Goal: Task Accomplishment & Management: Use online tool/utility

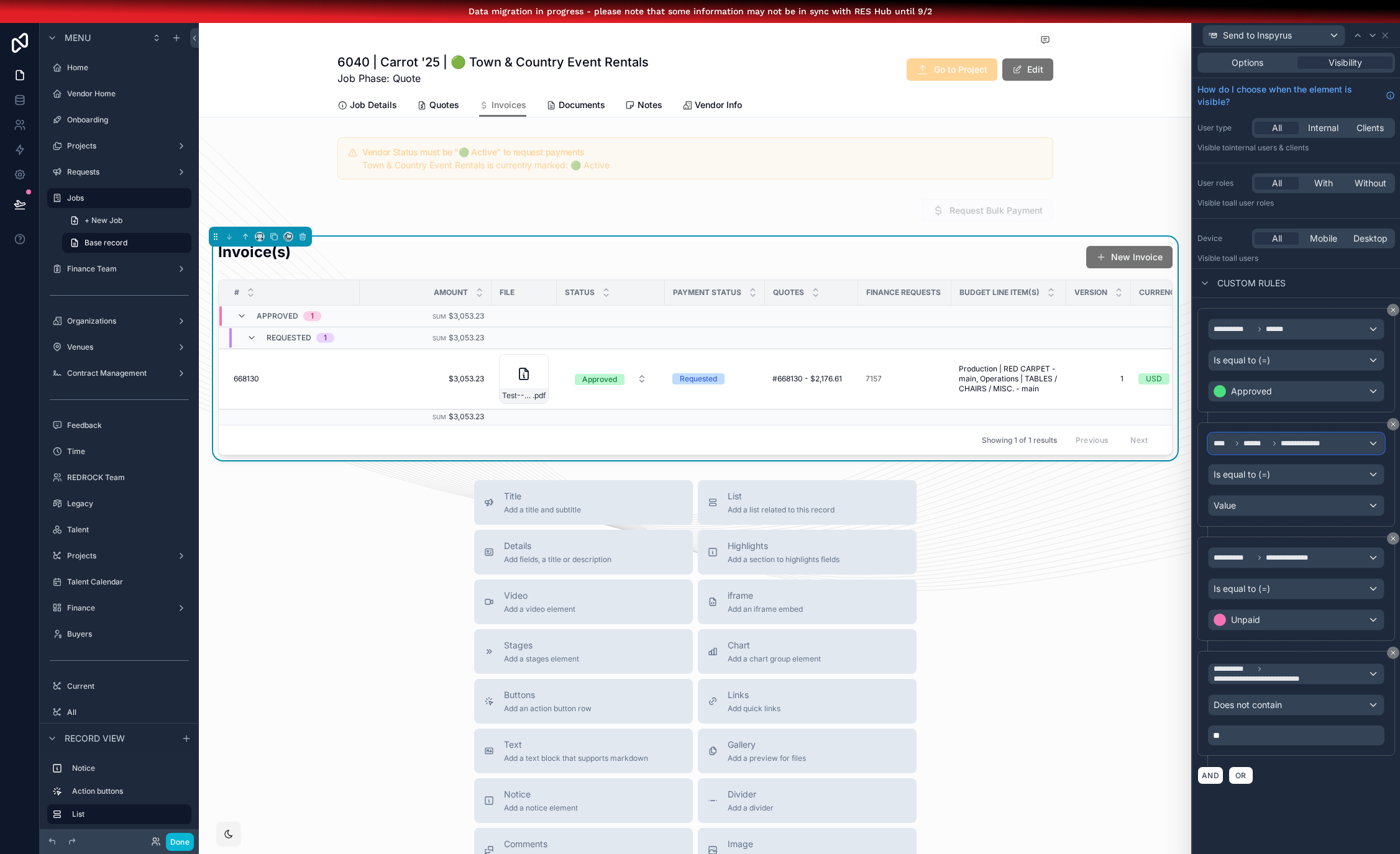
click at [1313, 439] on span "**********" at bounding box center [1305, 444] width 50 height 10
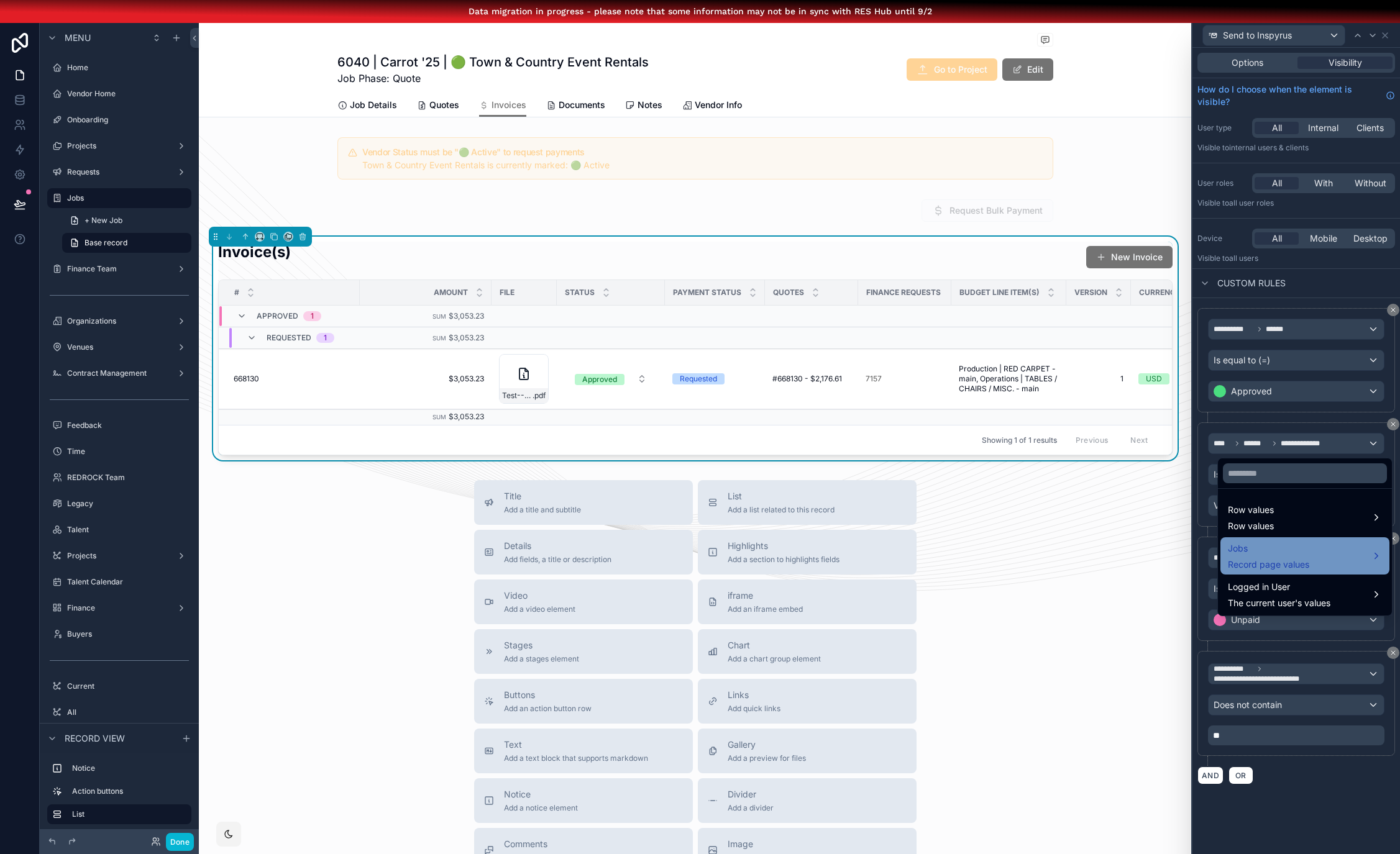
click at [1312, 556] on div "Jobs Record page values" at bounding box center [1304, 556] width 154 height 30
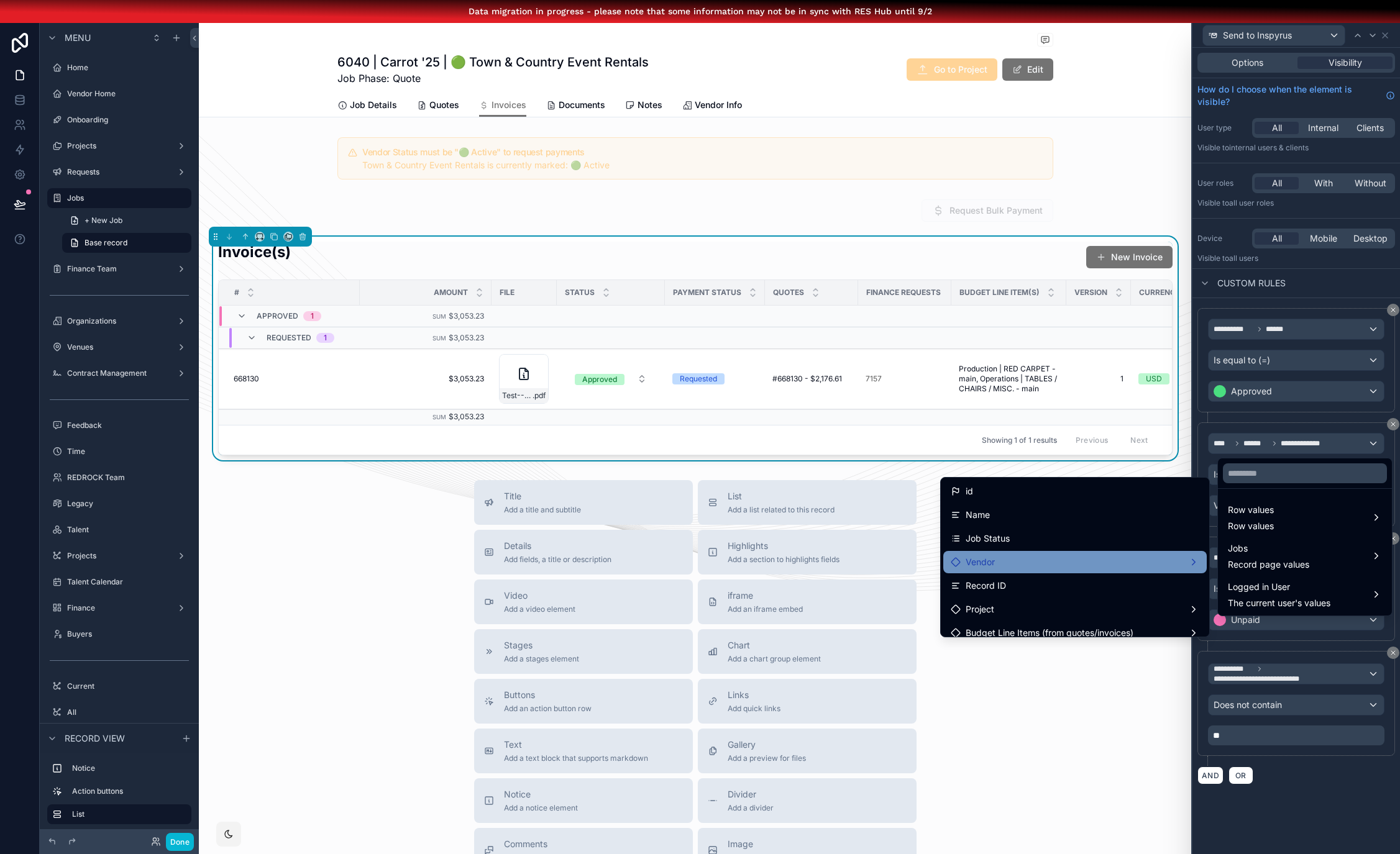
click at [1088, 563] on div "Vendor" at bounding box center [1075, 562] width 249 height 15
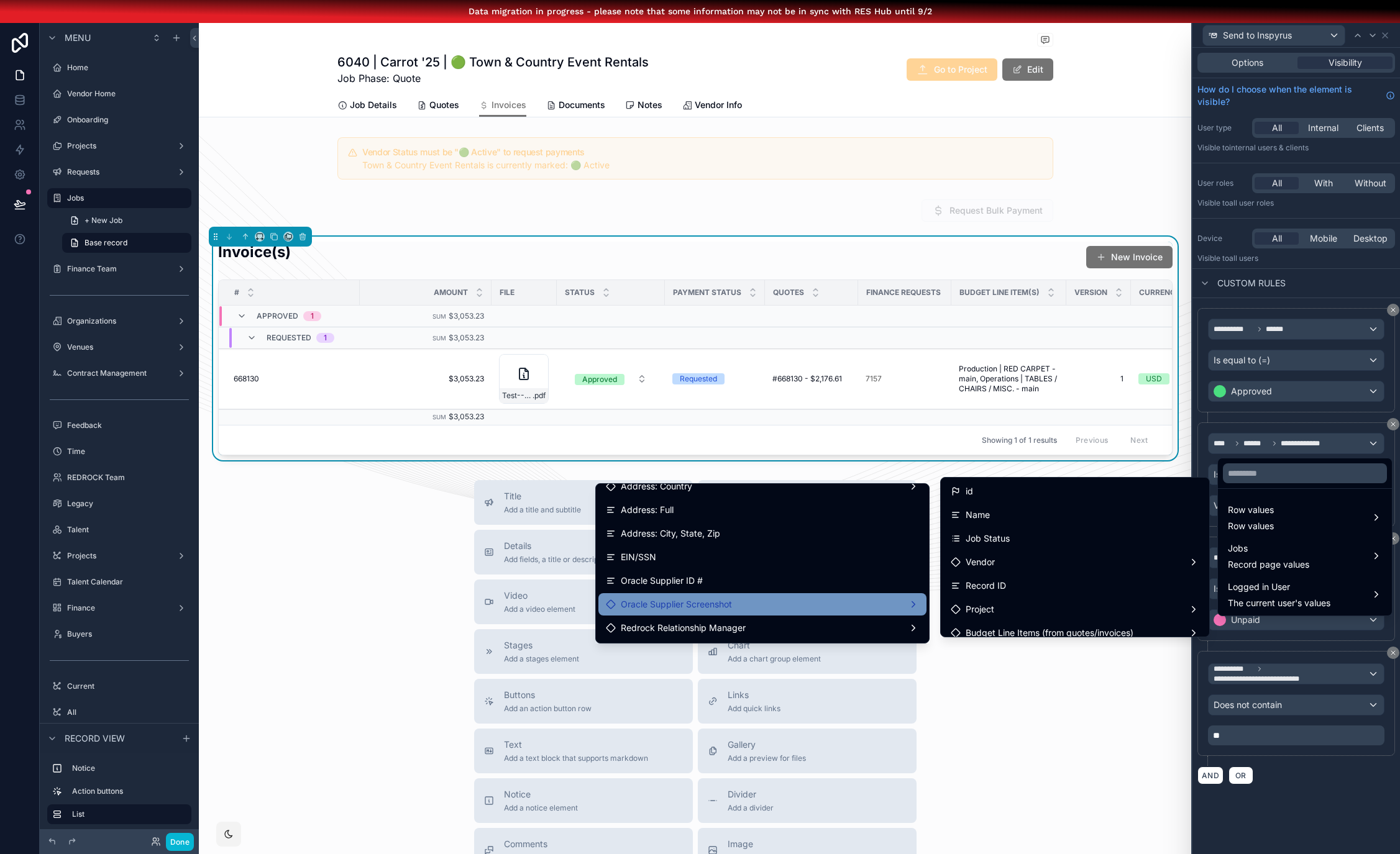
scroll to position [350, 0]
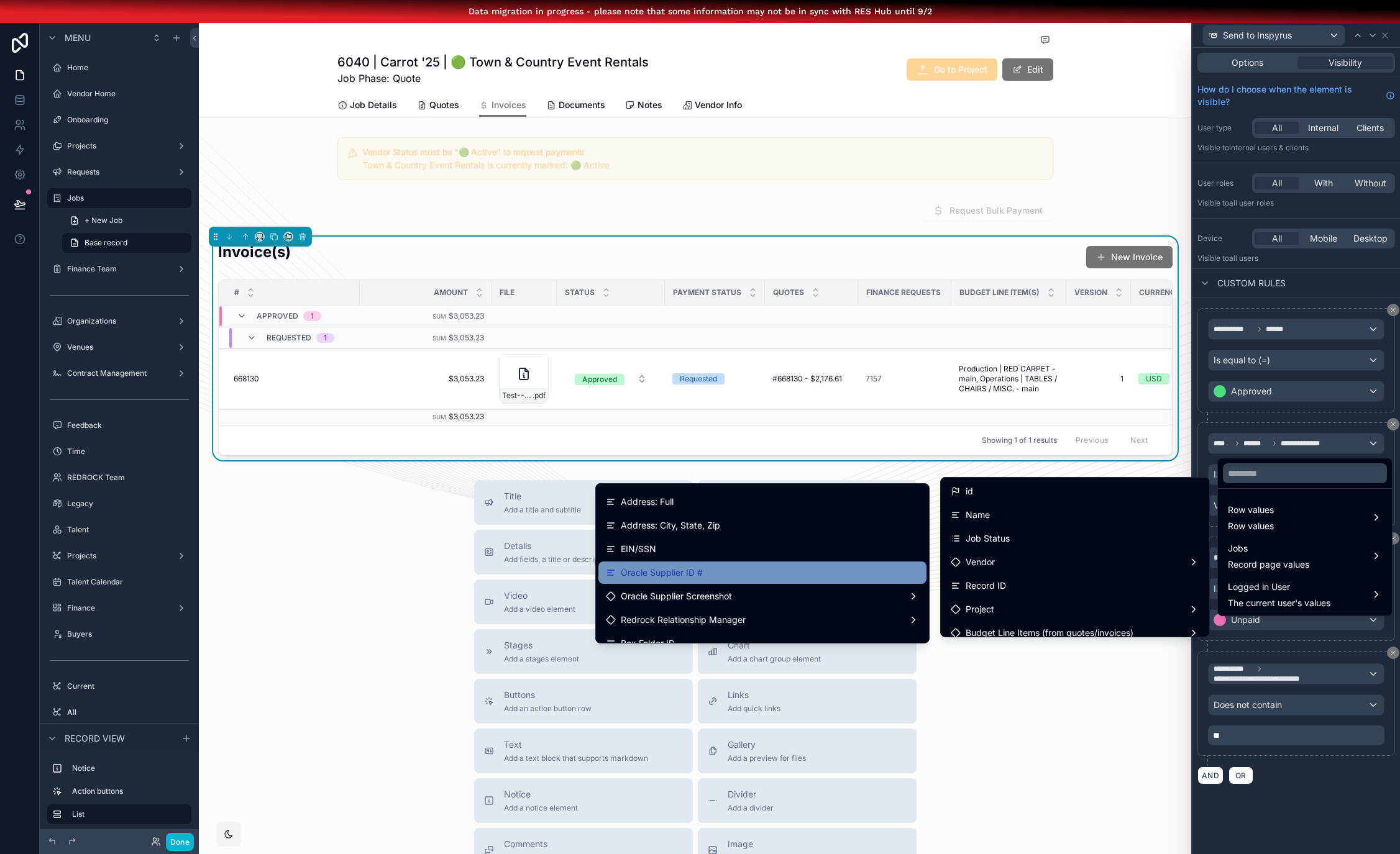
click at [732, 575] on div "Oracle Supplier ID #" at bounding box center [762, 572] width 313 height 15
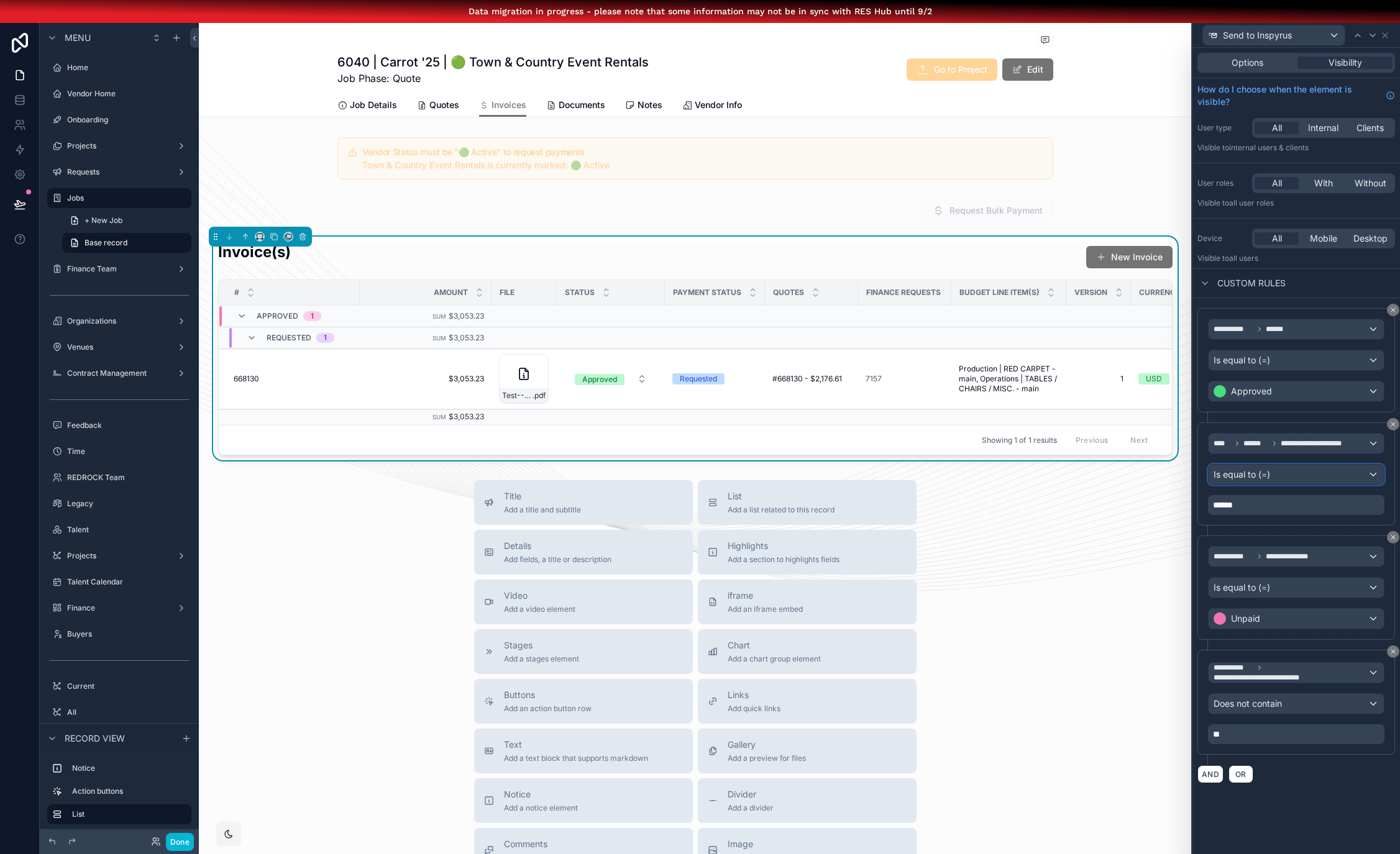
click at [1292, 477] on div "Is equal to (=)" at bounding box center [1296, 475] width 175 height 20
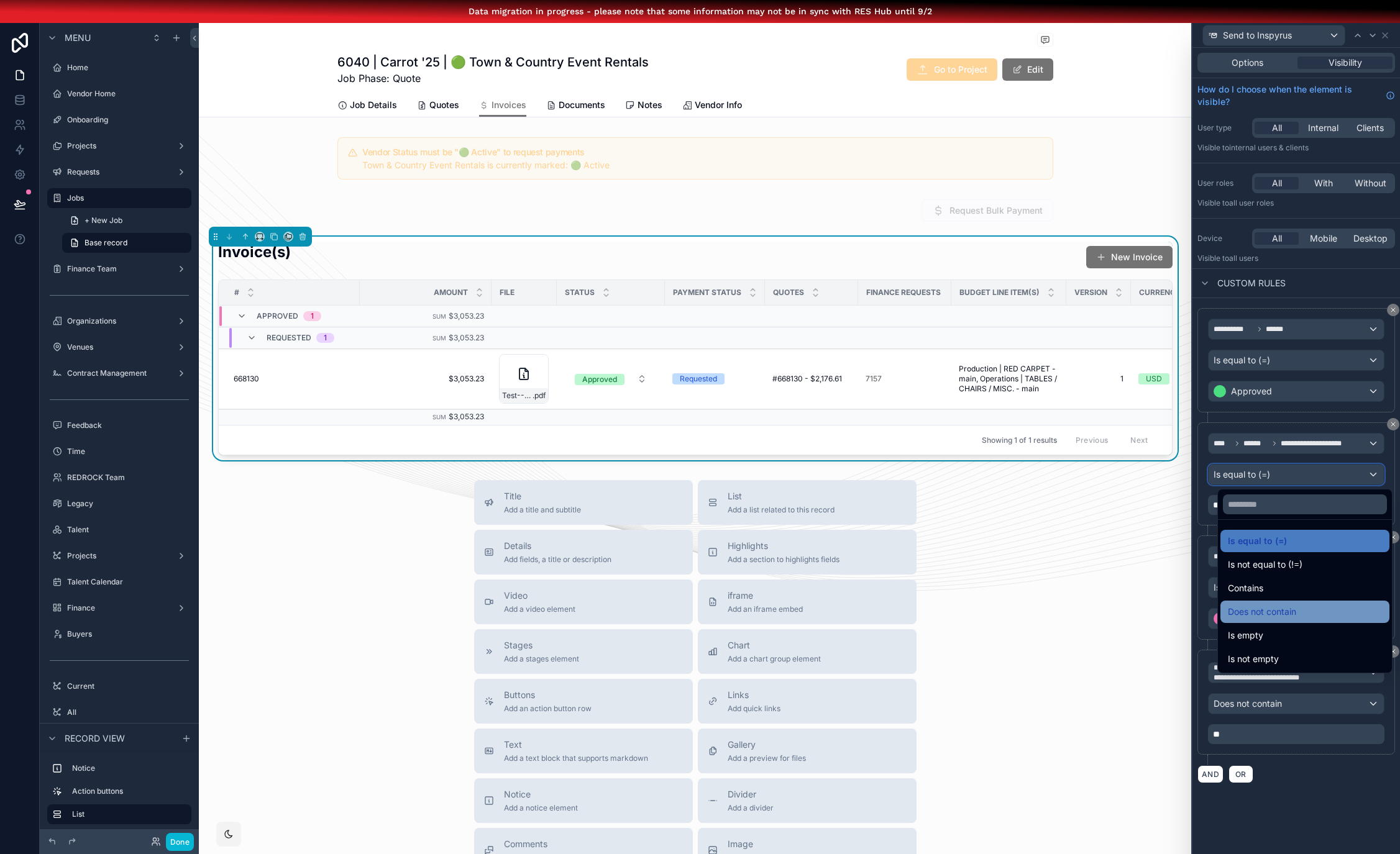
scroll to position [32, 0]
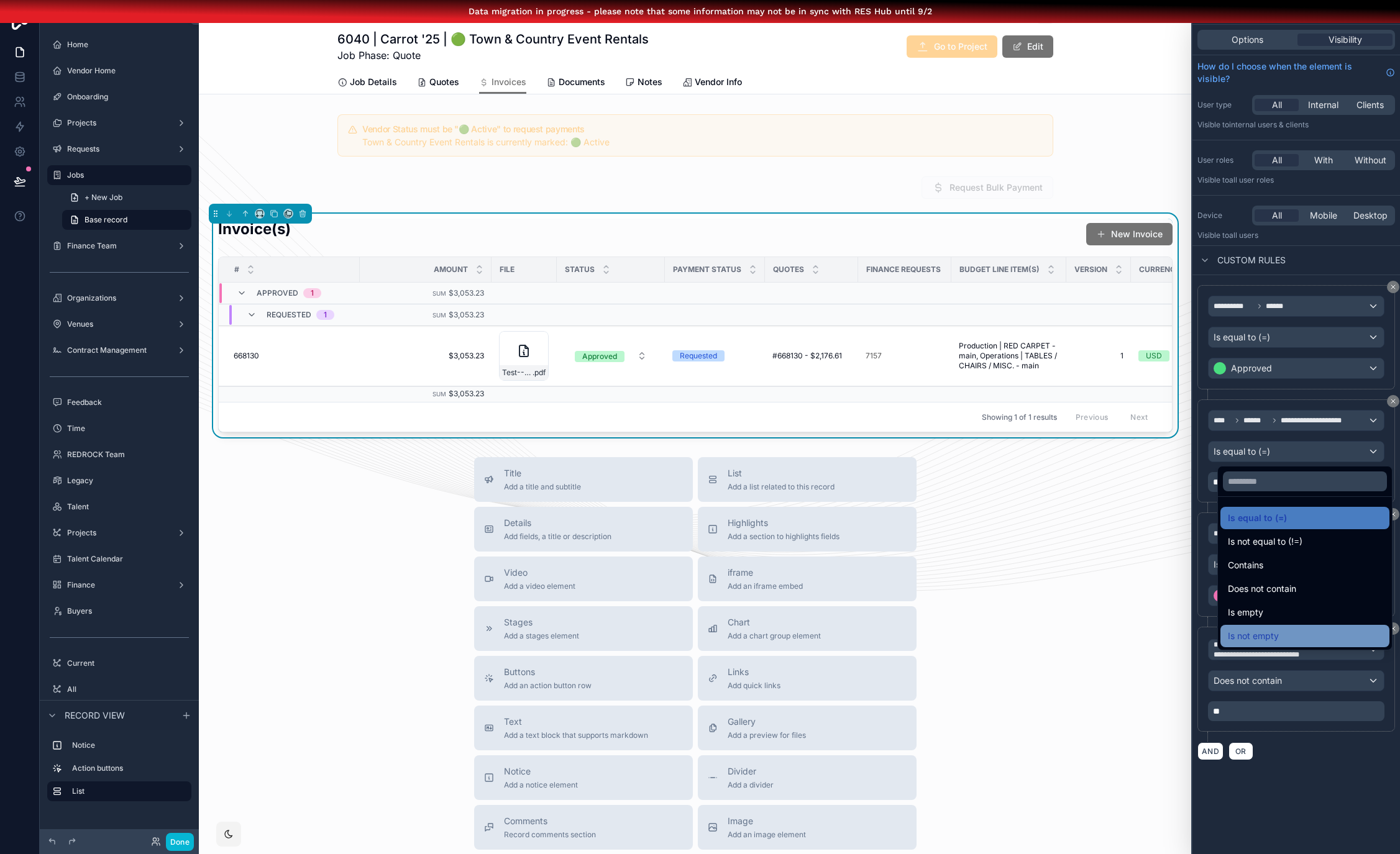
click at [1292, 629] on div "Is not empty" at bounding box center [1304, 636] width 154 height 15
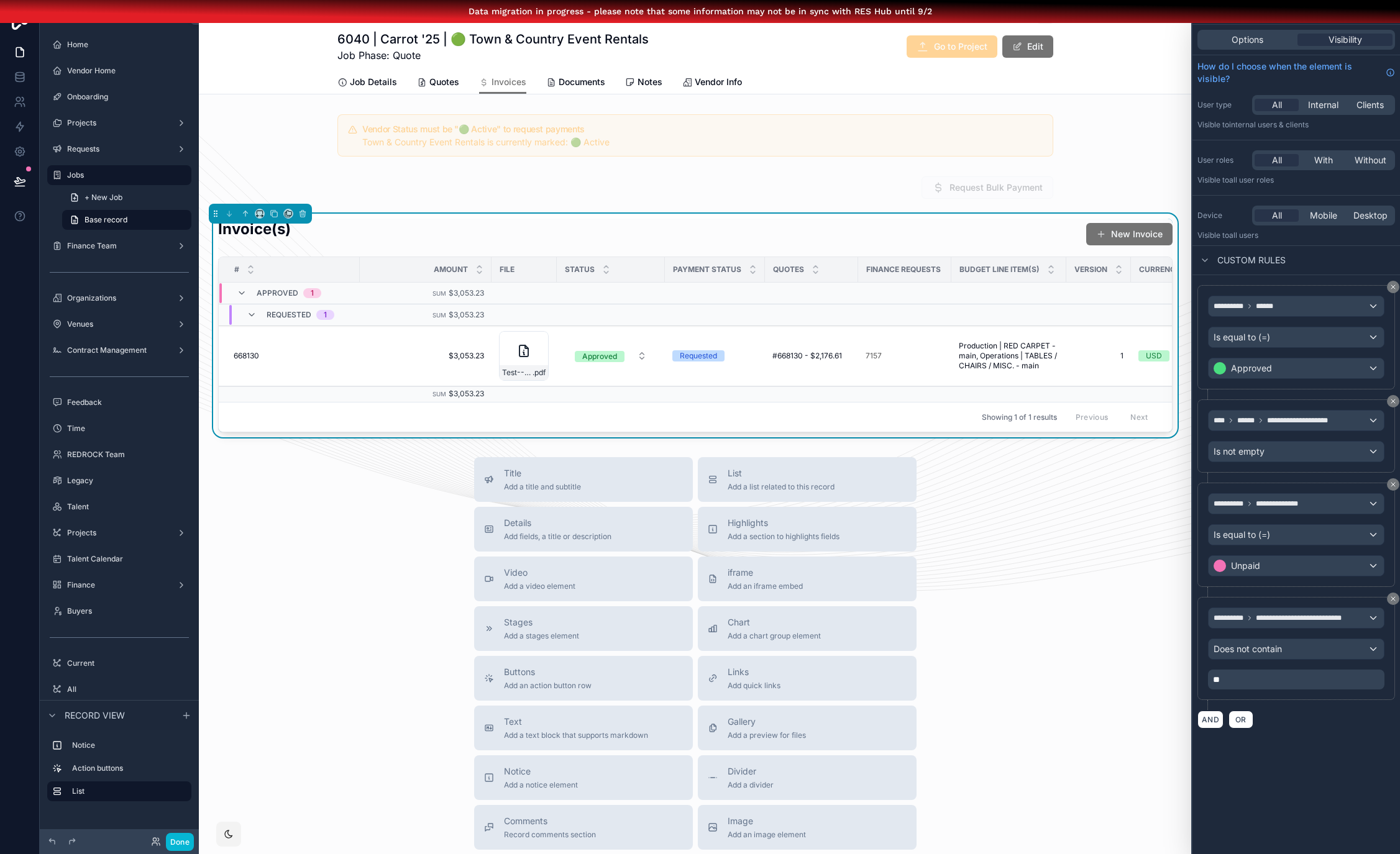
scroll to position [0, 0]
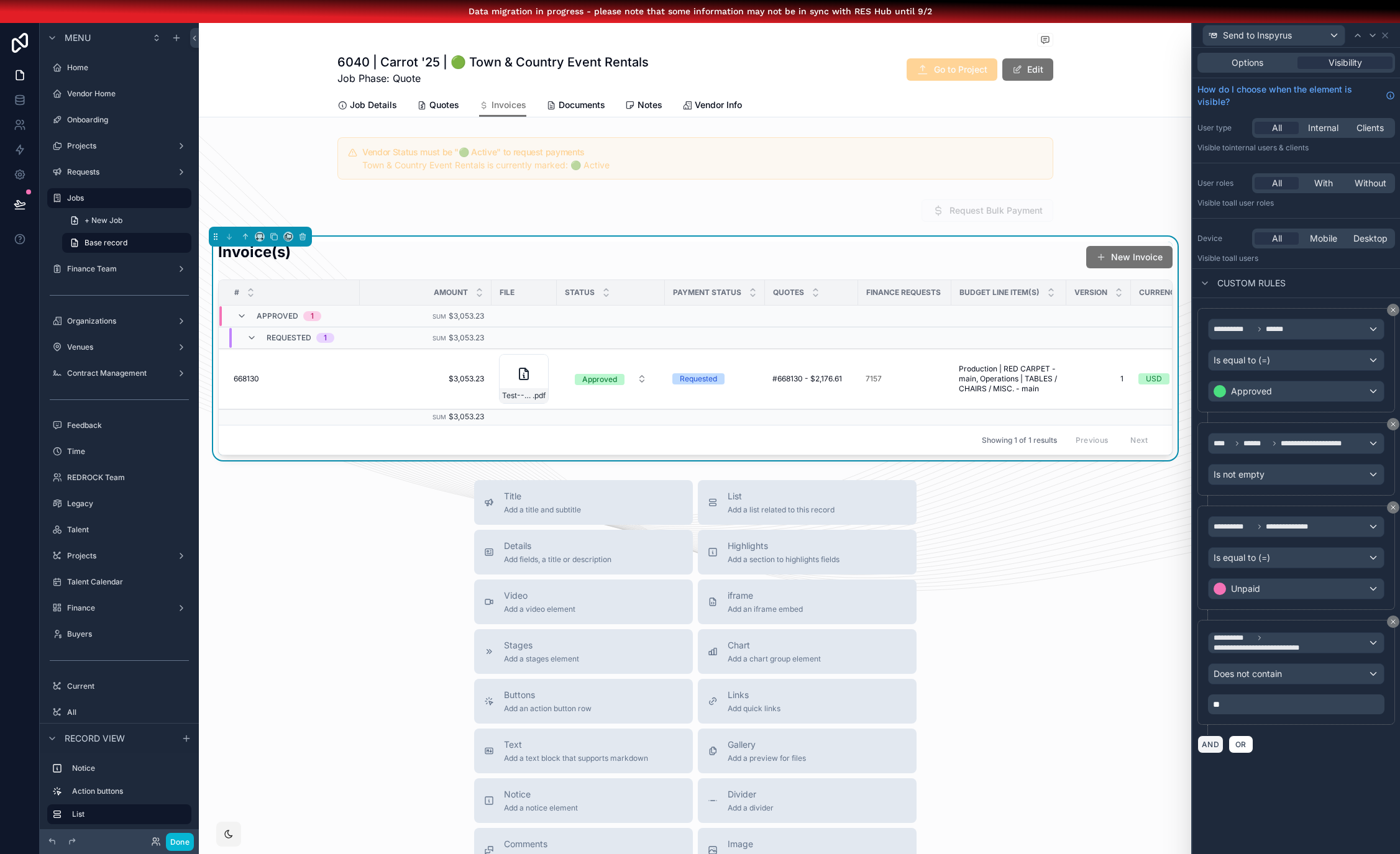
click at [1220, 744] on button "AND" at bounding box center [1210, 744] width 26 height 18
click at [1259, 756] on span "**********" at bounding box center [1237, 756] width 46 height 13
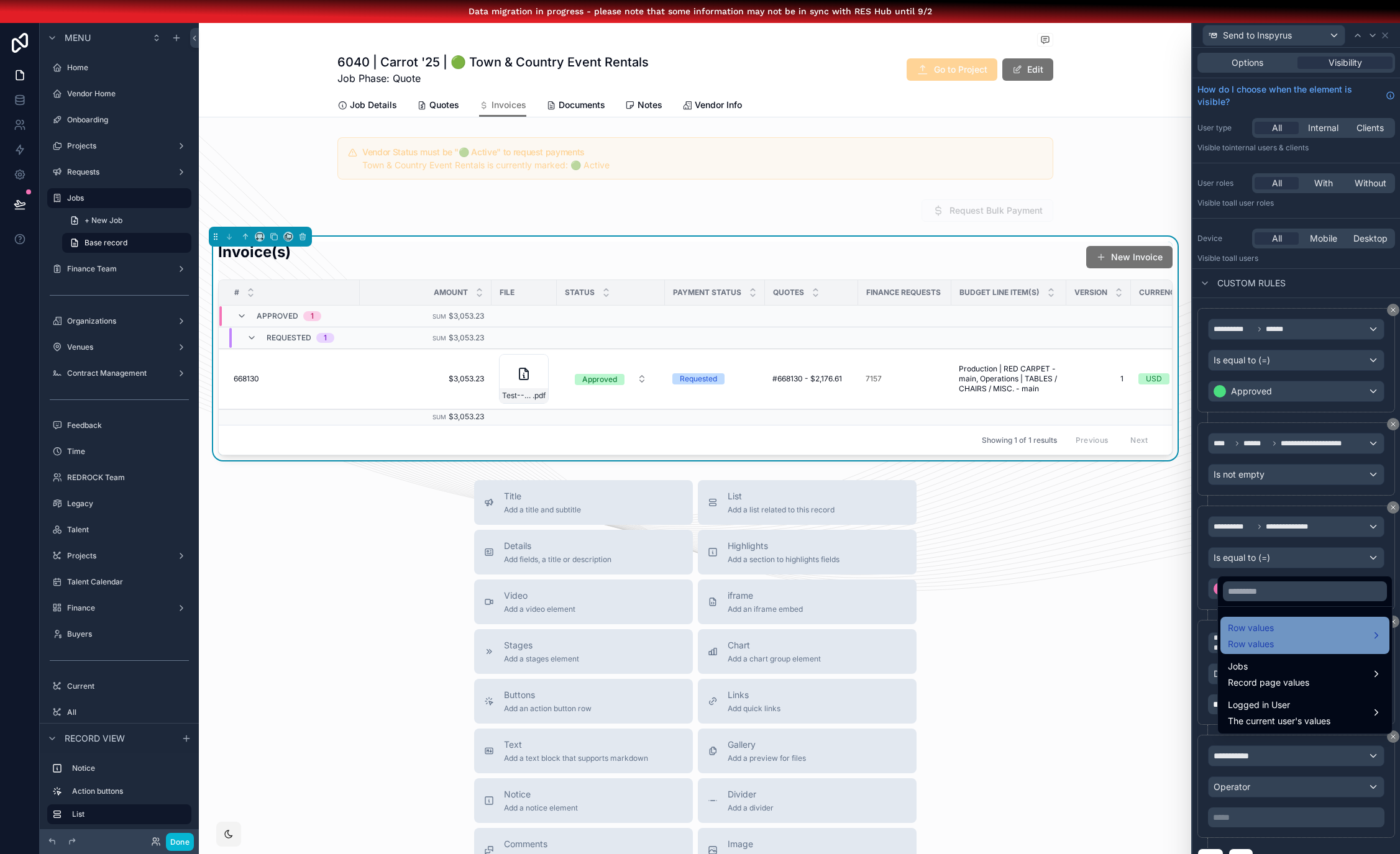
click at [1289, 650] on div "Row values Row values" at bounding box center [1304, 635] width 154 height 30
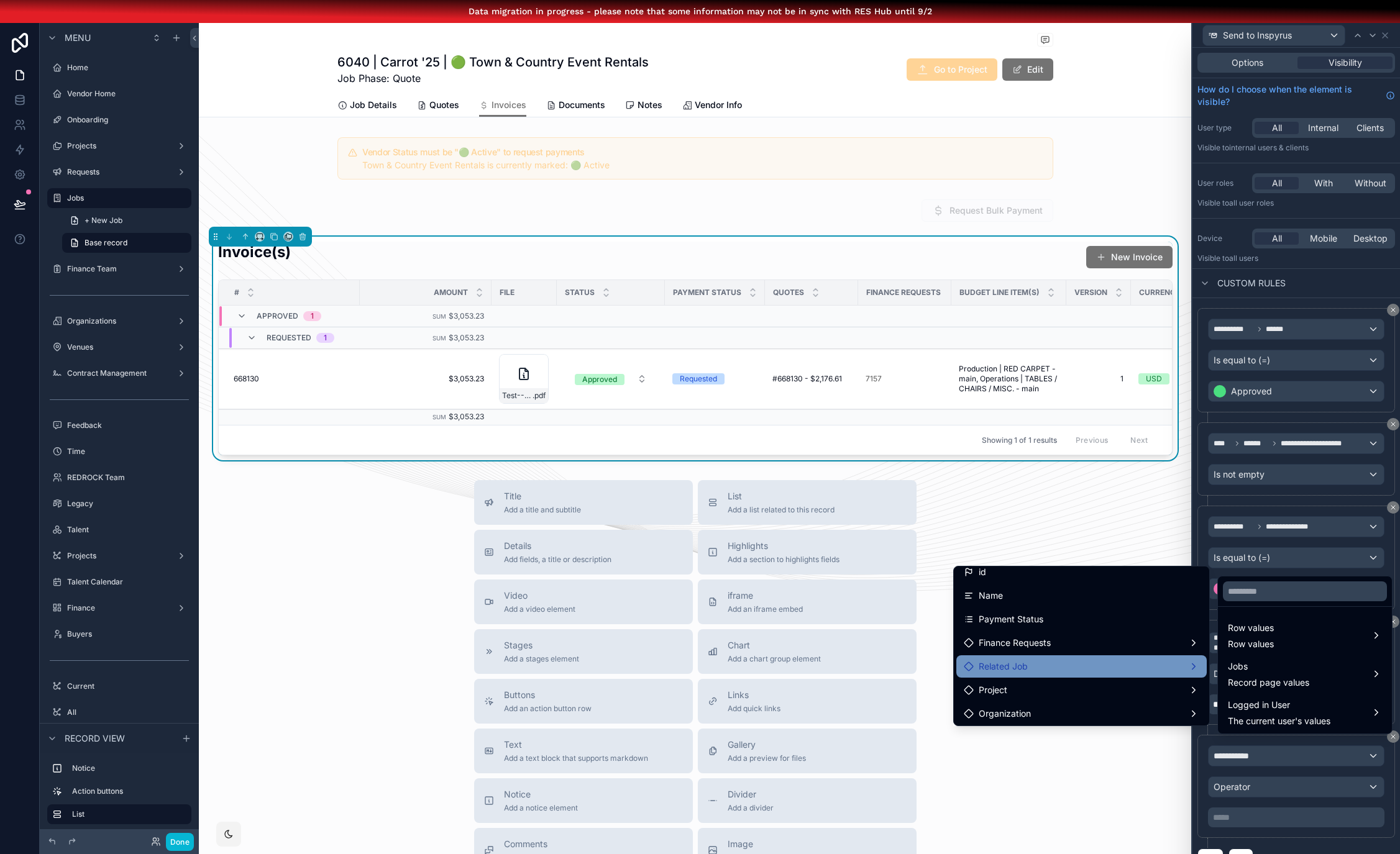
scroll to position [16, 0]
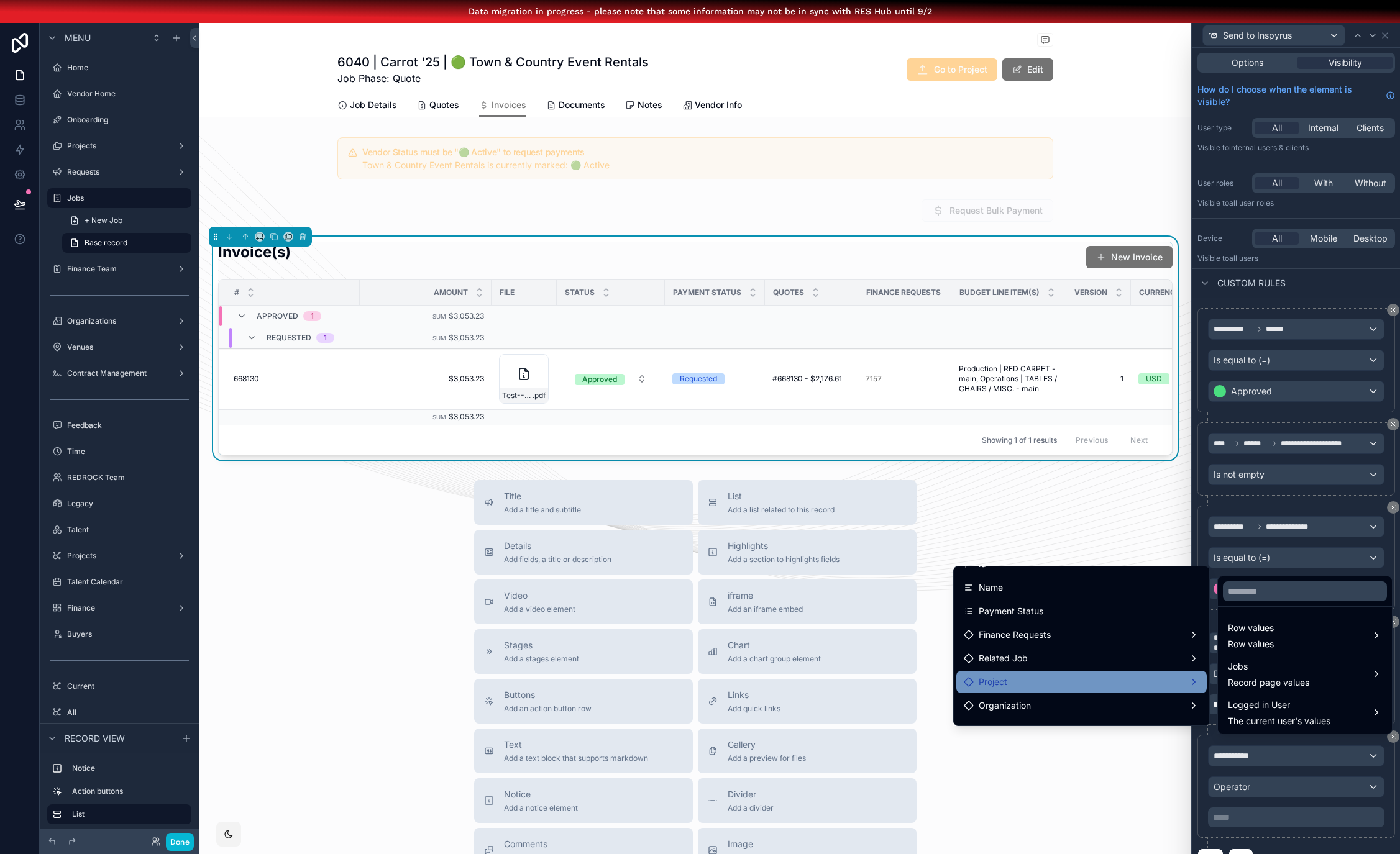
click at [1064, 678] on div "Project" at bounding box center [1081, 682] width 235 height 15
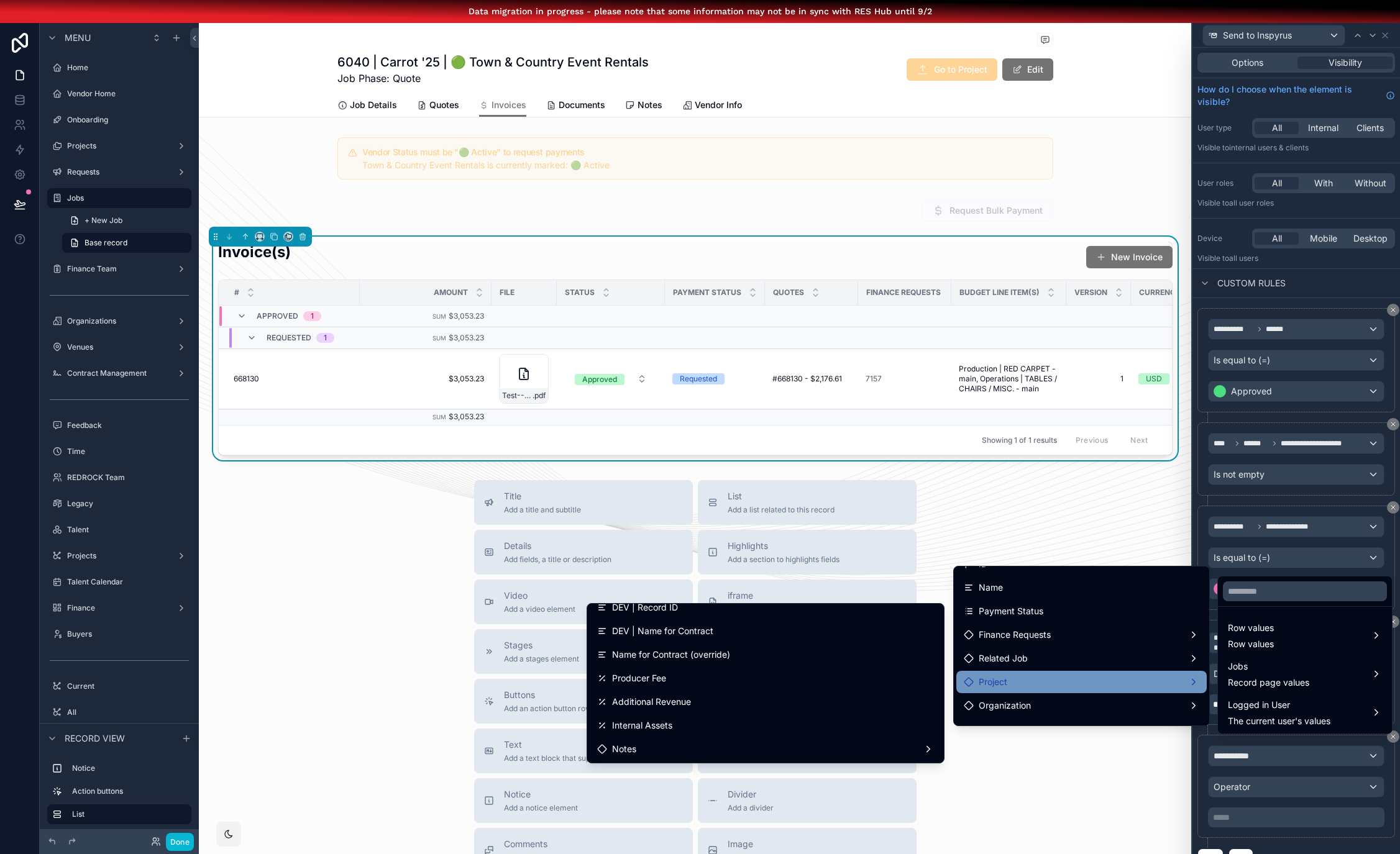
scroll to position [357, 0]
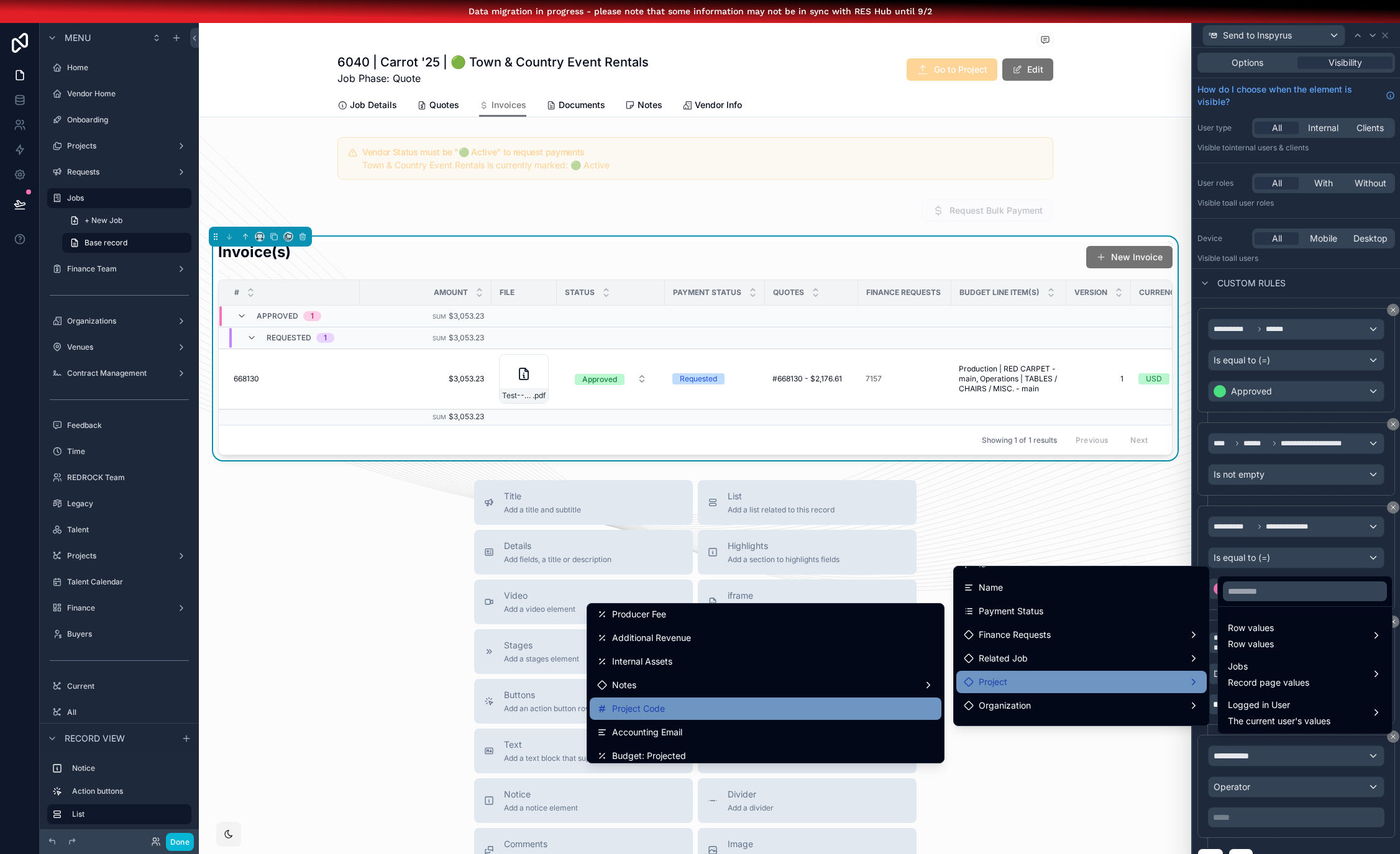
click at [717, 707] on div "Project Code" at bounding box center [765, 709] width 336 height 15
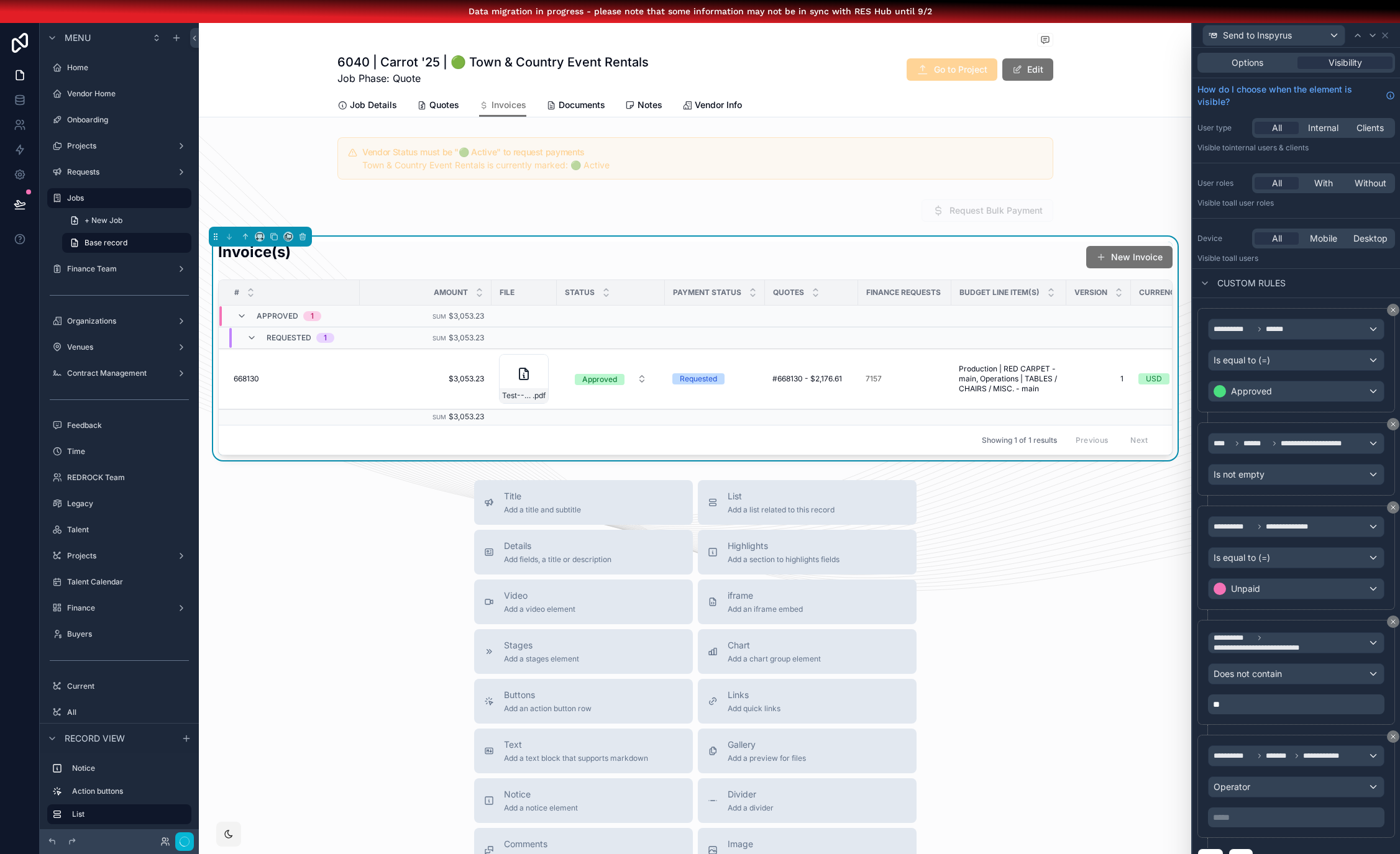
scroll to position [32, 0]
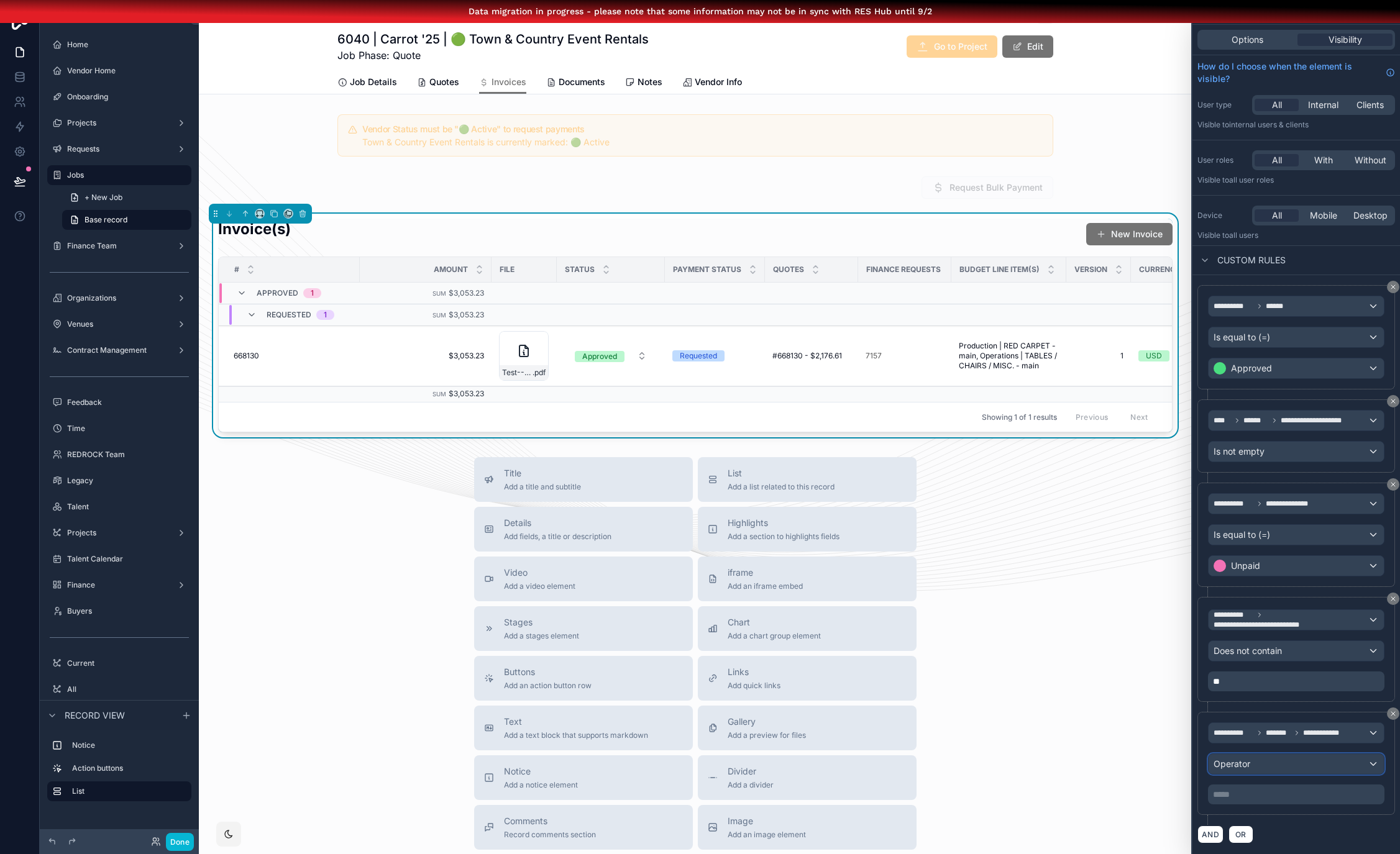
click at [1291, 755] on div "Operator" at bounding box center [1296, 764] width 175 height 20
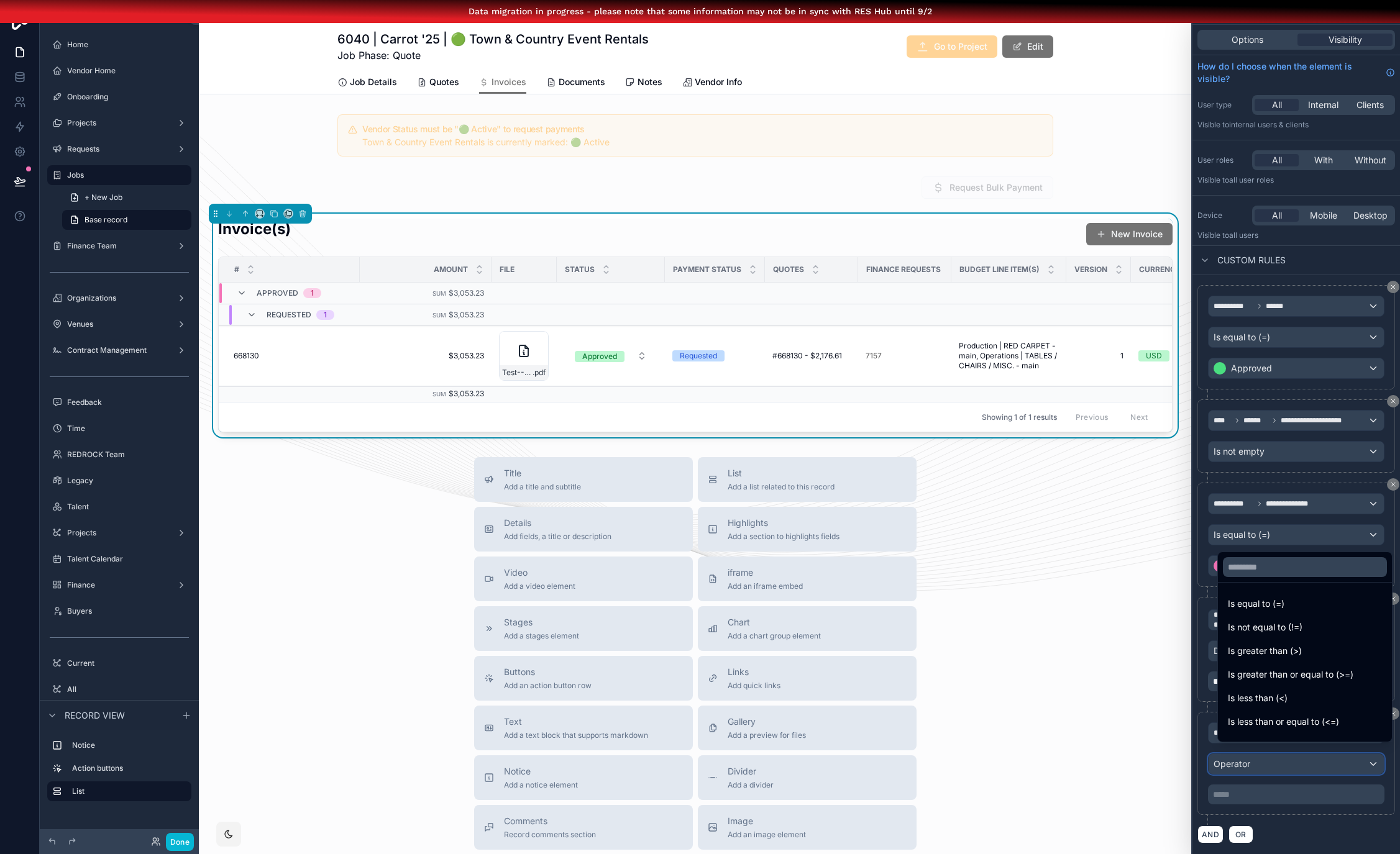
scroll to position [88, 0]
click at [1292, 683] on div "Is not empty" at bounding box center [1304, 681] width 154 height 15
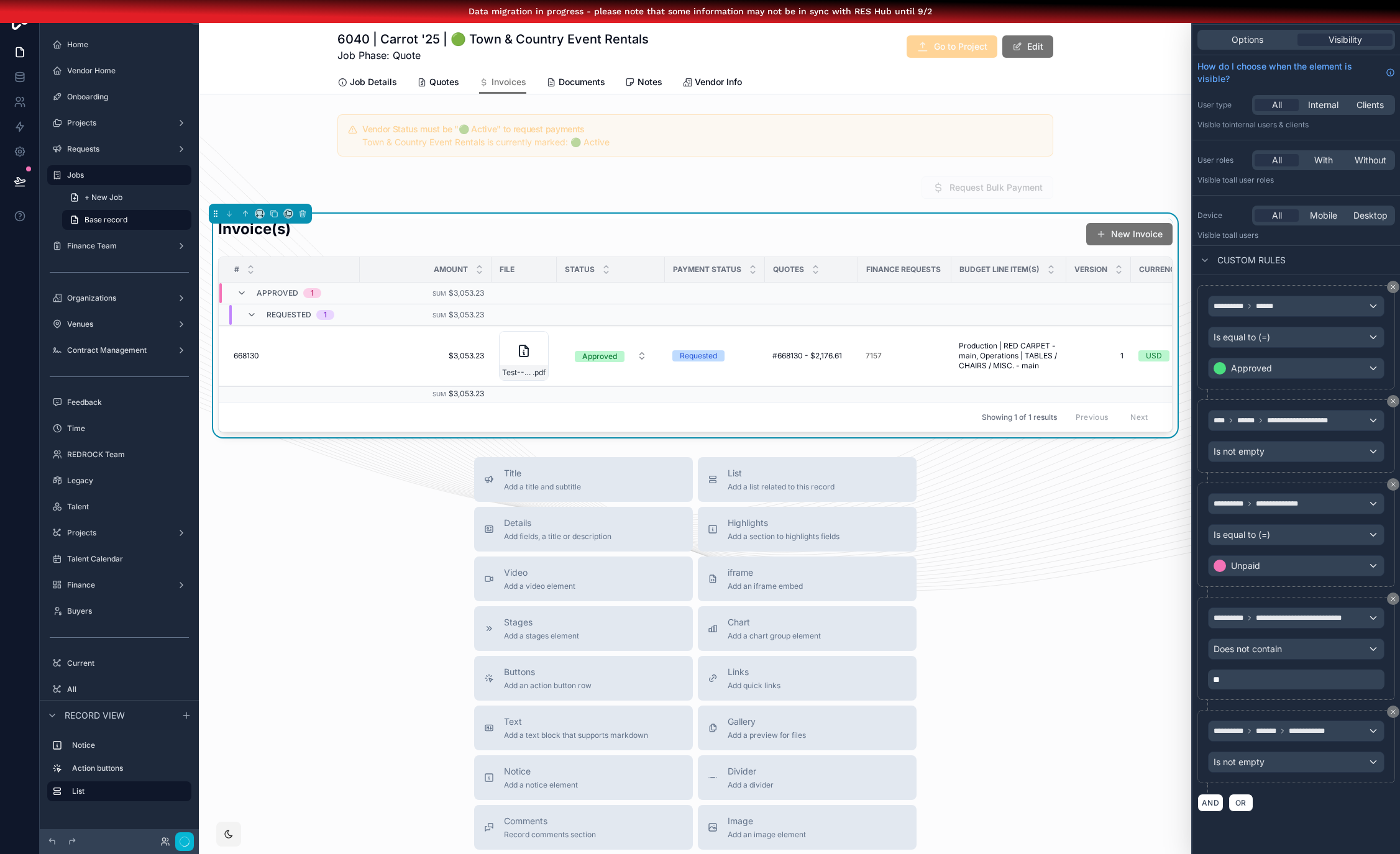
scroll to position [0, 0]
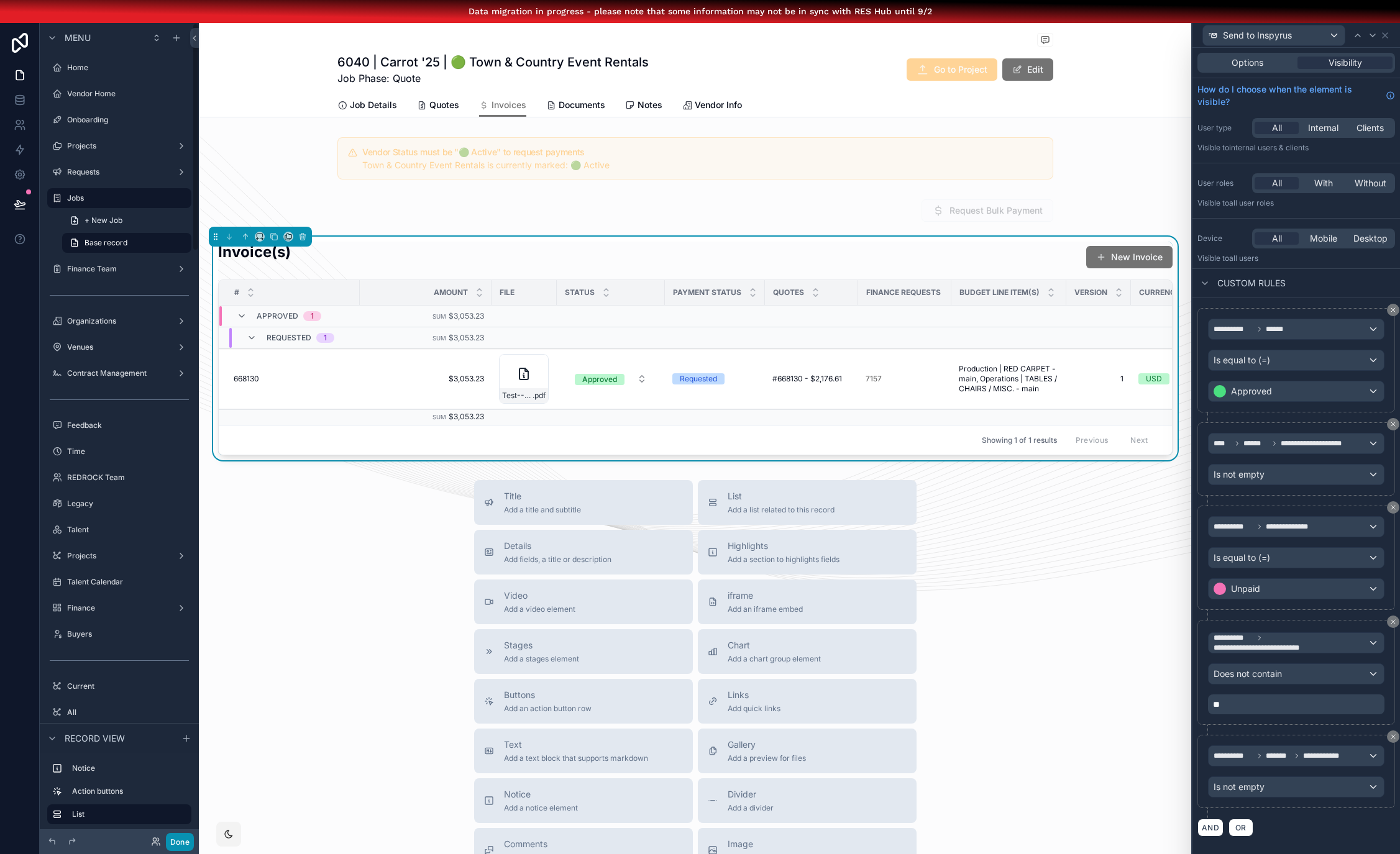
click at [180, 835] on button "Done" at bounding box center [180, 841] width 28 height 18
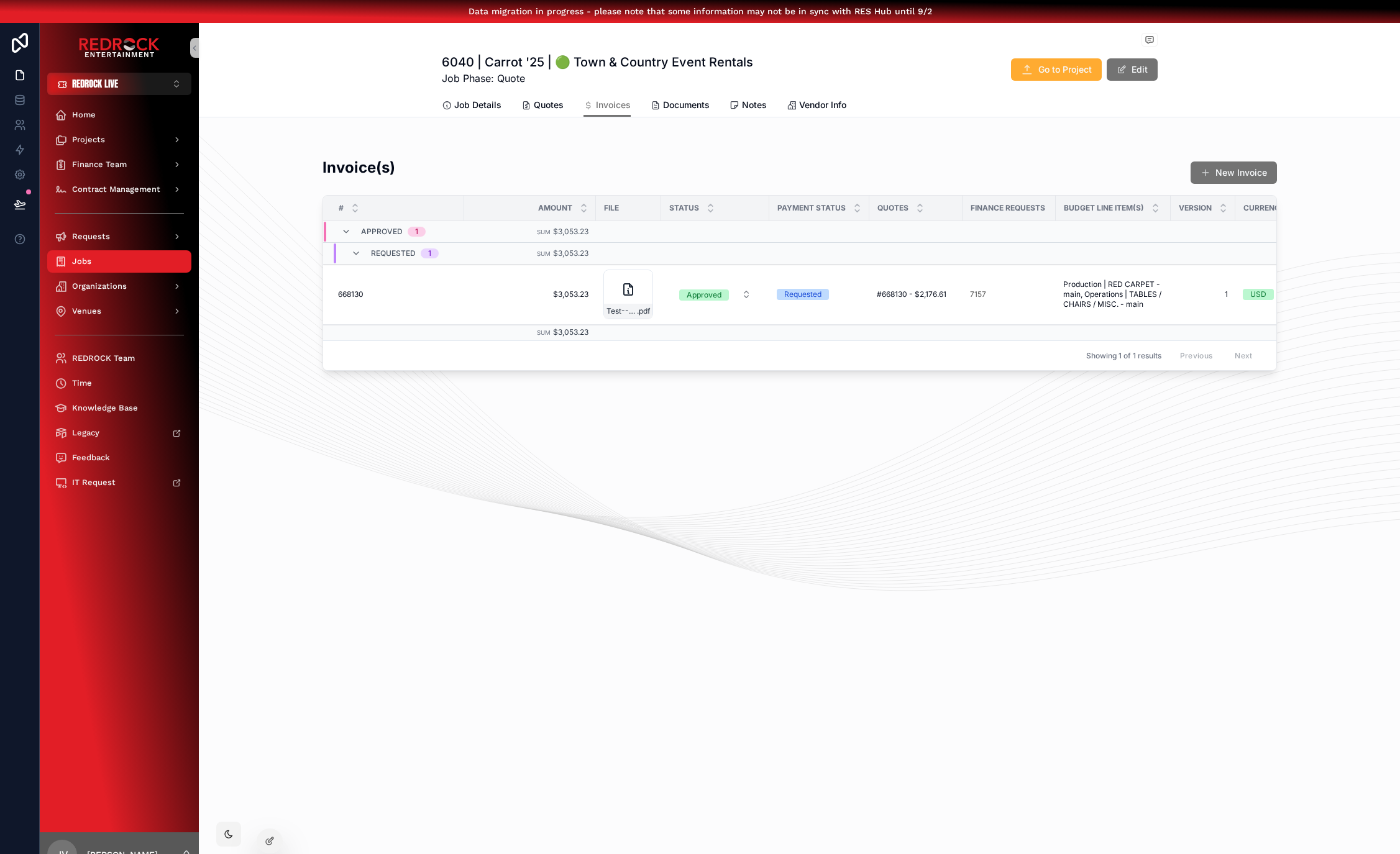
drag, startPoint x: 988, startPoint y: 455, endPoint x: 853, endPoint y: 438, distance: 136.1
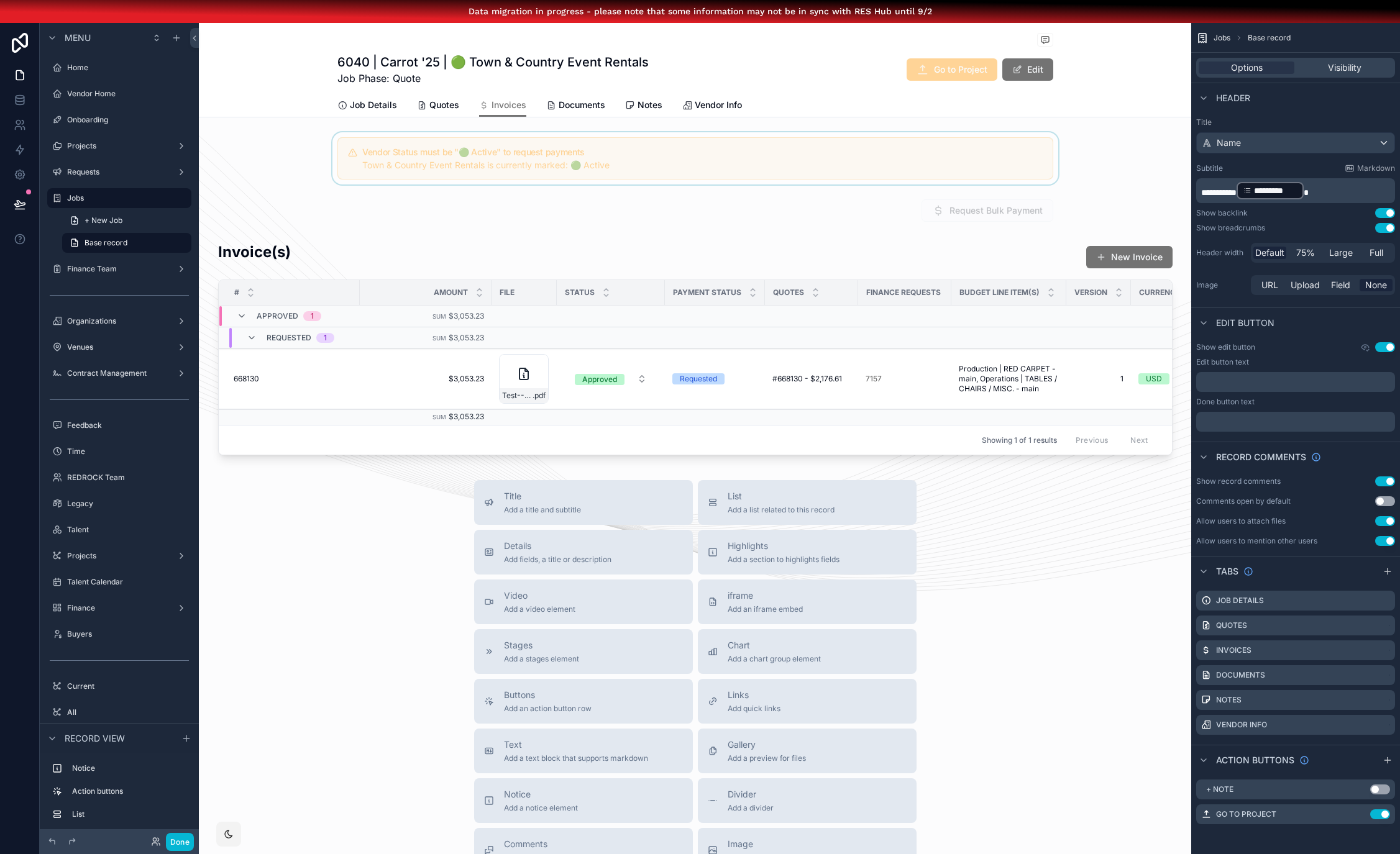
click at [660, 179] on div "scrollable content" at bounding box center [695, 158] width 992 height 52
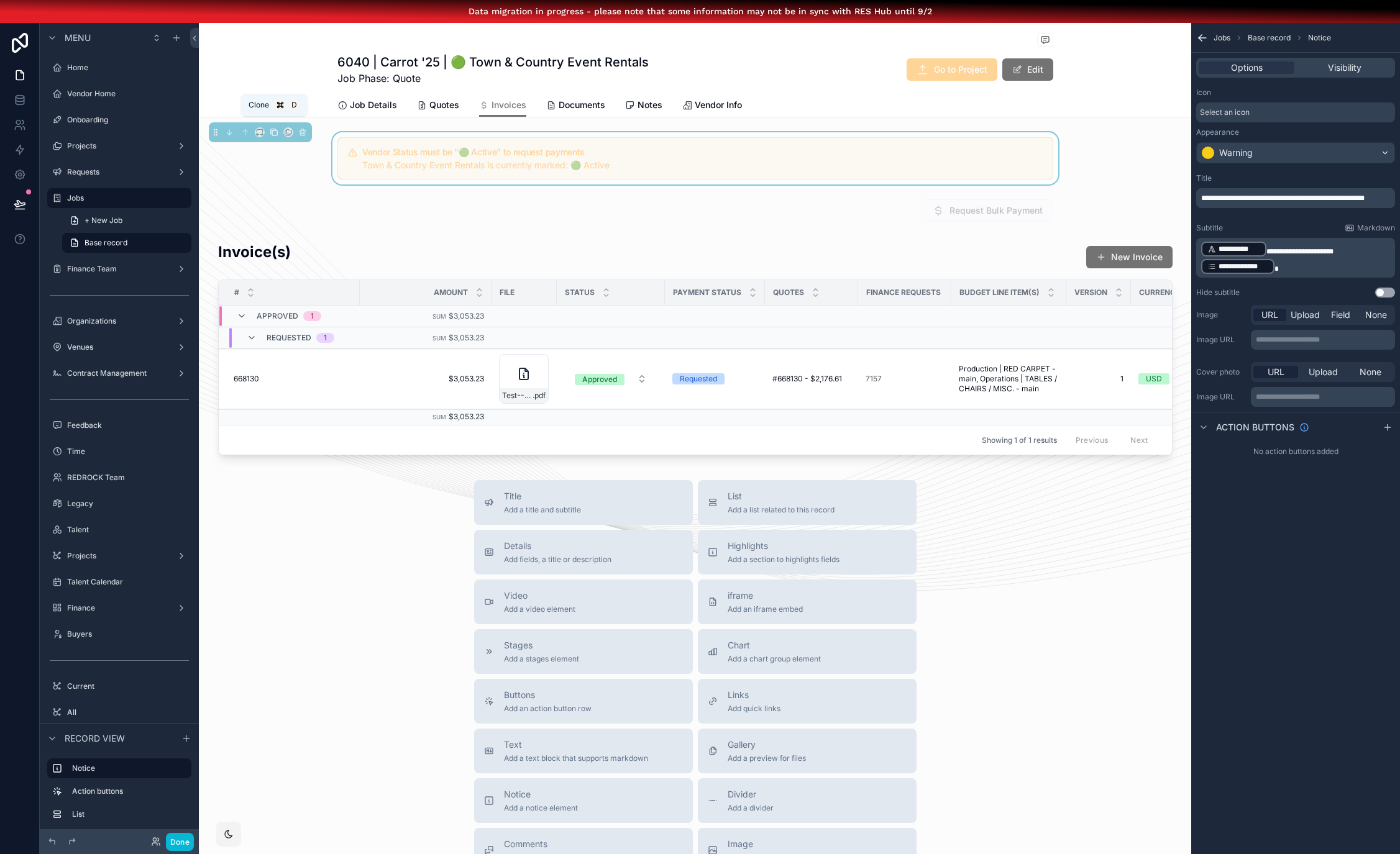
click at [271, 132] on icon "scrollable content" at bounding box center [274, 132] width 9 height 9
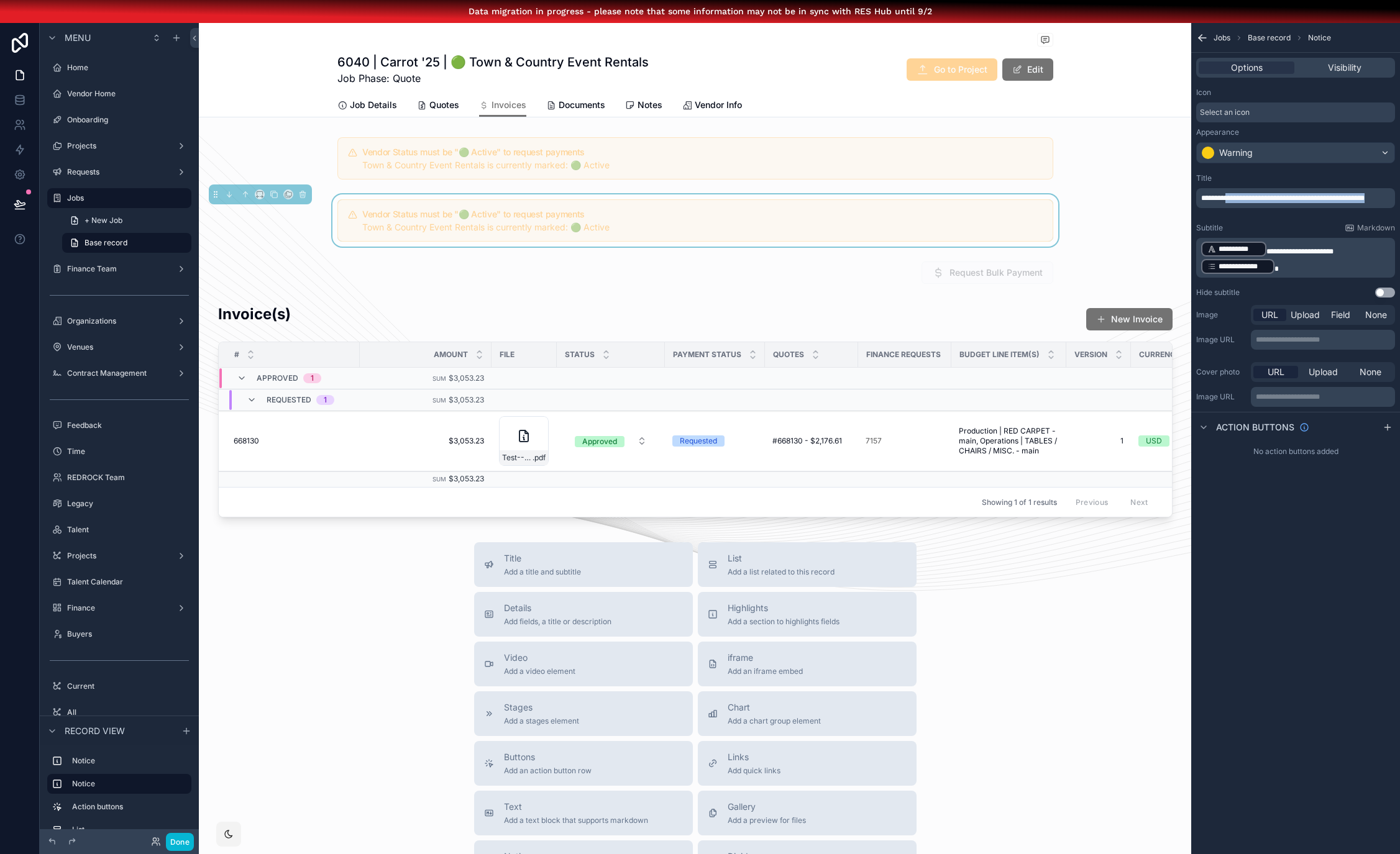
drag, startPoint x: 1252, startPoint y: 205, endPoint x: 1241, endPoint y: 196, distance: 14.2
click at [1241, 196] on p "**********" at bounding box center [1296, 198] width 191 height 10
click at [1322, 576] on div "**********" at bounding box center [1296, 450] width 209 height 854
drag, startPoint x: 1311, startPoint y: 264, endPoint x: 1209, endPoint y: 233, distance: 106.6
click at [1209, 233] on div "**********" at bounding box center [1295, 252] width 199 height 40
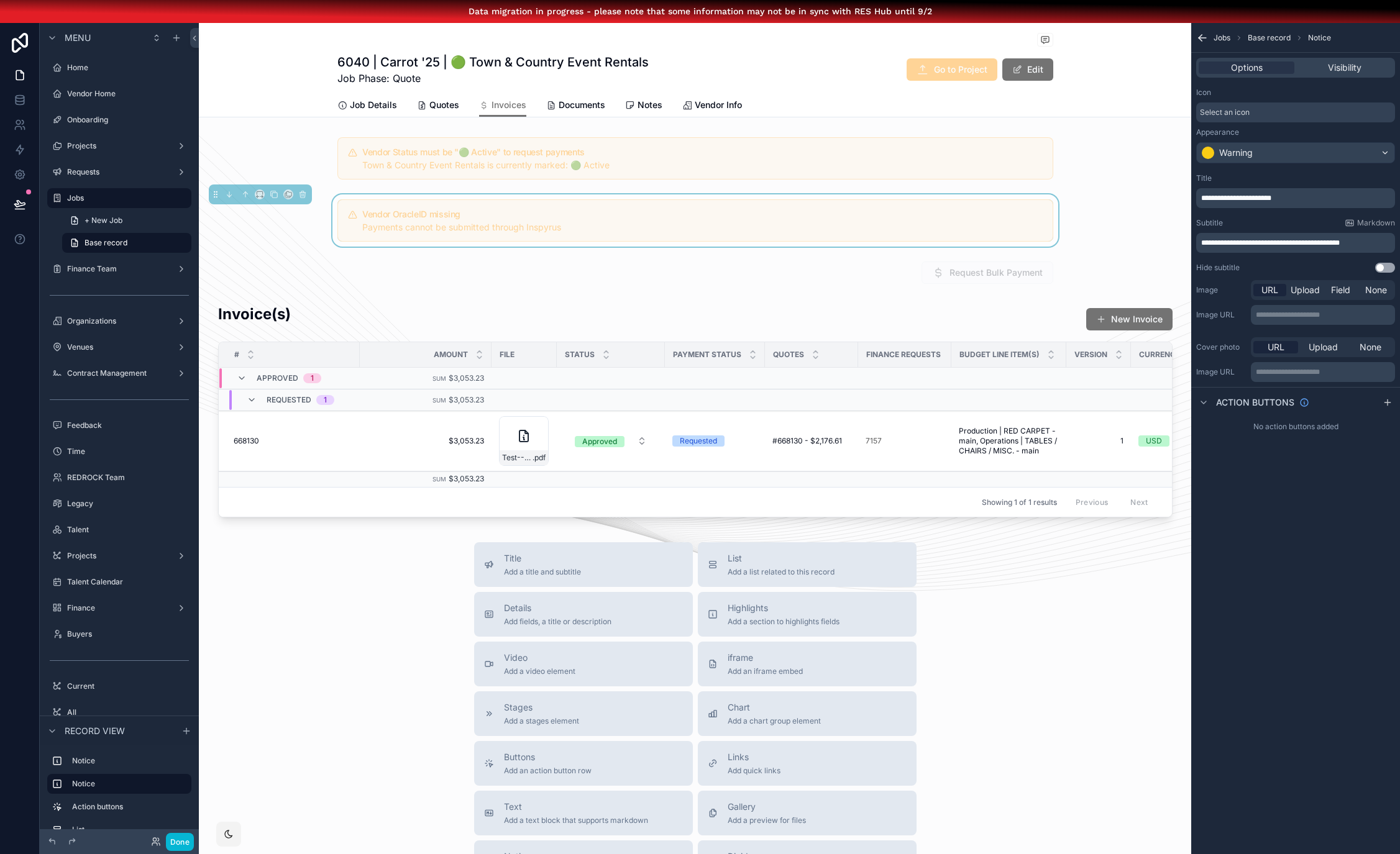
scroll to position [0, 9]
drag, startPoint x: 1375, startPoint y: 237, endPoint x: 1317, endPoint y: 242, distance: 58.2
click at [1317, 242] on div "**********" at bounding box center [1295, 243] width 199 height 20
click at [1313, 243] on span "**********" at bounding box center [1270, 243] width 139 height 7
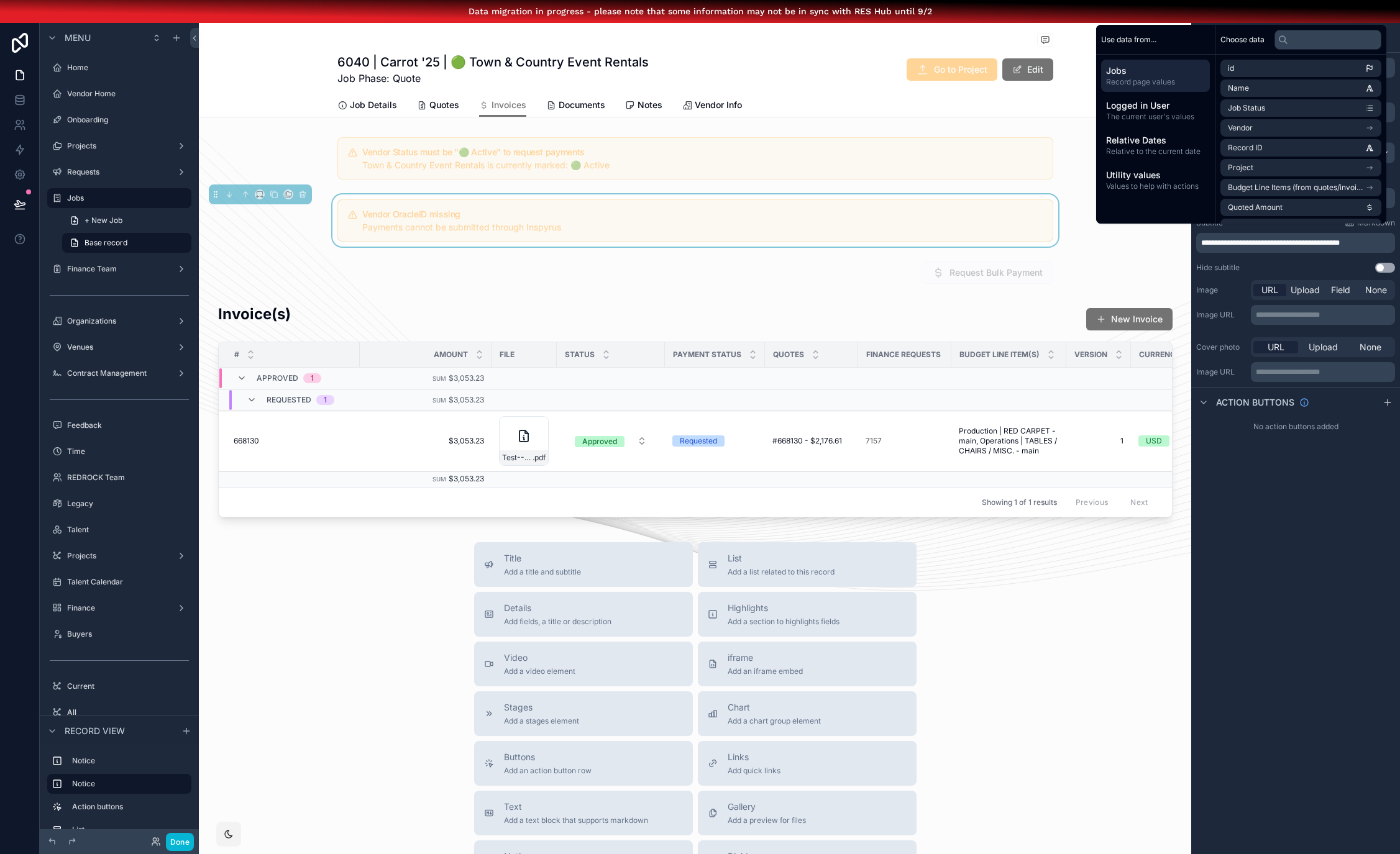
click at [1339, 243] on span "**********" at bounding box center [1270, 243] width 139 height 7
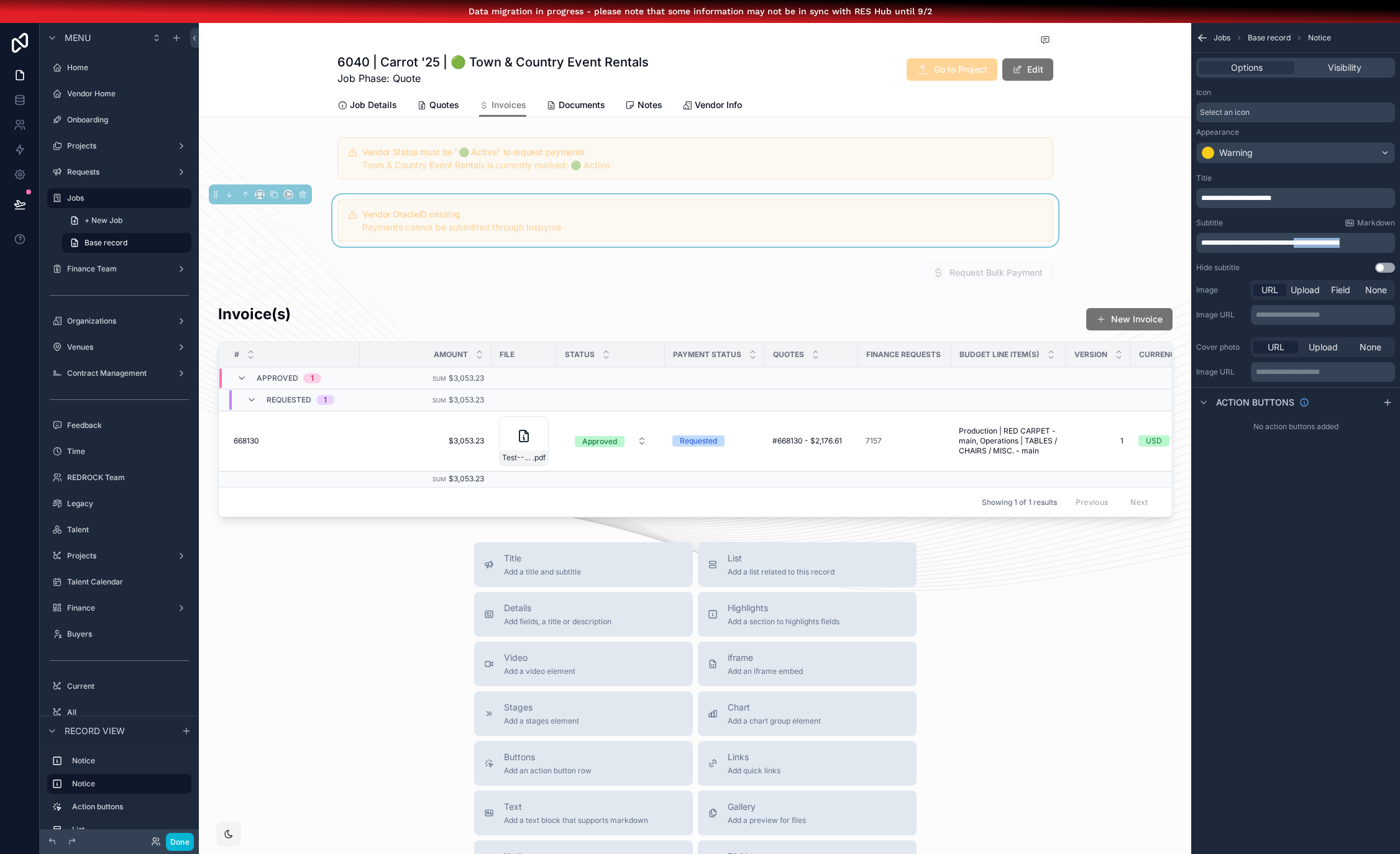
drag, startPoint x: 1374, startPoint y: 244, endPoint x: 1314, endPoint y: 245, distance: 60.0
click at [1314, 245] on p "**********" at bounding box center [1296, 243] width 191 height 10
click at [958, 317] on div "scrollable content" at bounding box center [695, 410] width 992 height 223
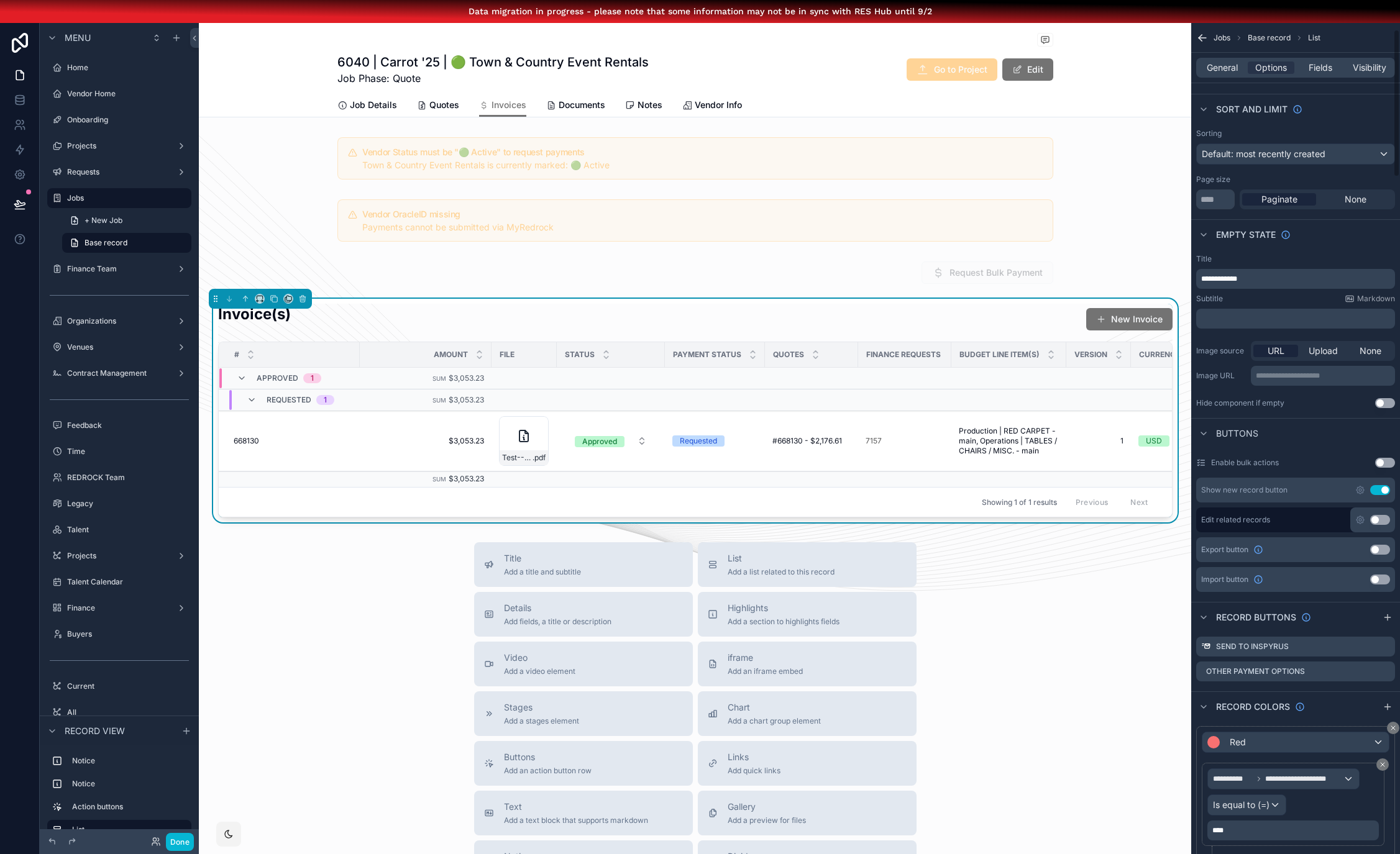
scroll to position [292, 0]
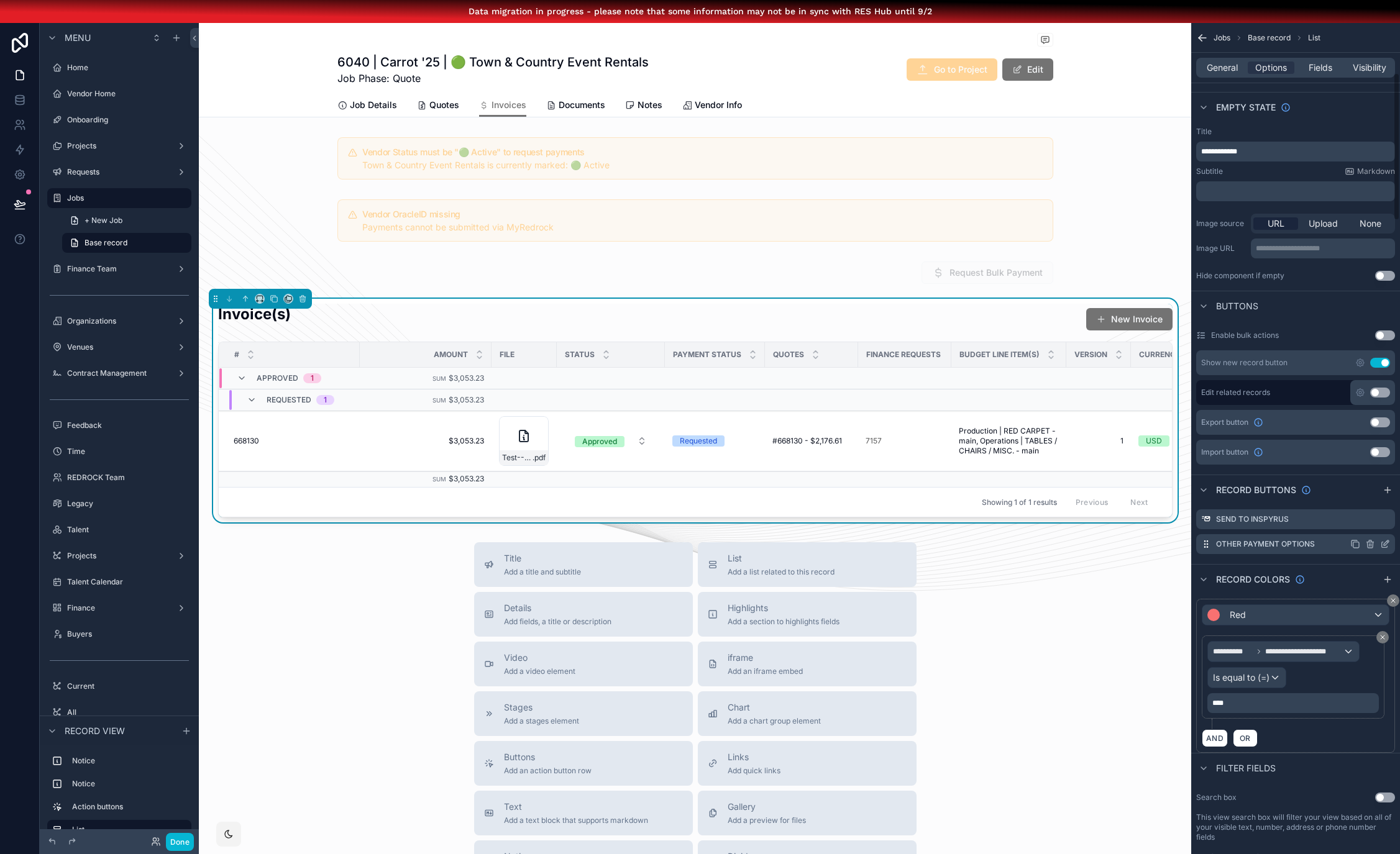
click at [1386, 543] on icon "scrollable content" at bounding box center [1384, 544] width 10 height 10
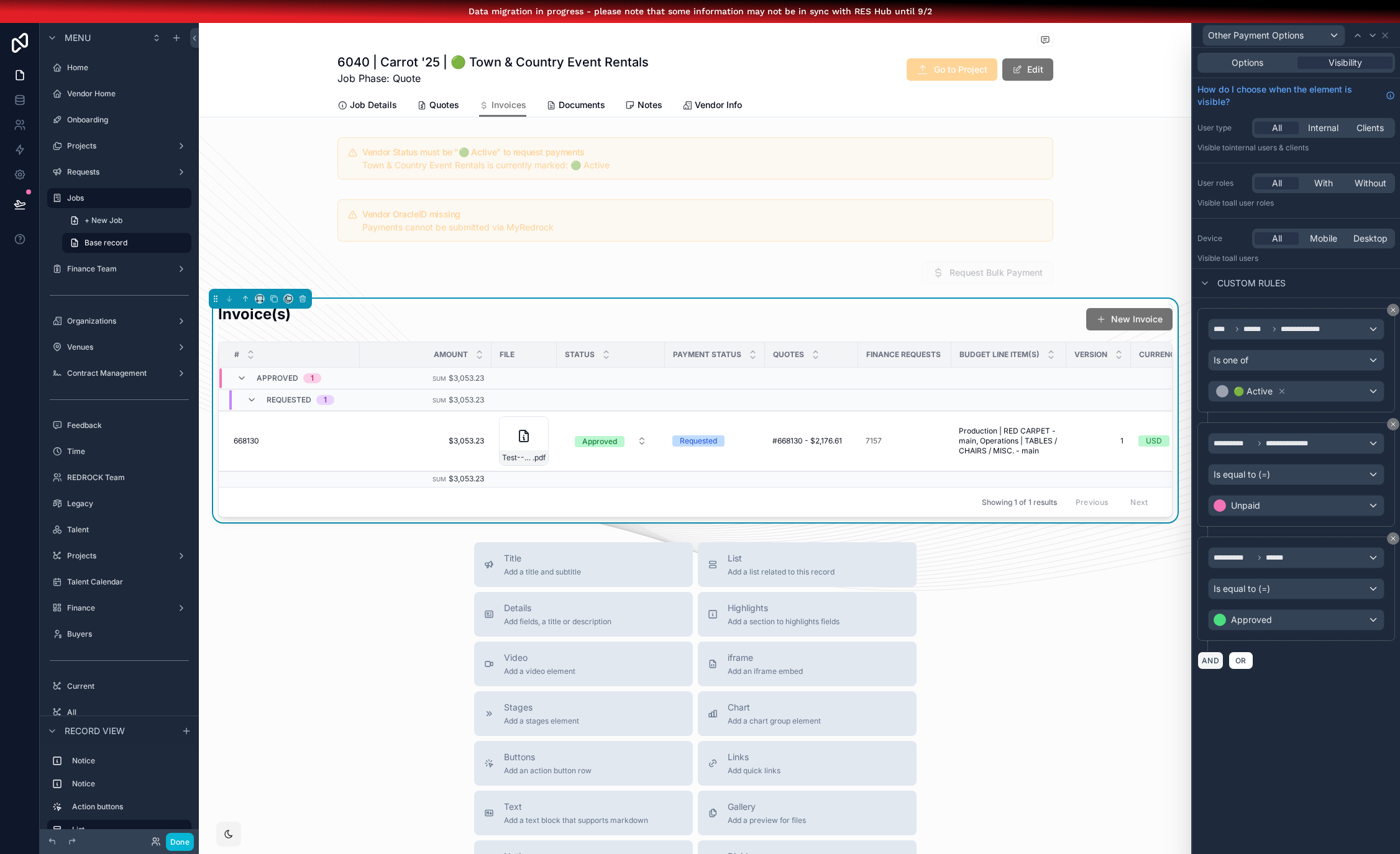
click at [1214, 666] on button "AND" at bounding box center [1210, 660] width 26 height 18
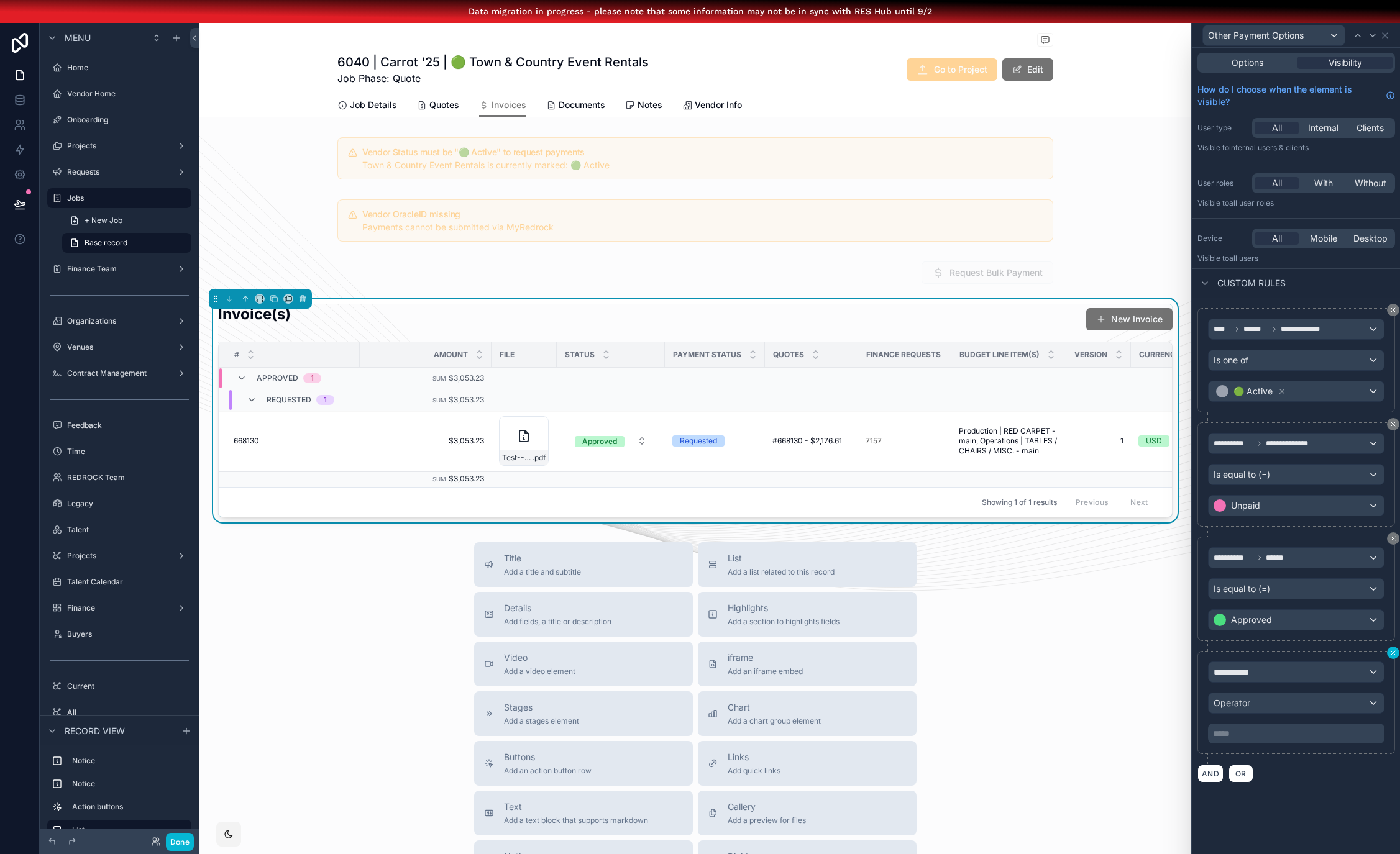
click at [1389, 653] on icon at bounding box center [1393, 652] width 7 height 7
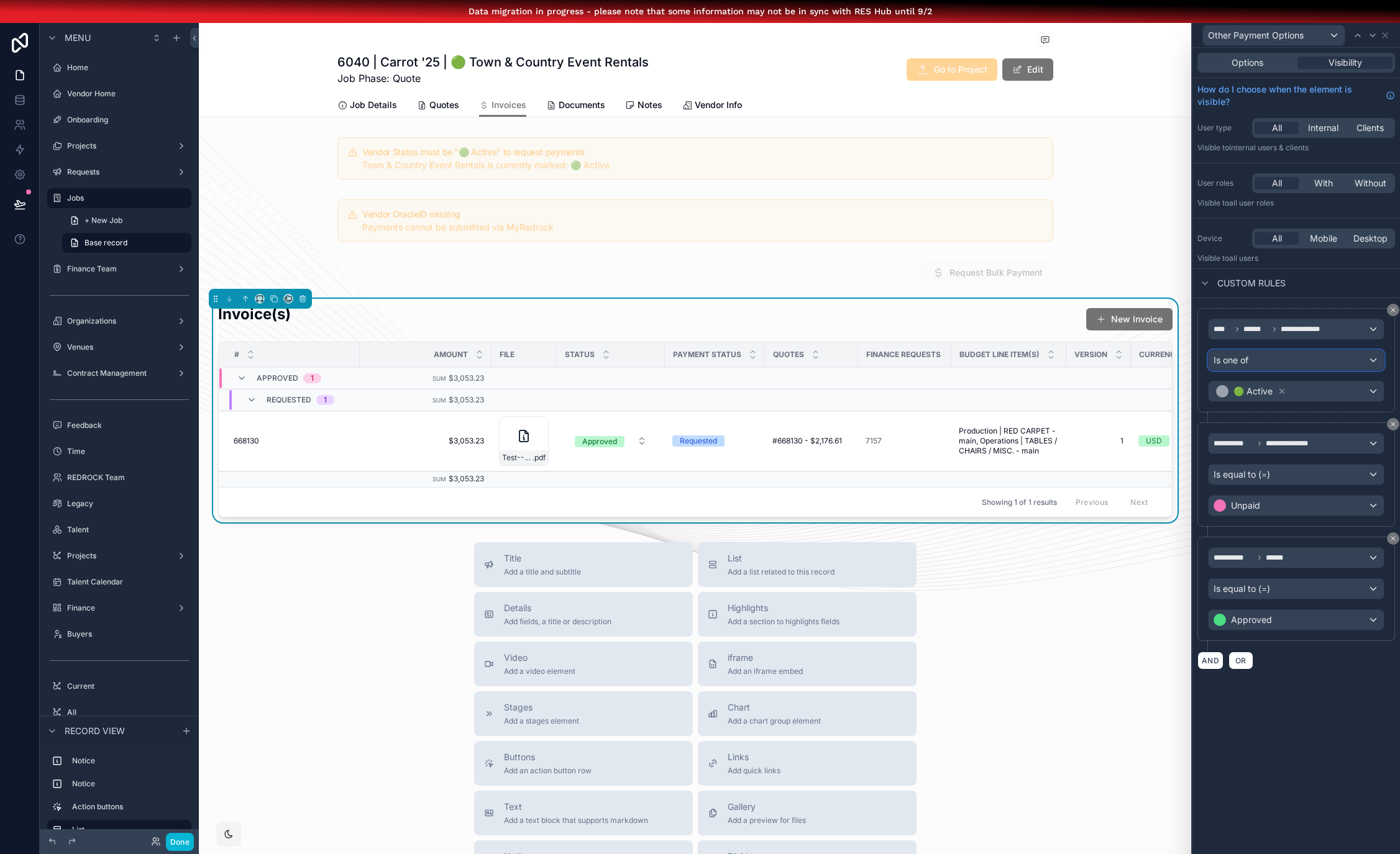
click at [1284, 362] on div "Is one of" at bounding box center [1296, 360] width 175 height 20
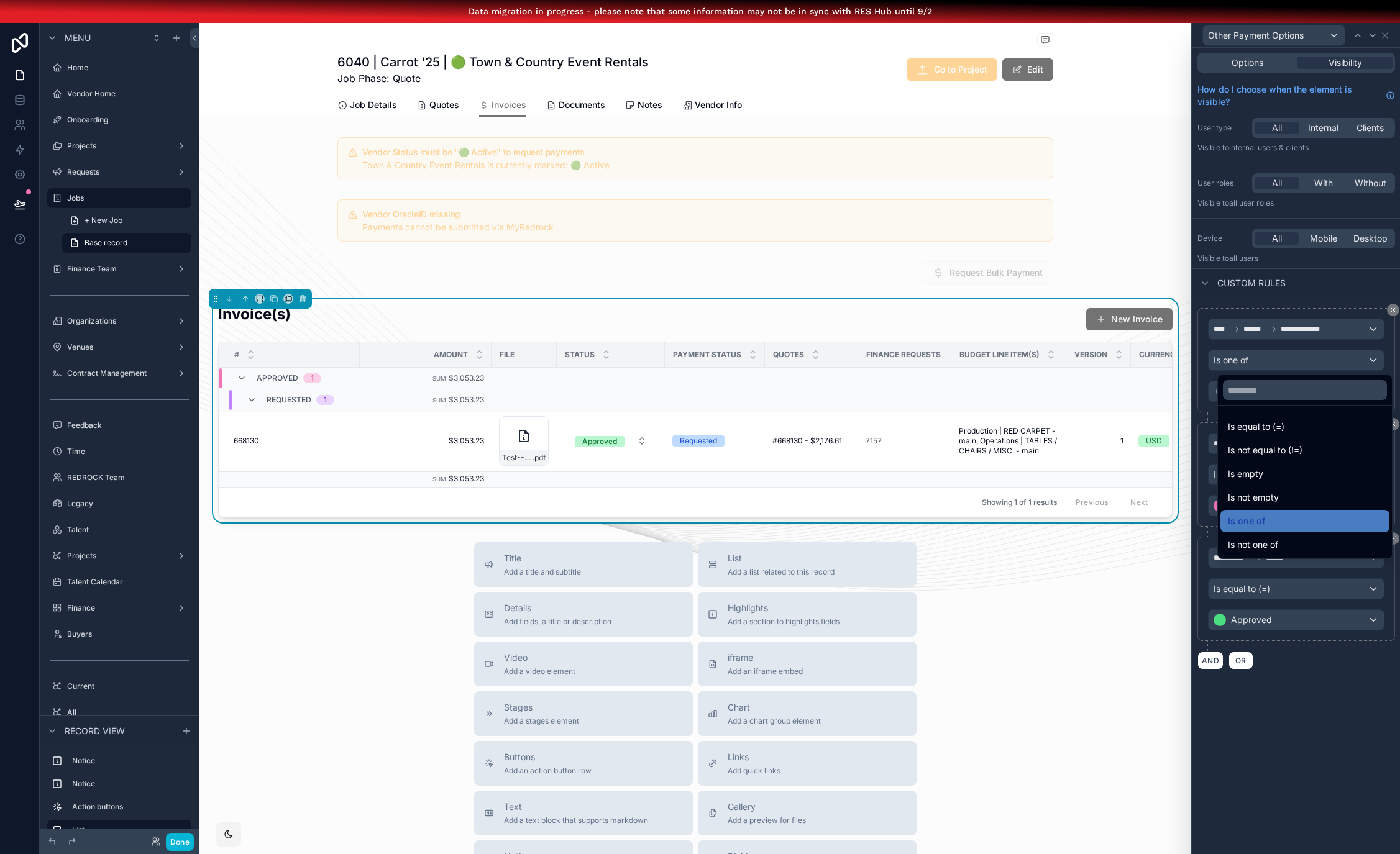
click at [1290, 333] on div at bounding box center [1296, 450] width 208 height 854
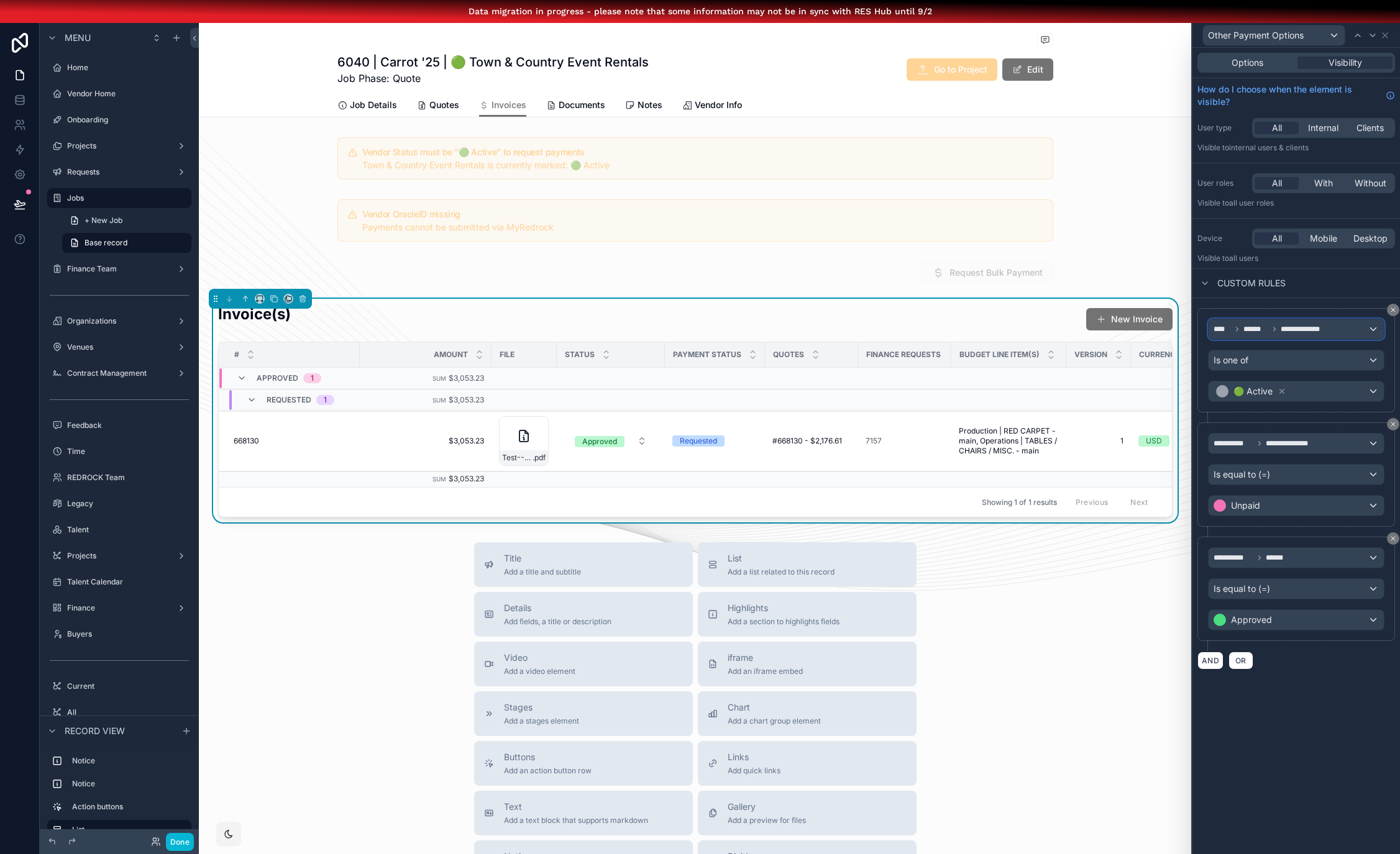
click at [1286, 325] on span "**********" at bounding box center [1305, 329] width 50 height 10
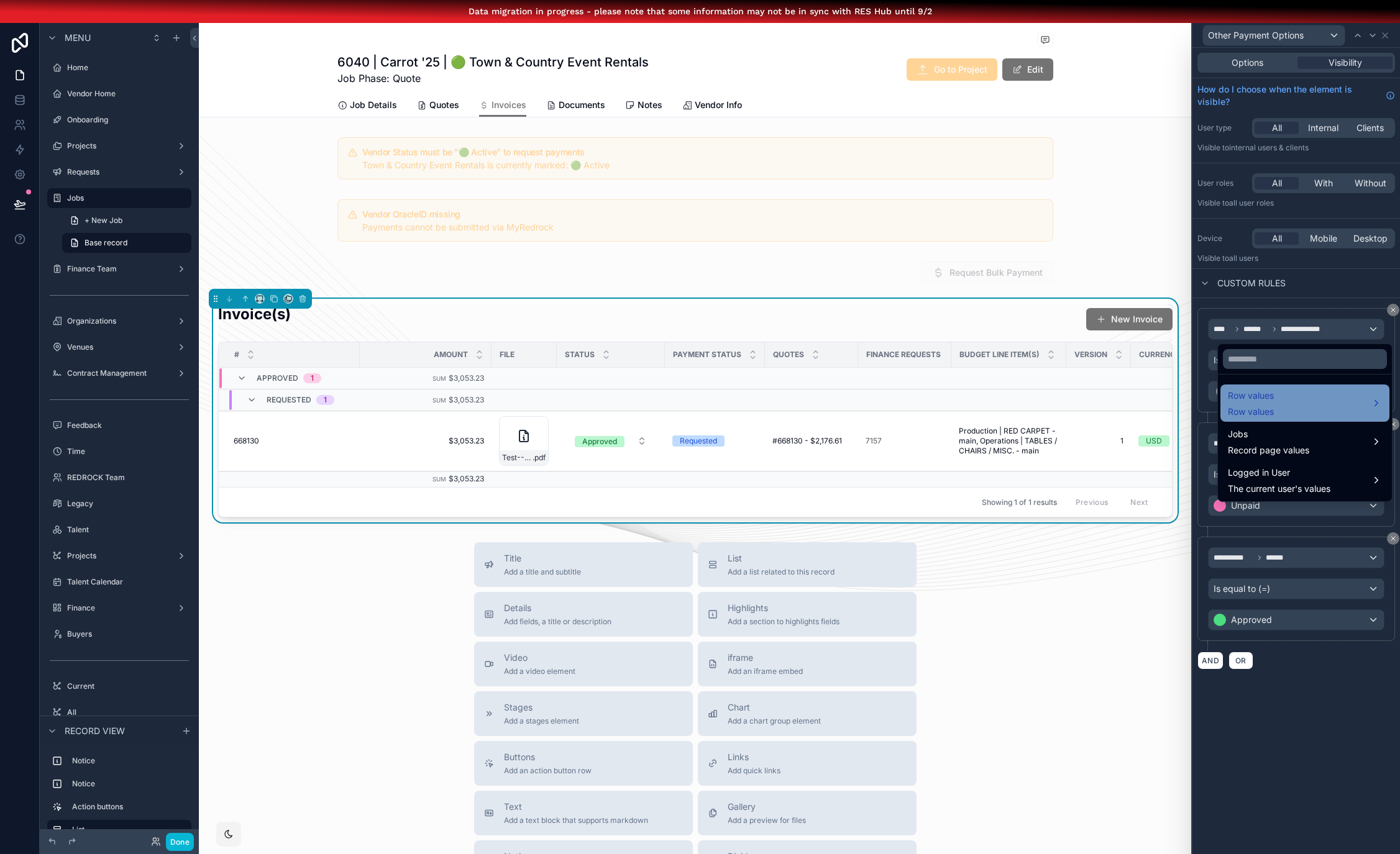
click at [1283, 397] on div "Row values Row values" at bounding box center [1304, 403] width 154 height 30
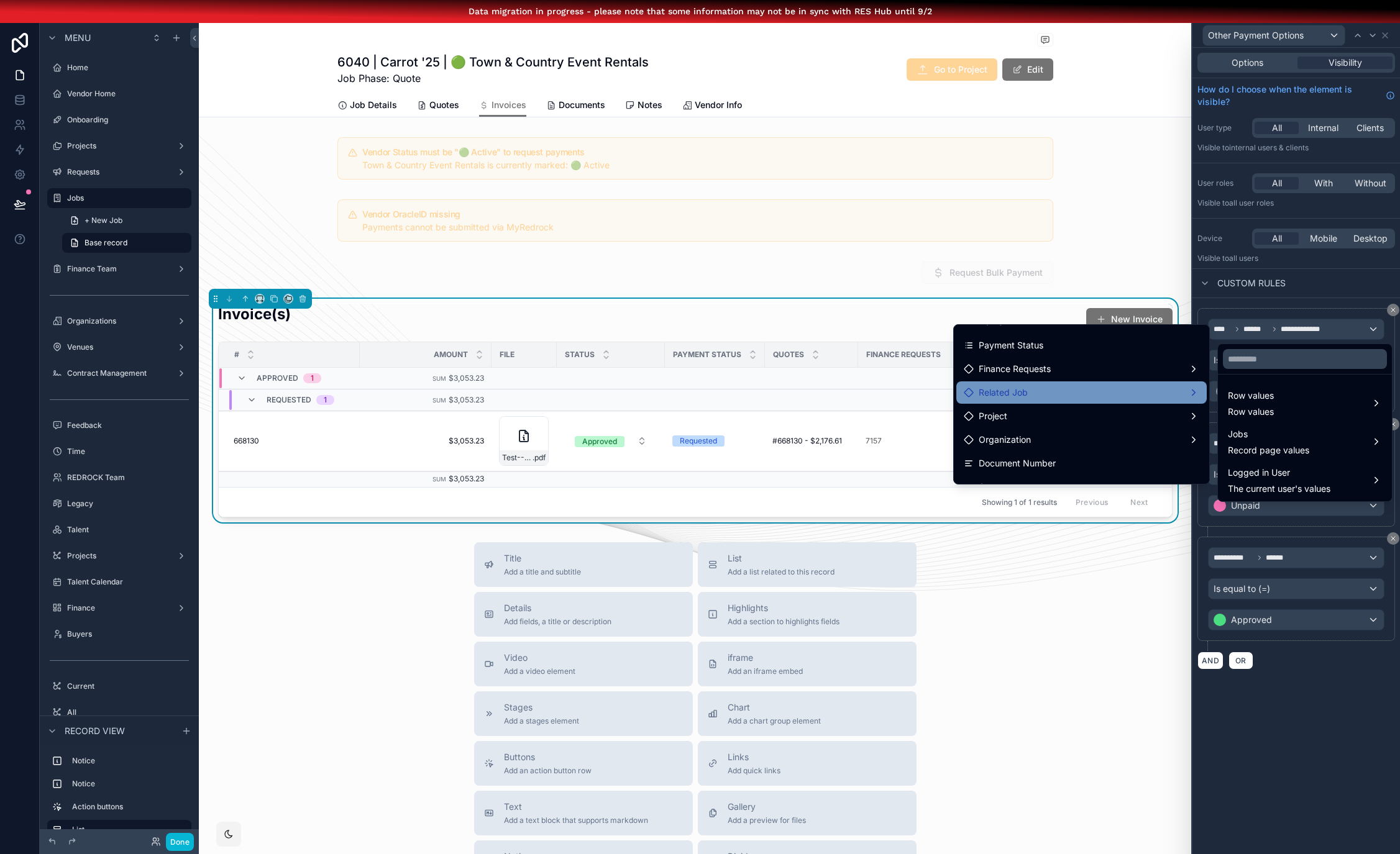
scroll to position [0, 0]
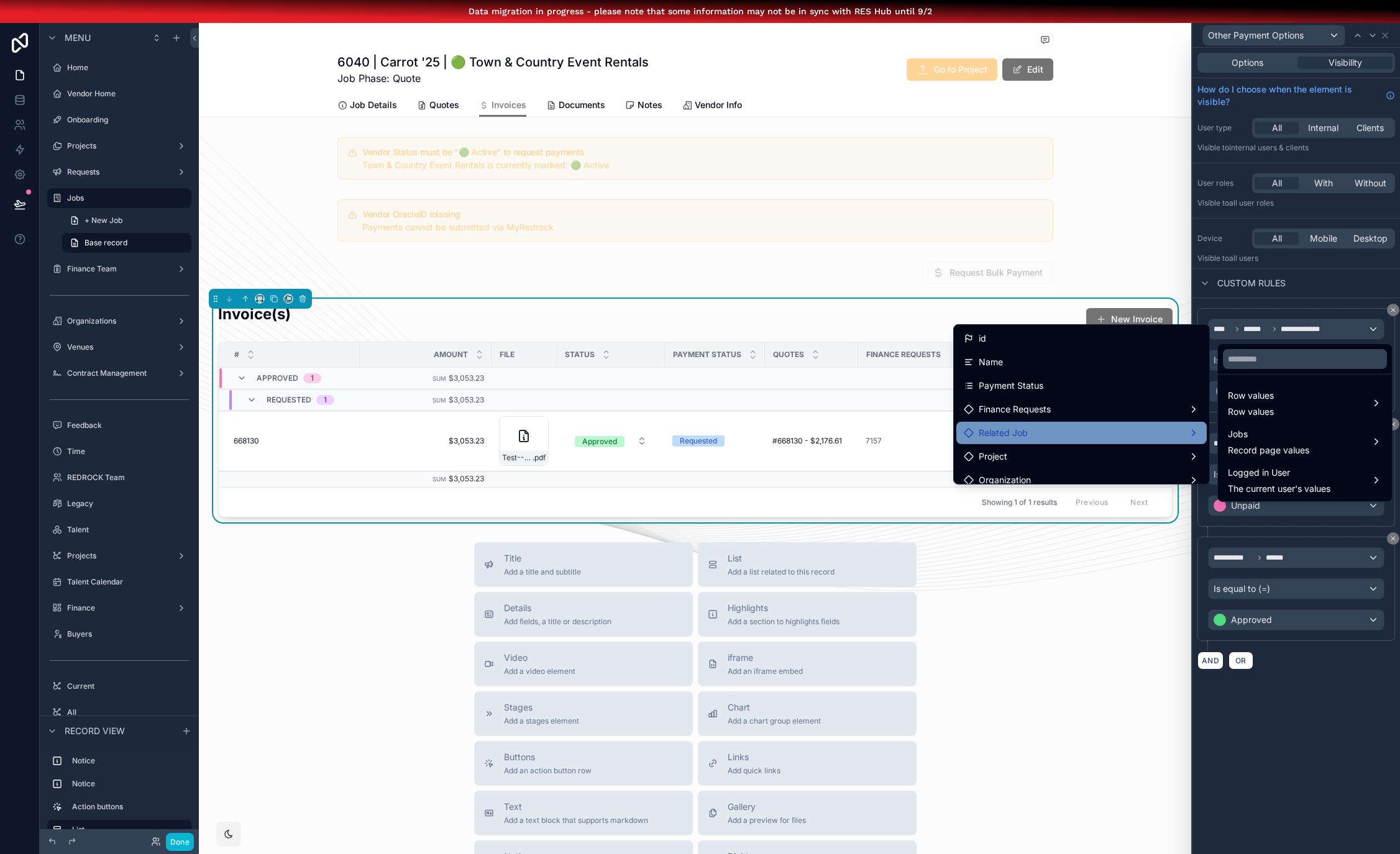
click at [1033, 435] on div "Related Job" at bounding box center [1081, 433] width 235 height 15
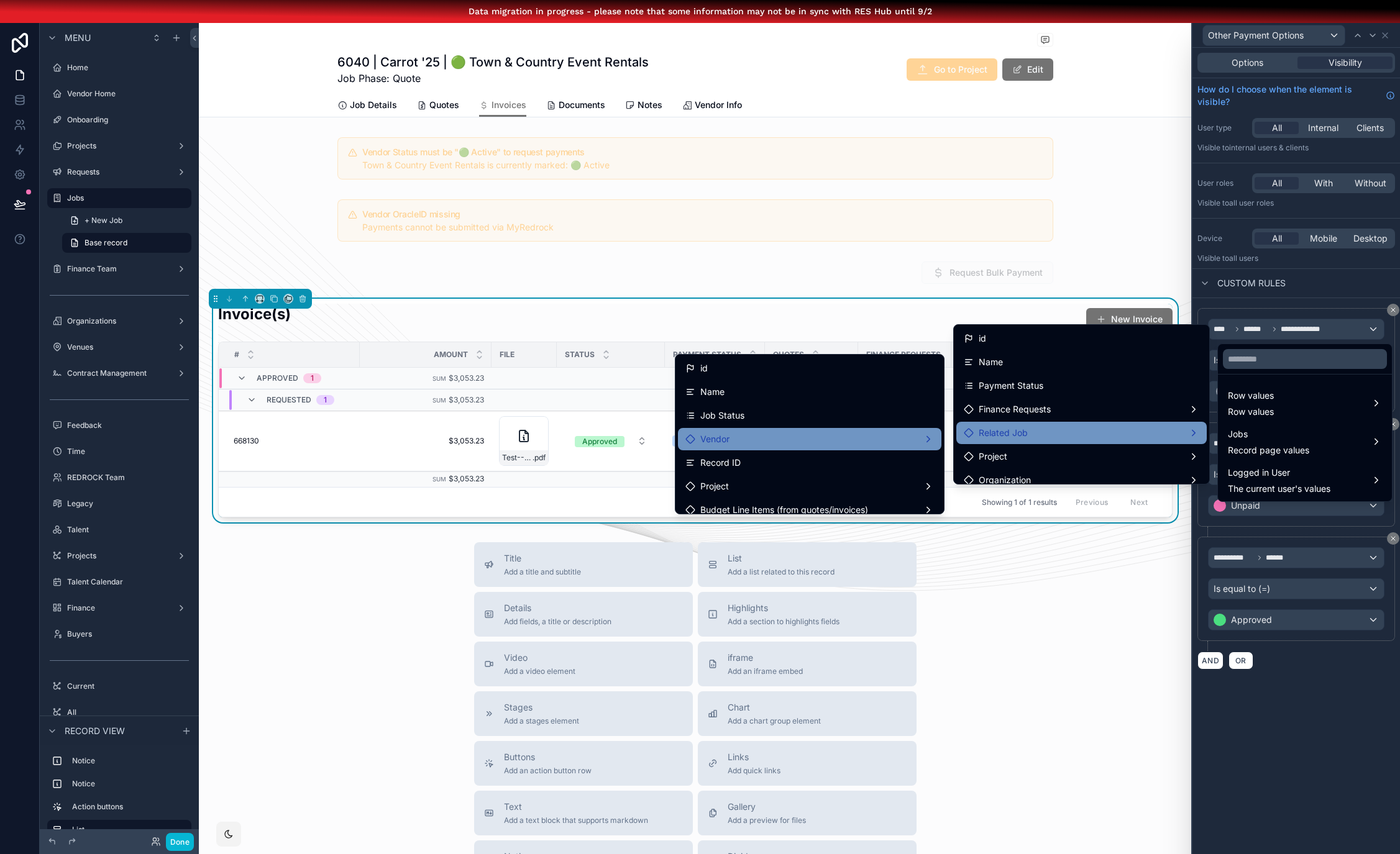
click at [728, 434] on div "Vendor" at bounding box center [810, 439] width 249 height 15
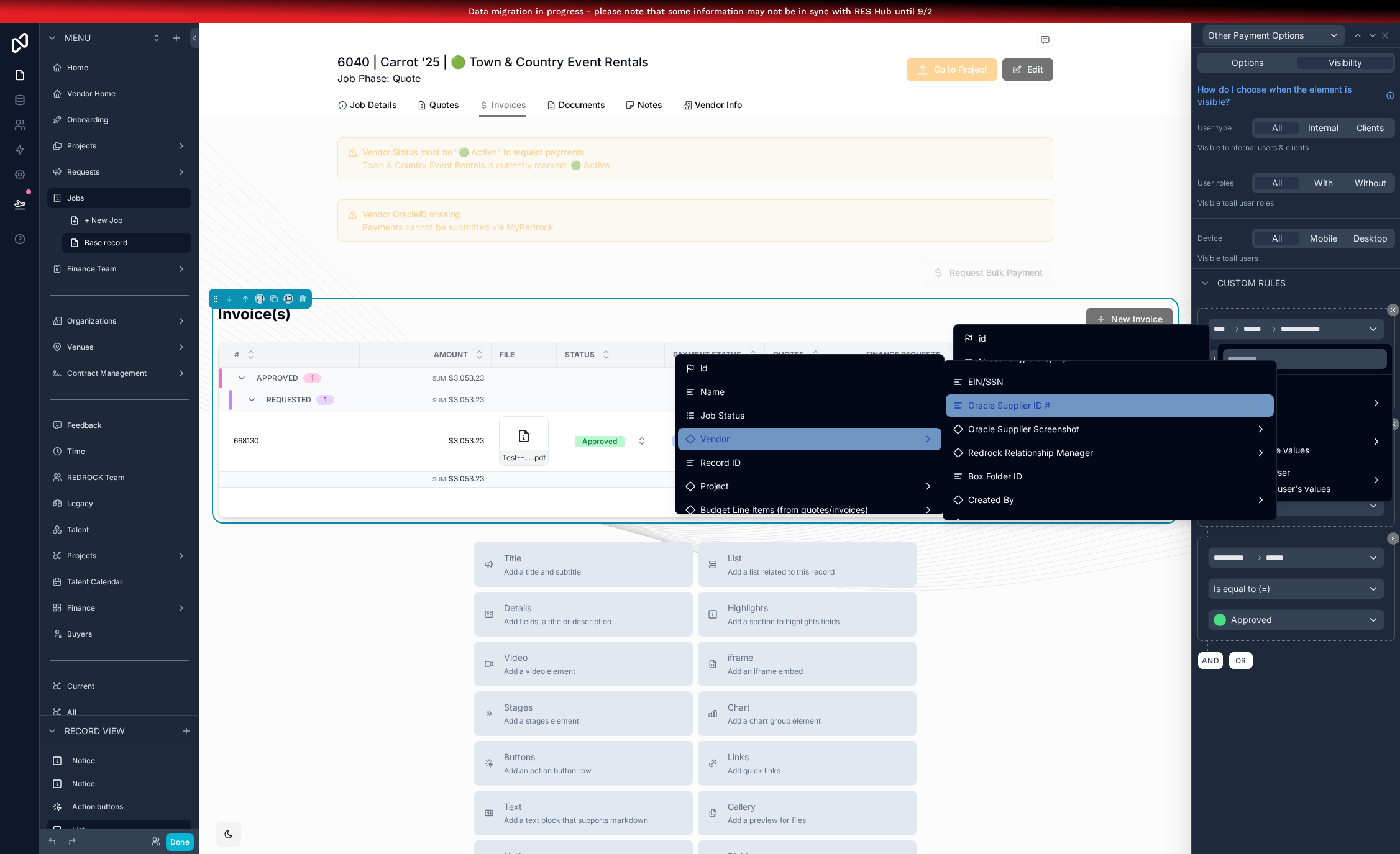
scroll to position [386, 0]
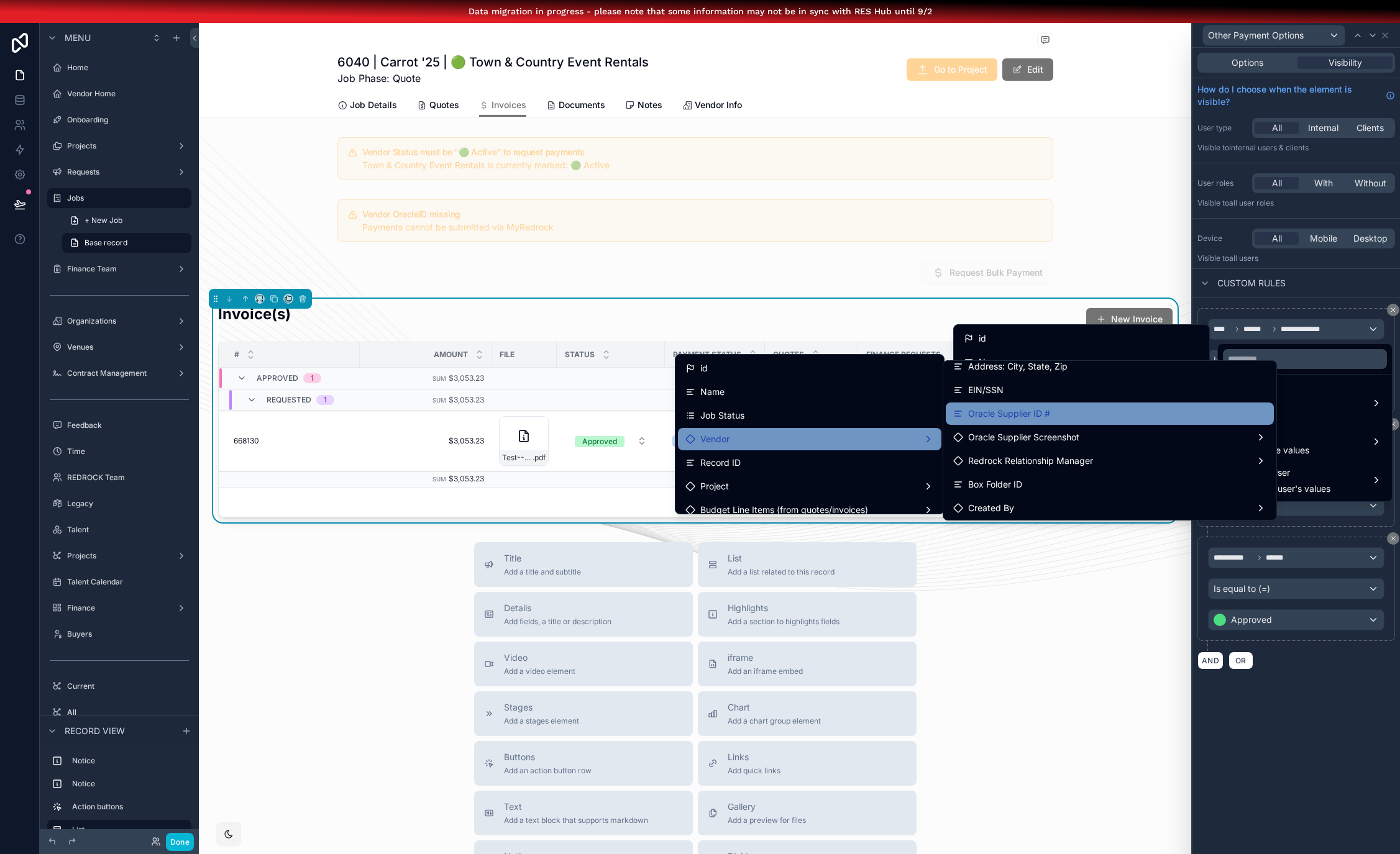
click at [1051, 422] on div "Oracle Supplier ID #" at bounding box center [1109, 414] width 328 height 22
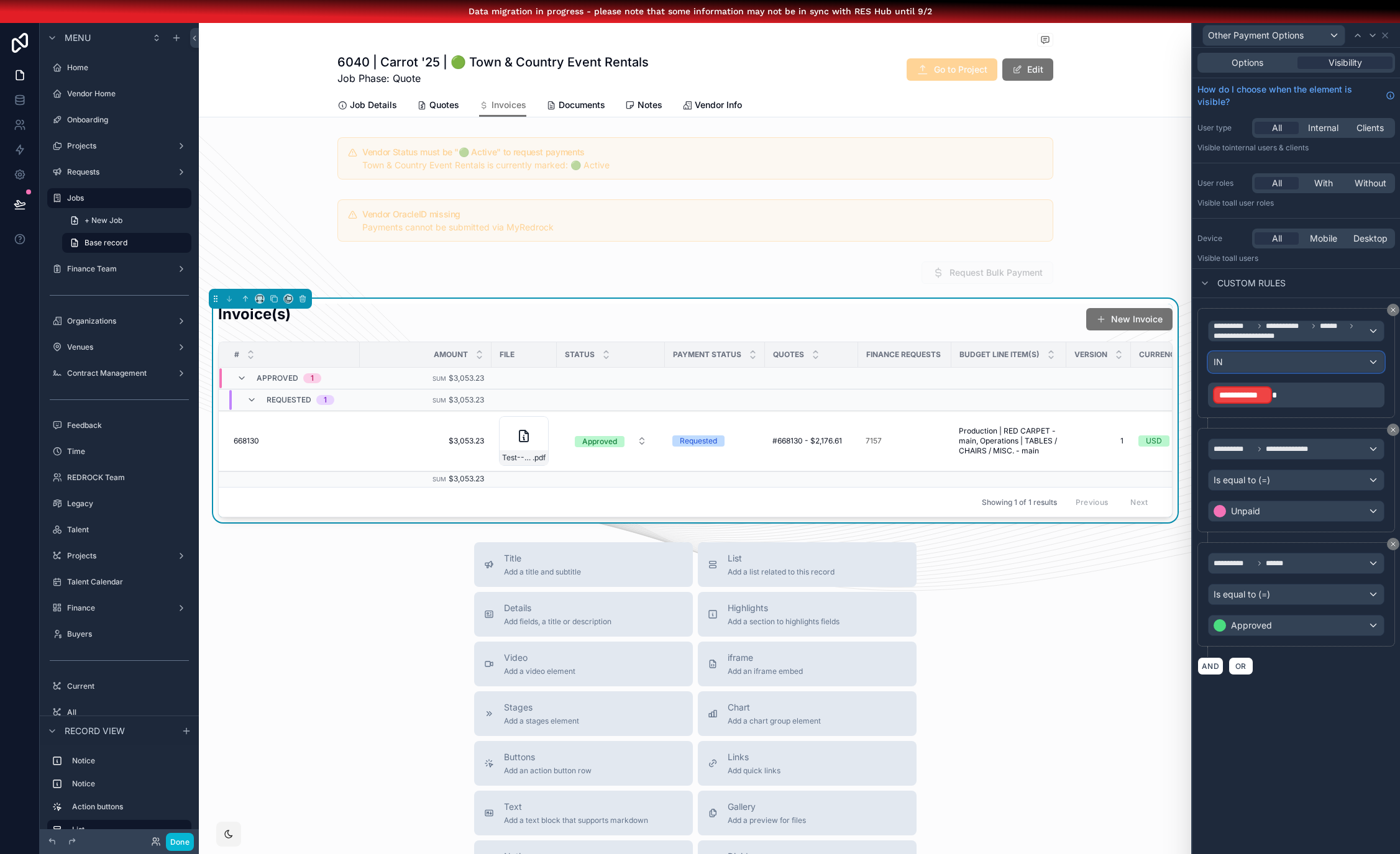
click at [1305, 362] on div "IN" at bounding box center [1296, 362] width 175 height 20
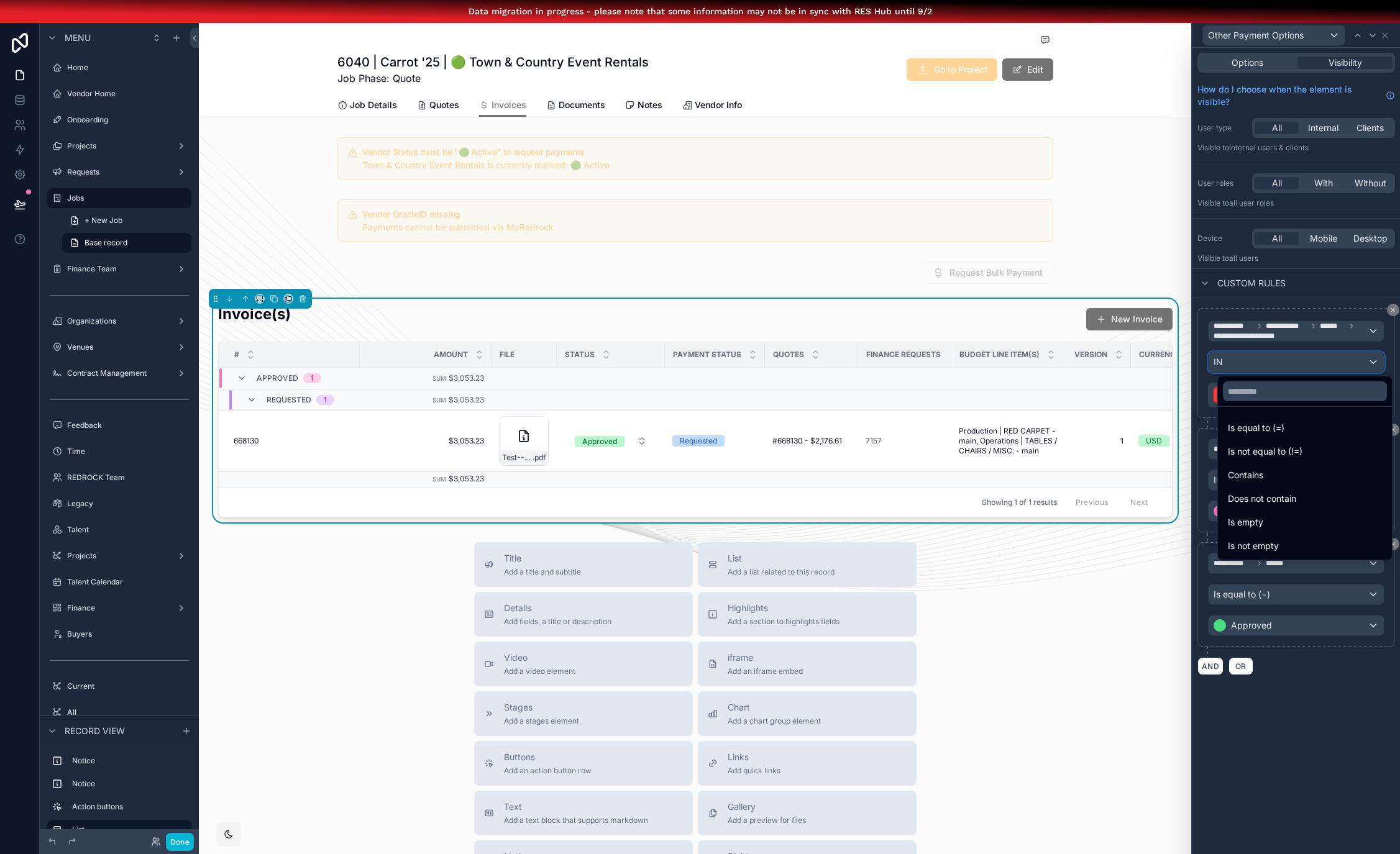
scroll to position [32, 9]
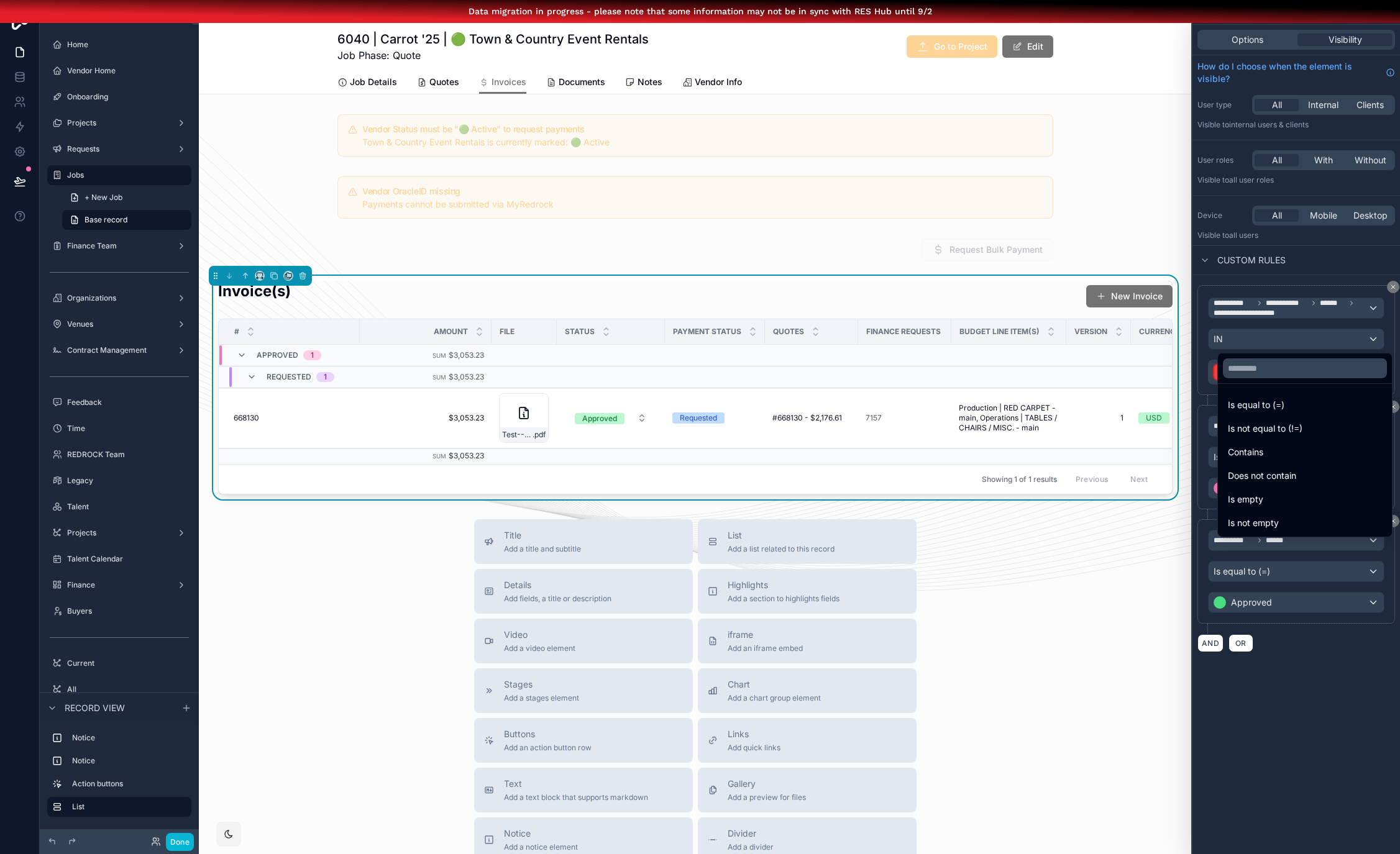
click at [1281, 516] on div "Is not empty" at bounding box center [1304, 523] width 154 height 15
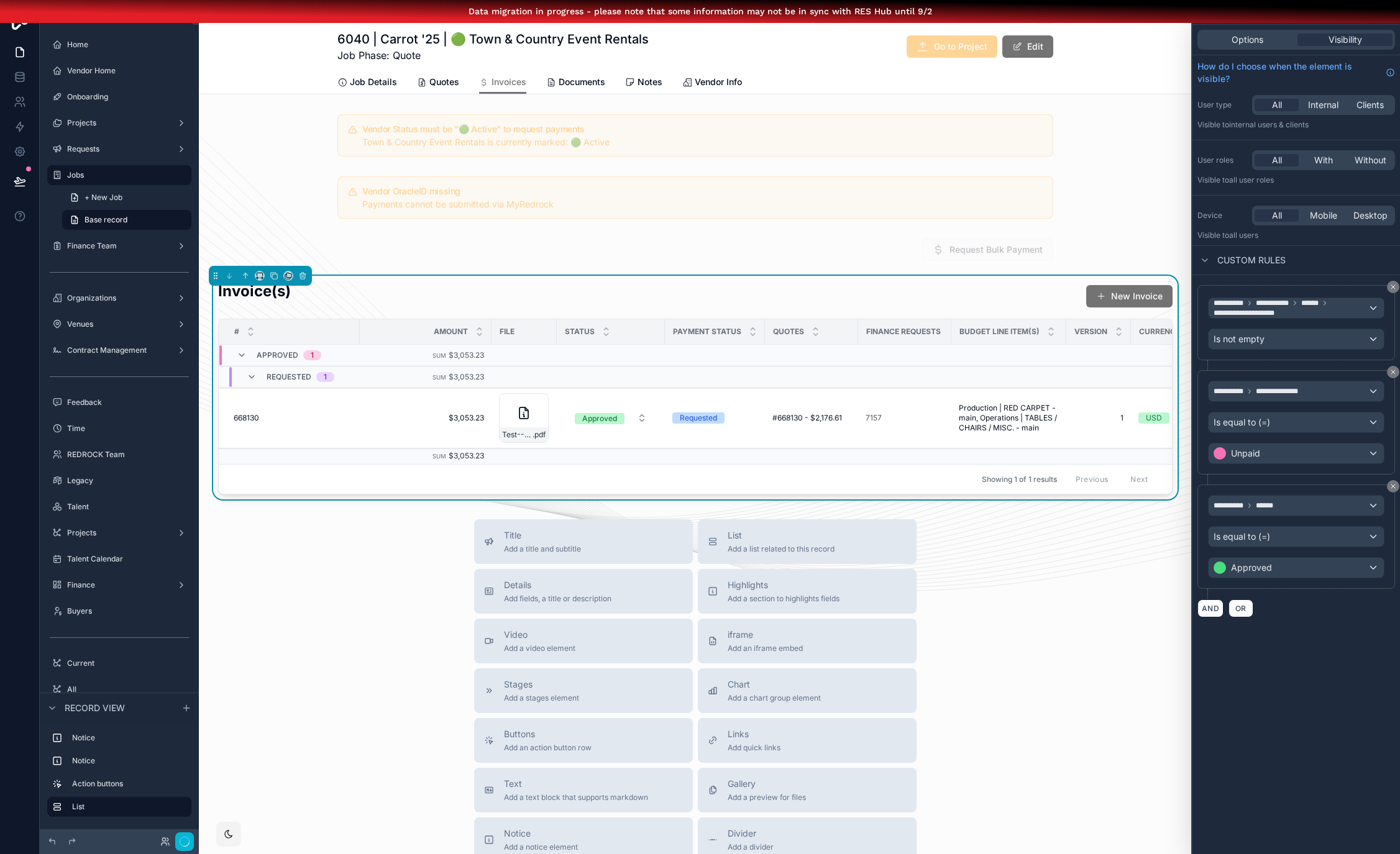
scroll to position [0, 9]
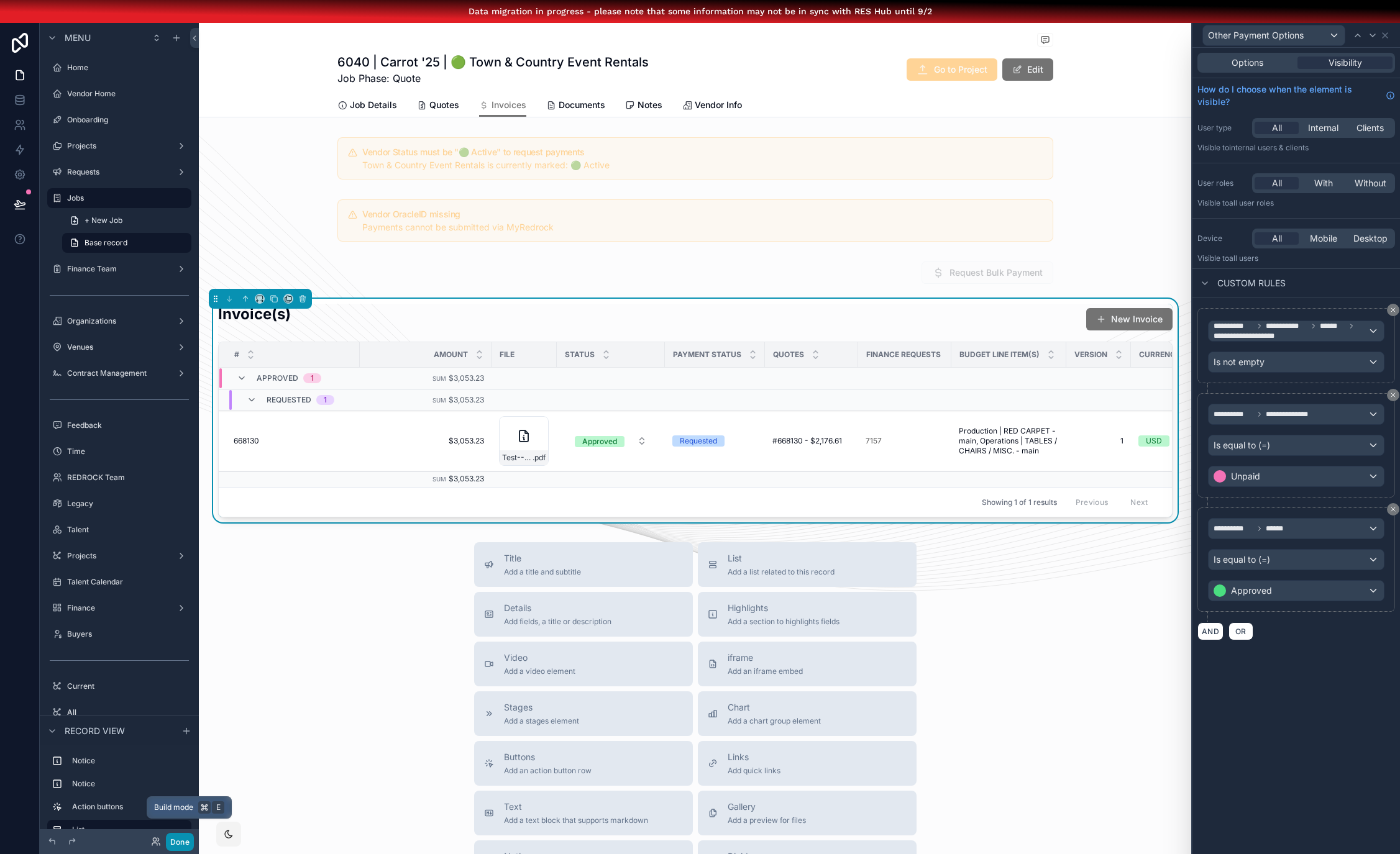
click at [179, 839] on button "Done" at bounding box center [180, 841] width 28 height 18
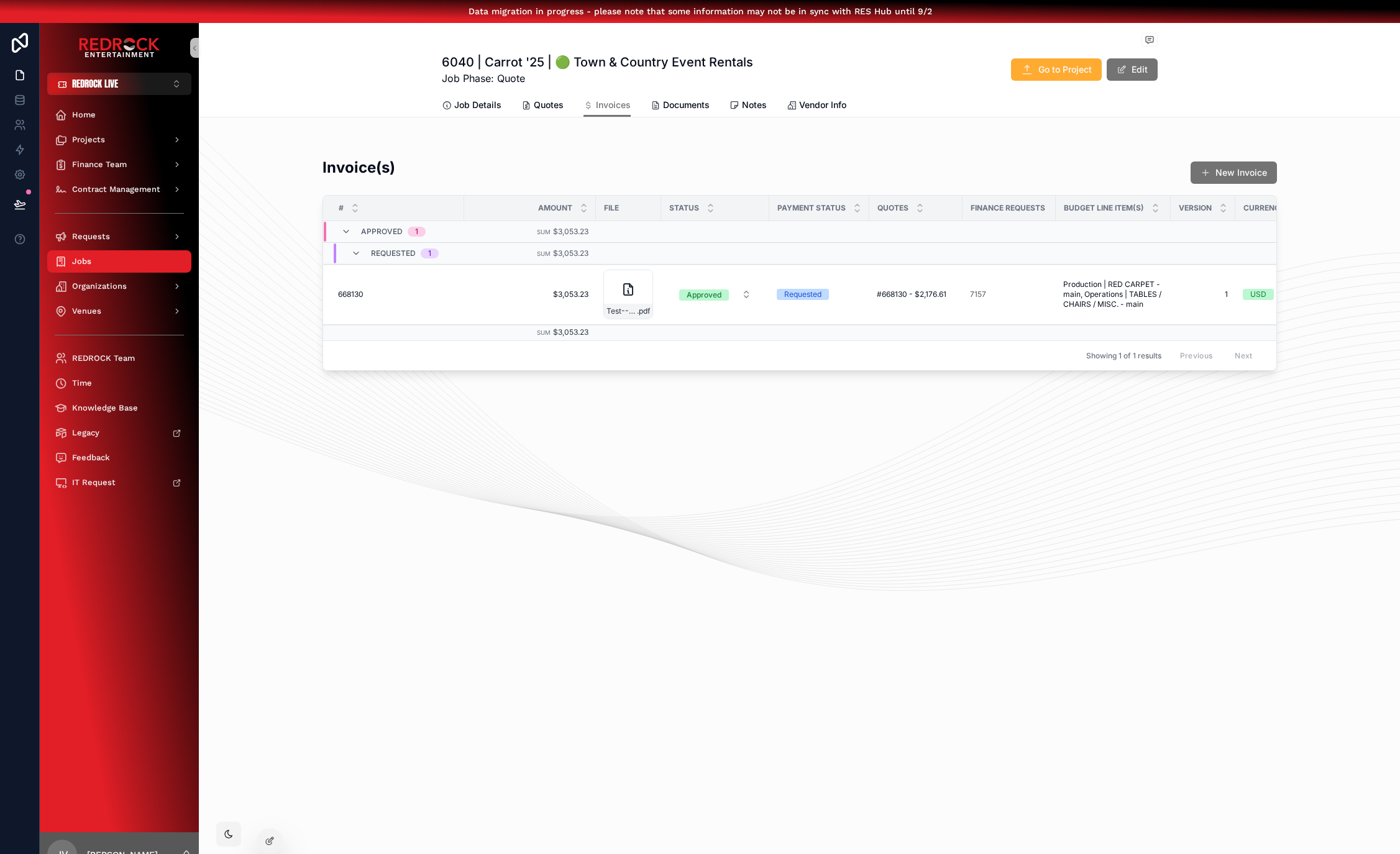
click at [460, 541] on div "Jobs 6040 | Carrot '25 | 🟢 Town & Country Event Rentals 6040 | Carrot '25 | 🟢 T…" at bounding box center [799, 450] width 1201 height 854
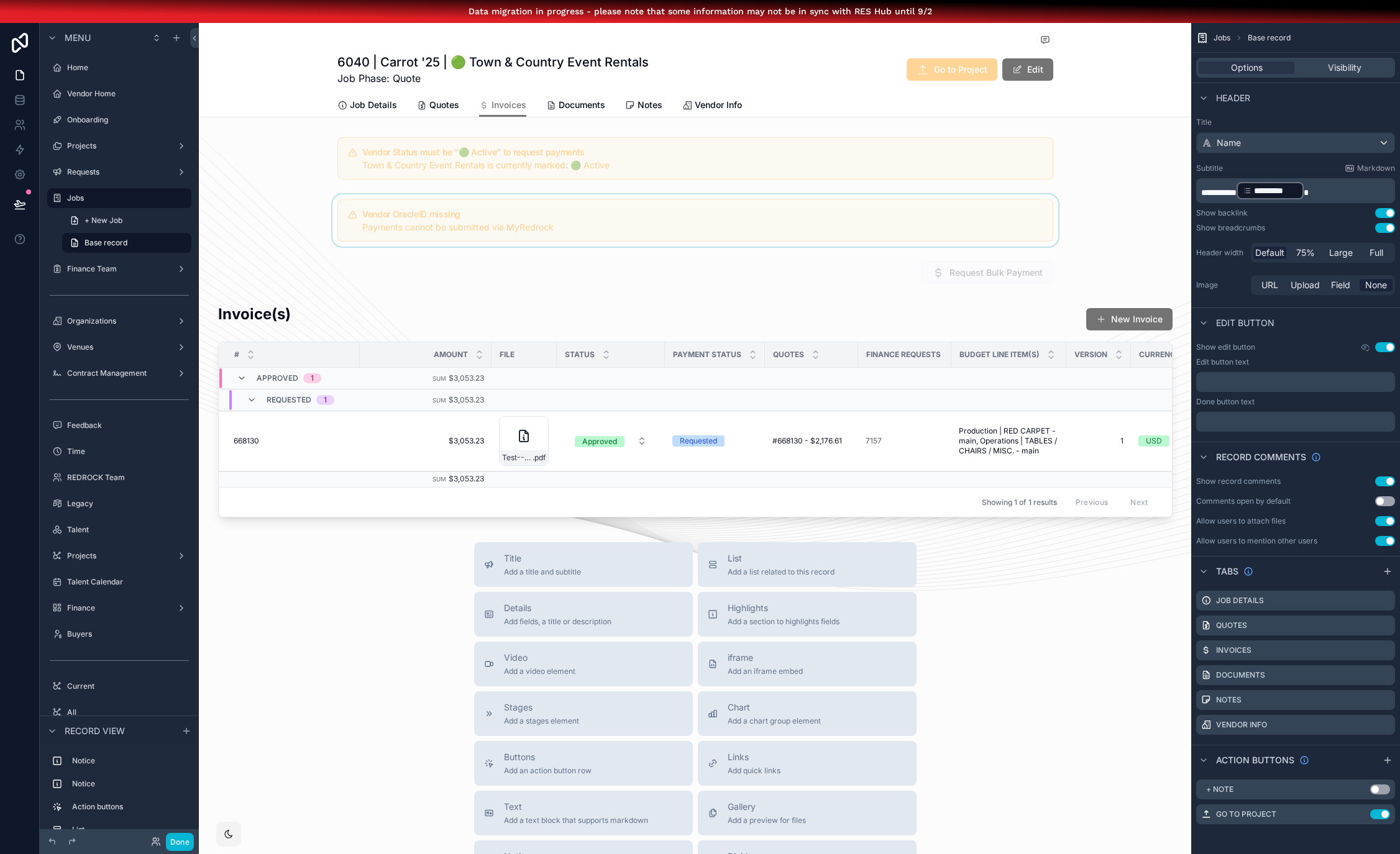
click at [566, 208] on div "scrollable content" at bounding box center [695, 220] width 992 height 52
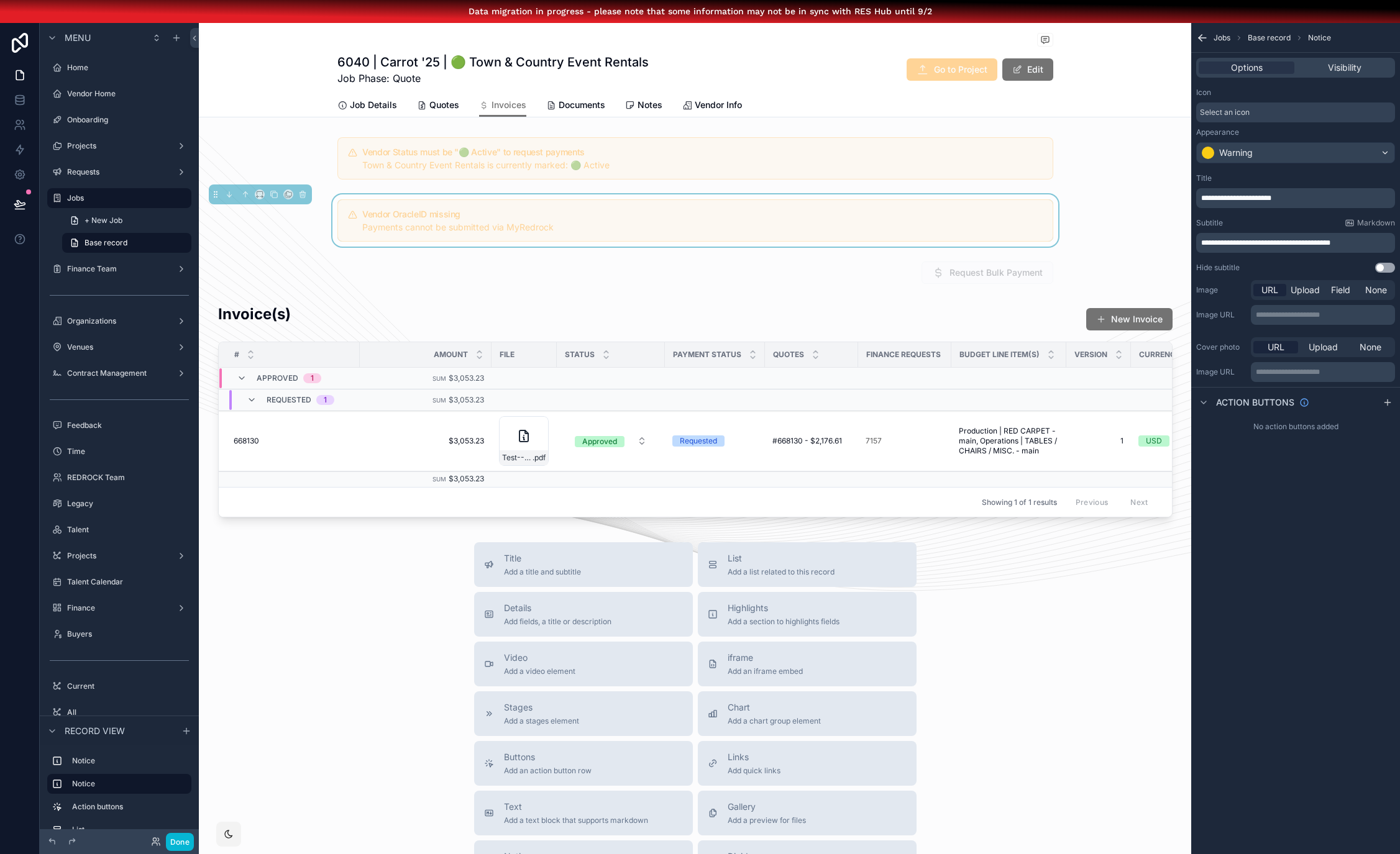
click at [1323, 48] on div "Jobs Base record Notice" at bounding box center [1296, 38] width 209 height 30
click at [1333, 69] on span "Visibility" at bounding box center [1344, 67] width 34 height 13
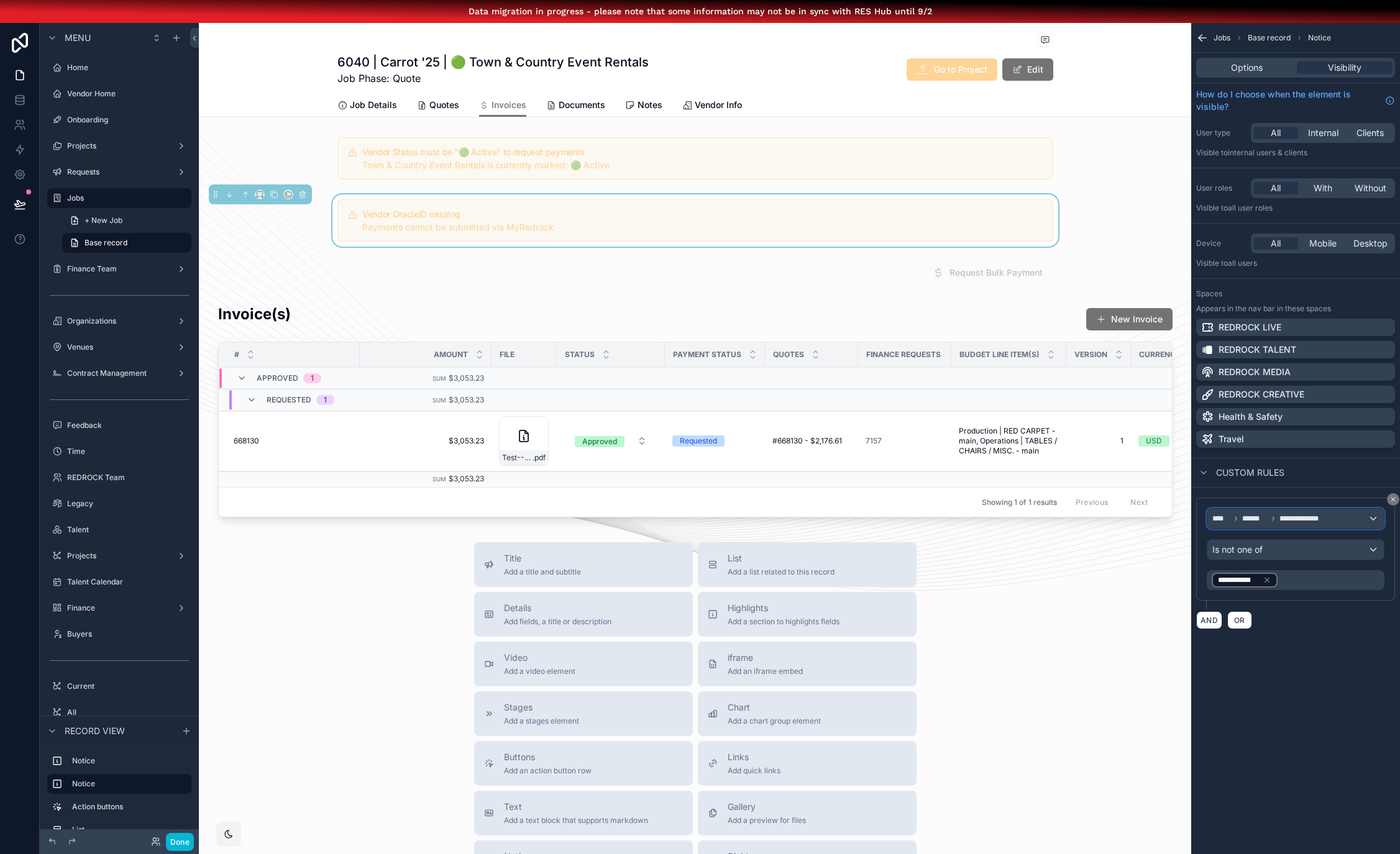
click at [1303, 518] on span "**********" at bounding box center [1303, 518] width 50 height 10
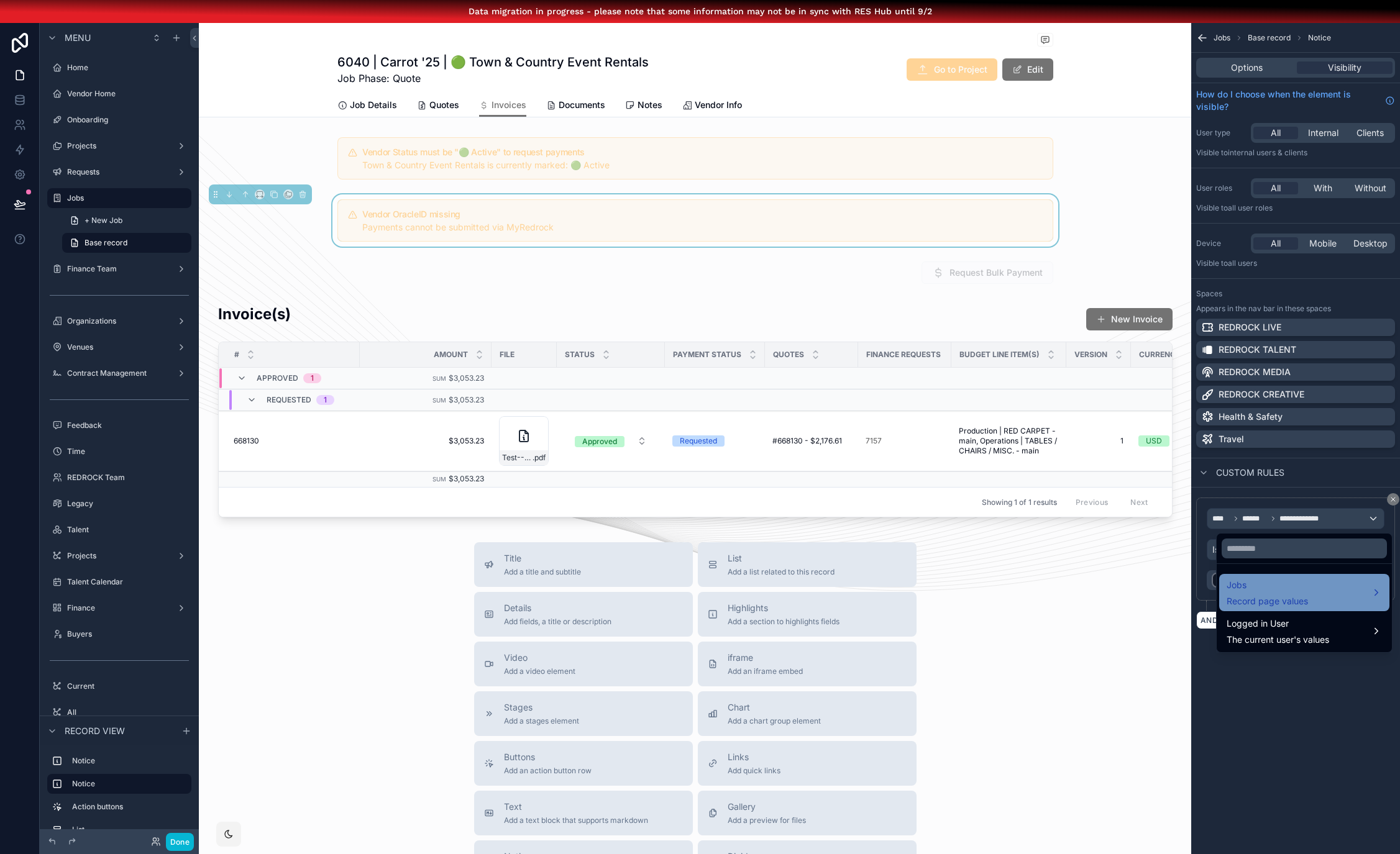
click at [1272, 585] on span "Jobs" at bounding box center [1266, 585] width 81 height 15
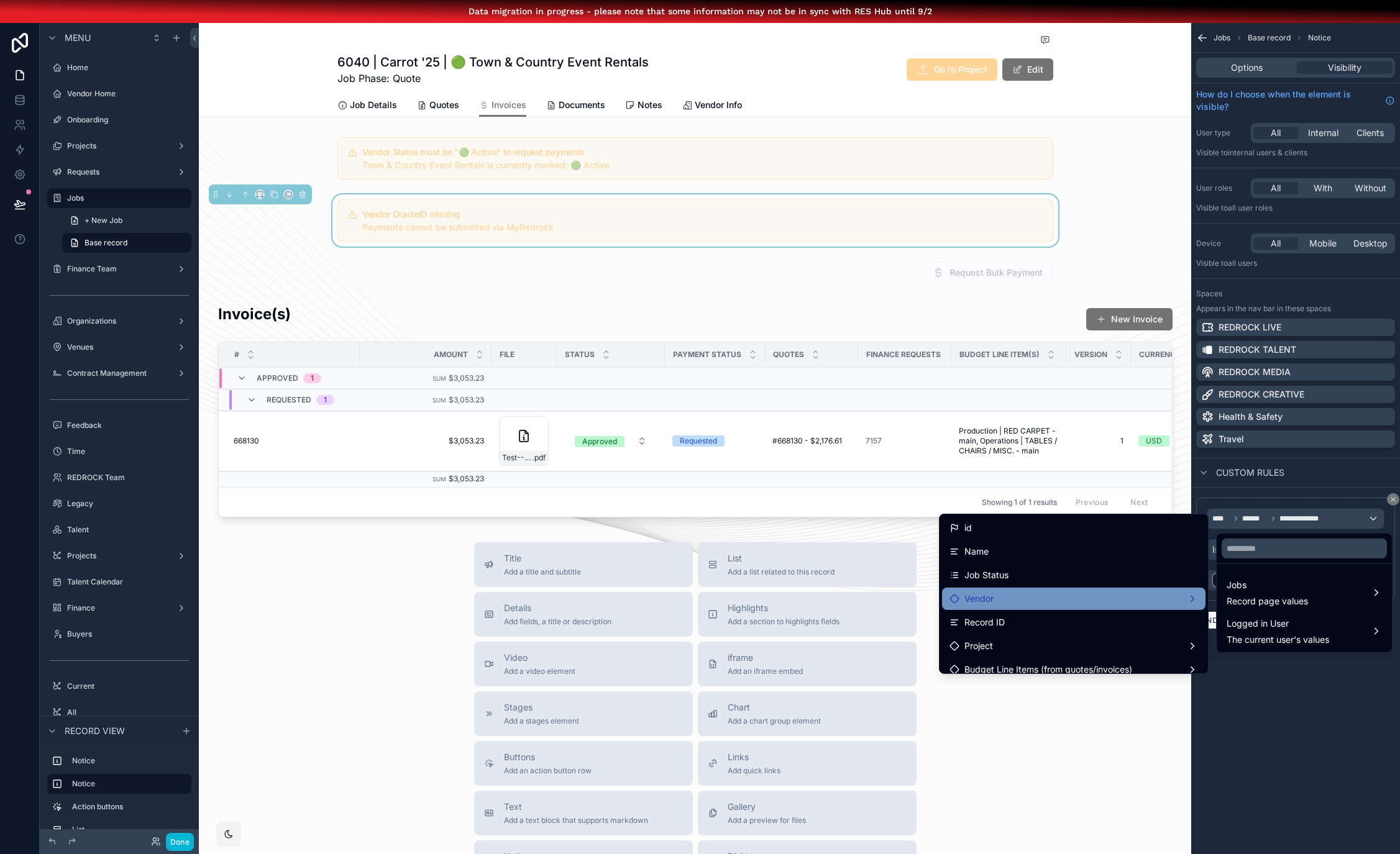
click at [998, 603] on div "Vendor" at bounding box center [1073, 599] width 249 height 15
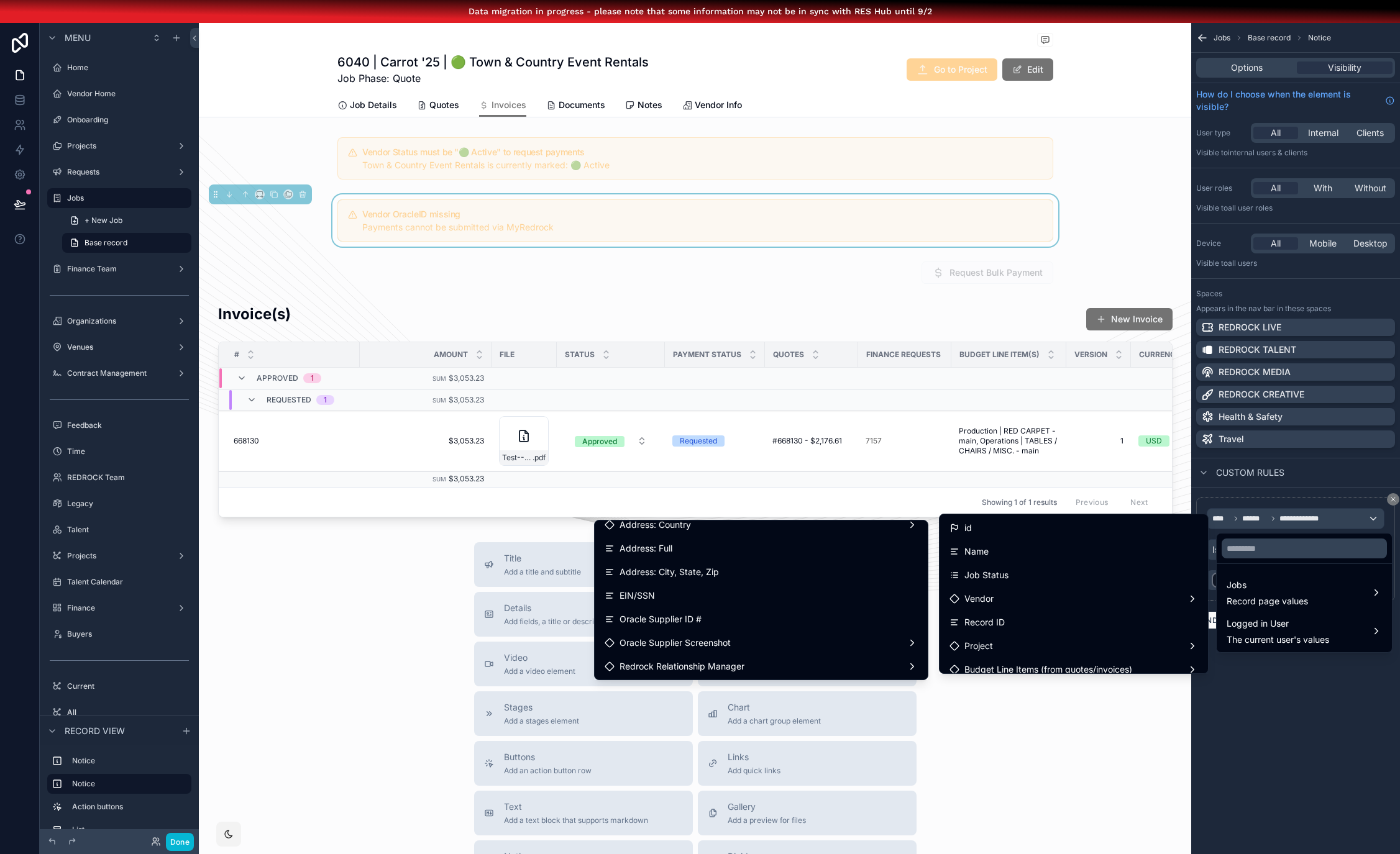
scroll to position [363, 0]
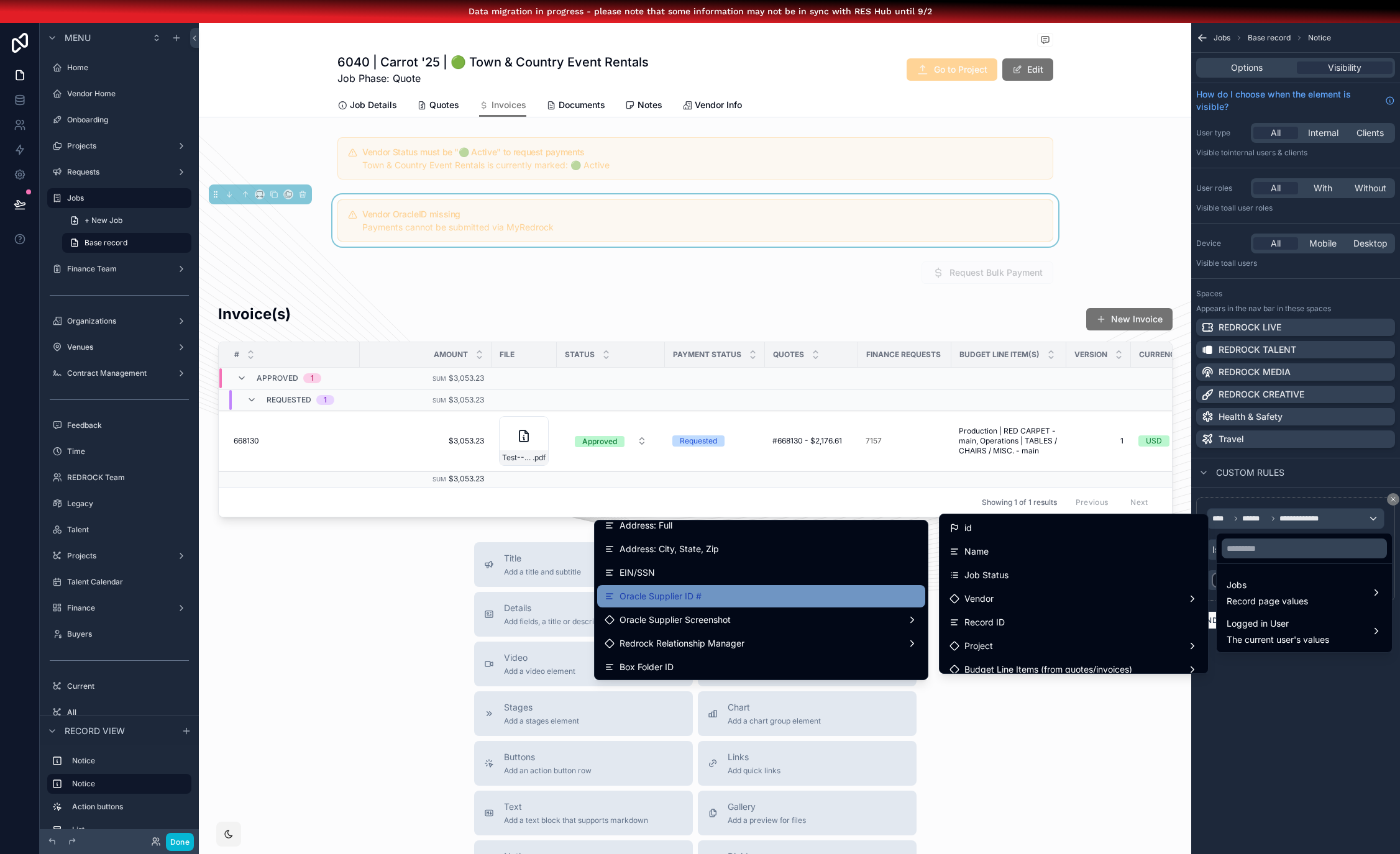
click at [658, 600] on span "Oracle Supplier ID #" at bounding box center [660, 596] width 82 height 15
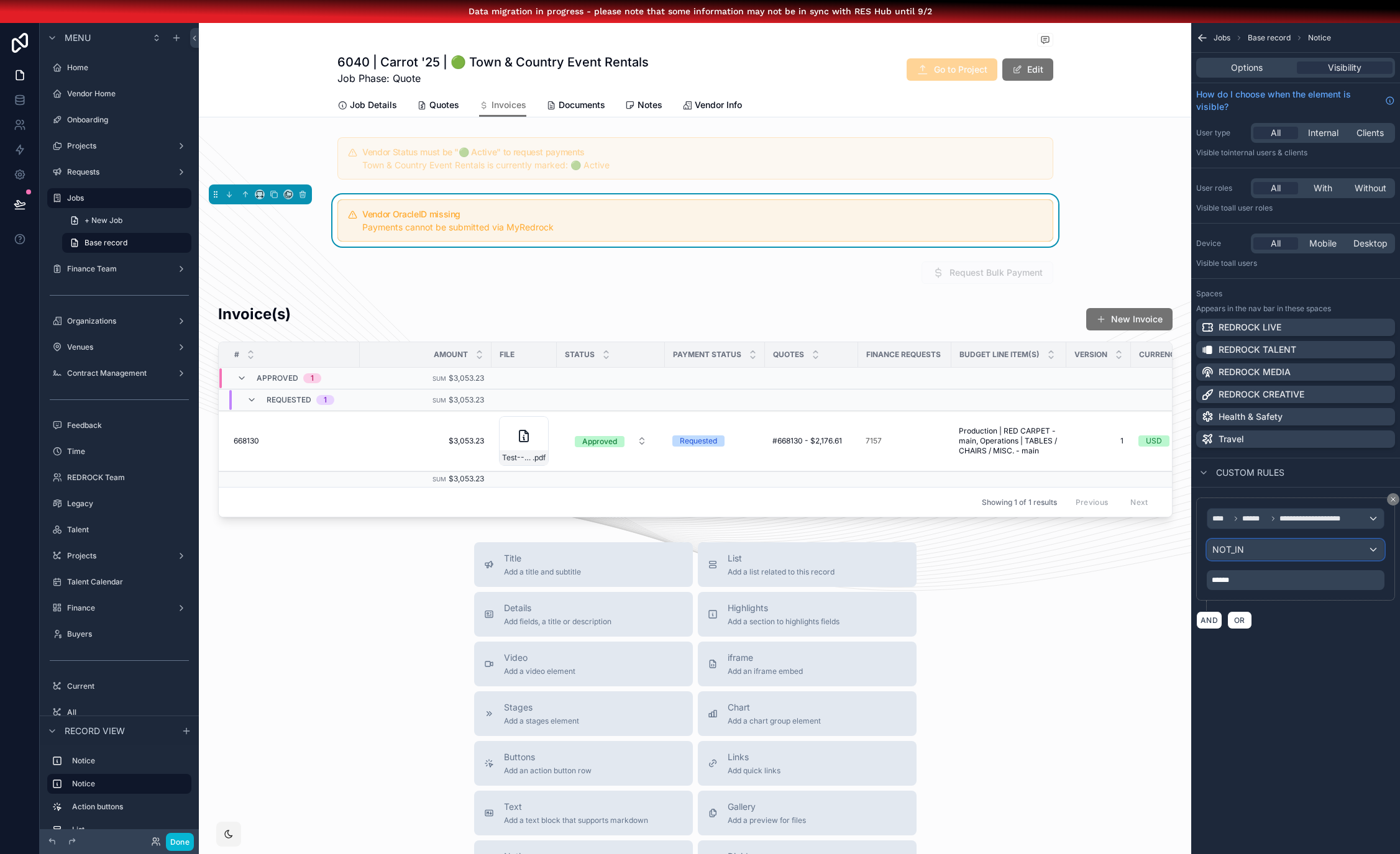
click at [1254, 555] on div "NOT_IN" at bounding box center [1295, 550] width 176 height 20
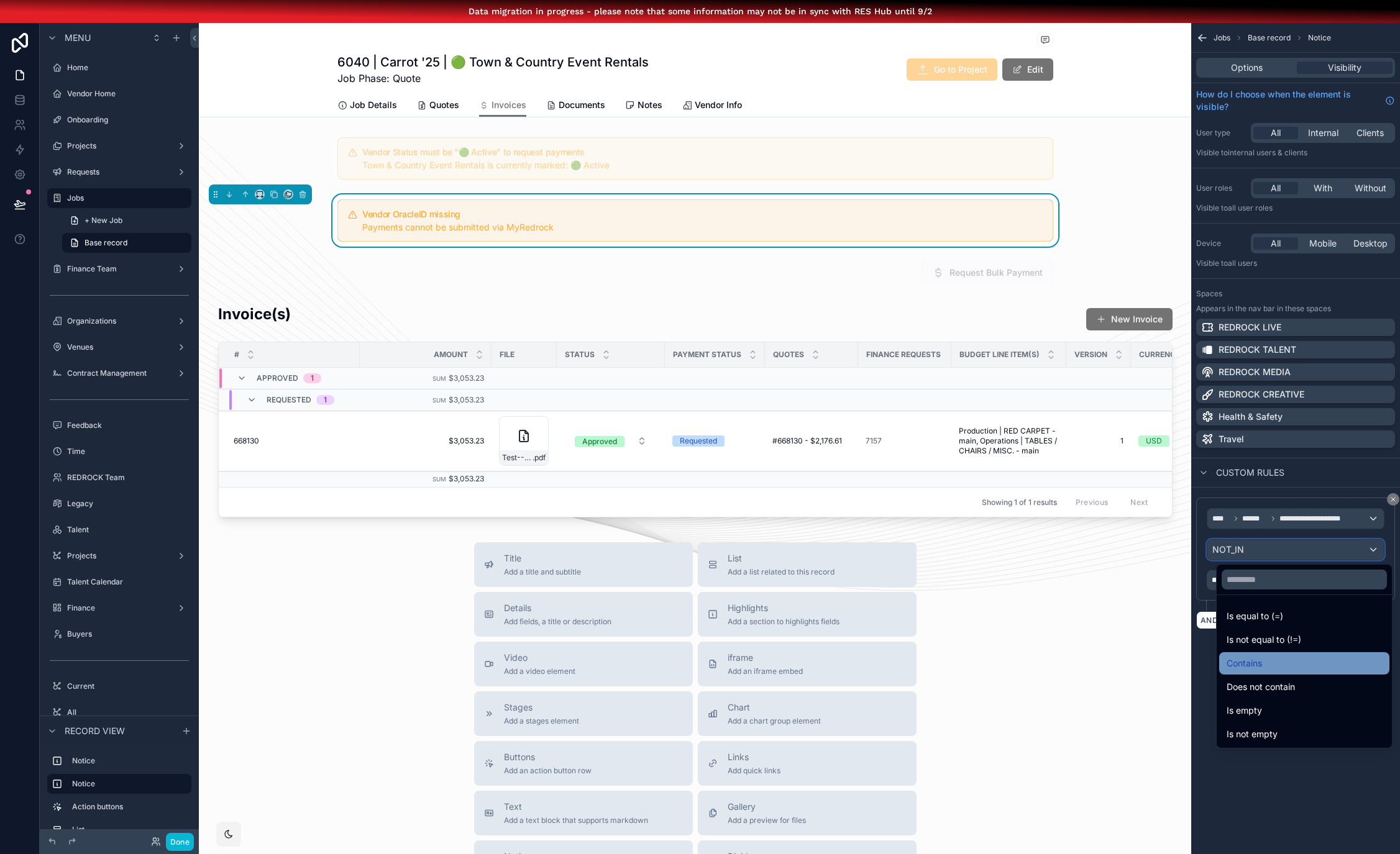
scroll to position [32, 9]
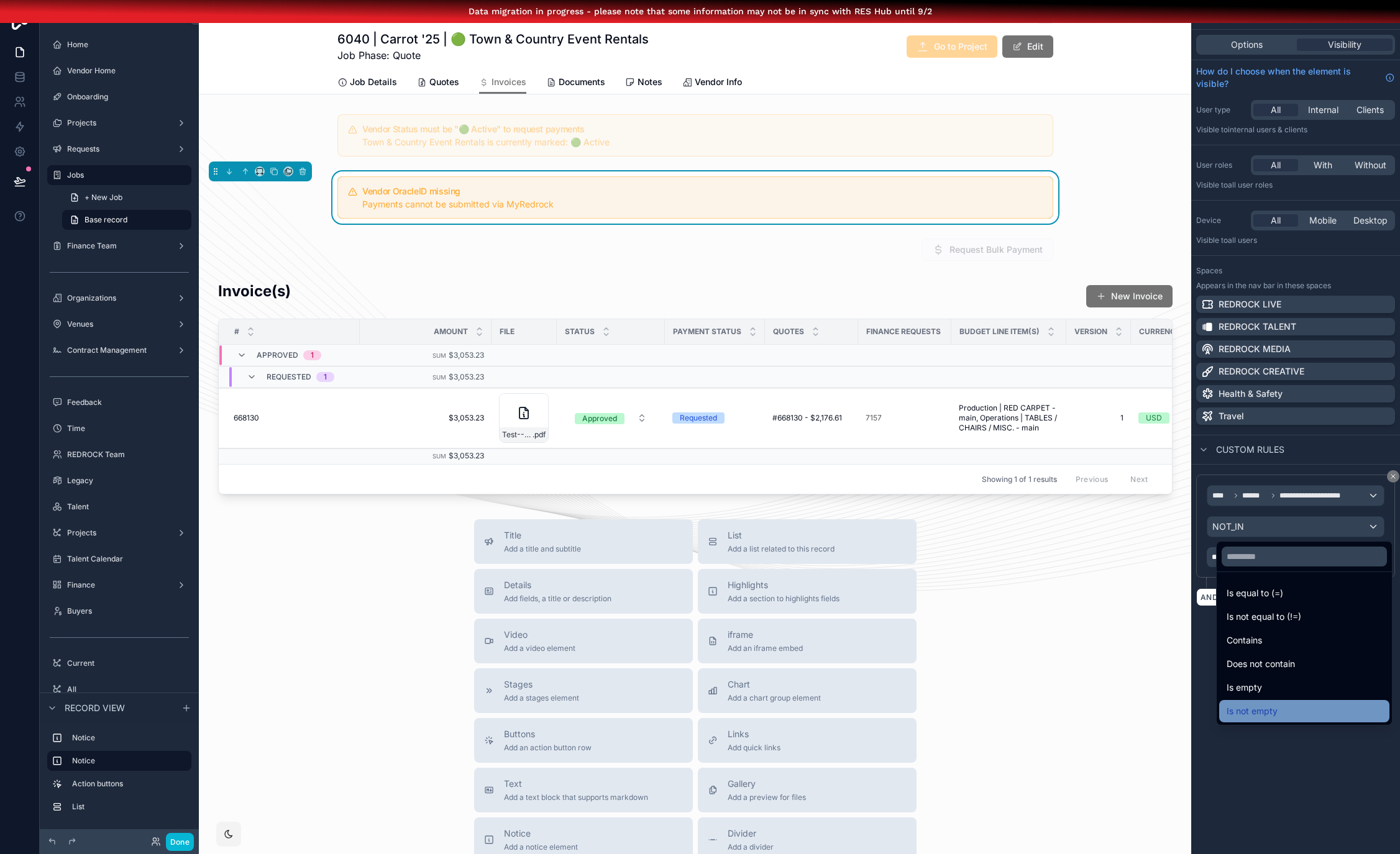
click at [1281, 704] on div "Is not empty" at bounding box center [1303, 711] width 155 height 15
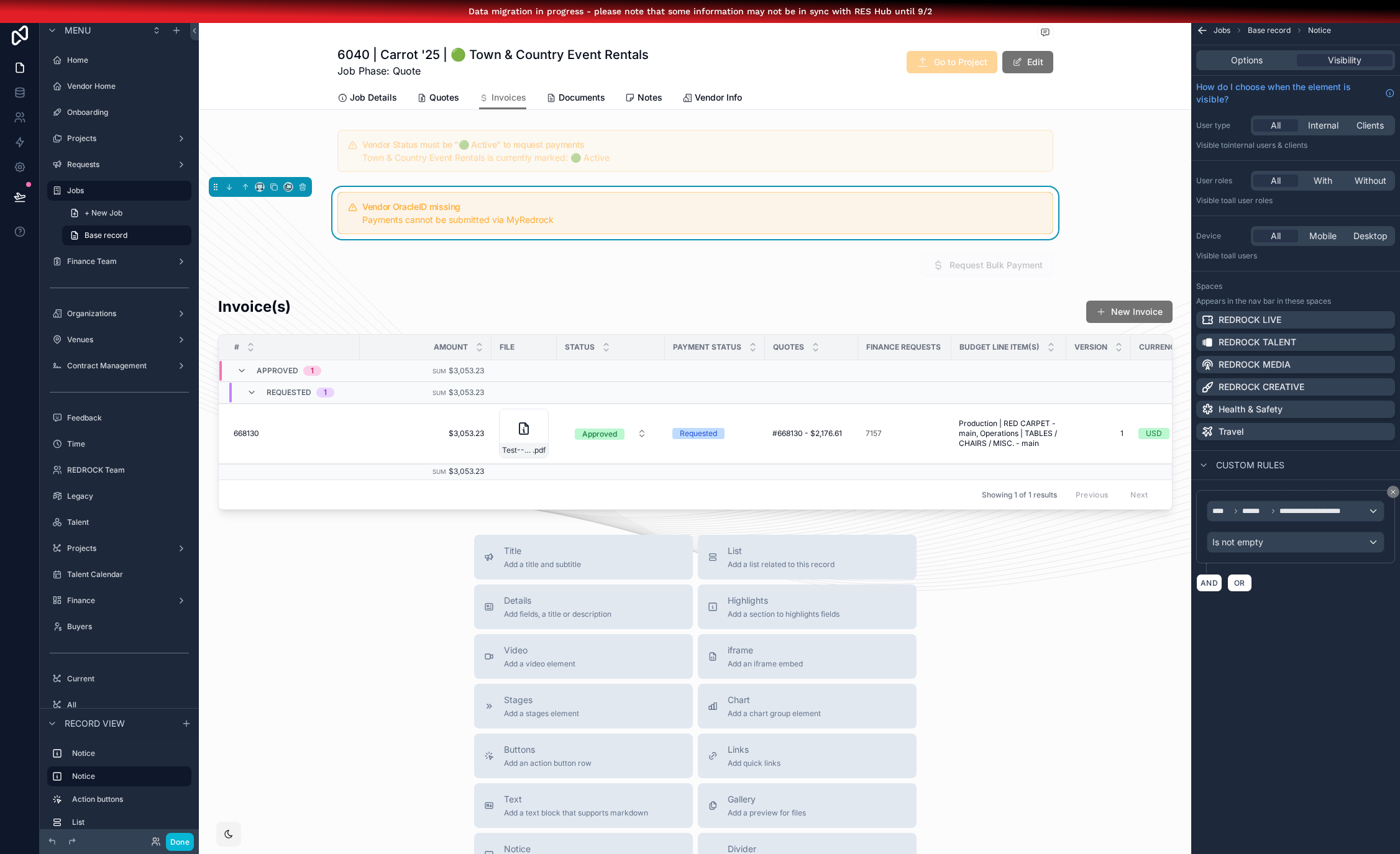
scroll to position [0, 9]
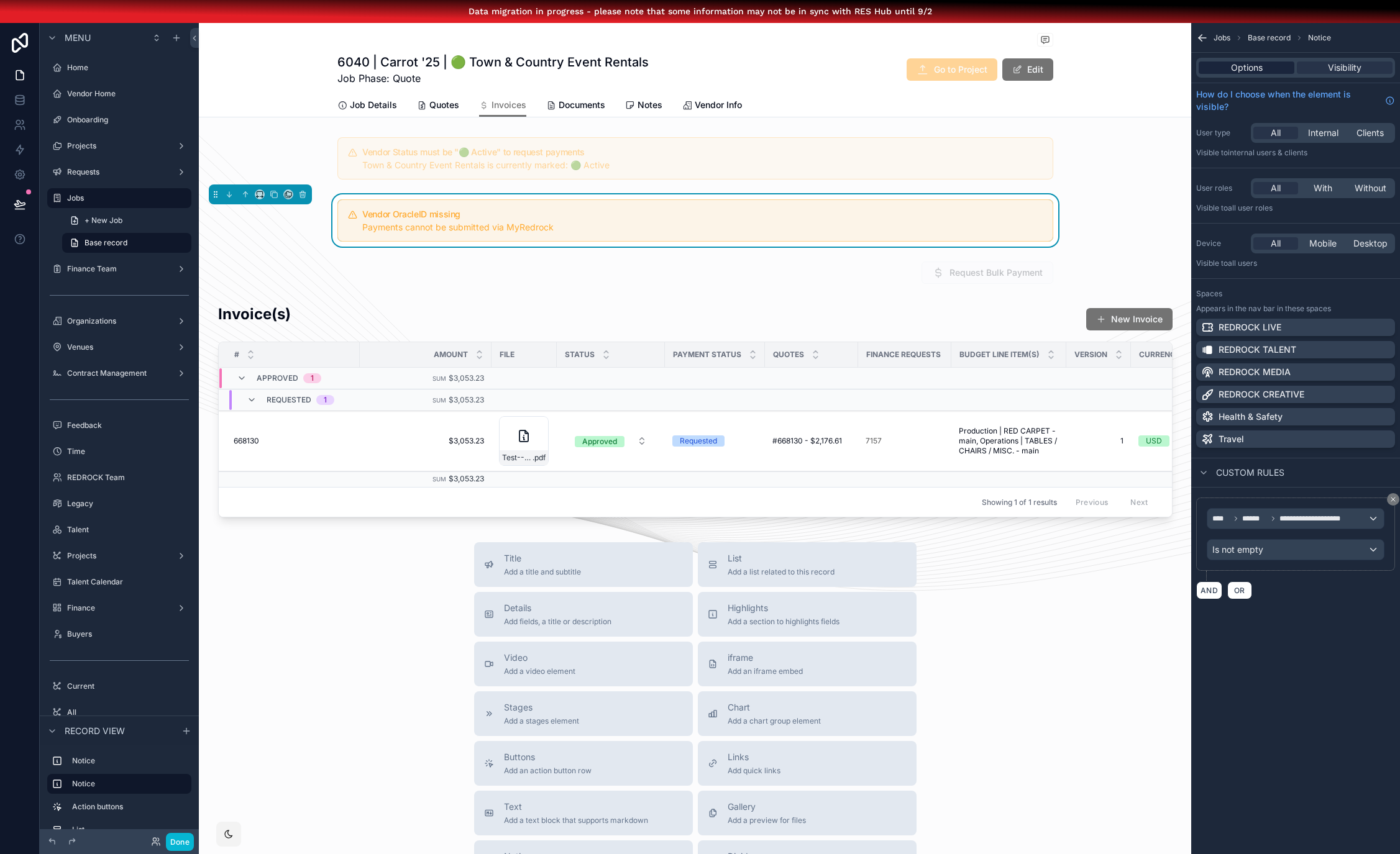
click at [1259, 66] on span "Options" at bounding box center [1247, 67] width 32 height 13
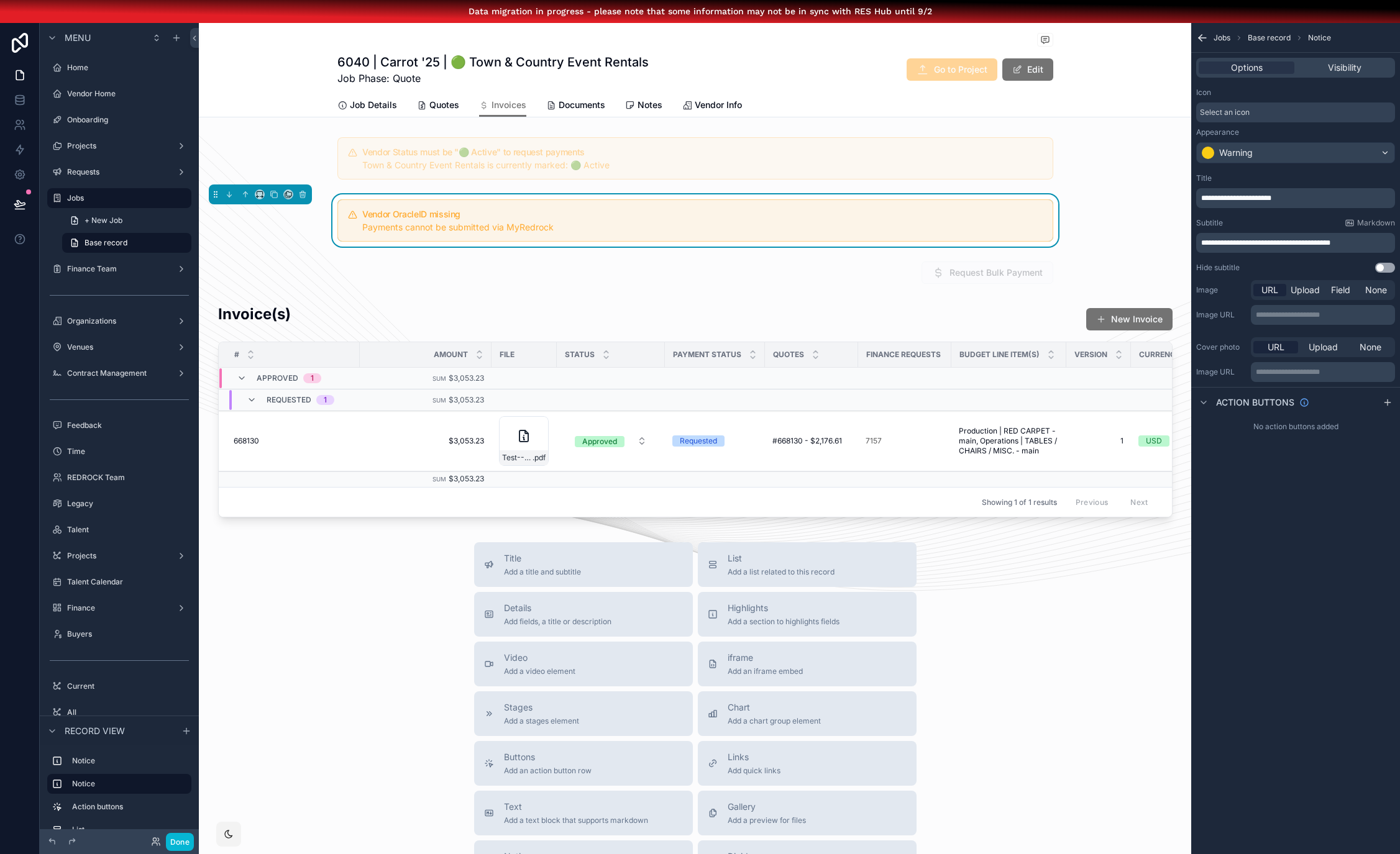
drag, startPoint x: 1251, startPoint y: 195, endPoint x: 1283, endPoint y: 202, distance: 32.8
click at [1251, 195] on span "**********" at bounding box center [1236, 198] width 70 height 7
drag, startPoint x: 1273, startPoint y: 499, endPoint x: 1276, endPoint y: 485, distance: 14.3
click at [171, 842] on button "Done" at bounding box center [180, 841] width 28 height 18
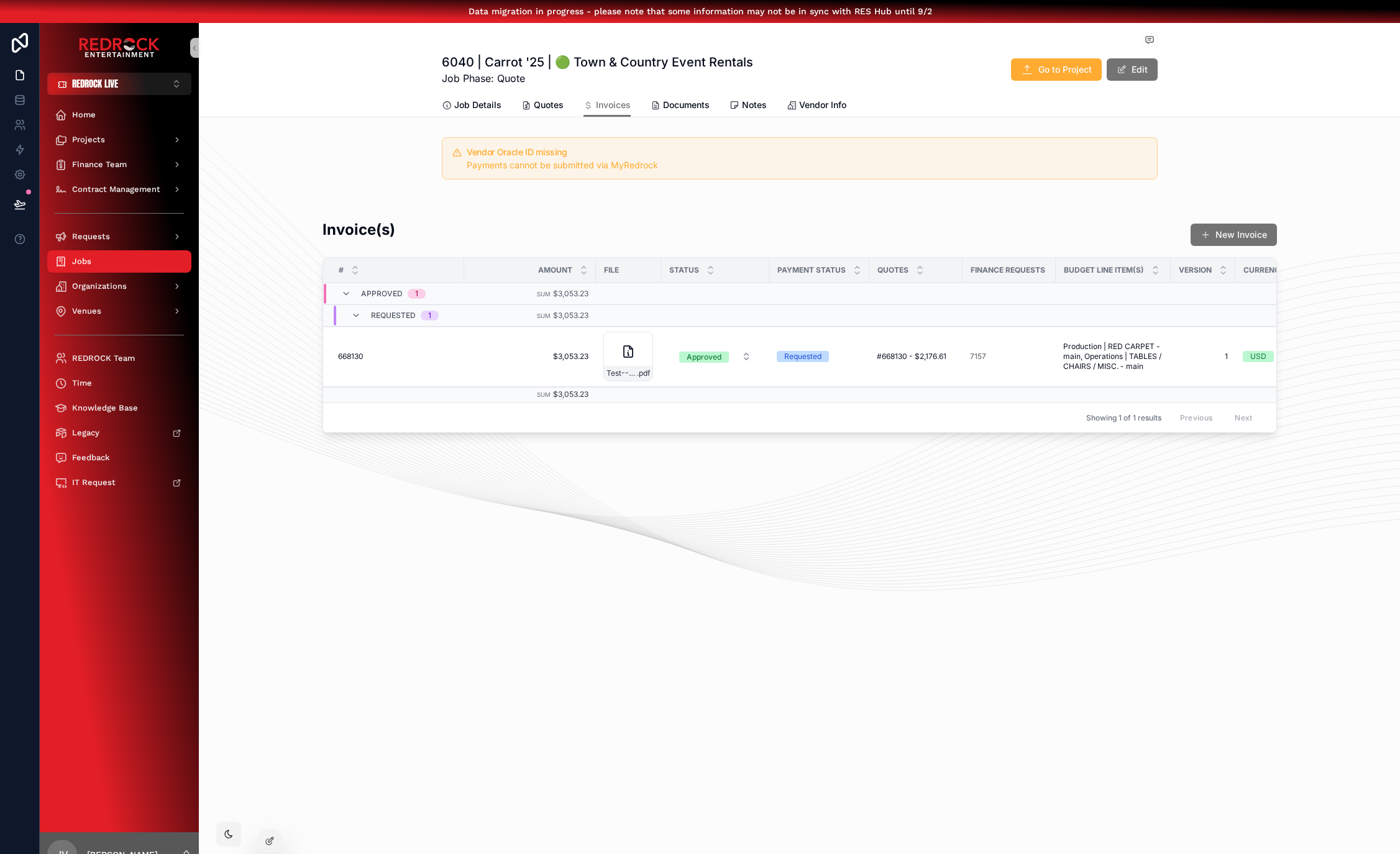
drag, startPoint x: 931, startPoint y: 577, endPoint x: 739, endPoint y: 564, distance: 192.4
click at [739, 564] on div "Jobs 6040 | Carrot '25 | 🟢 Town & Country Event Rentals 6040 | Carrot '25 | 🟢 T…" at bounding box center [799, 450] width 1201 height 854
drag, startPoint x: 739, startPoint y: 564, endPoint x: 630, endPoint y: 553, distance: 109.6
drag, startPoint x: 623, startPoint y: 551, endPoint x: 590, endPoint y: 521, distance: 44.6
drag, startPoint x: 623, startPoint y: 519, endPoint x: 535, endPoint y: 501, distance: 89.8
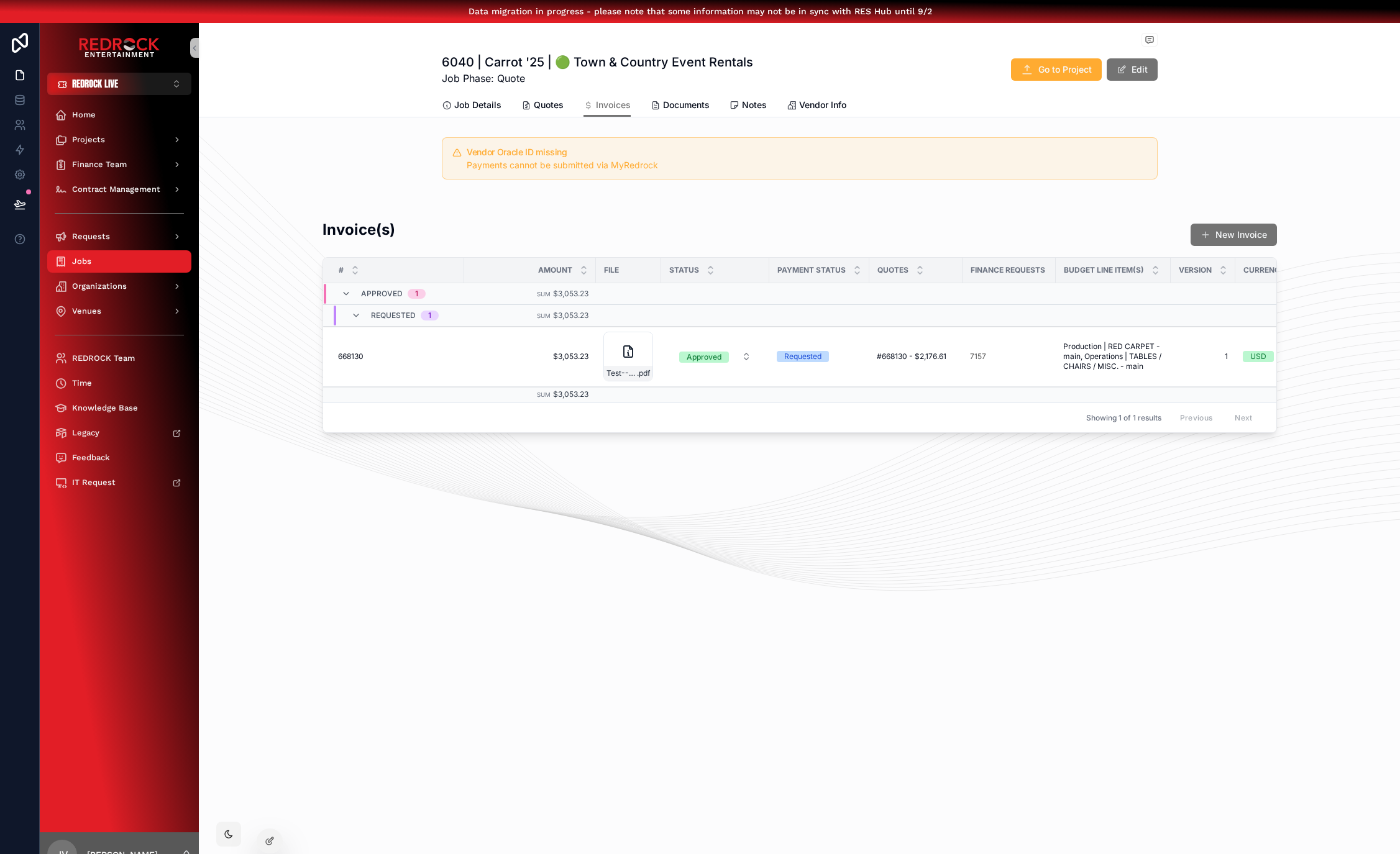
drag, startPoint x: 535, startPoint y: 501, endPoint x: 484, endPoint y: 492, distance: 51.8
drag, startPoint x: 1037, startPoint y: 500, endPoint x: 834, endPoint y: 494, distance: 203.1
drag, startPoint x: 840, startPoint y: 503, endPoint x: 746, endPoint y: 498, distance: 94.1
click at [753, 498] on div "Jobs 6040 | Carrot '25 | 🟢 Town & Country Event Rentals 6040 | Carrot '25 | 🟢 T…" at bounding box center [799, 270] width 1201 height 494
drag, startPoint x: 662, startPoint y: 516, endPoint x: 529, endPoint y: 507, distance: 133.3
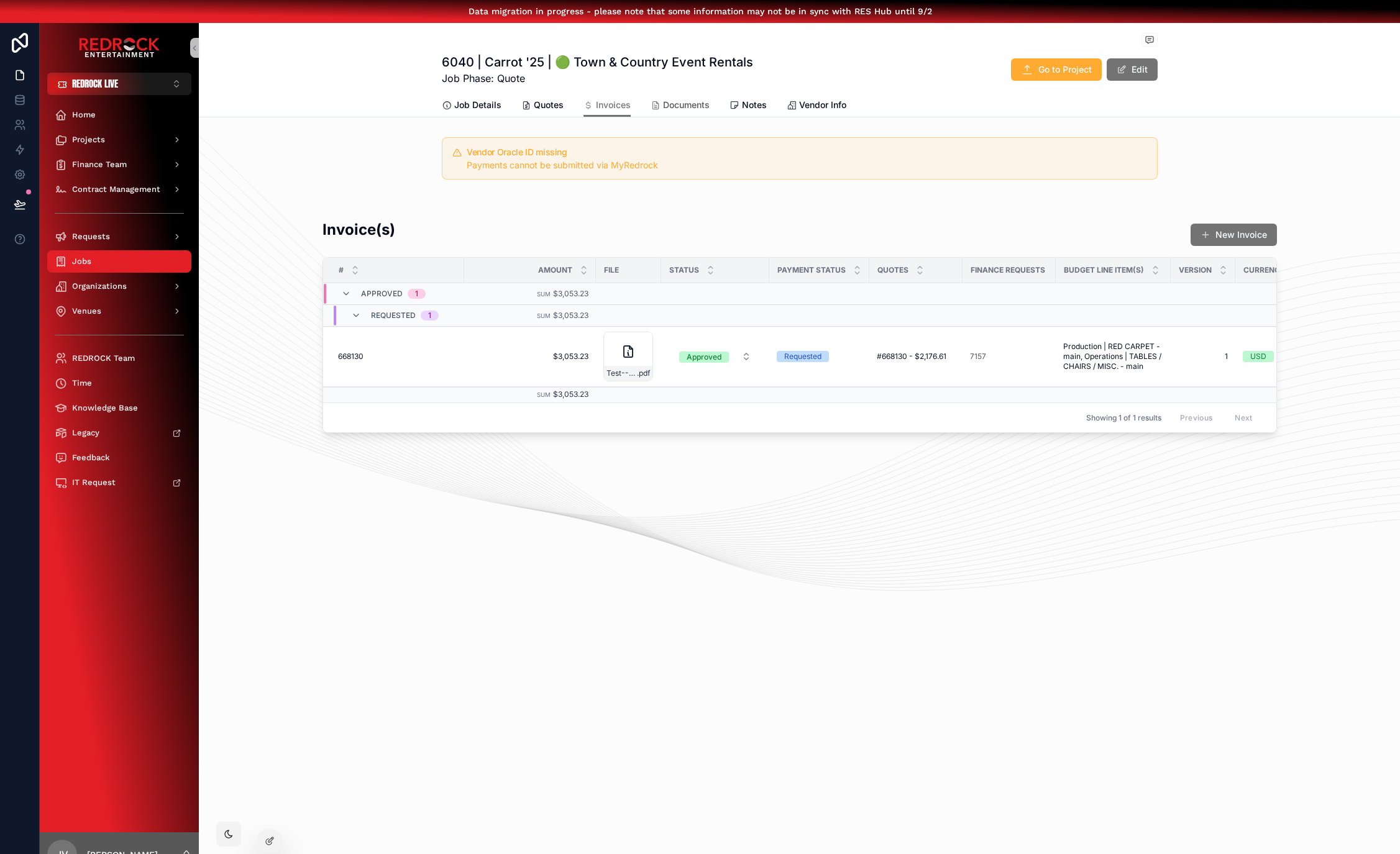
click at [652, 105] on icon "scrollable content" at bounding box center [655, 105] width 10 height 10
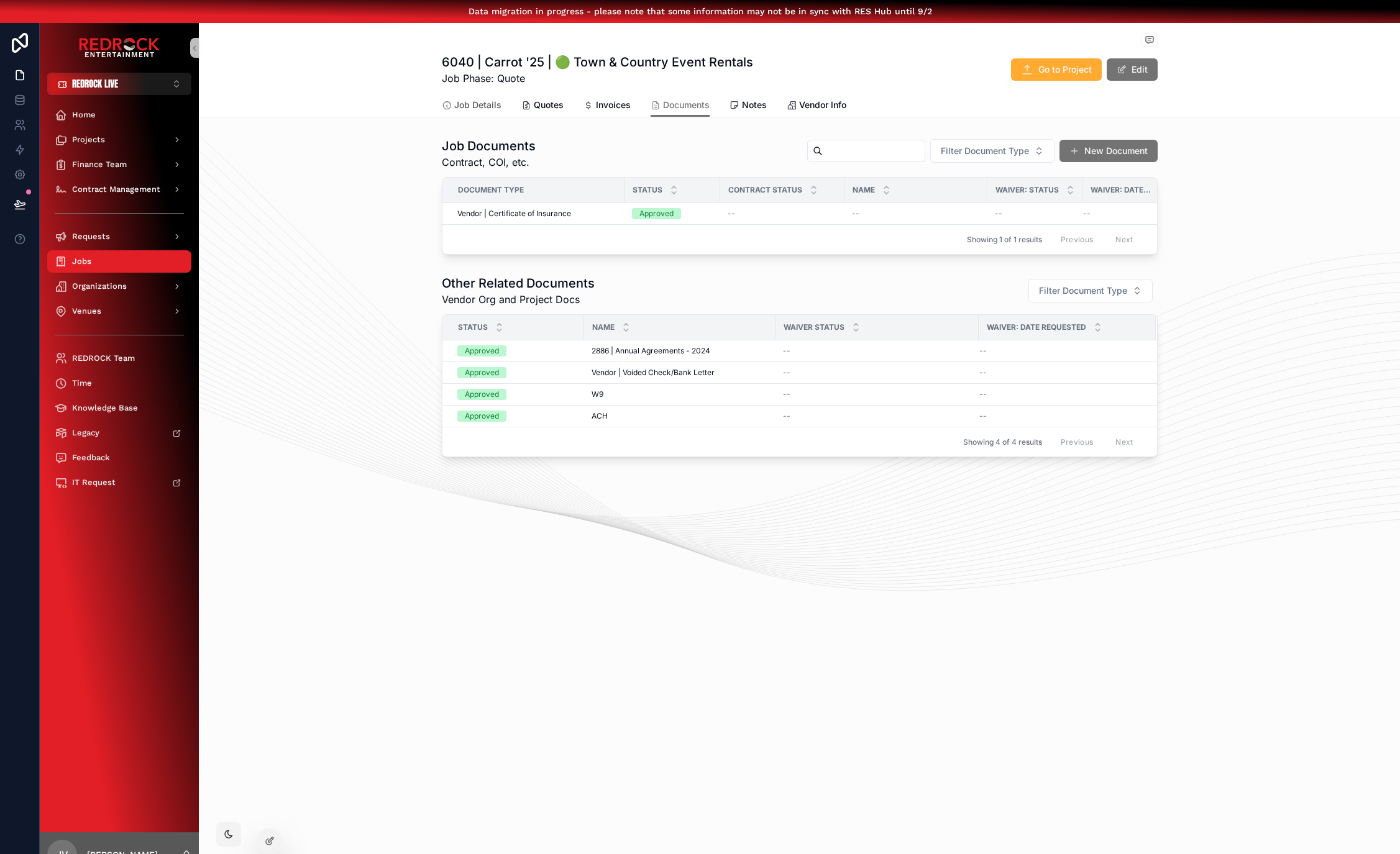
click at [469, 100] on span "Job Details" at bounding box center [477, 104] width 47 height 13
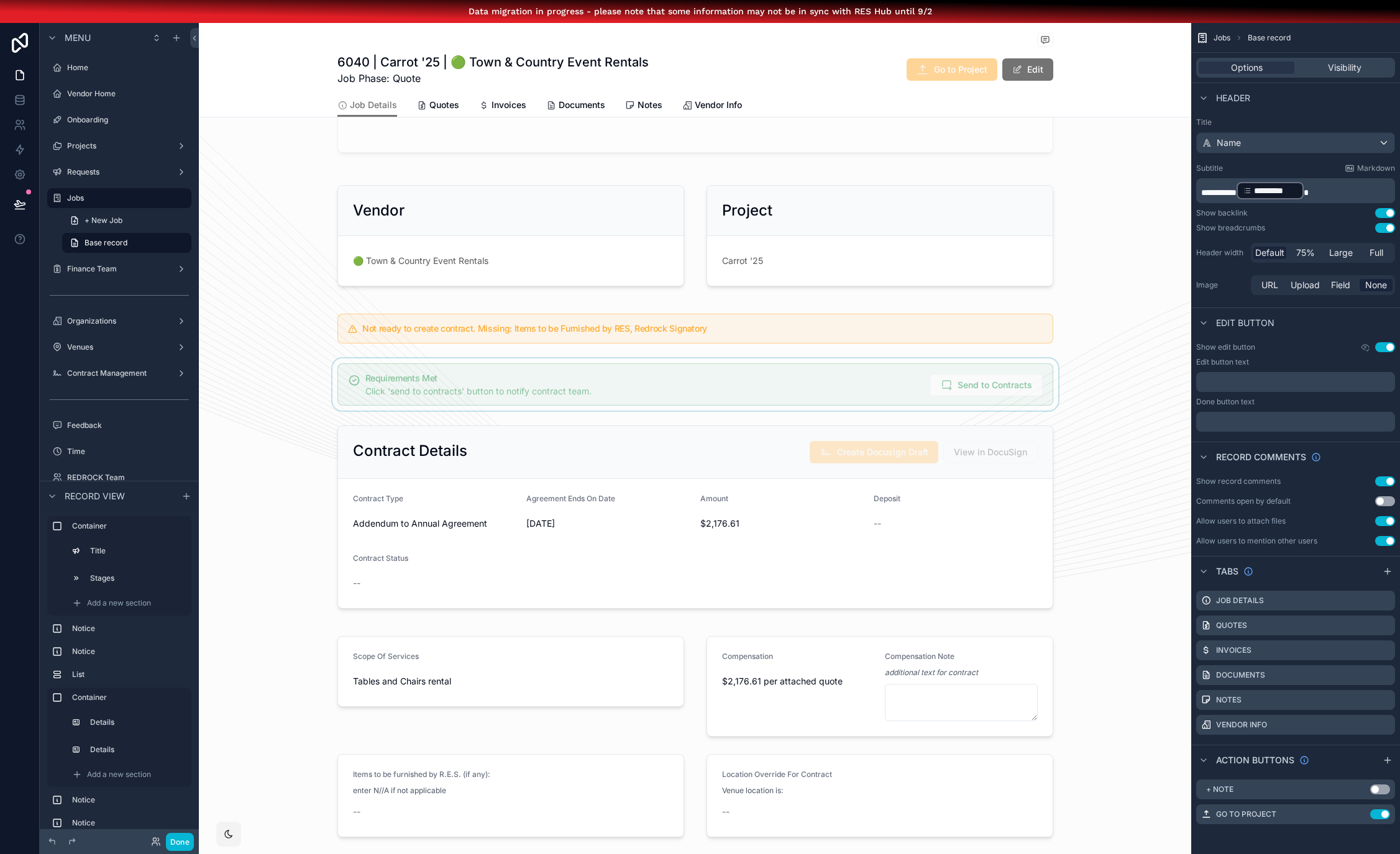
scroll to position [280, 0]
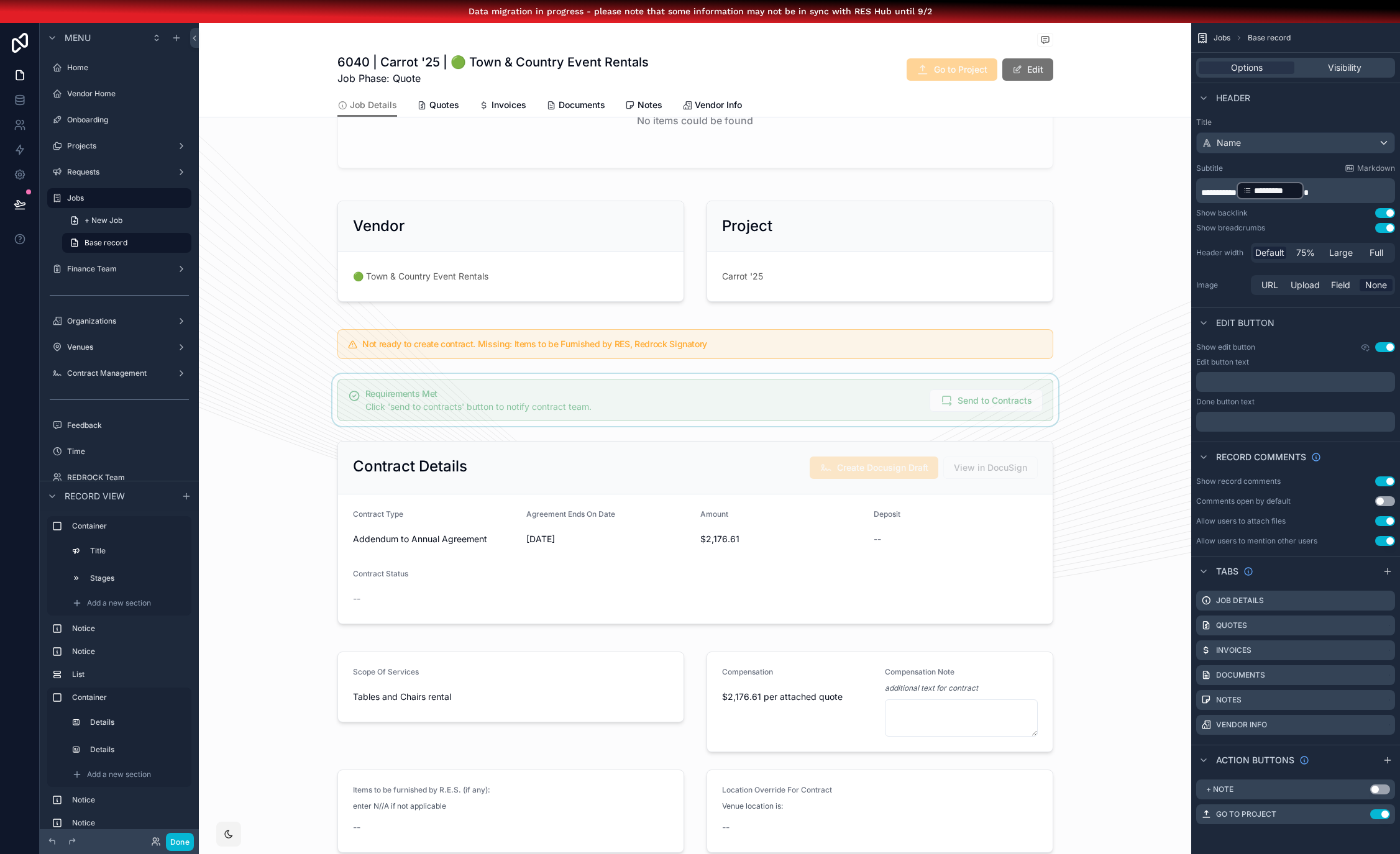
click at [448, 410] on div "scrollable content" at bounding box center [695, 400] width 992 height 52
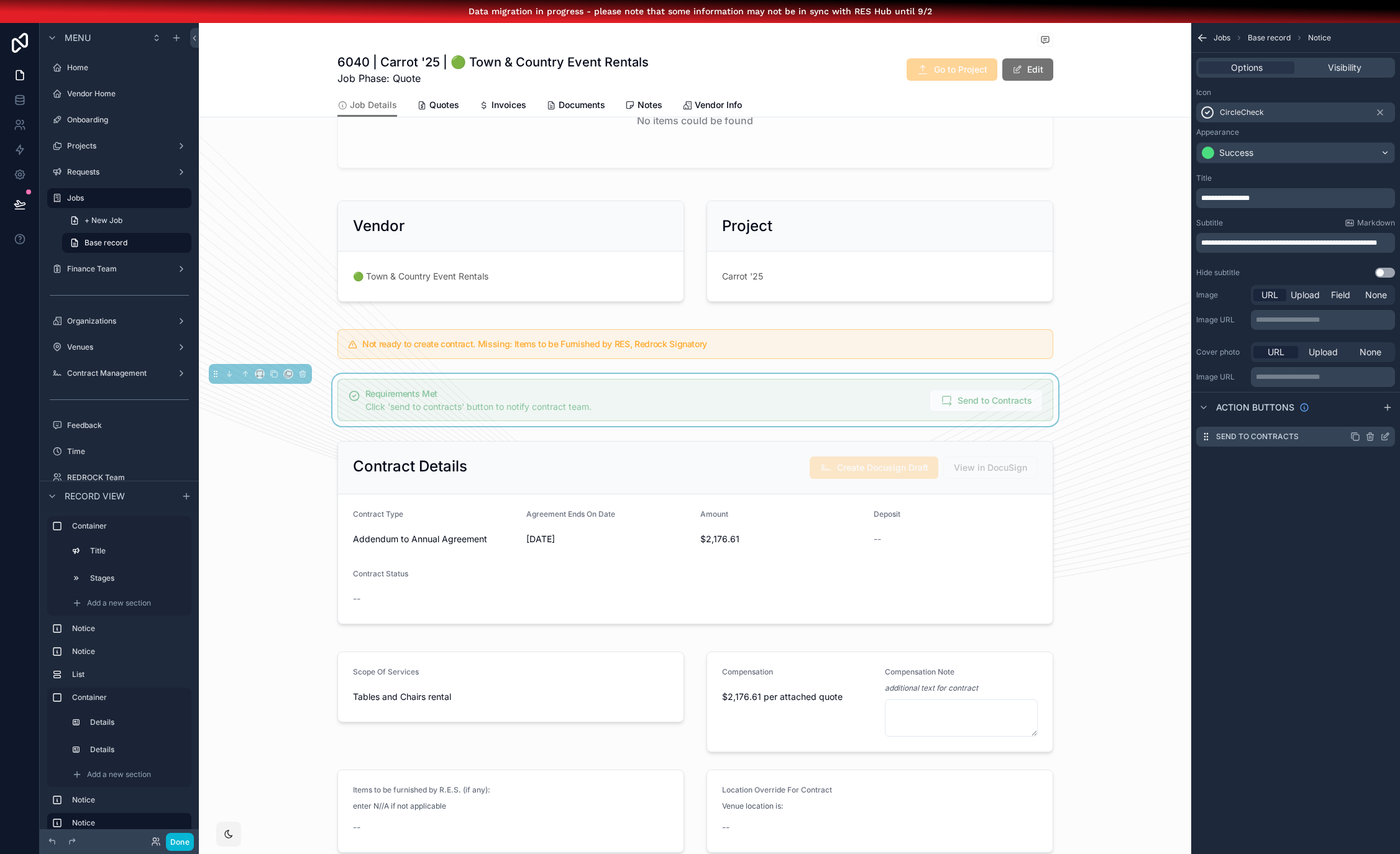
click at [1383, 436] on icon "scrollable content" at bounding box center [1386, 436] width 5 height 5
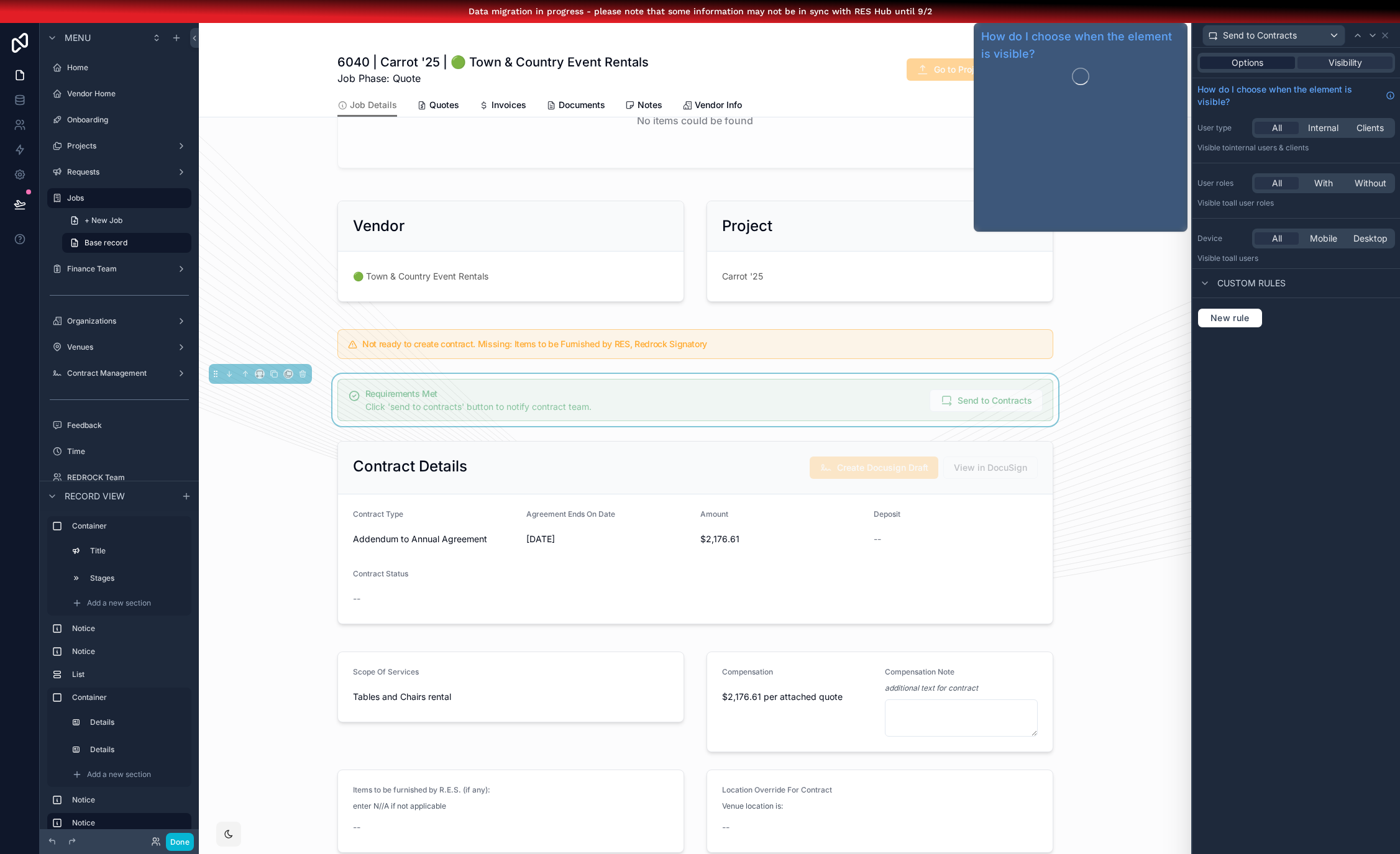
click at [1254, 65] on span "Options" at bounding box center [1247, 63] width 32 height 13
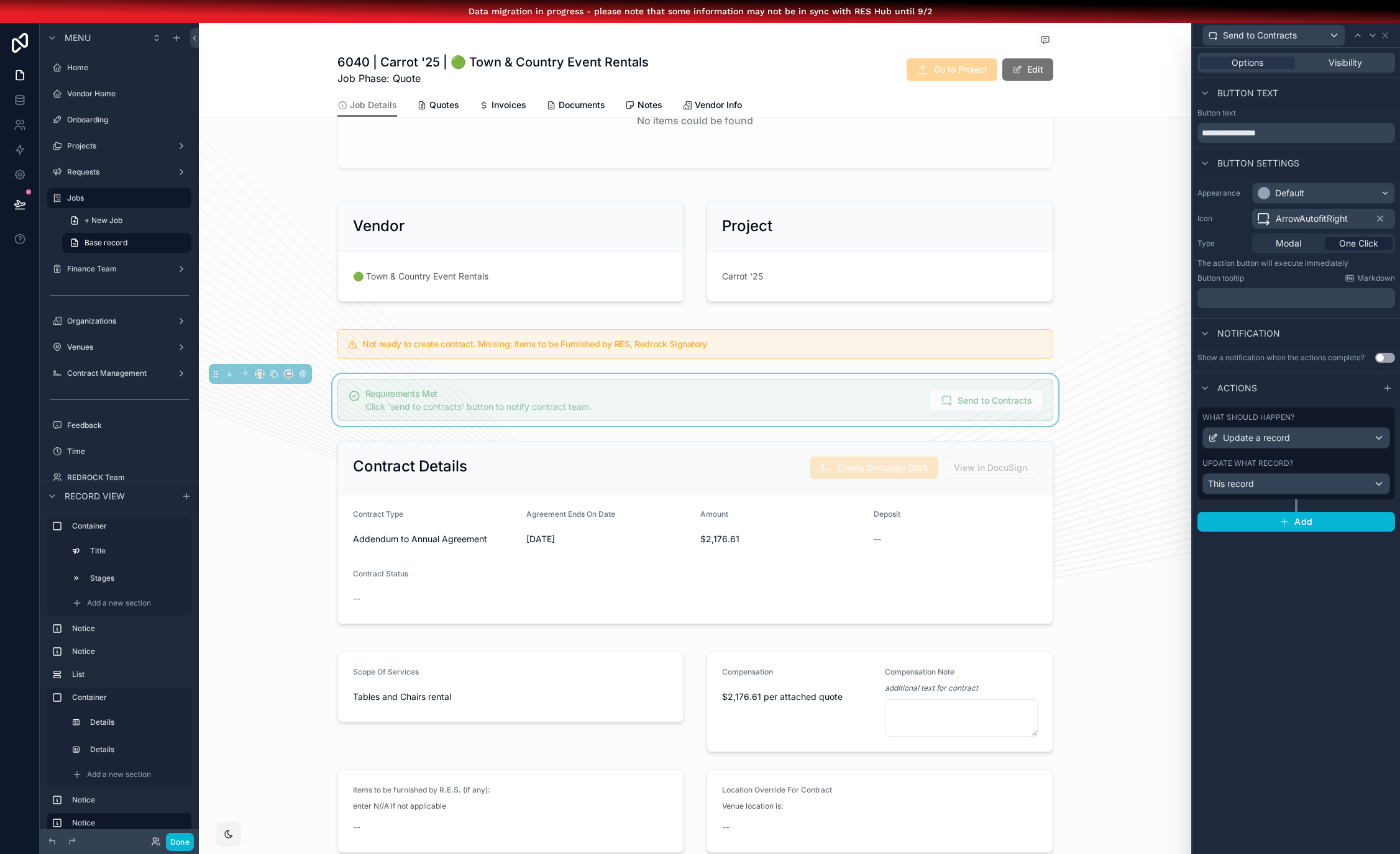
click at [1329, 415] on div "What should happen?" at bounding box center [1296, 417] width 188 height 10
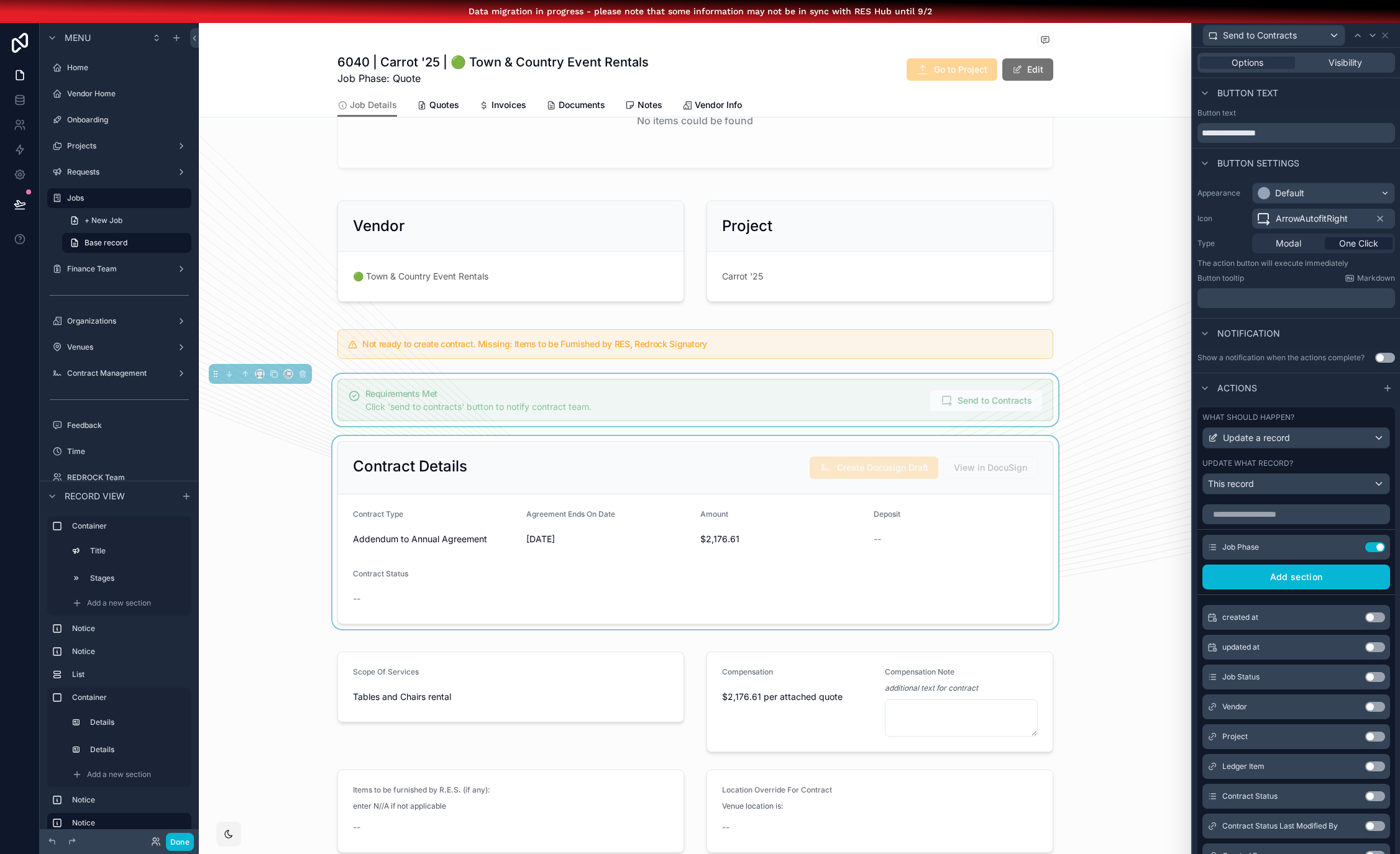
scroll to position [420, 0]
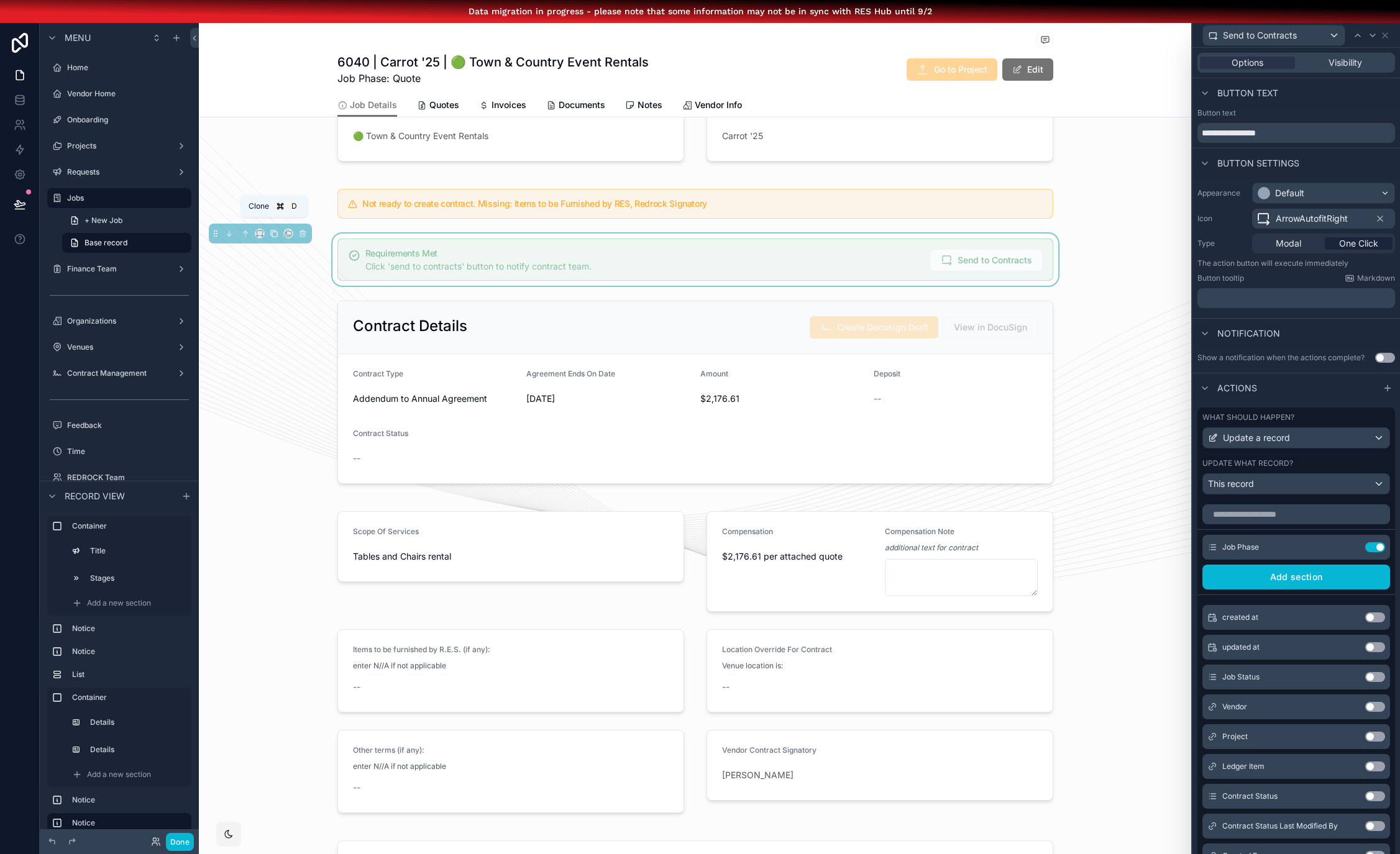
click at [270, 233] on icon "scrollable content" at bounding box center [274, 233] width 9 height 9
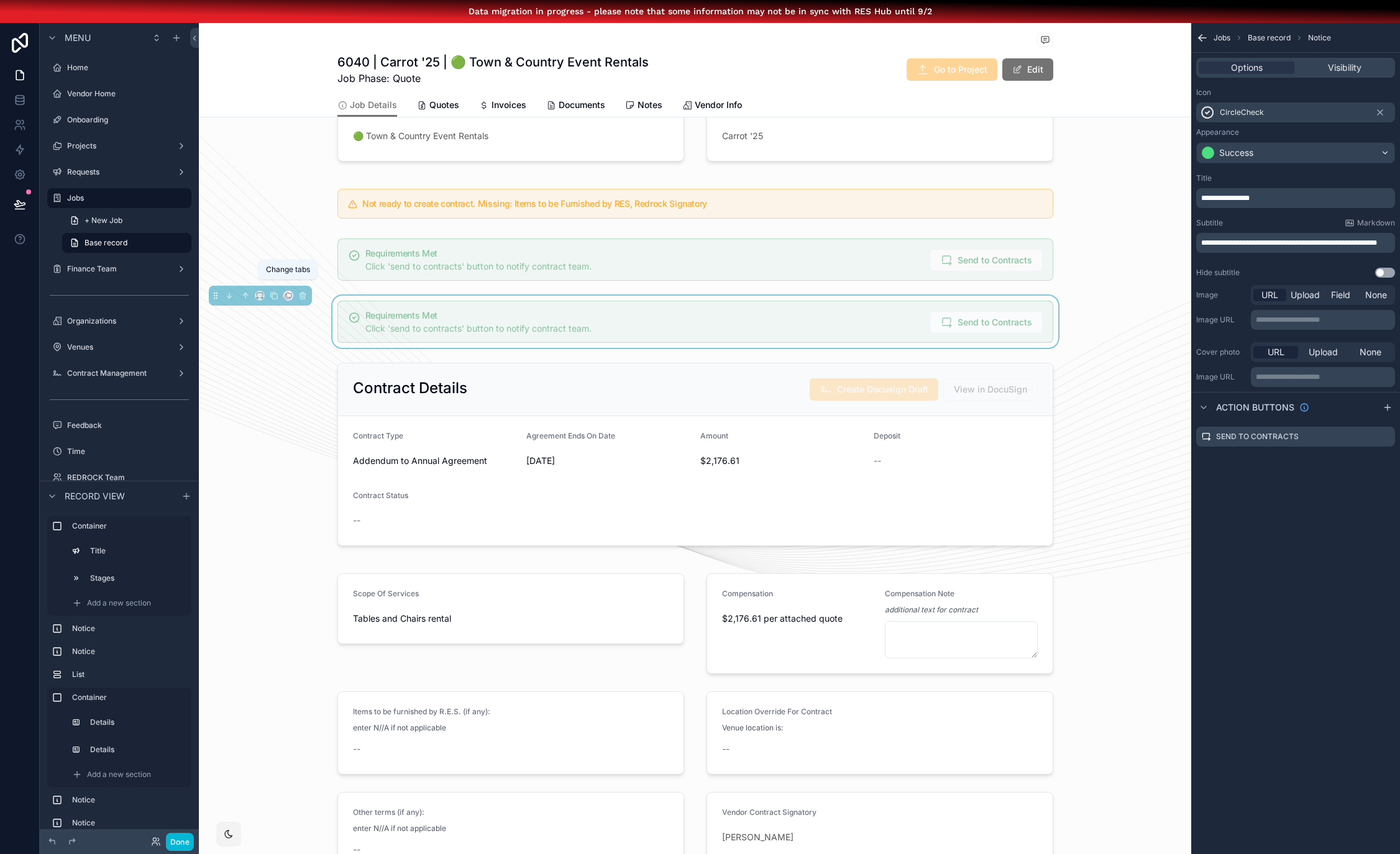
click at [284, 295] on icon "scrollable content" at bounding box center [288, 295] width 9 height 9
click at [317, 354] on span "Quotes" at bounding box center [316, 361] width 29 height 15
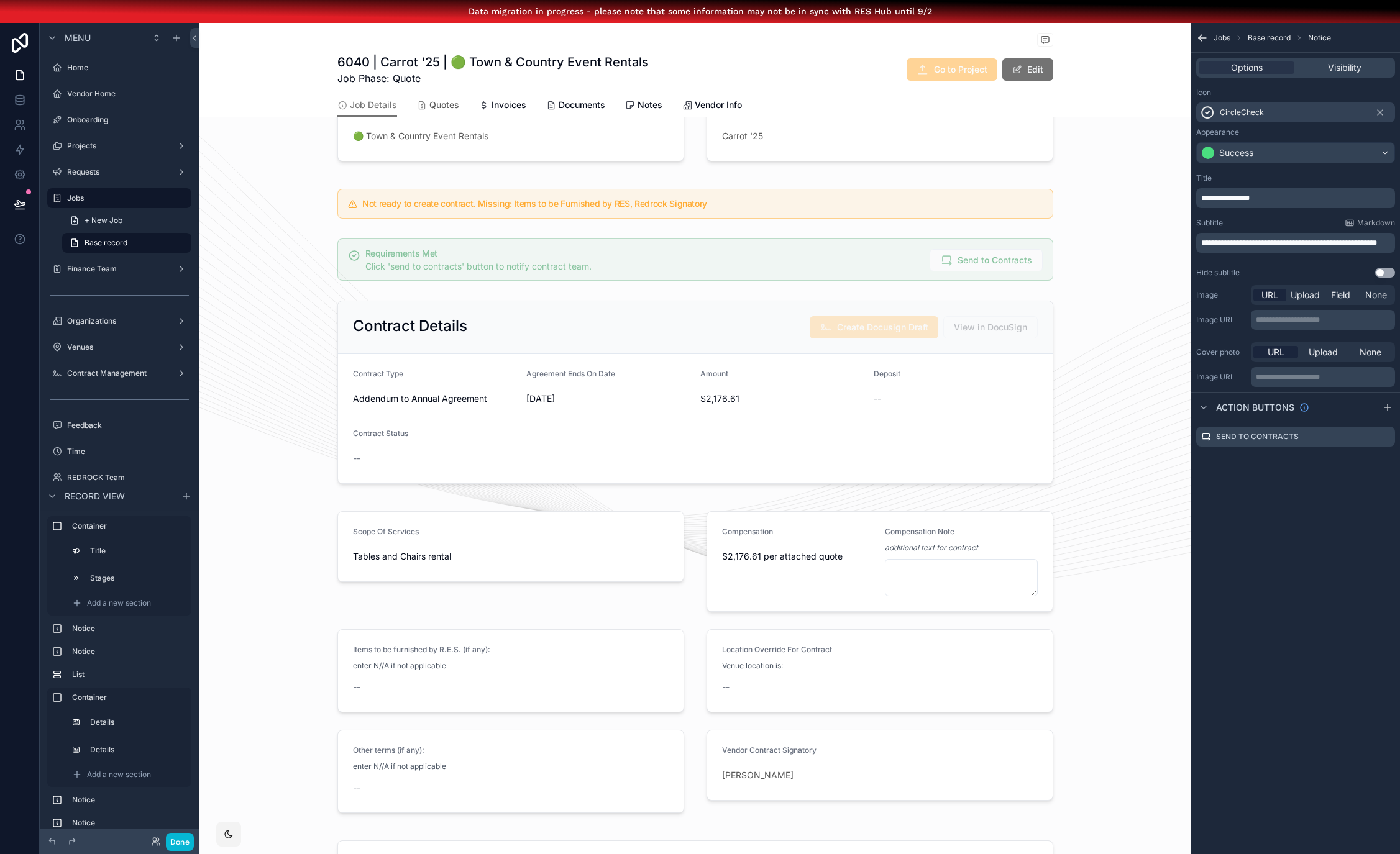
click at [432, 104] on span "Quotes" at bounding box center [444, 104] width 30 height 13
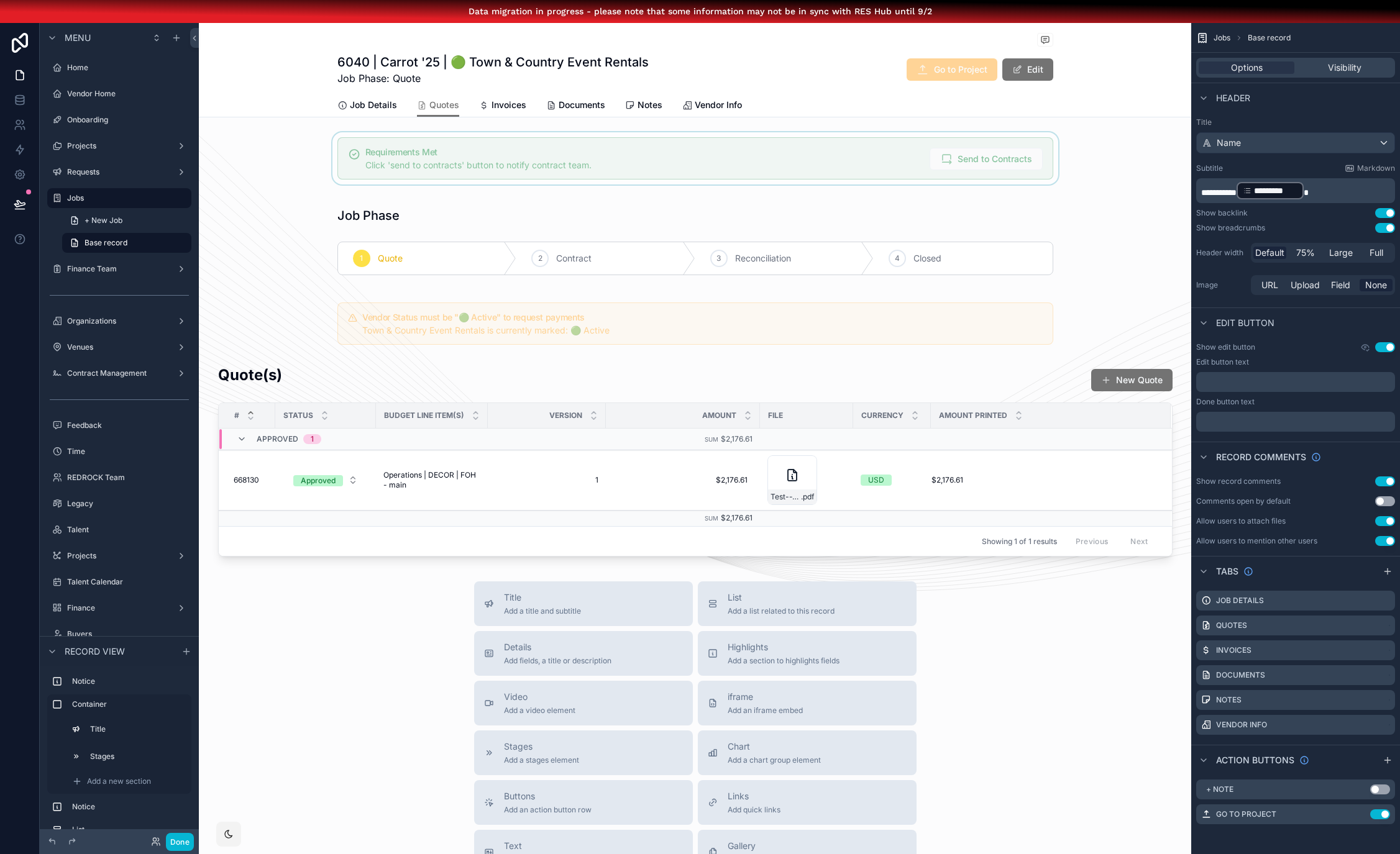
click at [487, 142] on div "scrollable content" at bounding box center [695, 158] width 992 height 52
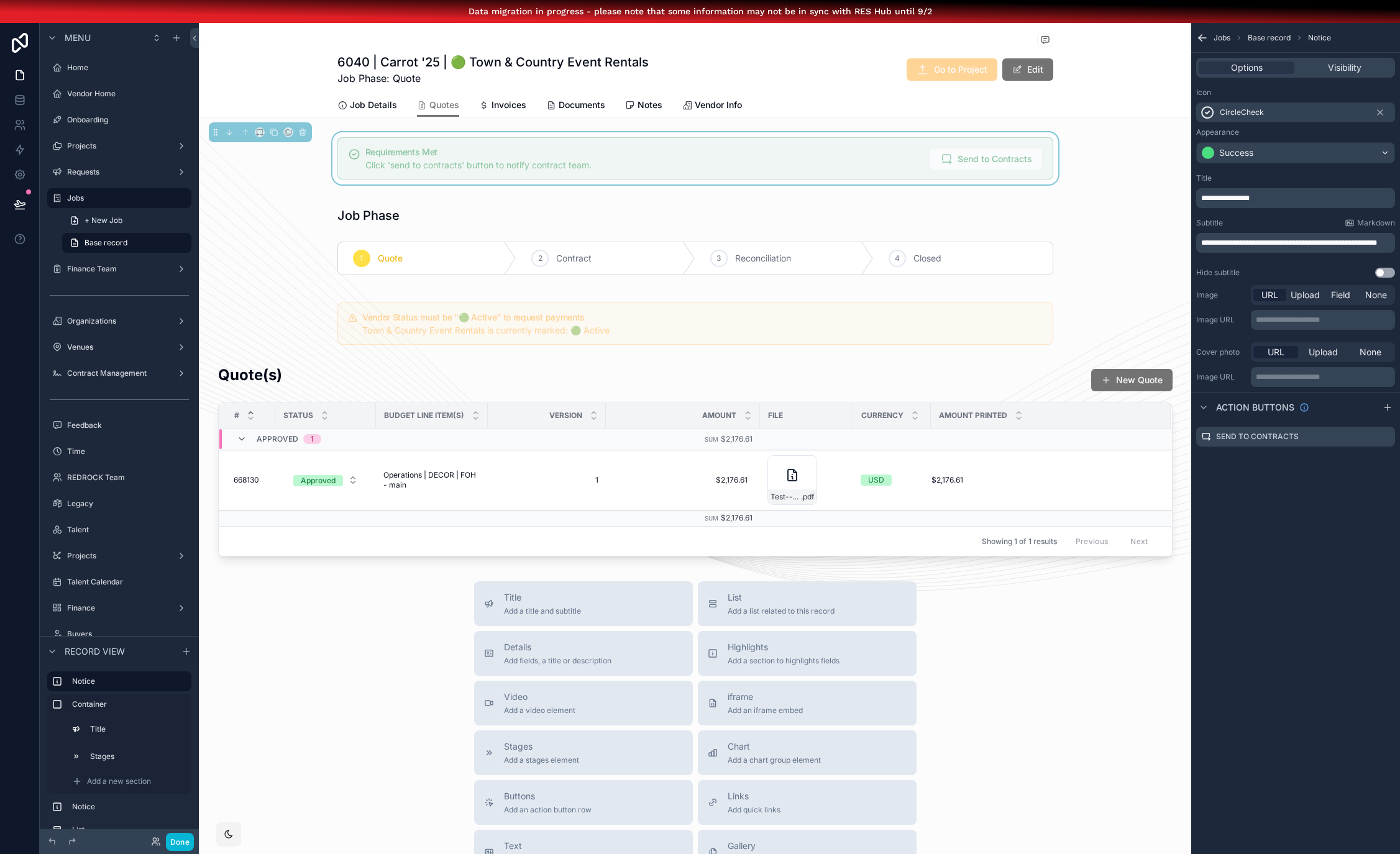
click at [1202, 200] on span "**********" at bounding box center [1225, 198] width 48 height 7
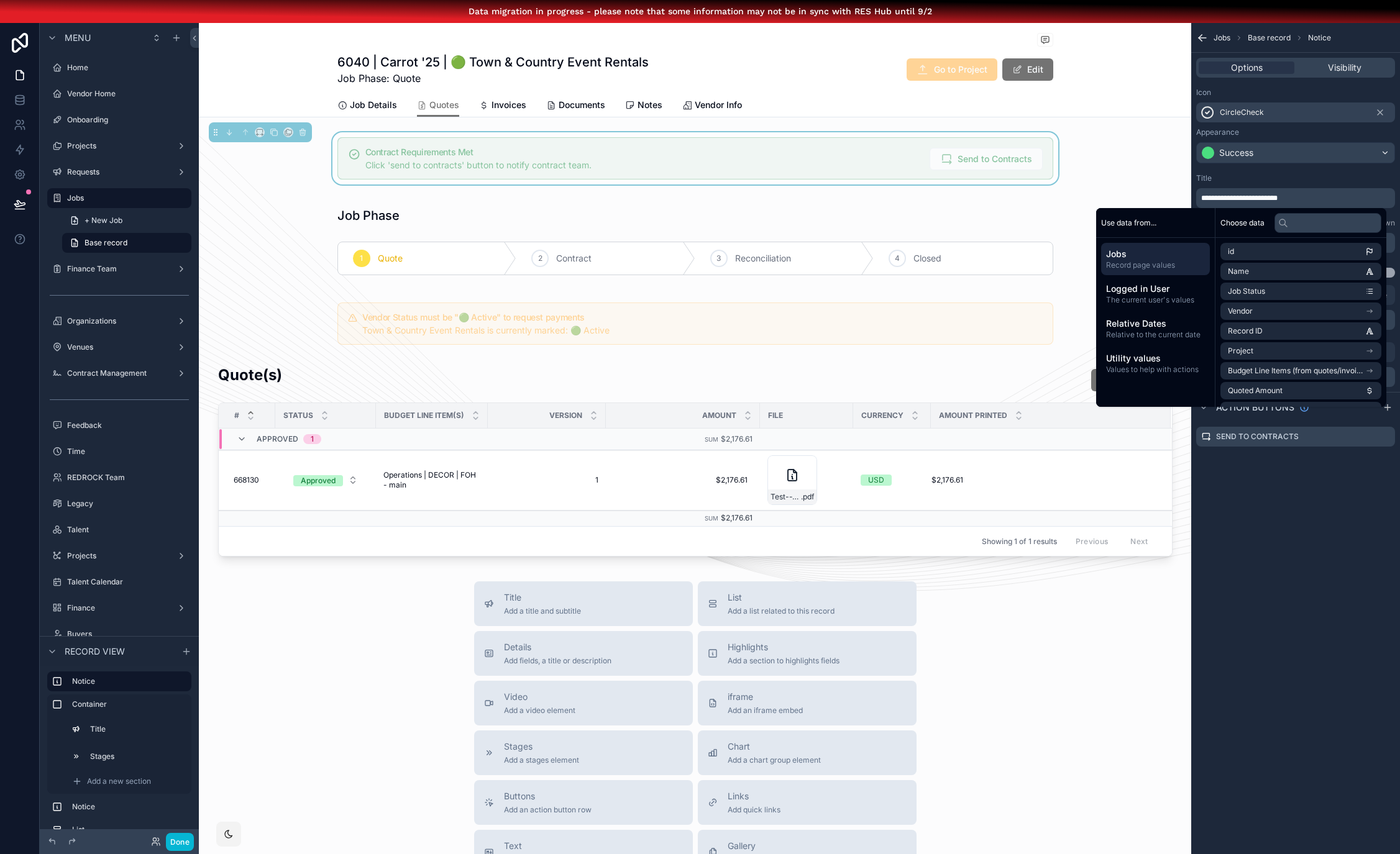
click at [1313, 541] on div "**********" at bounding box center [1296, 450] width 209 height 854
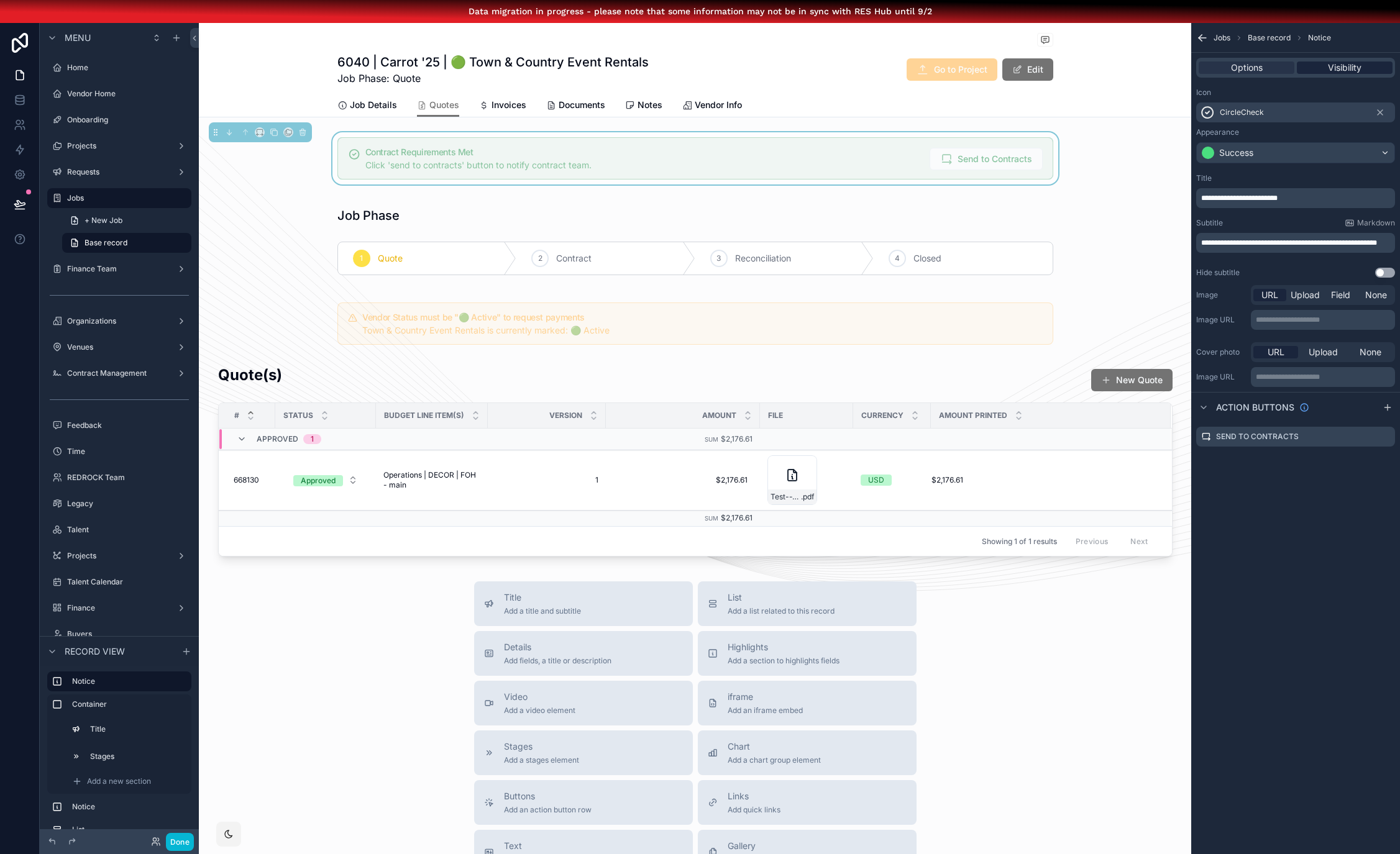
click at [1334, 67] on span "Visibility" at bounding box center [1344, 67] width 34 height 13
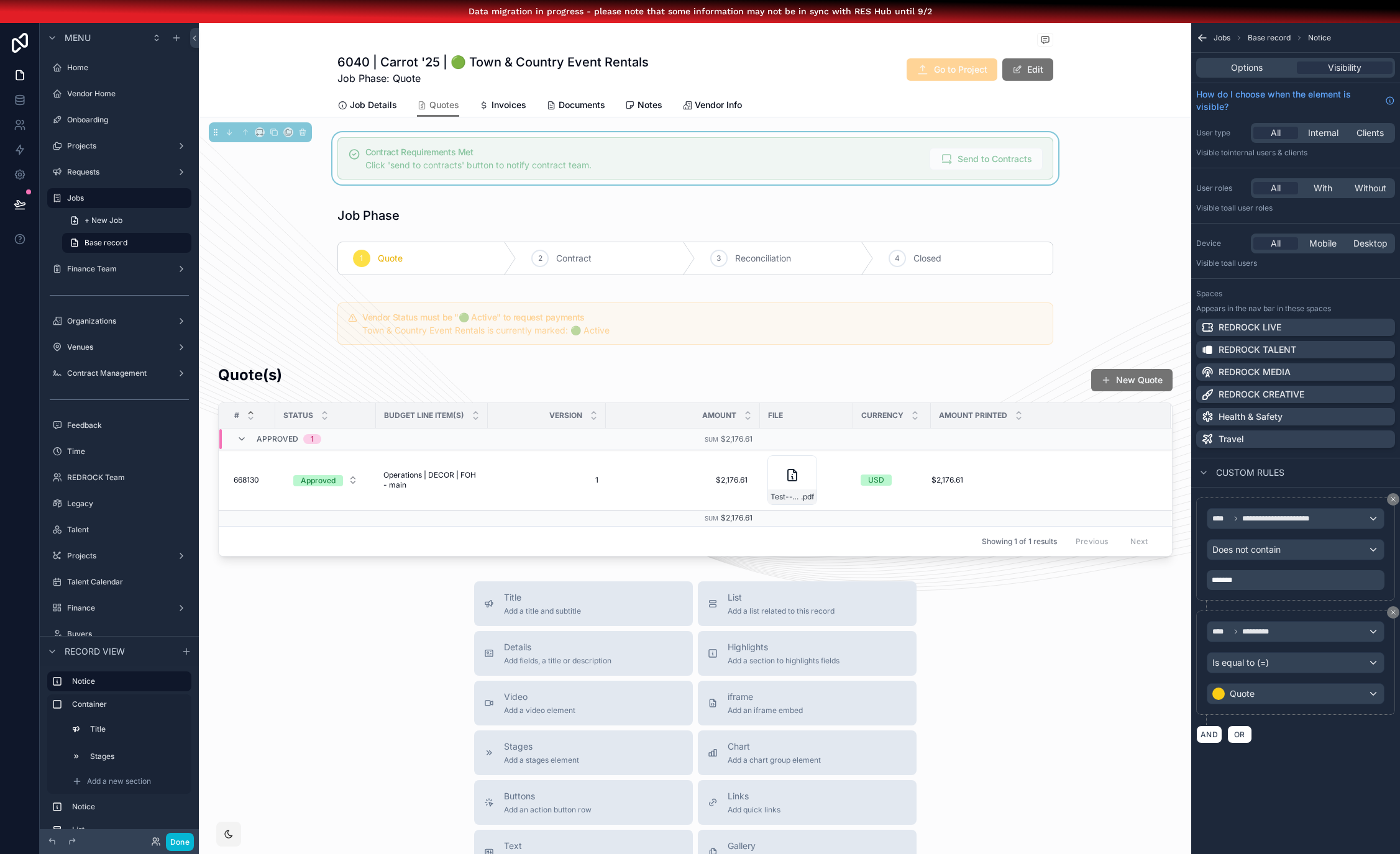
click at [1309, 790] on div "**********" at bounding box center [1296, 450] width 209 height 854
click at [373, 111] on link "Job Details" at bounding box center [367, 106] width 59 height 25
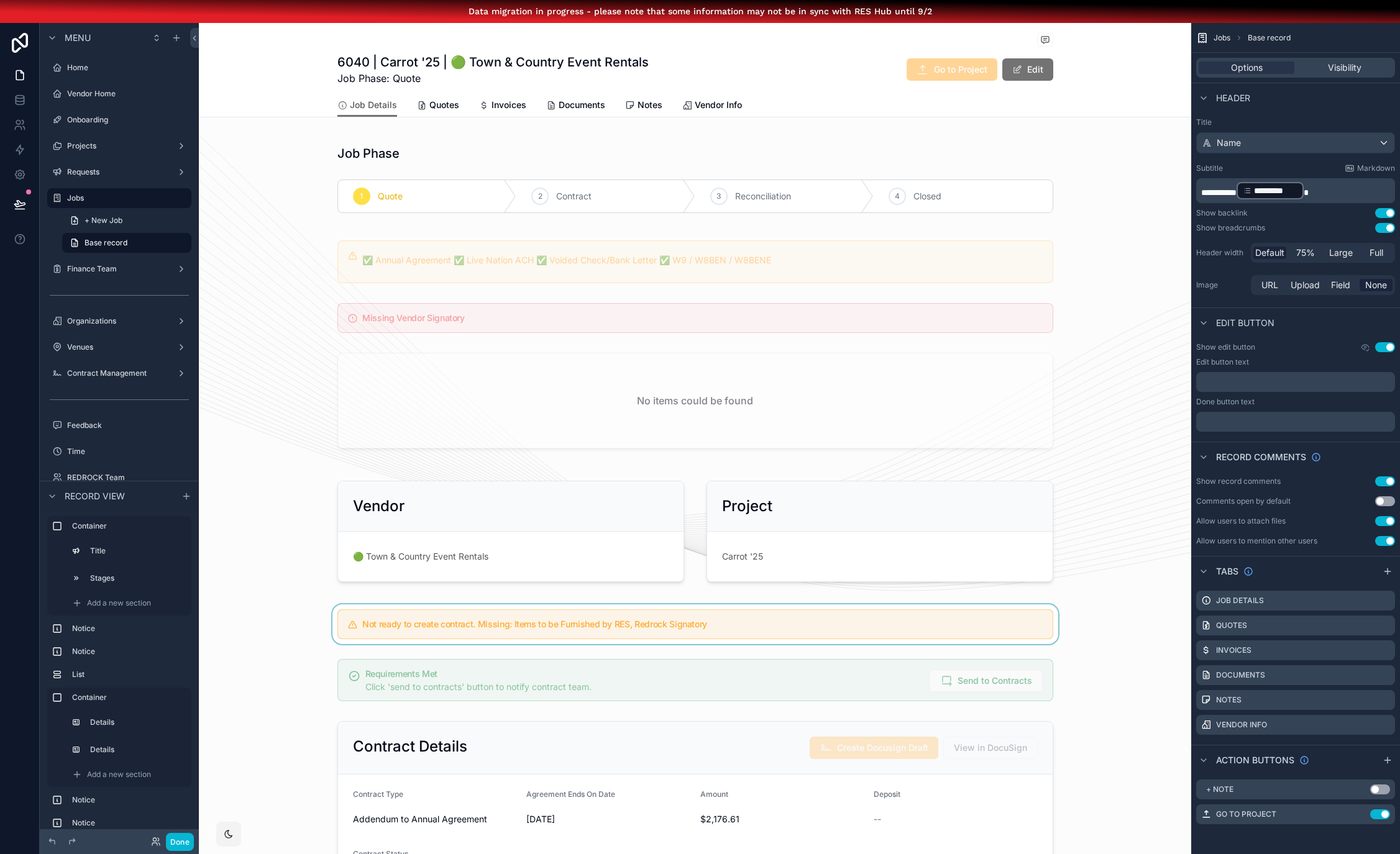
scroll to position [90, 0]
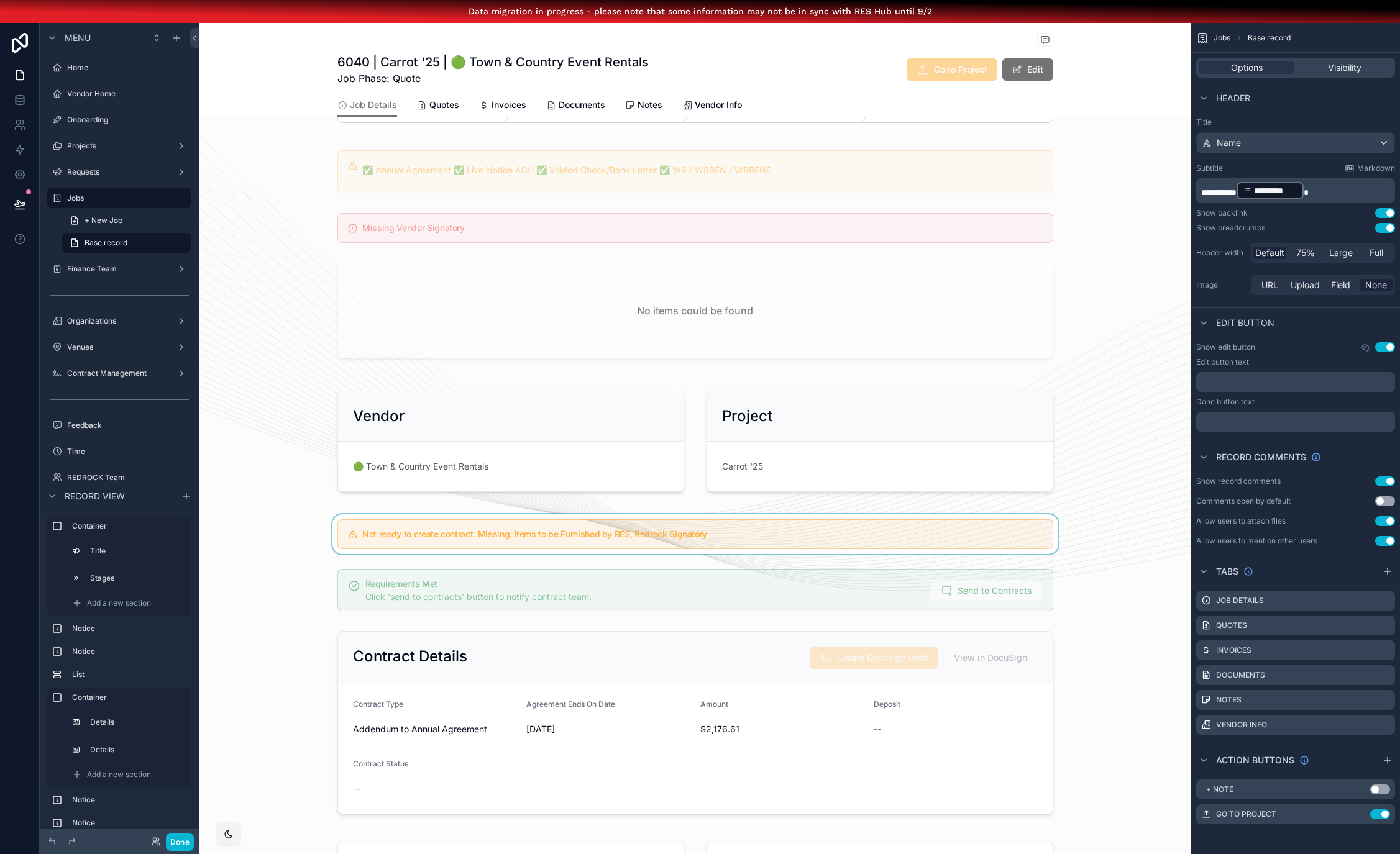
click at [726, 539] on div "scrollable content" at bounding box center [695, 534] width 992 height 40
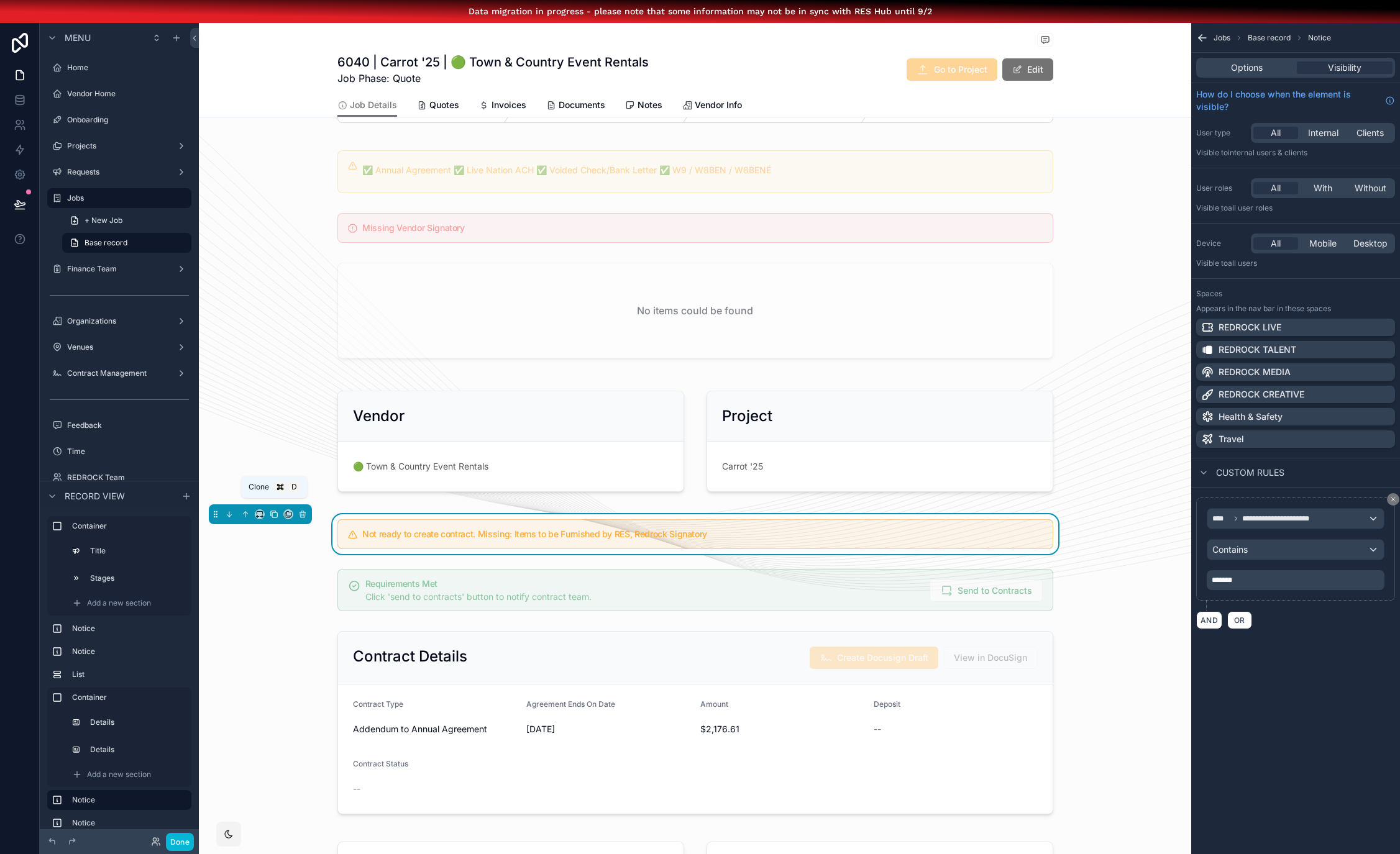
click at [270, 516] on icon "scrollable content" at bounding box center [274, 514] width 9 height 9
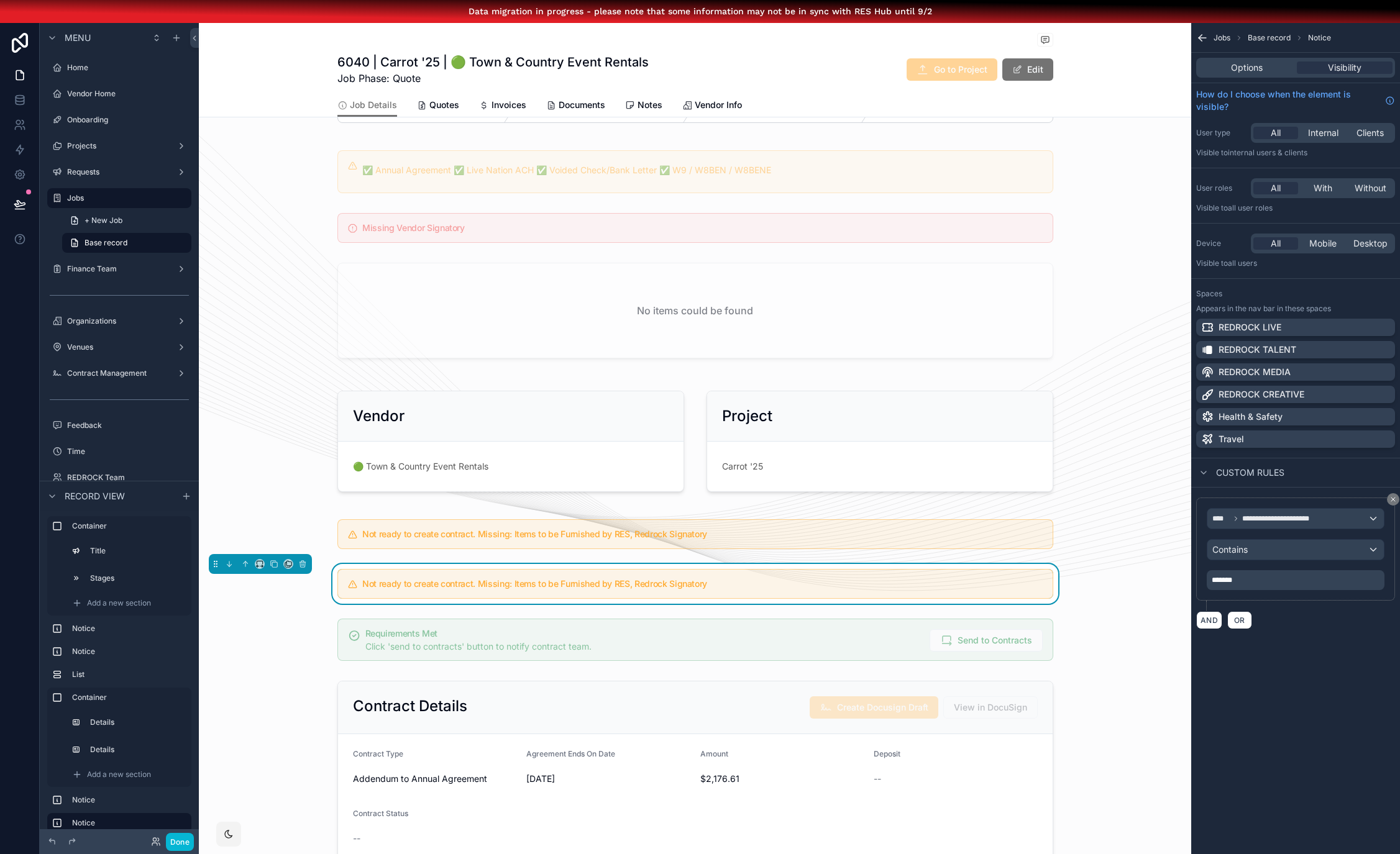
click at [385, 569] on div "Not ready to create contract. Missing: Items to be Furnished by RES, Redrock Si…" at bounding box center [695, 584] width 716 height 30
click at [285, 564] on icon "scrollable content" at bounding box center [288, 565] width 5 height 5
click at [306, 619] on div "Quotes" at bounding box center [325, 629] width 77 height 35
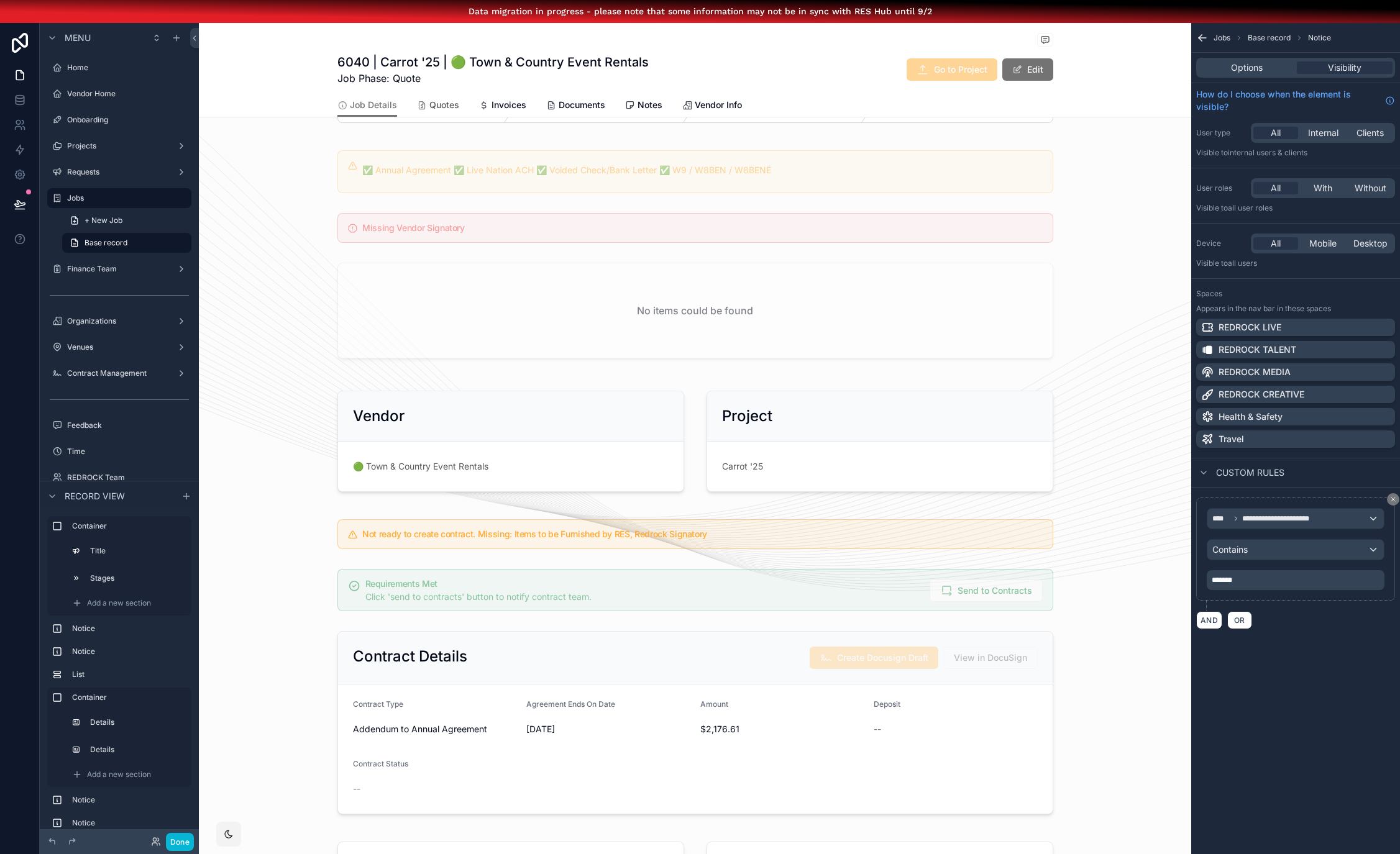
click at [439, 106] on span "Quotes" at bounding box center [444, 104] width 30 height 13
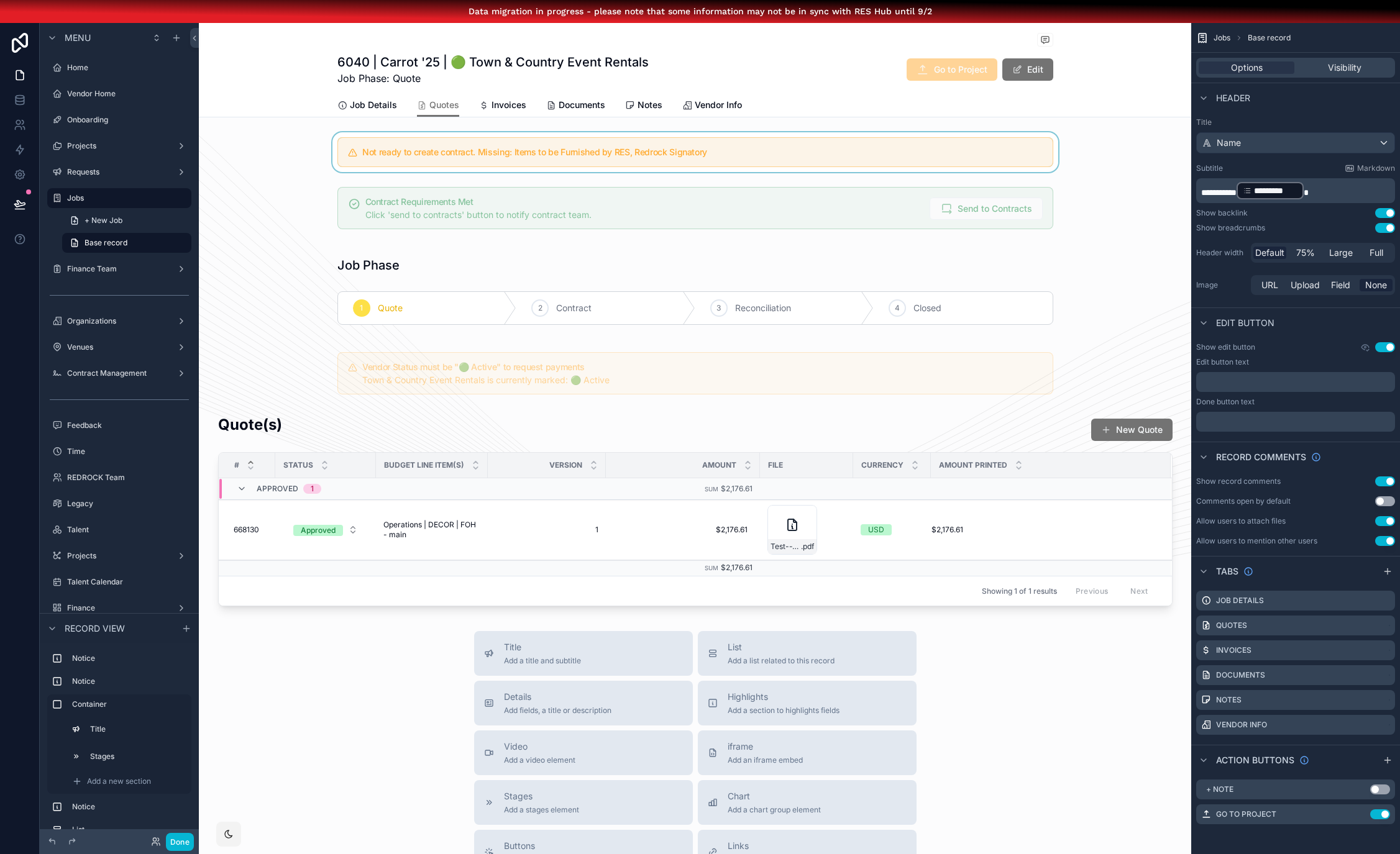
click at [699, 149] on div "scrollable content" at bounding box center [695, 152] width 992 height 40
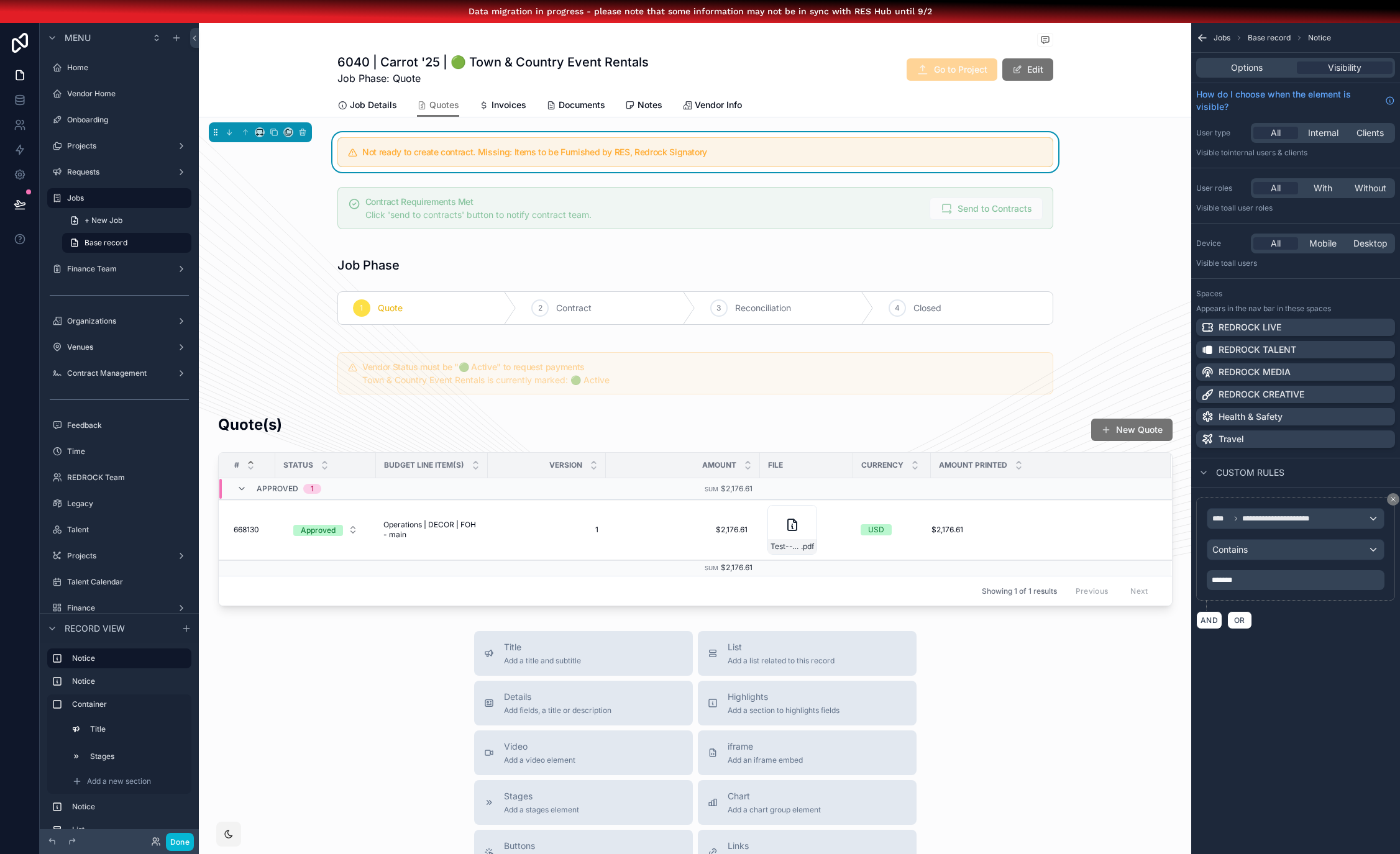
click at [1276, 59] on div "Options Visibility" at bounding box center [1295, 67] width 199 height 20
click at [1276, 68] on div "Options" at bounding box center [1246, 67] width 96 height 13
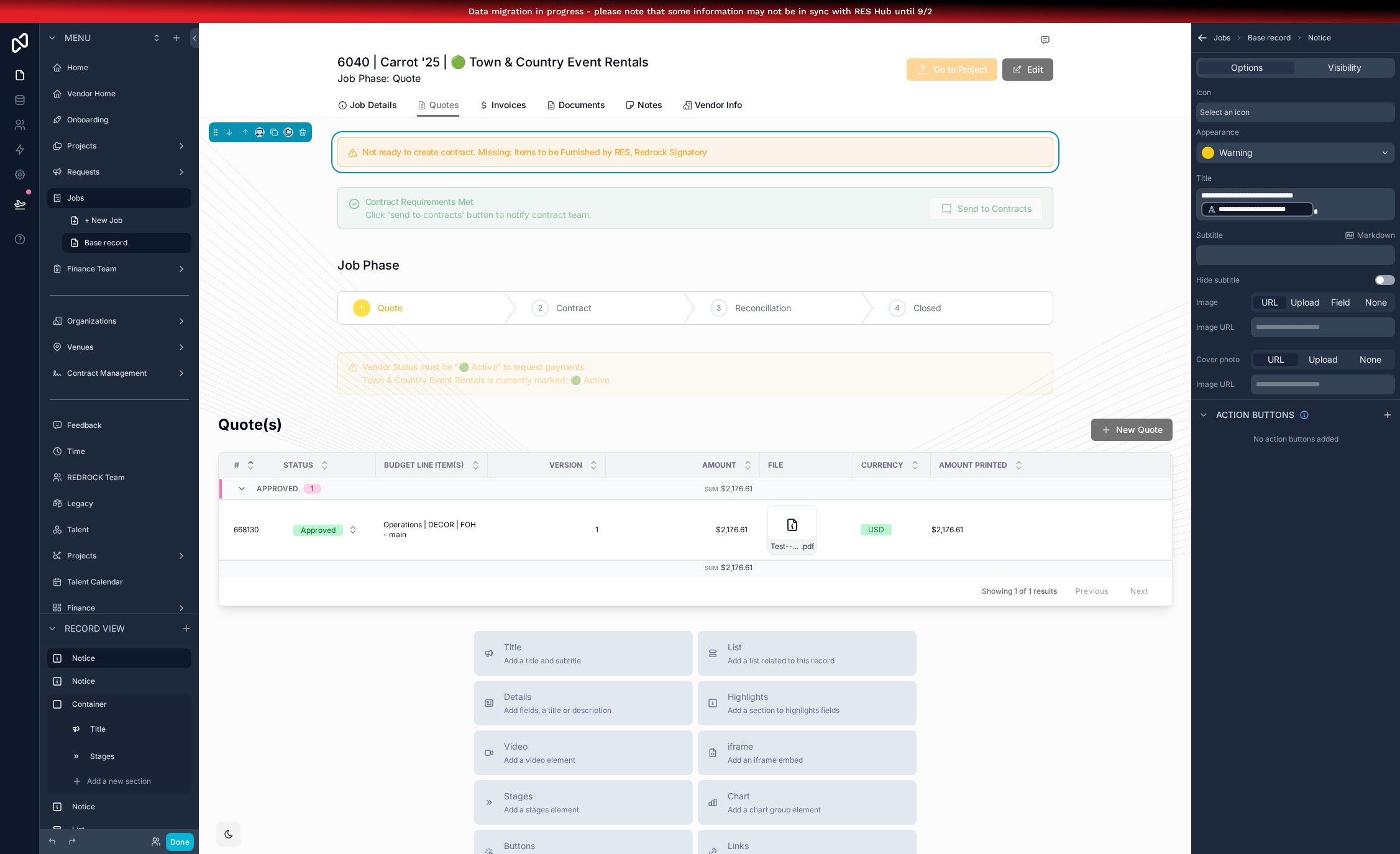
click at [1340, 199] on p "**********" at bounding box center [1296, 204] width 191 height 27
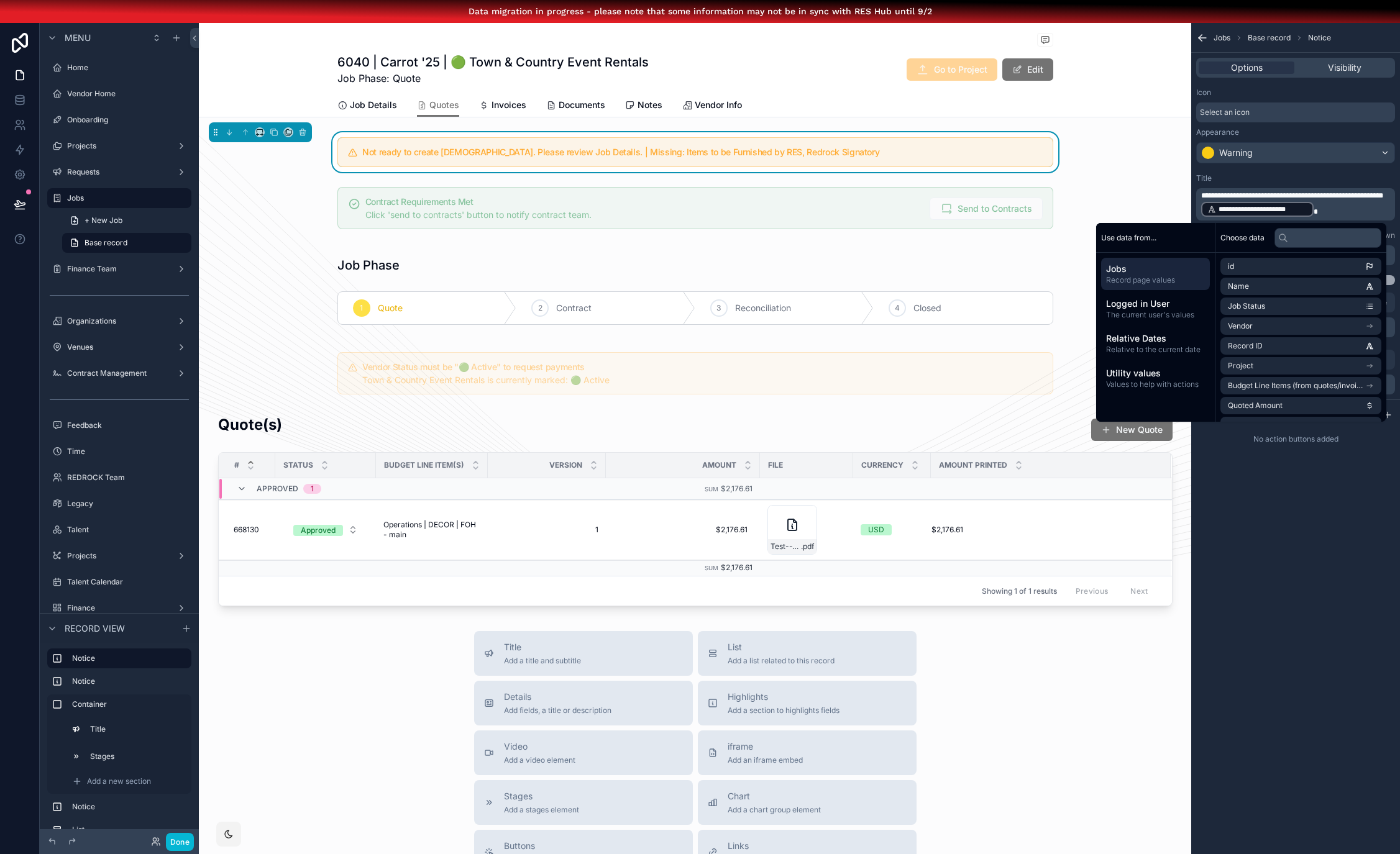
click at [1143, 151] on div "Not ready to create contract. Please review Job Details. | Missing: Items to be…" at bounding box center [695, 152] width 992 height 40
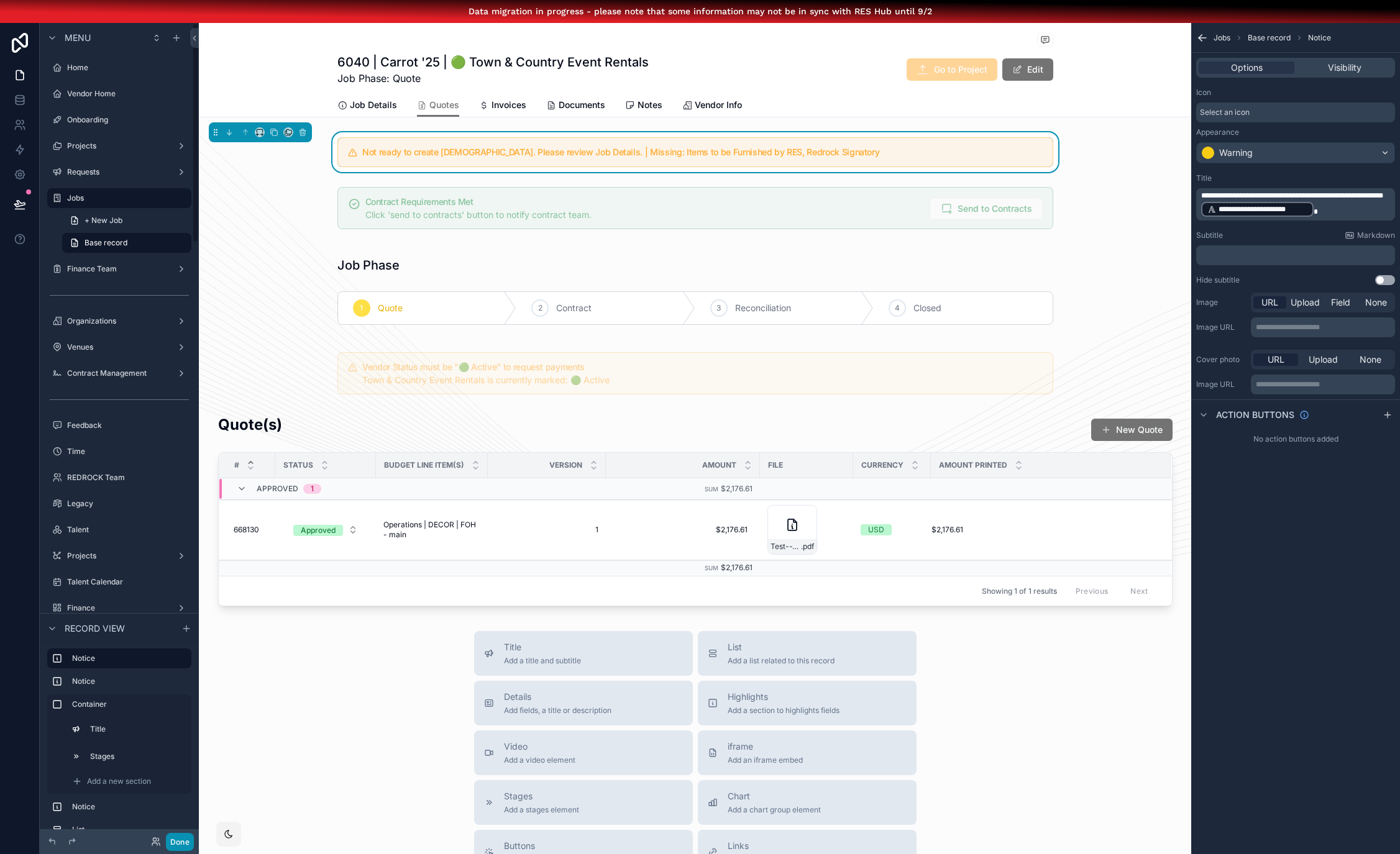
click at [179, 843] on button "Done" at bounding box center [180, 841] width 28 height 18
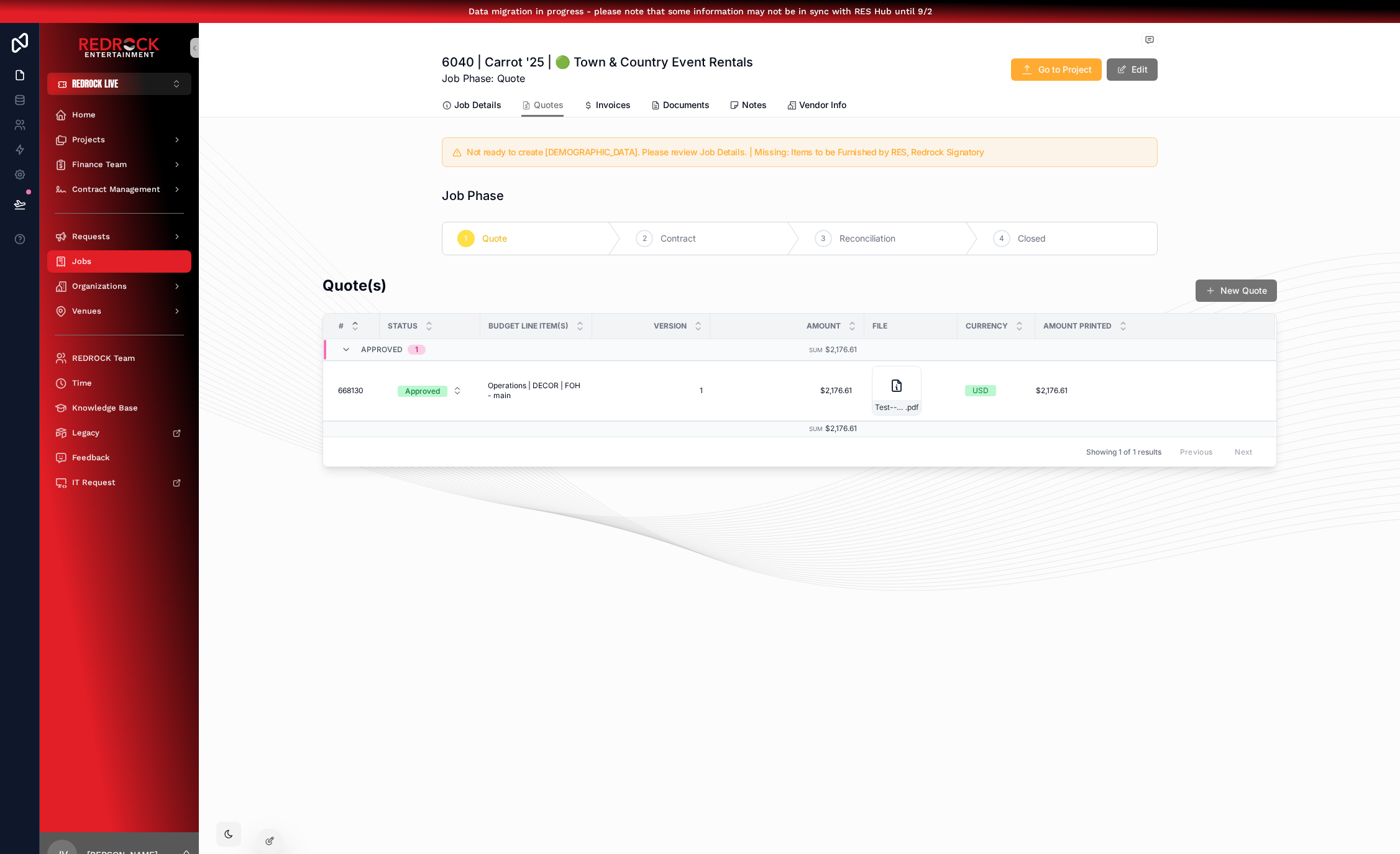
drag, startPoint x: 845, startPoint y: 650, endPoint x: 669, endPoint y: 606, distance: 181.4
drag, startPoint x: 669, startPoint y: 606, endPoint x: 458, endPoint y: 557, distance: 216.6
click at [271, 840] on icon at bounding box center [269, 841] width 10 height 10
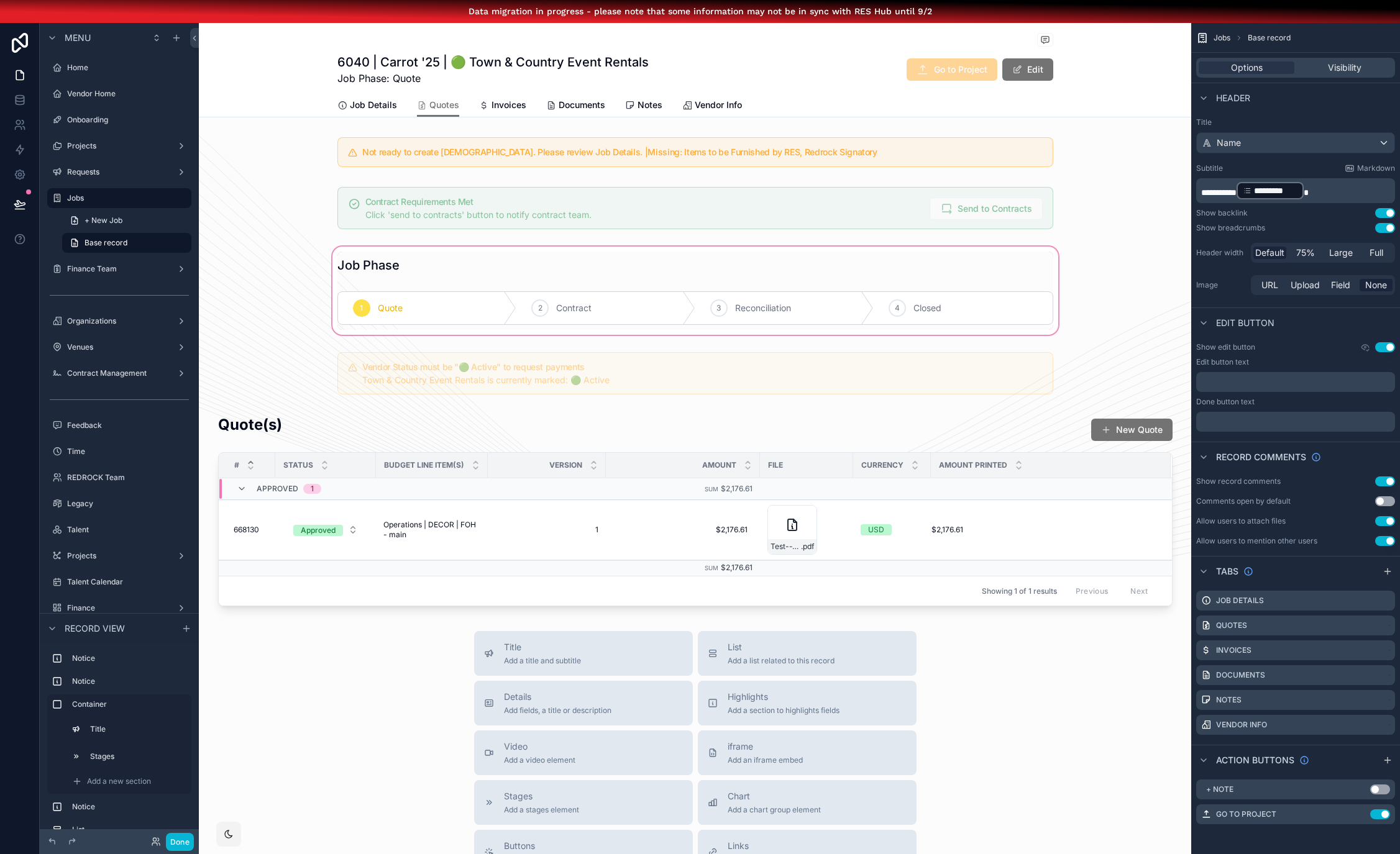
click at [492, 254] on div "scrollable content" at bounding box center [695, 290] width 992 height 93
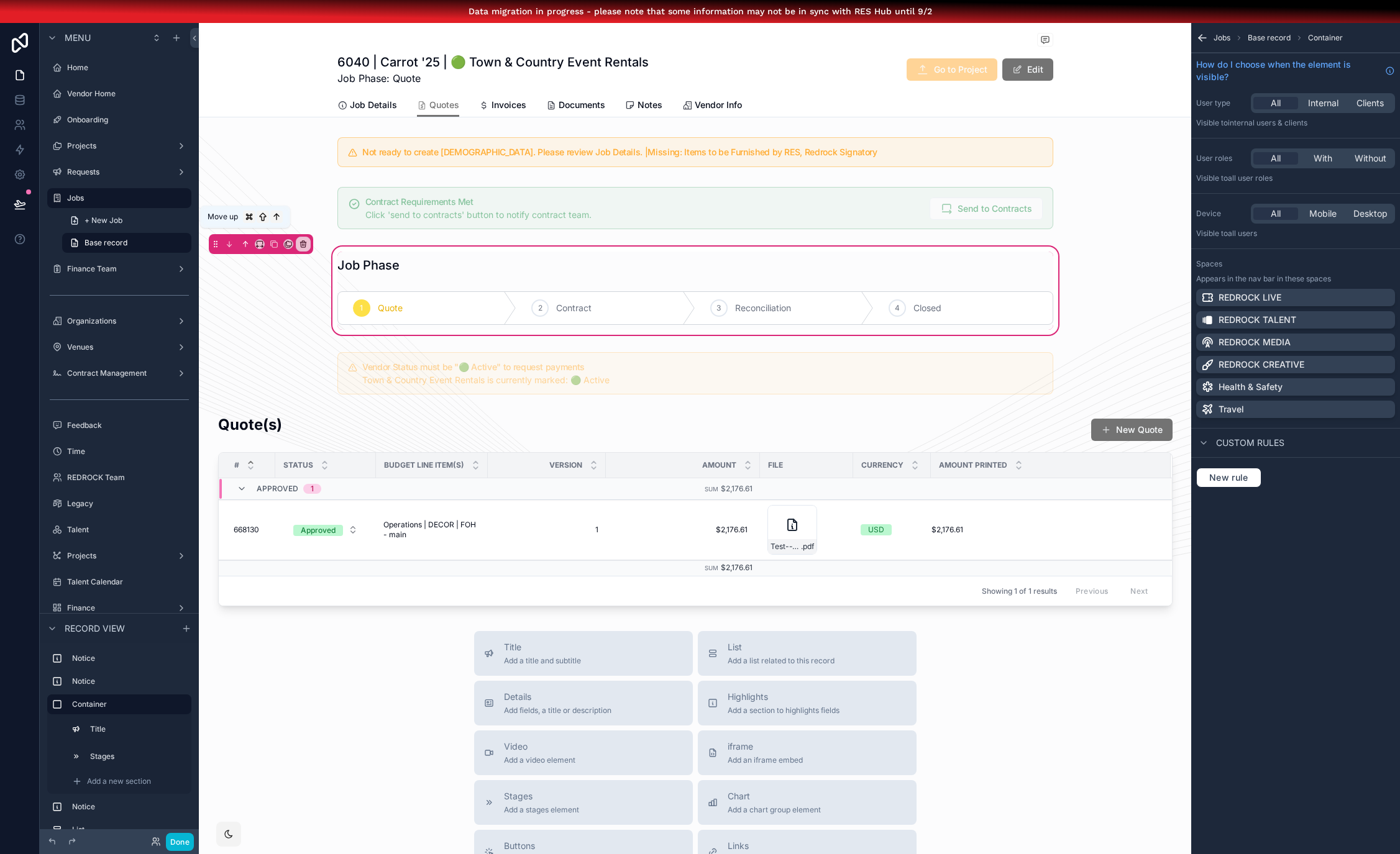
click at [241, 243] on icon "scrollable content" at bounding box center [245, 244] width 9 height 9
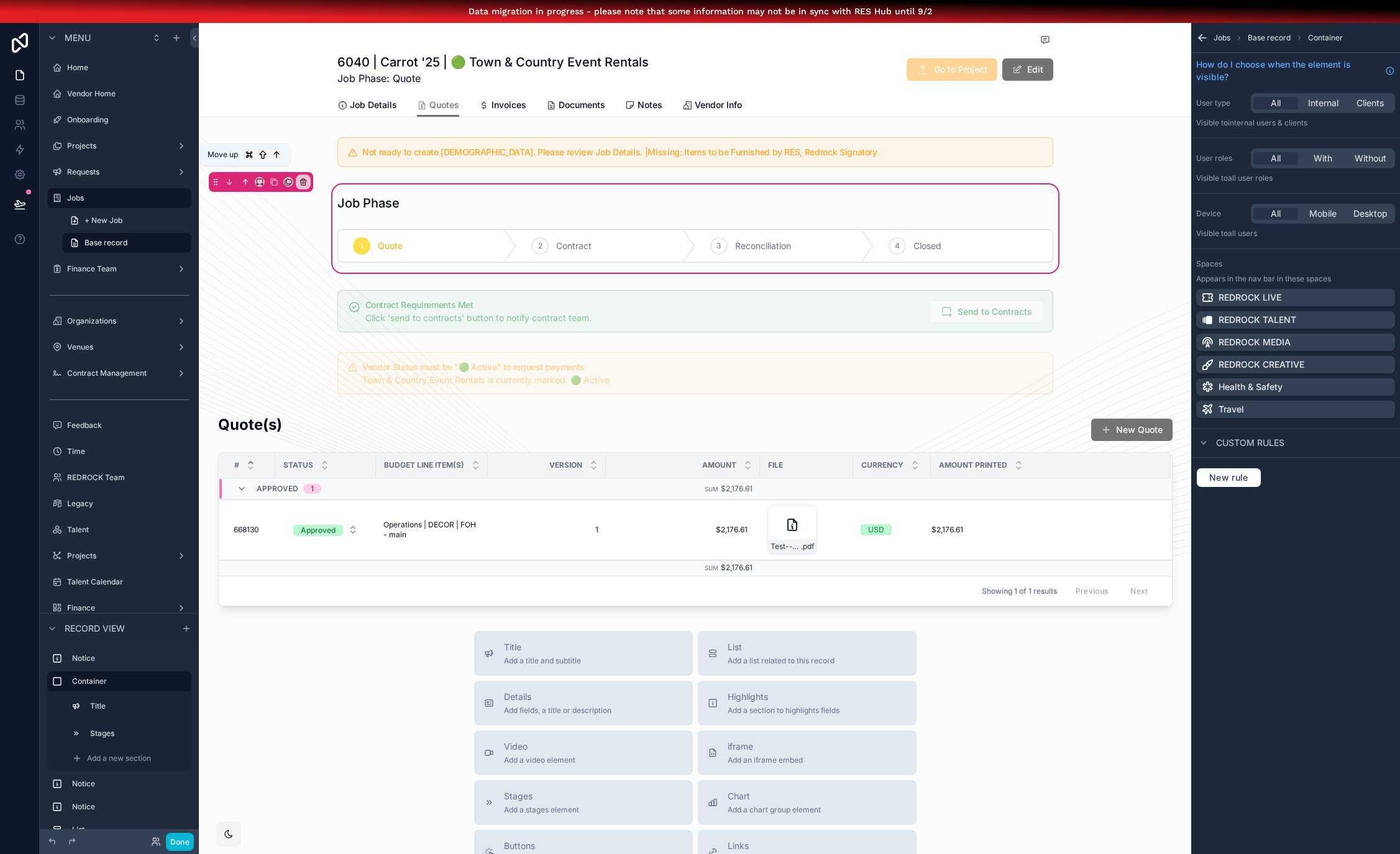
click at [241, 184] on icon "scrollable content" at bounding box center [245, 182] width 9 height 9
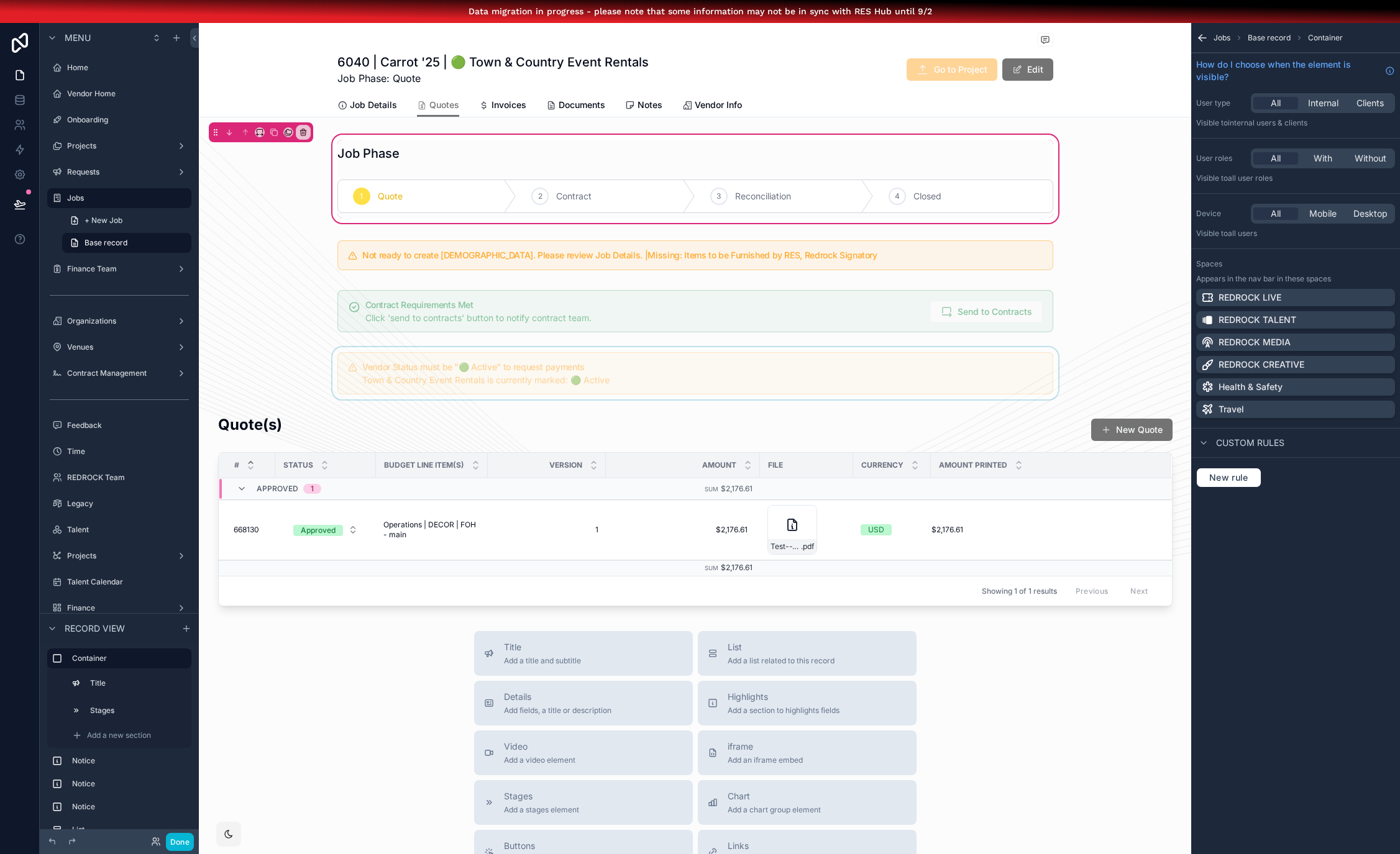
click at [506, 352] on div "scrollable content" at bounding box center [695, 373] width 992 height 52
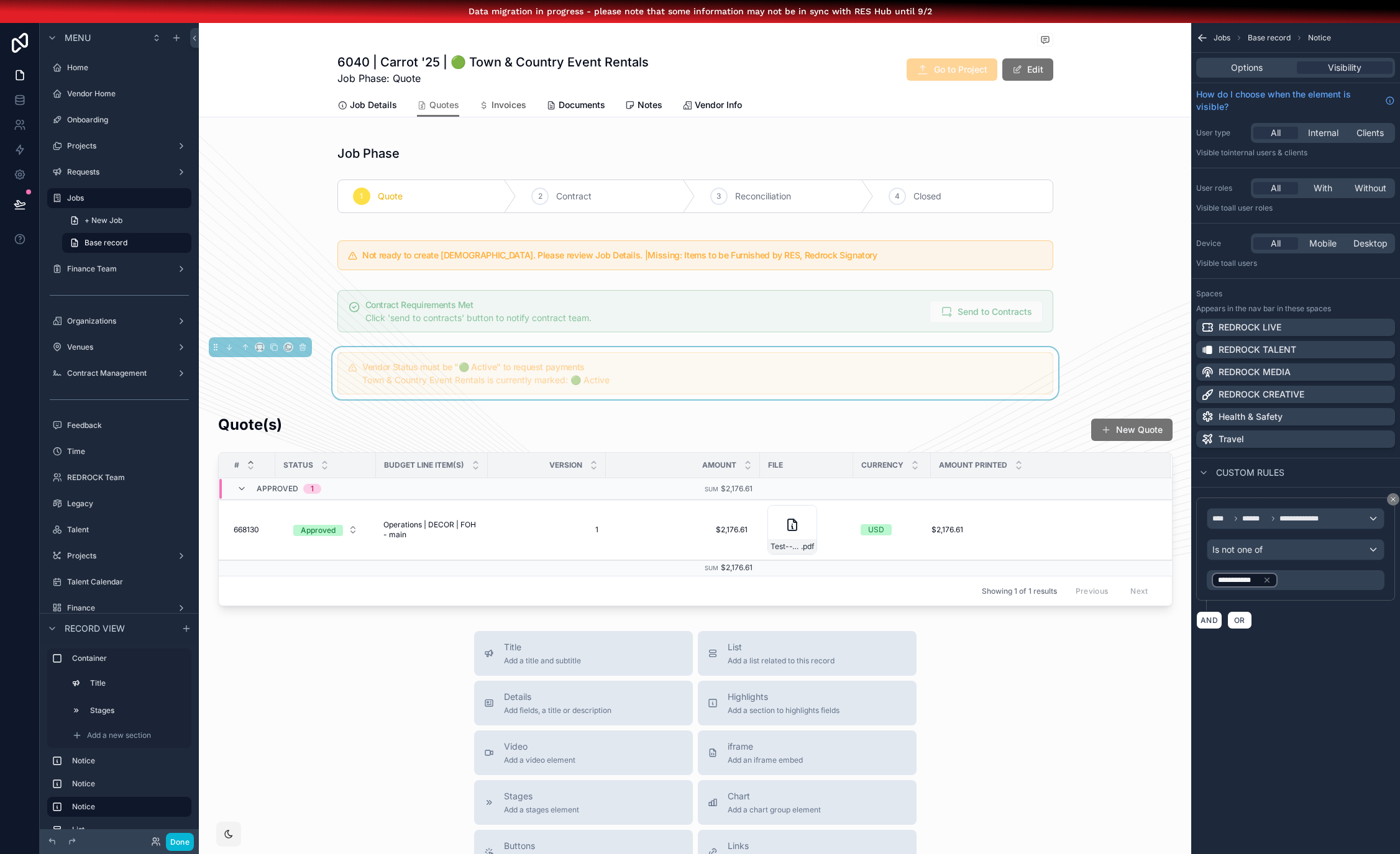
click at [501, 104] on span "Invoices" at bounding box center [508, 104] width 35 height 13
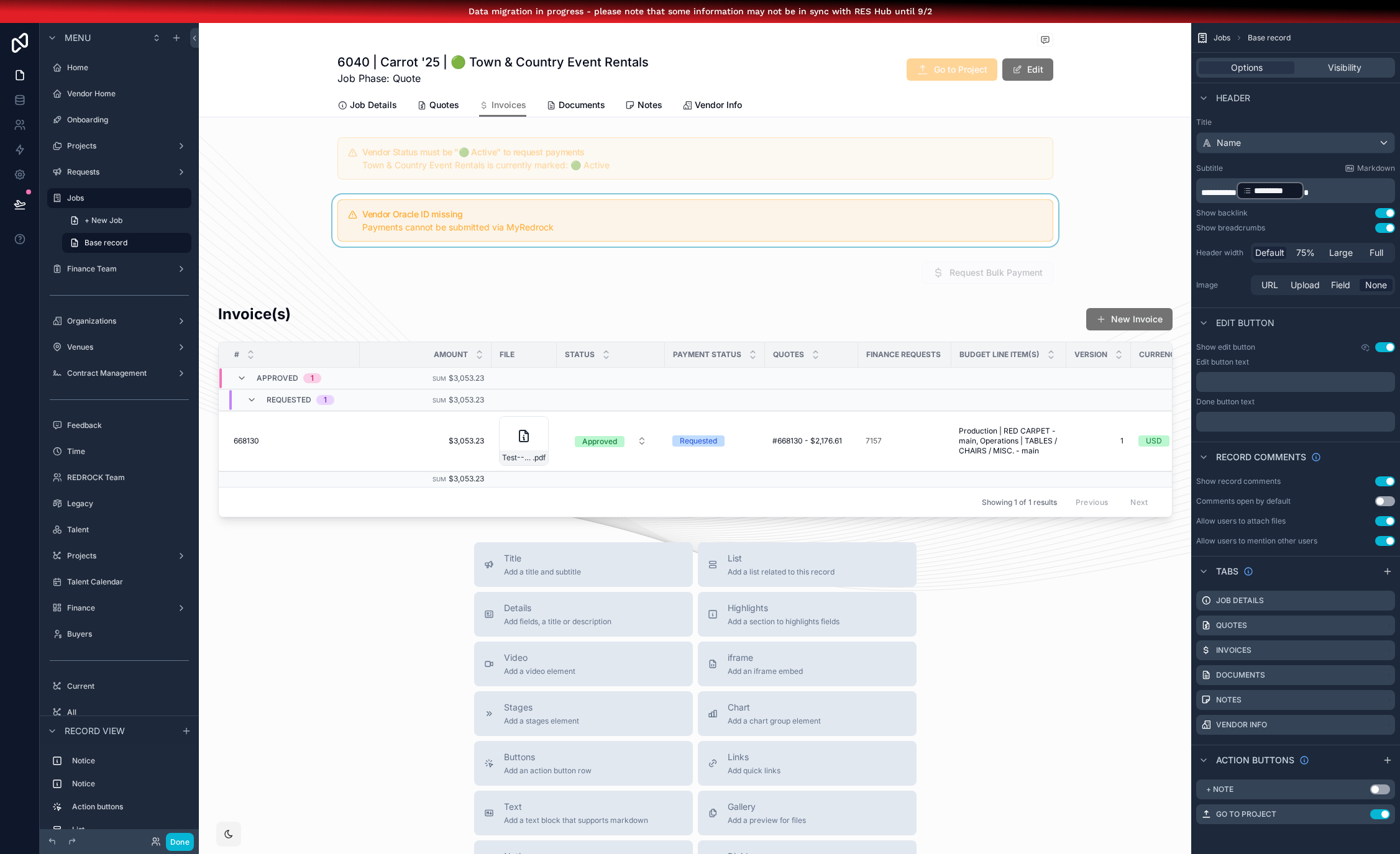
click at [528, 194] on div "scrollable content" at bounding box center [695, 220] width 992 height 52
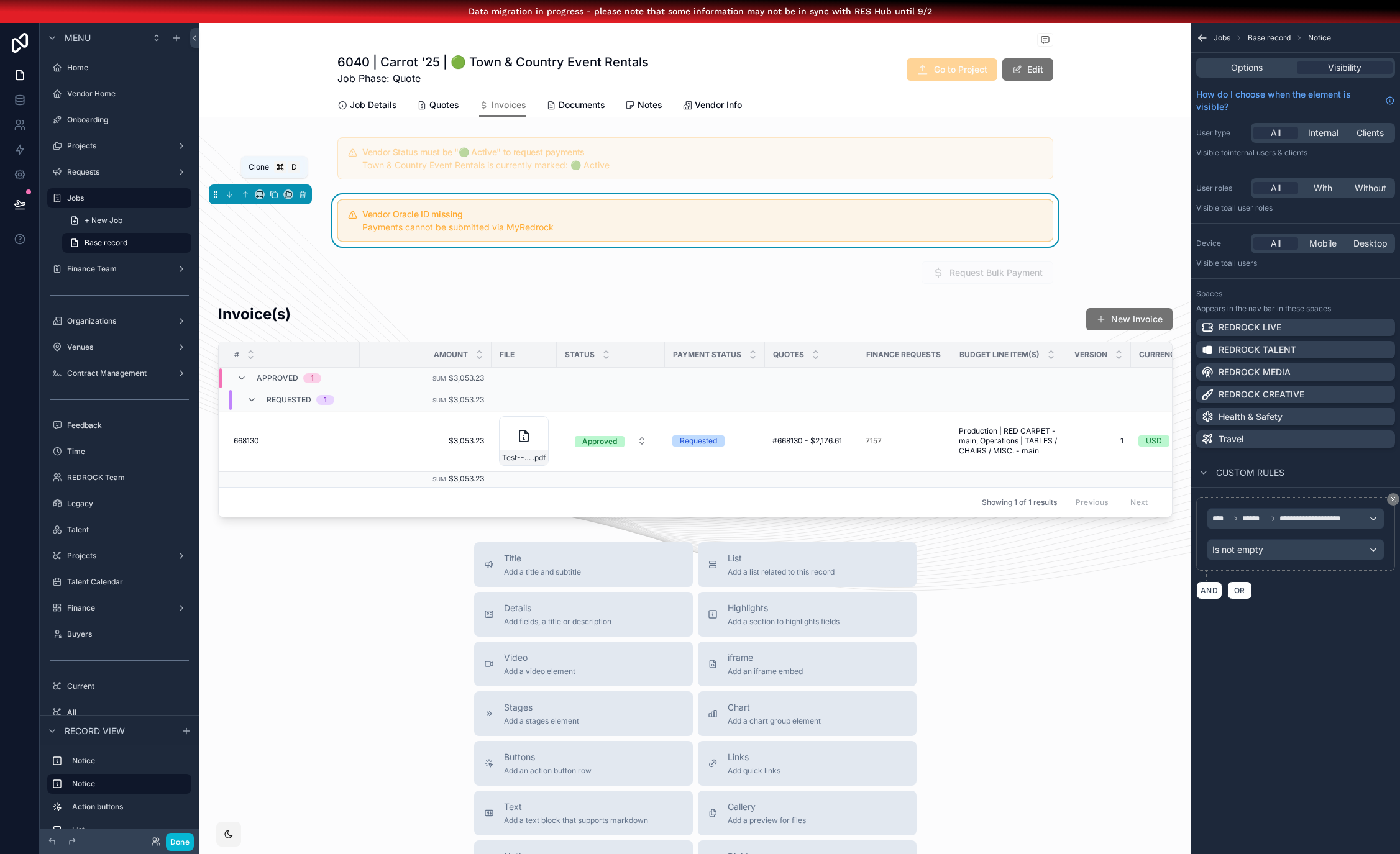
click at [270, 196] on icon "scrollable content" at bounding box center [274, 194] width 9 height 9
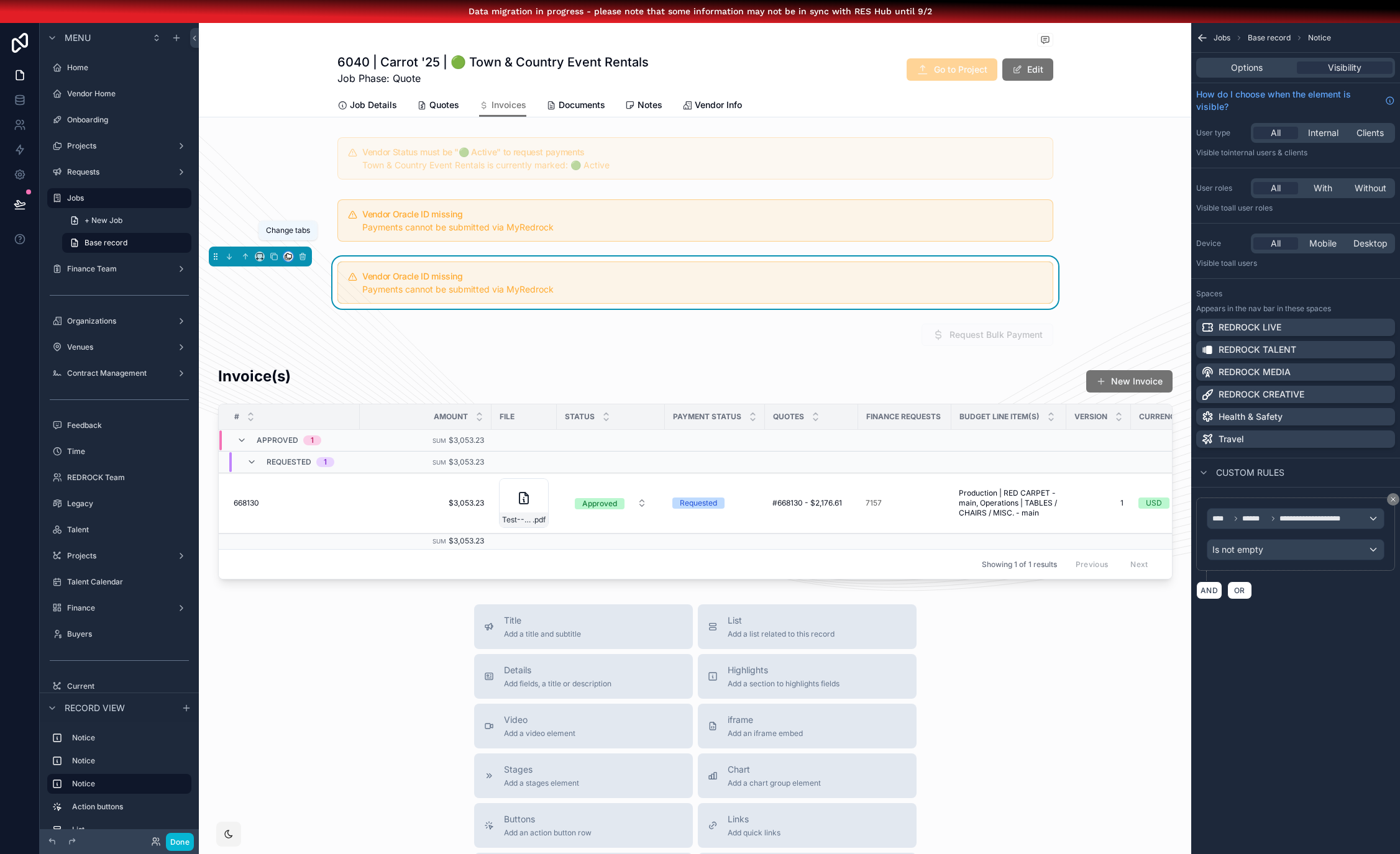
click at [284, 257] on icon "scrollable content" at bounding box center [288, 256] width 9 height 9
click at [305, 323] on span "Quotes" at bounding box center [316, 322] width 29 height 15
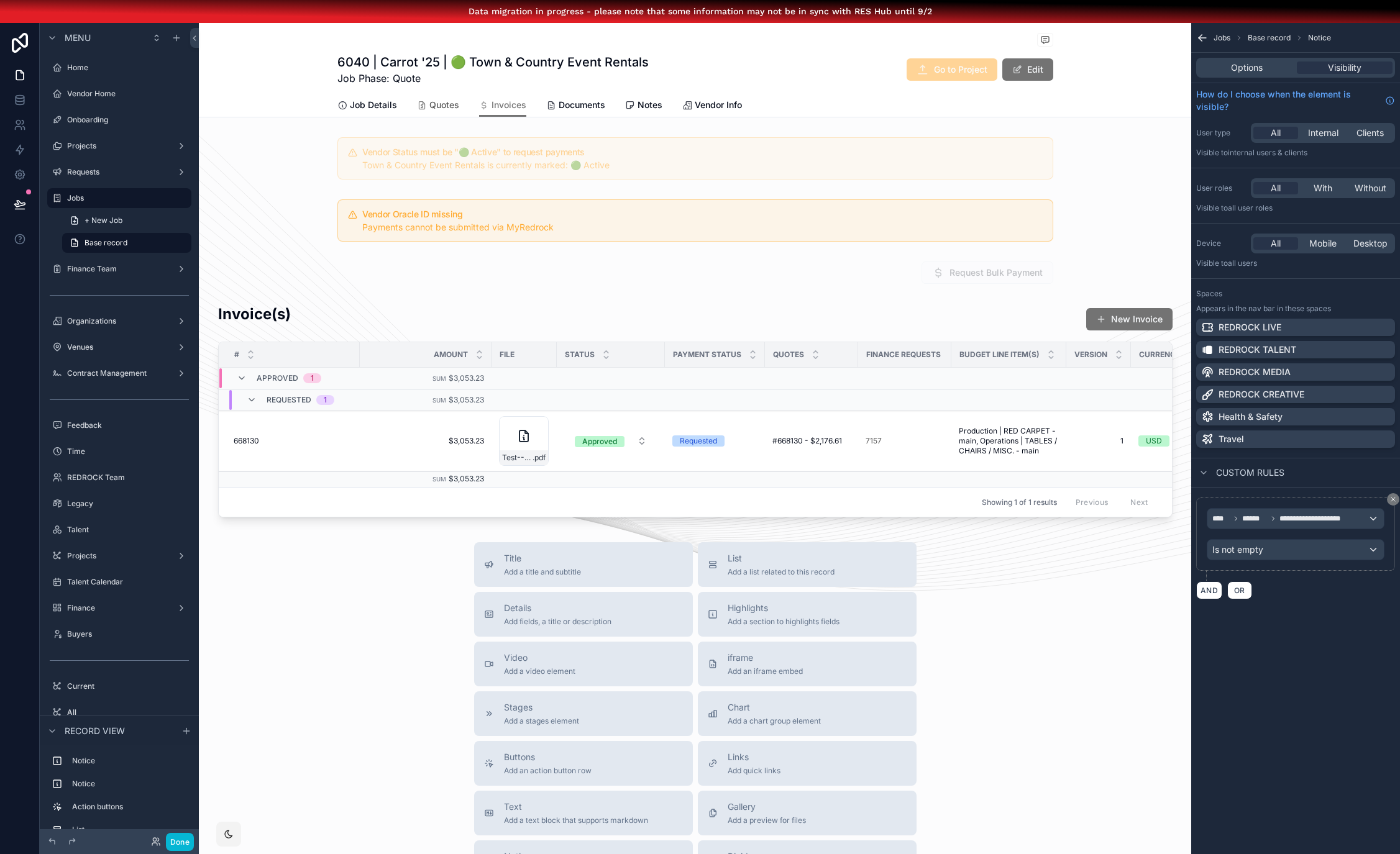
click at [430, 99] on span "Quotes" at bounding box center [444, 104] width 30 height 13
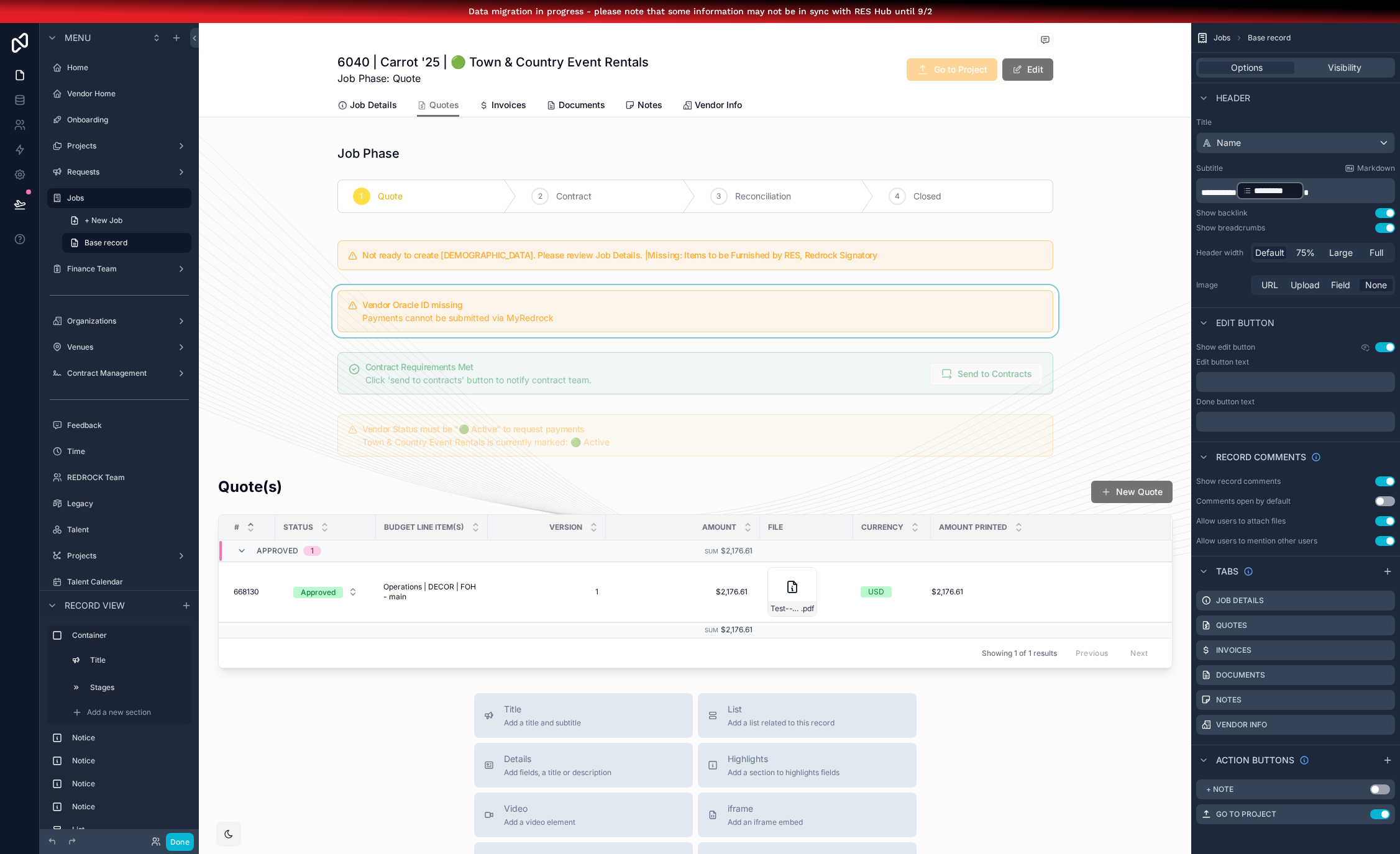
click at [410, 290] on div "scrollable content" at bounding box center [695, 311] width 992 height 52
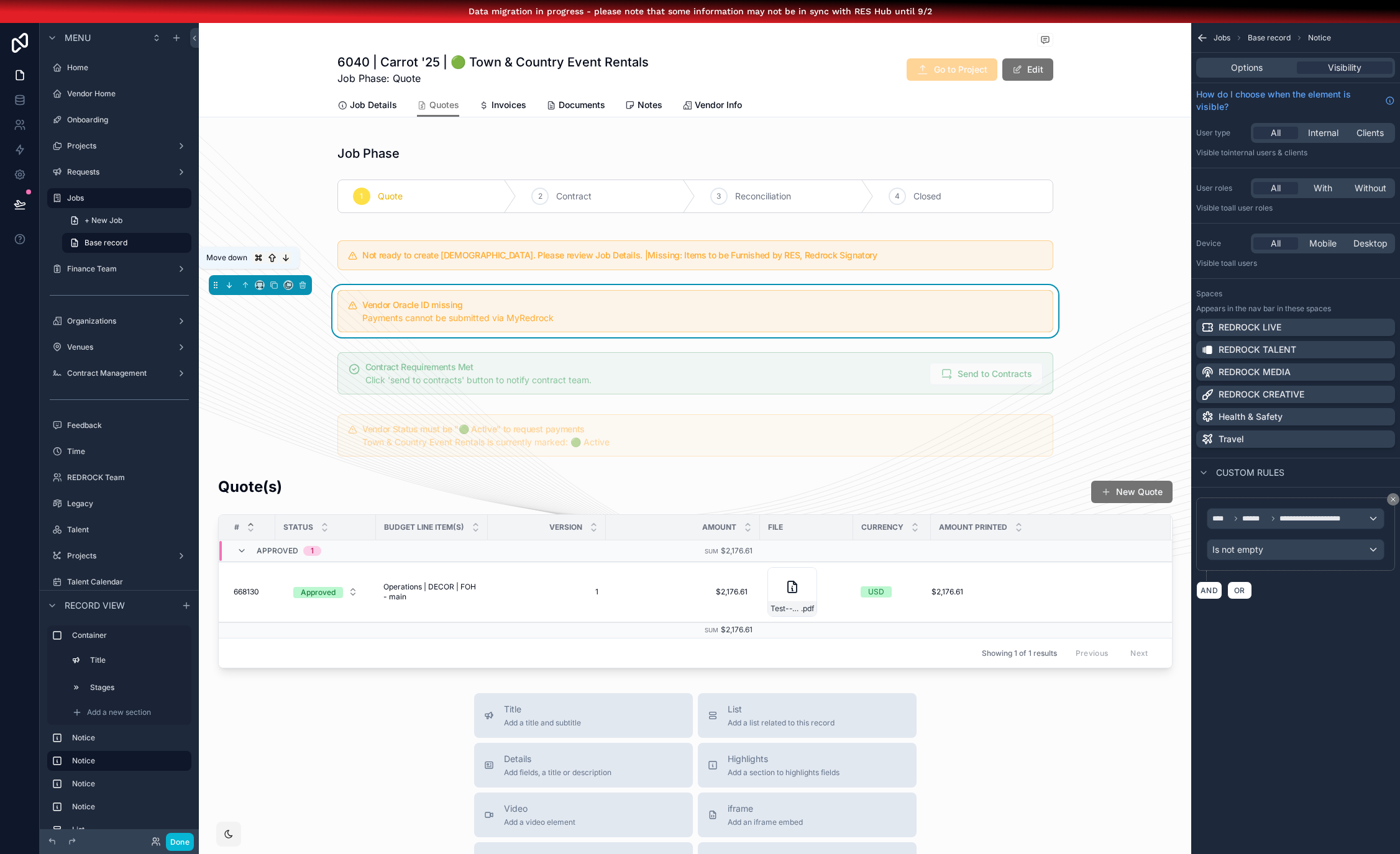
click at [225, 284] on icon "scrollable content" at bounding box center [229, 285] width 9 height 9
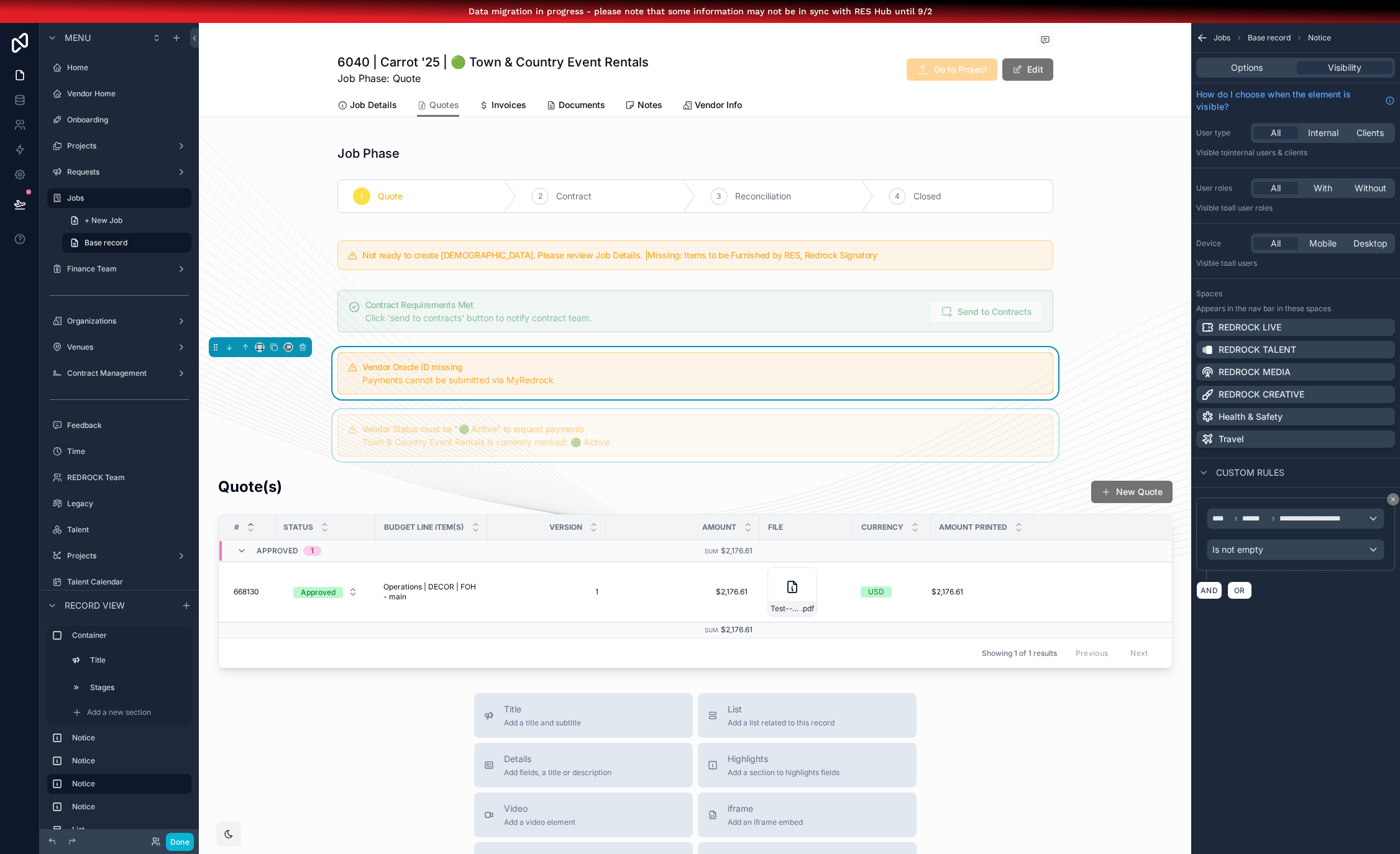
click at [404, 413] on div "scrollable content" at bounding box center [695, 435] width 992 height 52
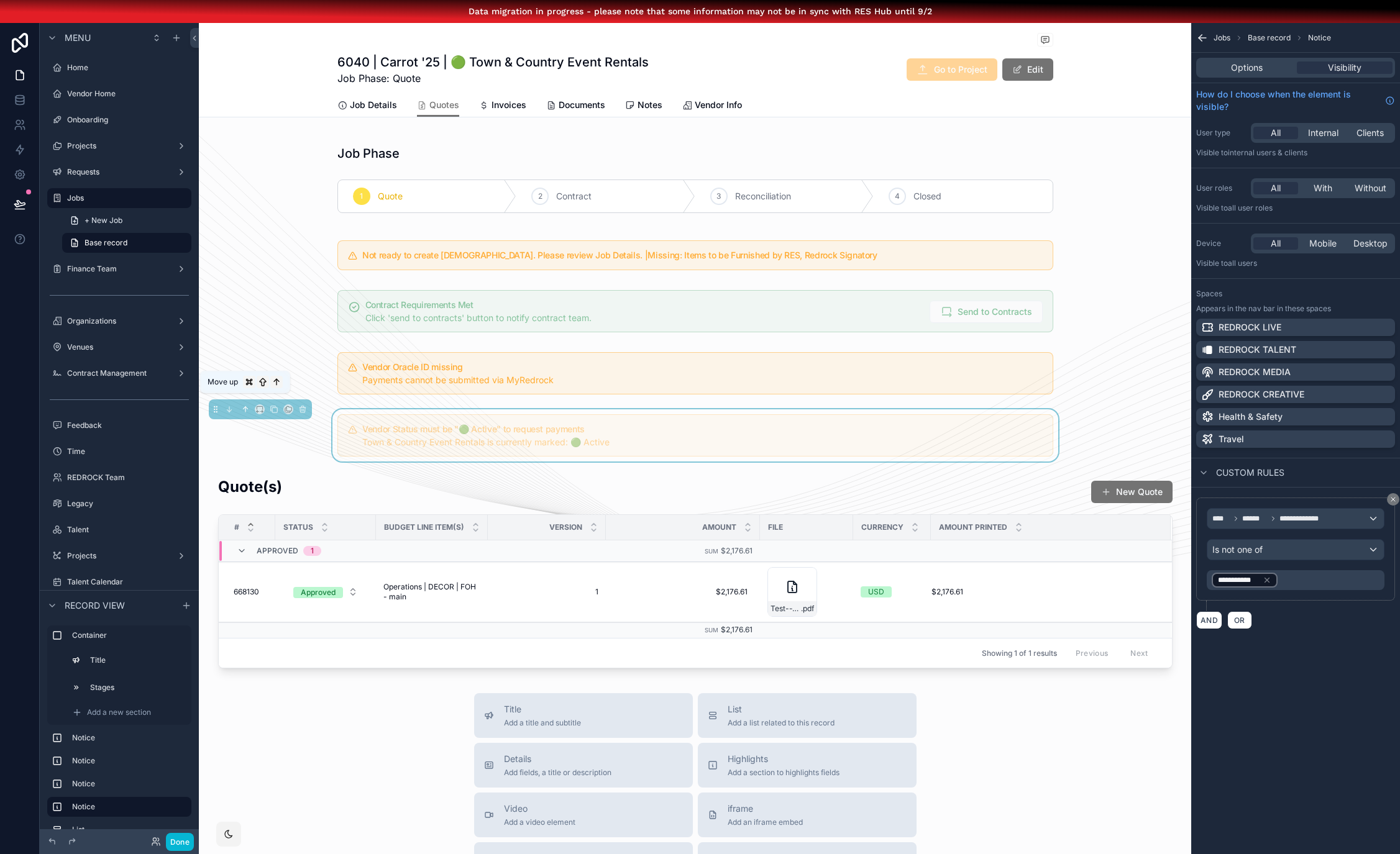
click at [241, 408] on icon "scrollable content" at bounding box center [245, 409] width 9 height 9
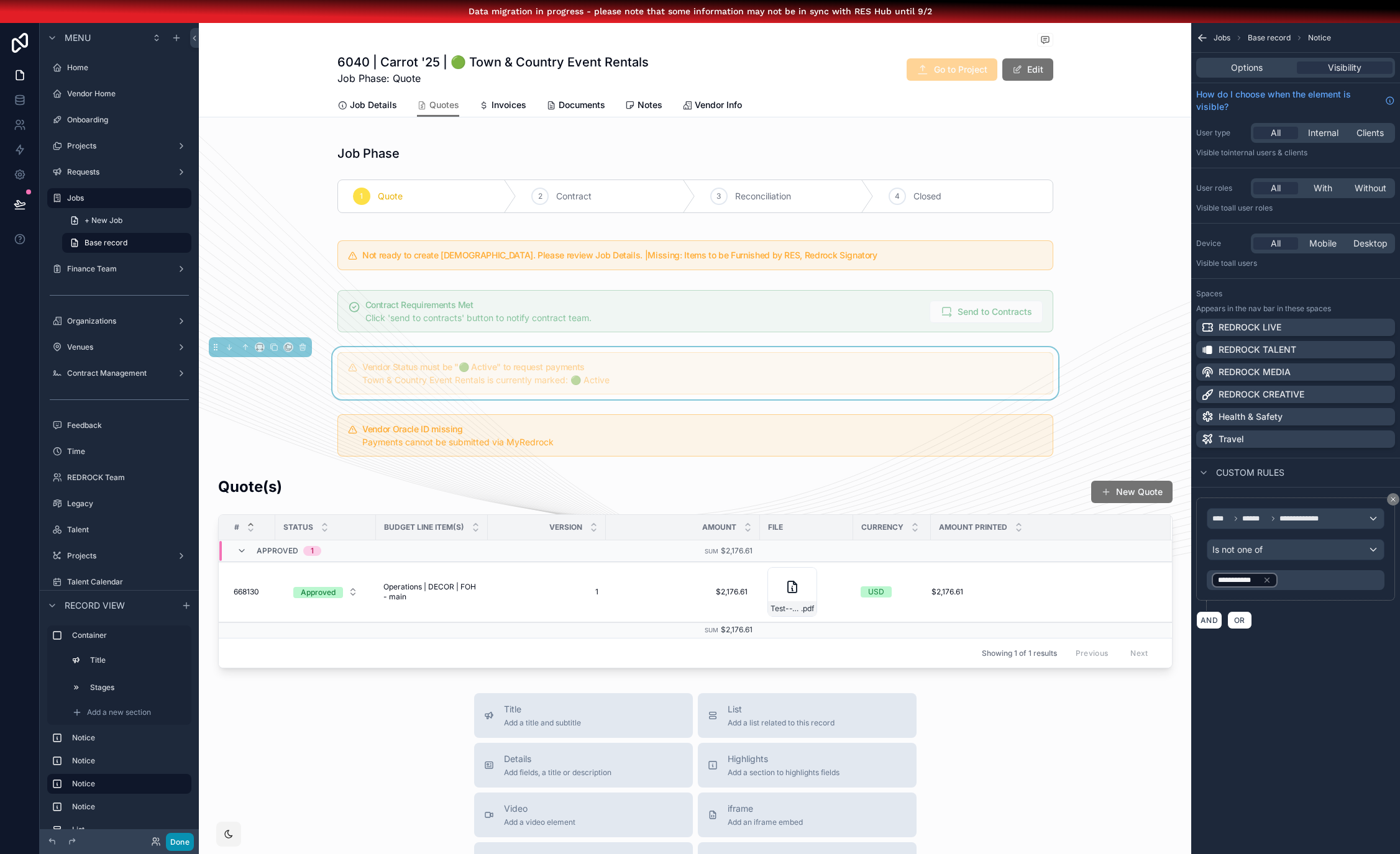
click at [171, 836] on button "Done" at bounding box center [180, 841] width 28 height 18
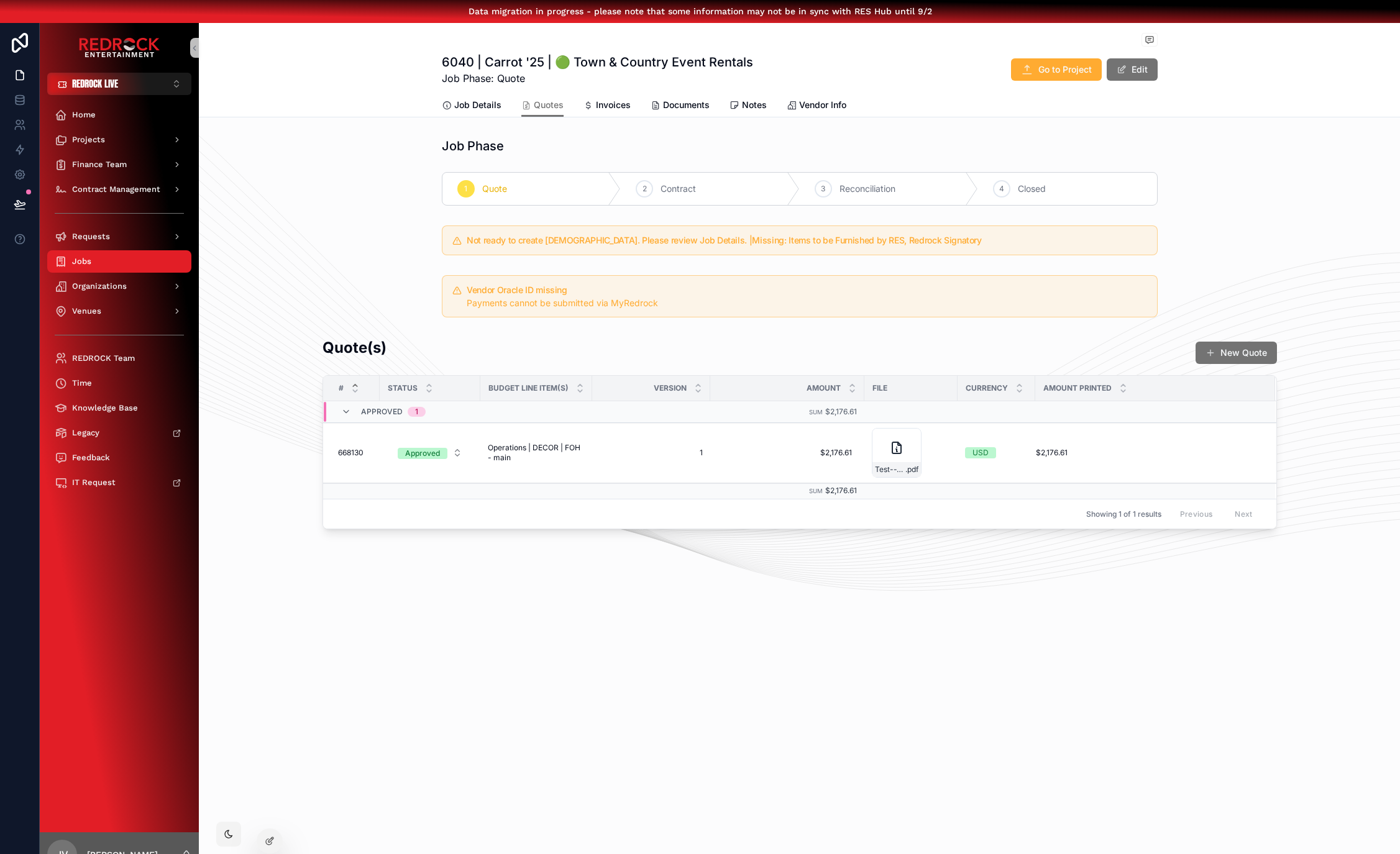
drag, startPoint x: 905, startPoint y: 676, endPoint x: 737, endPoint y: 645, distance: 170.8
drag, startPoint x: 922, startPoint y: 640, endPoint x: 775, endPoint y: 626, distance: 147.7
click at [773, 626] on div "Jobs 6040 | Carrot '25 | 🟢 Town & Country Event Rentals 6040 | Carrot '25 | 🟢 T…" at bounding box center [799, 450] width 1201 height 854
drag, startPoint x: 801, startPoint y: 626, endPoint x: 742, endPoint y: 607, distance: 62.0
click at [323, 702] on div "Jobs 6040 | Carrot '25 | 🟢 Town & Country Event Rentals 6040 | Carrot '25 | 🟢 T…" at bounding box center [799, 450] width 1201 height 854
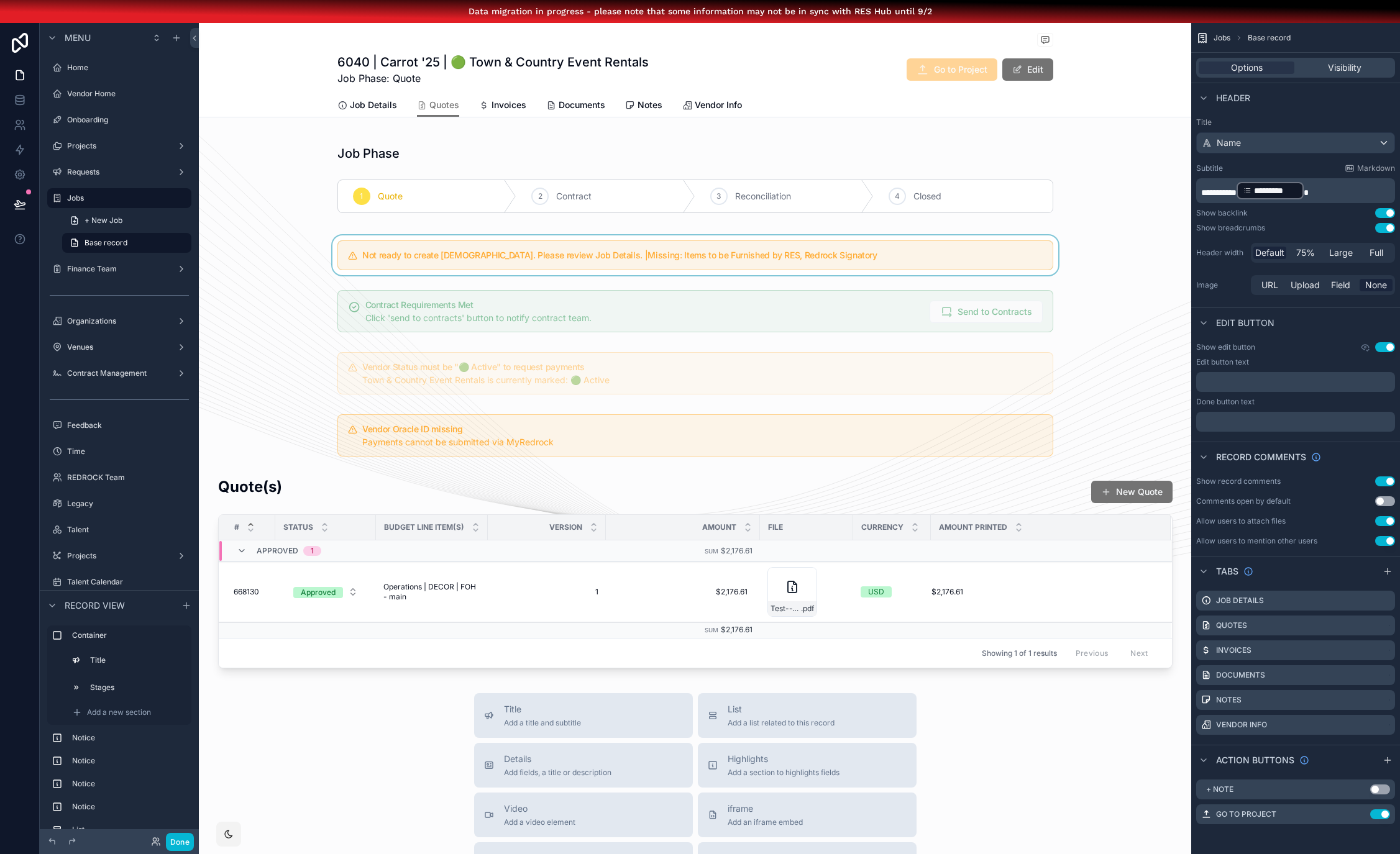
click at [711, 243] on div "scrollable content" at bounding box center [695, 255] width 992 height 40
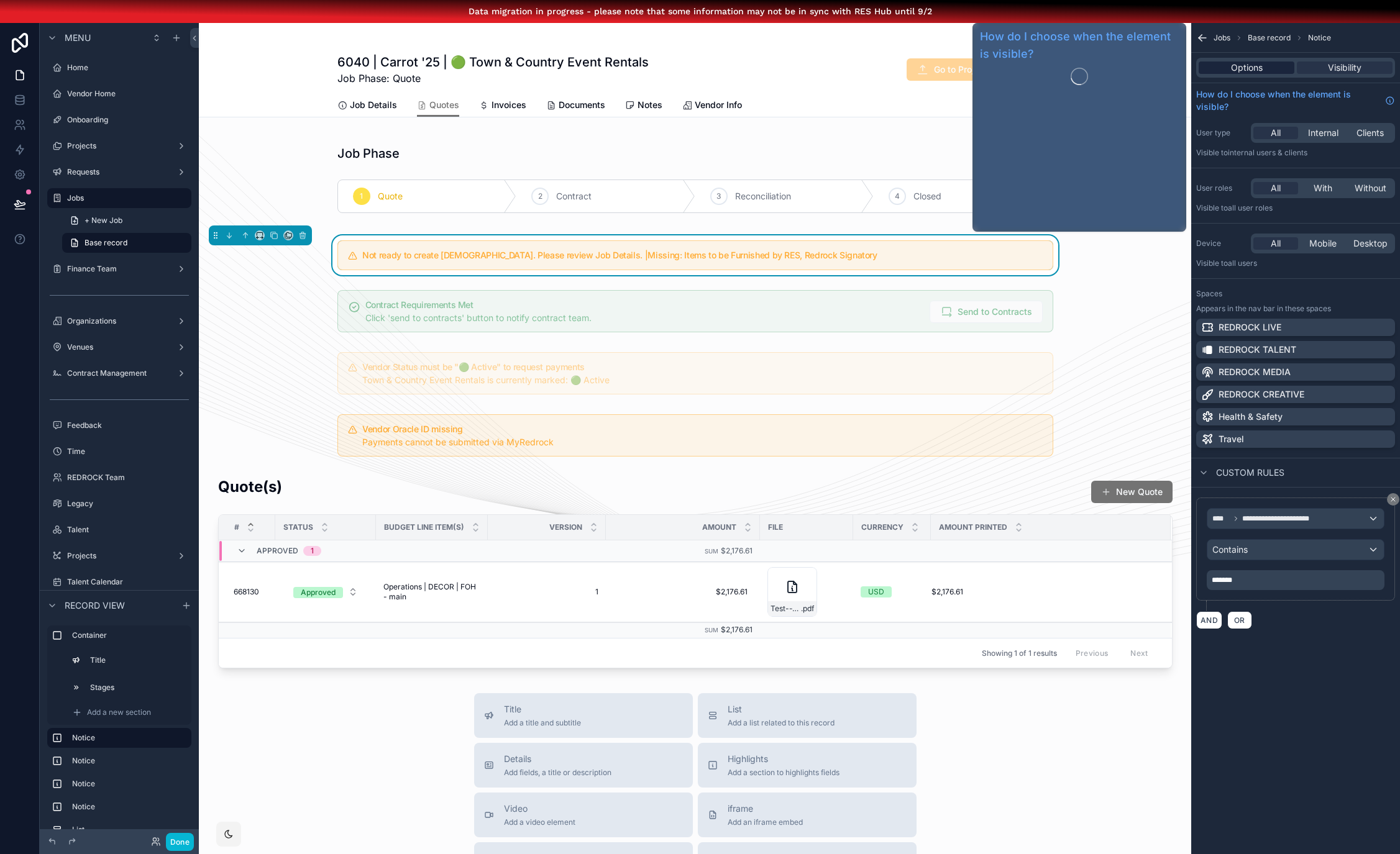
click at [1254, 66] on span "Options" at bounding box center [1247, 67] width 32 height 13
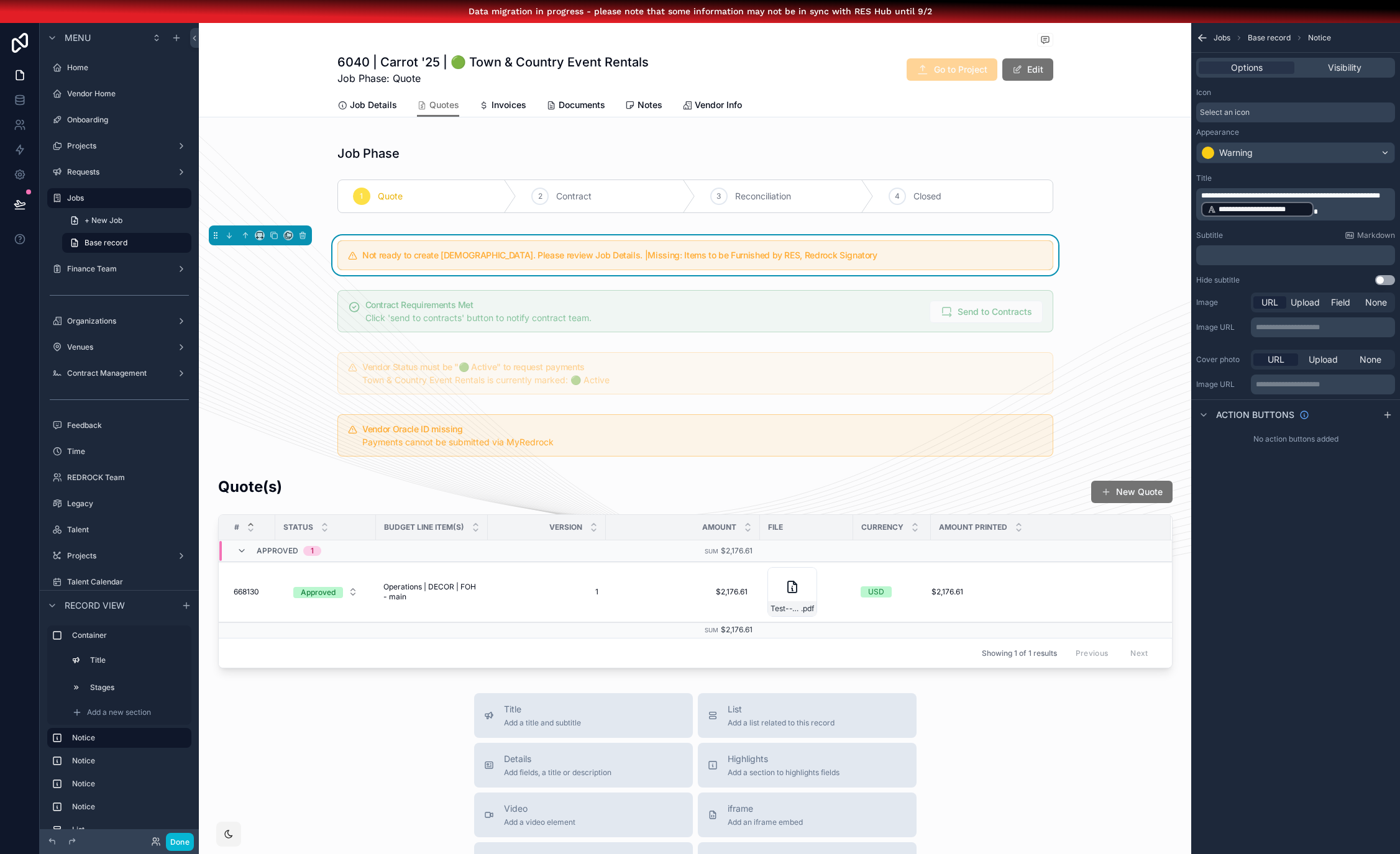
click at [1221, 200] on span "**********" at bounding box center [1290, 195] width 179 height 7
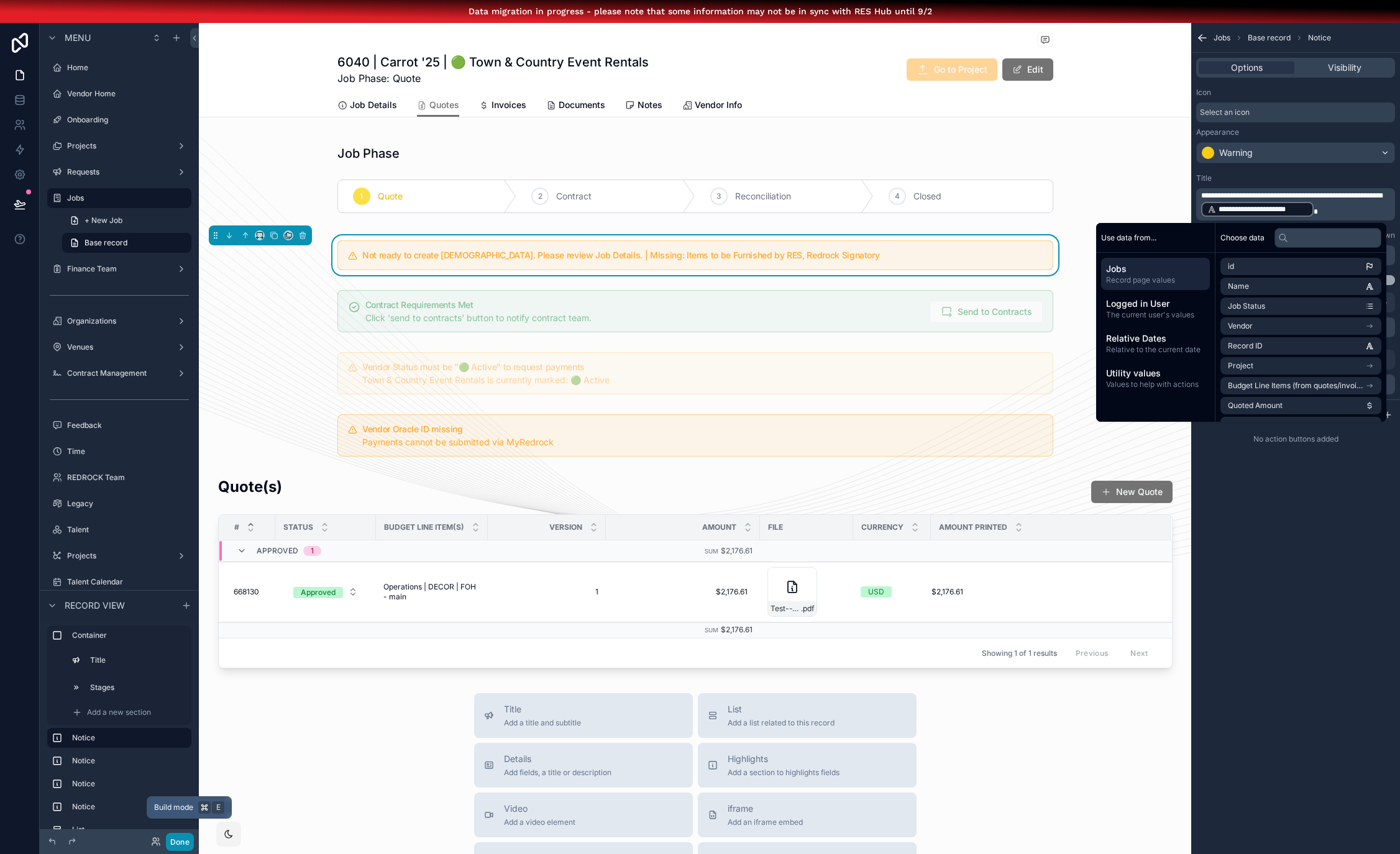
click at [182, 841] on button "Done" at bounding box center [180, 841] width 28 height 18
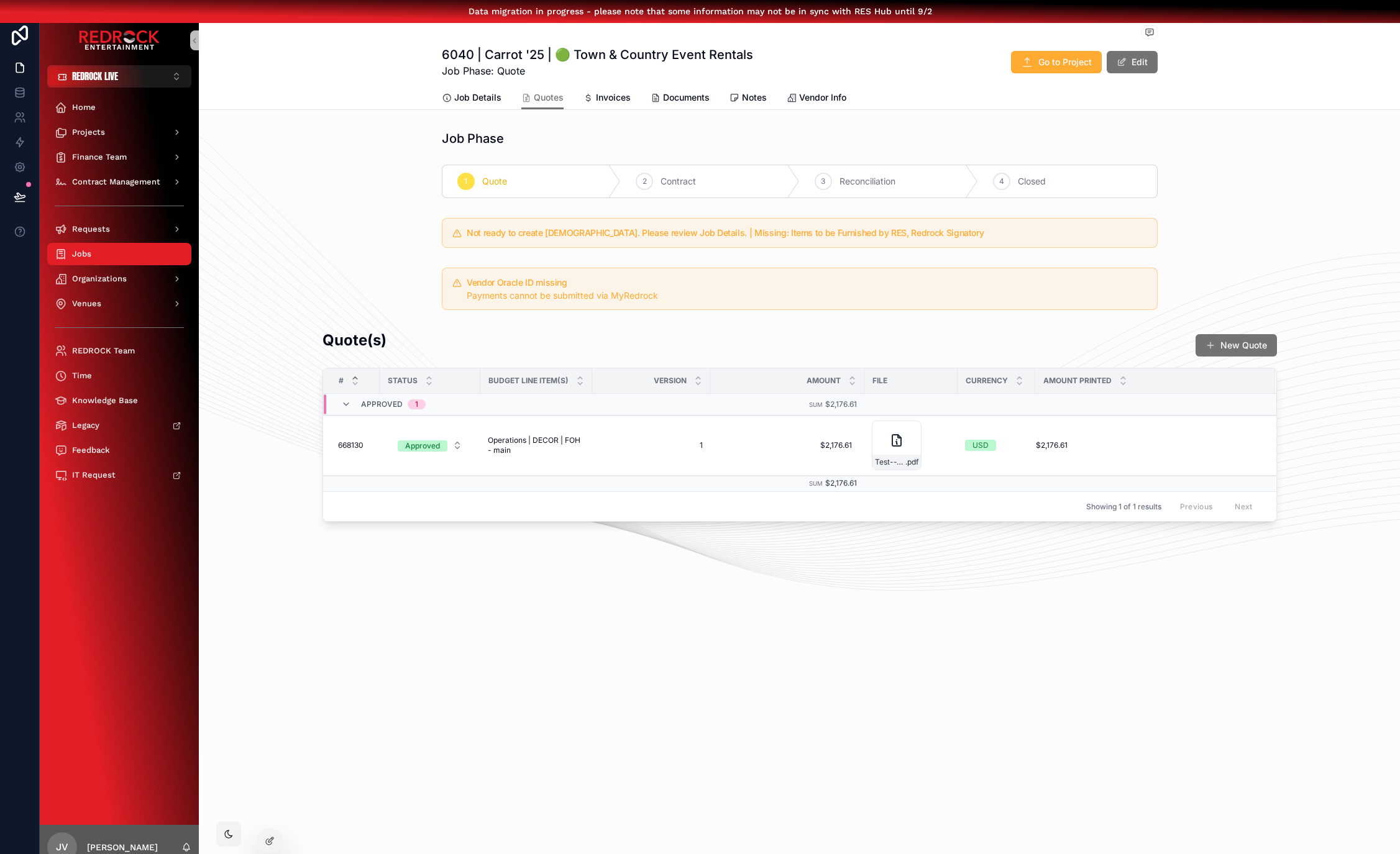
scroll to position [0, 9]
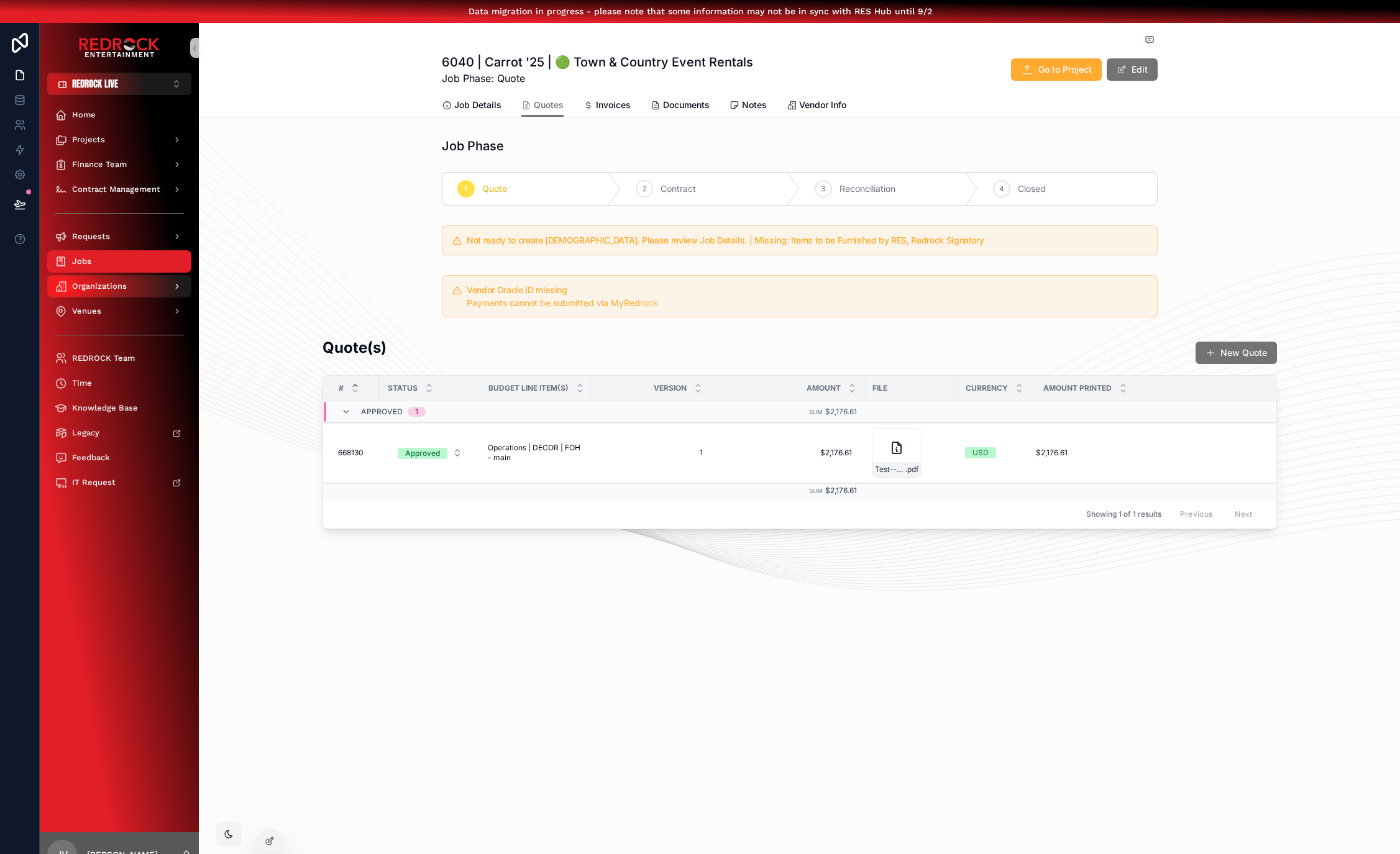
click at [121, 286] on div "Organizations" at bounding box center [119, 286] width 129 height 20
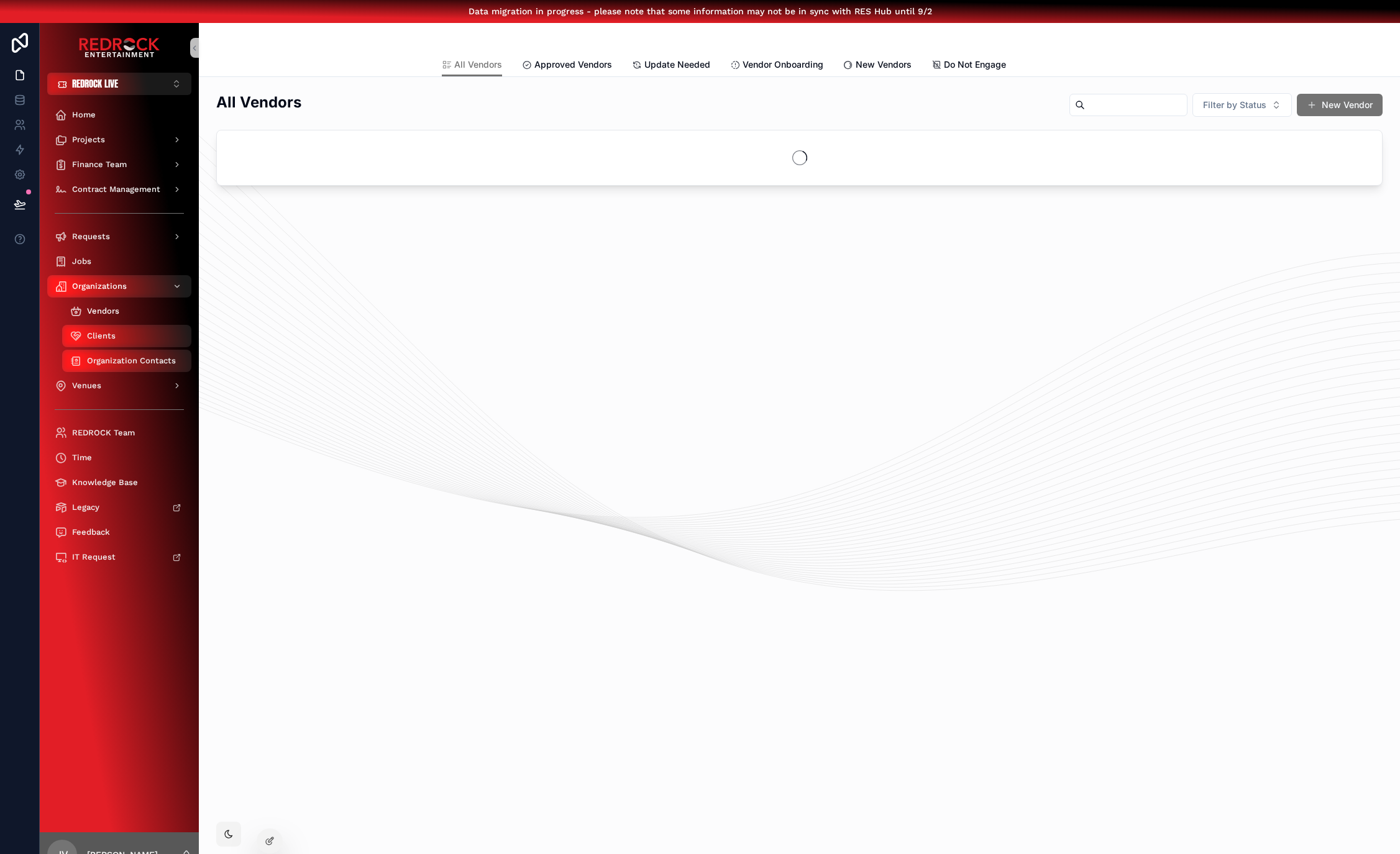
click at [137, 321] on link "Vendors" at bounding box center [126, 311] width 129 height 22
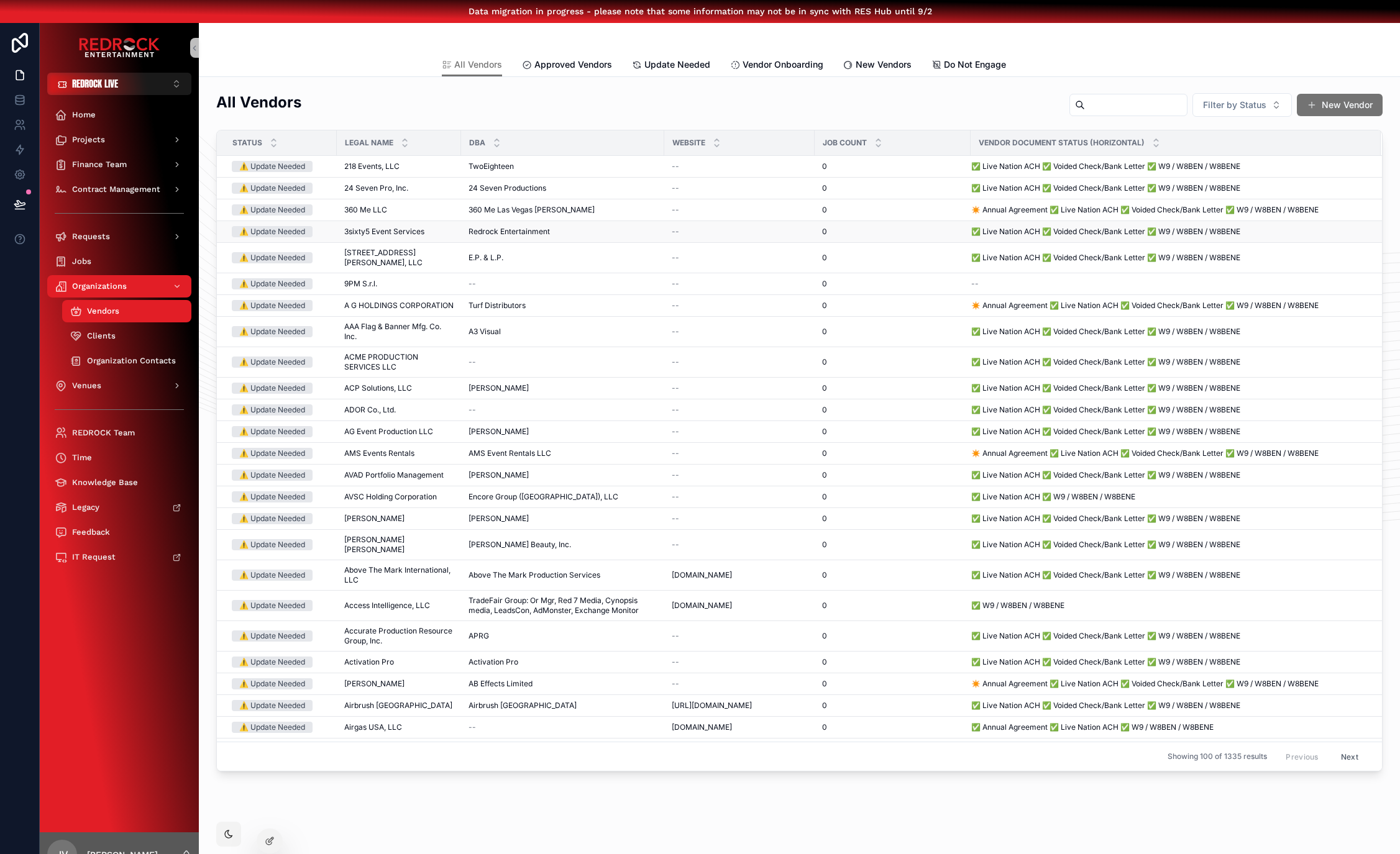
click at [400, 227] on span "3sixty5 Event Services" at bounding box center [384, 231] width 80 height 10
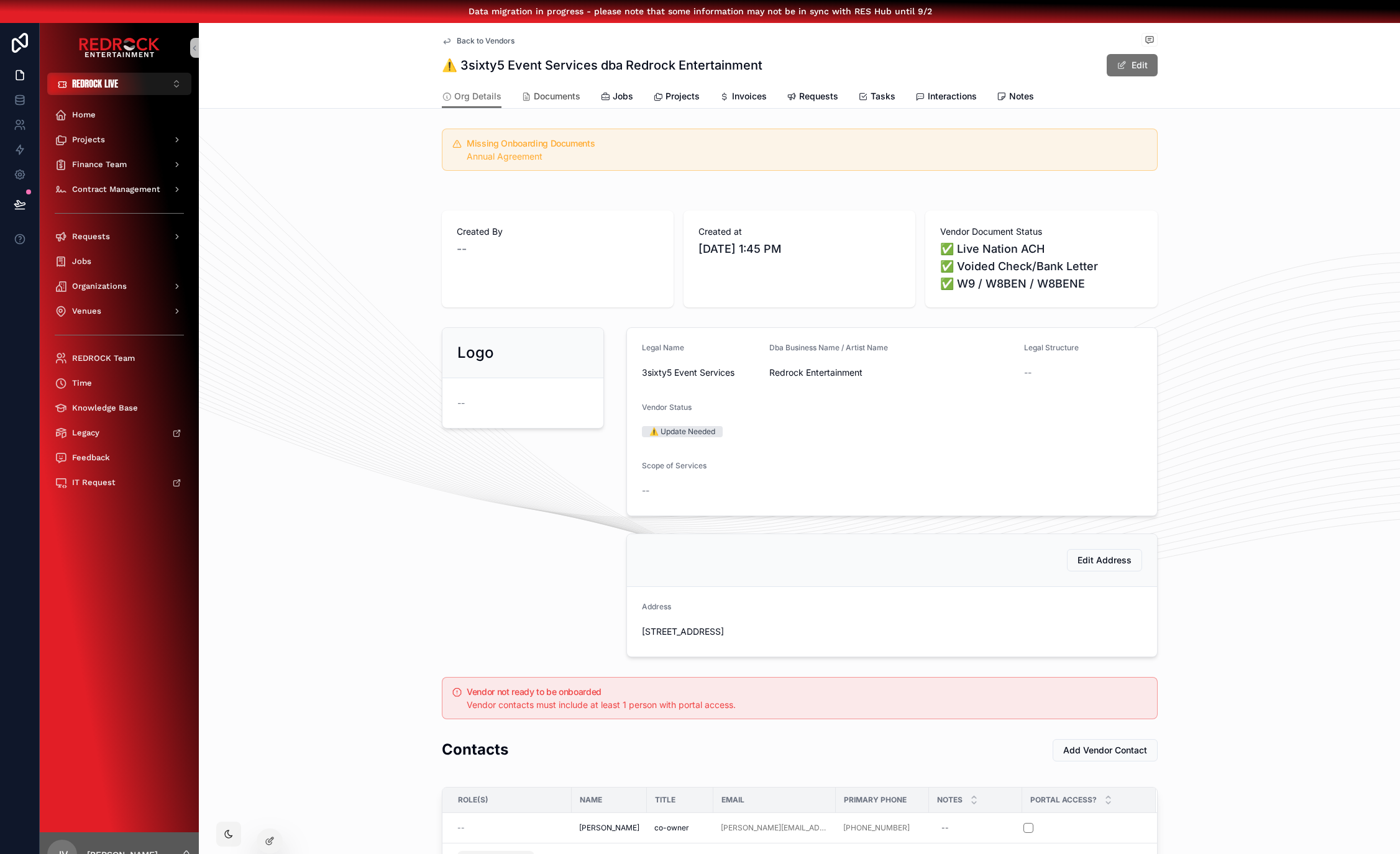
click at [537, 99] on span "Documents" at bounding box center [557, 96] width 46 height 13
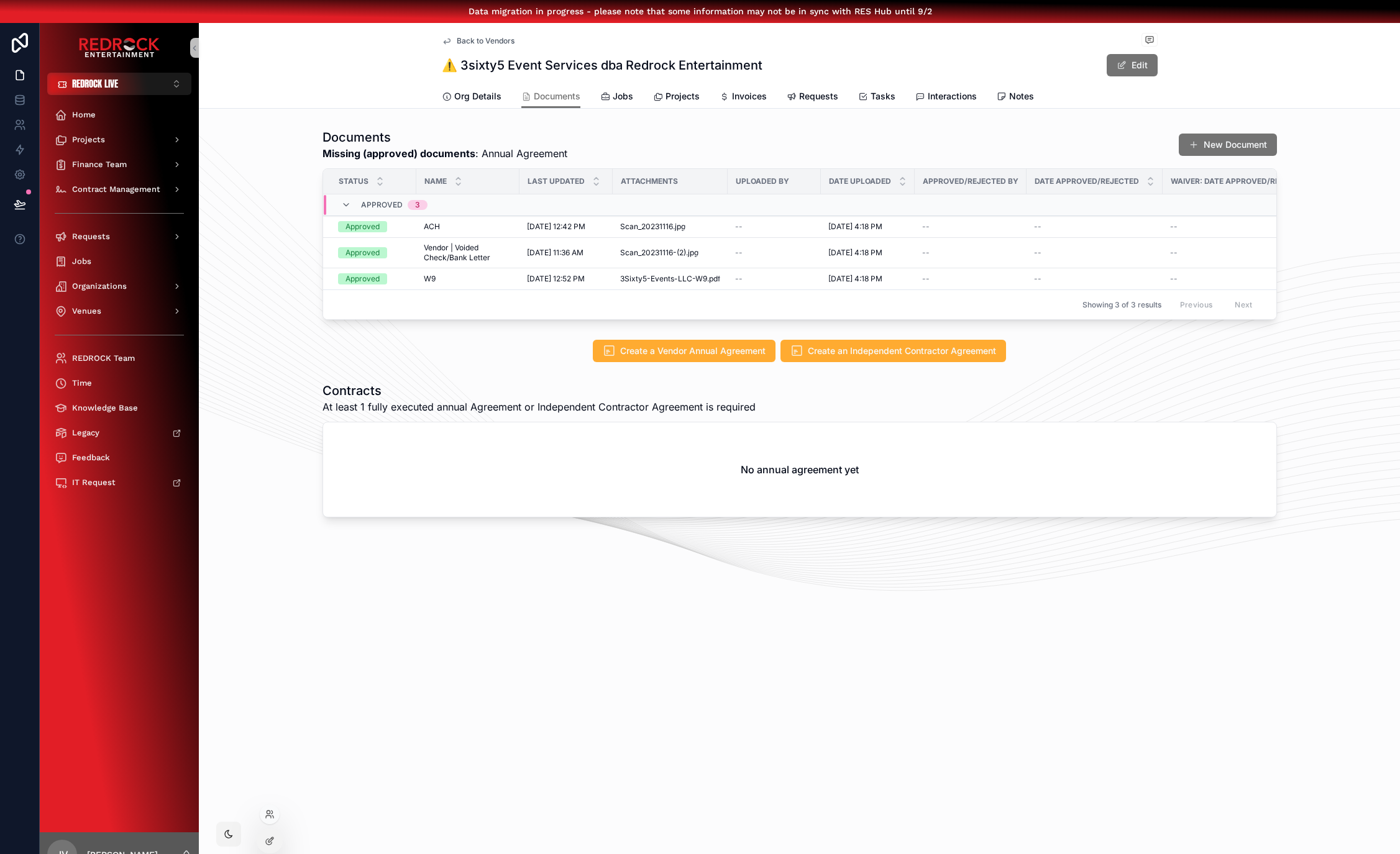
click at [267, 821] on div at bounding box center [270, 814] width 20 height 20
click at [268, 816] on icon at bounding box center [269, 814] width 10 height 10
click at [426, 587] on input "text" at bounding box center [501, 577] width 229 height 20
type input "*****"
click at [594, 632] on button "Select" at bounding box center [599, 623] width 32 height 18
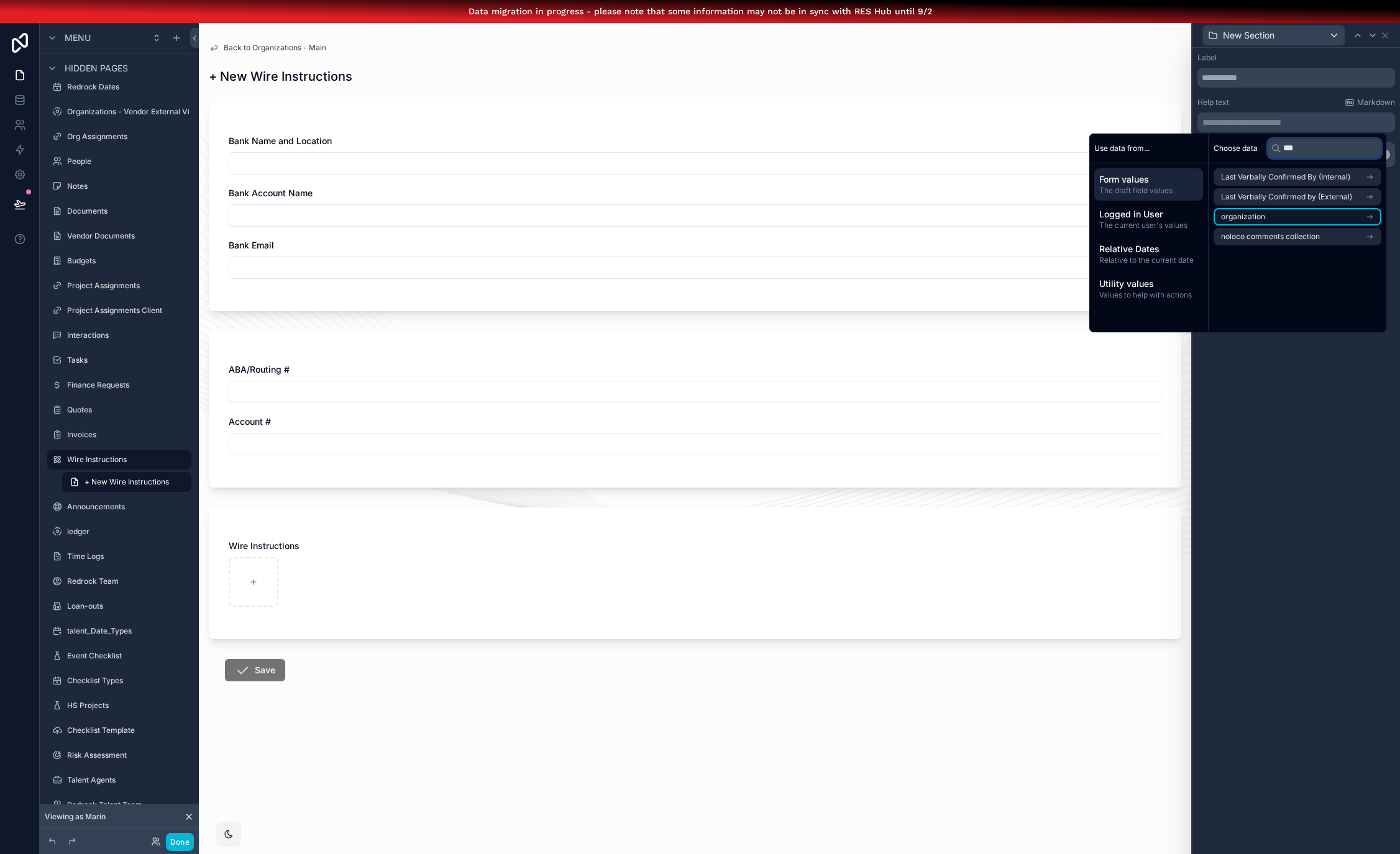
type input "***"
click at [1348, 217] on li "organization" at bounding box center [1298, 217] width 168 height 17
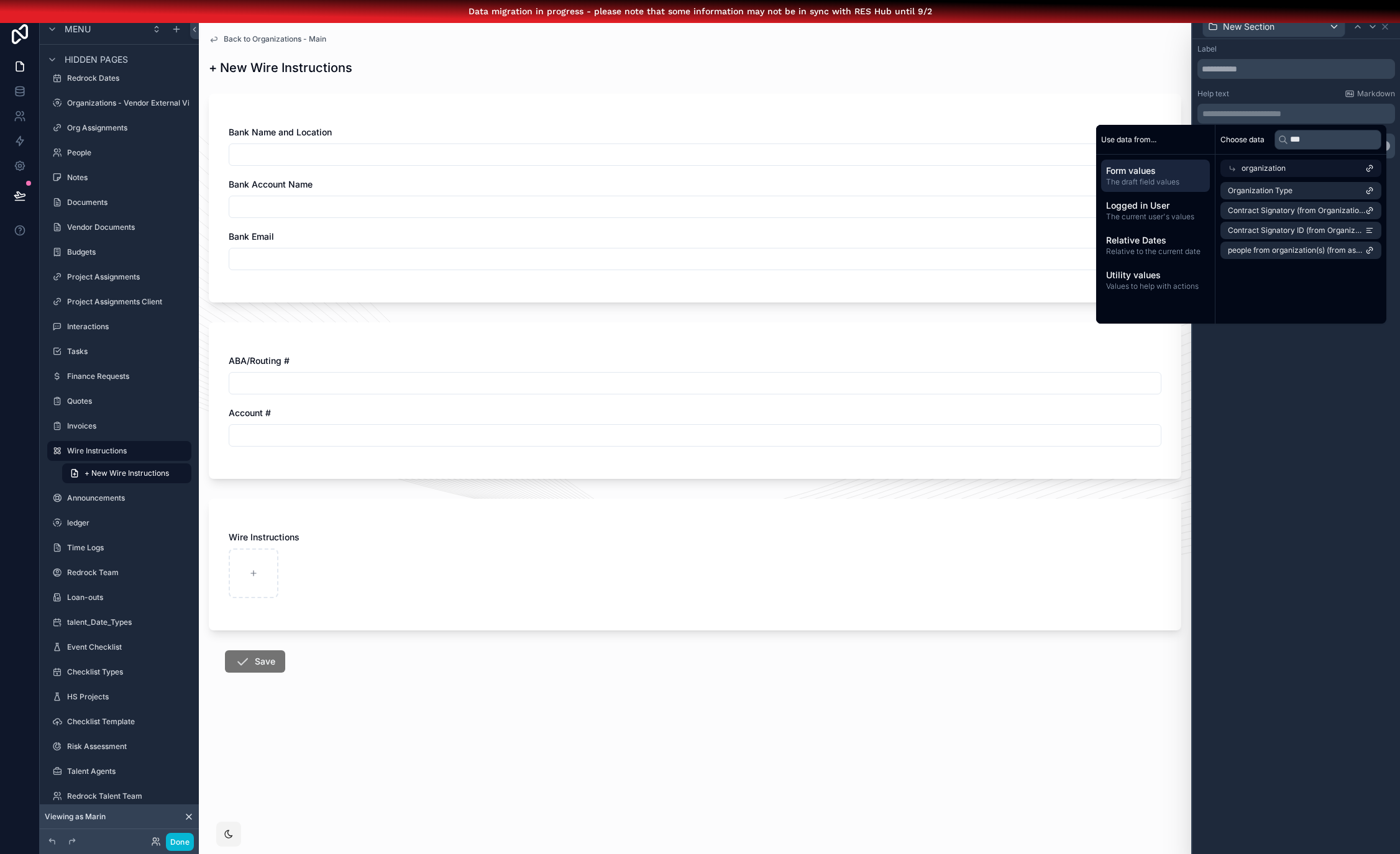
scroll to position [1, 0]
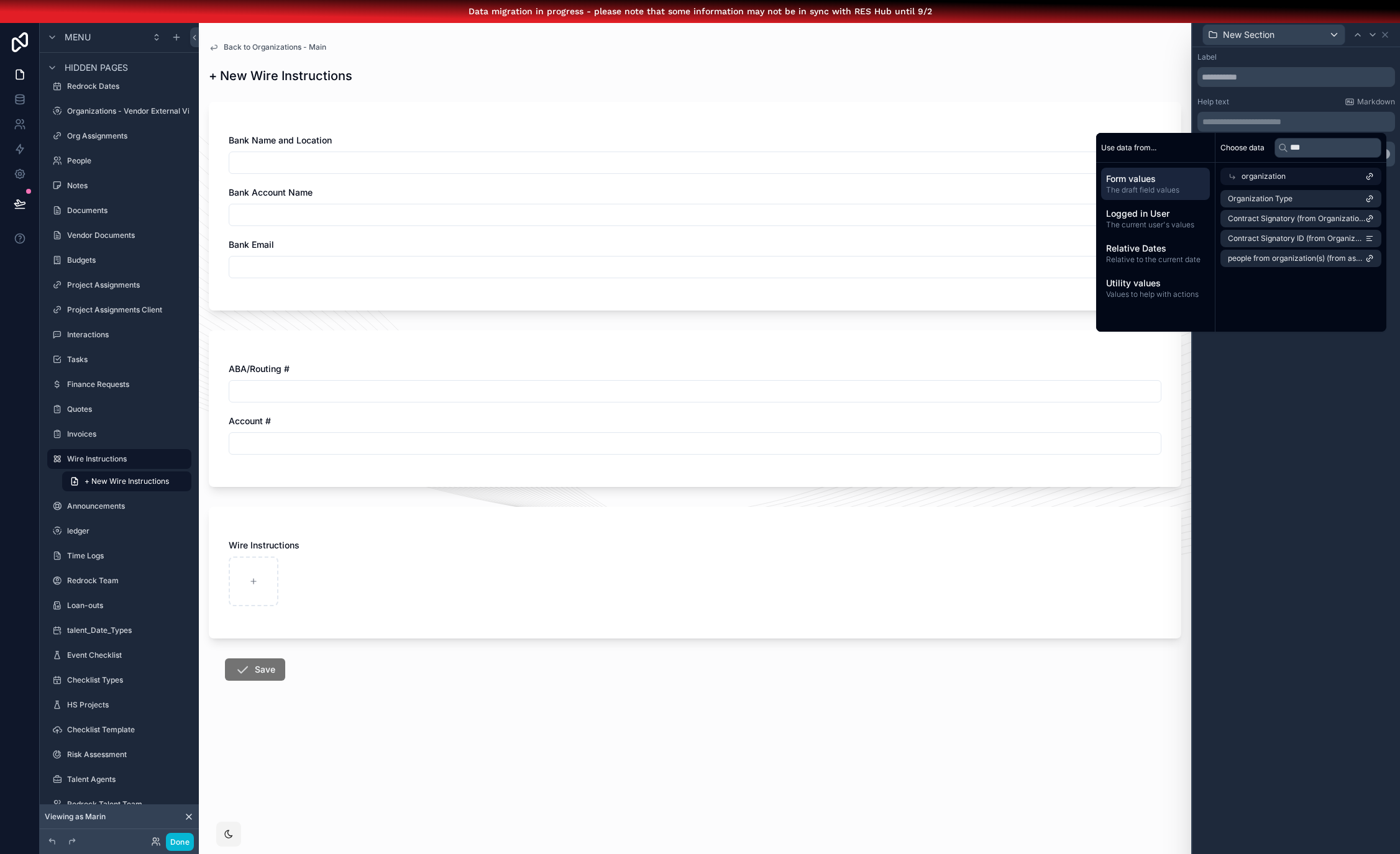
click at [1232, 173] on icon at bounding box center [1231, 176] width 9 height 9
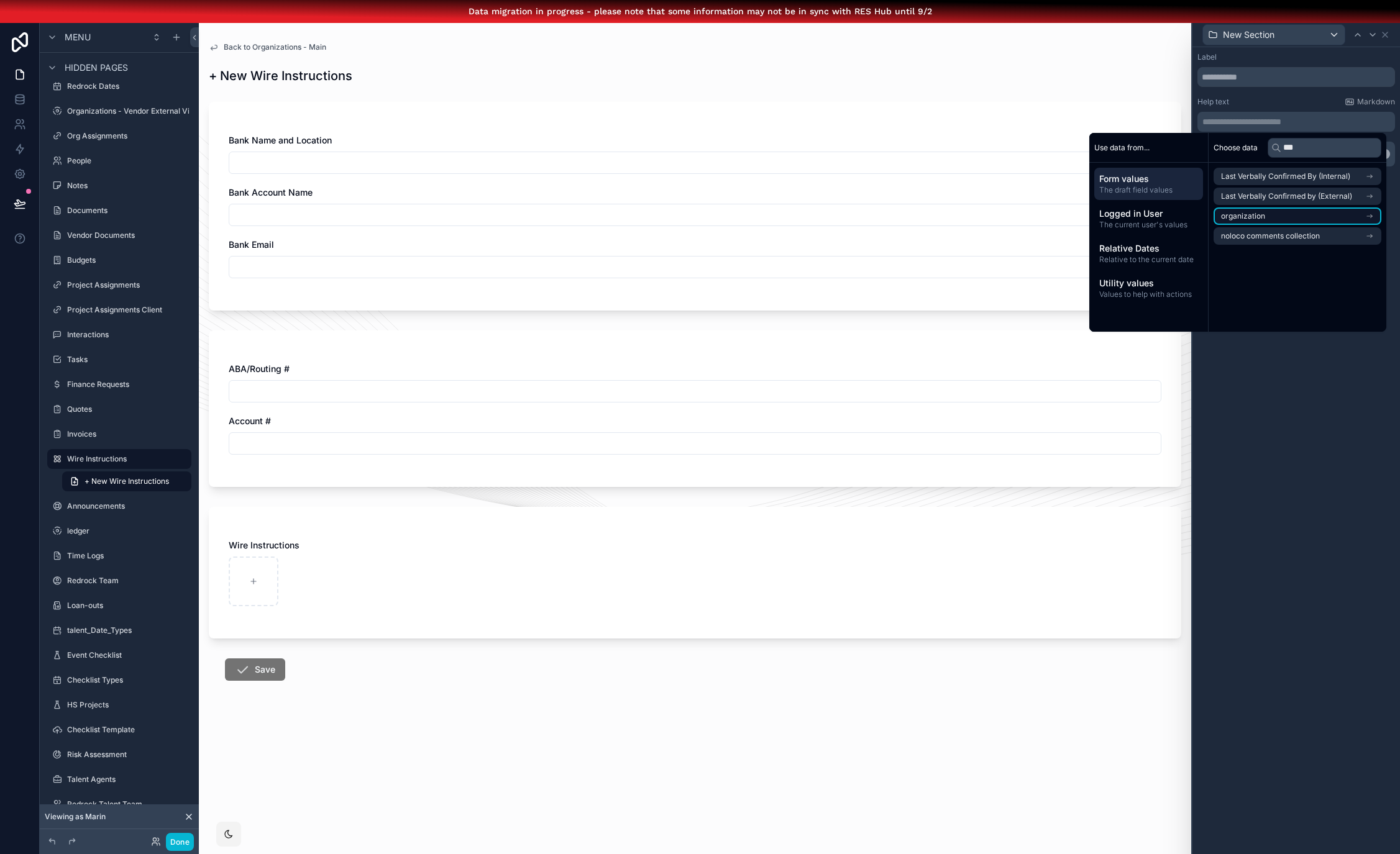
click at [1328, 210] on li "organization" at bounding box center [1298, 216] width 168 height 17
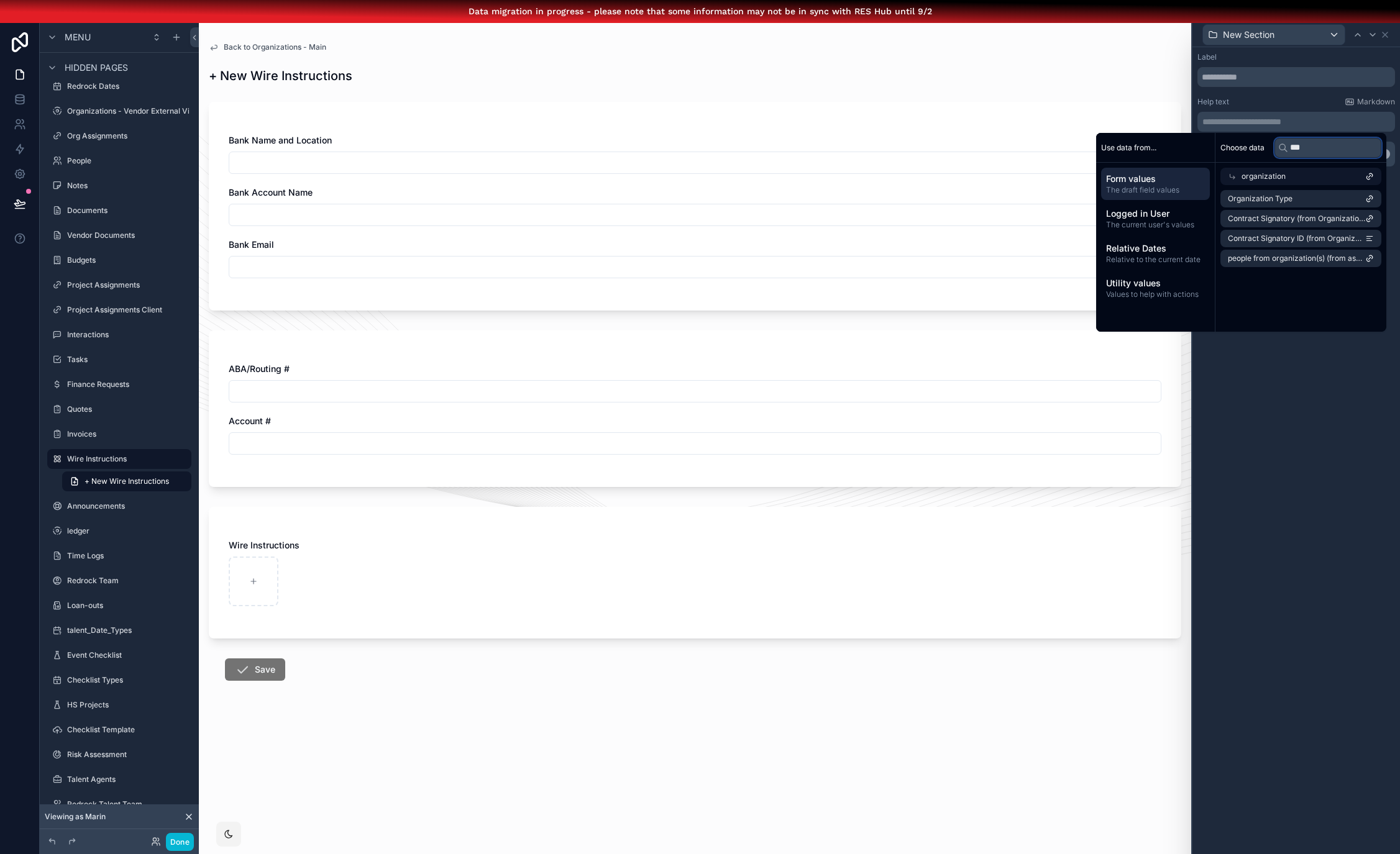
click at [1319, 145] on input "***" at bounding box center [1328, 148] width 107 height 20
type input "******"
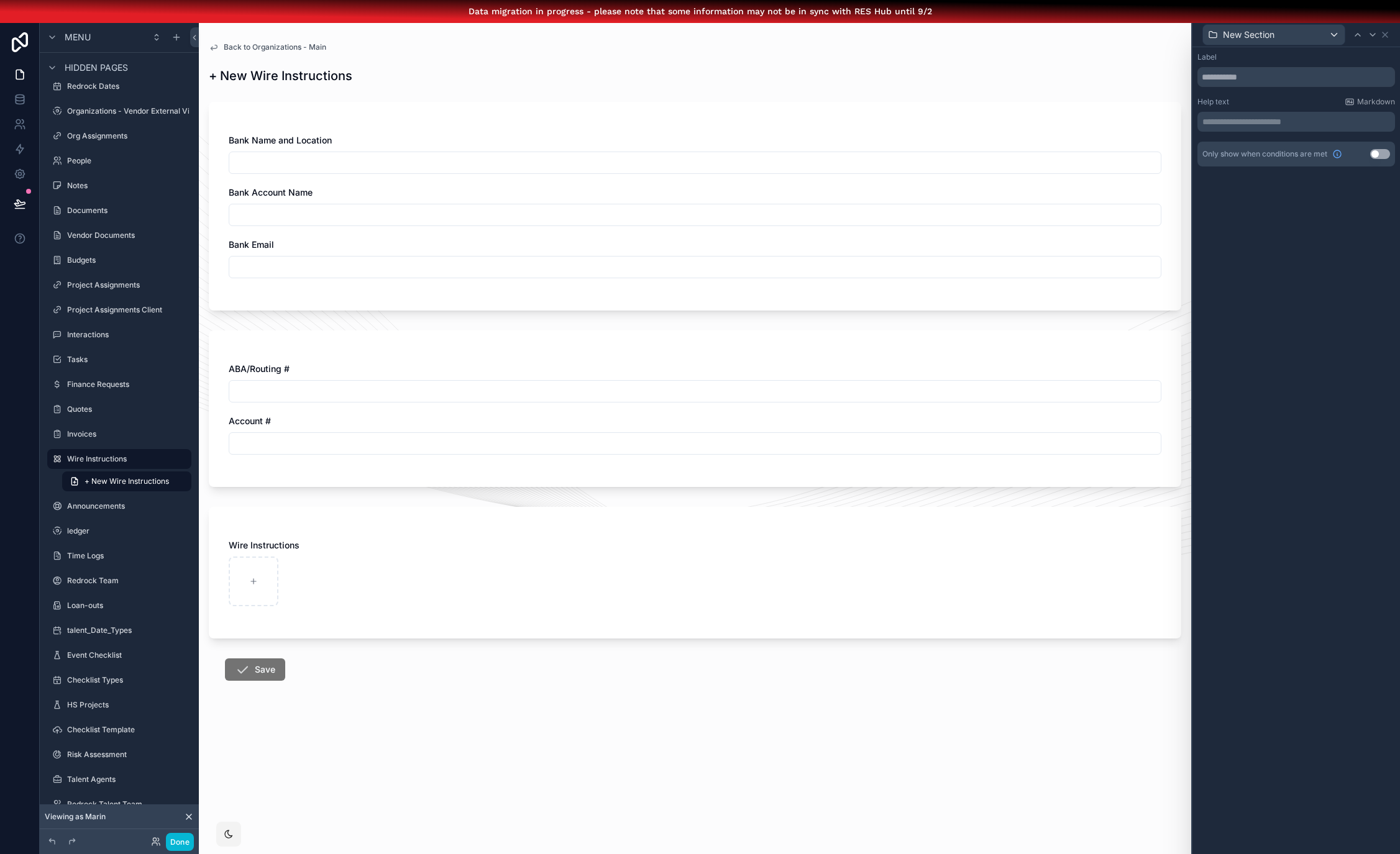
click at [260, 47] on span "Back to Organizations - Main" at bounding box center [274, 47] width 102 height 10
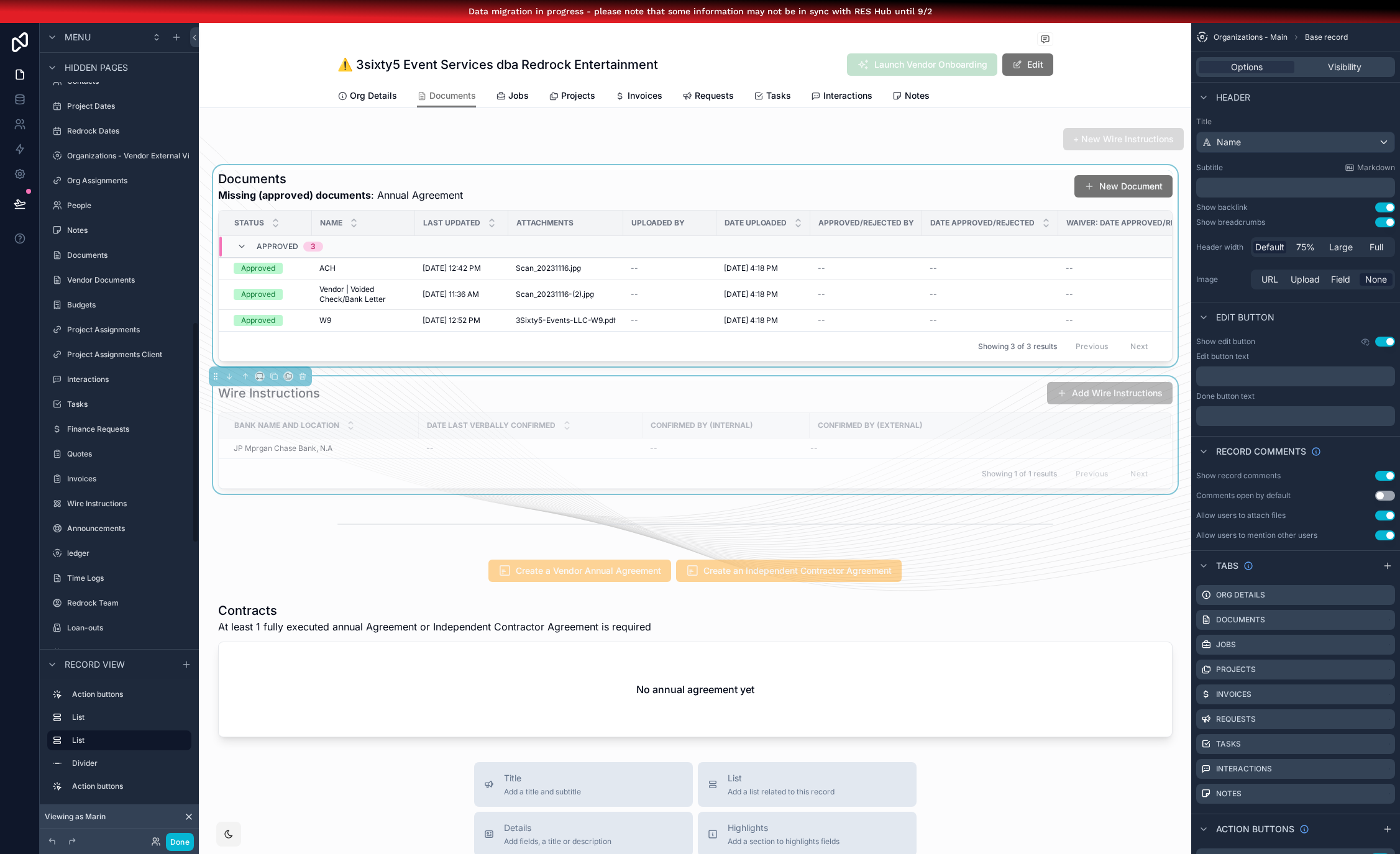
scroll to position [1147, 0]
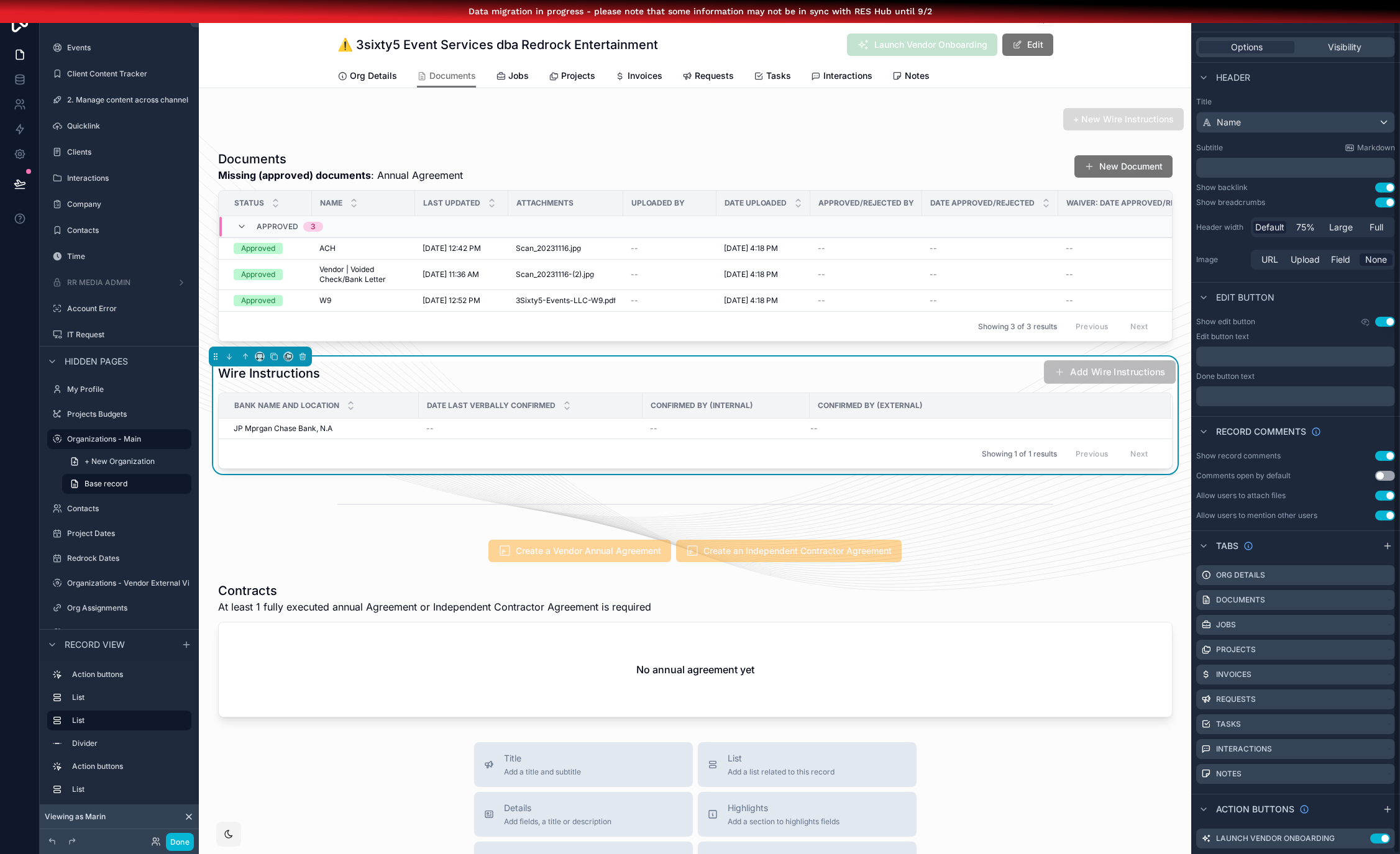
click at [1124, 375] on button "Add Wire Instructions" at bounding box center [1108, 372] width 132 height 24
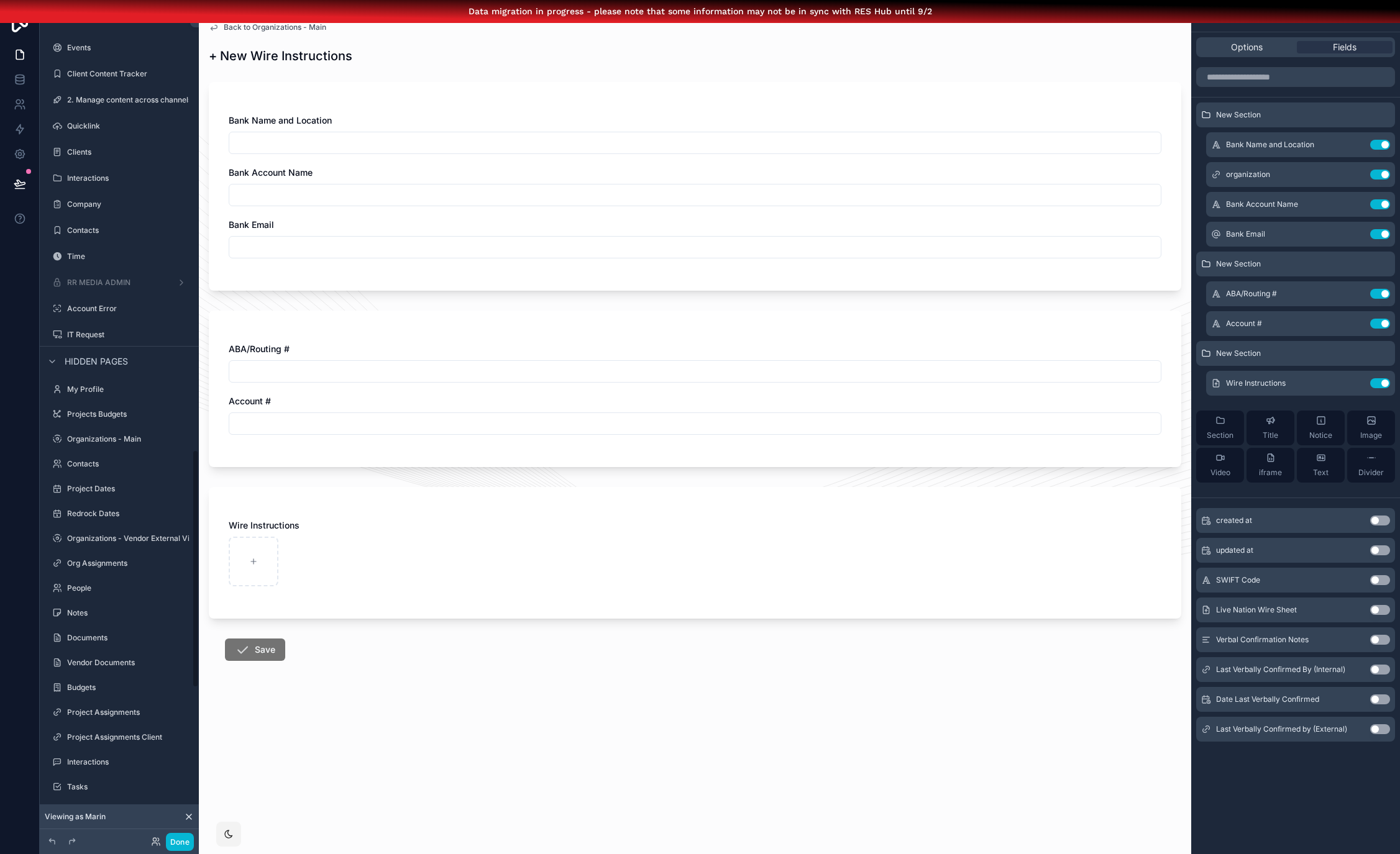
scroll to position [1595, 0]
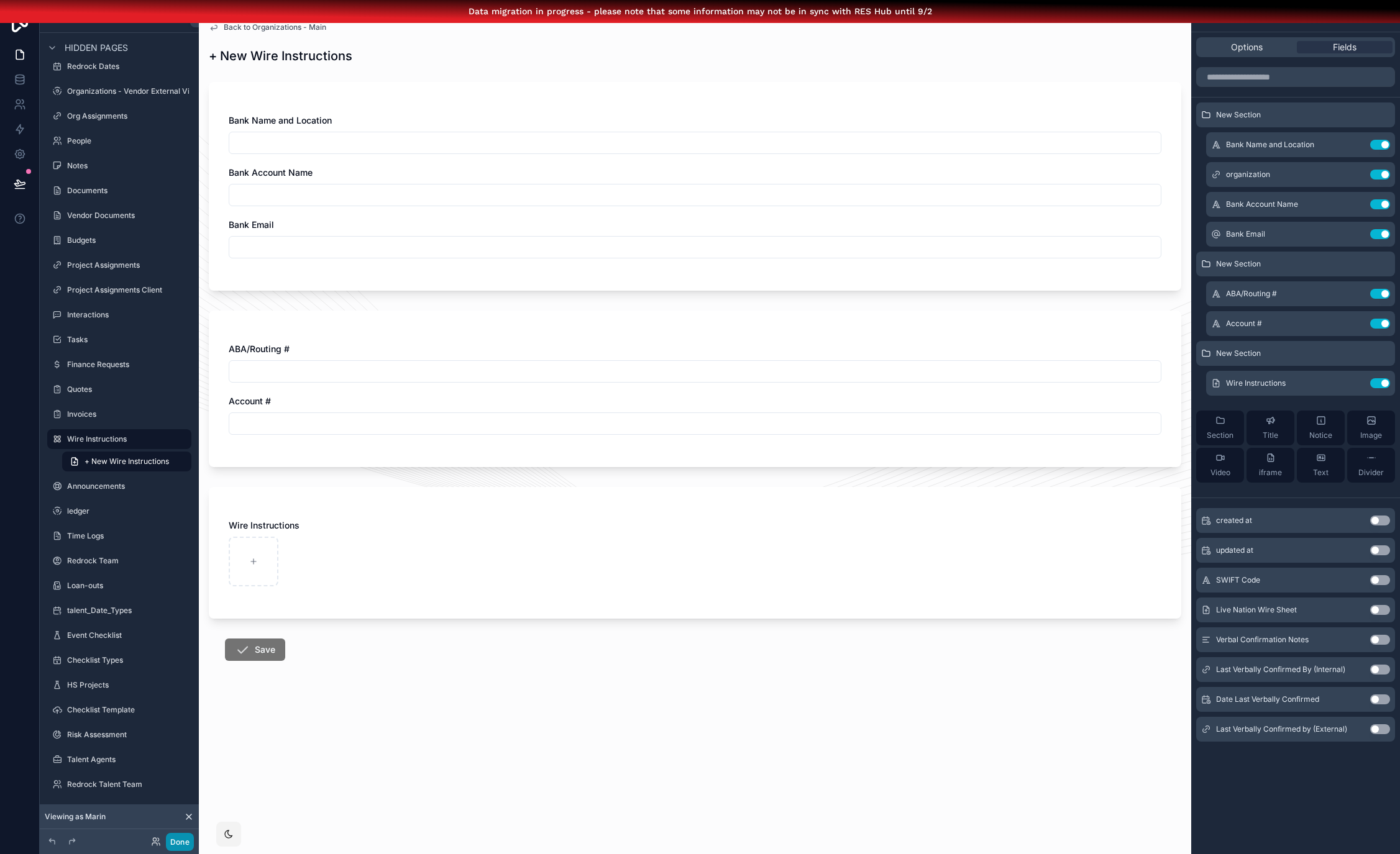
drag, startPoint x: 184, startPoint y: 846, endPoint x: 213, endPoint y: 842, distance: 29.3
click at [184, 846] on button "Done" at bounding box center [180, 841] width 28 height 18
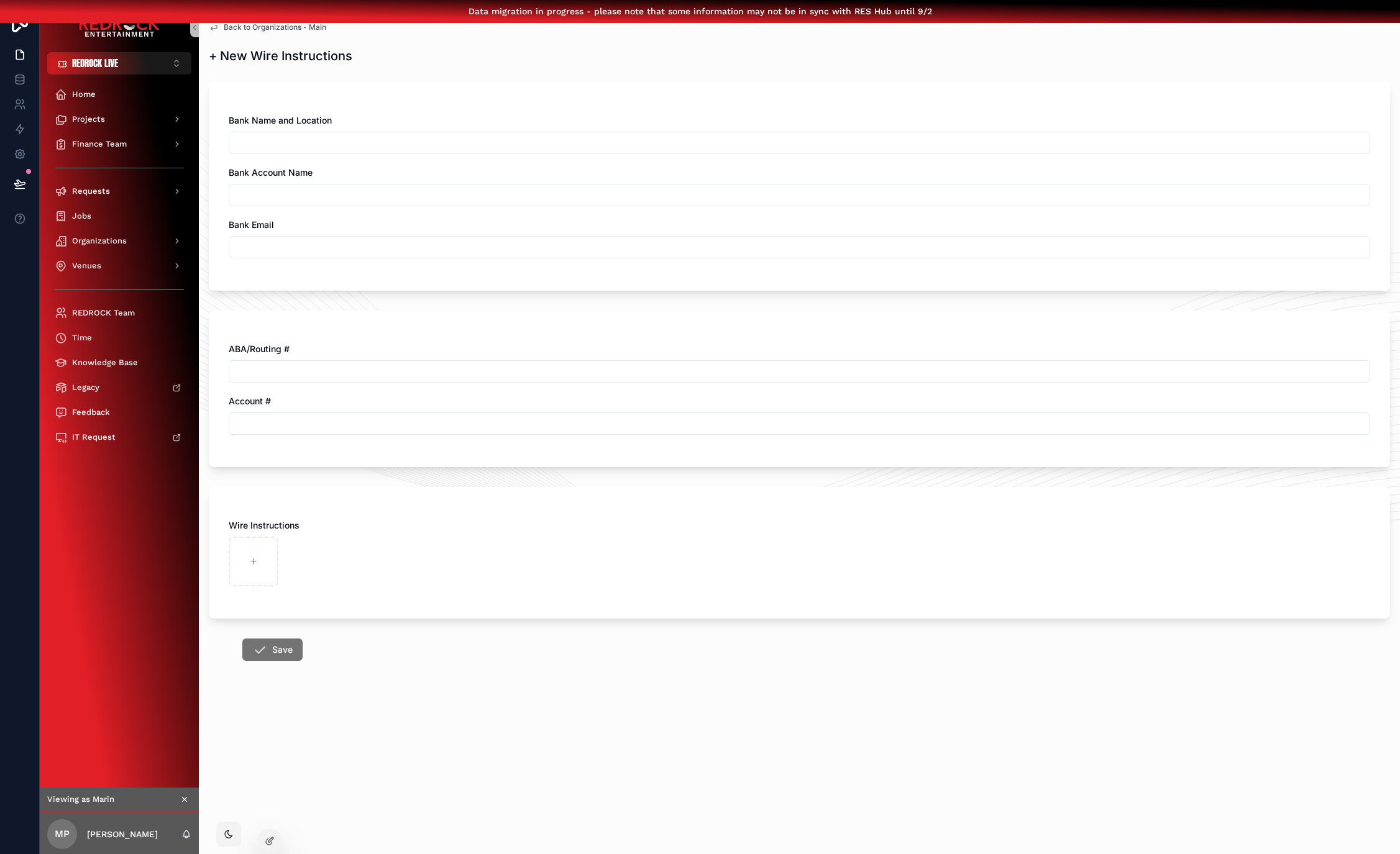
click at [288, 26] on span "Back to Organizations - Main" at bounding box center [274, 27] width 102 height 10
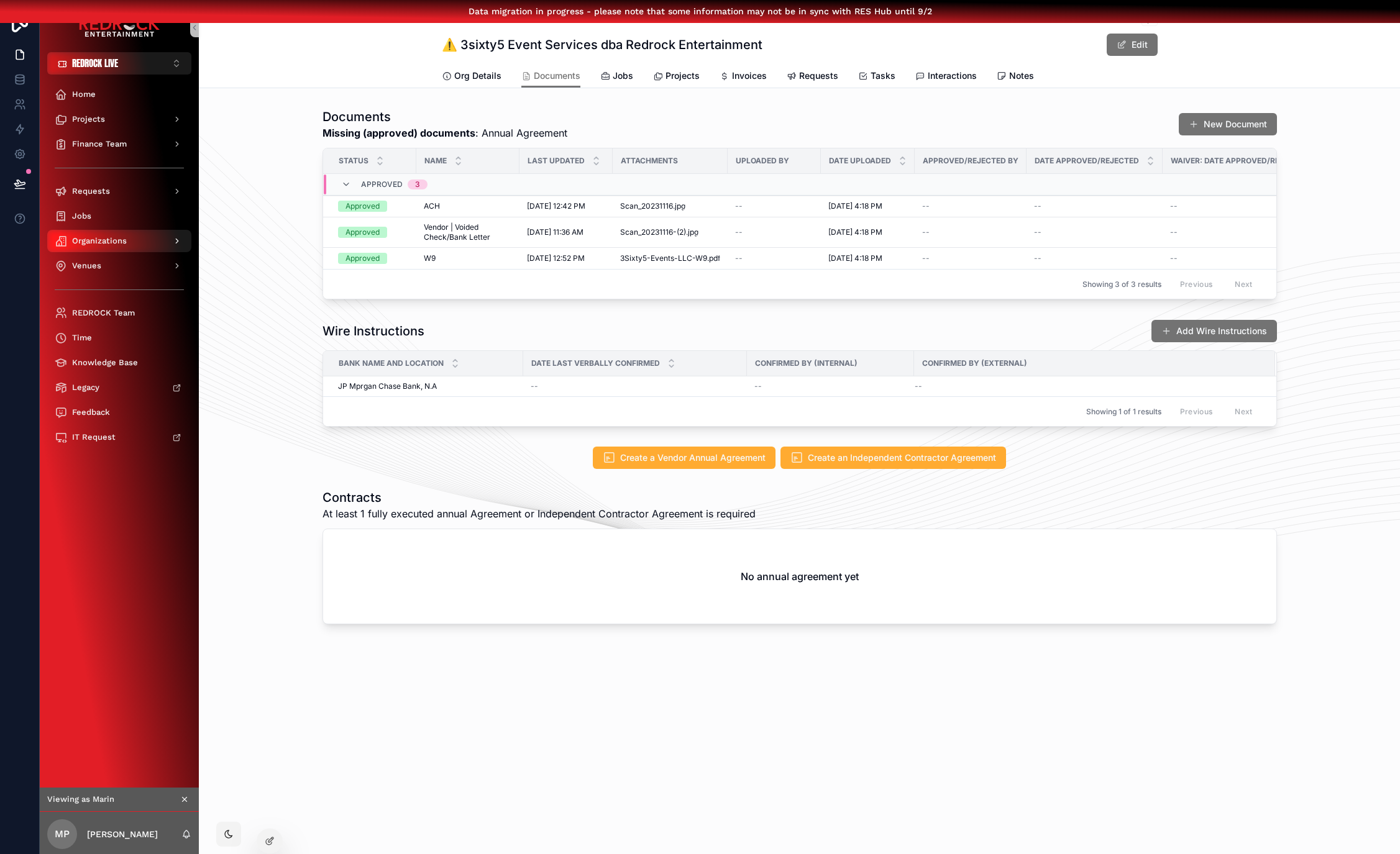
click at [88, 245] on span "Organizations" at bounding box center [99, 241] width 55 height 10
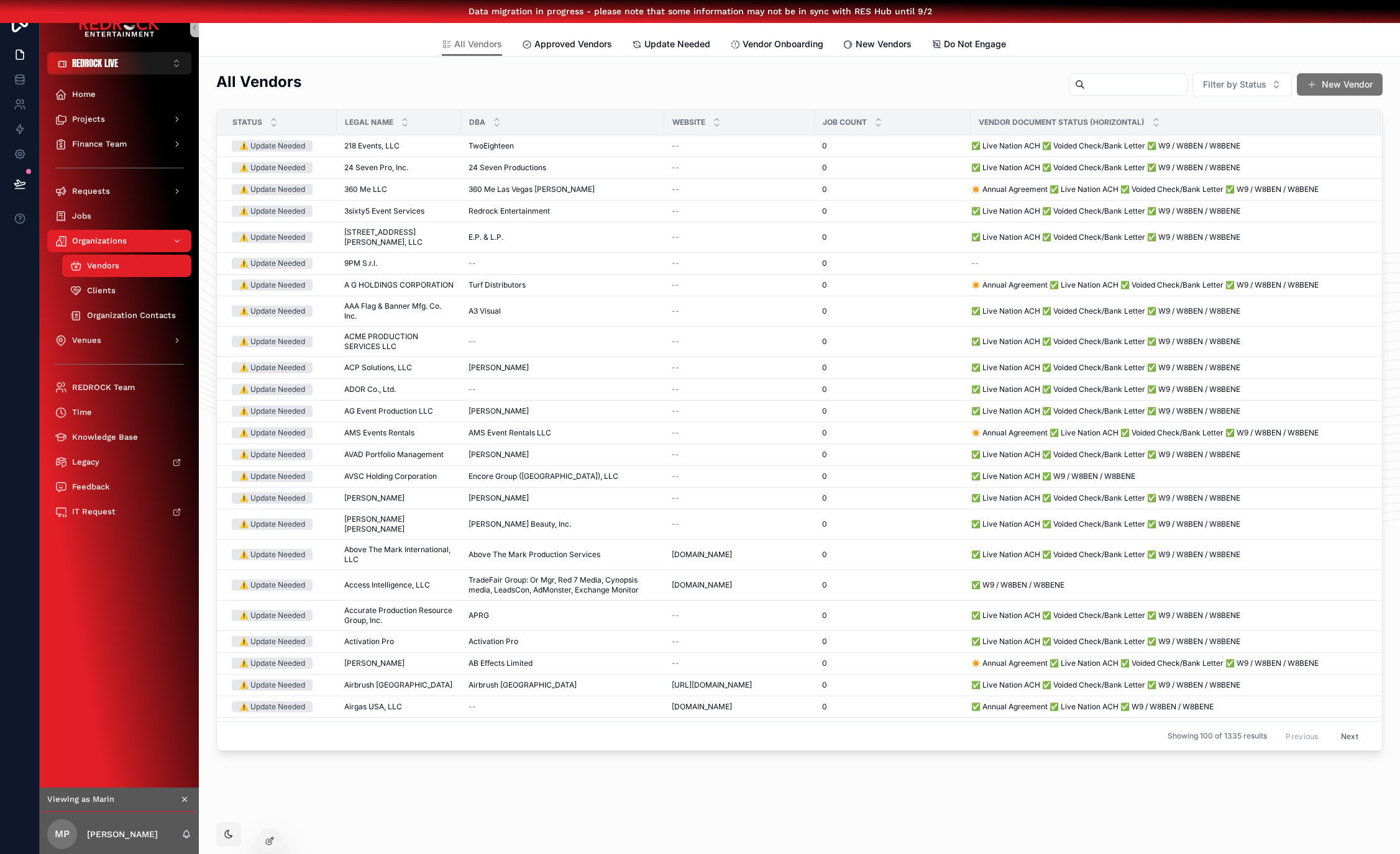
click at [129, 274] on div "Vendors" at bounding box center [126, 266] width 114 height 20
click at [806, 47] on span "Vendor Onboarding" at bounding box center [783, 44] width 81 height 13
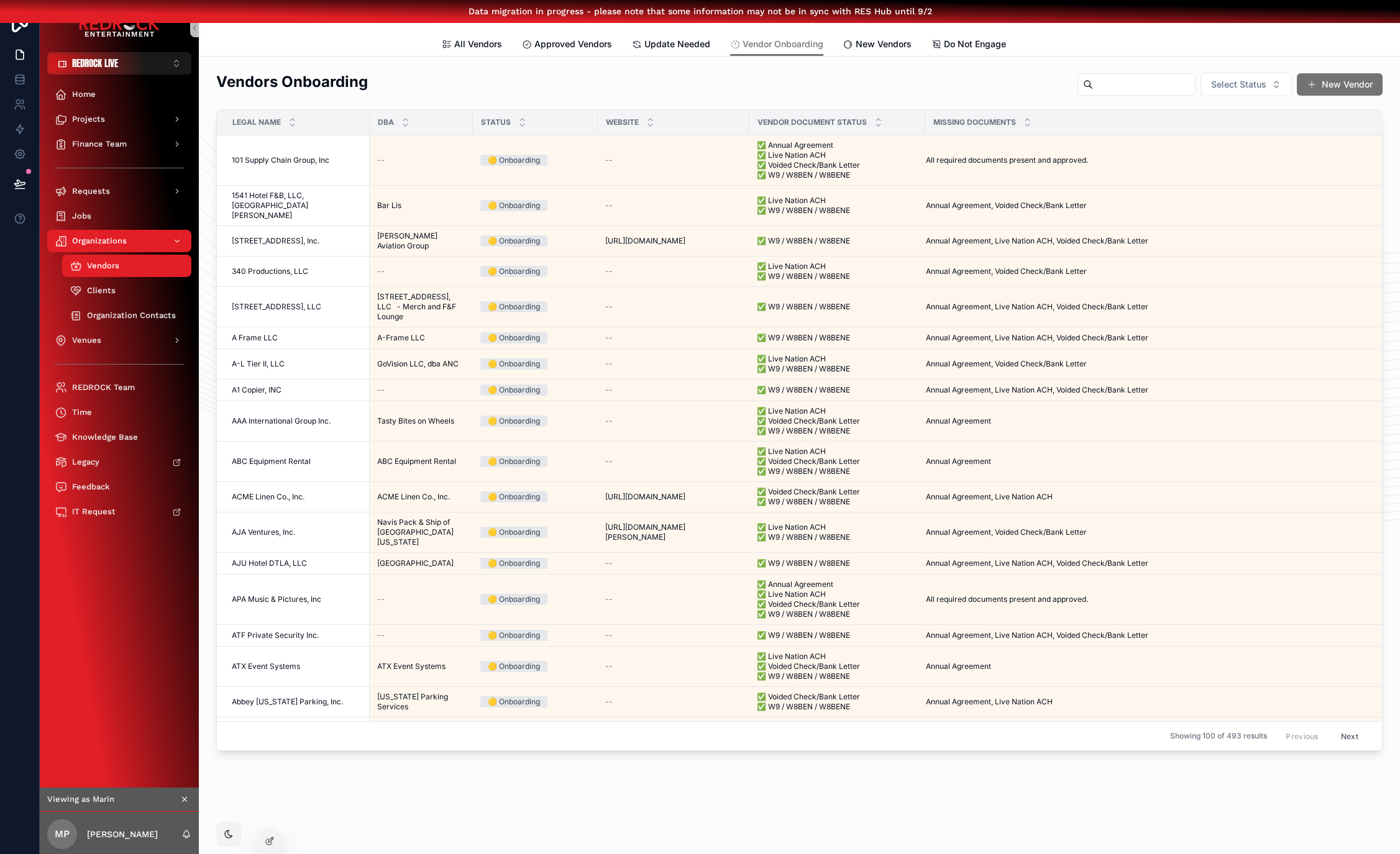
click at [1126, 83] on input "scrollable content" at bounding box center [1144, 85] width 102 height 17
type input "****"
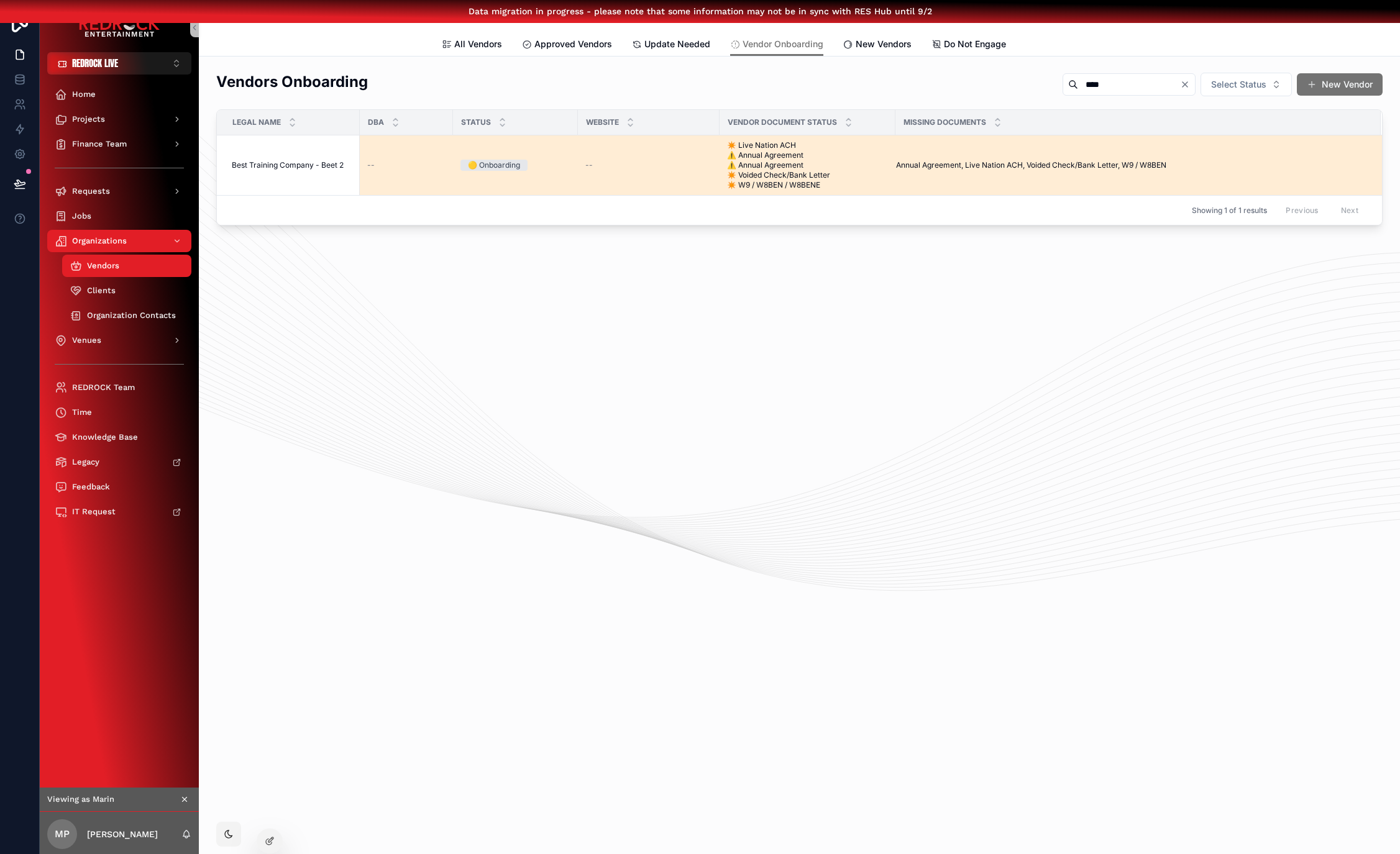
click at [282, 161] on span "Best Training Company - Beet 2" at bounding box center [288, 165] width 112 height 10
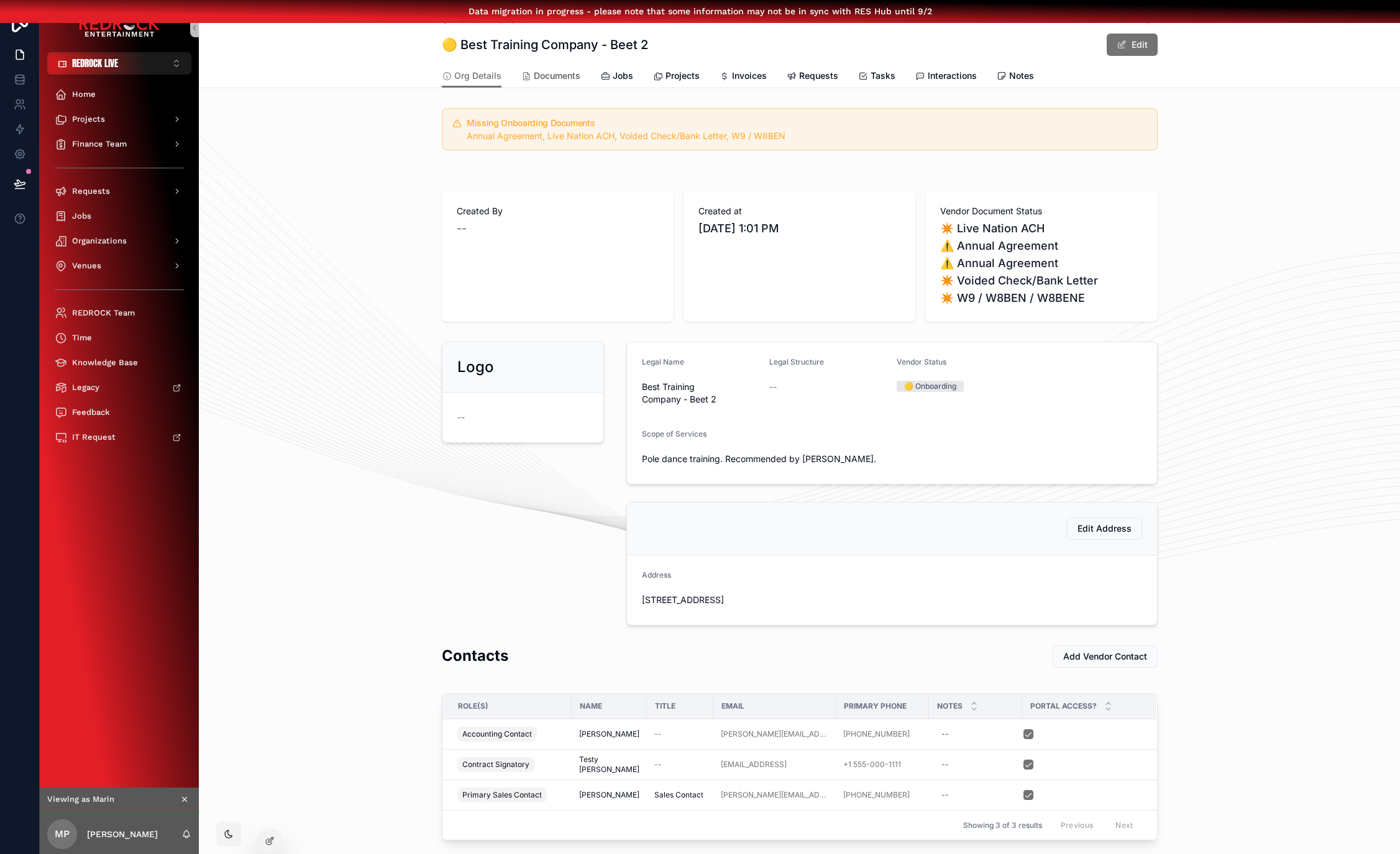
click at [561, 69] on span "Documents" at bounding box center [557, 75] width 46 height 13
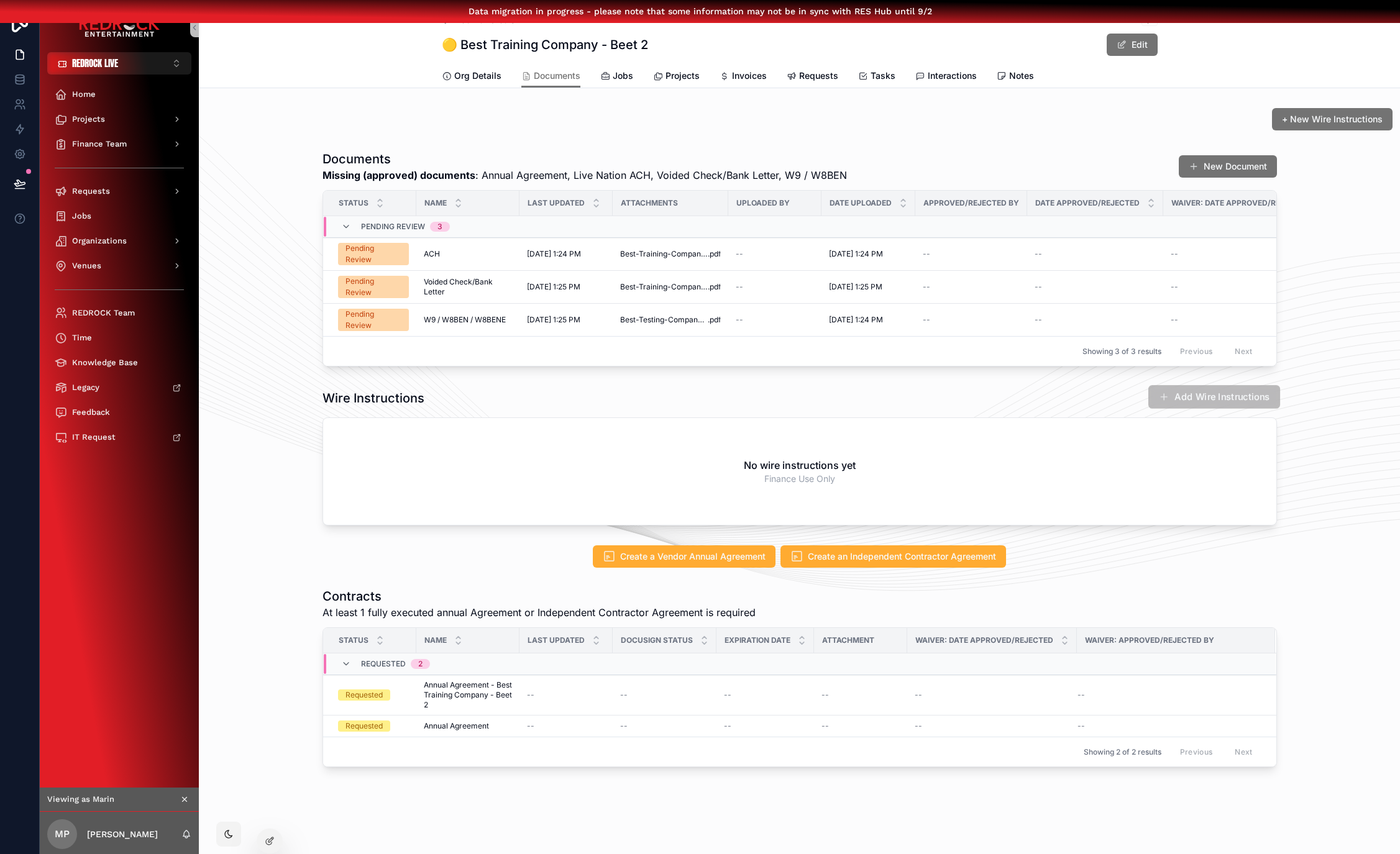
click at [1235, 406] on button "Add Wire Instructions" at bounding box center [1213, 397] width 132 height 24
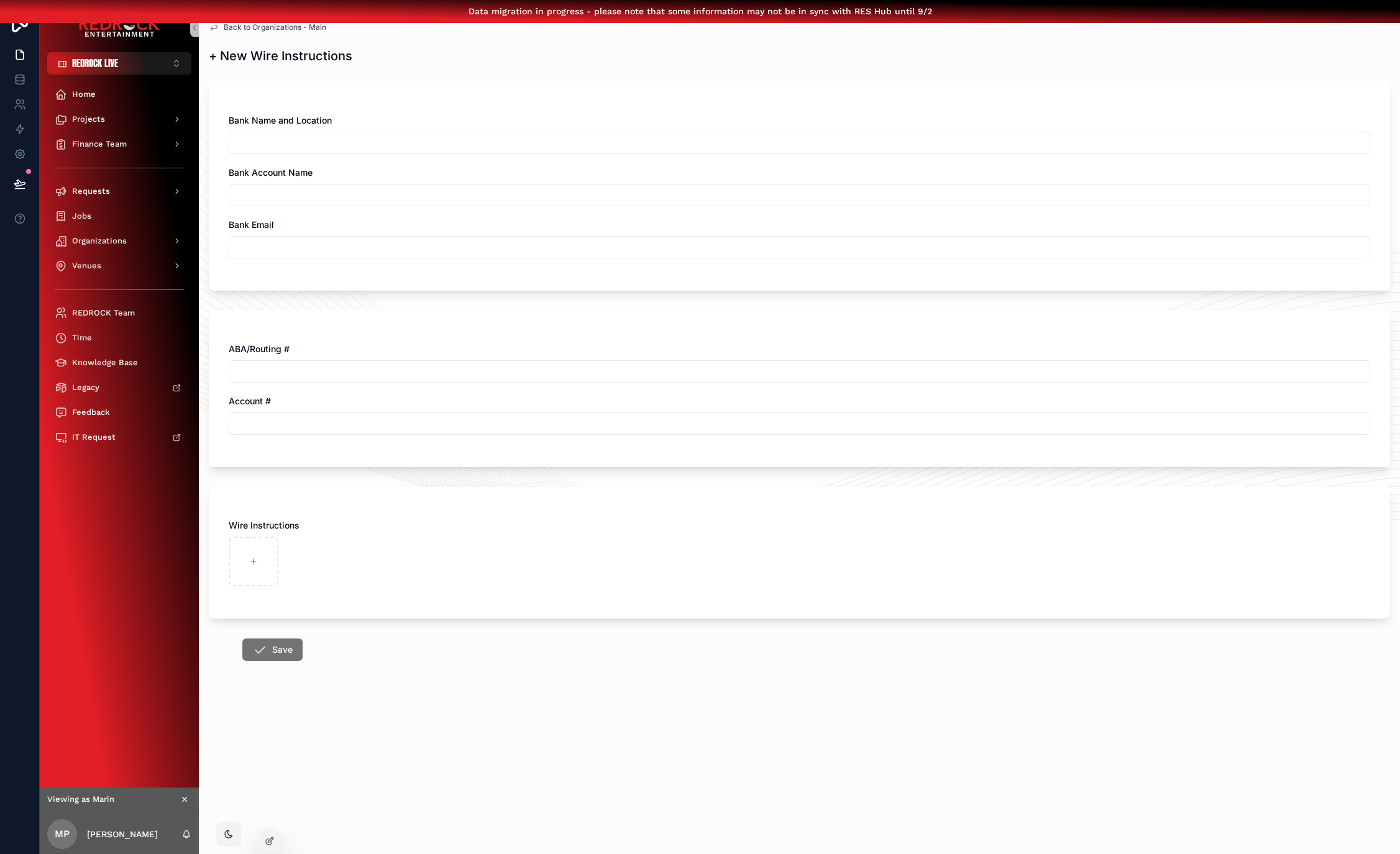
click at [343, 141] on input "scrollable content" at bounding box center [799, 143] width 1140 height 17
type input "****"
click at [262, 629] on form "Bank Name and Location **** Bank Account Name Bank Email ABA/Routing # Account …" at bounding box center [799, 408] width 1181 height 666
click at [278, 652] on button "Save" at bounding box center [273, 648] width 63 height 24
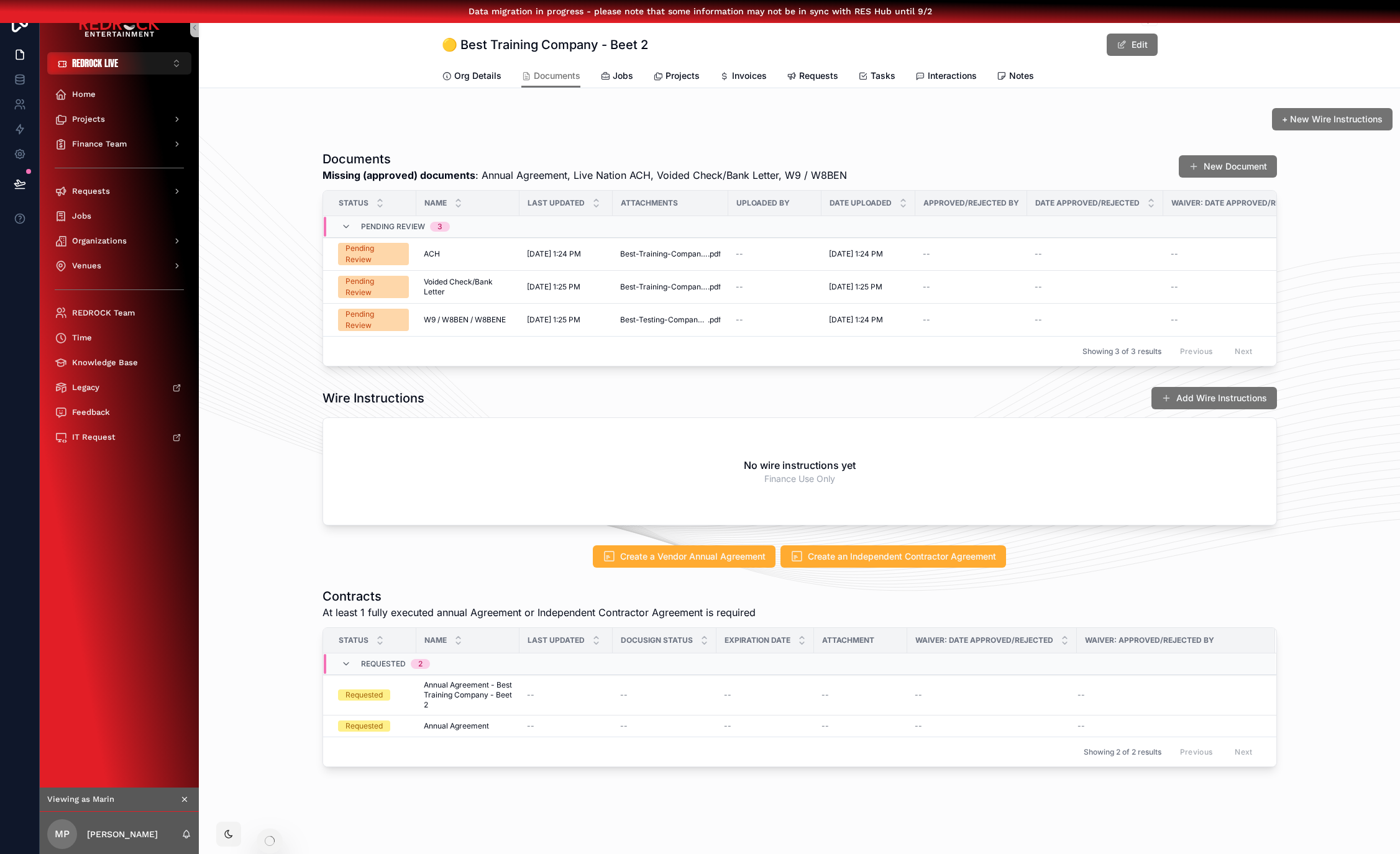
click at [283, 366] on div "Documents Missing (approved) documents : Annual Agreement, Live Nation ACH, Voi…" at bounding box center [799, 258] width 1201 height 226
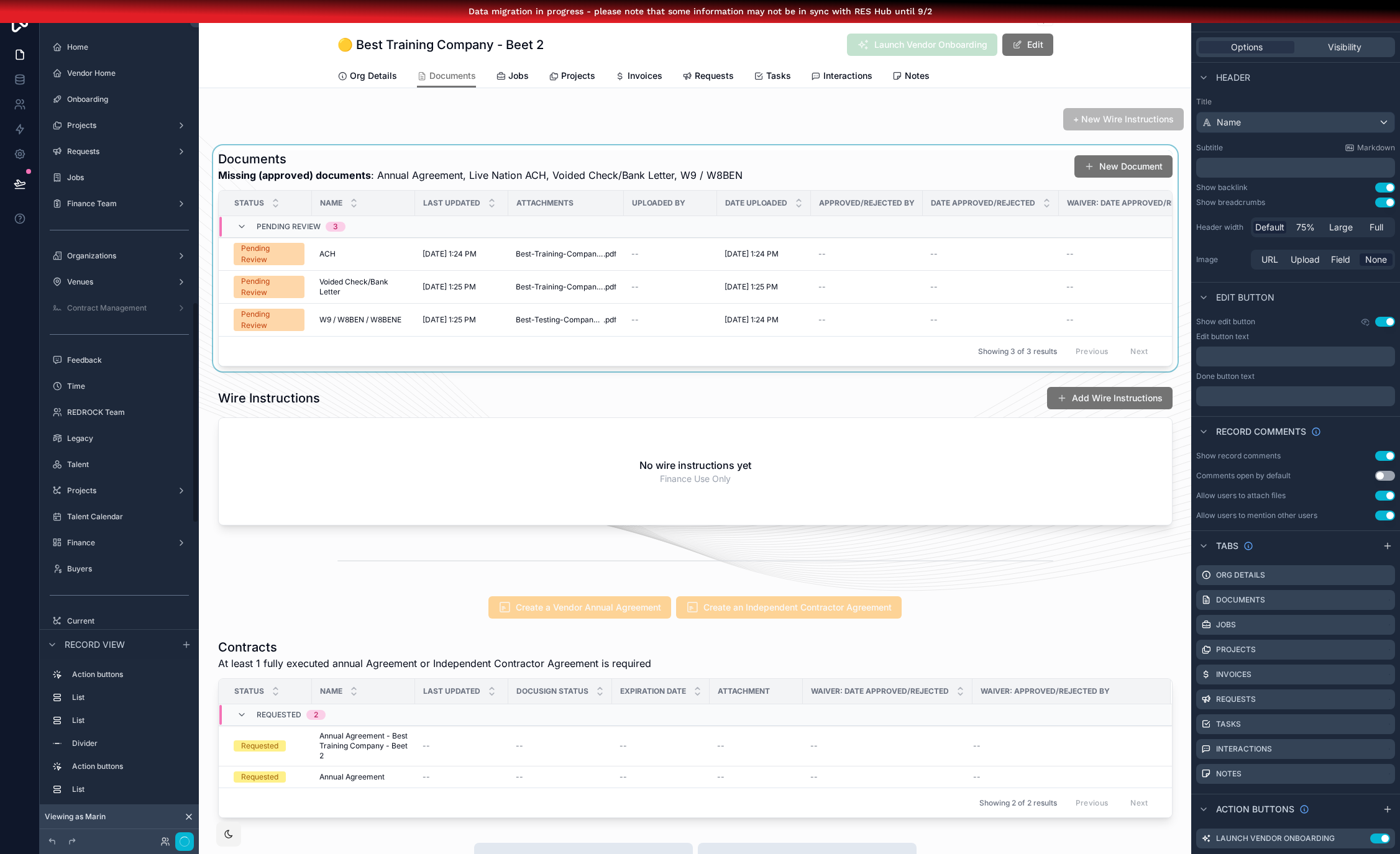
scroll to position [1147, 0]
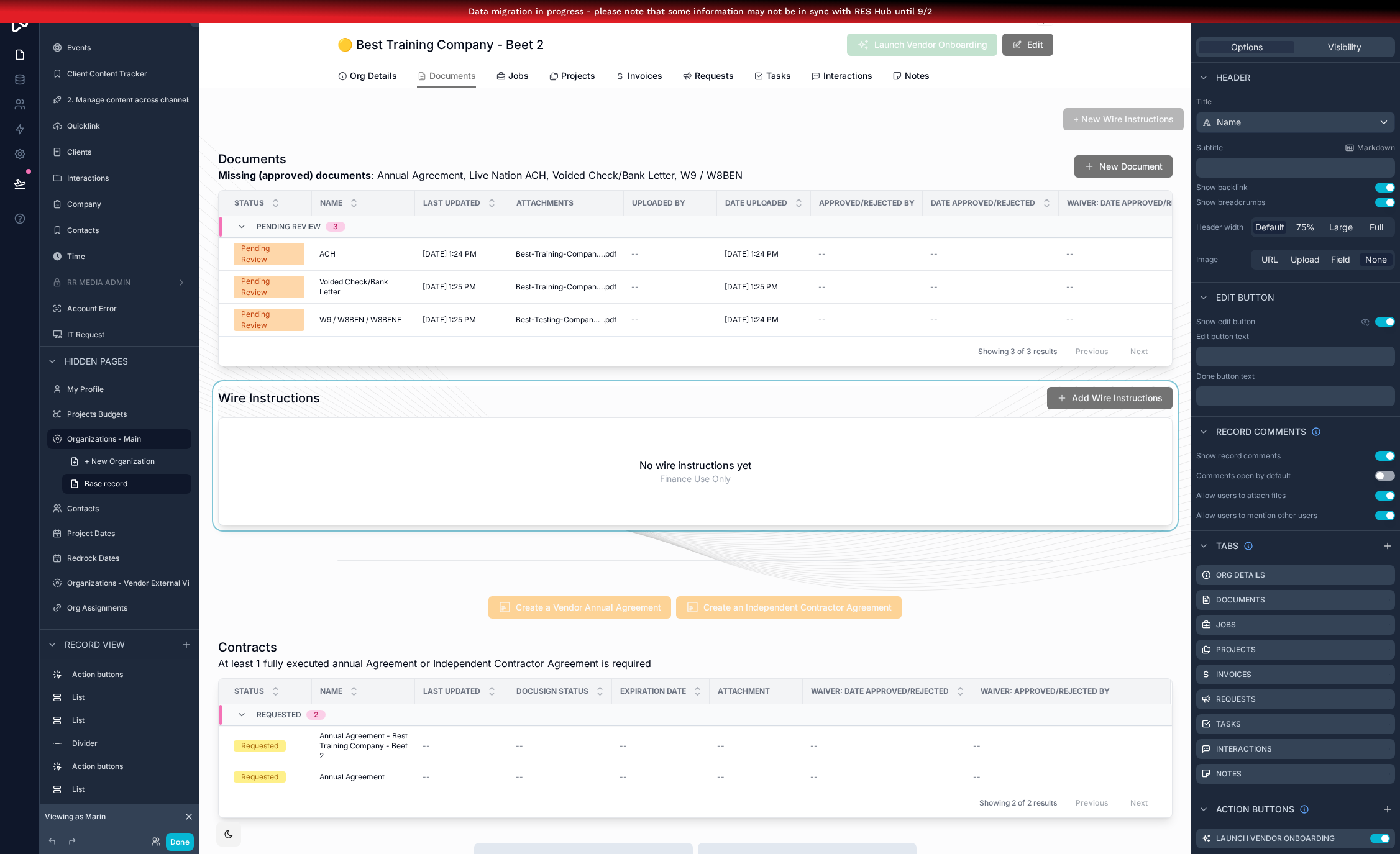
click at [615, 407] on div "scrollable content" at bounding box center [695, 456] width 992 height 149
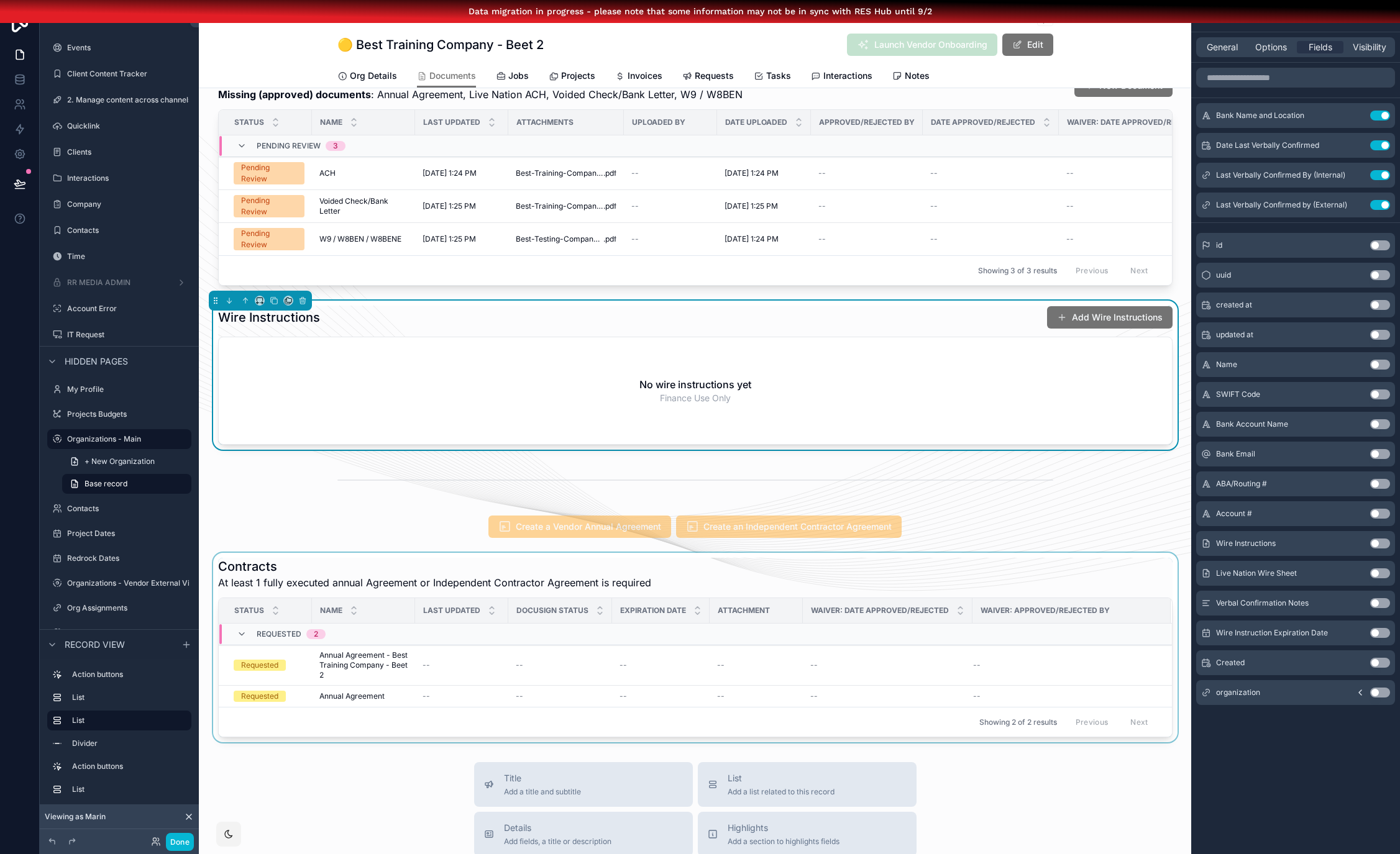
scroll to position [336, 0]
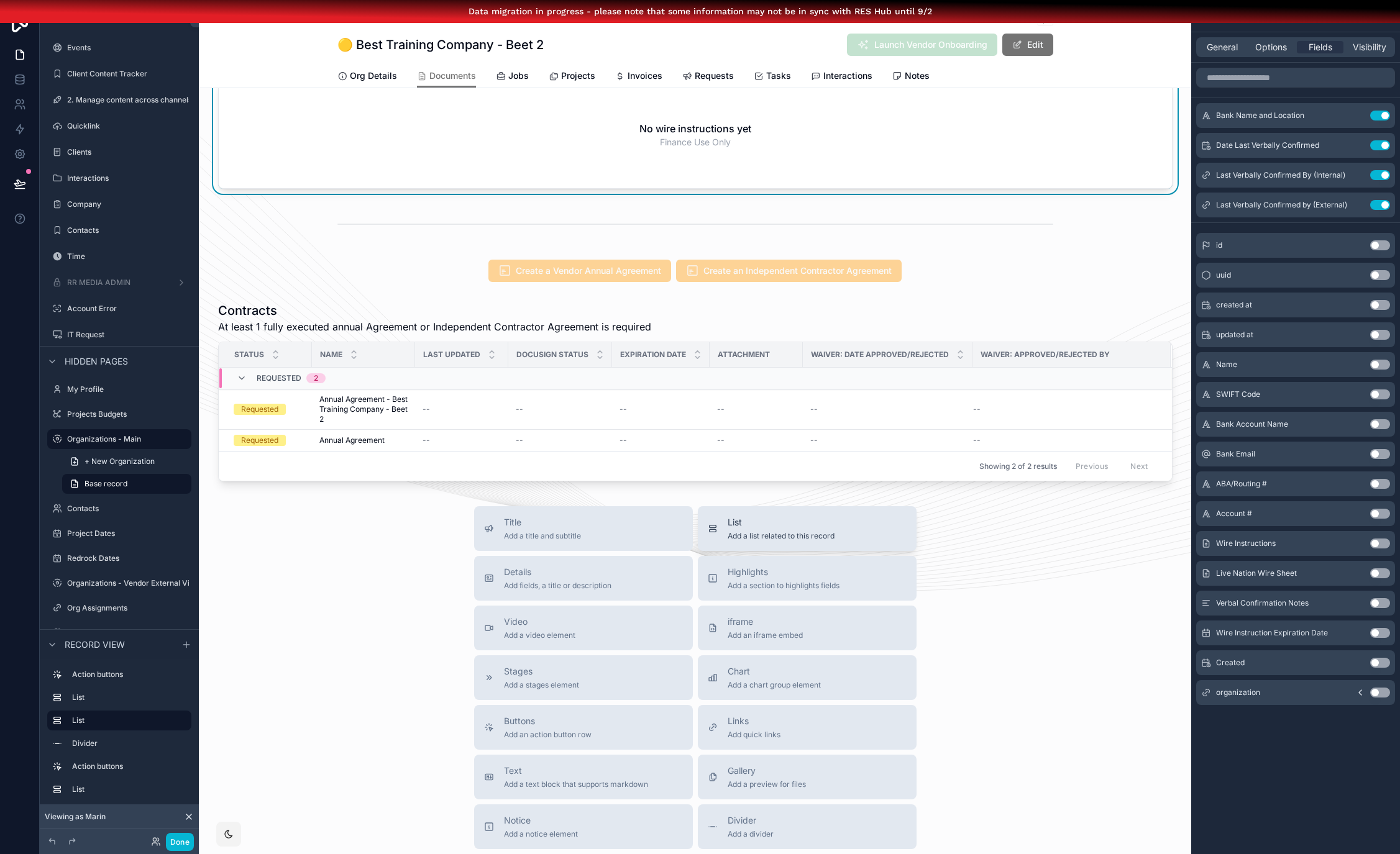
click at [793, 541] on span "Add a list related to this record" at bounding box center [781, 536] width 107 height 10
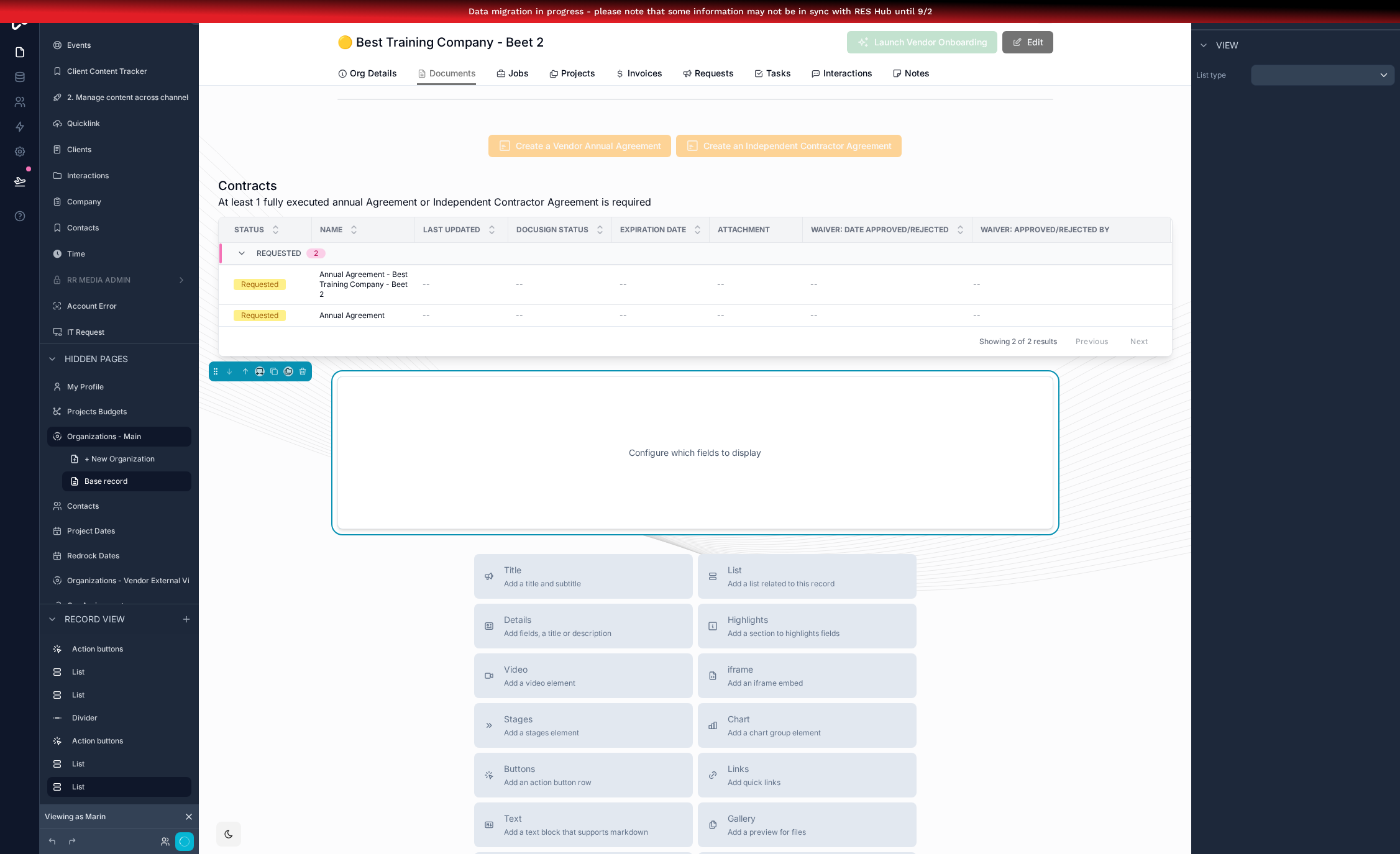
scroll to position [490, 0]
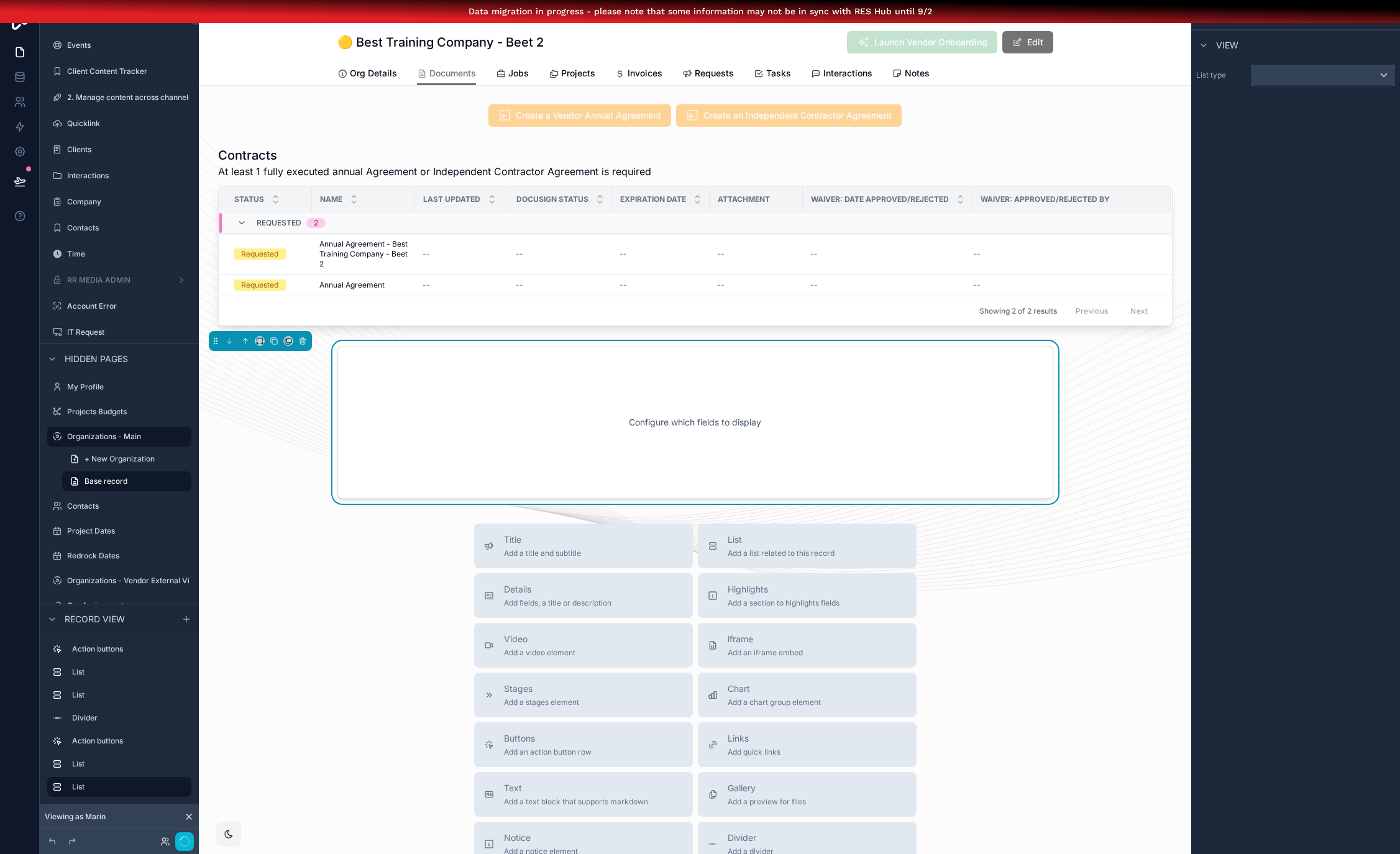
click at [1304, 68] on div "scrollable content" at bounding box center [1323, 75] width 143 height 20
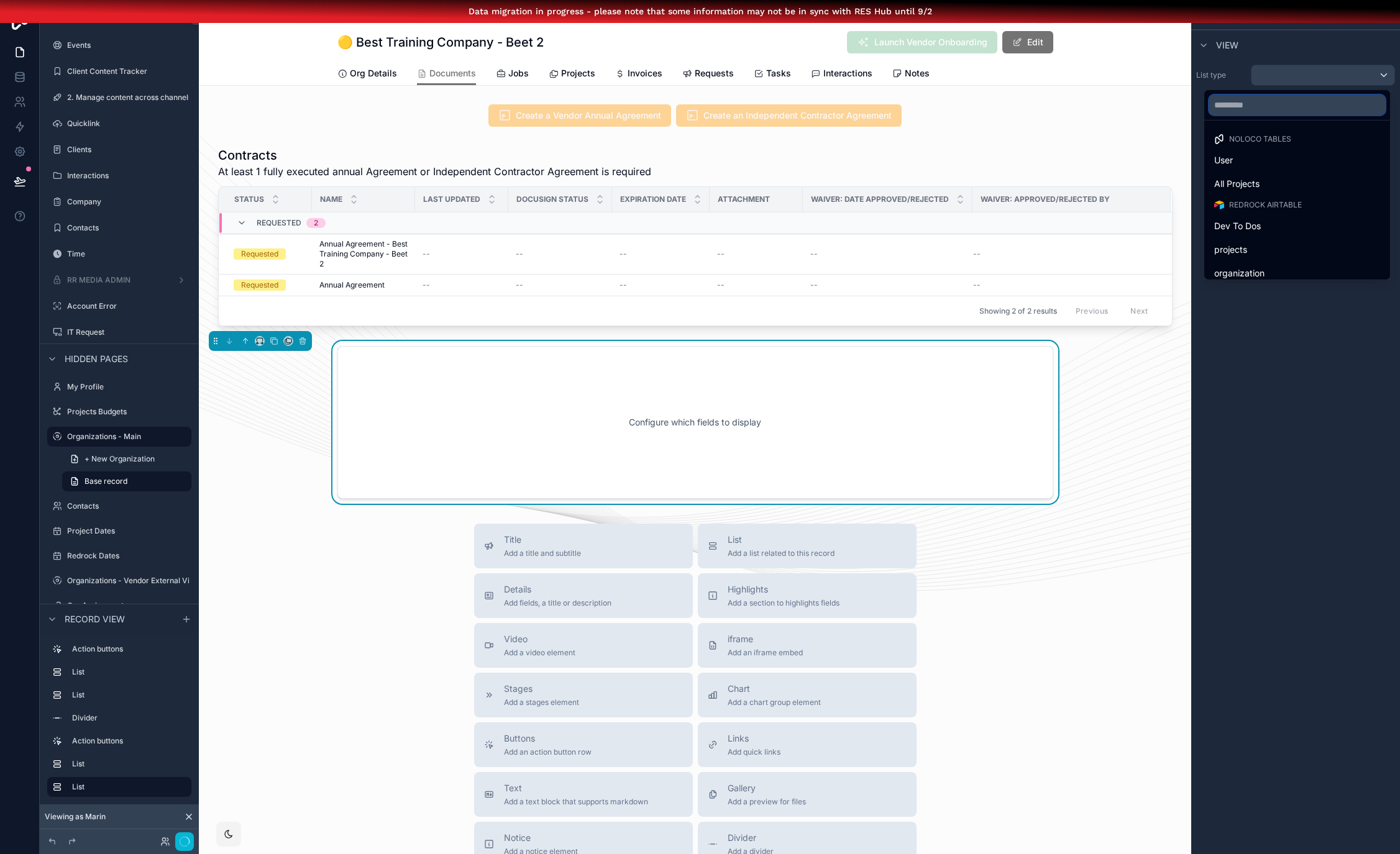
click at [1281, 99] on input "text" at bounding box center [1297, 105] width 176 height 20
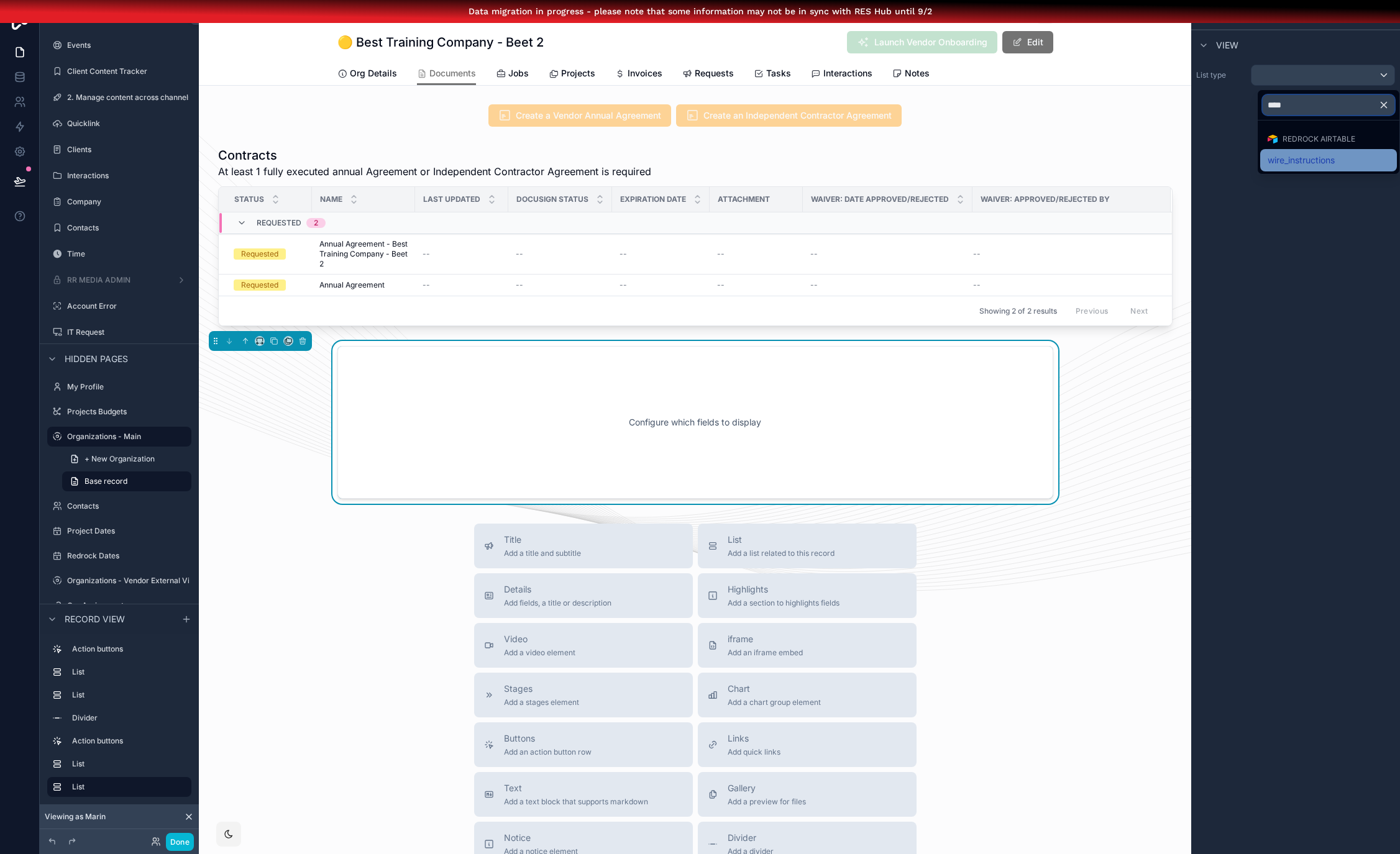
type input "****"
click at [1287, 149] on div "wire_instructions" at bounding box center [1328, 161] width 137 height 22
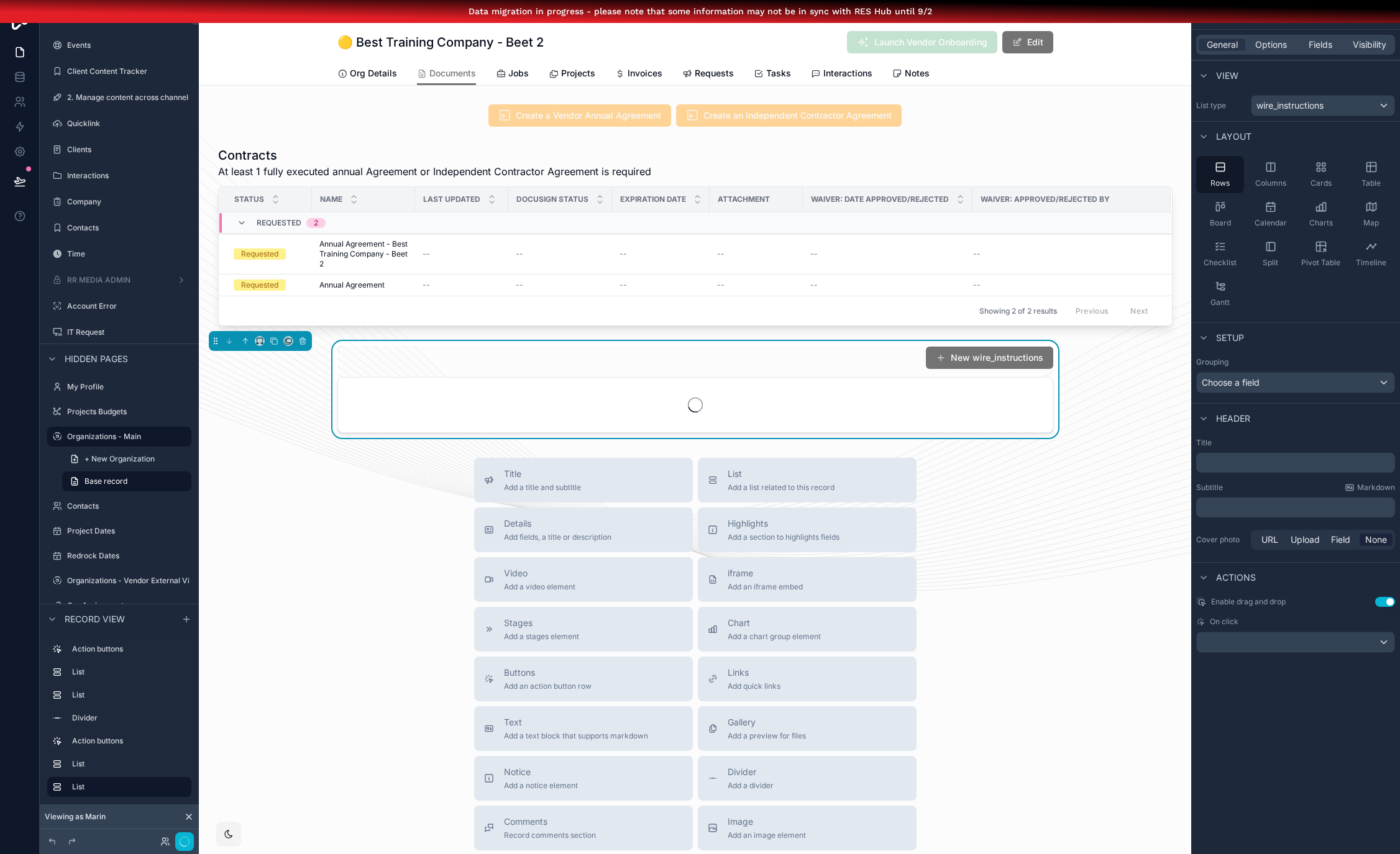
scroll to position [20, 0]
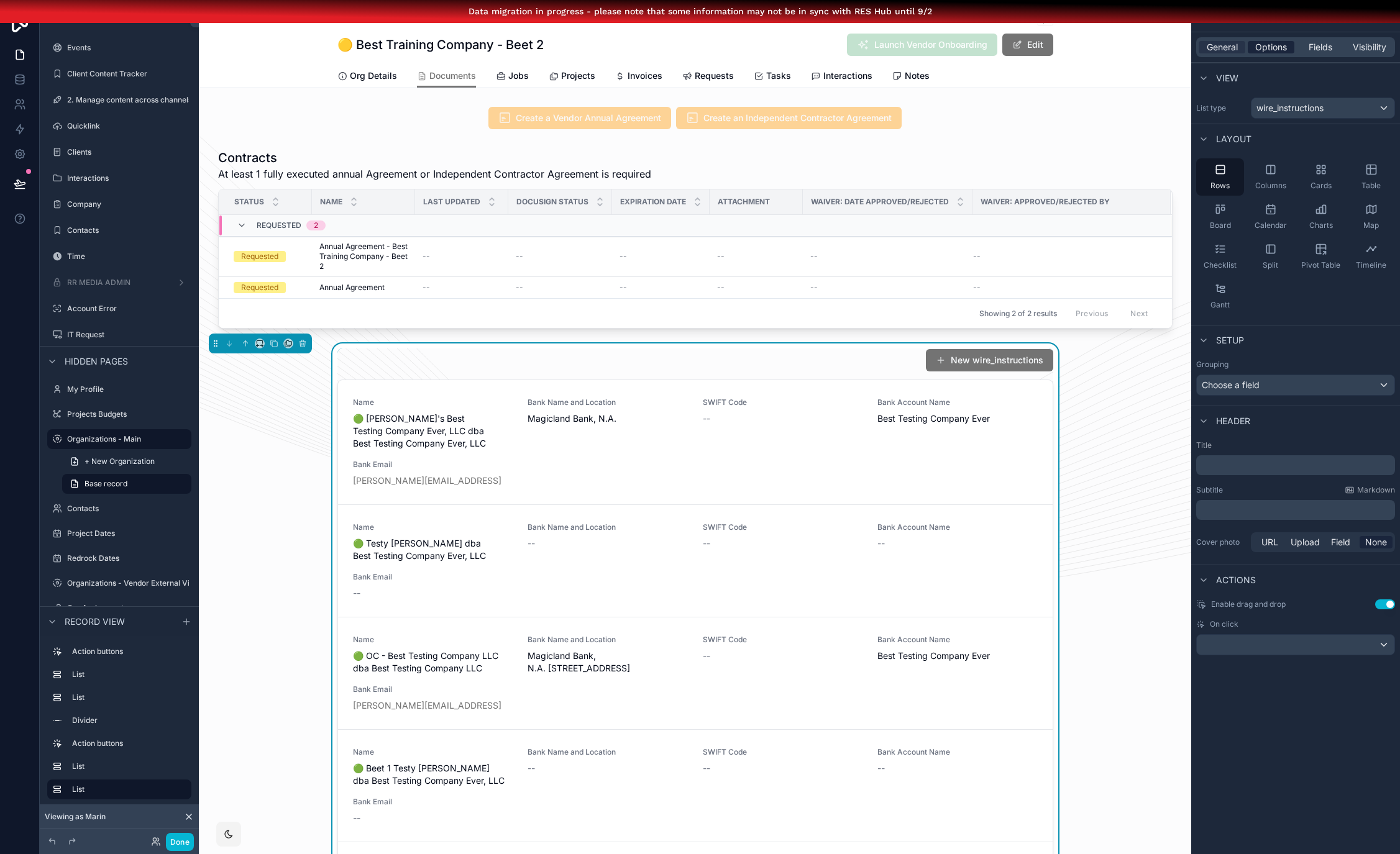
click at [1279, 45] on span "Options" at bounding box center [1271, 47] width 32 height 13
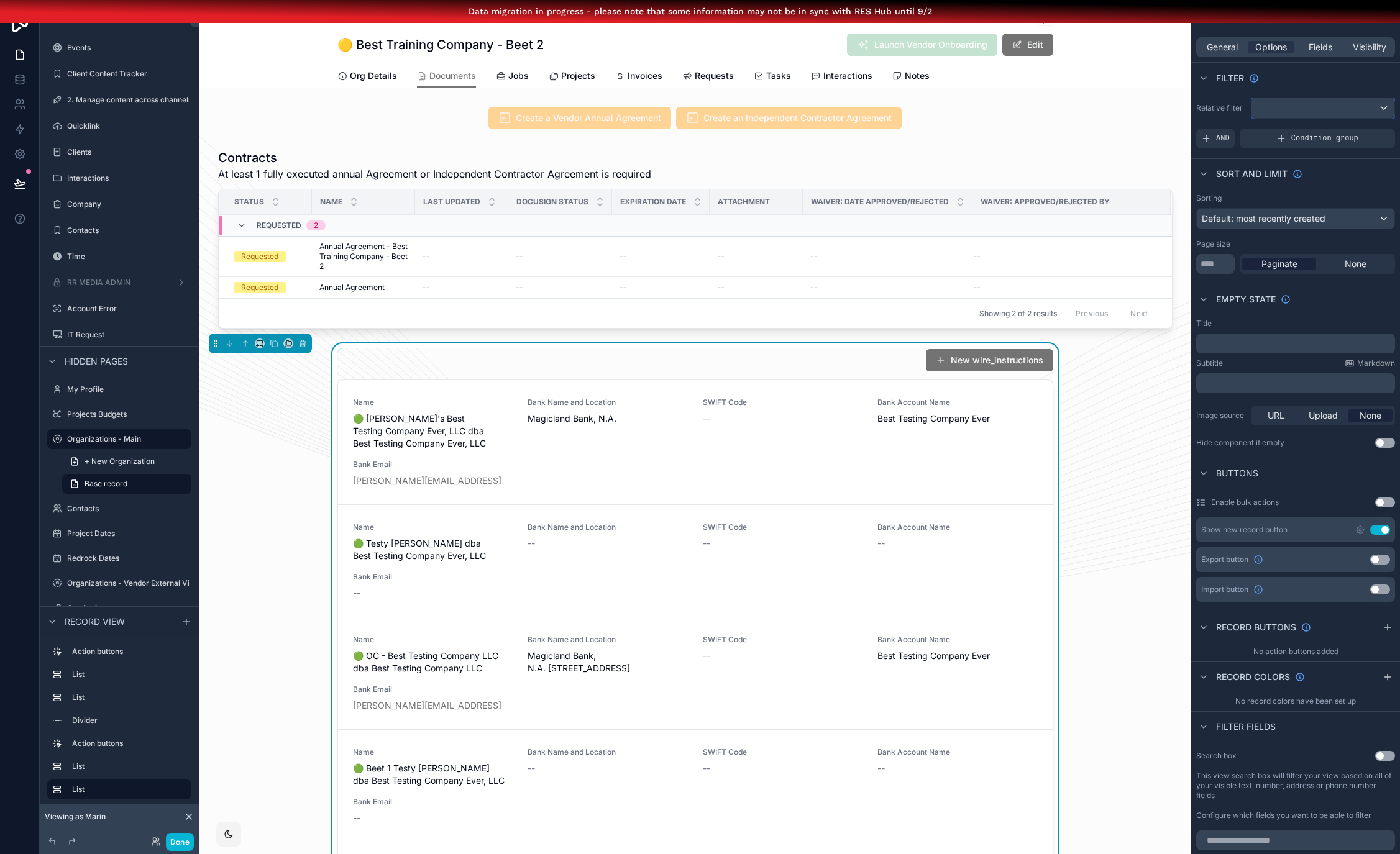
click at [1307, 101] on div "scrollable content" at bounding box center [1323, 108] width 143 height 20
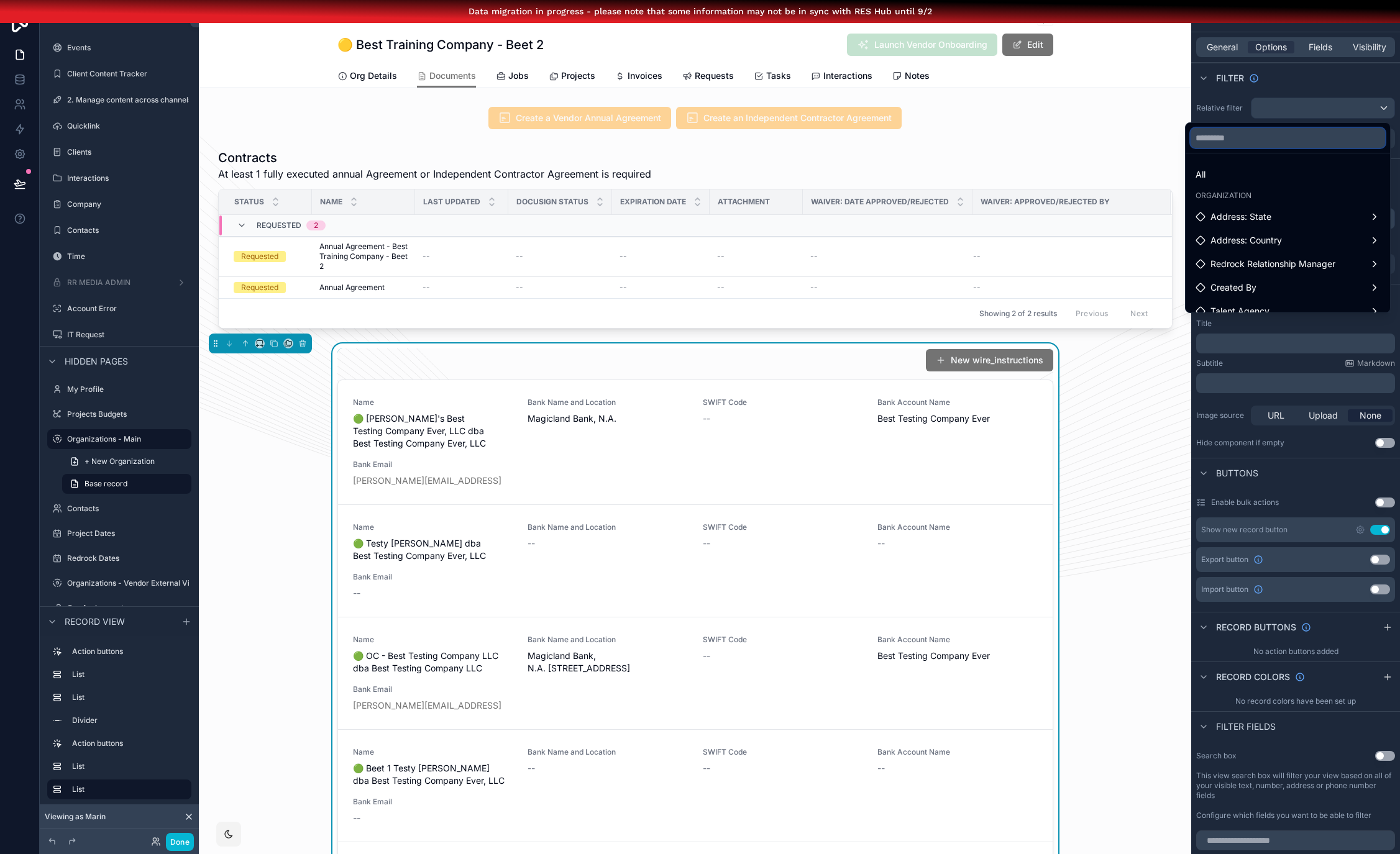
click at [1270, 141] on input "text" at bounding box center [1288, 138] width 194 height 20
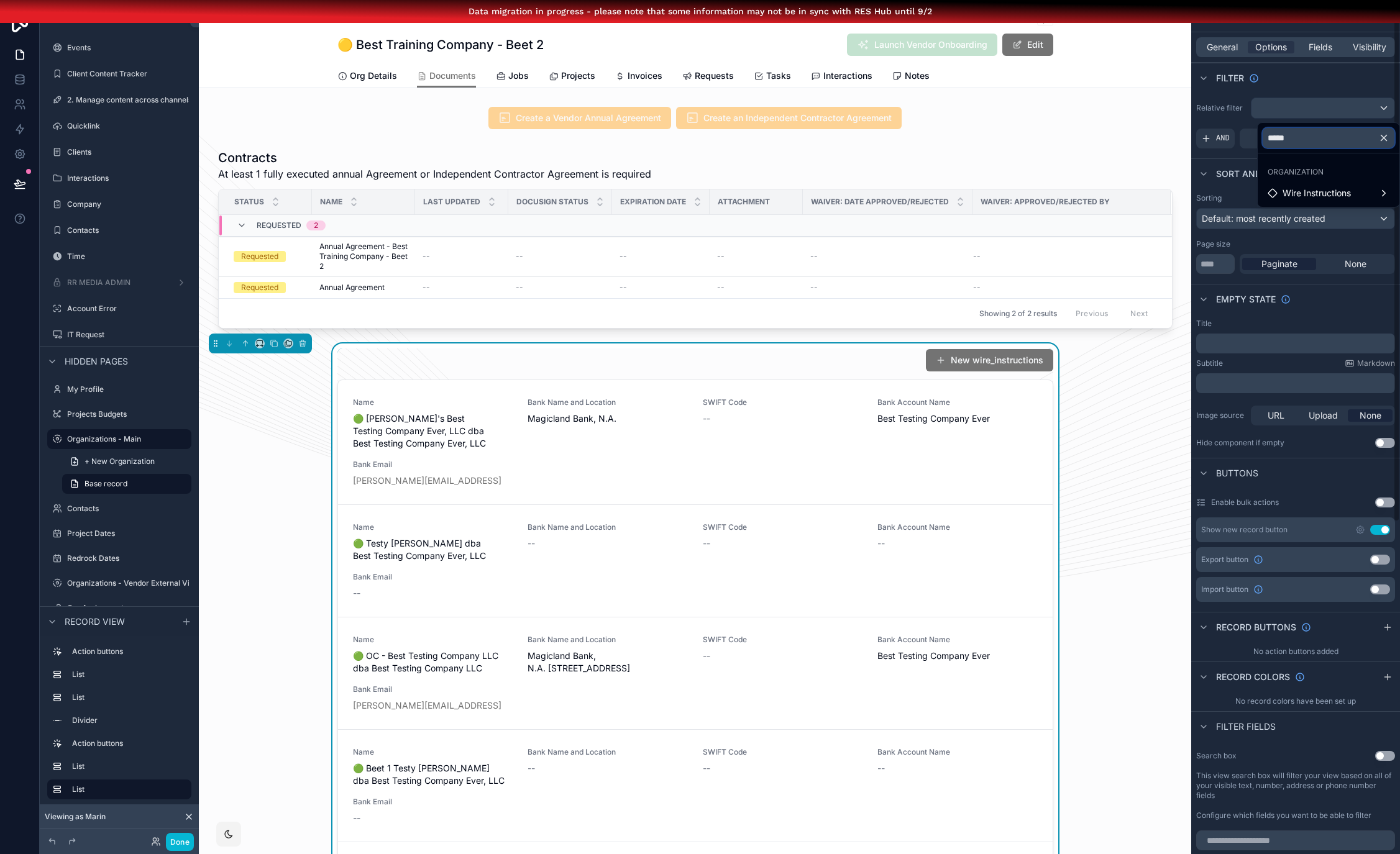
scroll to position [54, 0]
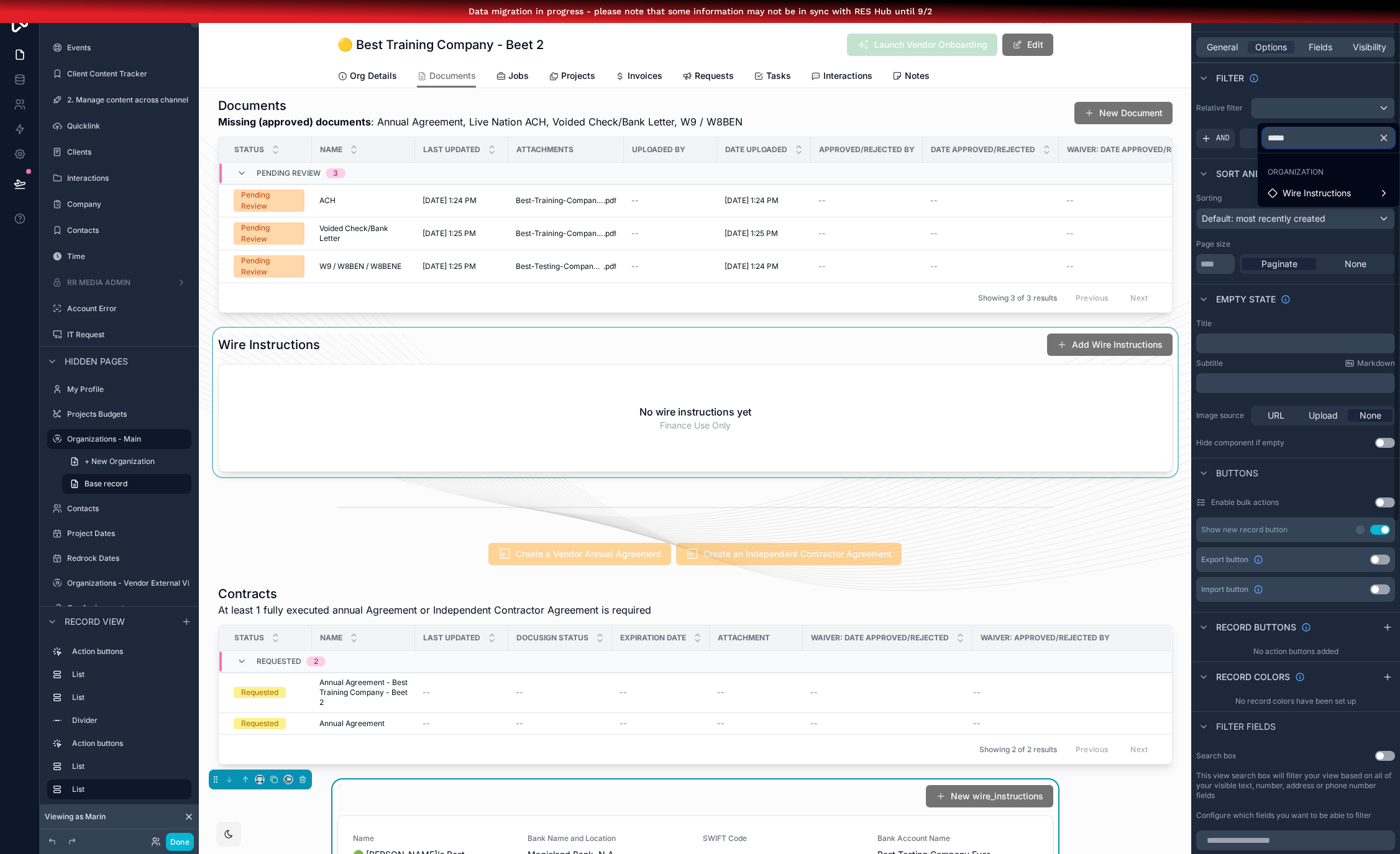
type input "*****"
click at [811, 362] on div "scrollable content" at bounding box center [695, 403] width 992 height 149
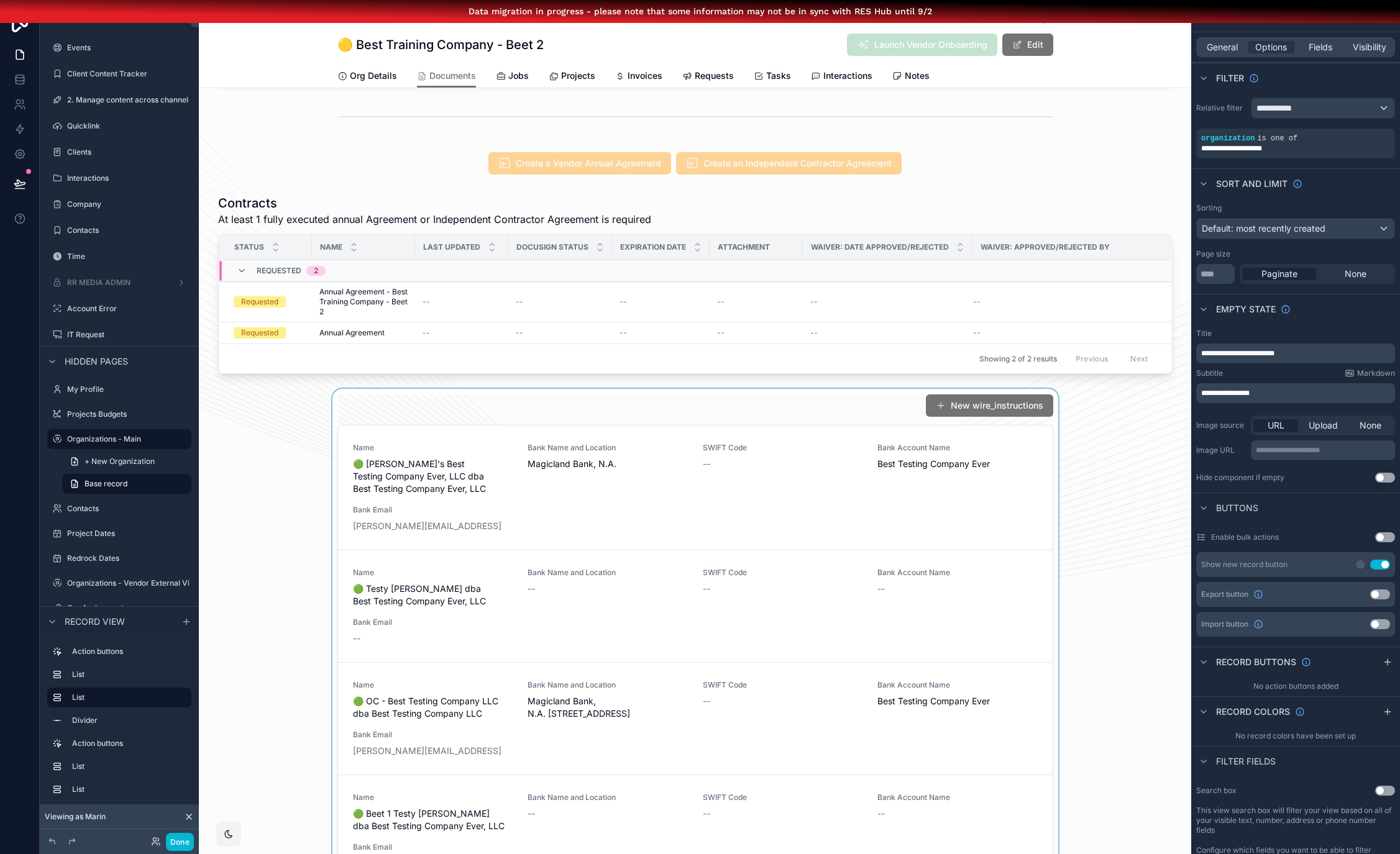
scroll to position [699, 0]
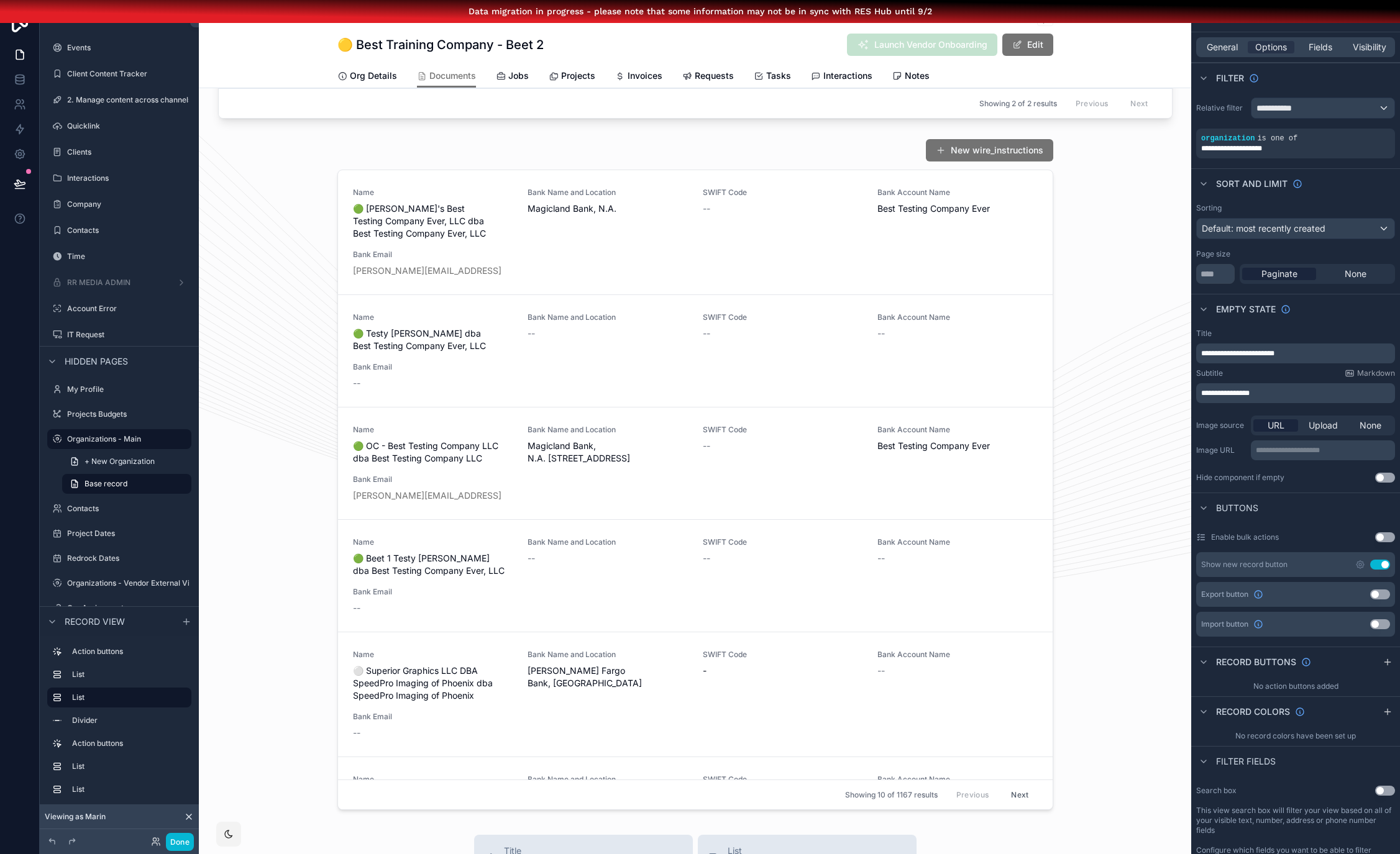
click at [1121, 324] on div "scrollable content" at bounding box center [695, 474] width 992 height 681
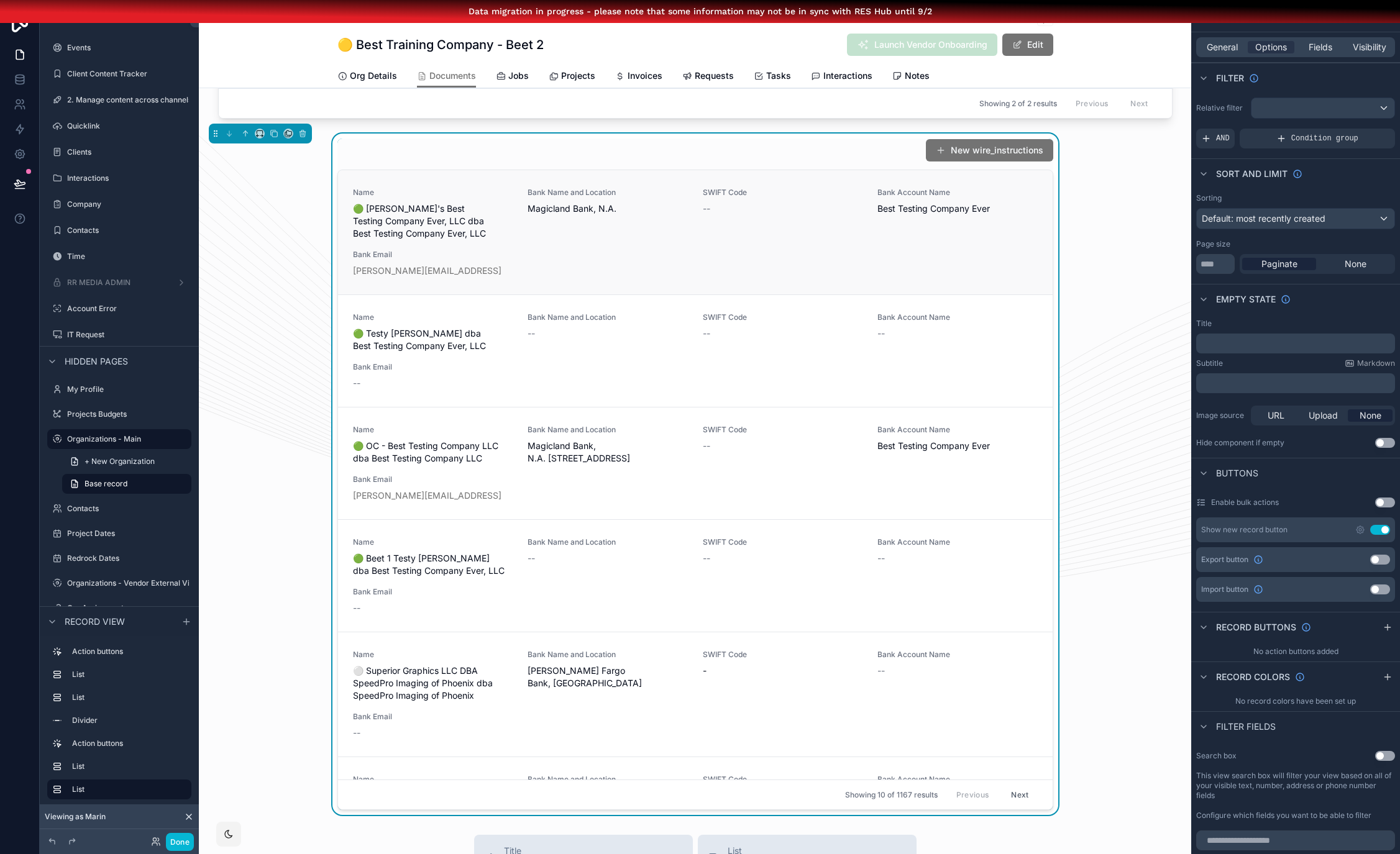
click at [1037, 289] on link "Name 🟢 Stephen's Best Testing Company Ever, LLC dba Best Testing Company Ever, …" at bounding box center [695, 233] width 715 height 124
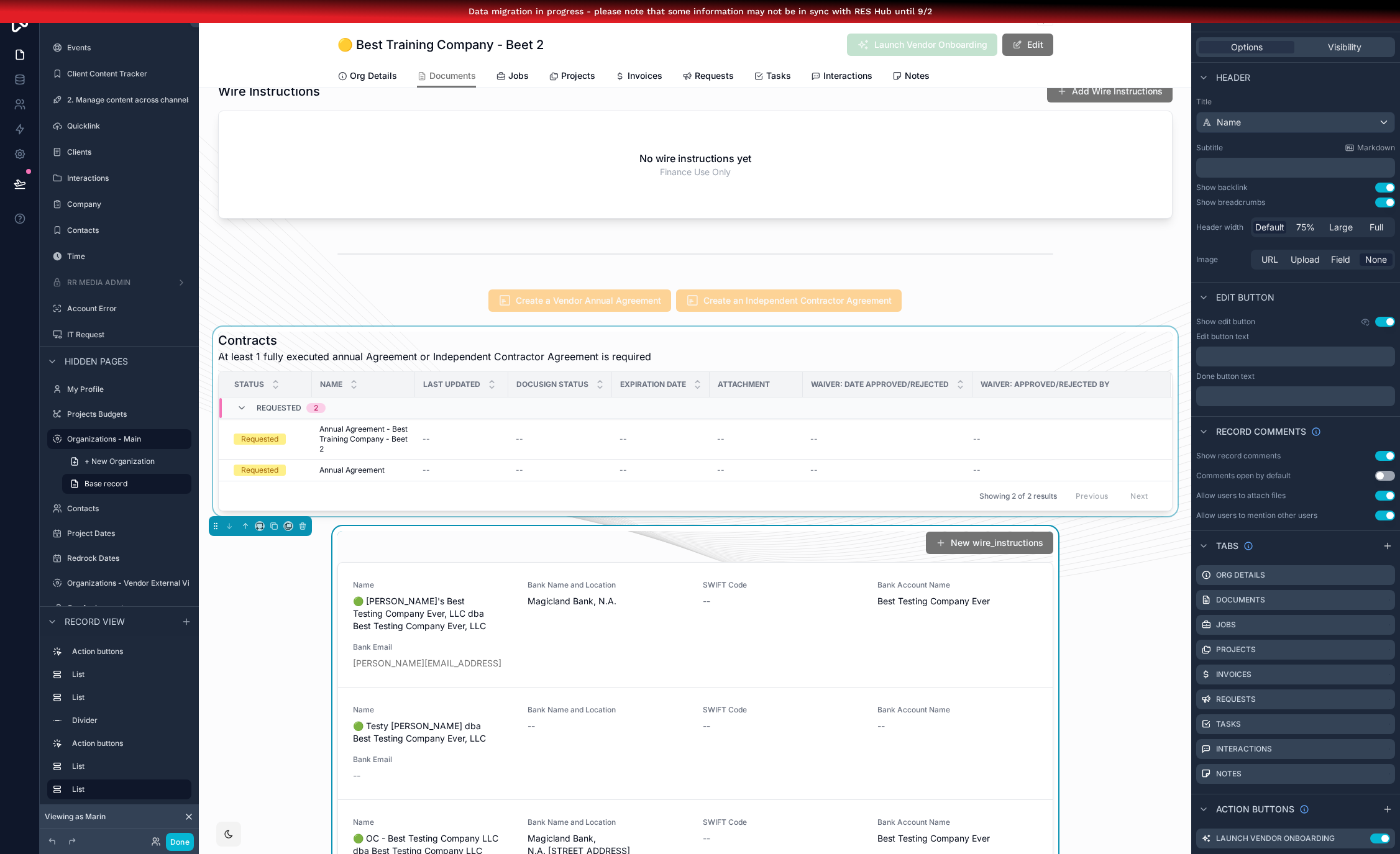
scroll to position [92, 0]
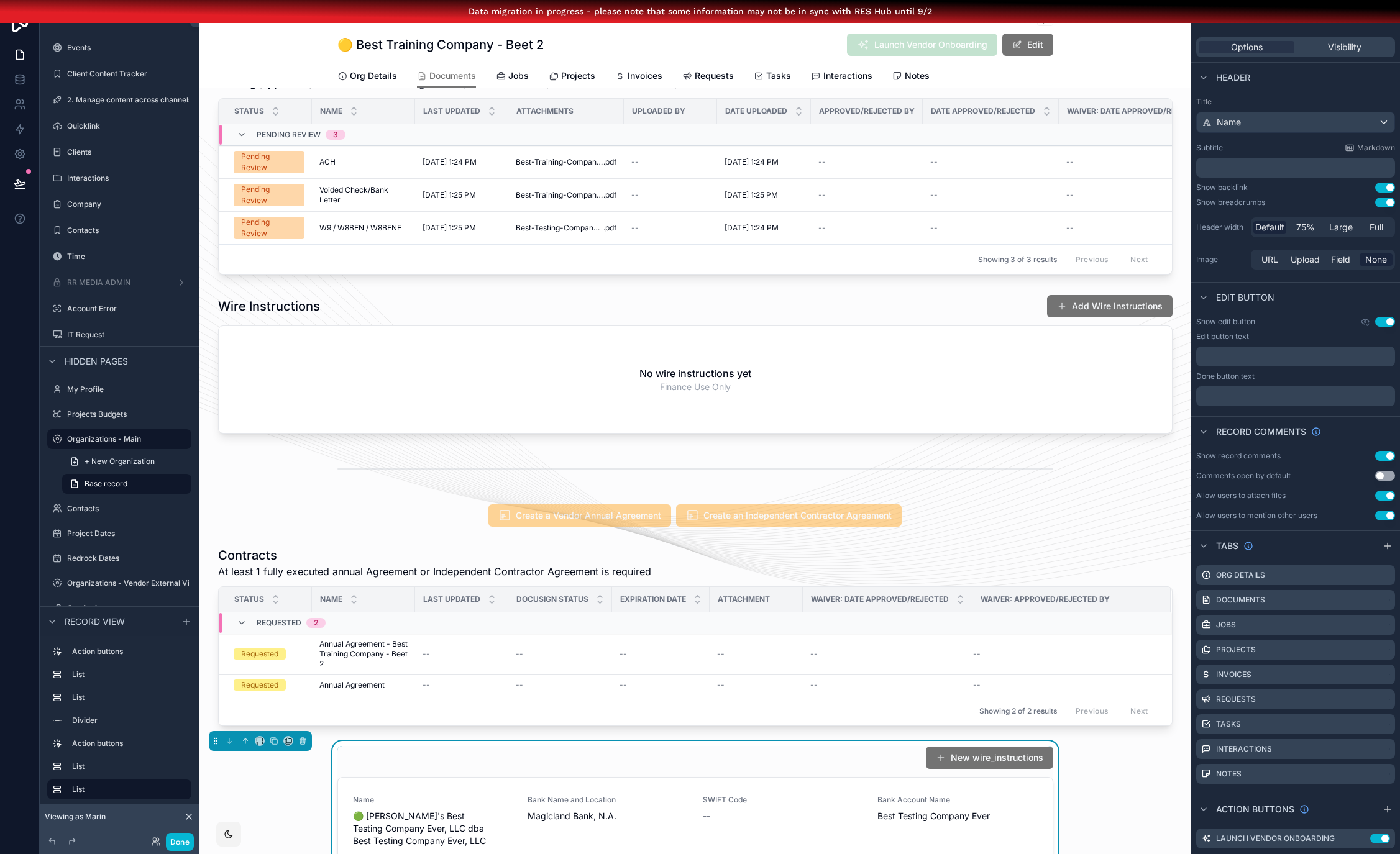
click at [681, 293] on div "+ New Wire Instructions Documents Missing (approved) documents : Annual Agreeme…" at bounding box center [695, 717] width 992 height 1411
click at [673, 309] on div "scrollable content" at bounding box center [695, 364] width 992 height 149
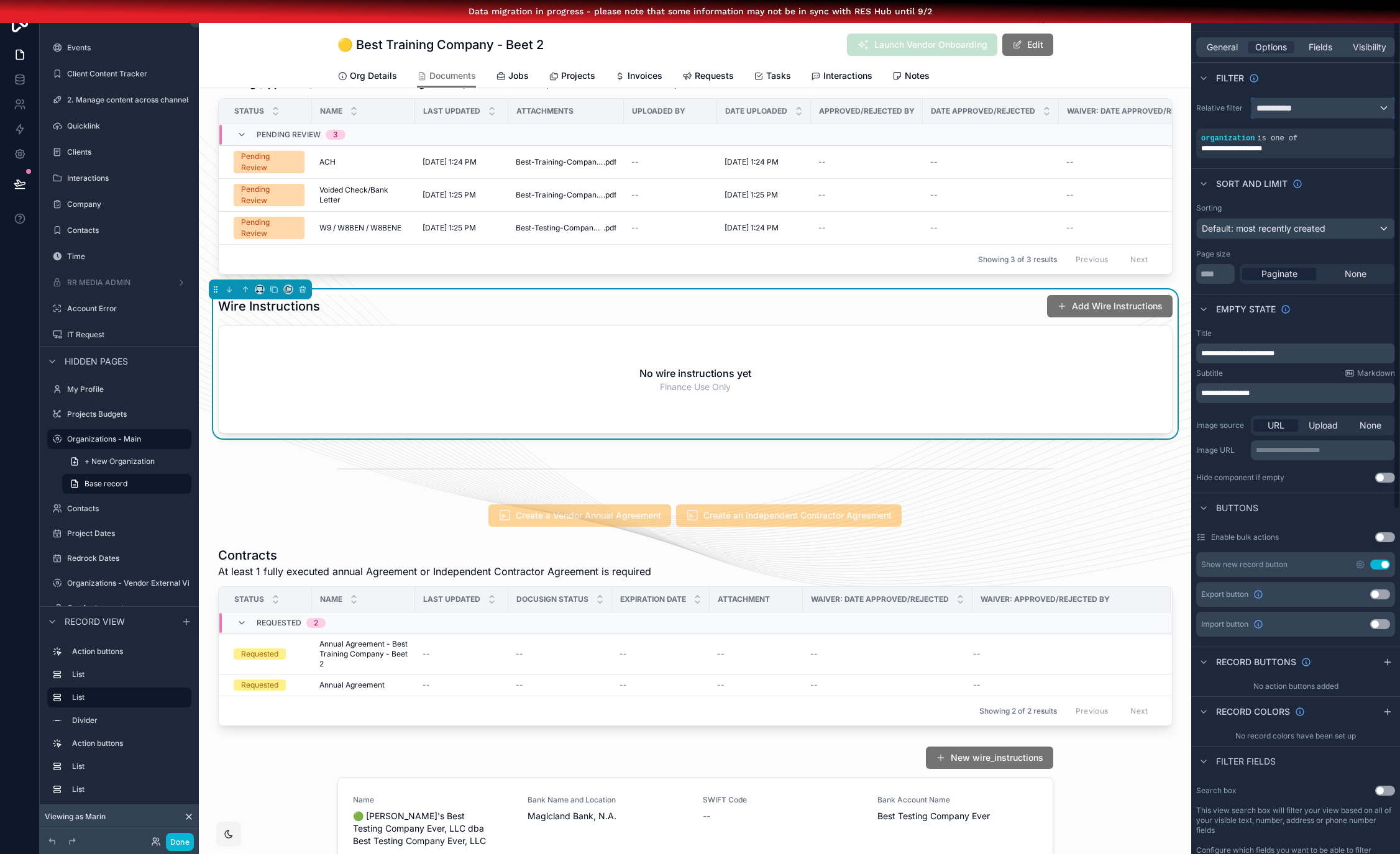
click at [1302, 112] on span "**********" at bounding box center [1279, 108] width 46 height 13
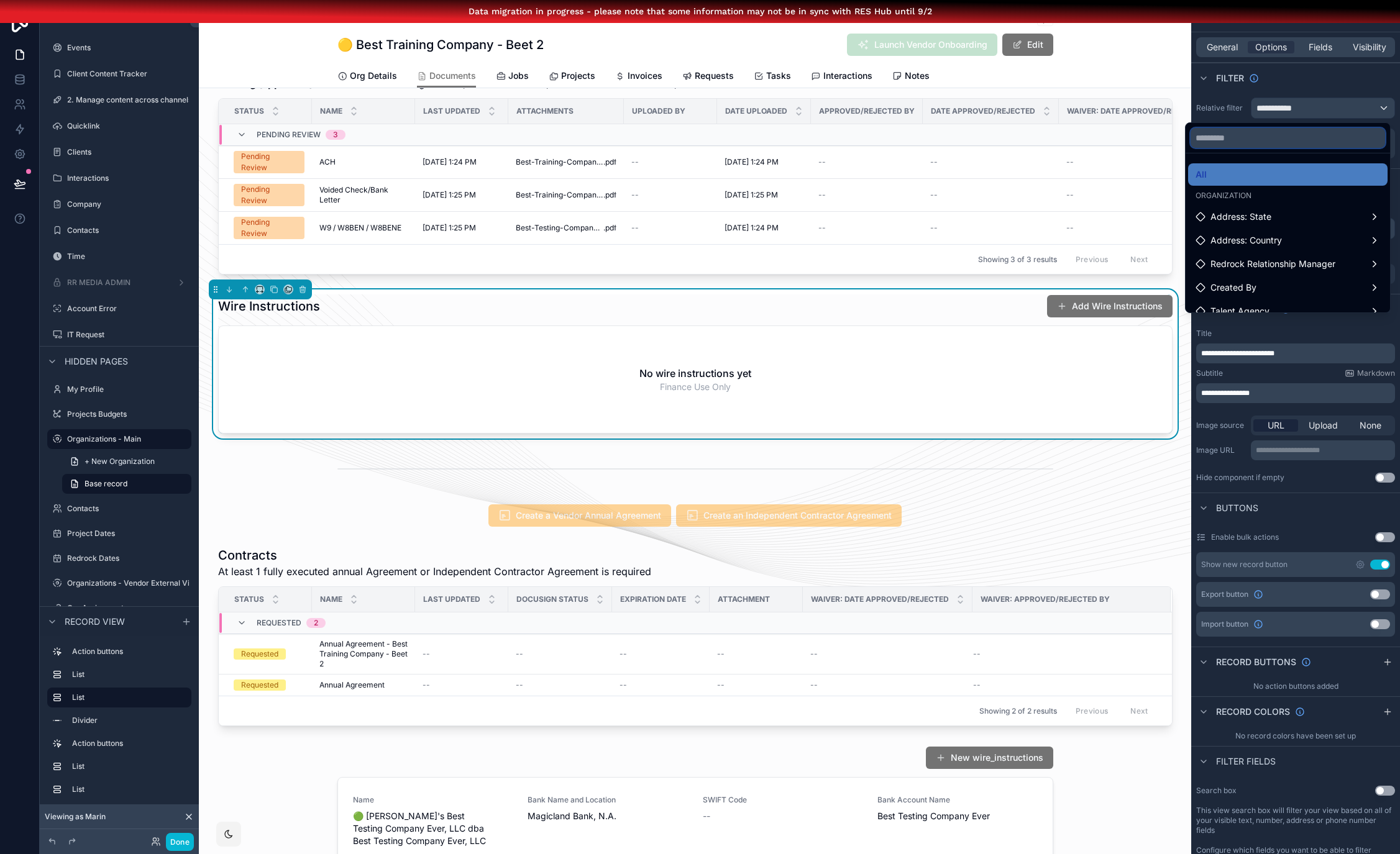
click at [1267, 137] on input "text" at bounding box center [1288, 138] width 194 height 20
type input "****"
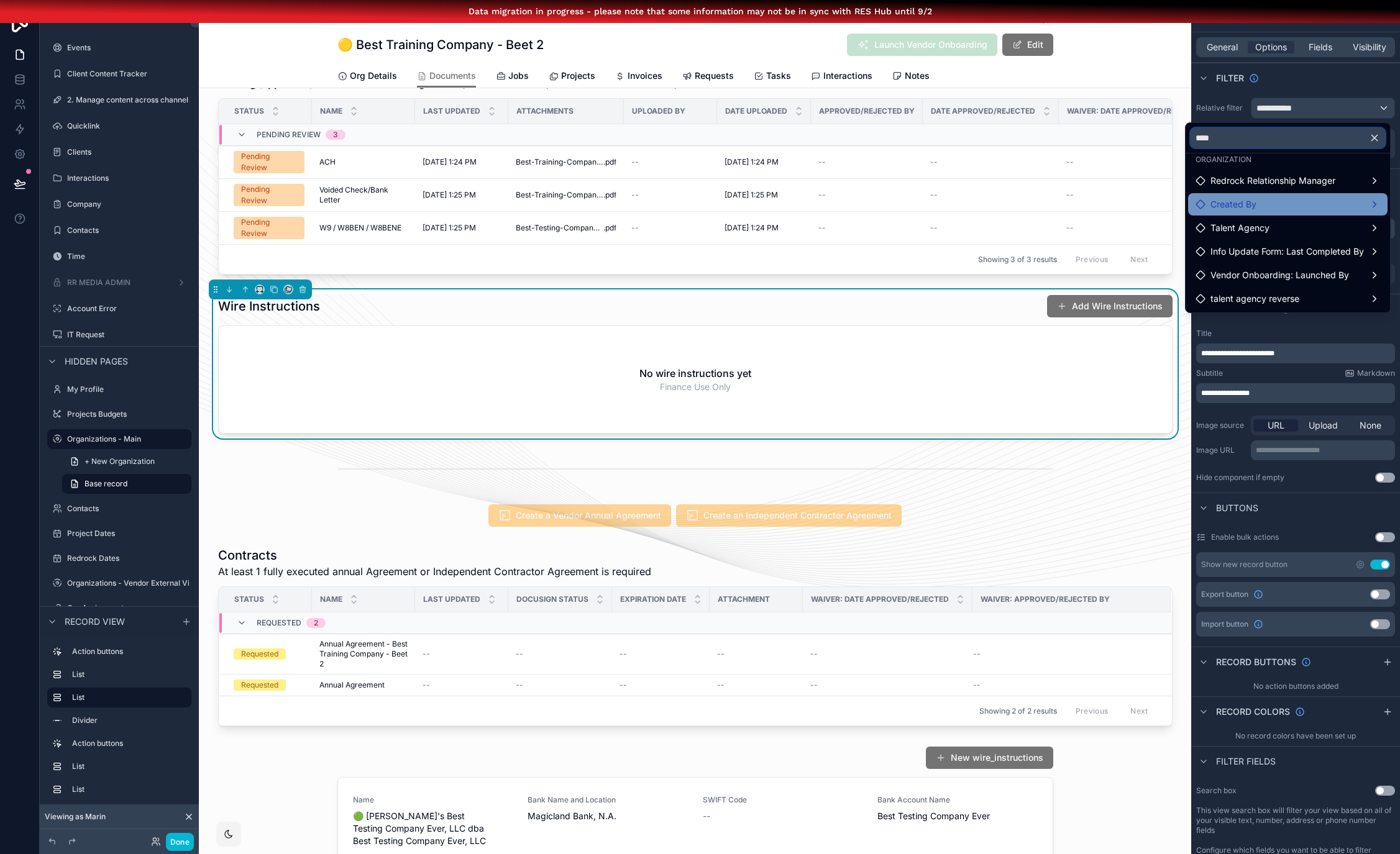
scroll to position [0, 0]
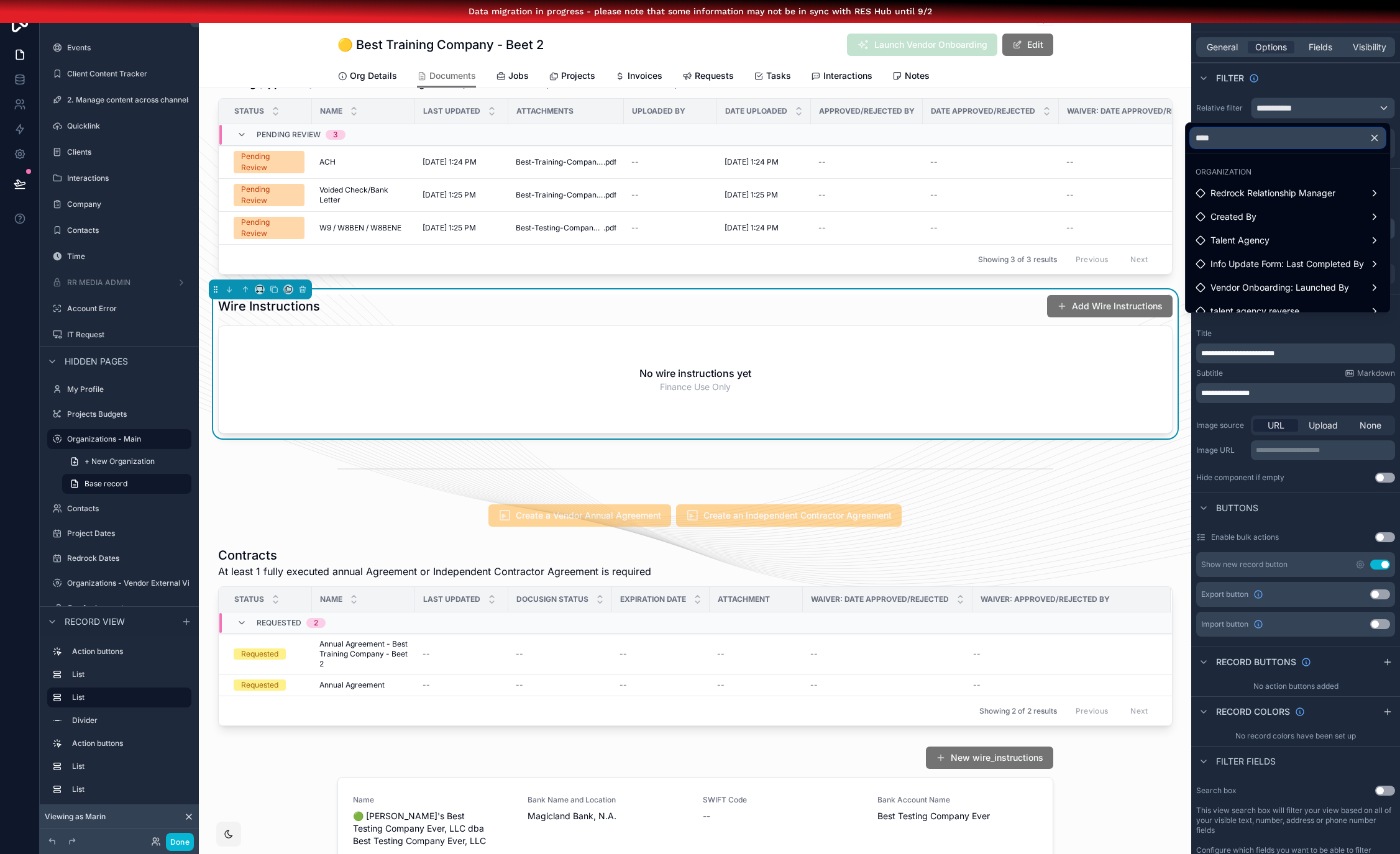
click at [1210, 141] on input "****" at bounding box center [1288, 138] width 194 height 20
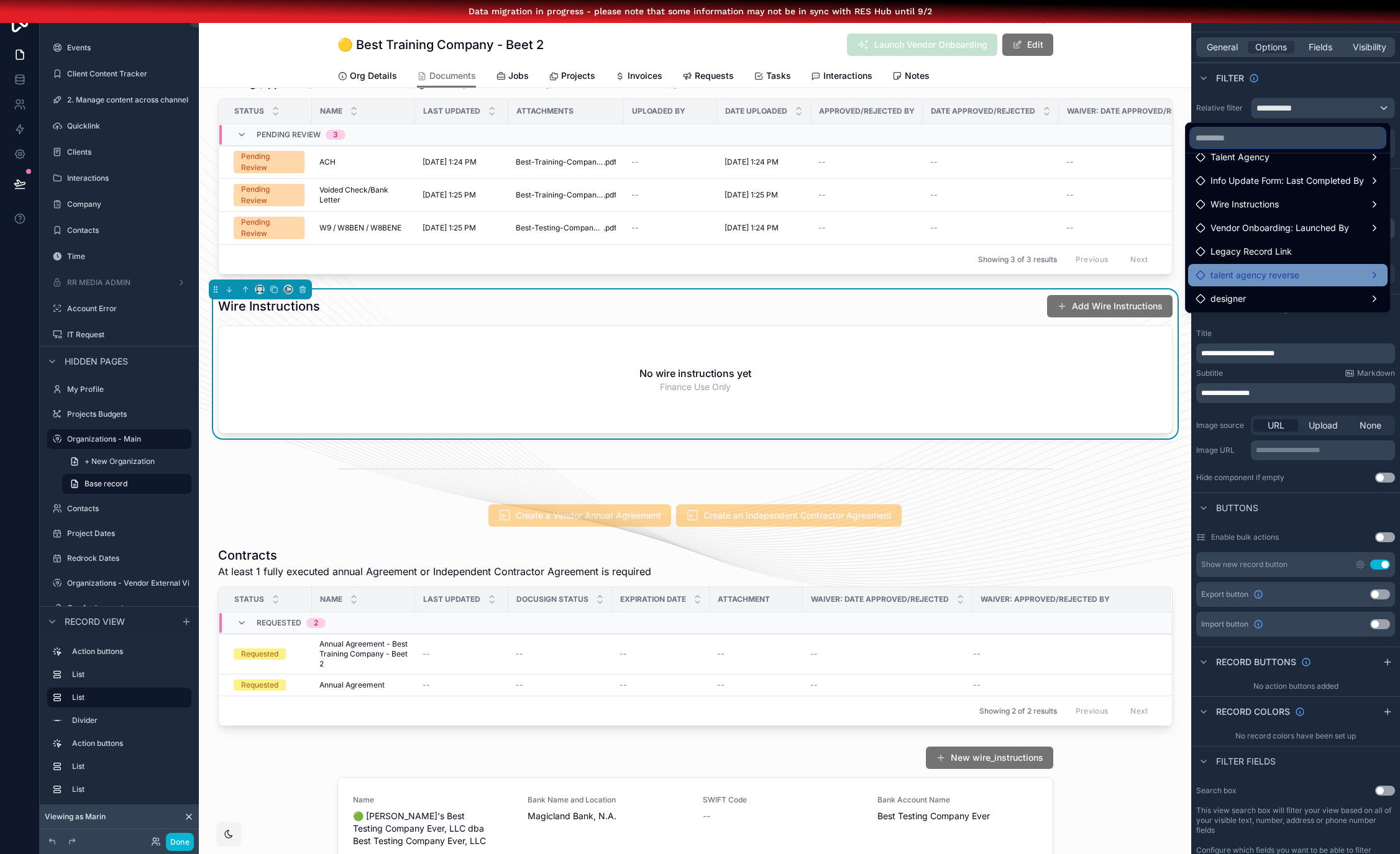
scroll to position [32, 0]
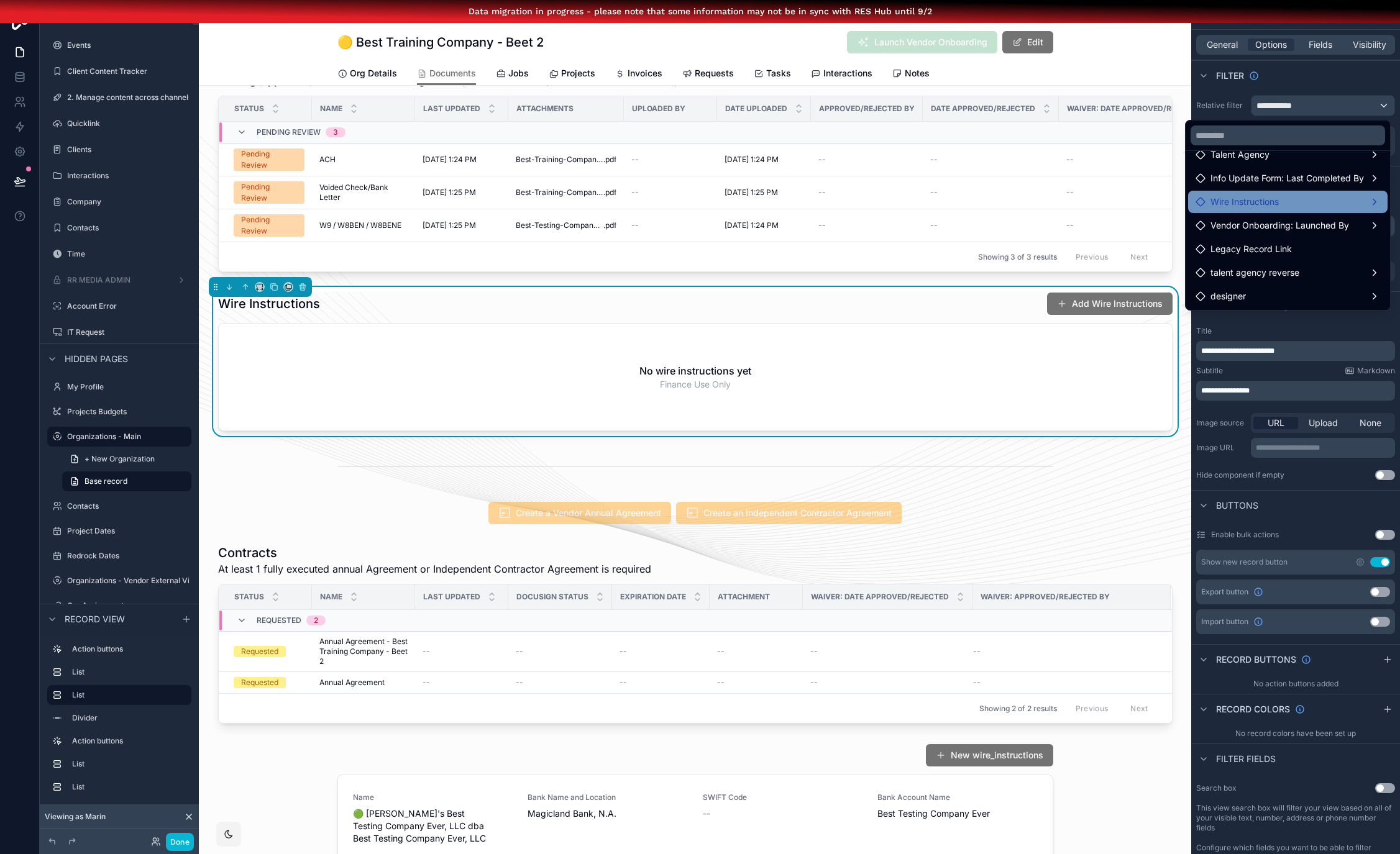
click at [1323, 194] on div "Wire Instructions" at bounding box center [1287, 202] width 184 height 15
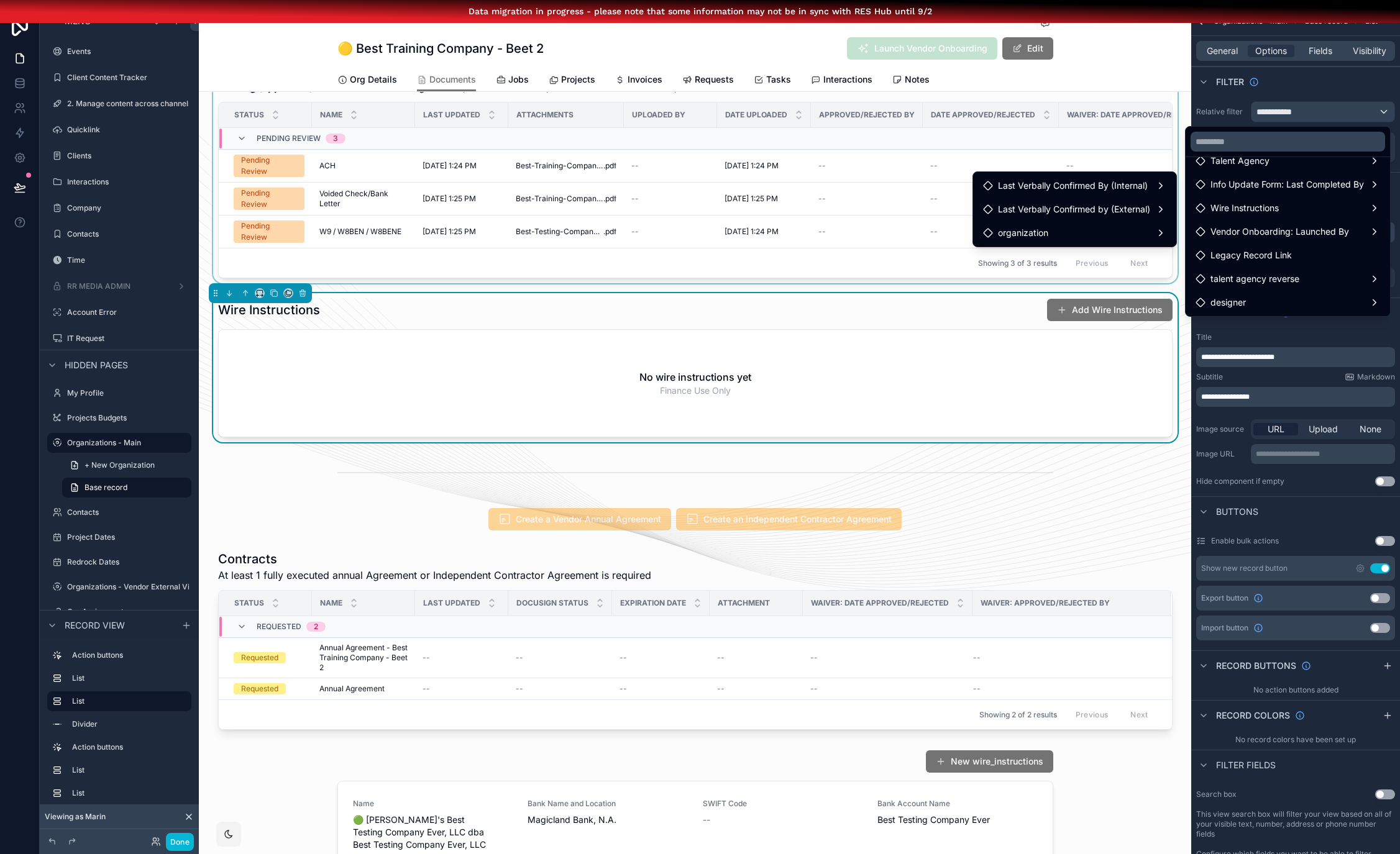
scroll to position [9, 0]
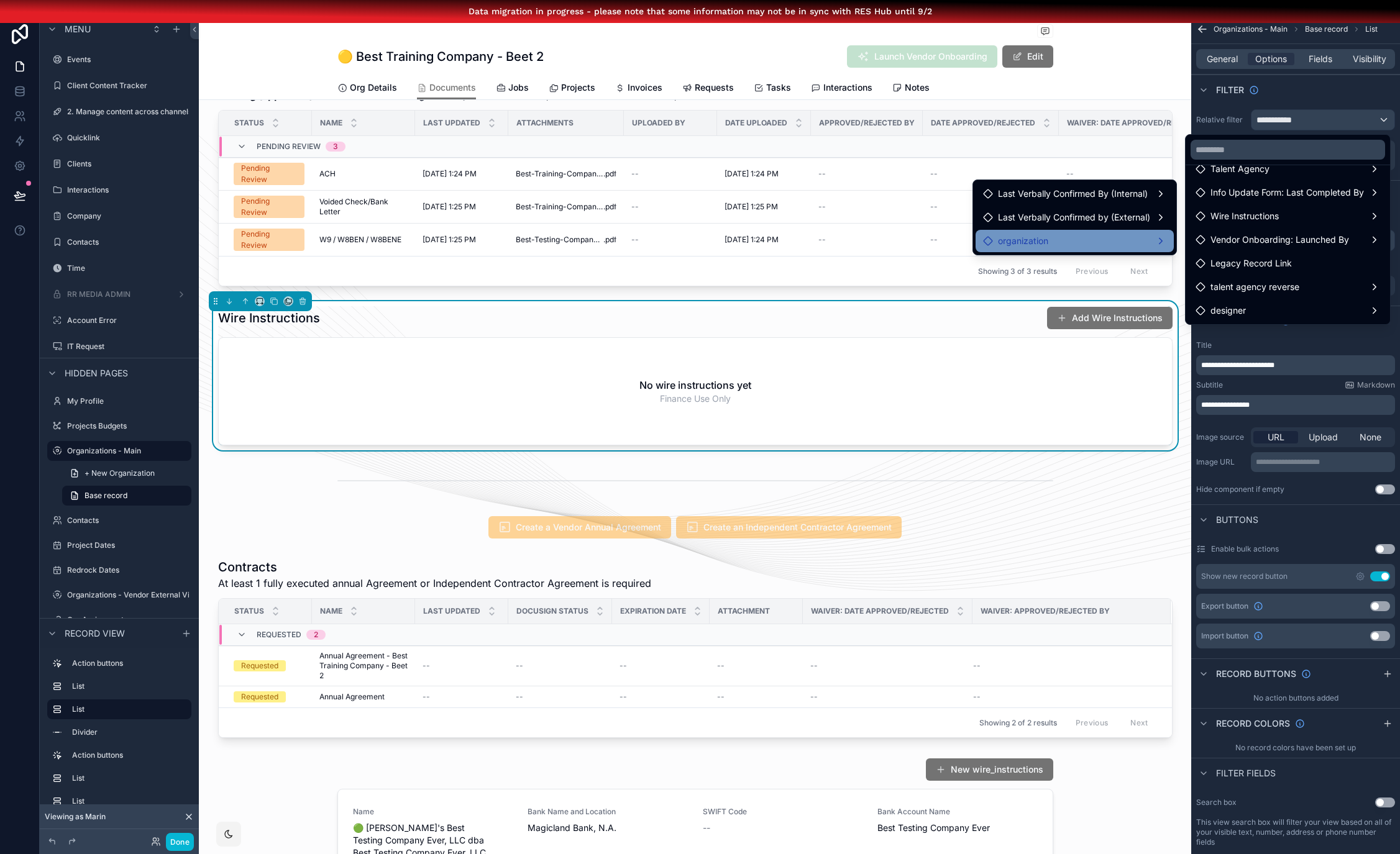
click at [1147, 236] on div "organization" at bounding box center [1074, 241] width 183 height 15
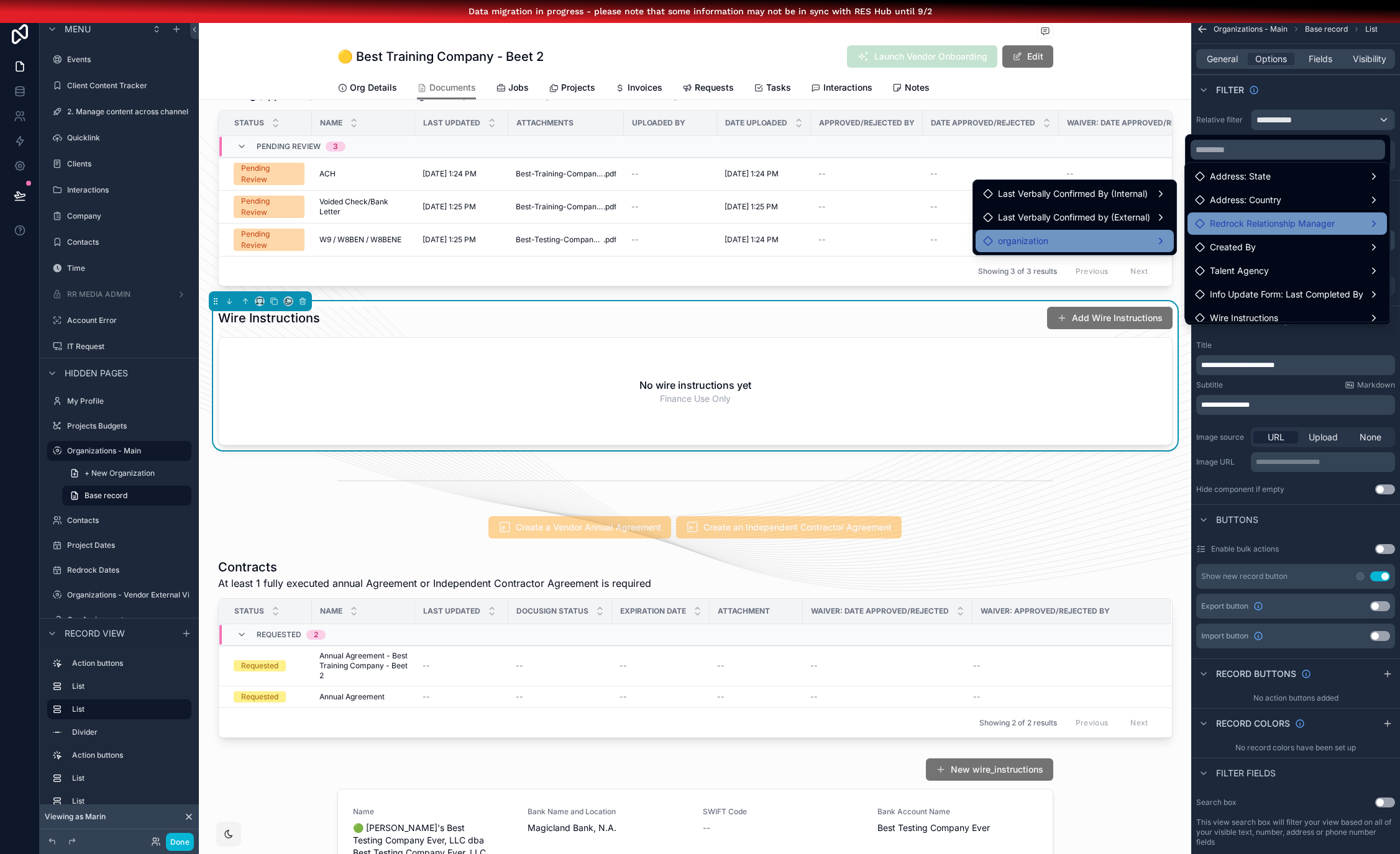
scroll to position [0, 0]
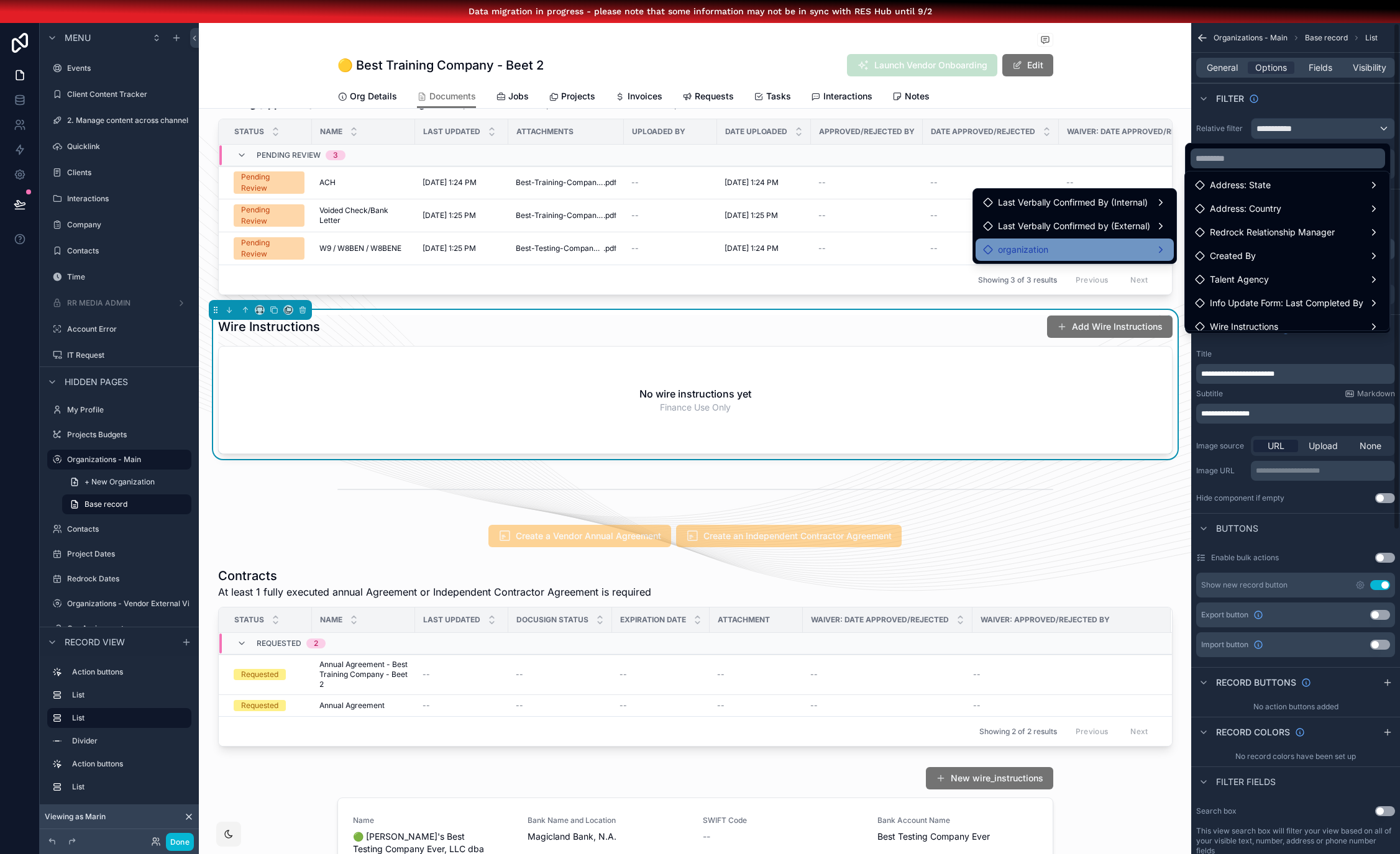
click at [1350, 102] on div "scrollable content" at bounding box center [700, 427] width 1400 height 854
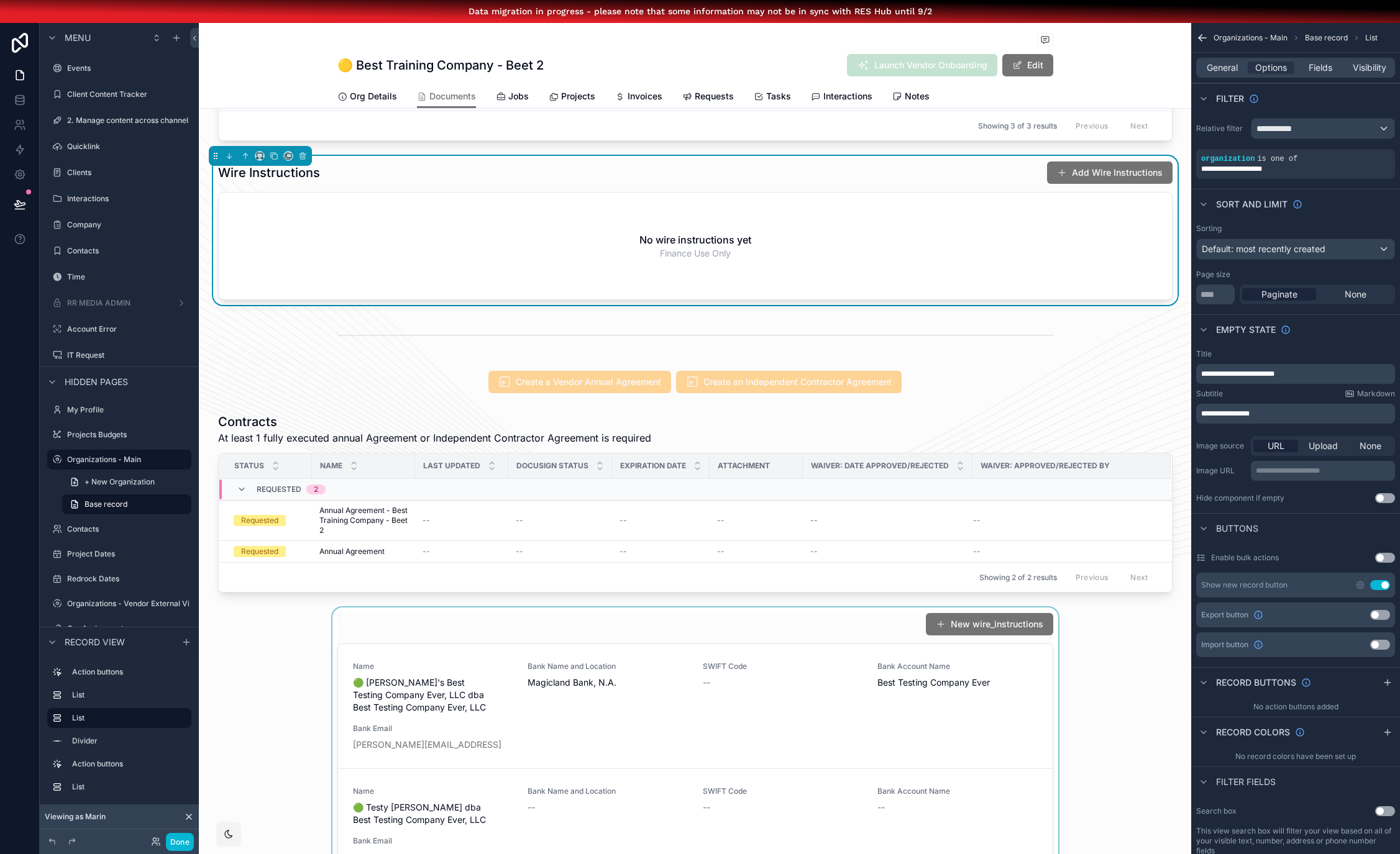
scroll to position [438, 0]
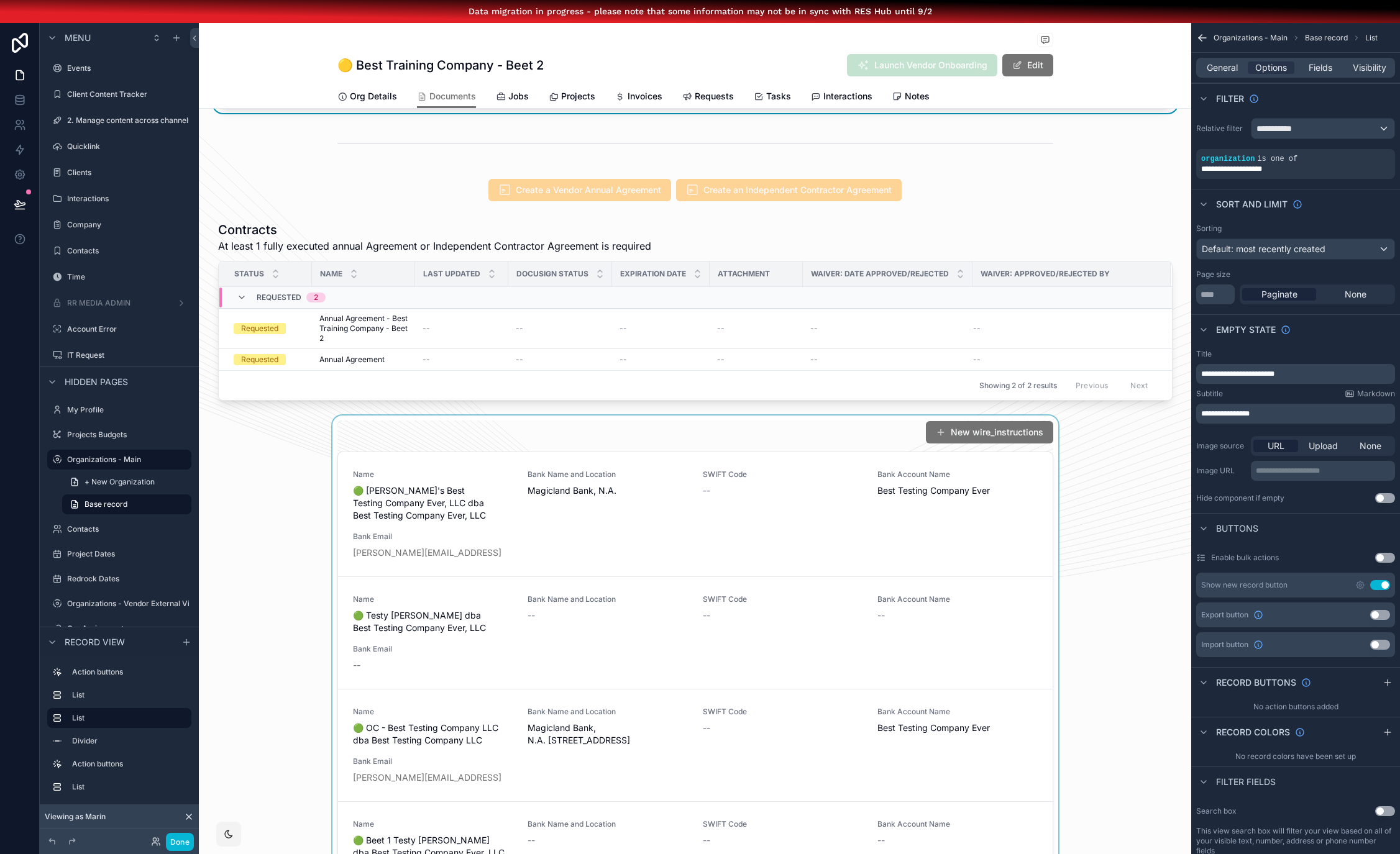
click at [409, 454] on div "scrollable content" at bounding box center [695, 756] width 992 height 681
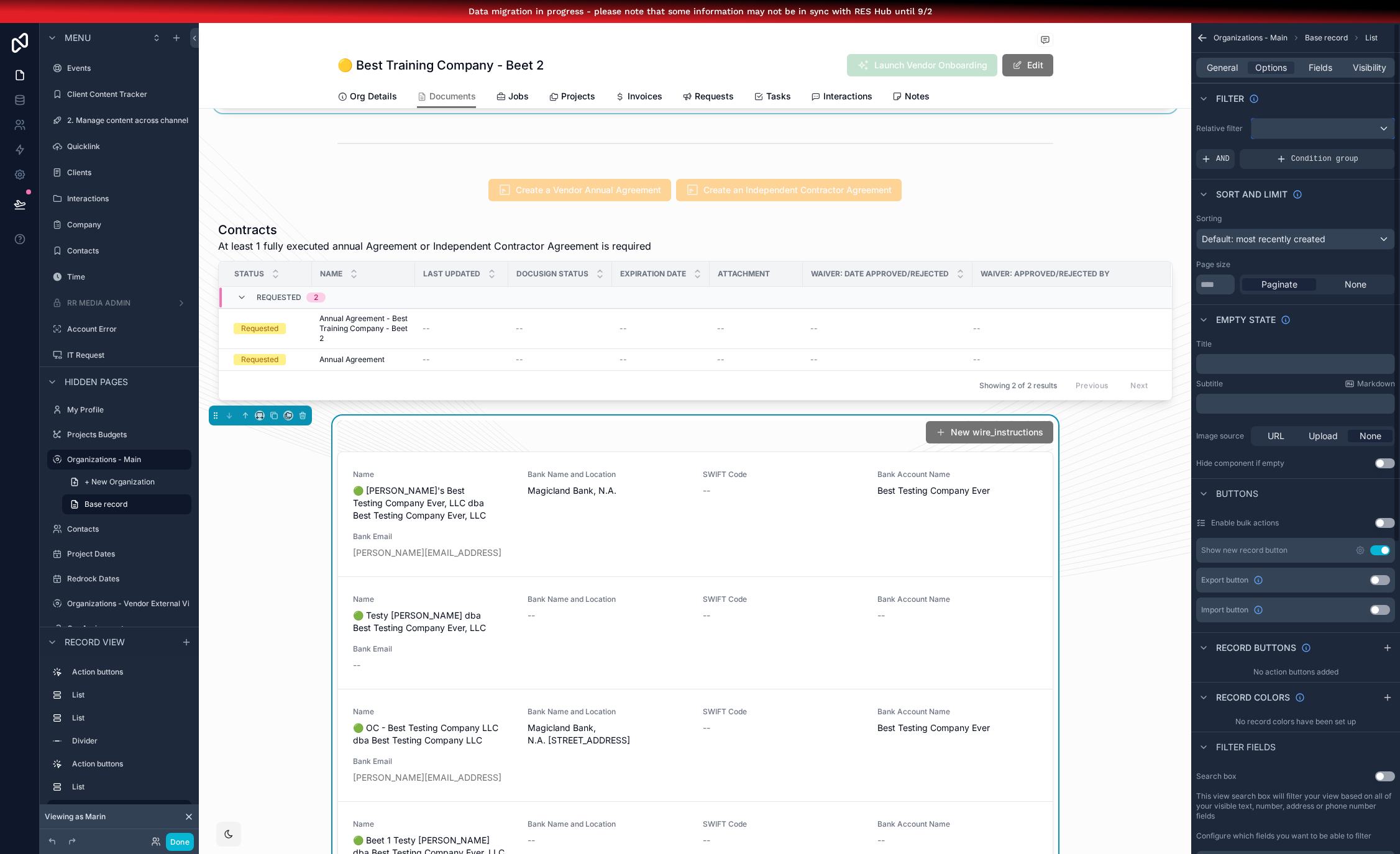
click at [1297, 127] on div "scrollable content" at bounding box center [1323, 129] width 143 height 20
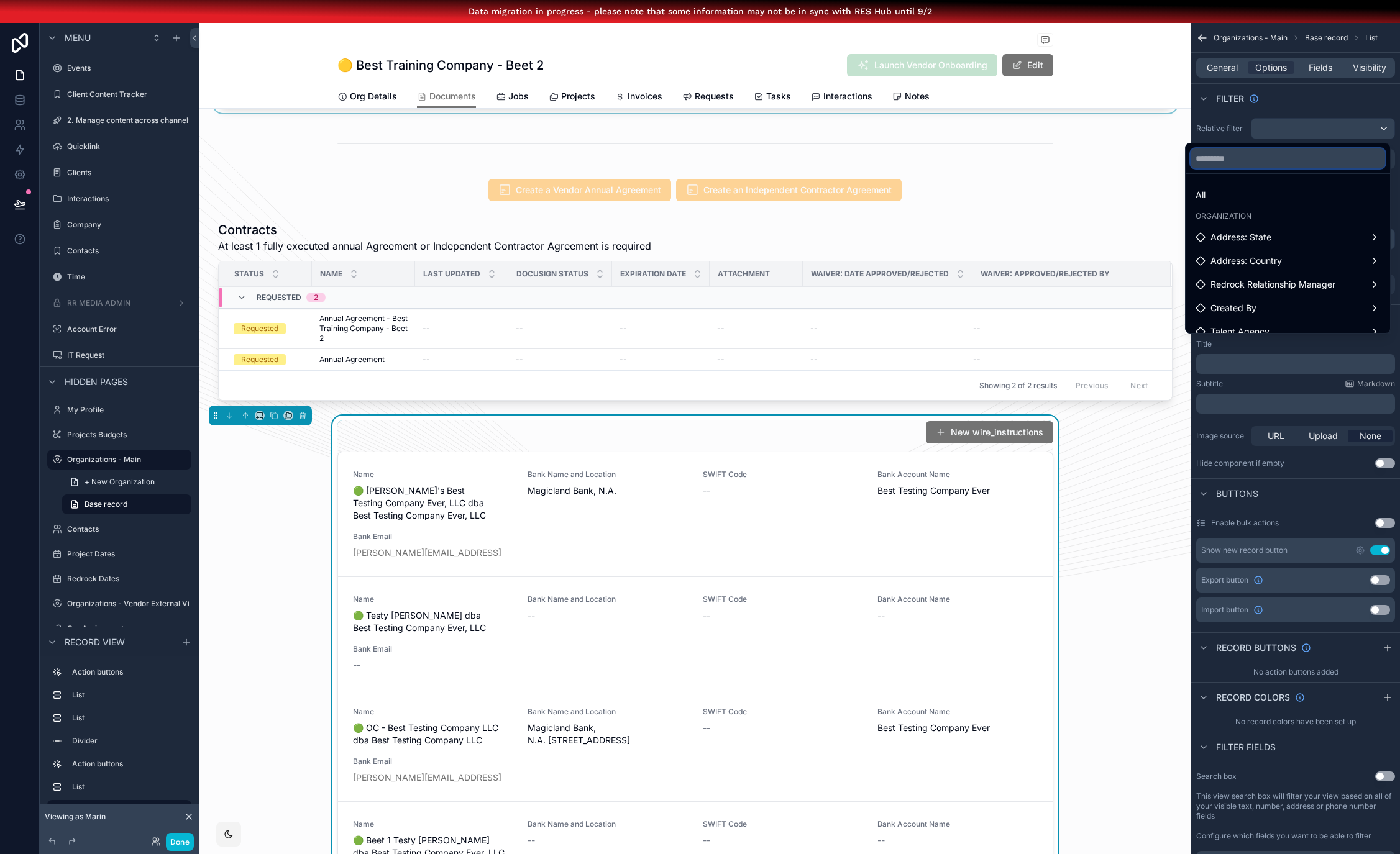
click at [1271, 161] on input "text" at bounding box center [1288, 159] width 194 height 20
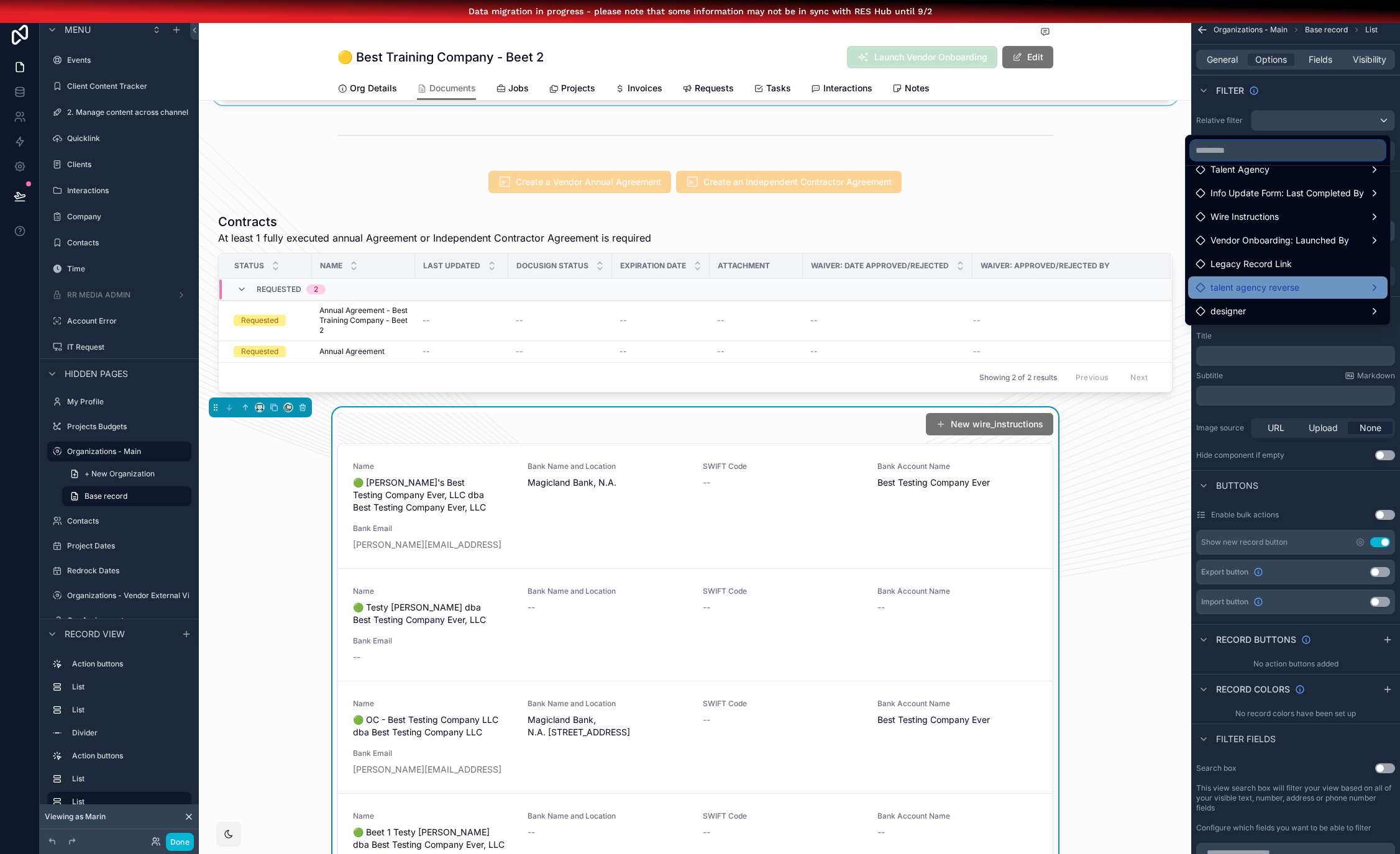
scroll to position [24, 0]
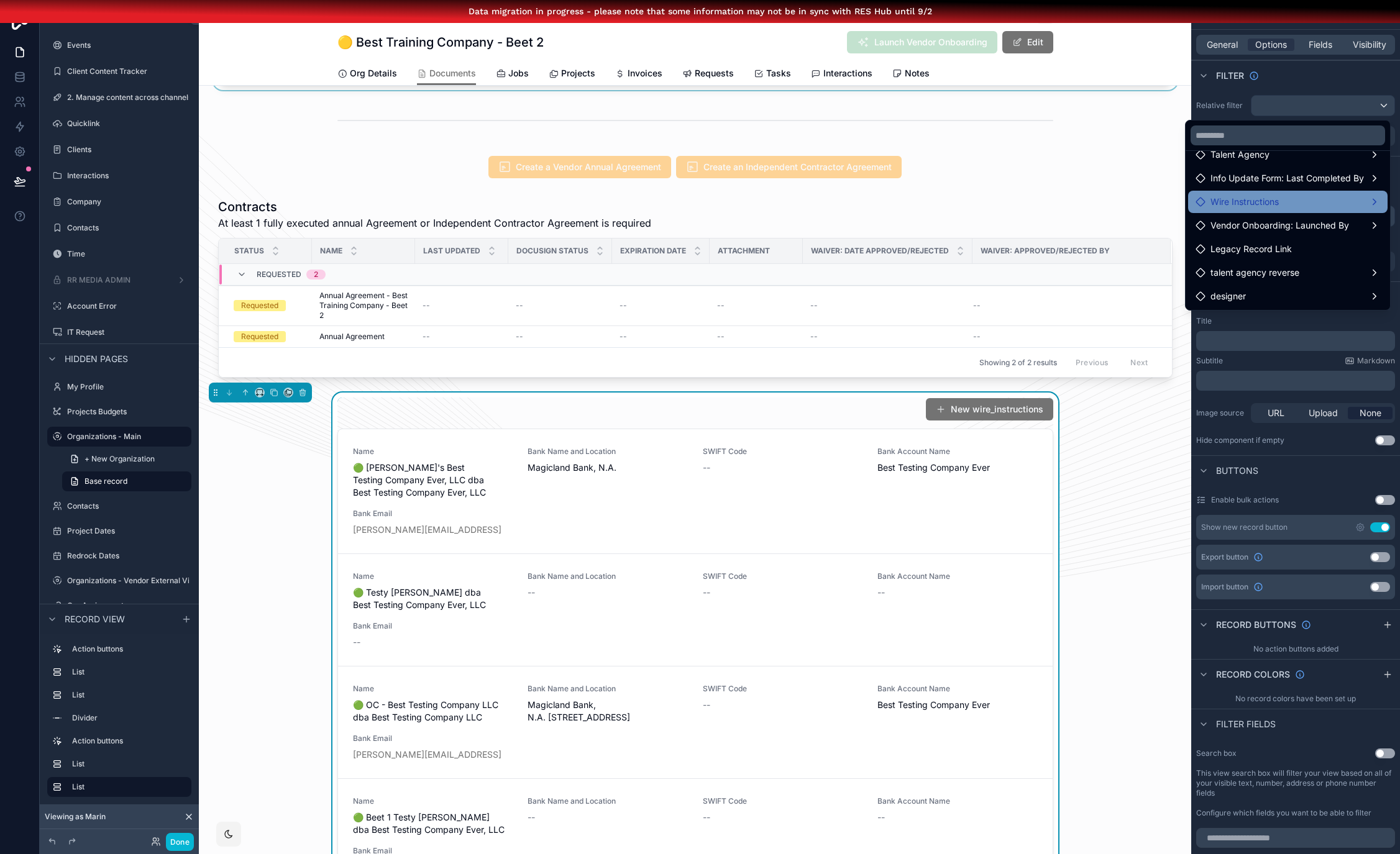
click at [1294, 194] on div "Wire Instructions" at bounding box center [1287, 202] width 184 height 15
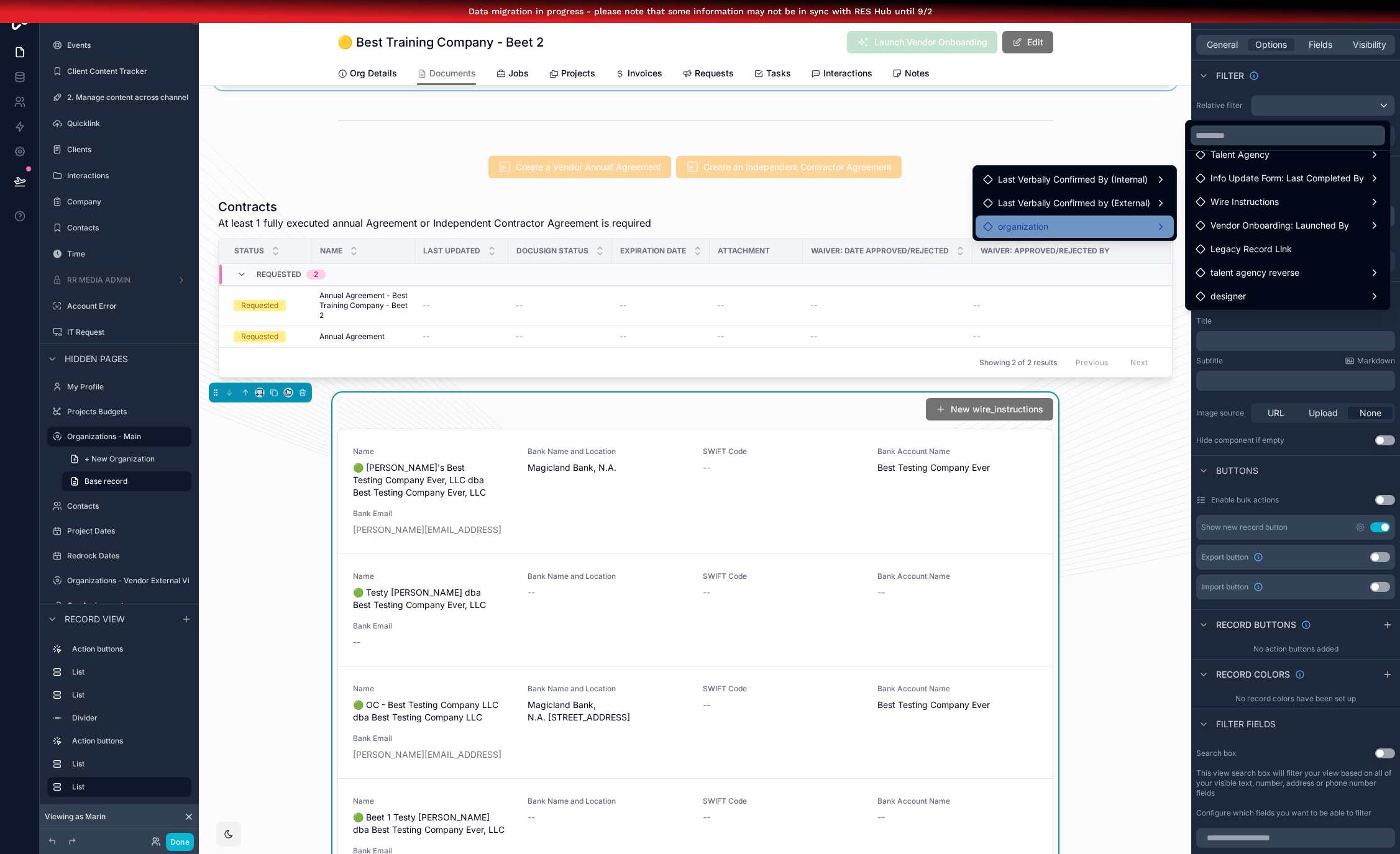
click at [1048, 221] on span "organization" at bounding box center [1023, 227] width 50 height 15
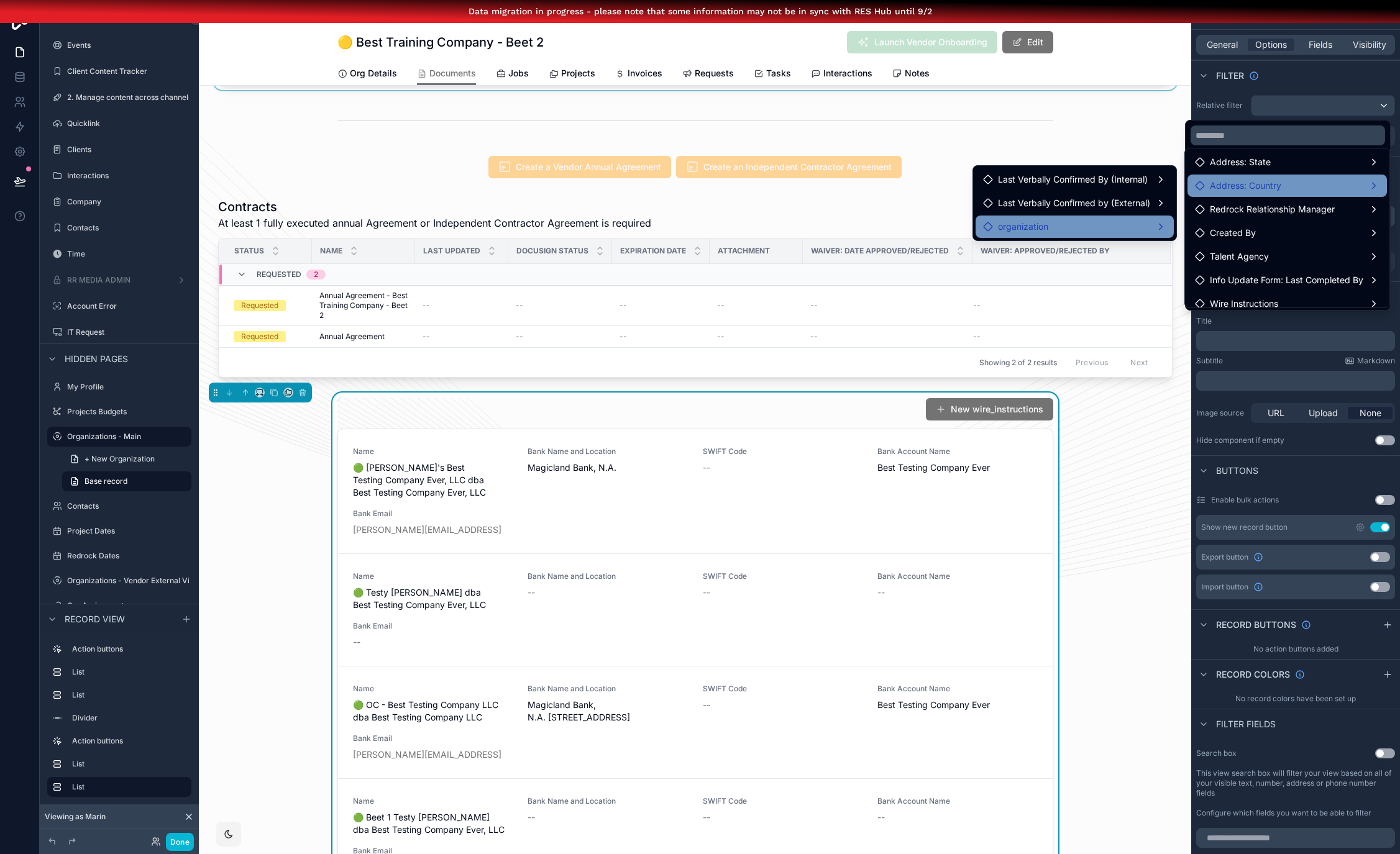
scroll to position [0, 0]
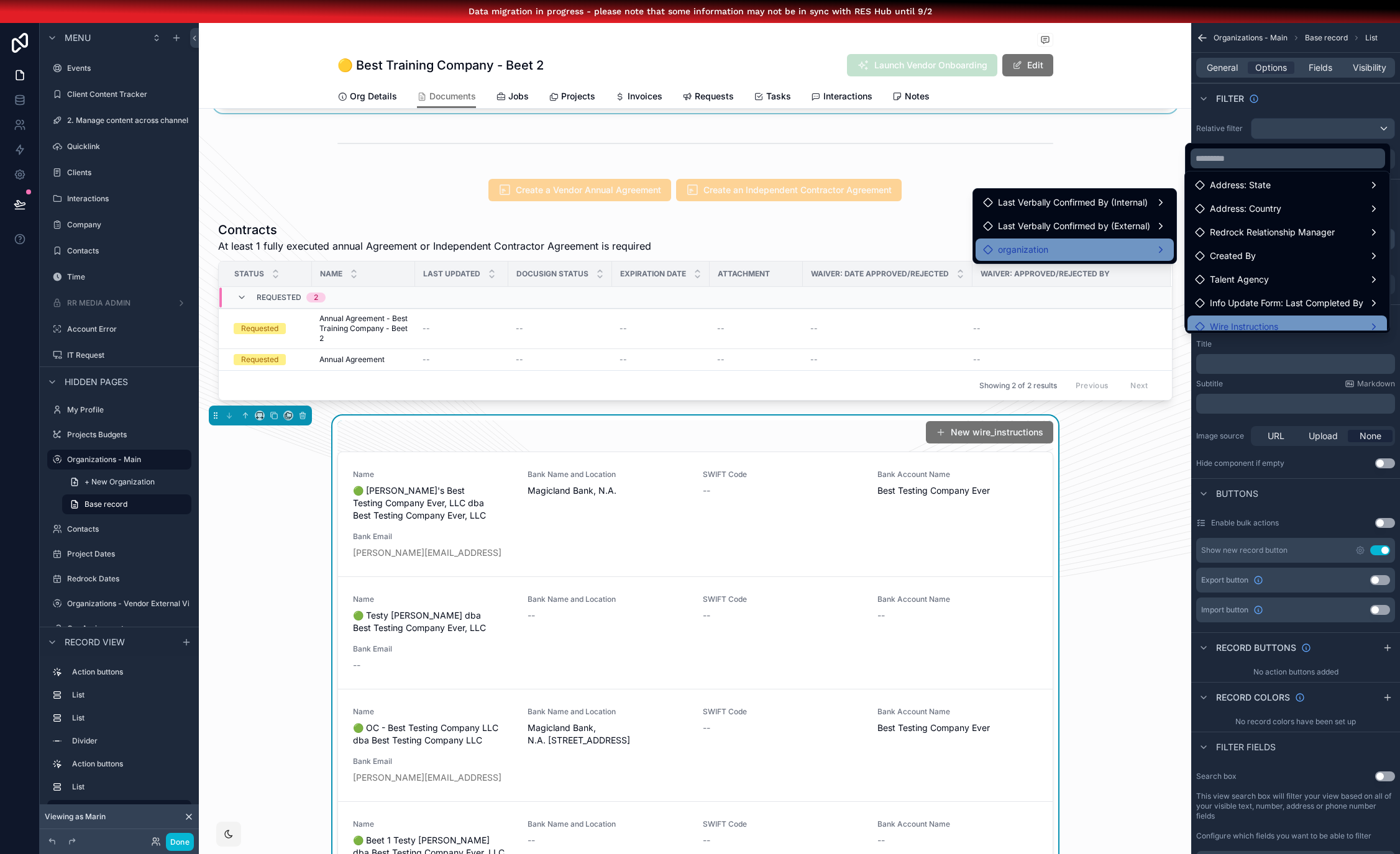
click at [1290, 324] on div "Wire Instructions" at bounding box center [1286, 327] width 184 height 15
click at [1253, 322] on span "Wire Instructions" at bounding box center [1243, 327] width 68 height 15
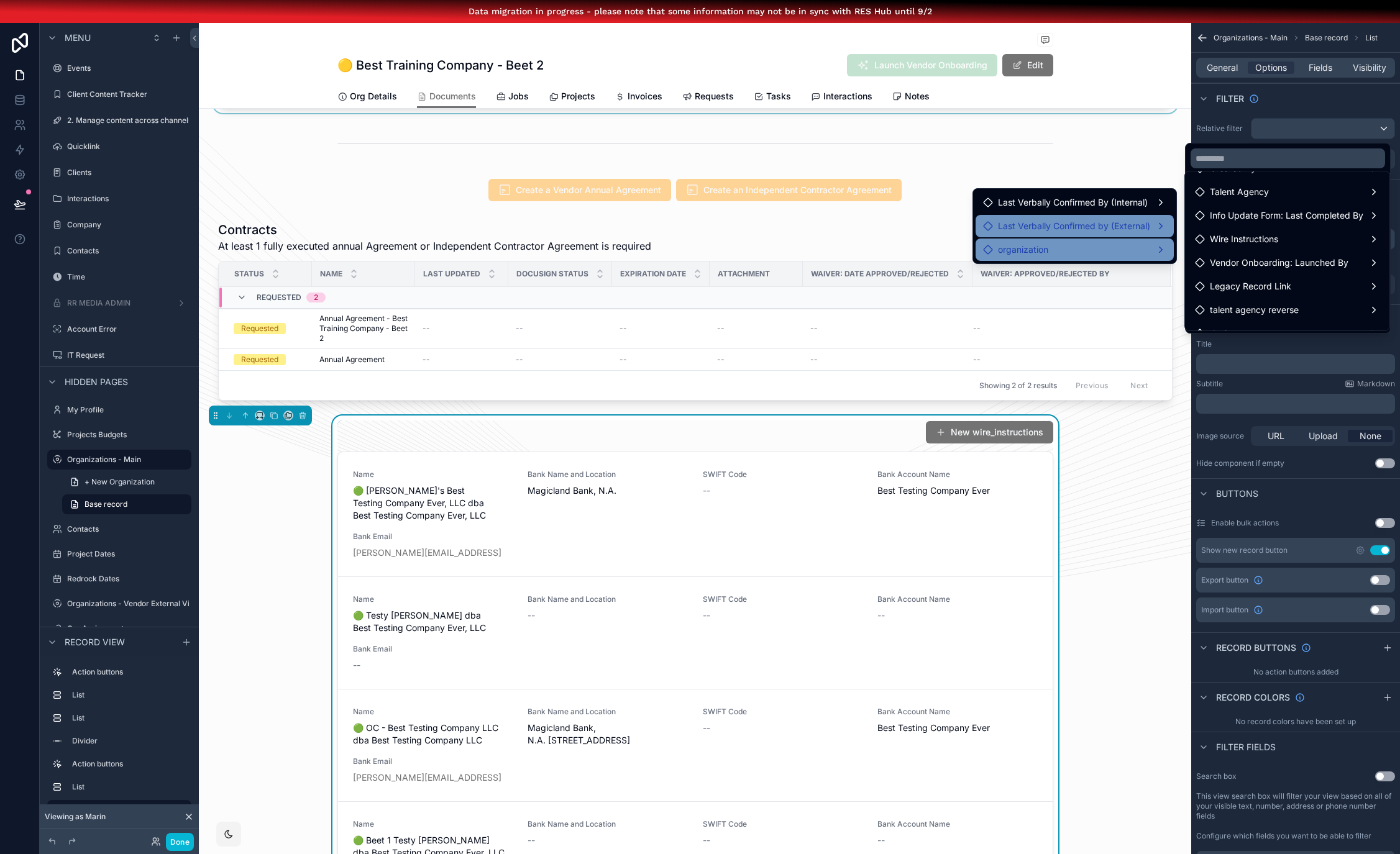
scroll to position [104, 0]
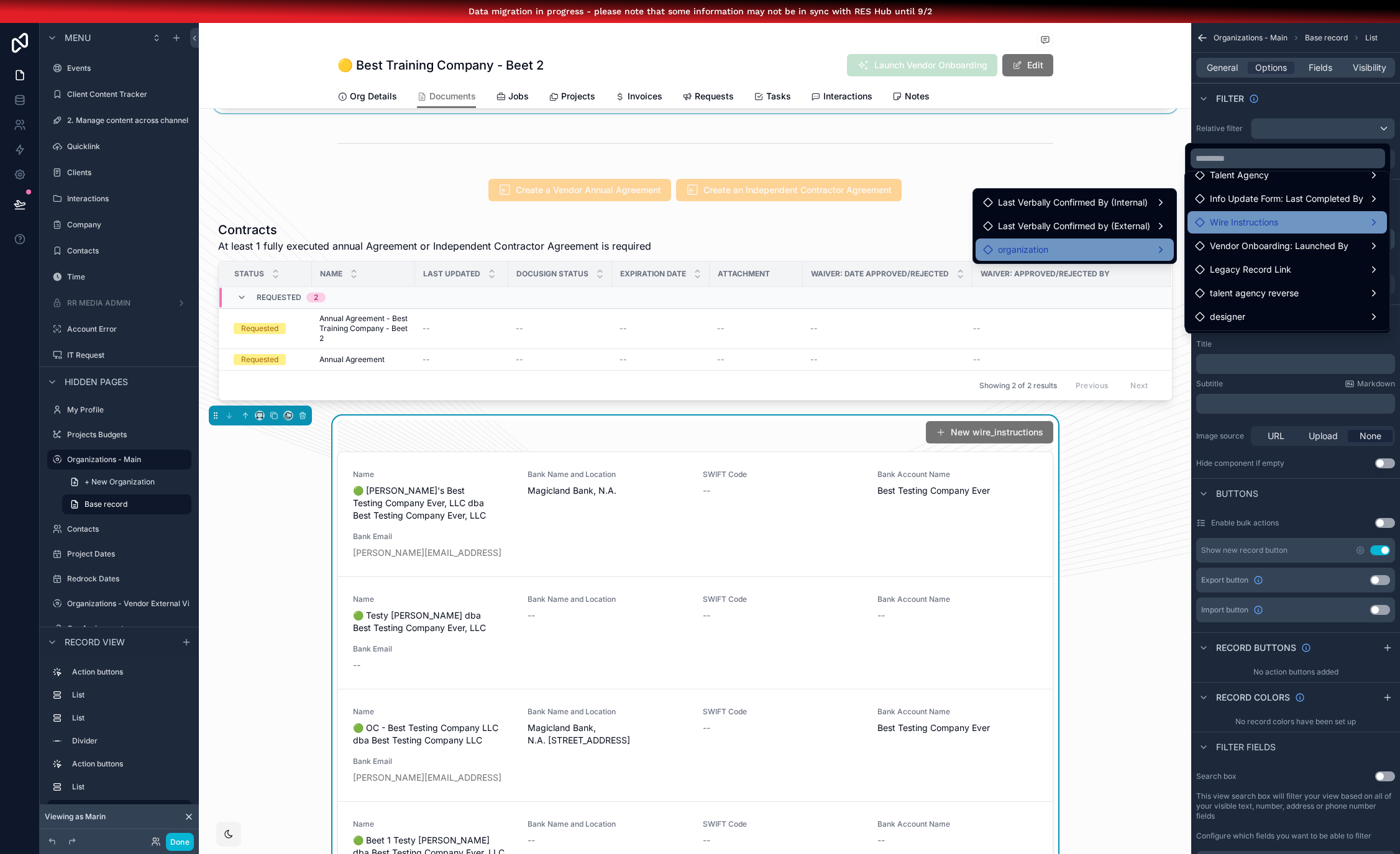
click at [1243, 222] on span "Wire Instructions" at bounding box center [1243, 222] width 68 height 15
click at [1236, 140] on div "All organization Address: State Address: Country Redrock Relationship Manager C…" at bounding box center [1287, 237] width 206 height 193
click at [1251, 136] on div "scrollable content" at bounding box center [700, 427] width 1400 height 854
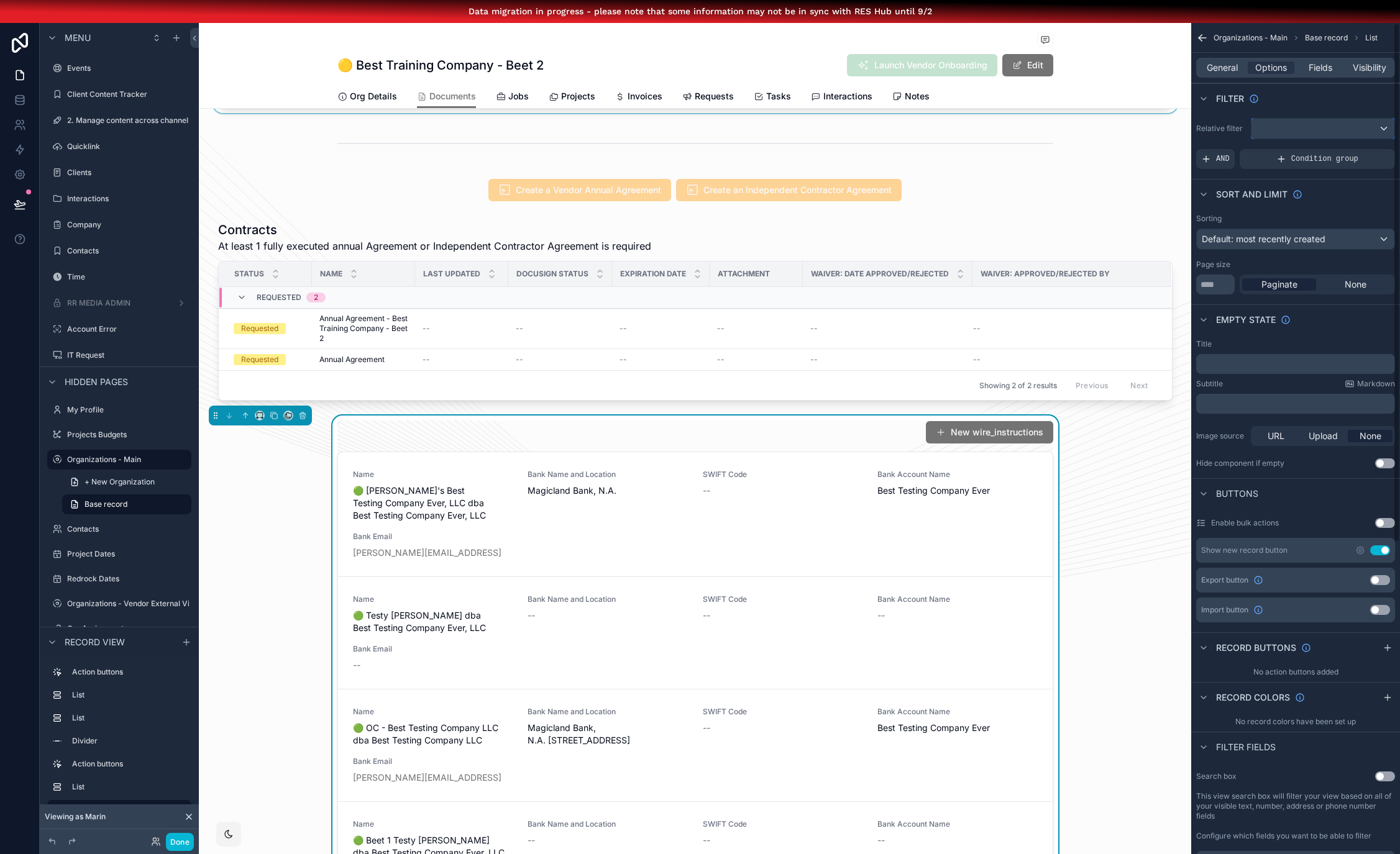
click at [1304, 130] on div "scrollable content" at bounding box center [1323, 129] width 143 height 20
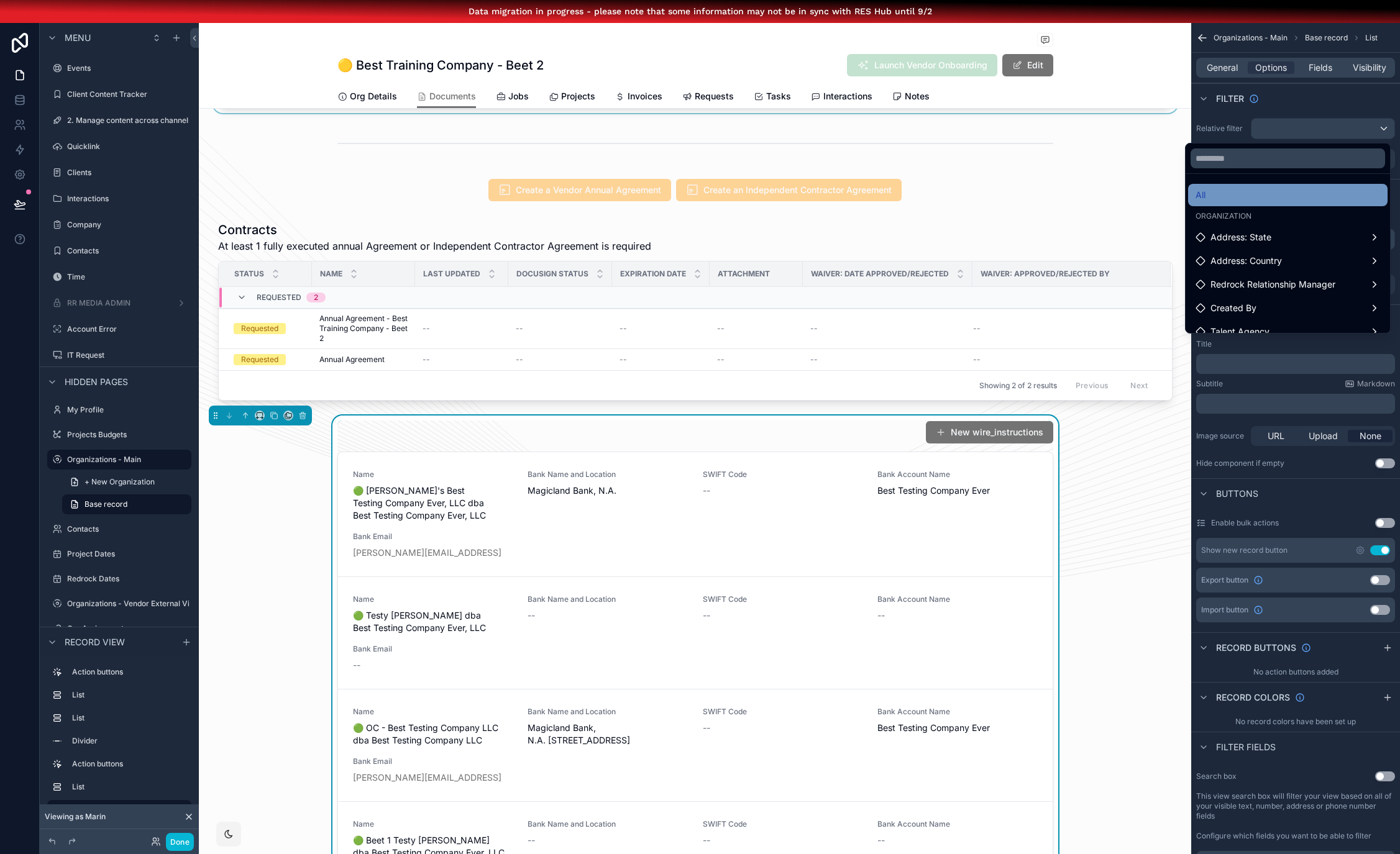
click at [1266, 190] on div "All" at bounding box center [1287, 195] width 184 height 15
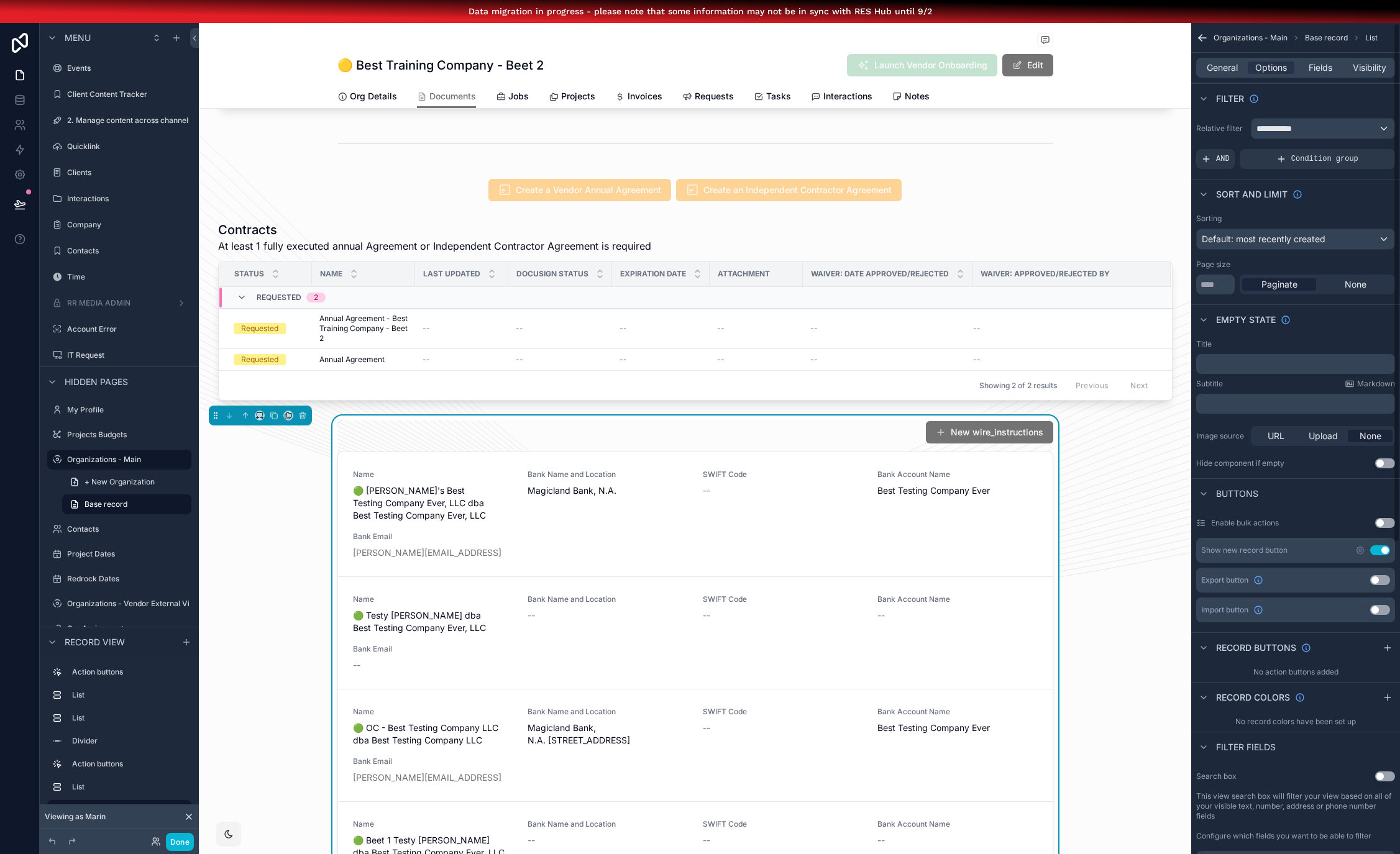
scroll to position [20, 0]
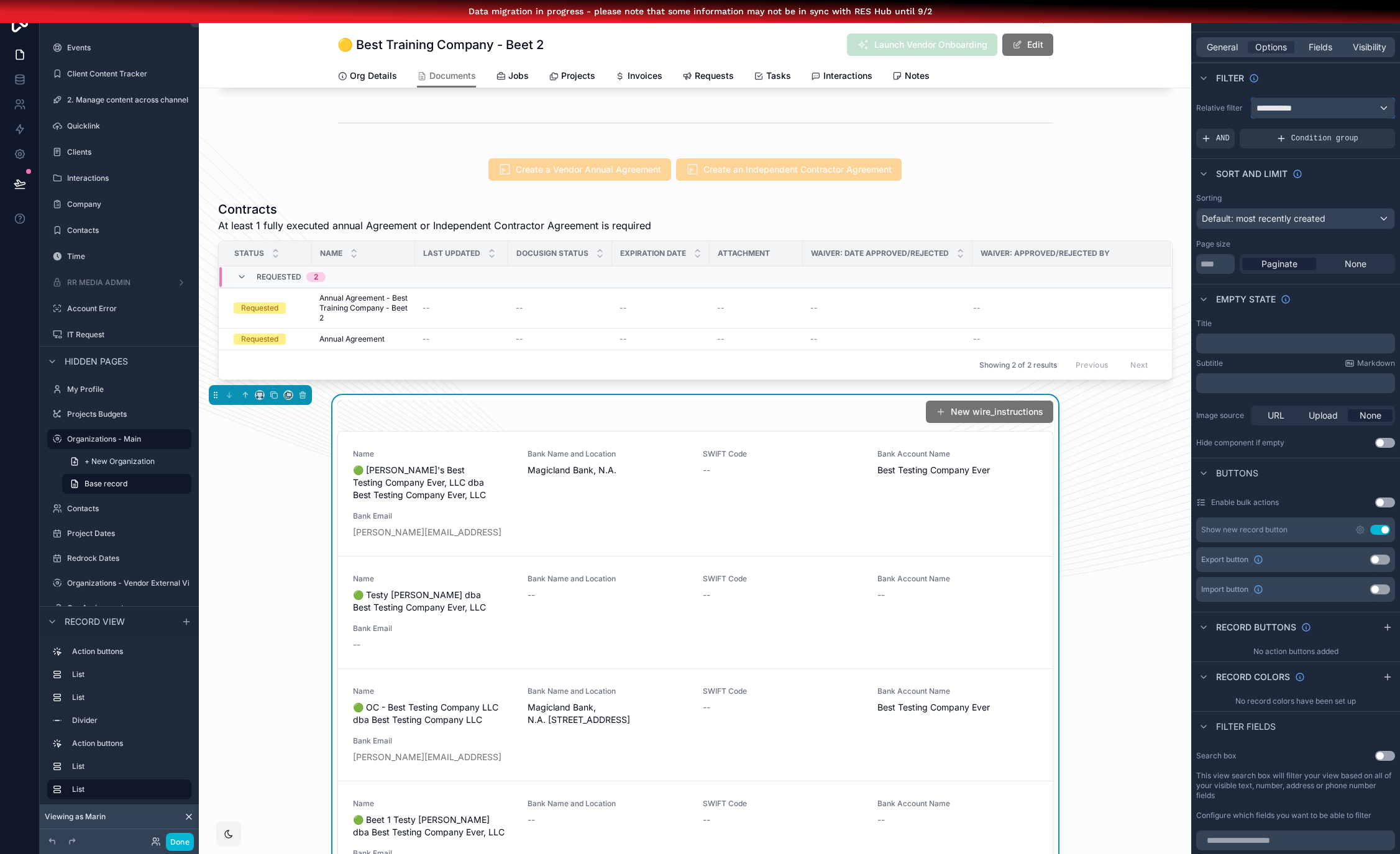
click at [1302, 114] on span "**********" at bounding box center [1279, 108] width 46 height 13
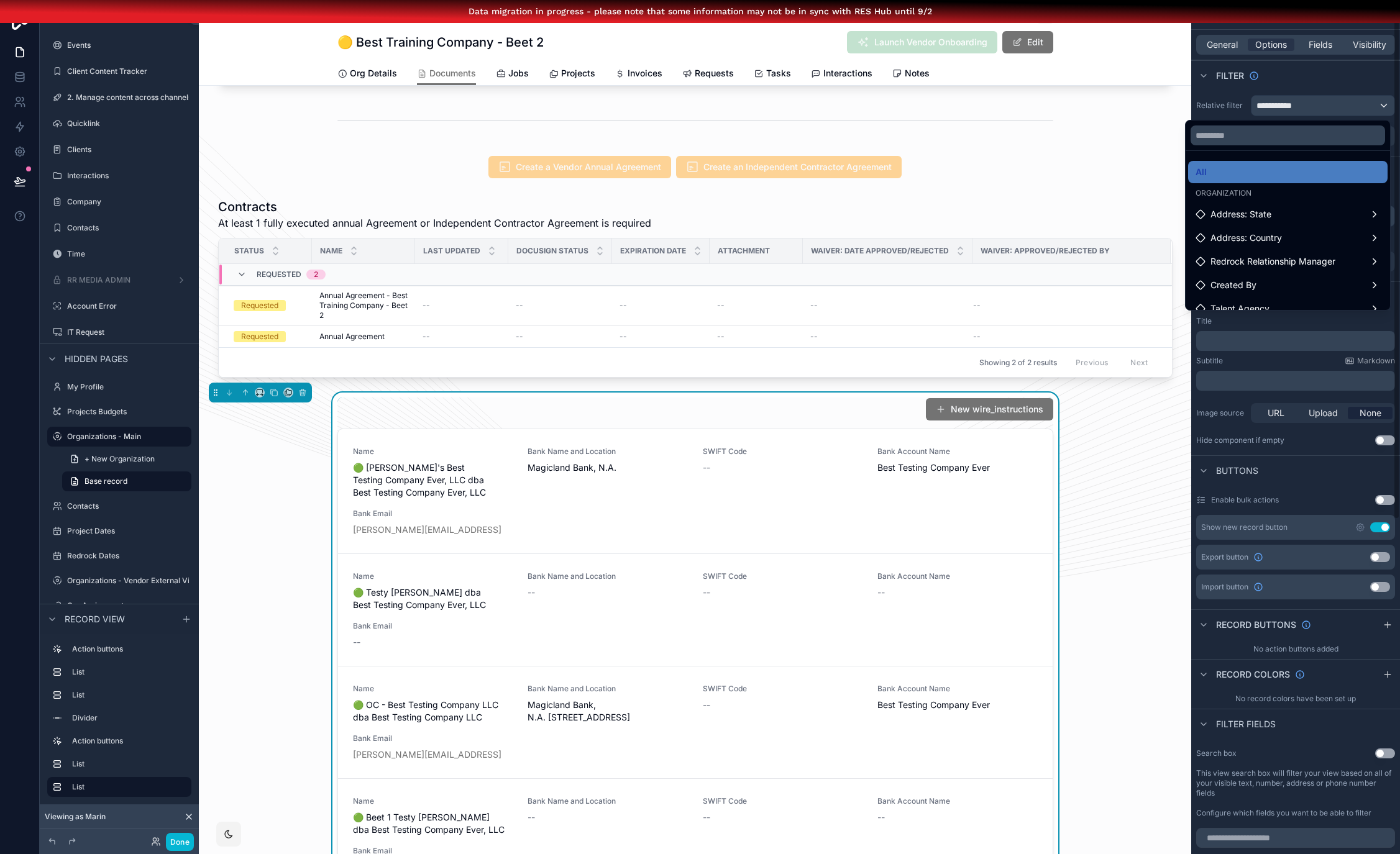
scroll to position [154, 0]
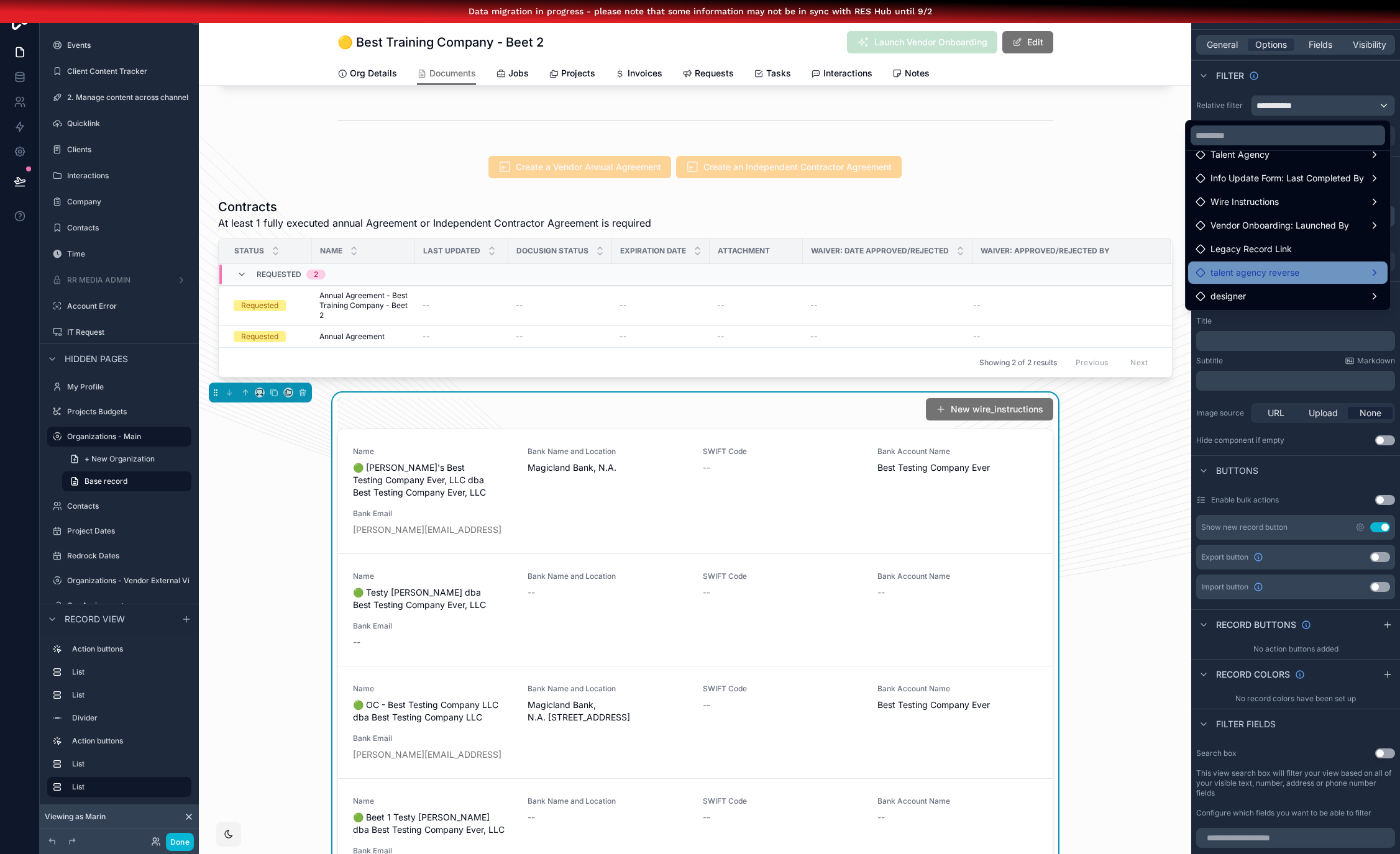
click at [1286, 265] on span "talent agency reverse" at bounding box center [1255, 272] width 89 height 15
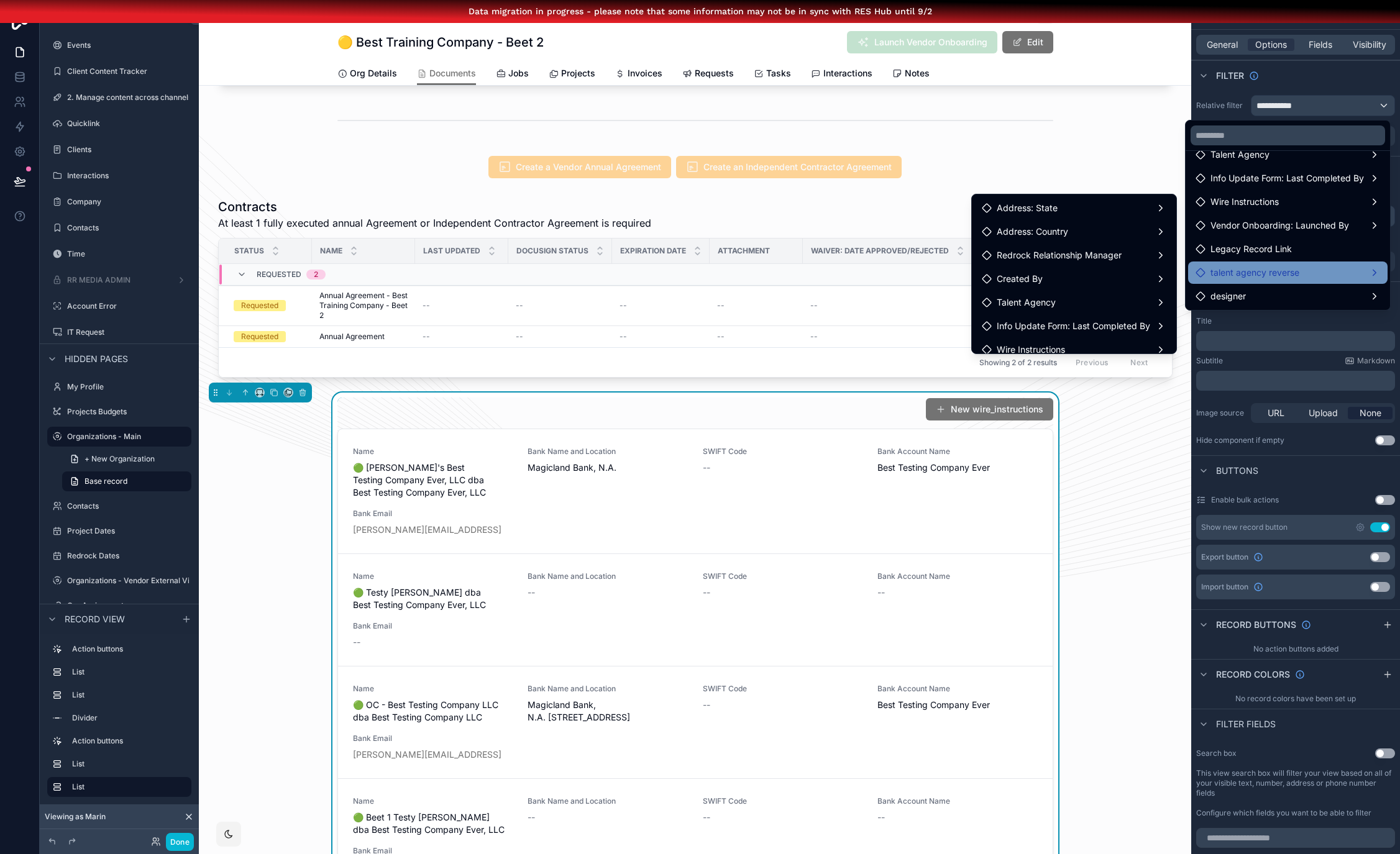
click at [1284, 265] on span "talent agency reverse" at bounding box center [1255, 272] width 89 height 15
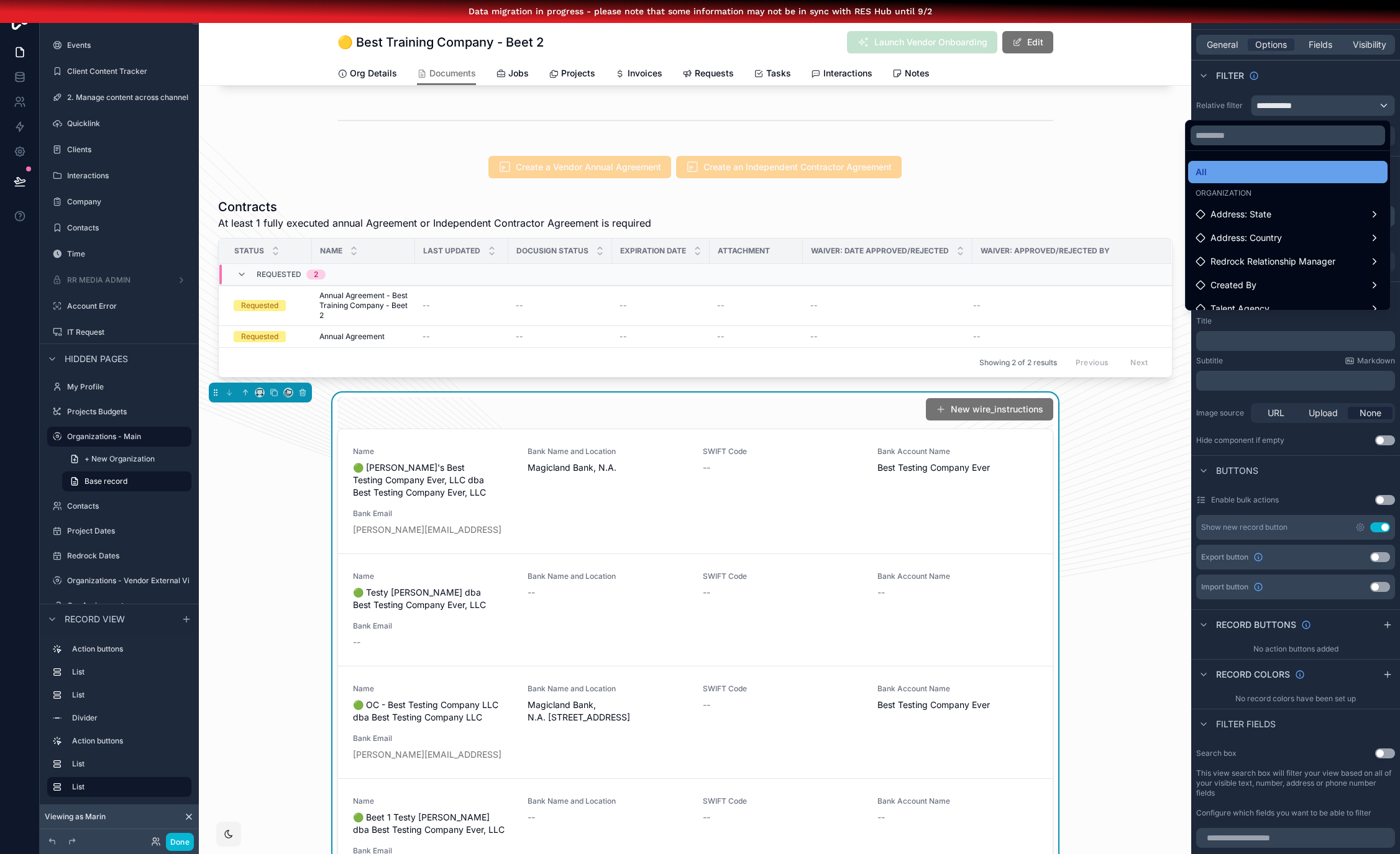
scroll to position [0, 0]
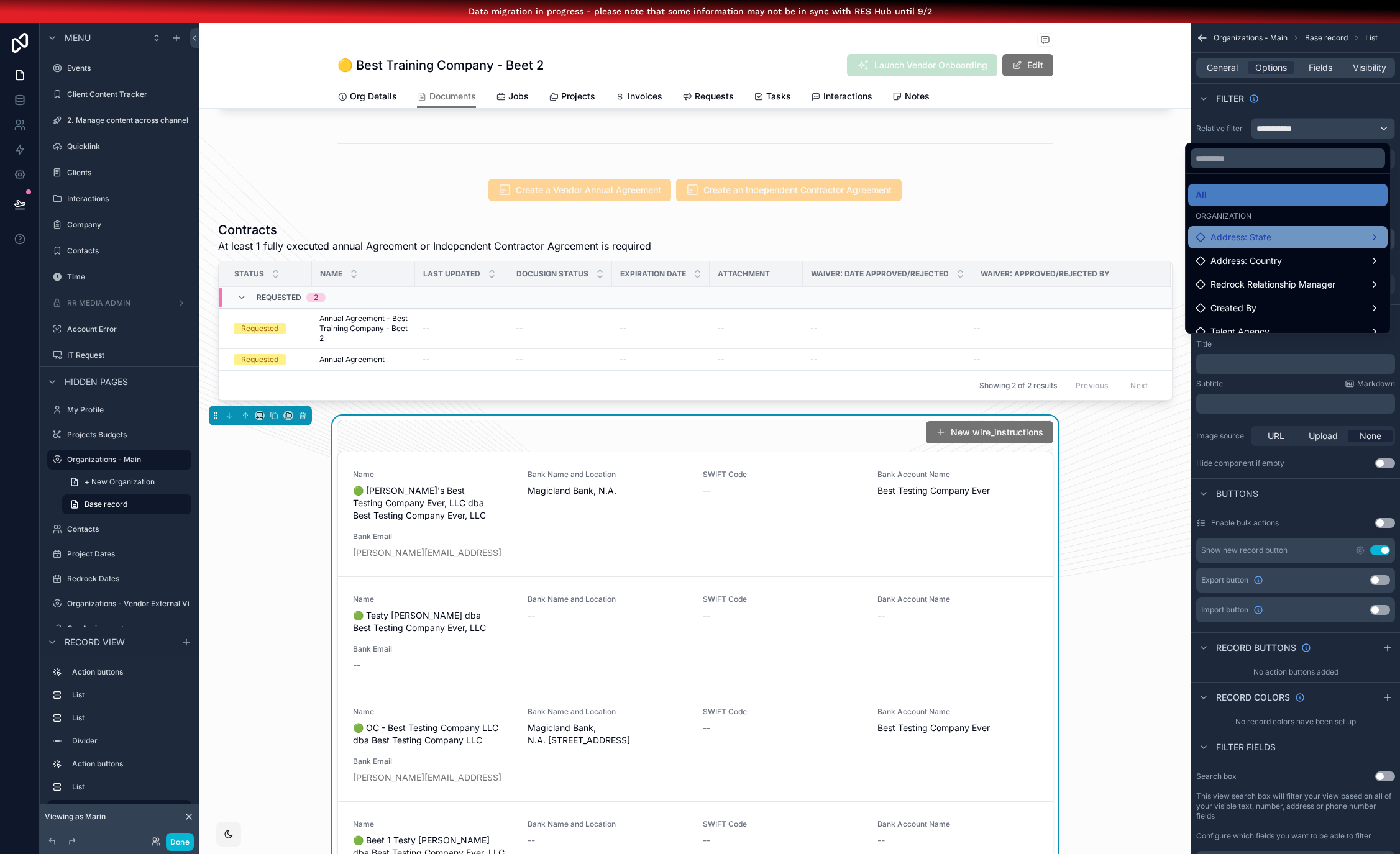
click at [1241, 237] on span "Address: State" at bounding box center [1241, 237] width 61 height 15
click at [1119, 492] on div "New wire_instructions Name 🟢 Stephen's Best Testing Company Ever, LLC dba Best …" at bounding box center [695, 756] width 992 height 681
click at [1015, 439] on button "New wire_instructions" at bounding box center [989, 431] width 134 height 24
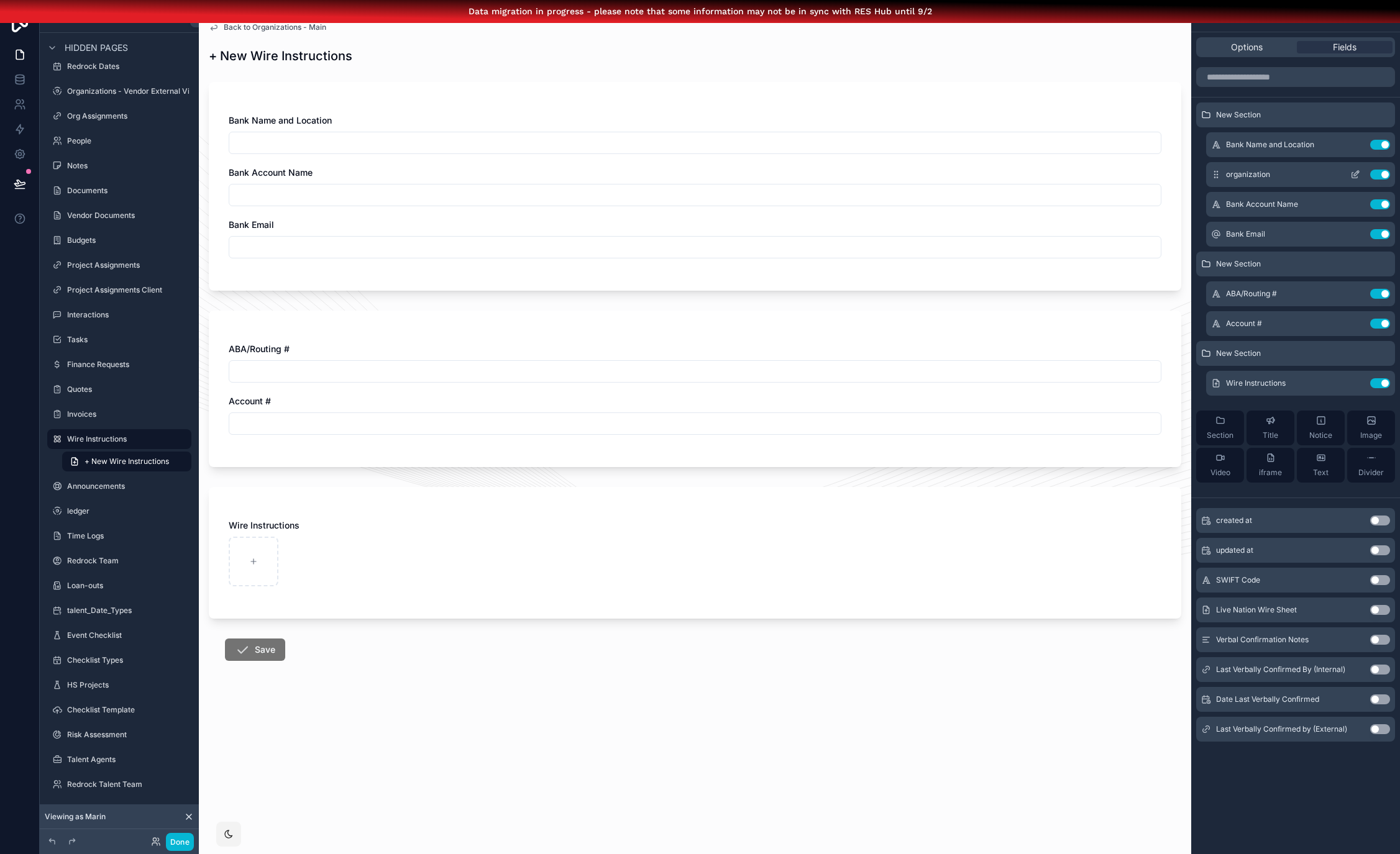
click at [1360, 175] on icon "scrollable content" at bounding box center [1354, 175] width 10 height 10
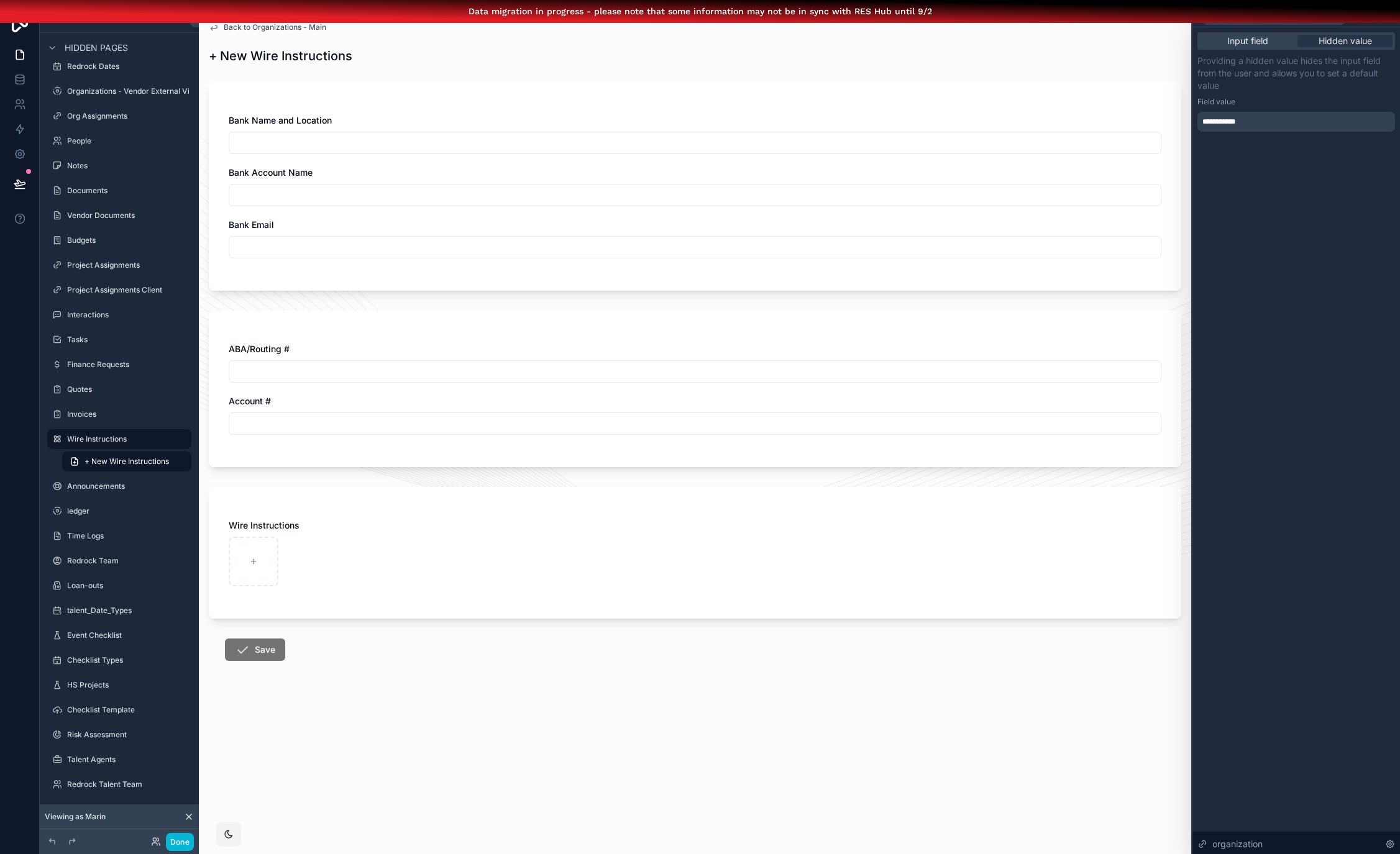
click at [1305, 123] on div "**********" at bounding box center [1296, 122] width 198 height 20
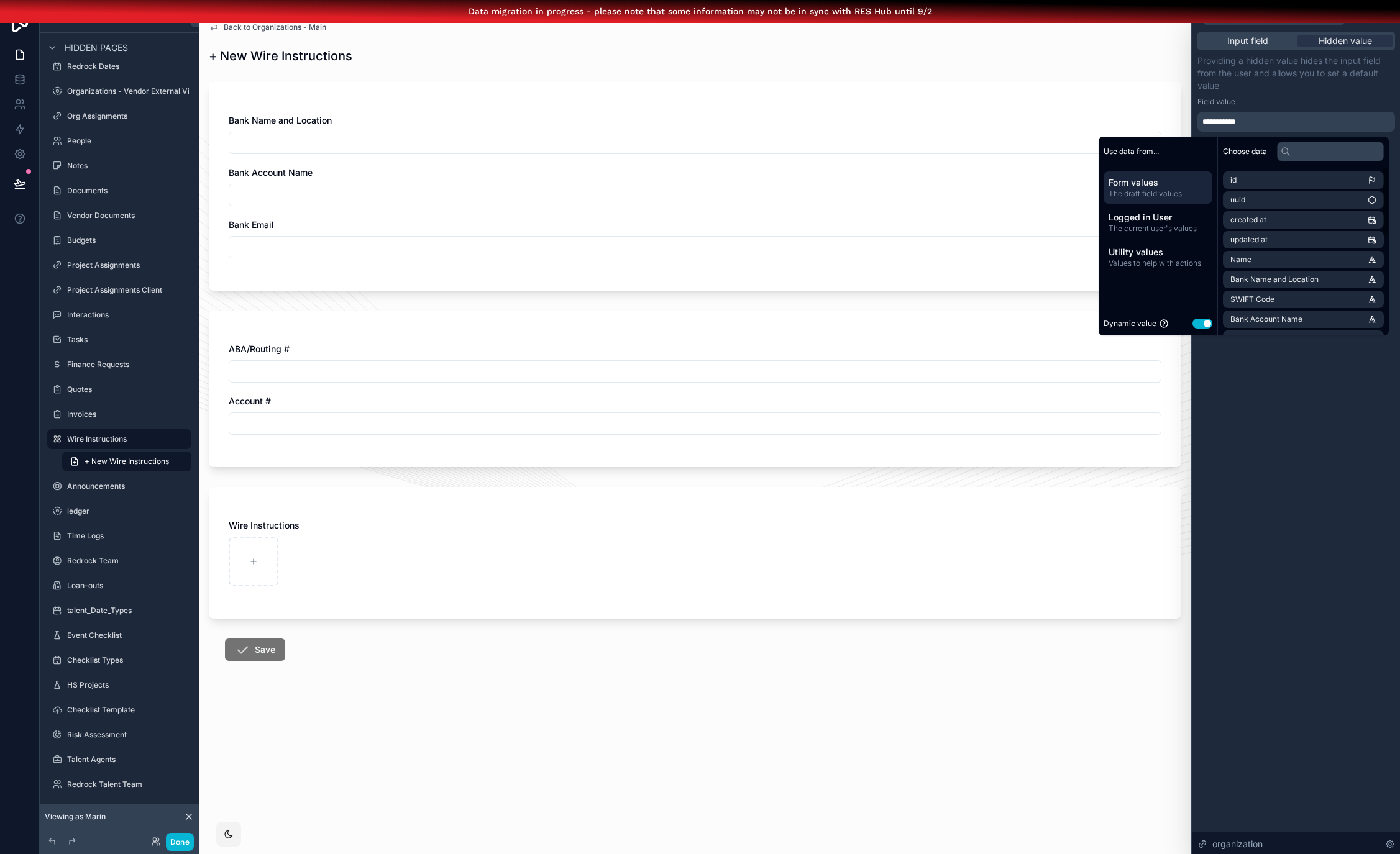
click at [1315, 362] on div "**********" at bounding box center [1296, 442] width 208 height 830
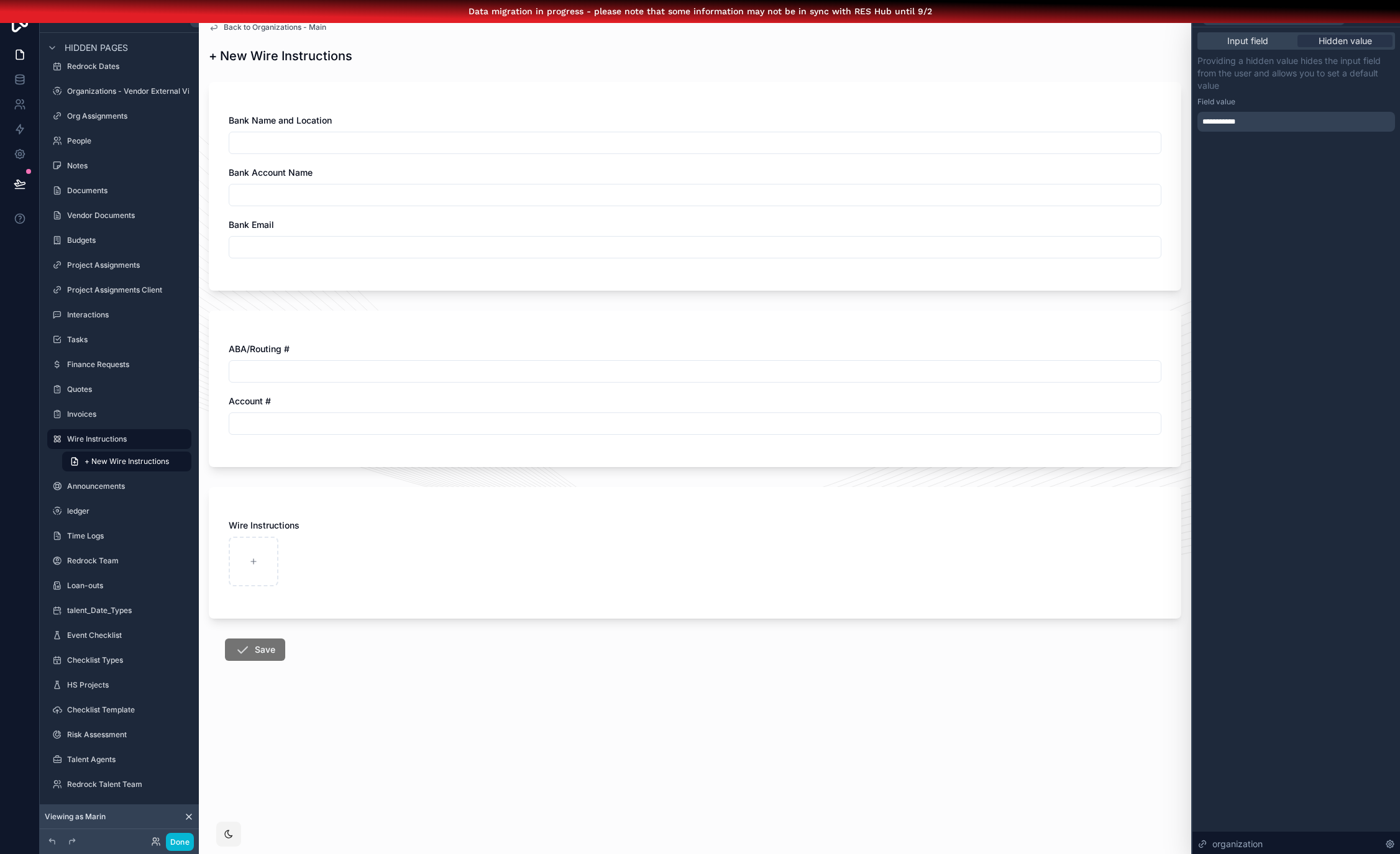
click at [314, 28] on span "Back to Organizations - Main" at bounding box center [274, 27] width 102 height 10
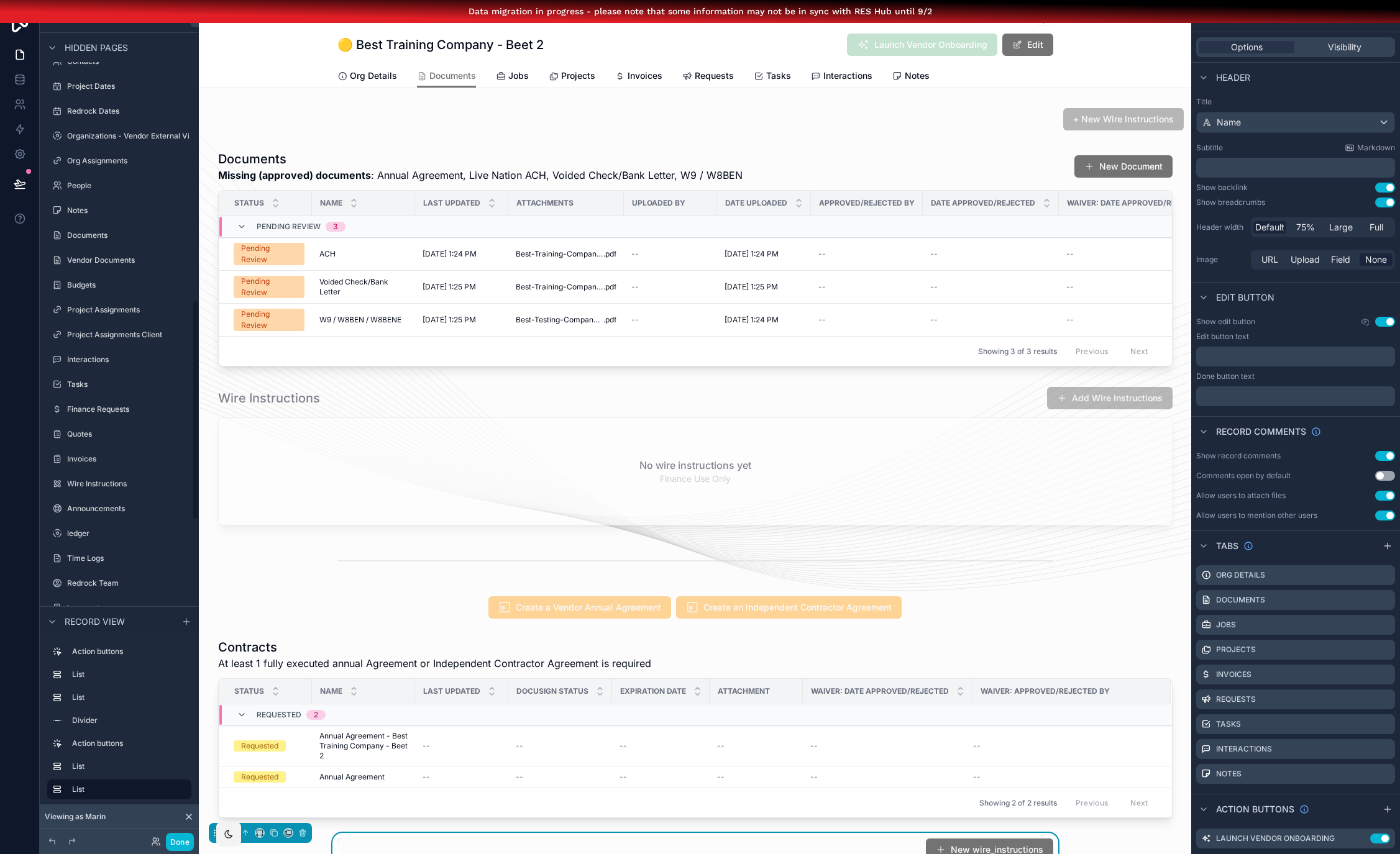
scroll to position [1147, 0]
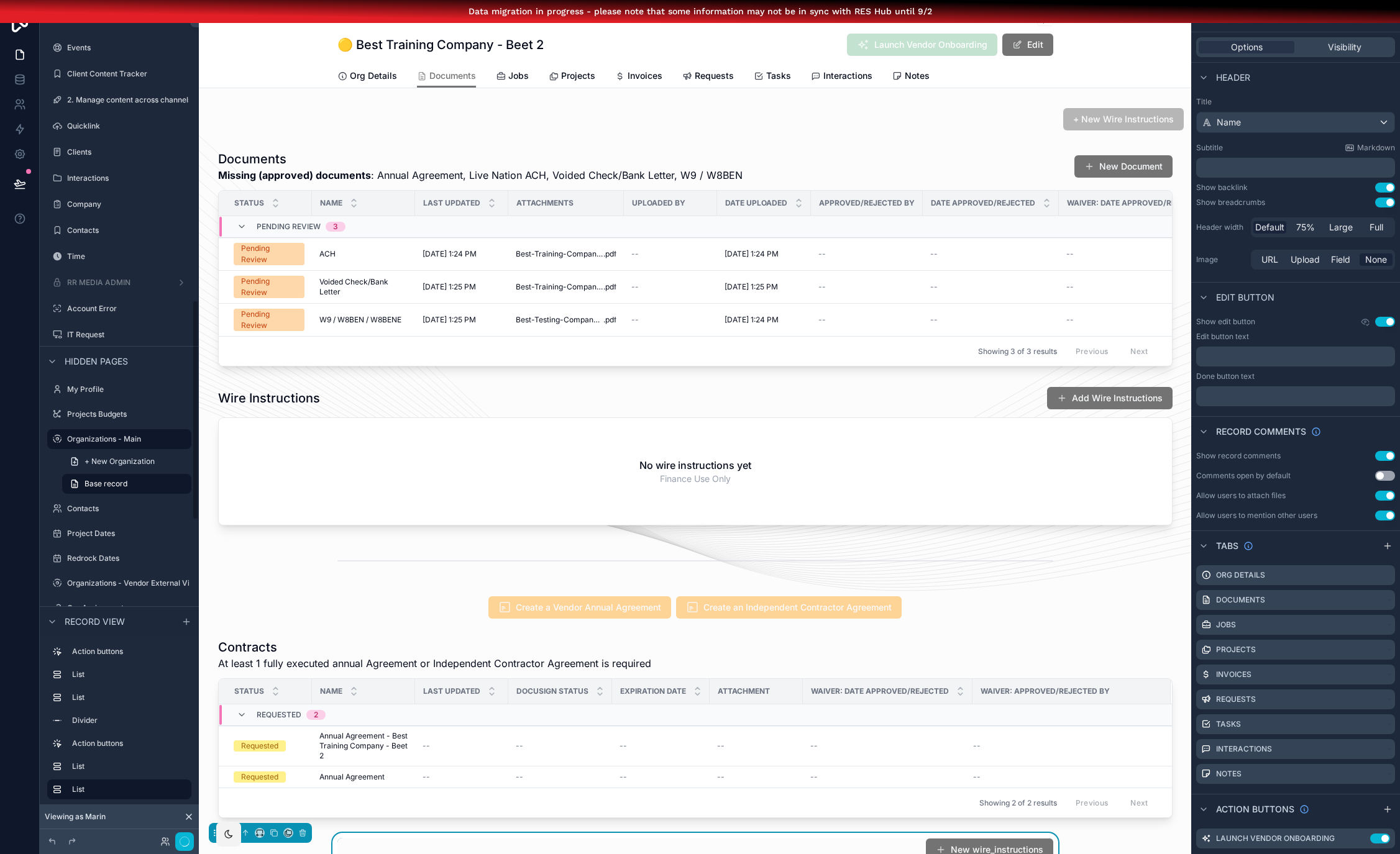
drag, startPoint x: 373, startPoint y: 28, endPoint x: 619, endPoint y: 109, distance: 259.0
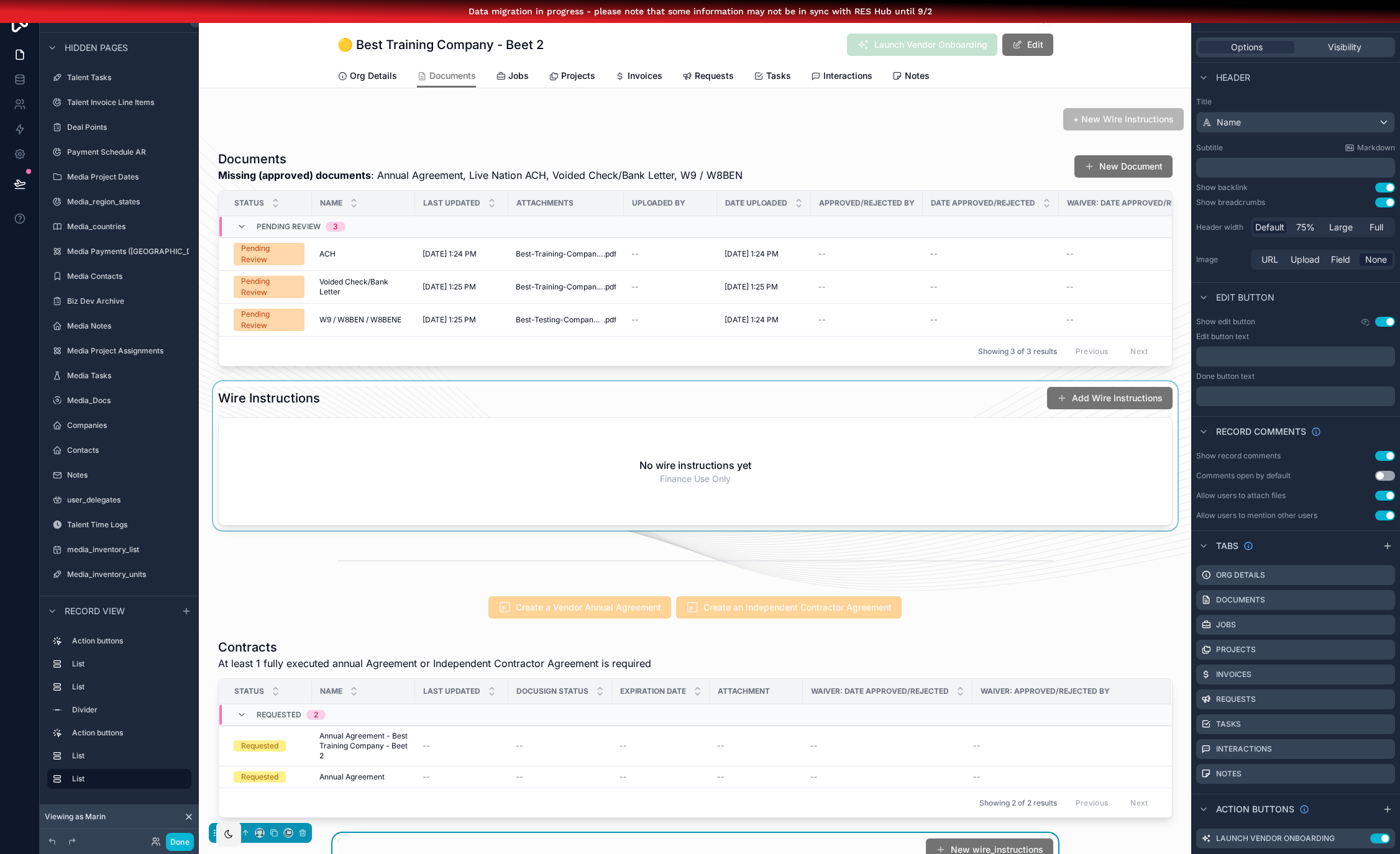
click at [1080, 405] on div "scrollable content" at bounding box center [695, 456] width 992 height 149
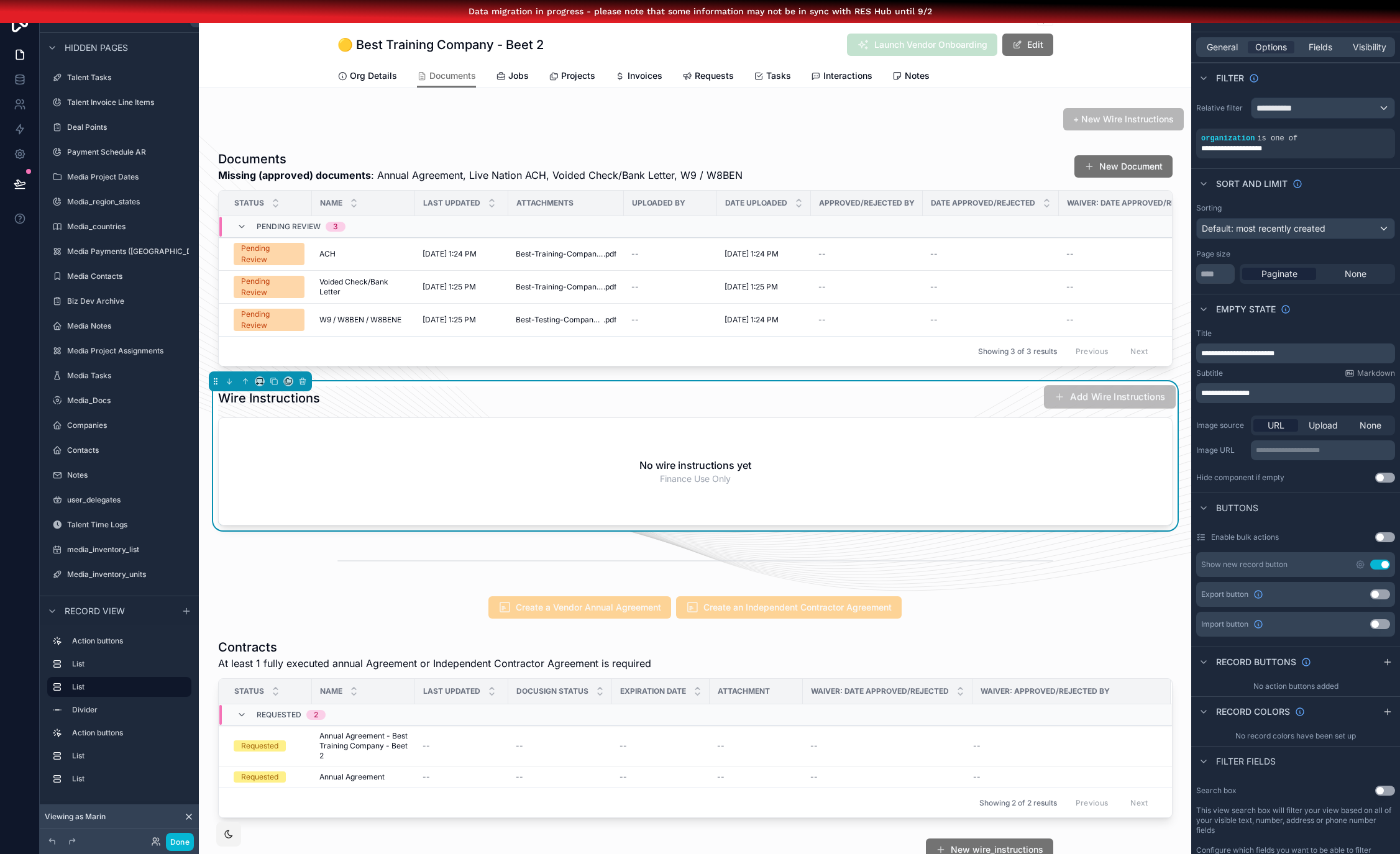
click at [1080, 408] on button "Add Wire Instructions" at bounding box center [1108, 397] width 132 height 24
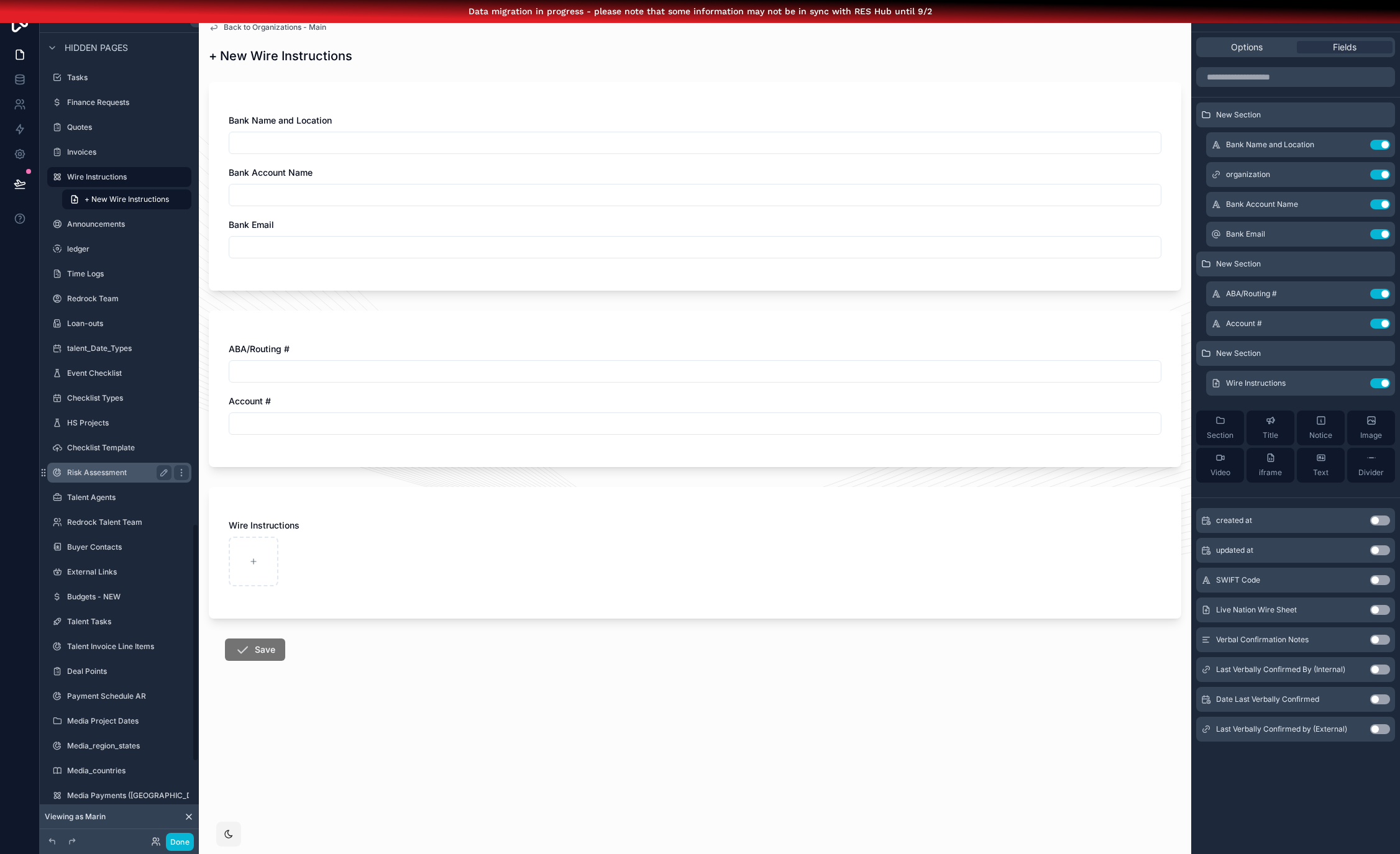
scroll to position [1586, 0]
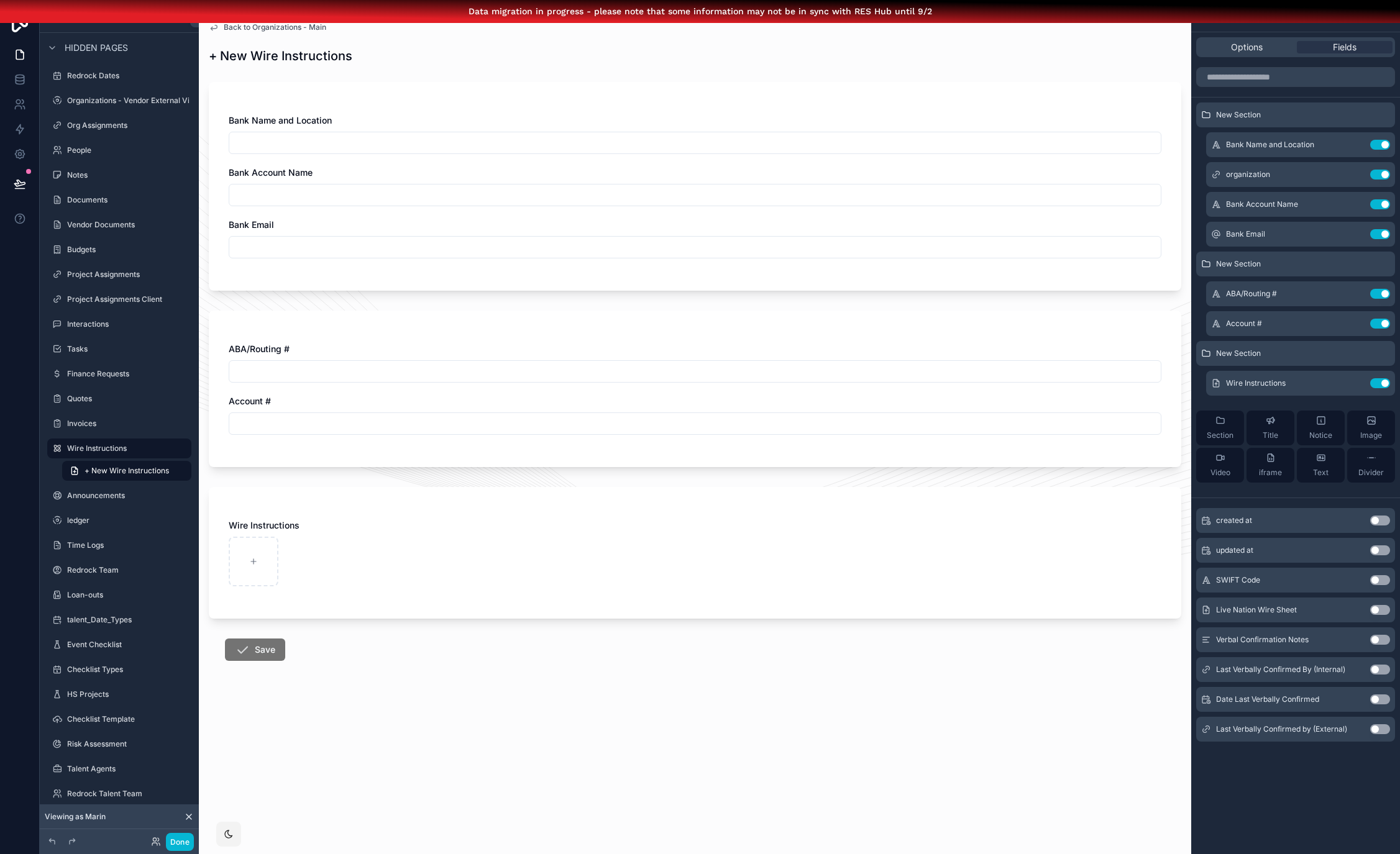
click at [258, 30] on span "Back to Organizations - Main" at bounding box center [274, 27] width 102 height 10
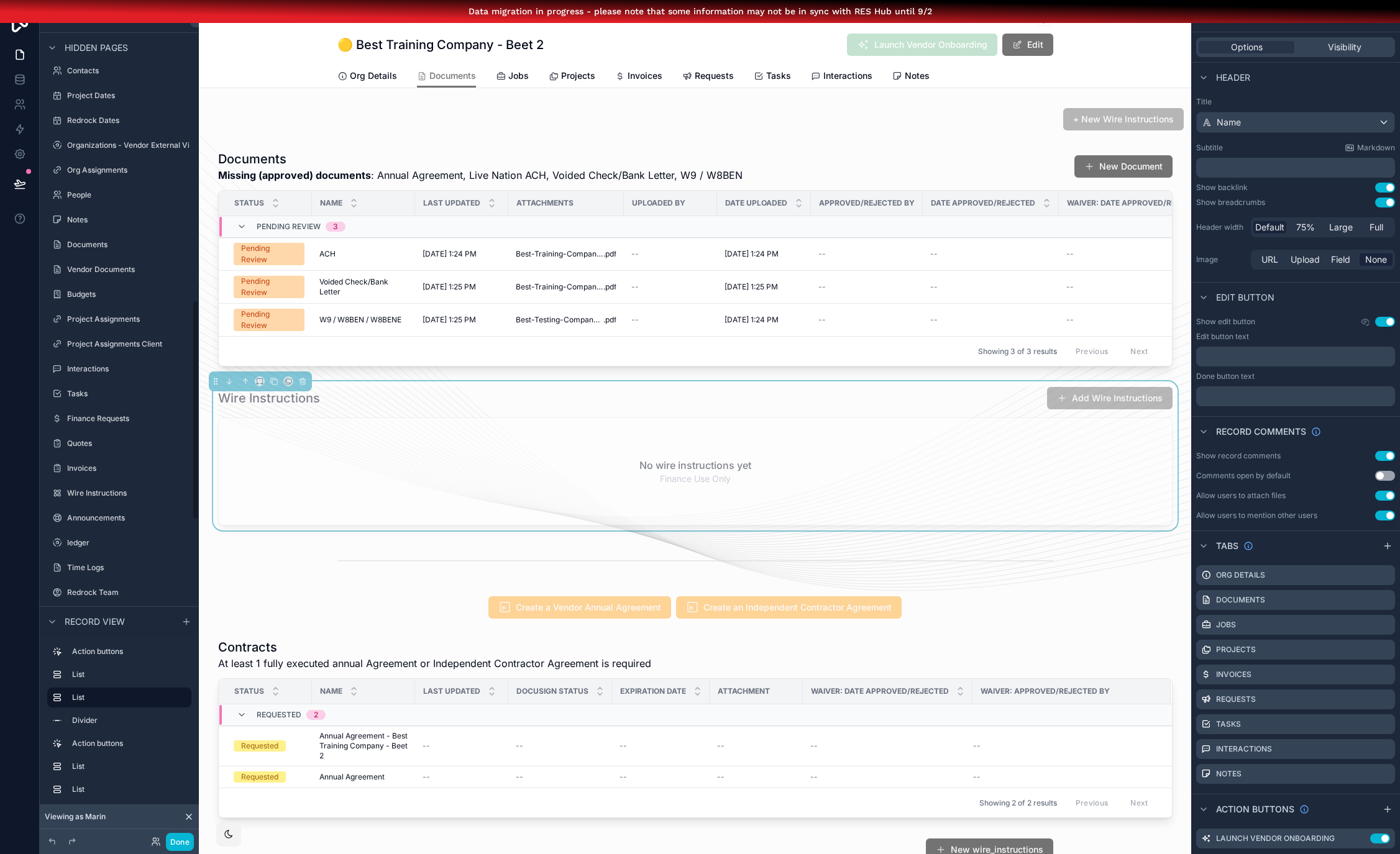
scroll to position [1147, 0]
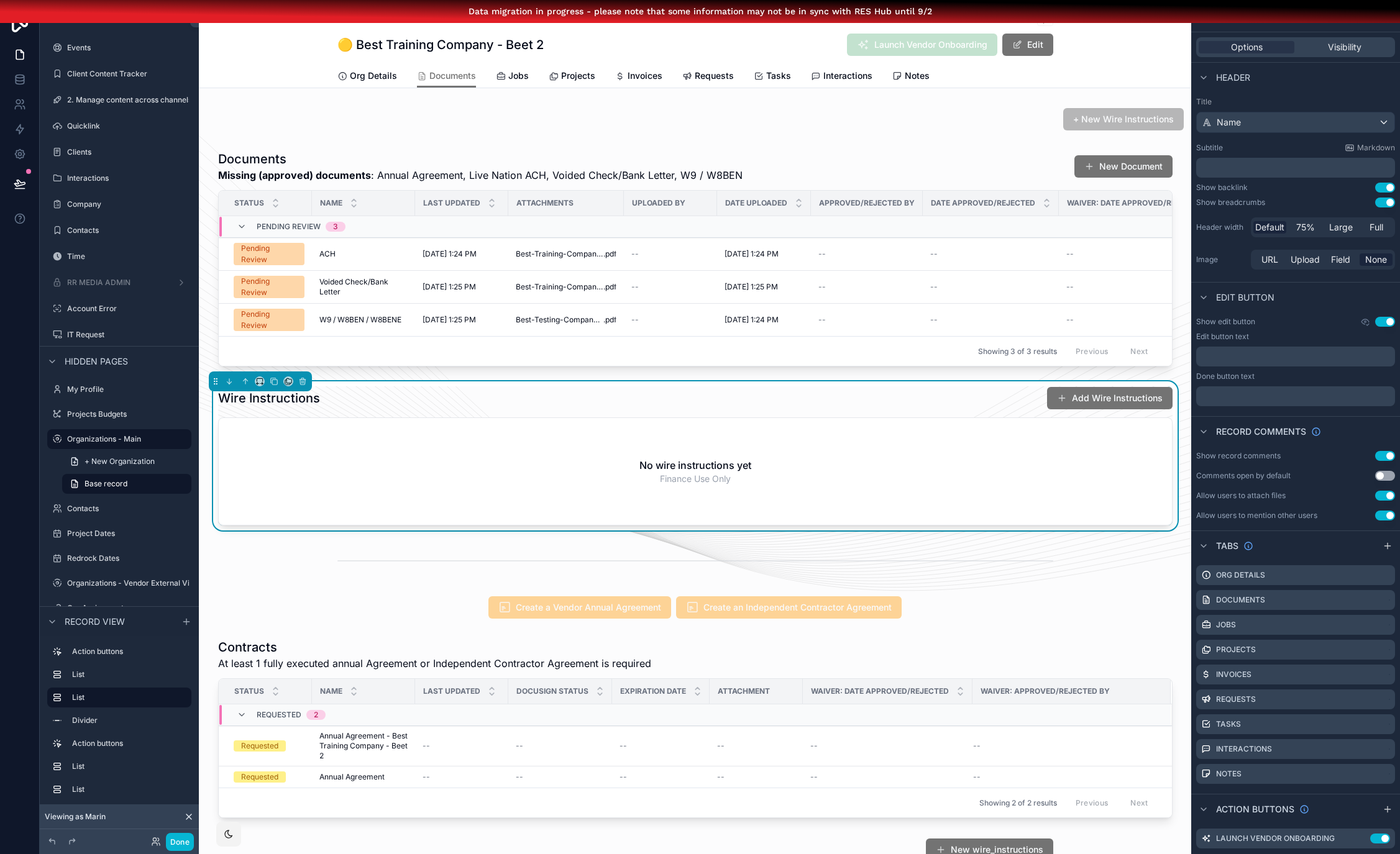
click at [999, 405] on div "Wire Instructions Add Wire Instructions" at bounding box center [695, 399] width 954 height 24
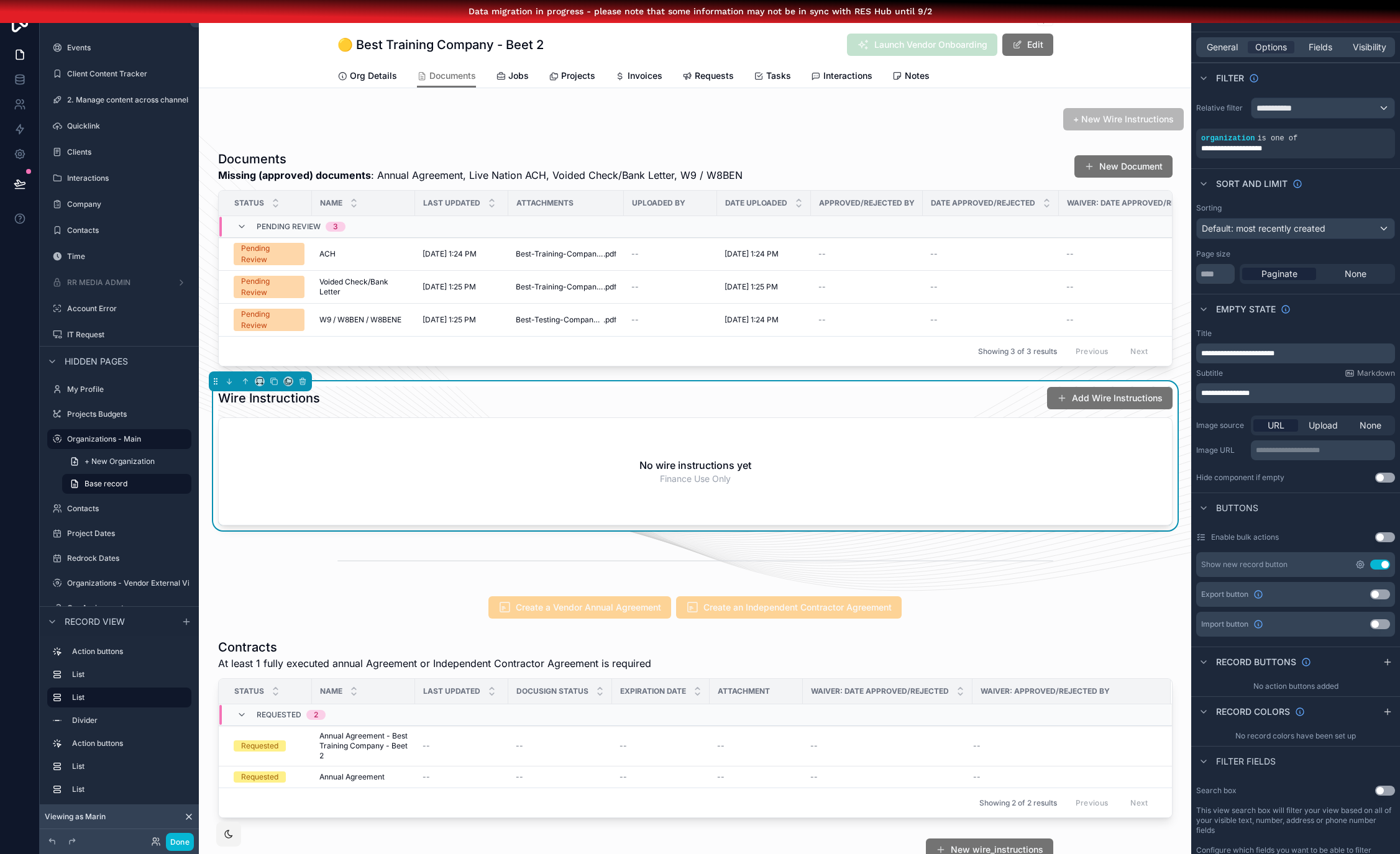
click at [1364, 563] on icon "scrollable content" at bounding box center [1360, 564] width 7 height 7
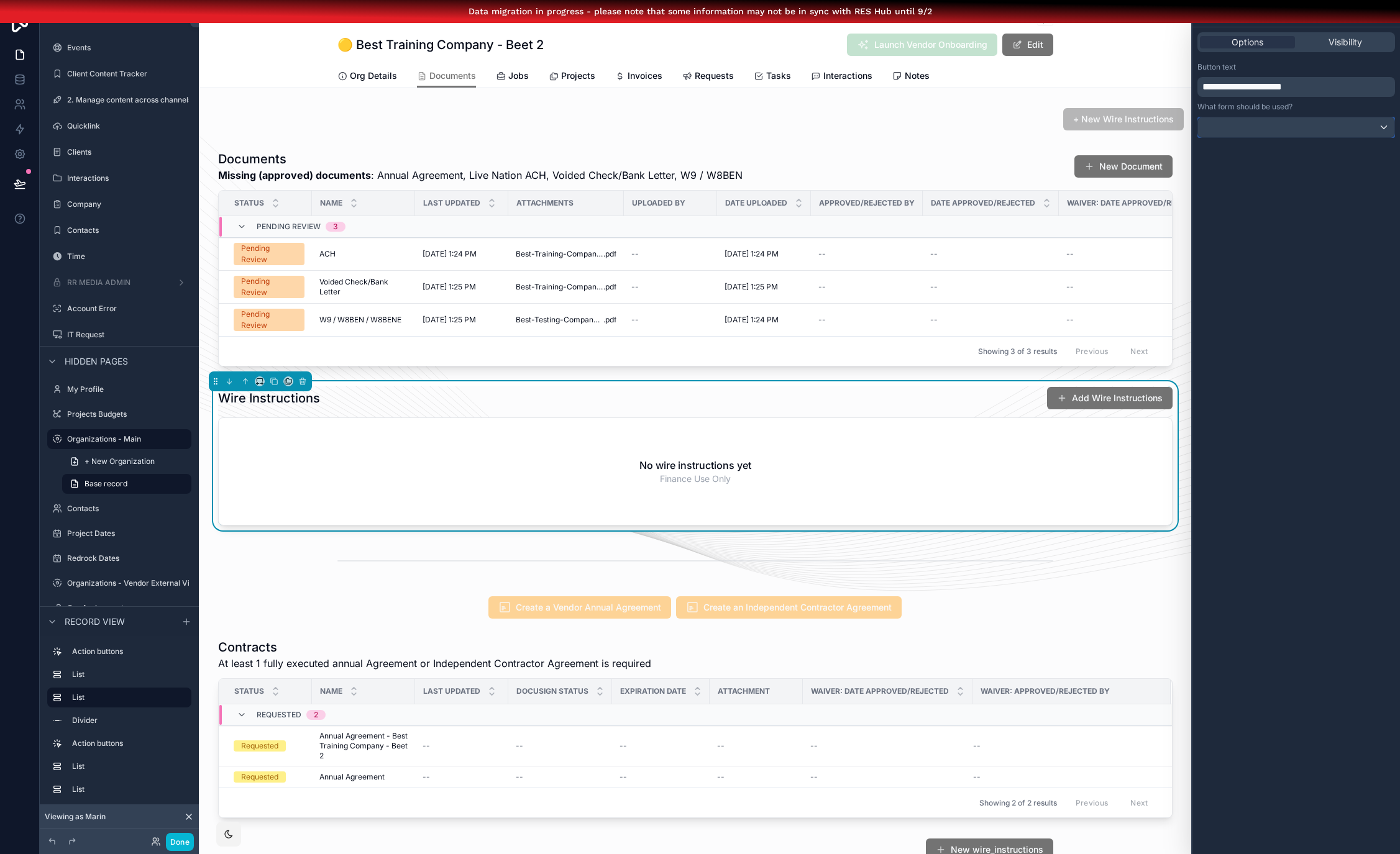
click at [1267, 128] on div at bounding box center [1296, 128] width 196 height 20
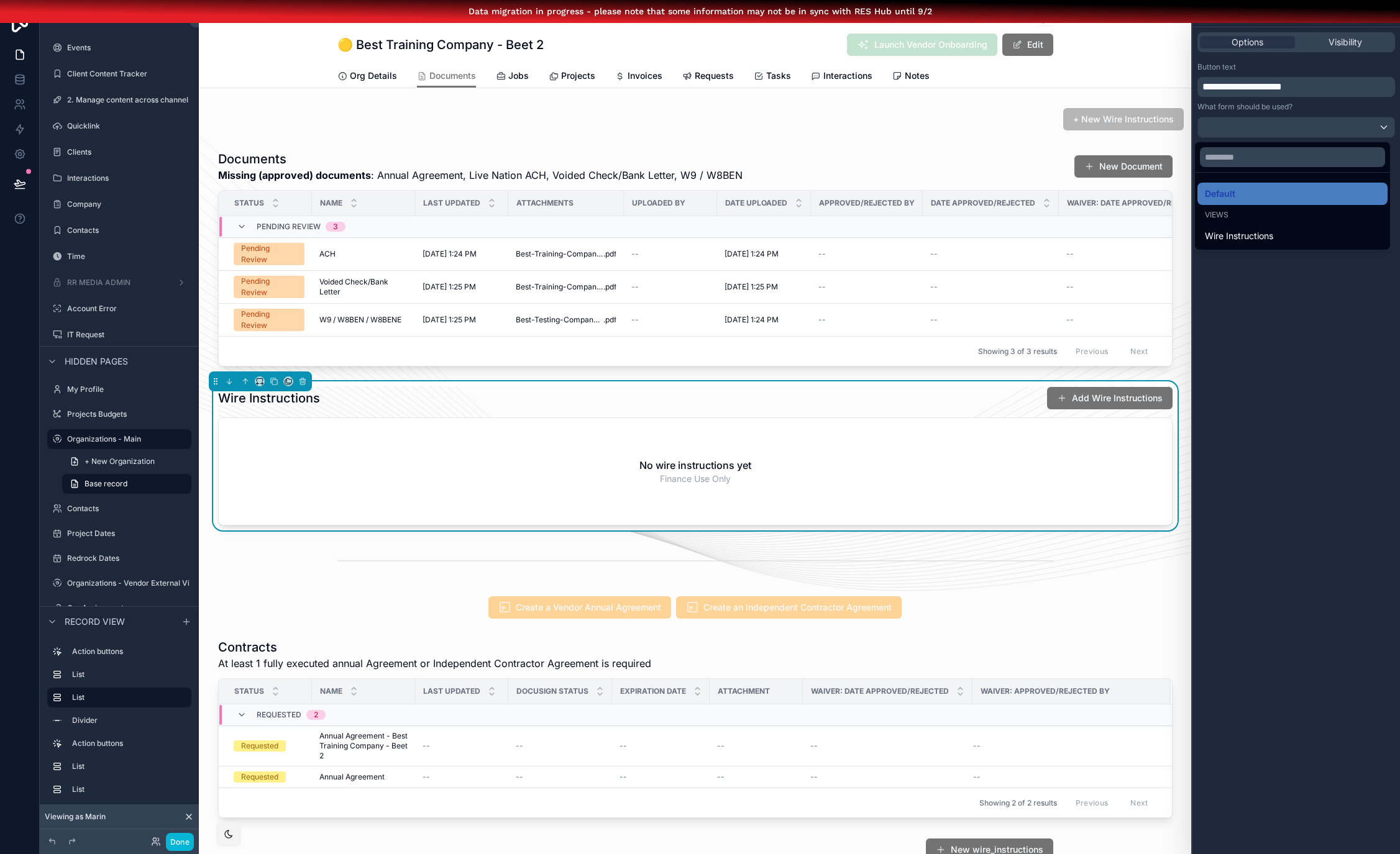
drag, startPoint x: 1266, startPoint y: 231, endPoint x: 1264, endPoint y: 242, distance: 11.2
click at [1266, 232] on span "Wire Instructions" at bounding box center [1238, 236] width 68 height 15
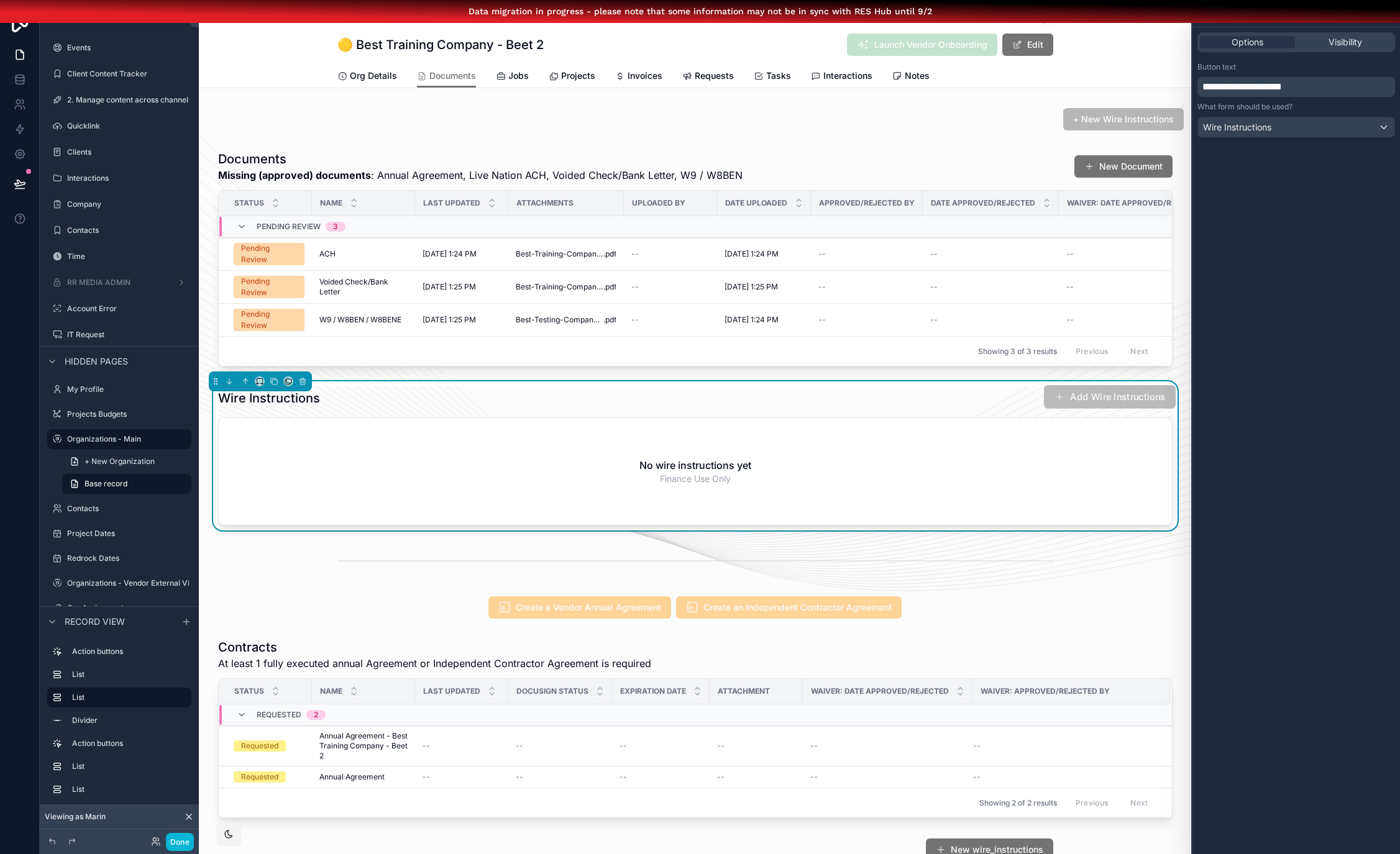
click at [1095, 399] on button "Add Wire Instructions" at bounding box center [1108, 397] width 132 height 24
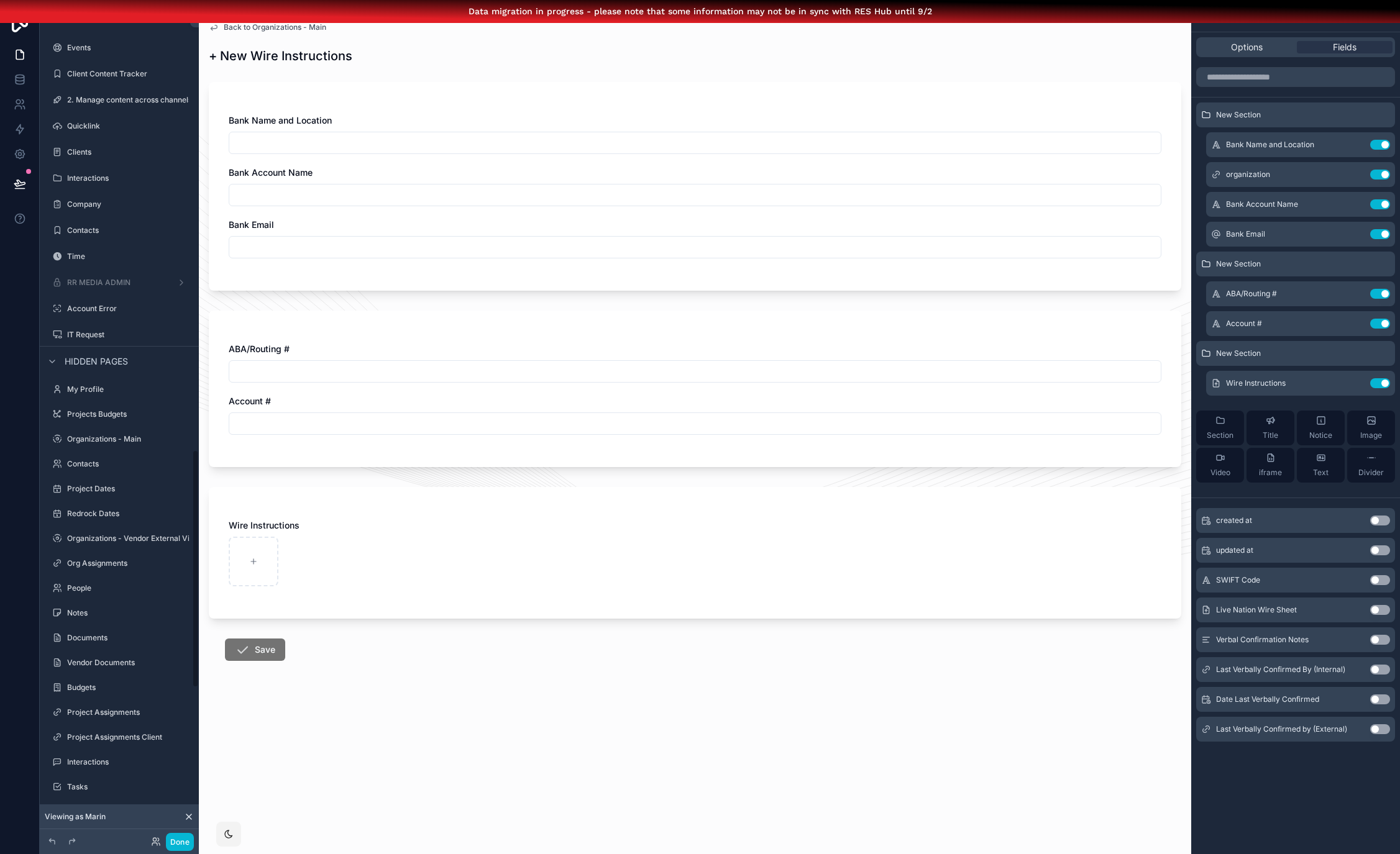
scroll to position [1595, 0]
click at [263, 32] on span "Back to Organizations - Main" at bounding box center [274, 27] width 102 height 10
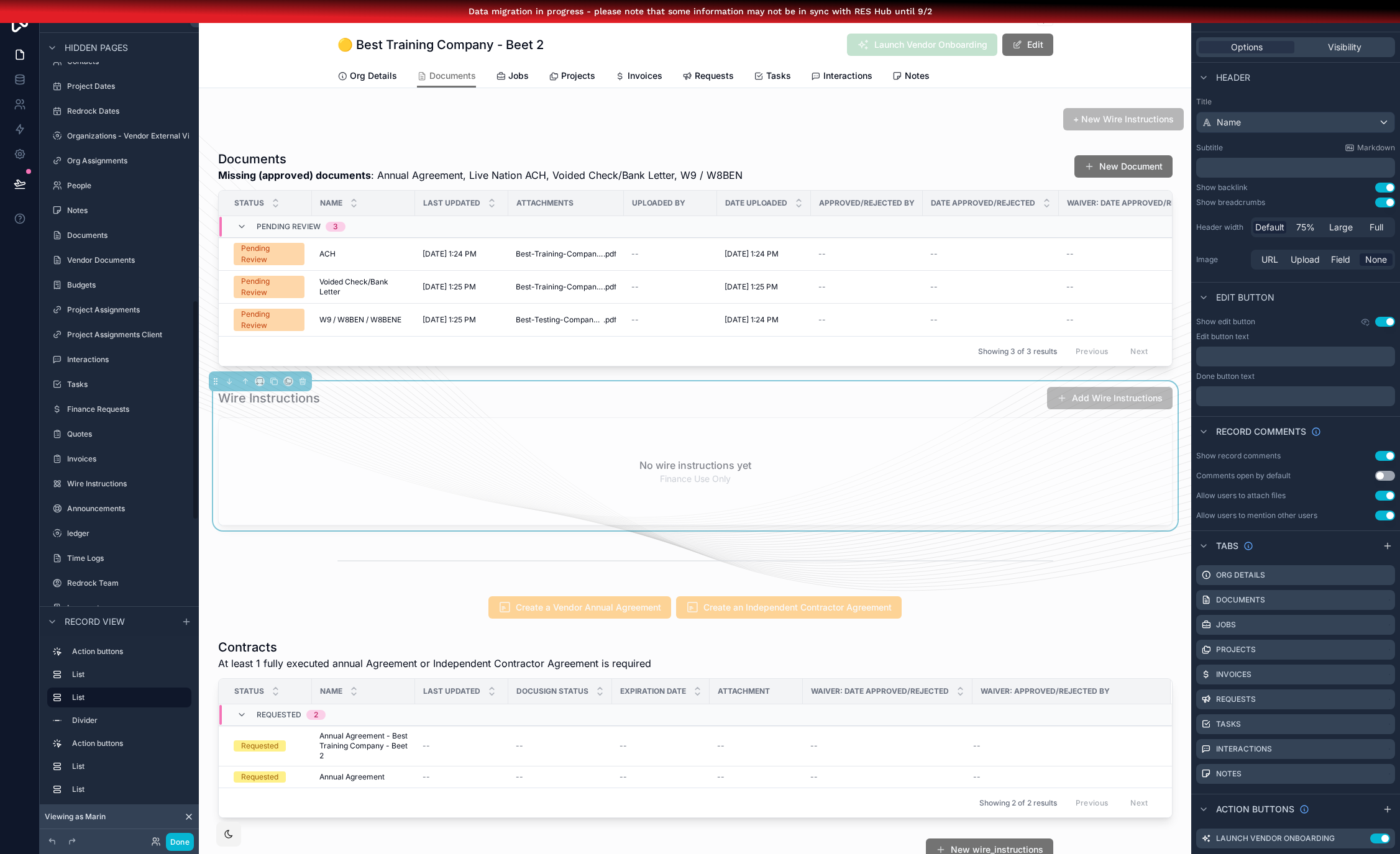
scroll to position [1147, 0]
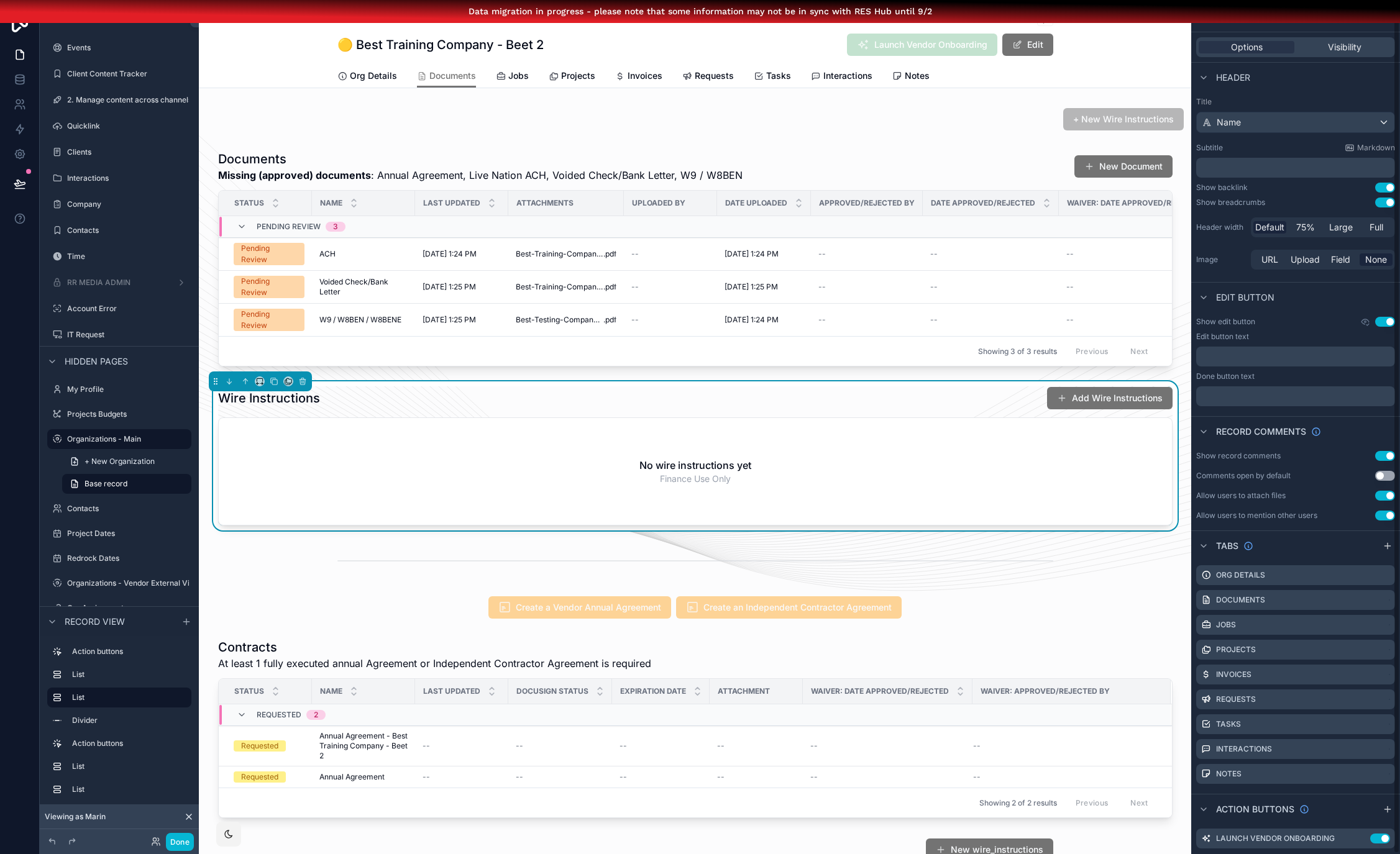
click at [943, 423] on div "Wire Instructions Add Wire Instructions No wire instructions yet Finance Use On…" at bounding box center [695, 456] width 954 height 139
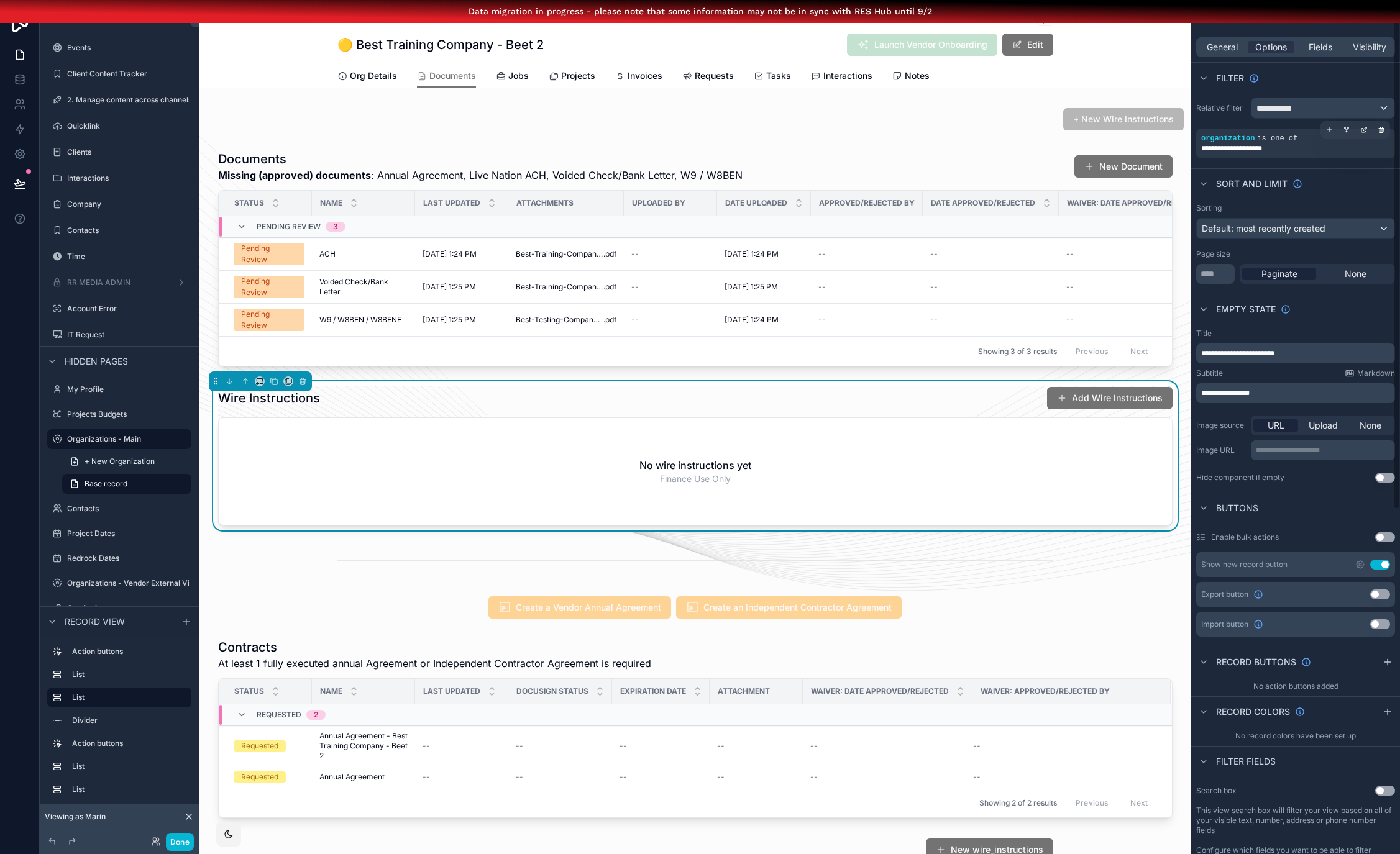
click at [1328, 139] on div "**********" at bounding box center [1296, 143] width 189 height 20
click at [1384, 104] on div "**********" at bounding box center [1323, 108] width 143 height 20
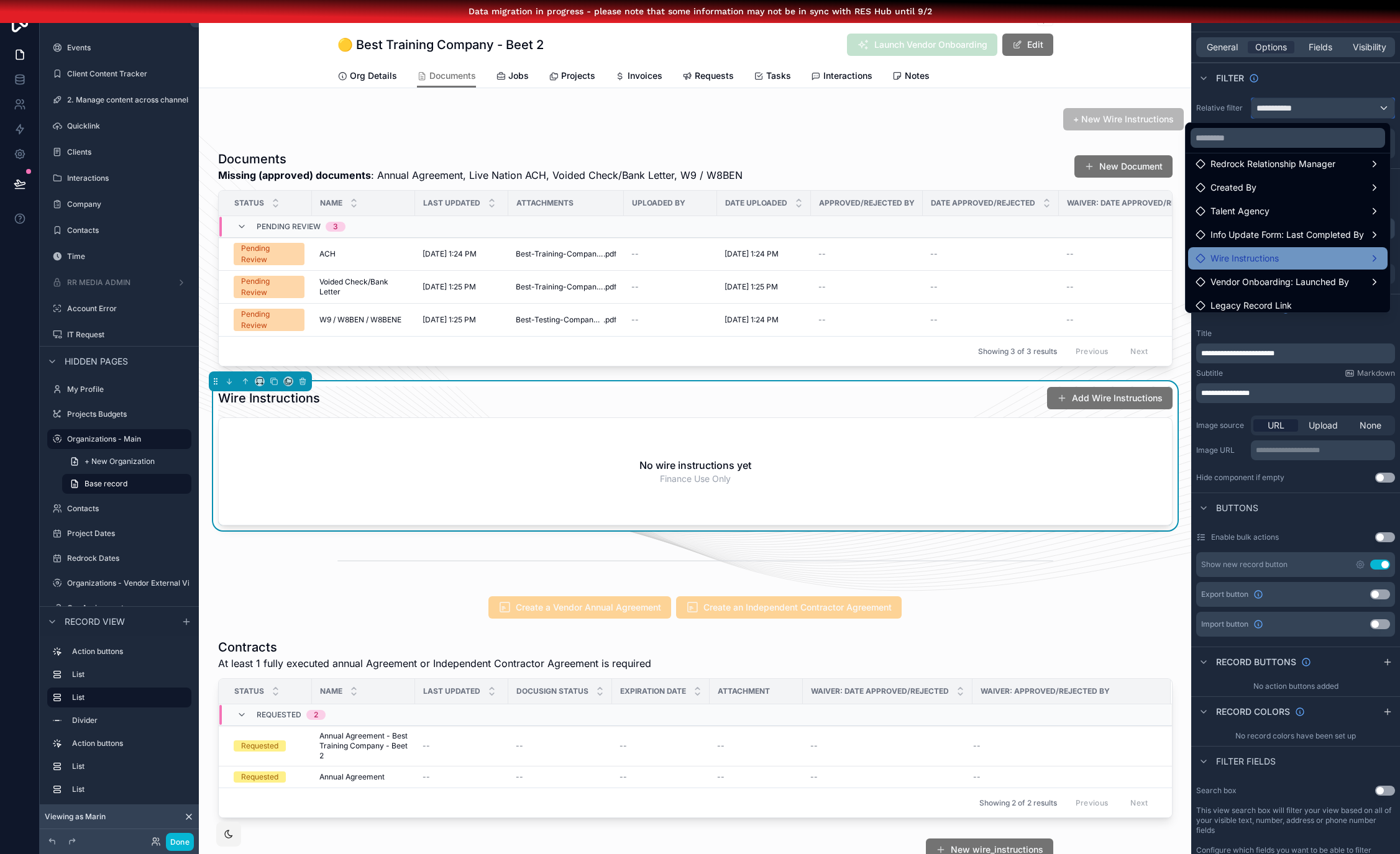
scroll to position [154, 0]
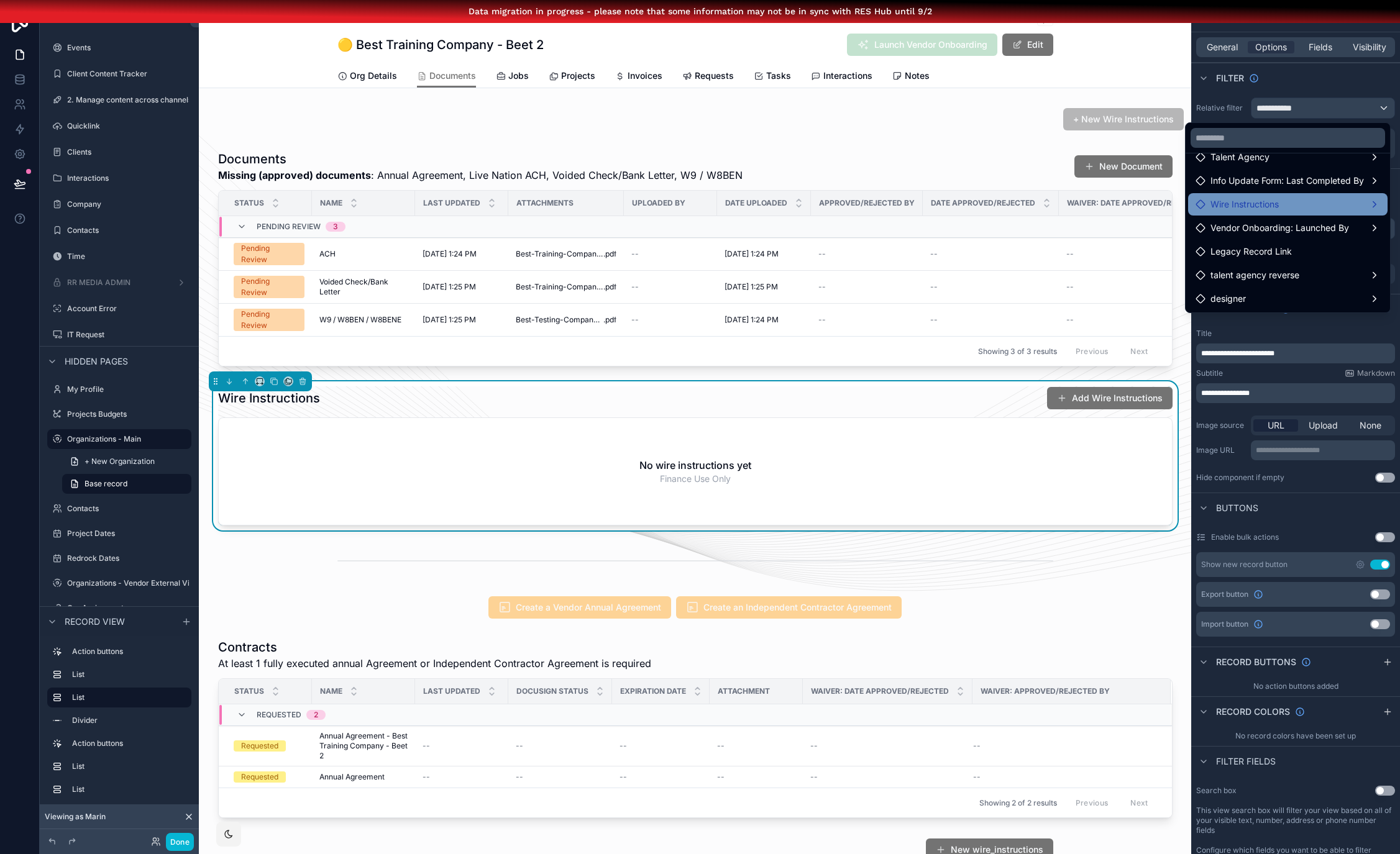
click at [1288, 202] on div "Wire Instructions" at bounding box center [1287, 204] width 184 height 15
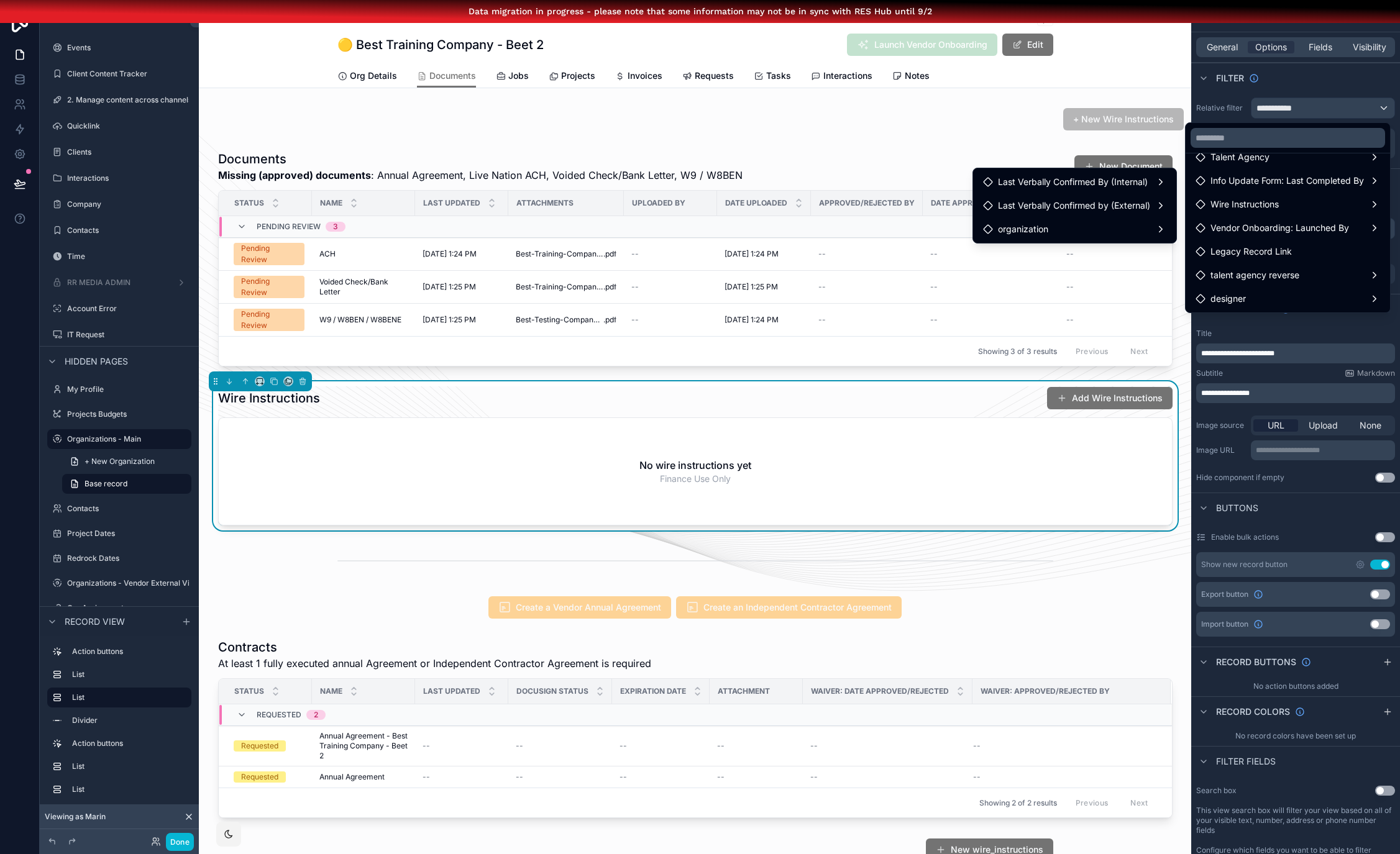
click at [1116, 42] on div "Organizations - Main 🟡 Best Training Company - Beet 2 🟡 Best Training Company -…" at bounding box center [695, 46] width 992 height 86
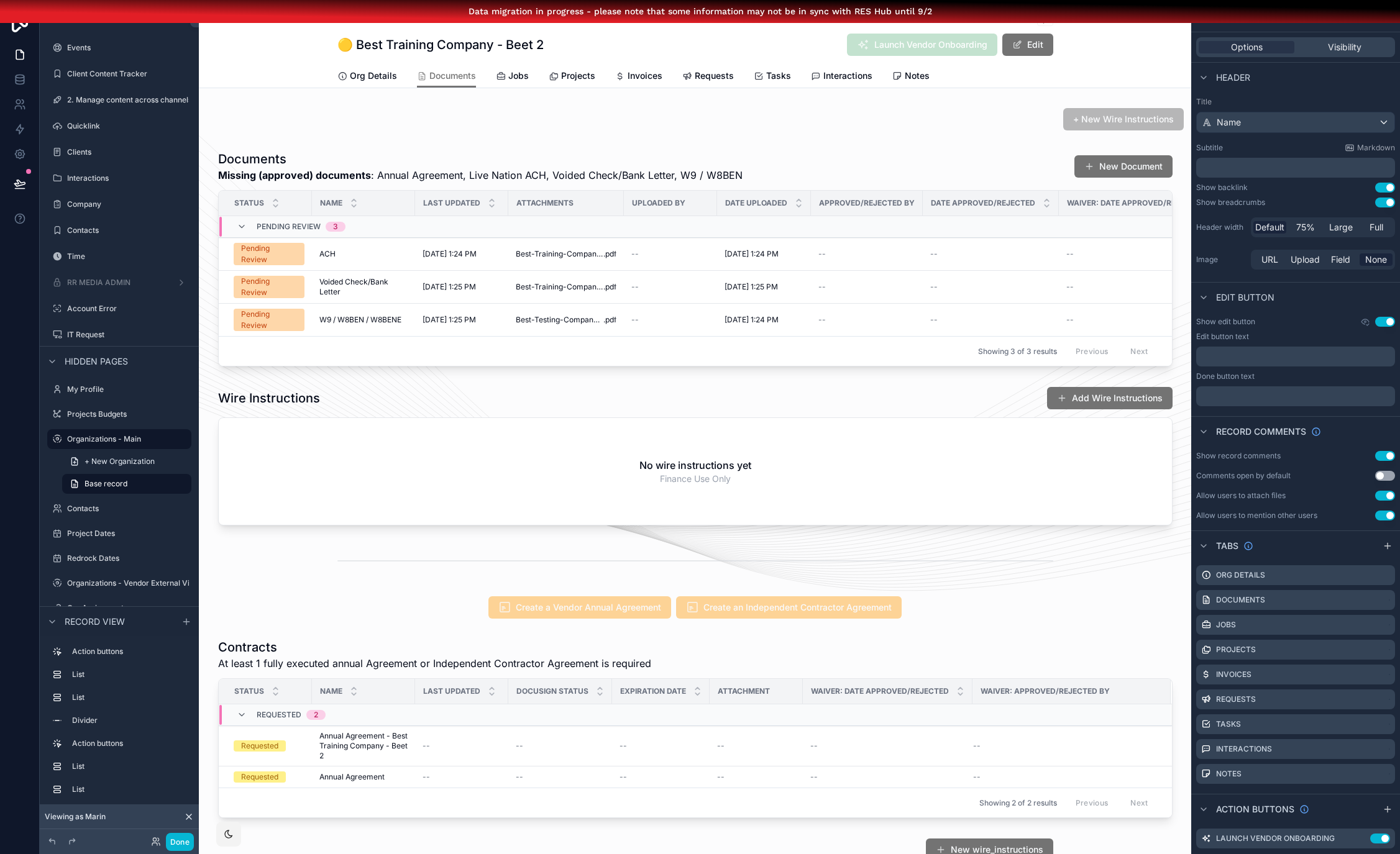
drag, startPoint x: 1114, startPoint y: 58, endPoint x: 1084, endPoint y: 43, distance: 33.5
click at [1077, 36] on div "Organizations - Main 🟡 Best Training Company - Beet 2 🟡 Best Training Company -…" at bounding box center [695, 46] width 992 height 86
drag, startPoint x: 675, startPoint y: 407, endPoint x: 686, endPoint y: 407, distance: 11.0
click at [674, 407] on div "scrollable content" at bounding box center [695, 456] width 992 height 149
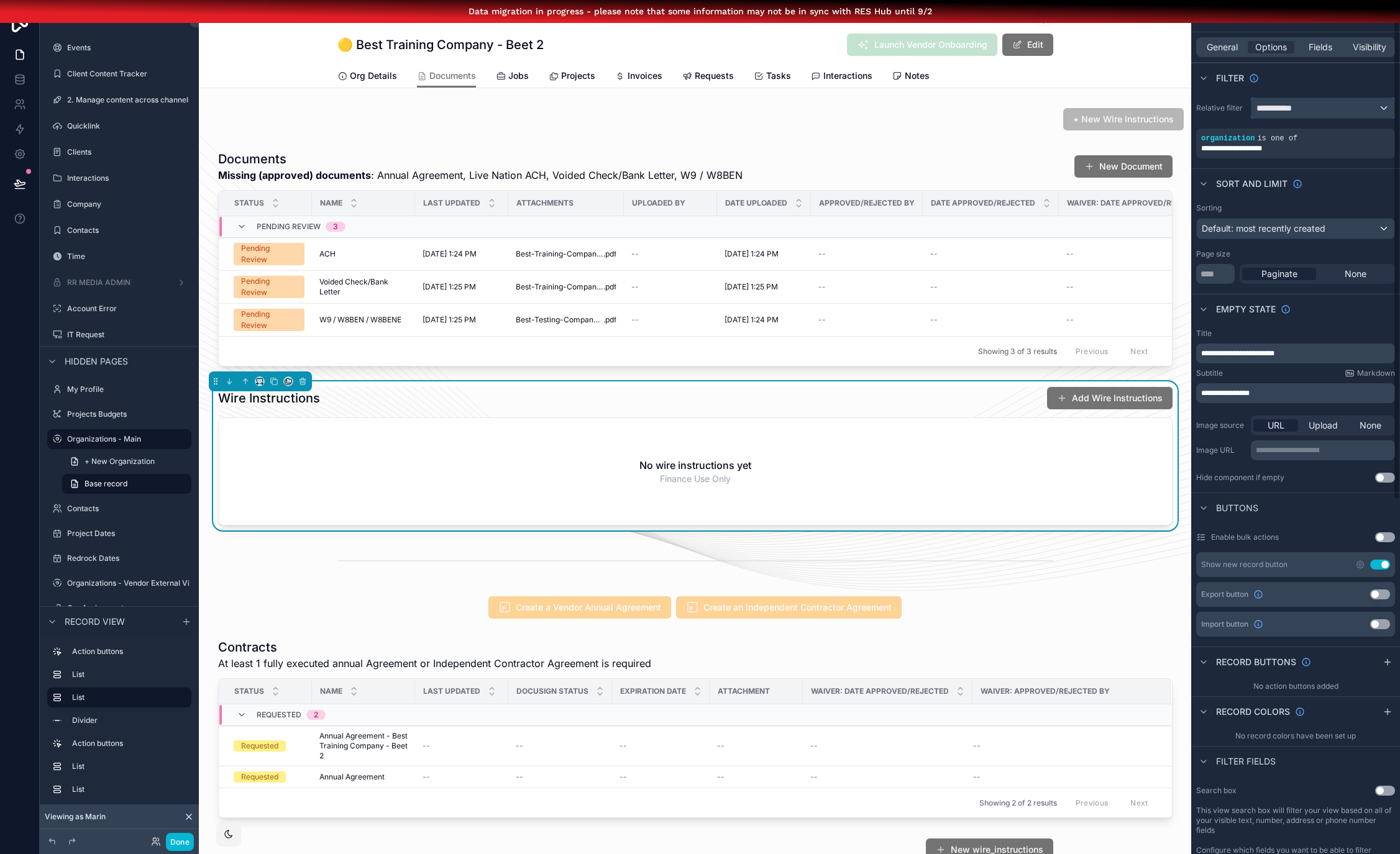
click at [1375, 109] on div "**********" at bounding box center [1323, 108] width 143 height 20
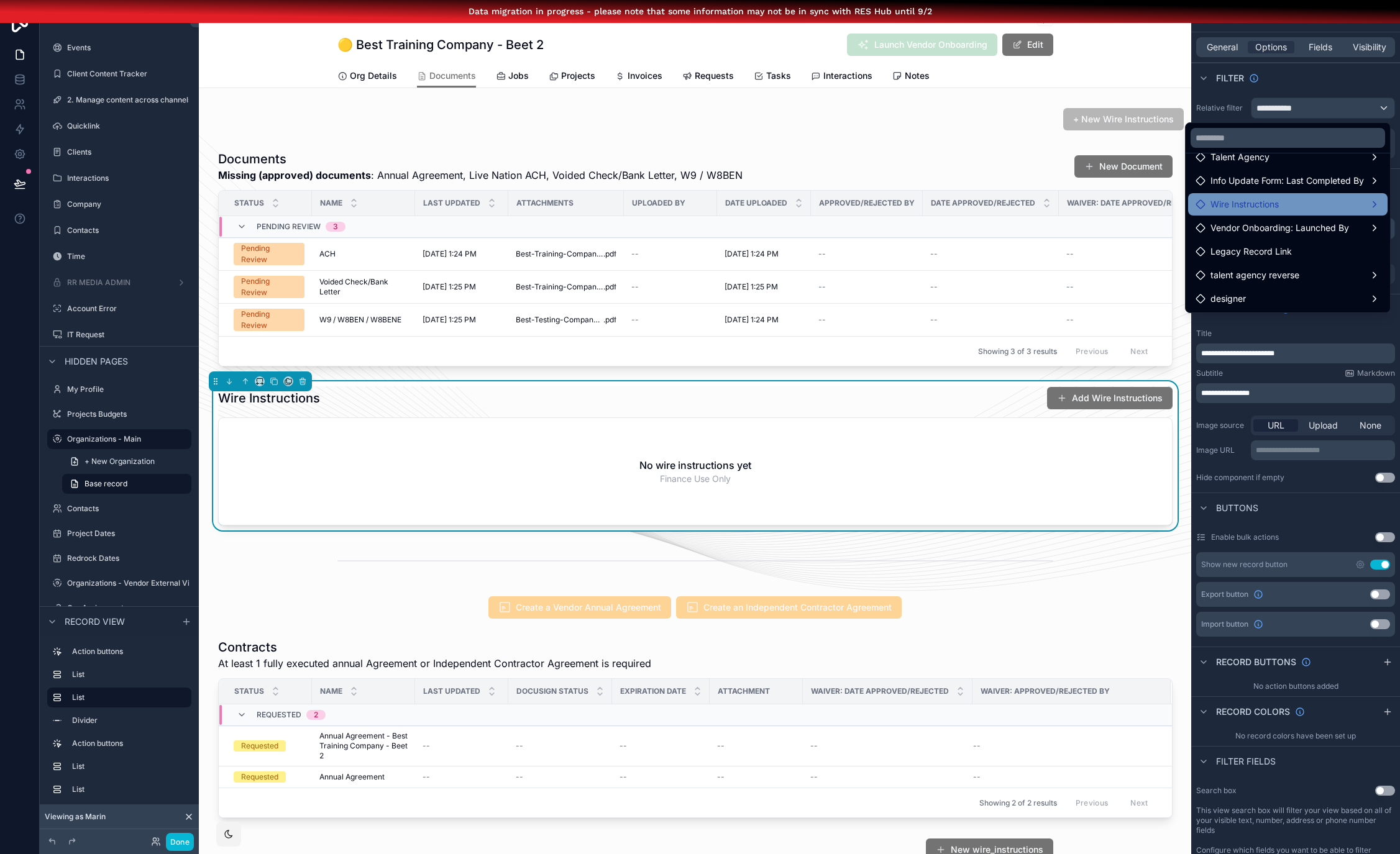
click at [1286, 202] on div "Wire Instructions" at bounding box center [1287, 204] width 184 height 15
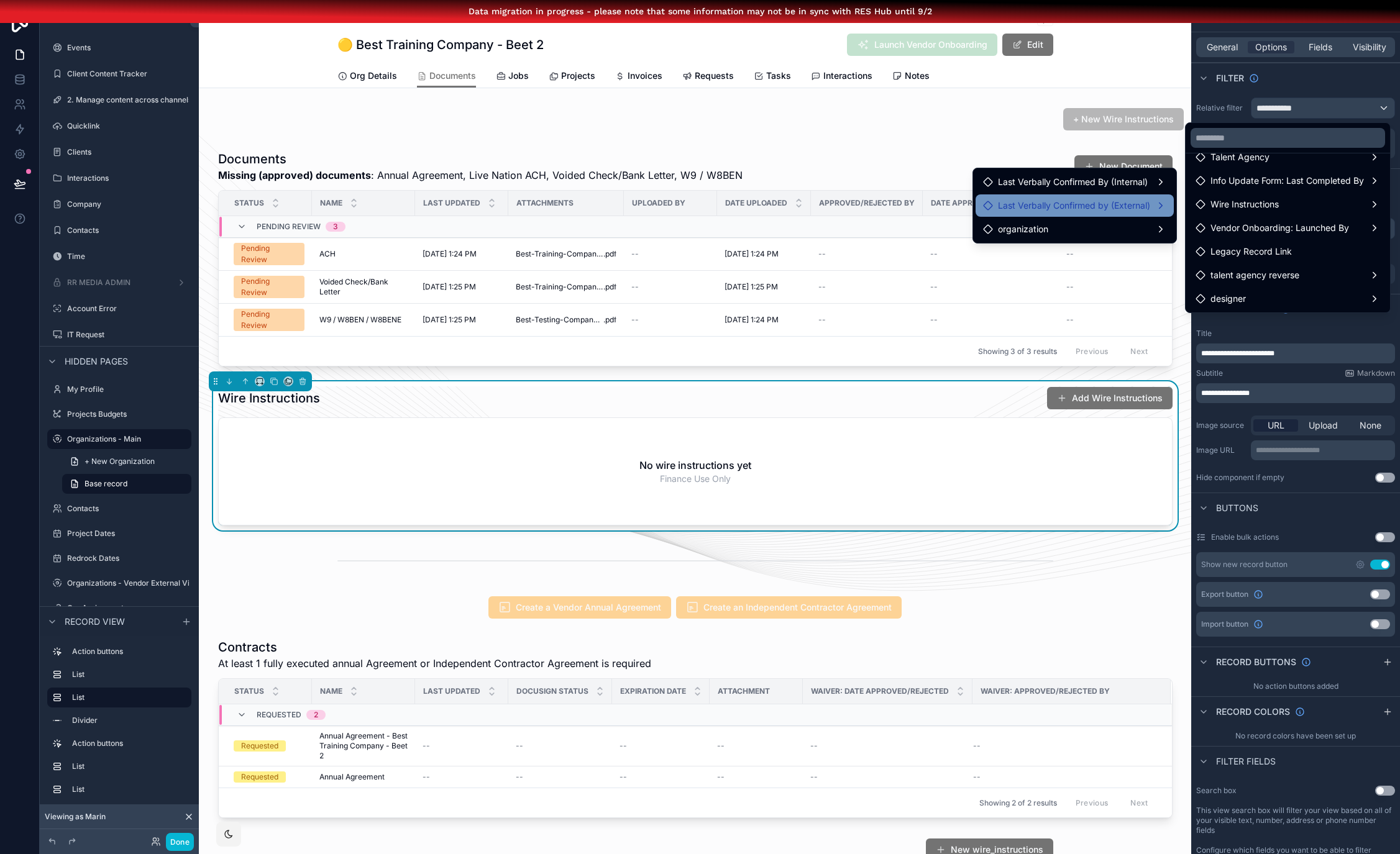
scroll to position [0, 0]
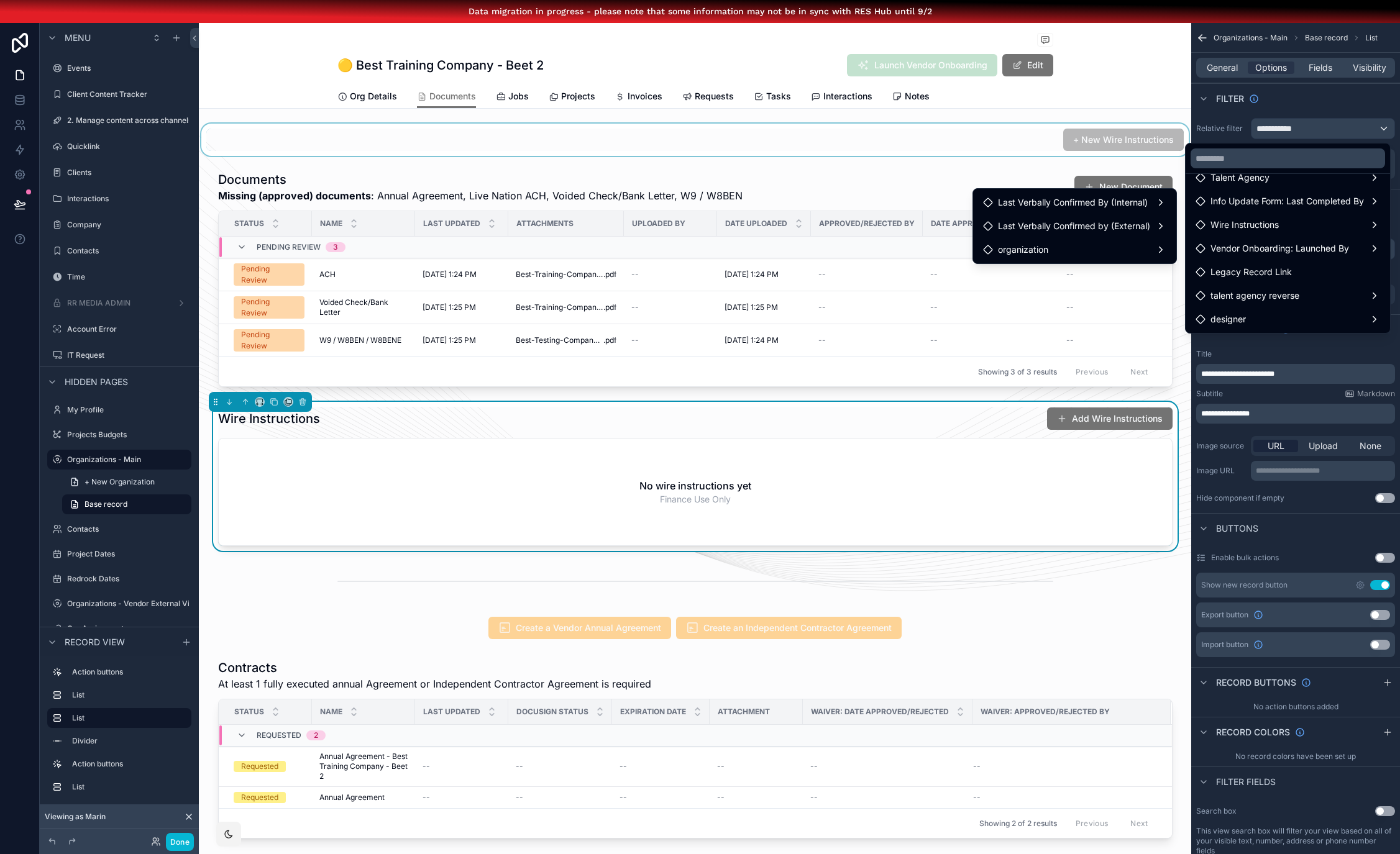
click at [925, 155] on div "scrollable content" at bounding box center [695, 139] width 992 height 32
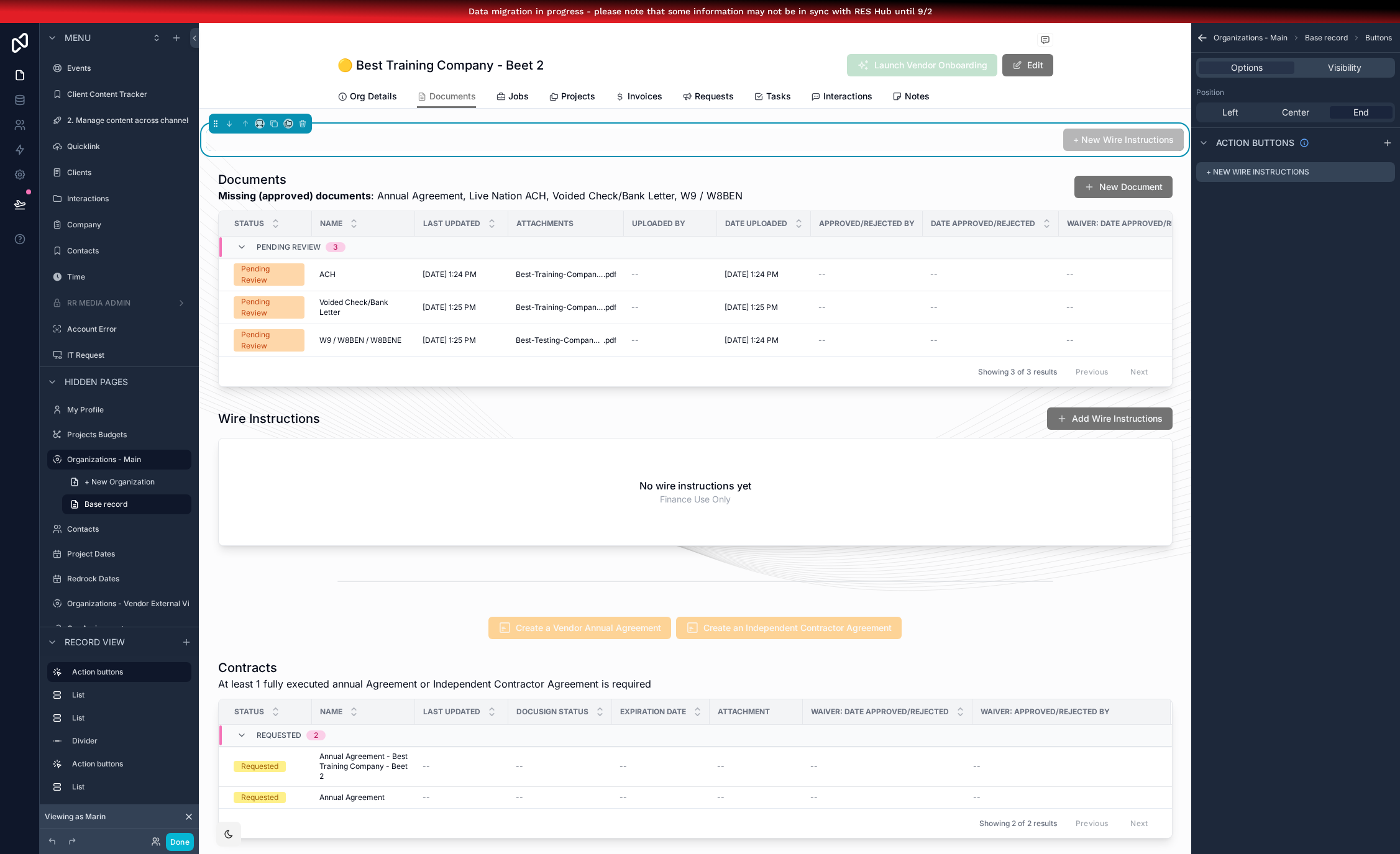
click at [1112, 65] on div "Organizations - Main 🟡 Best Training Company - Beet 2 🟡 Best Training Company -…" at bounding box center [695, 66] width 992 height 86
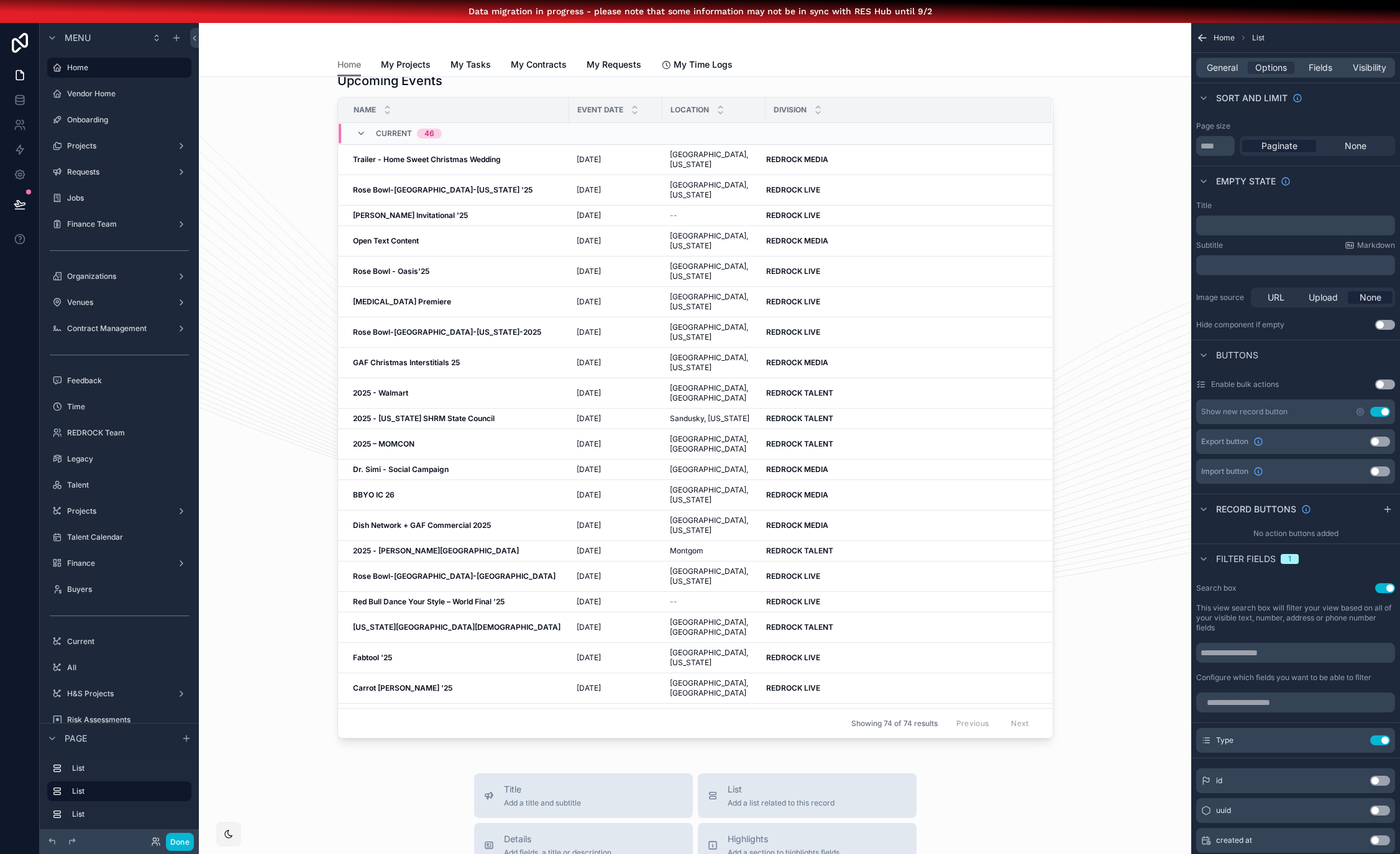
scroll to position [1308, 0]
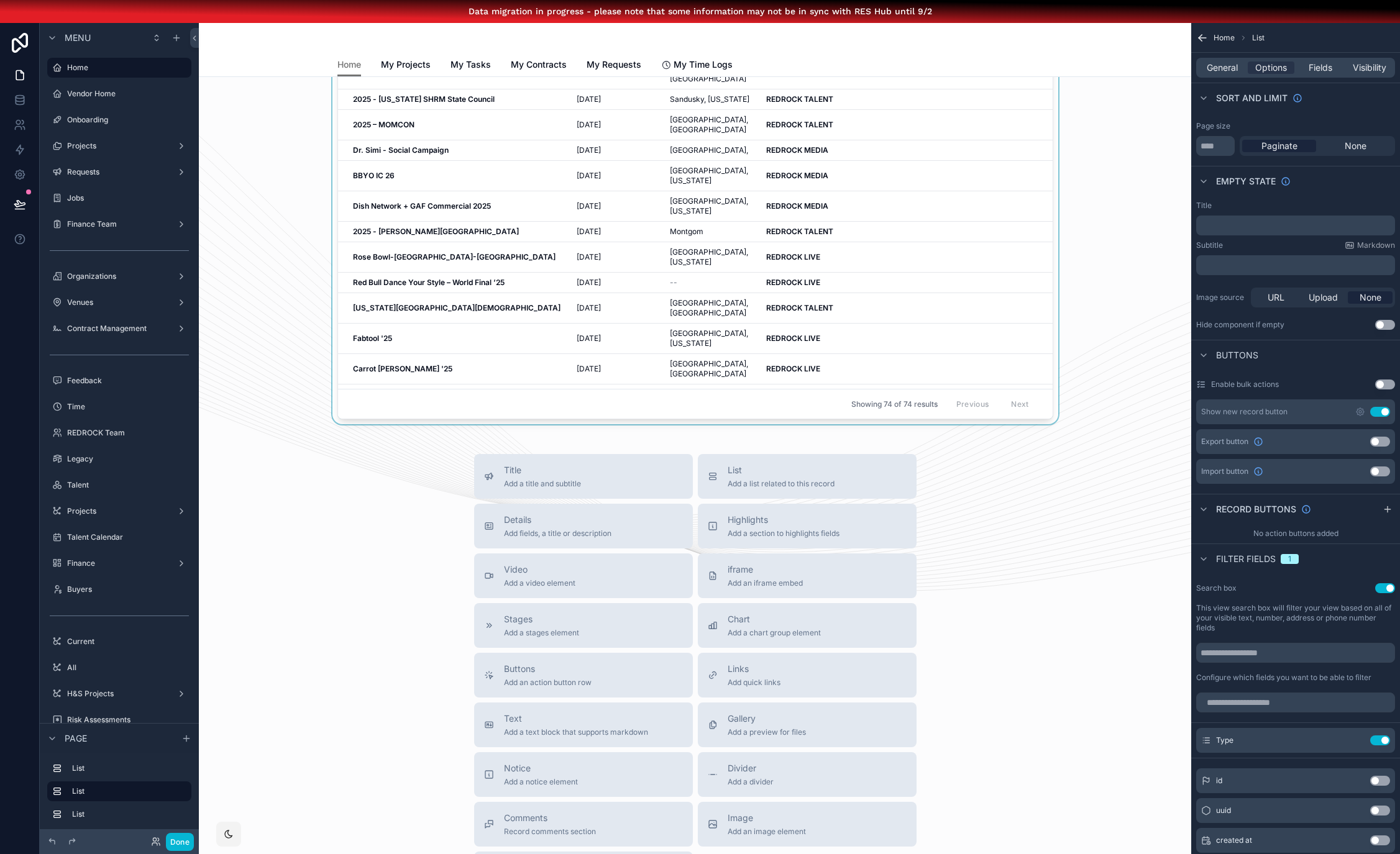
click at [457, 408] on div "Showing 74 of 74 results Previous Next" at bounding box center [695, 403] width 715 height 30
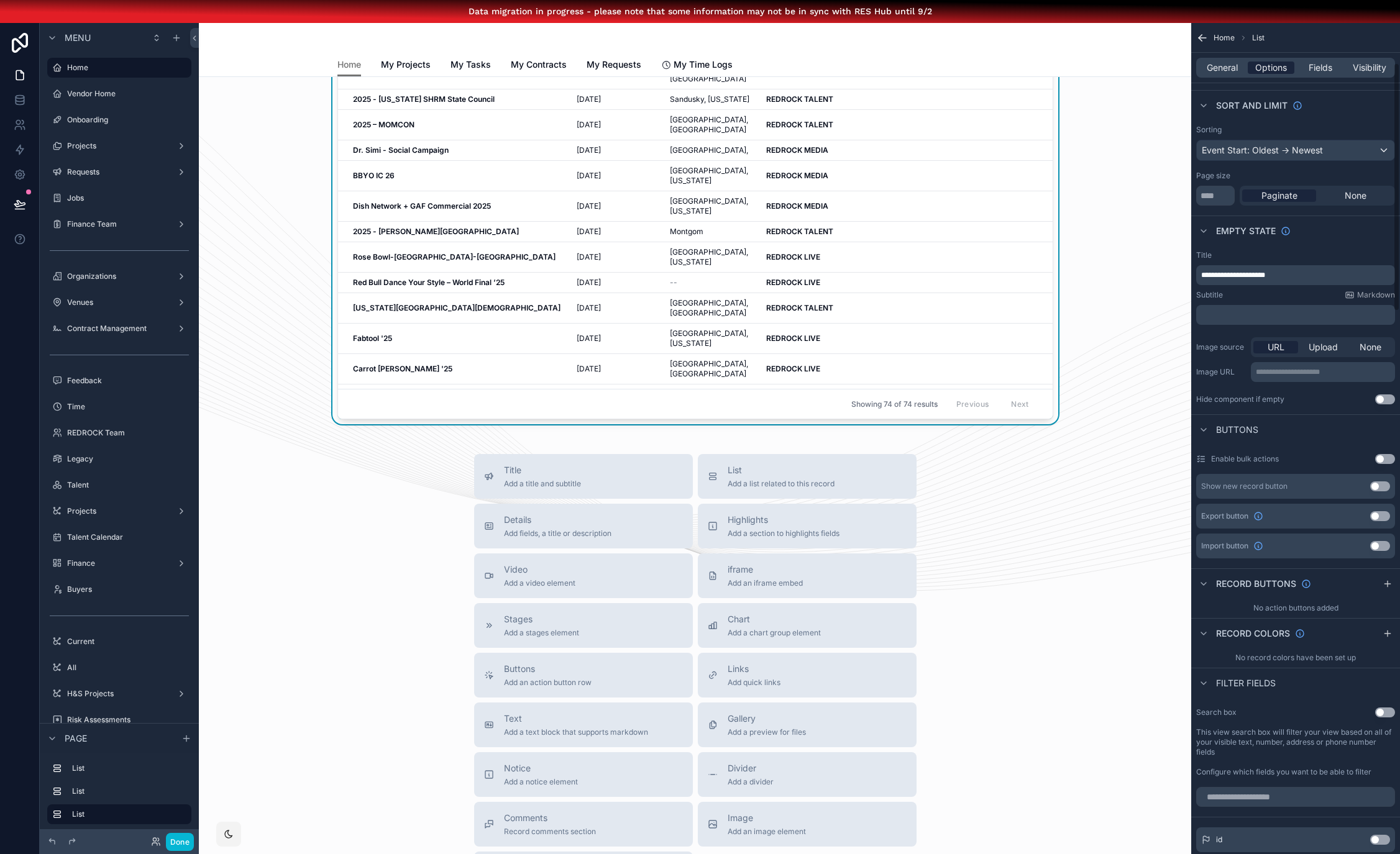
click at [1286, 72] on span "Options" at bounding box center [1271, 67] width 32 height 13
click at [1237, 66] on span "General" at bounding box center [1222, 67] width 31 height 13
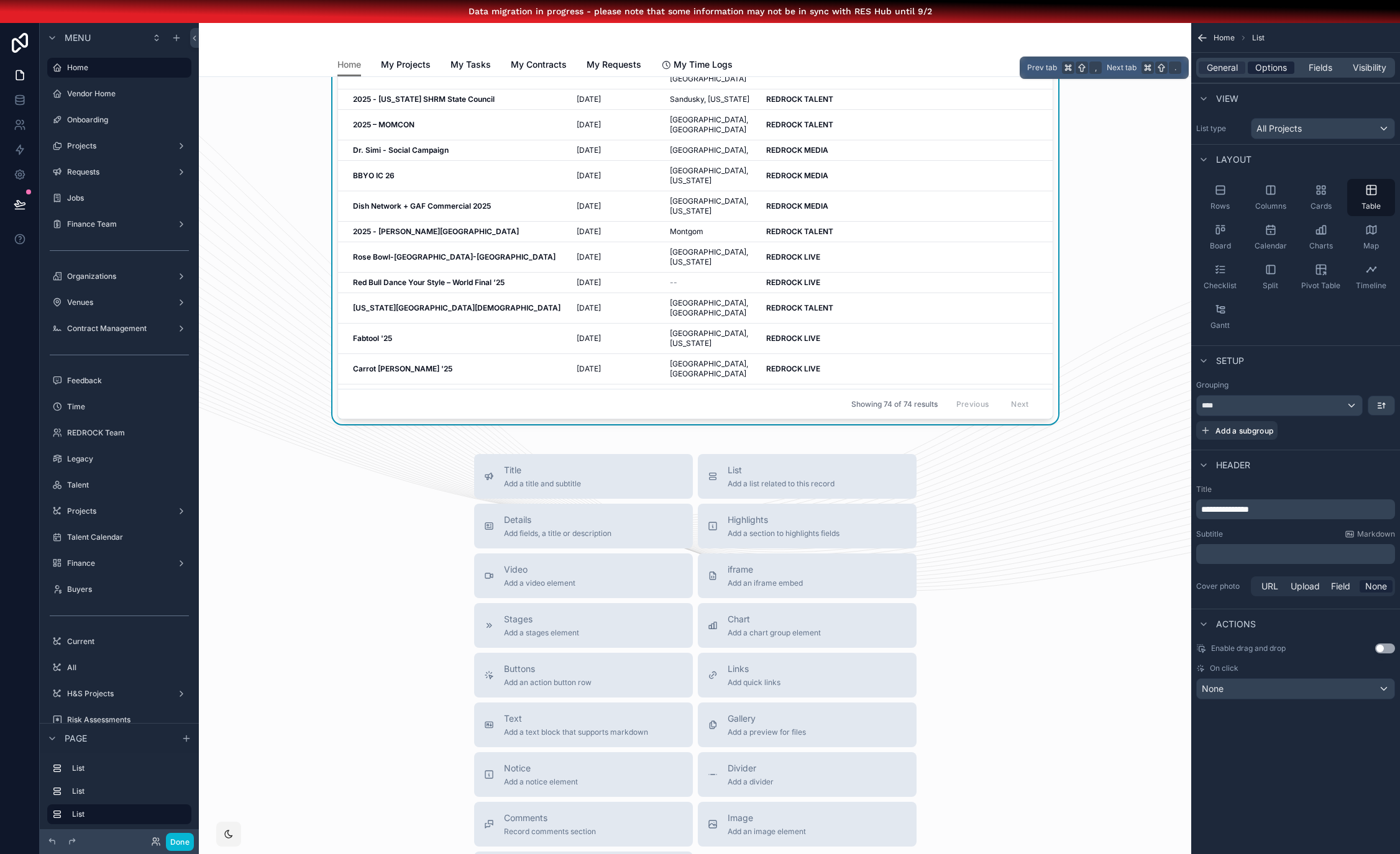
click at [1273, 67] on span "Options" at bounding box center [1271, 67] width 32 height 13
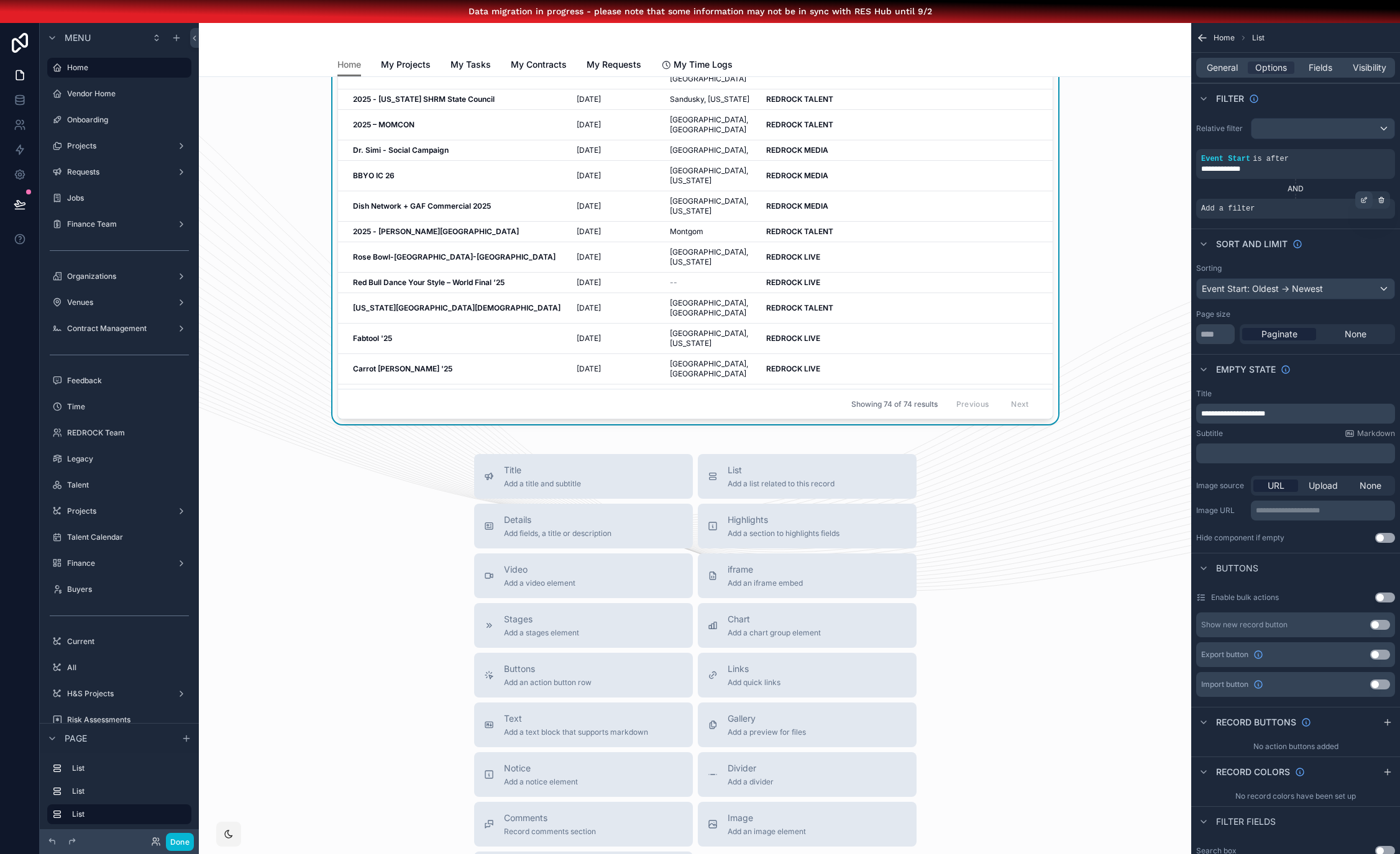
click at [1366, 199] on icon "scrollable content" at bounding box center [1363, 201] width 5 height 5
click at [1088, 193] on span "Select a field" at bounding box center [1070, 190] width 53 height 11
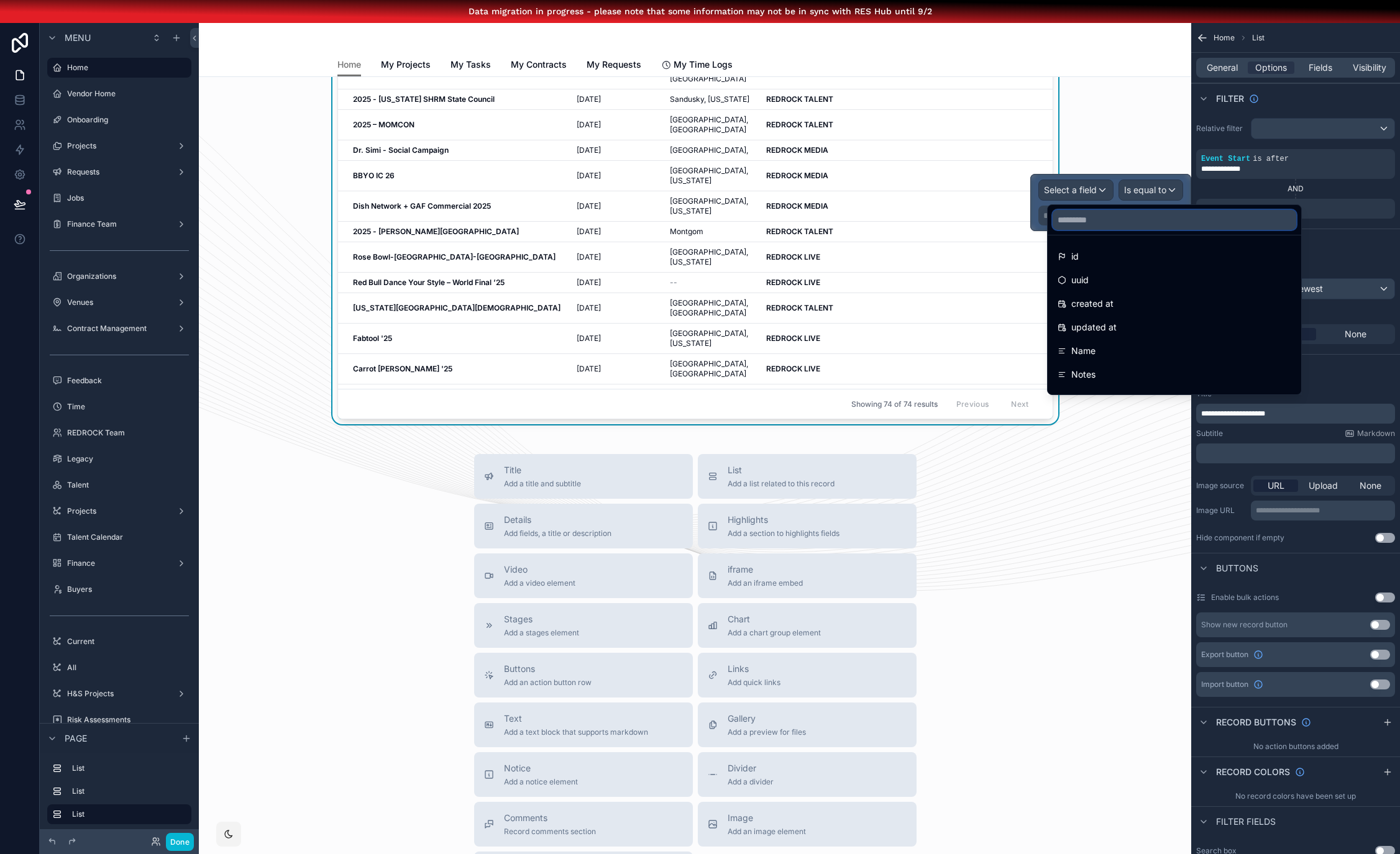
click at [1105, 227] on input "text" at bounding box center [1174, 220] width 243 height 20
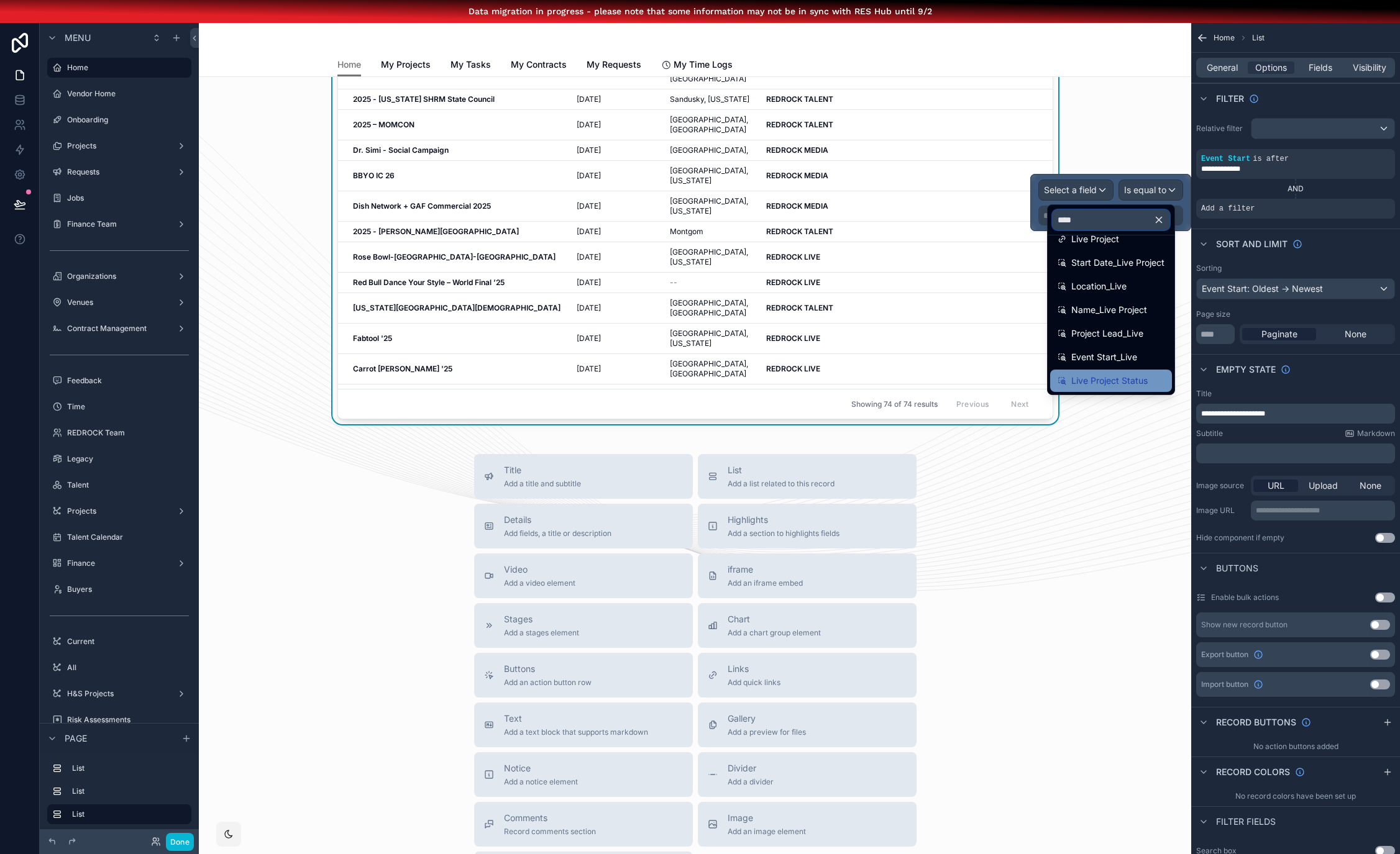
scroll to position [8, 0]
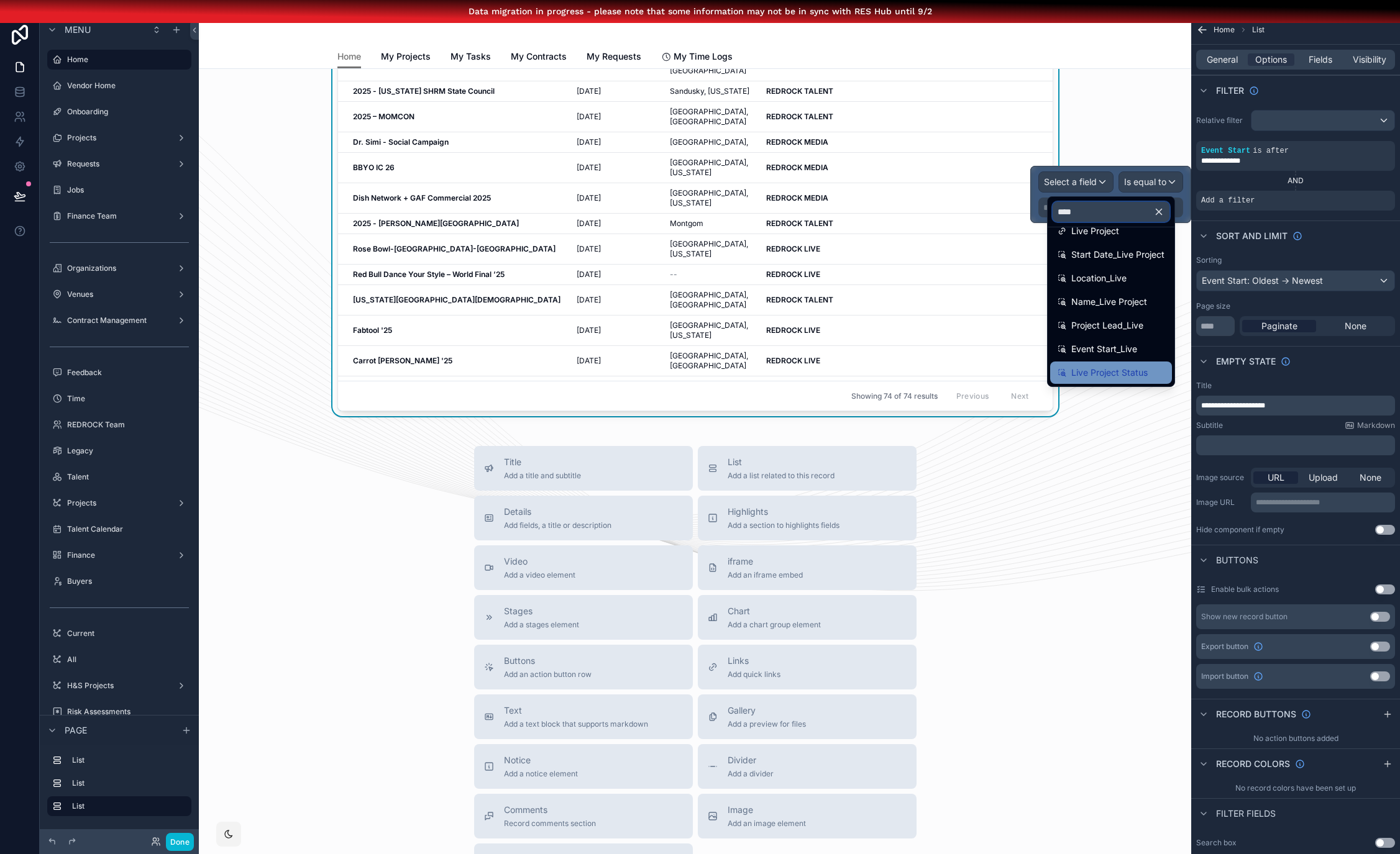
type input "****"
click at [1135, 373] on span "Live Project Status" at bounding box center [1109, 373] width 77 height 15
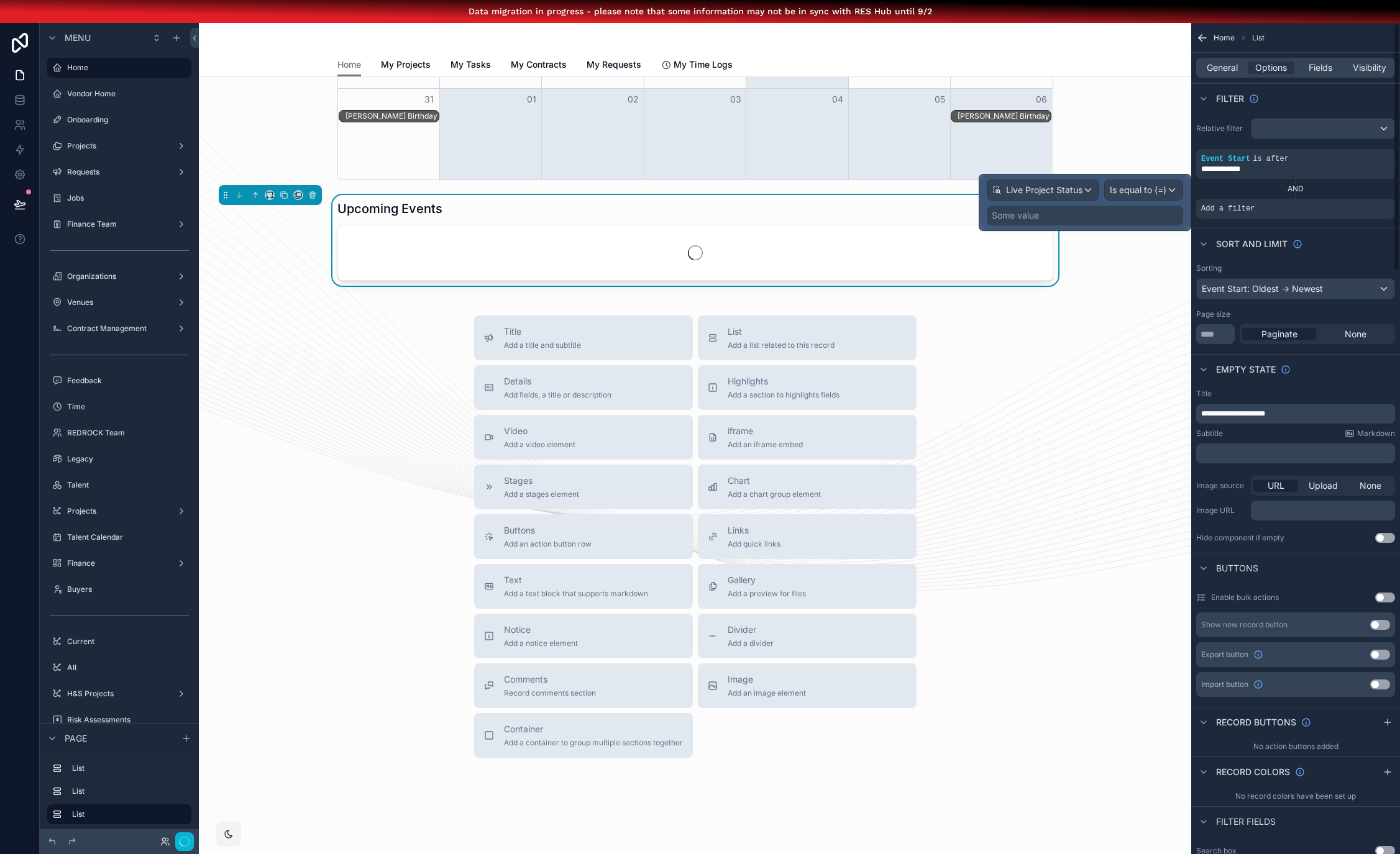
scroll to position [859, 0]
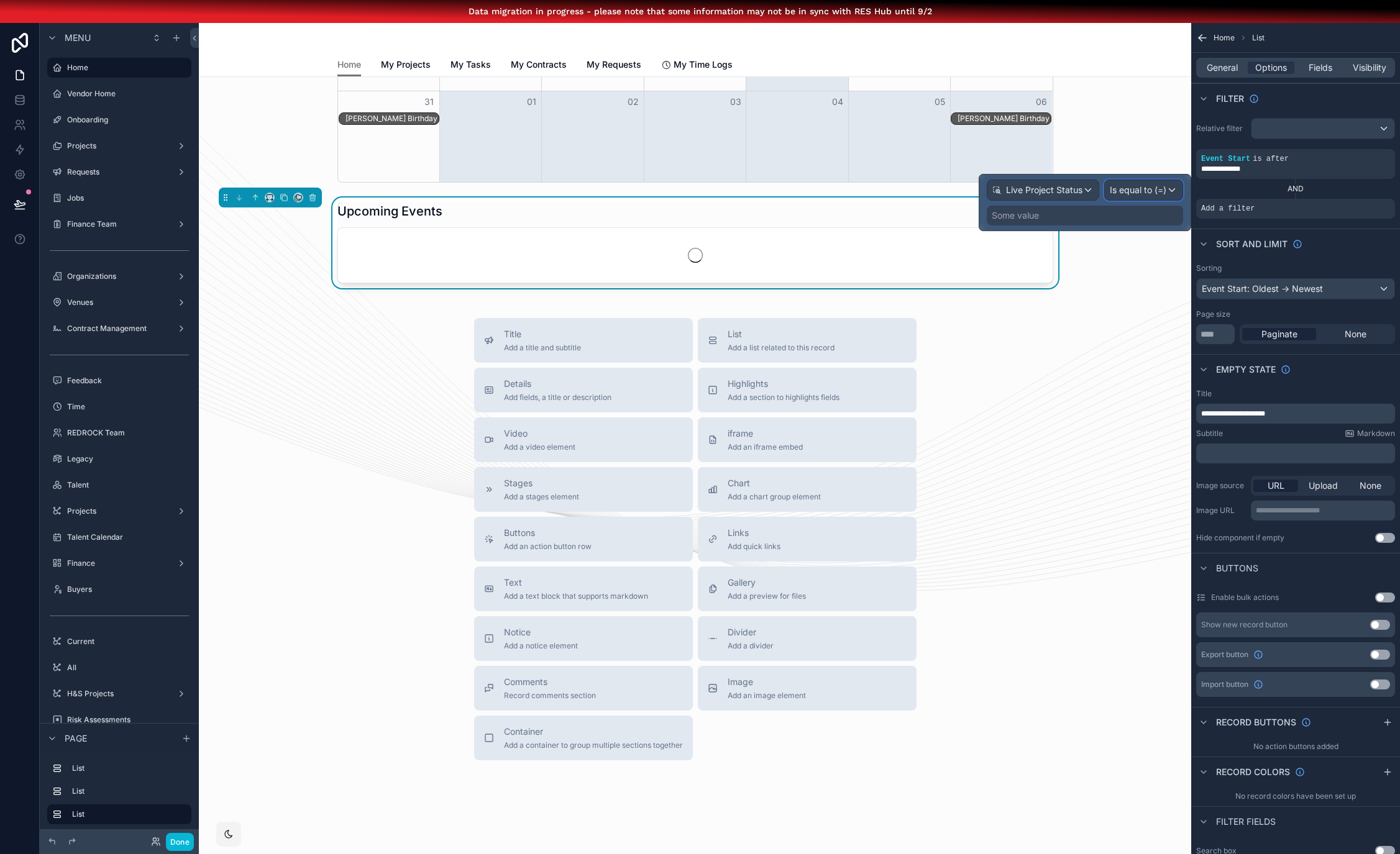
click at [1175, 192] on div "Is equal to (=)" at bounding box center [1143, 190] width 77 height 20
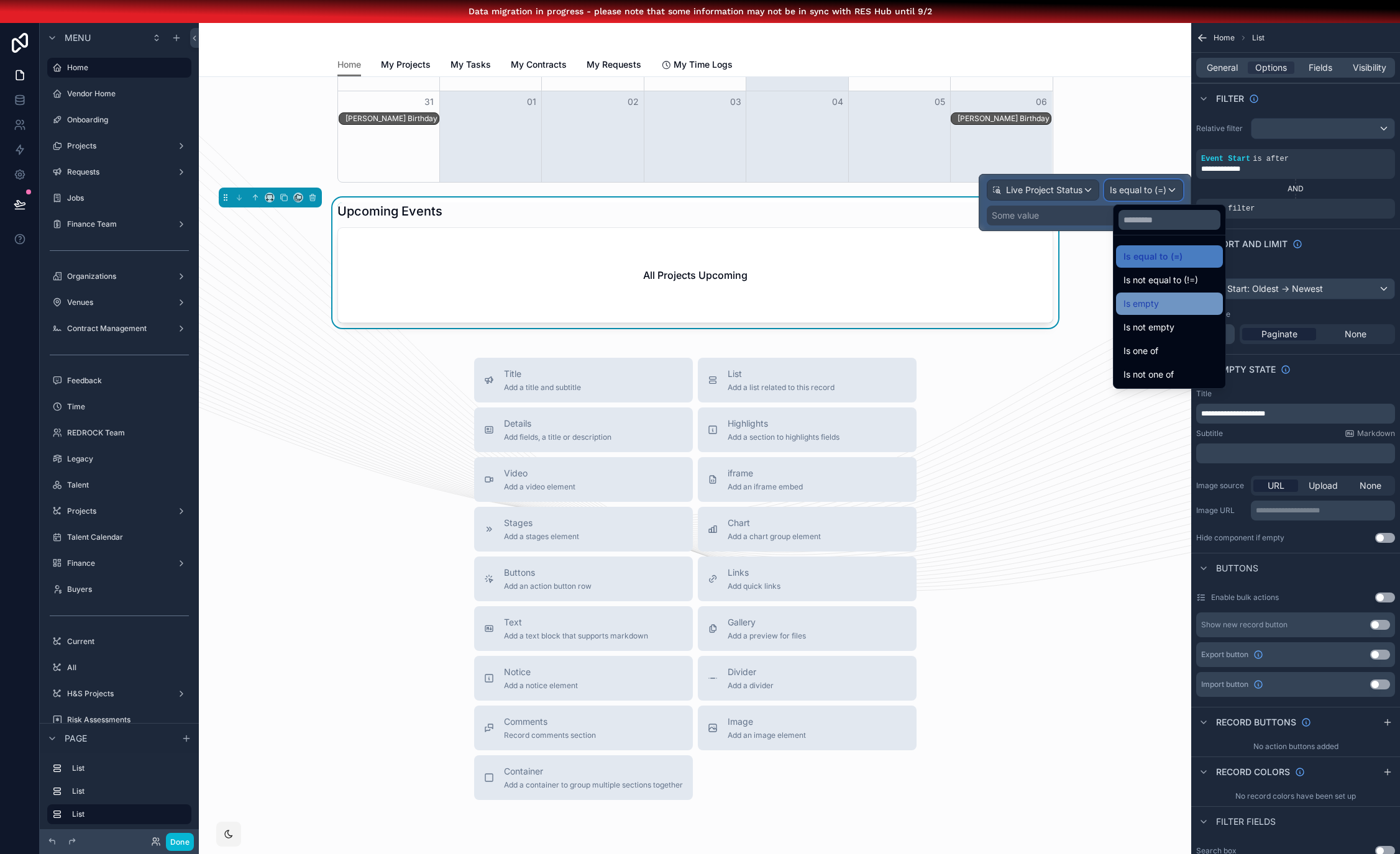
scroll to position [898, 0]
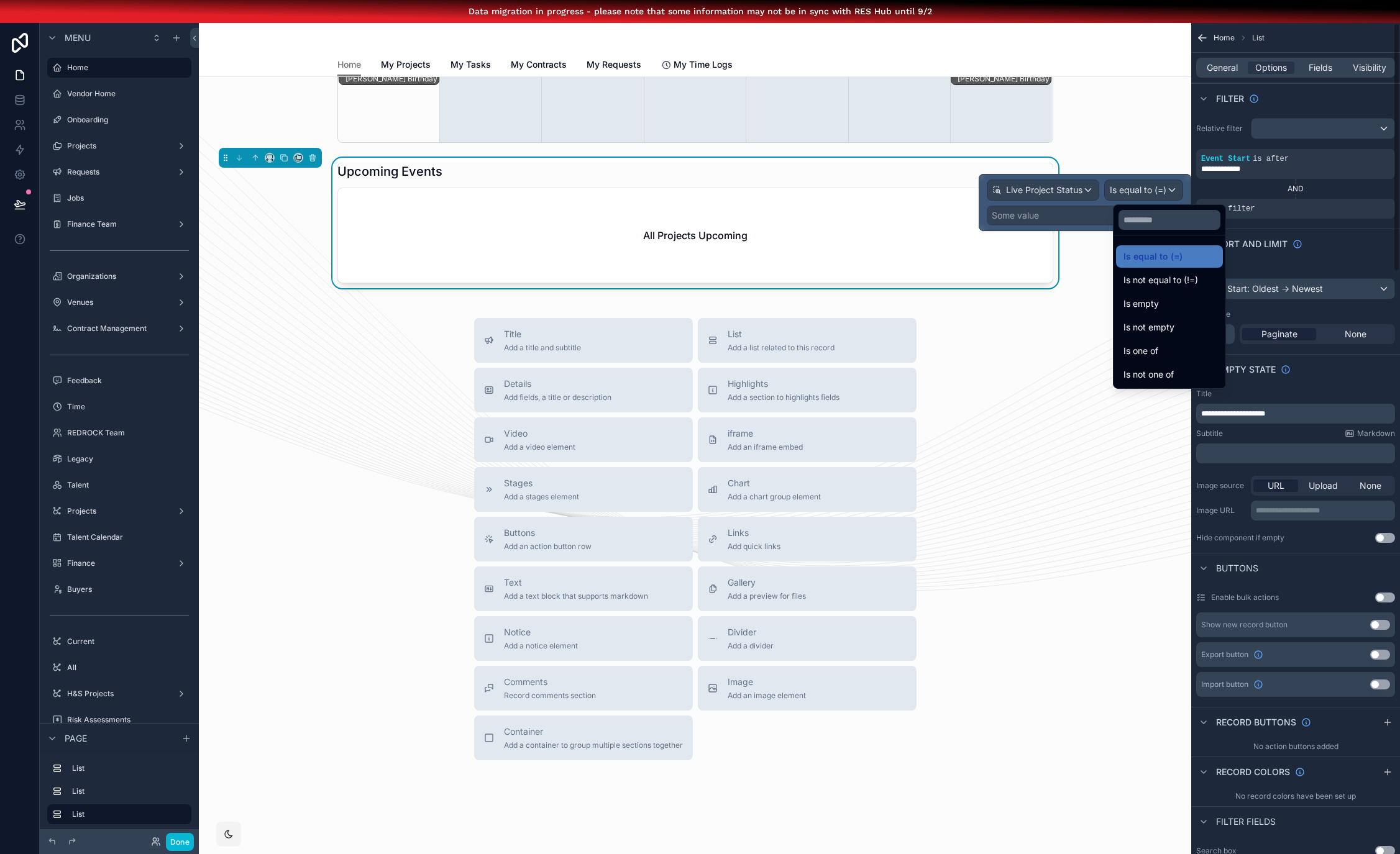
click at [1341, 179] on div "AND" at bounding box center [1295, 189] width 199 height 20
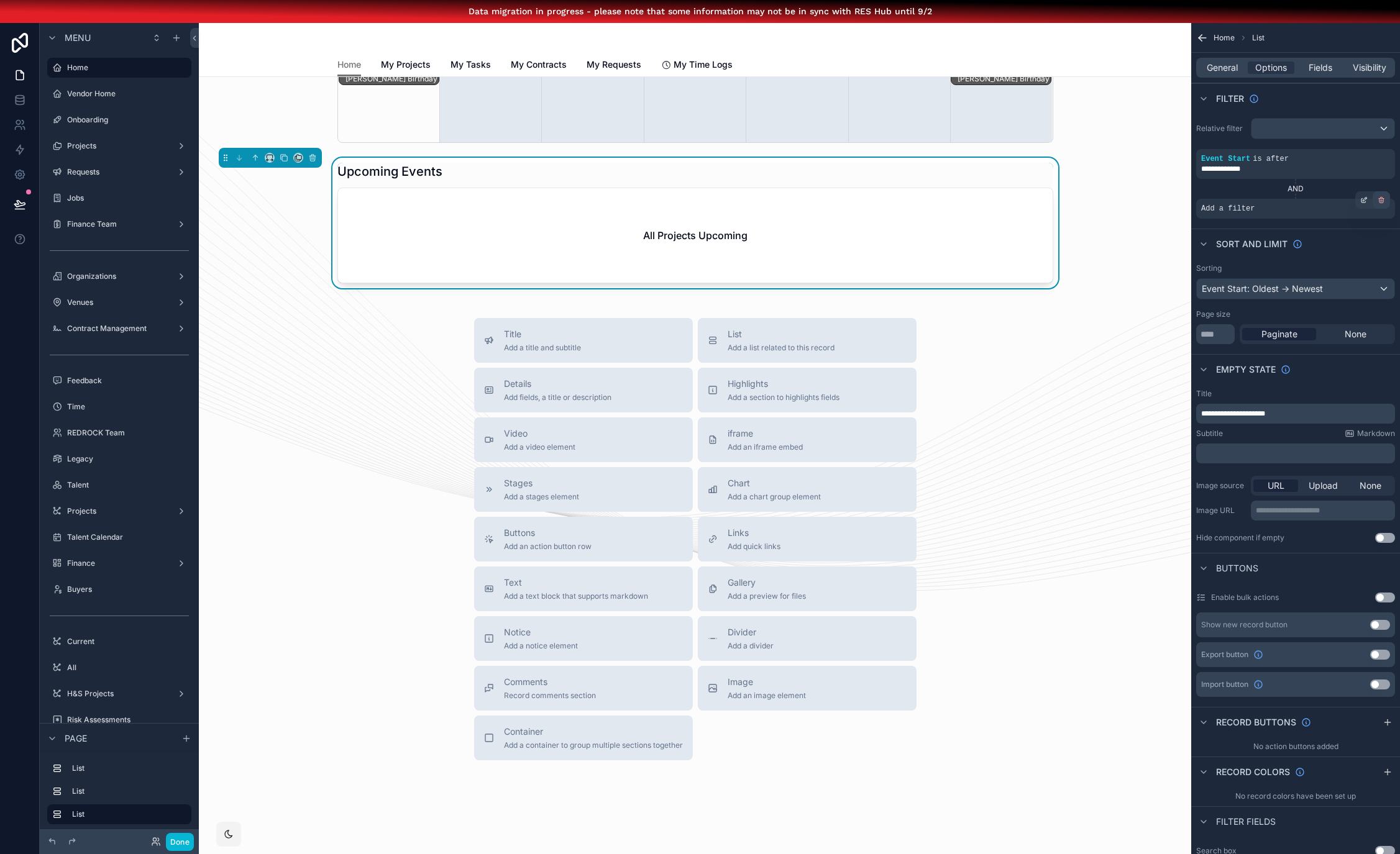
click at [1385, 199] on div "scrollable content" at bounding box center [1381, 200] width 17 height 17
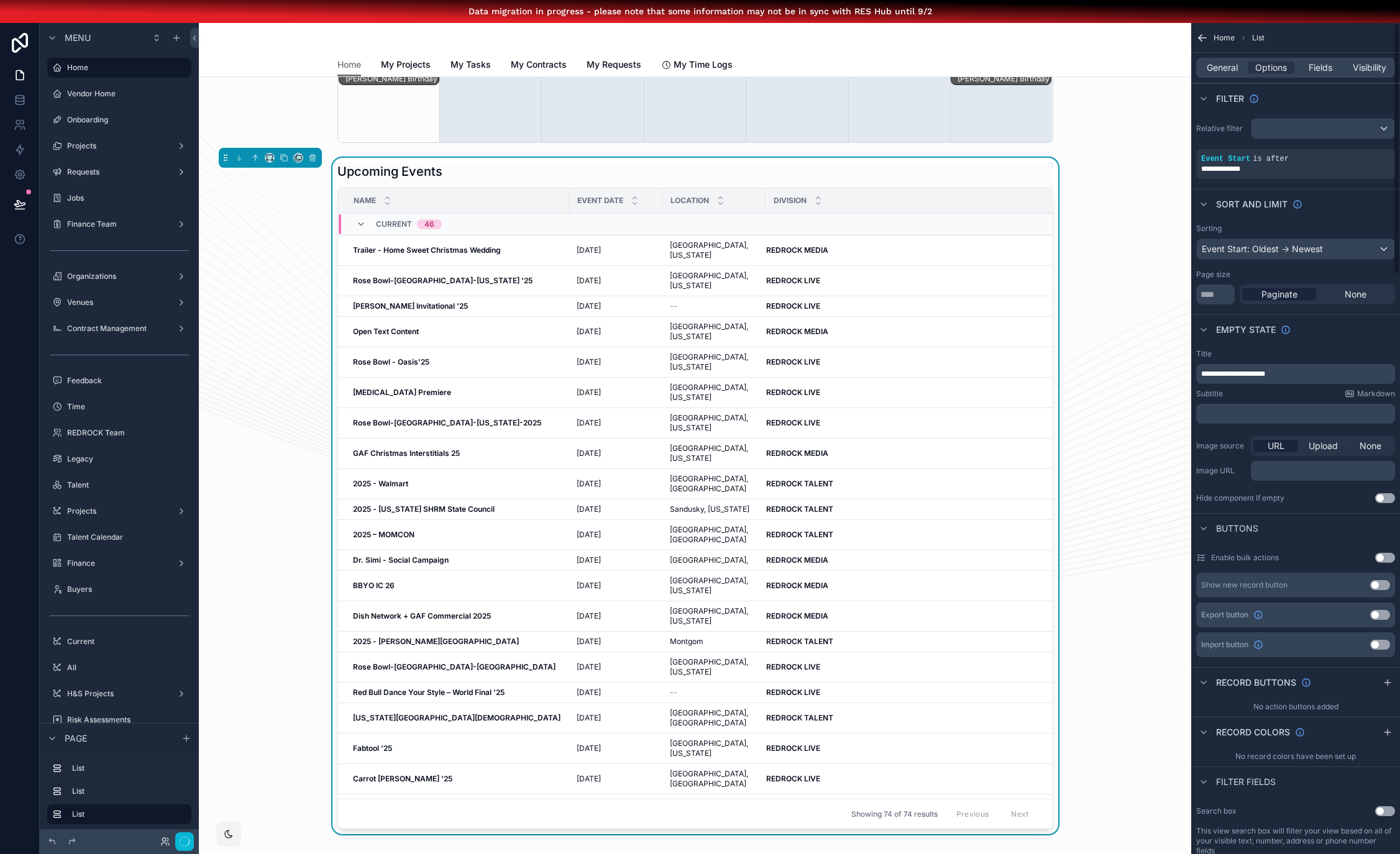
scroll to position [1308, 0]
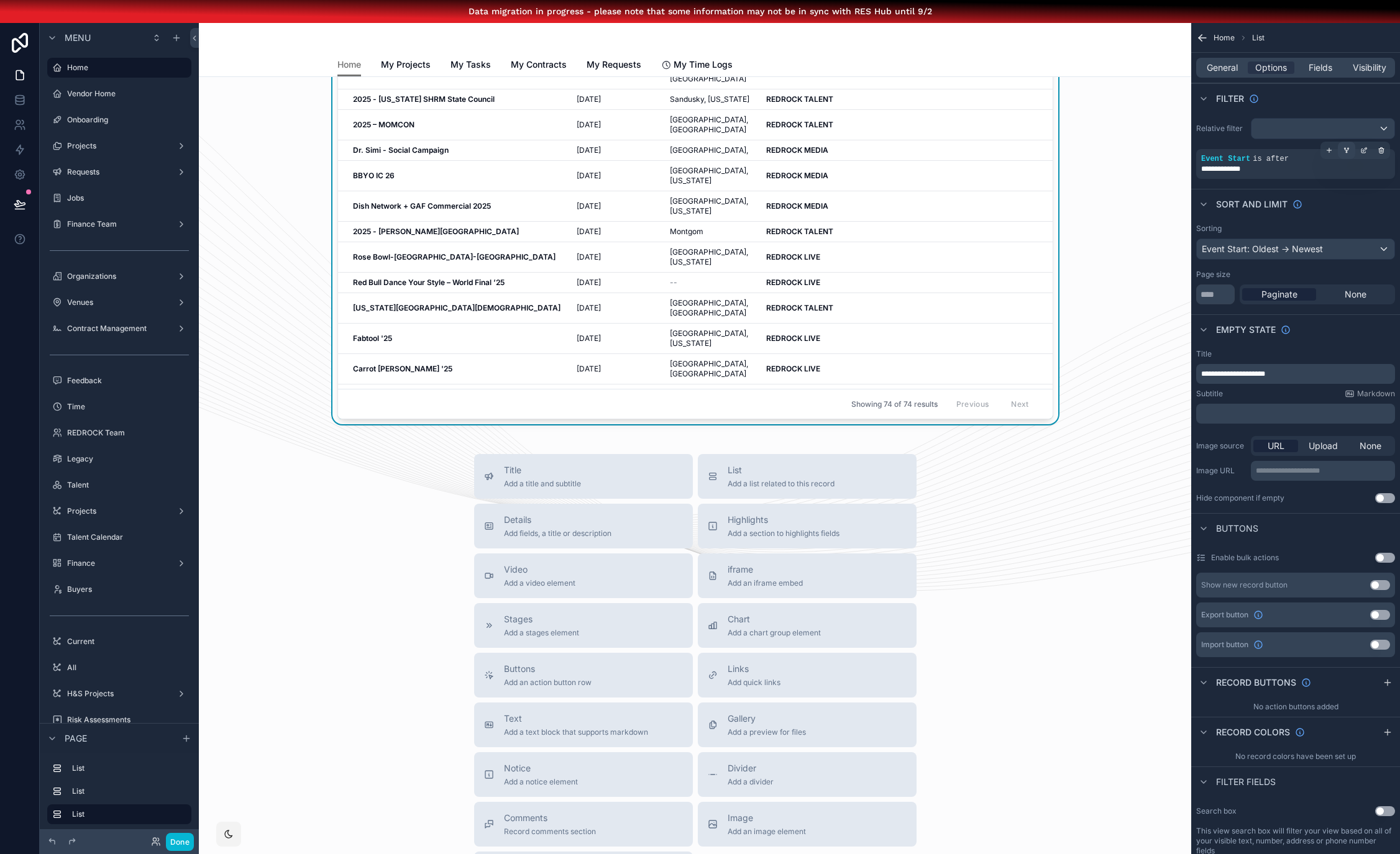
click at [1350, 151] on icon "scrollable content" at bounding box center [1346, 150] width 7 height 7
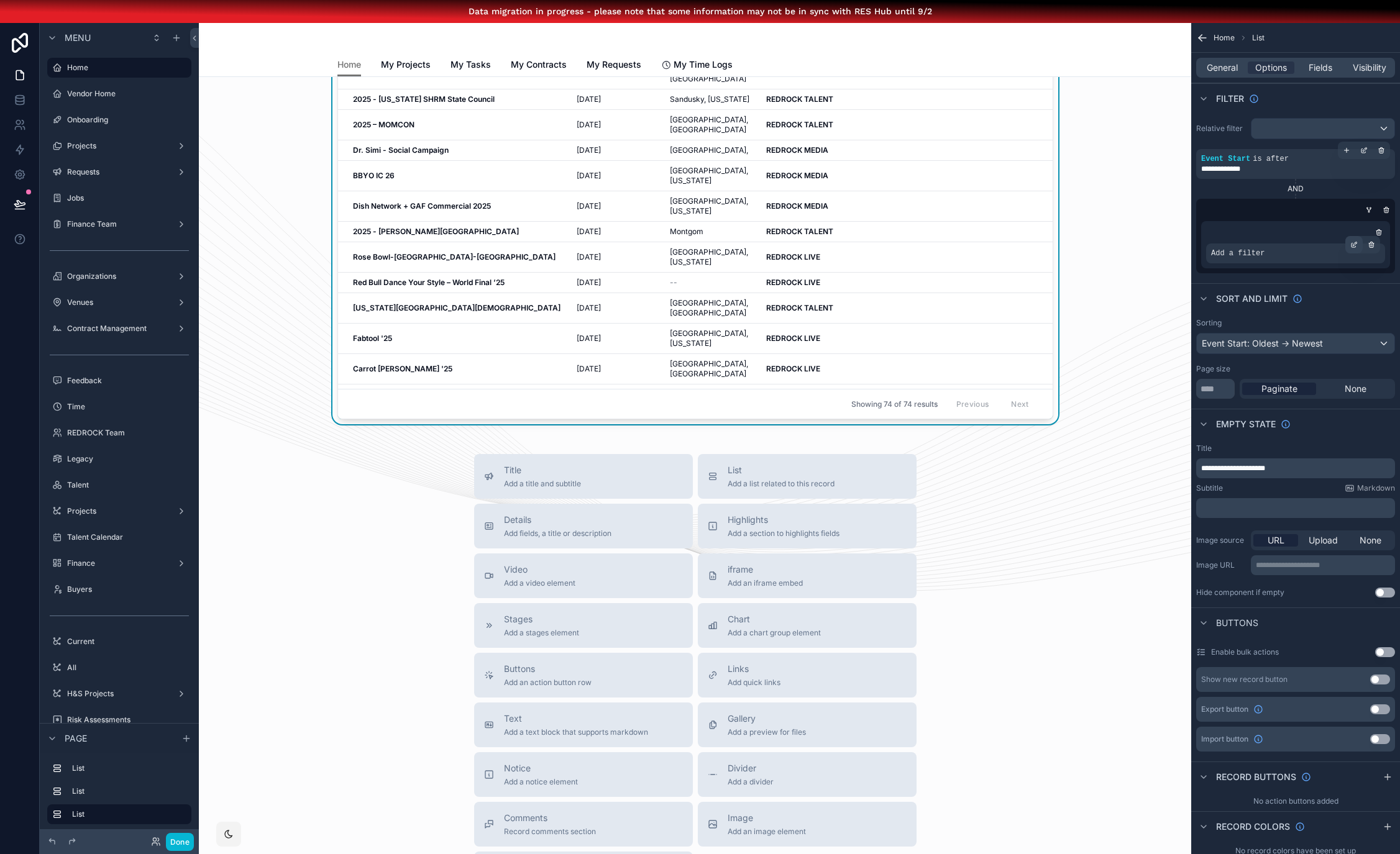
drag, startPoint x: 1362, startPoint y: 247, endPoint x: 1355, endPoint y: 249, distance: 7.3
click at [1356, 247] on icon "scrollable content" at bounding box center [1353, 245] width 5 height 5
click at [1107, 235] on span "Select a field" at bounding box center [1080, 235] width 53 height 11
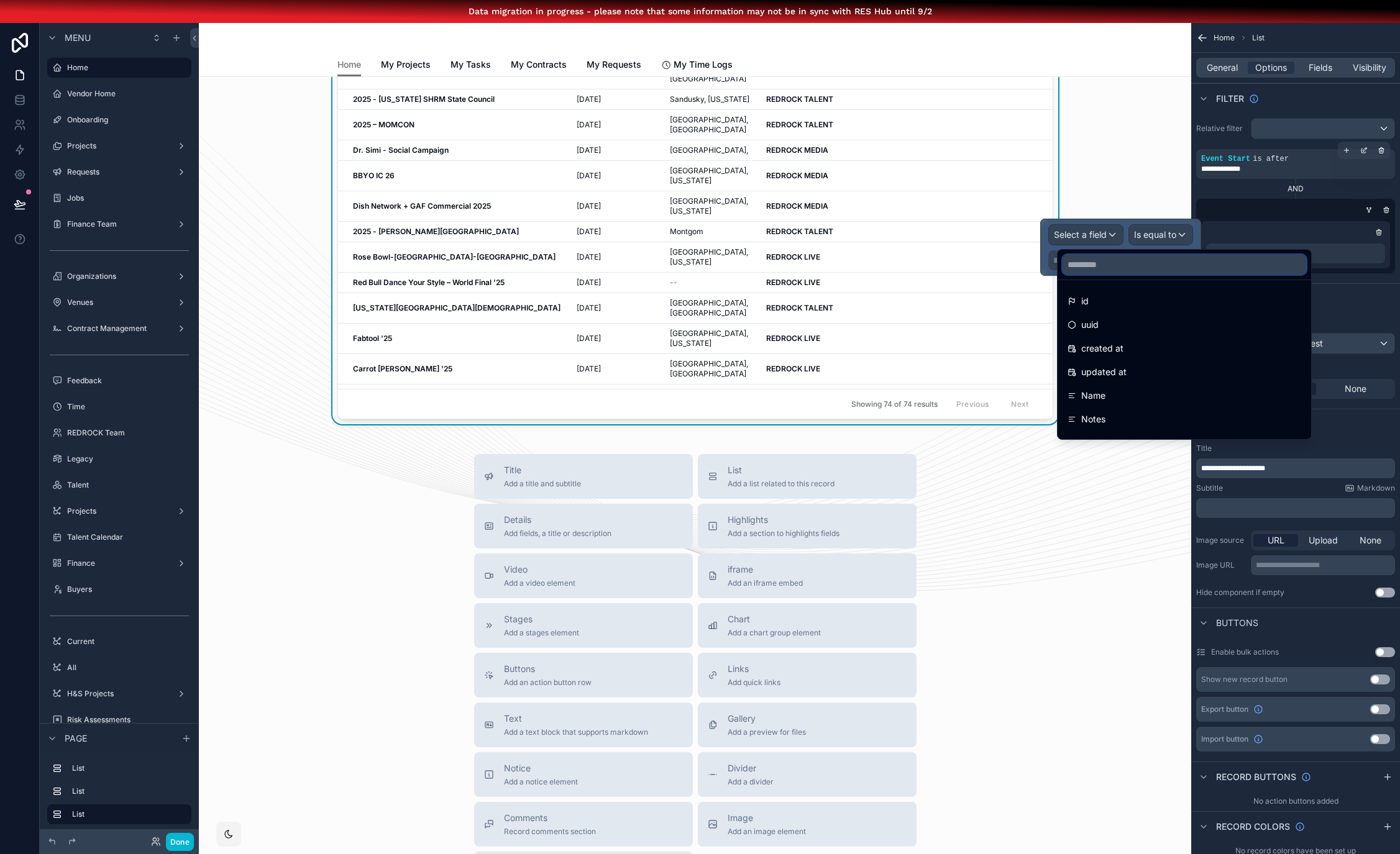
click at [1130, 266] on input "text" at bounding box center [1184, 264] width 243 height 20
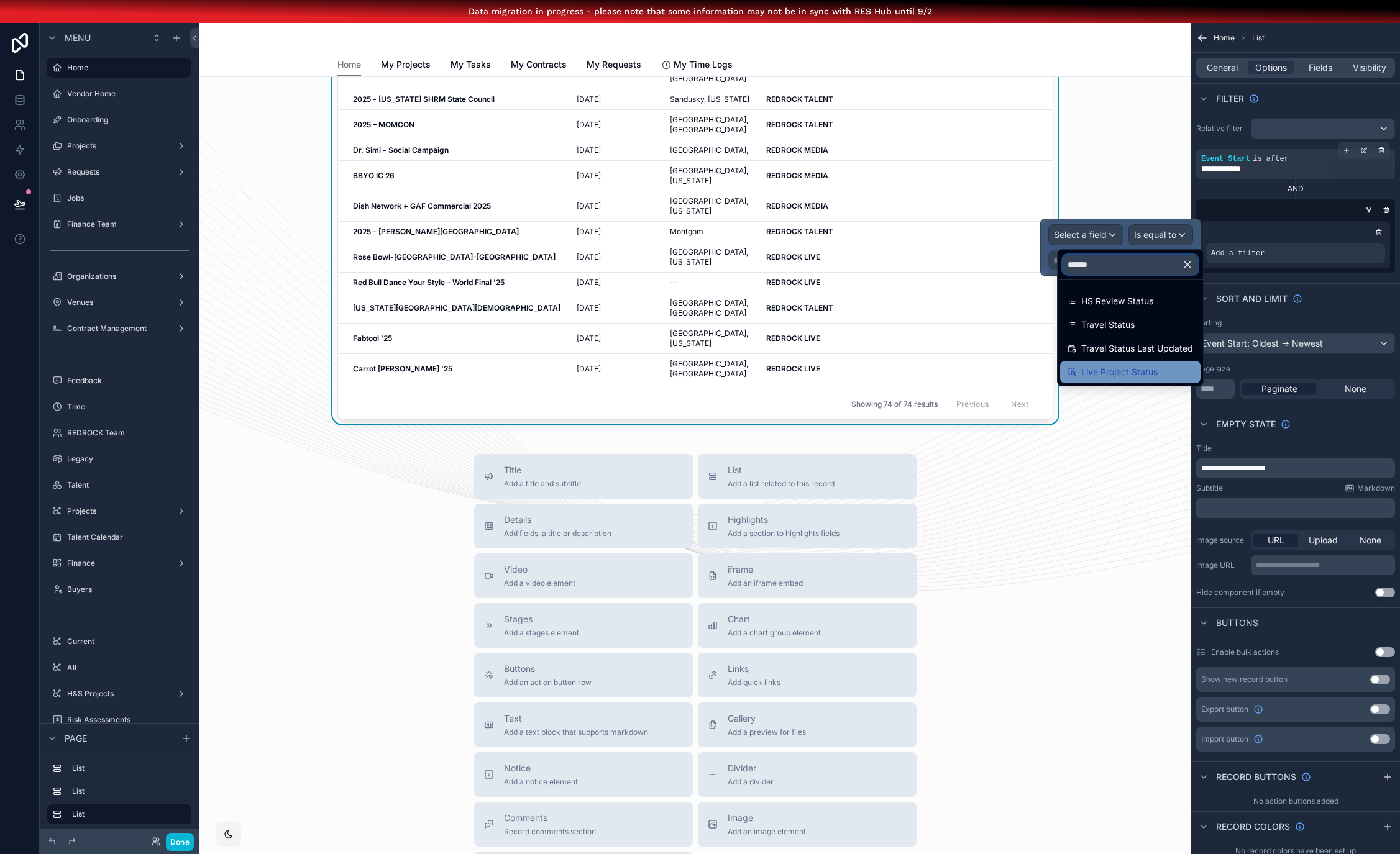
type input "******"
click at [1132, 373] on span "Live Project Status" at bounding box center [1119, 372] width 77 height 15
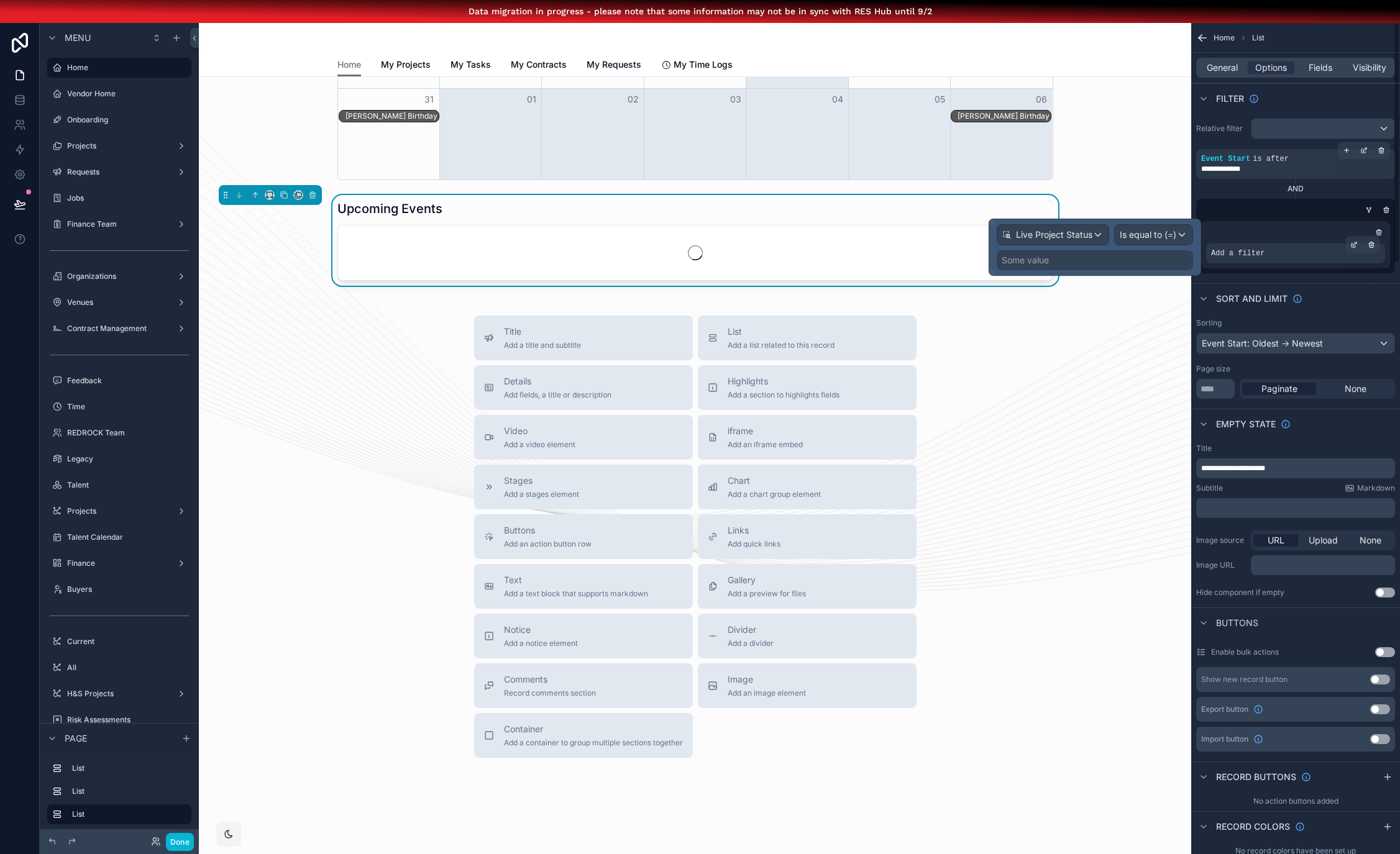
scroll to position [859, 0]
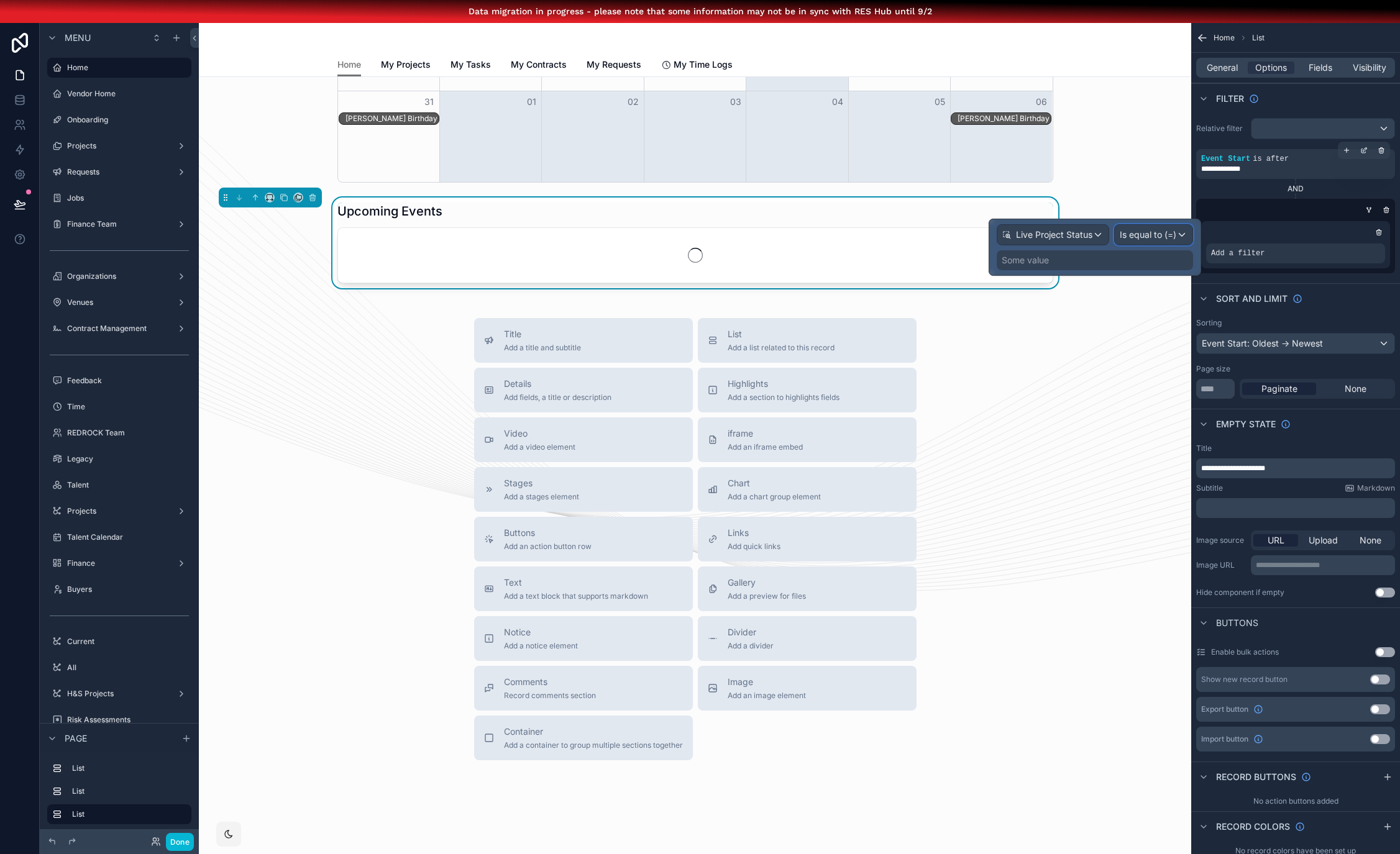
click at [1142, 235] on span "Is equal to (=)" at bounding box center [1148, 235] width 57 height 13
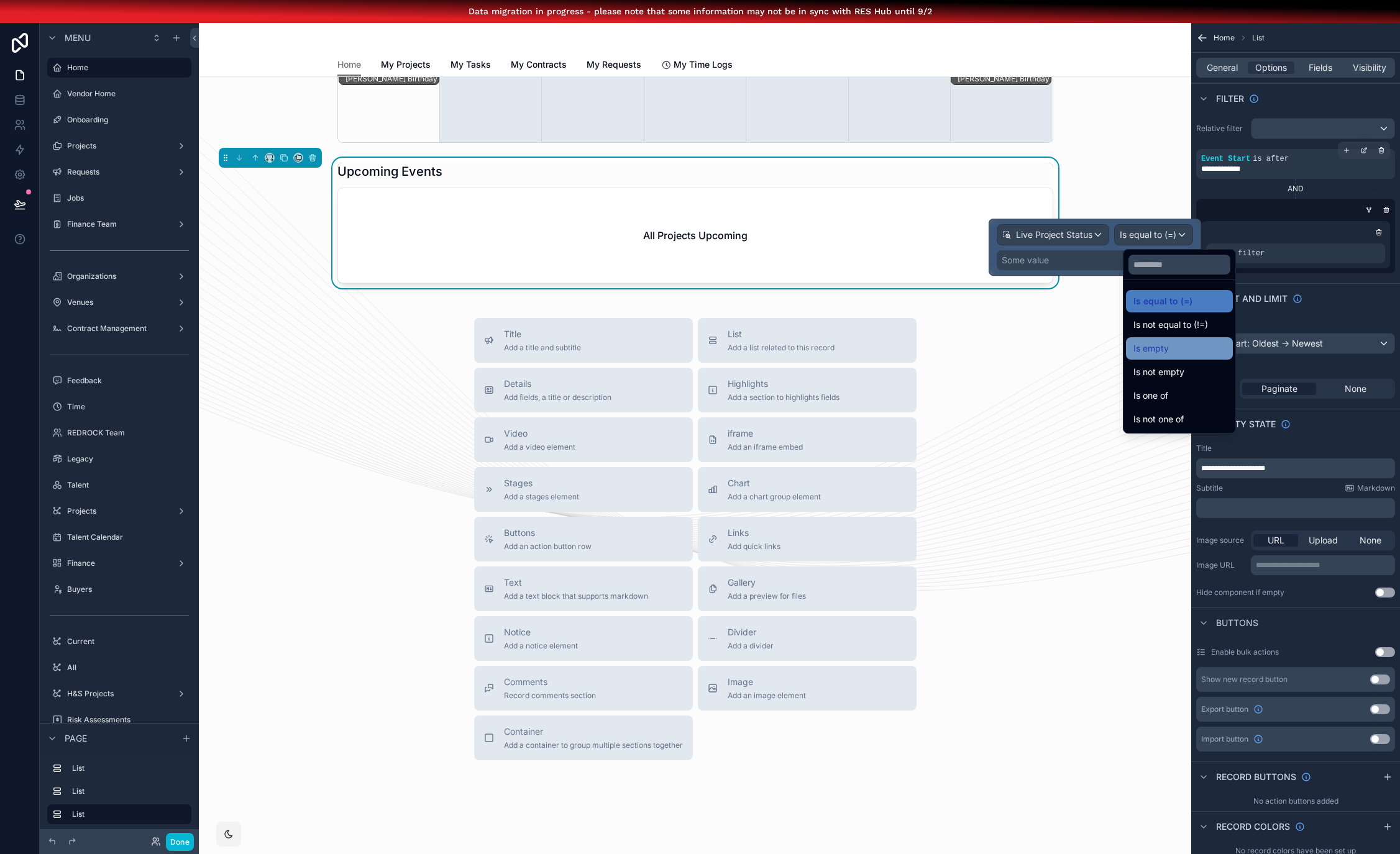
click at [1183, 358] on div "Is empty" at bounding box center [1179, 348] width 107 height 22
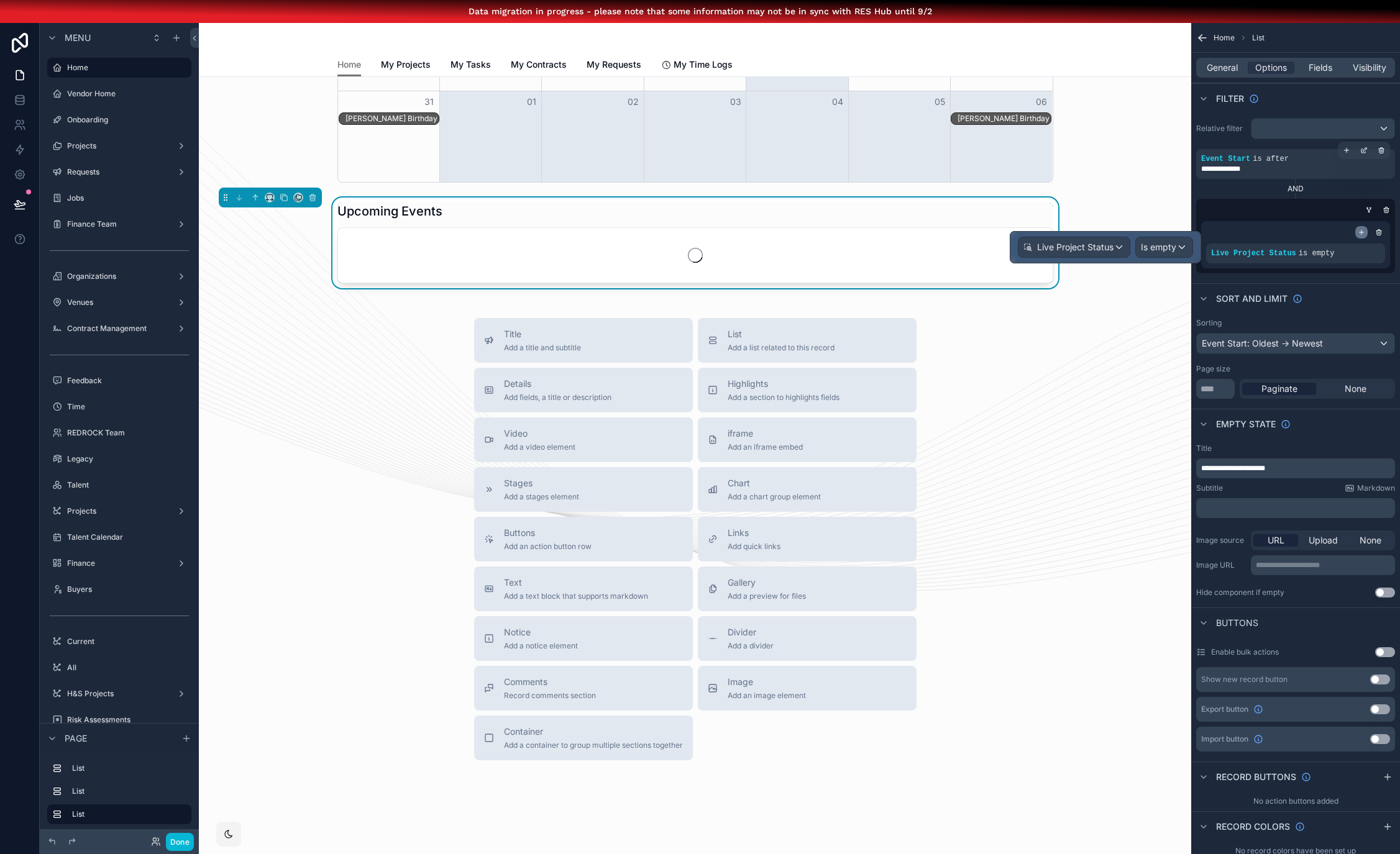
scroll to position [1308, 0]
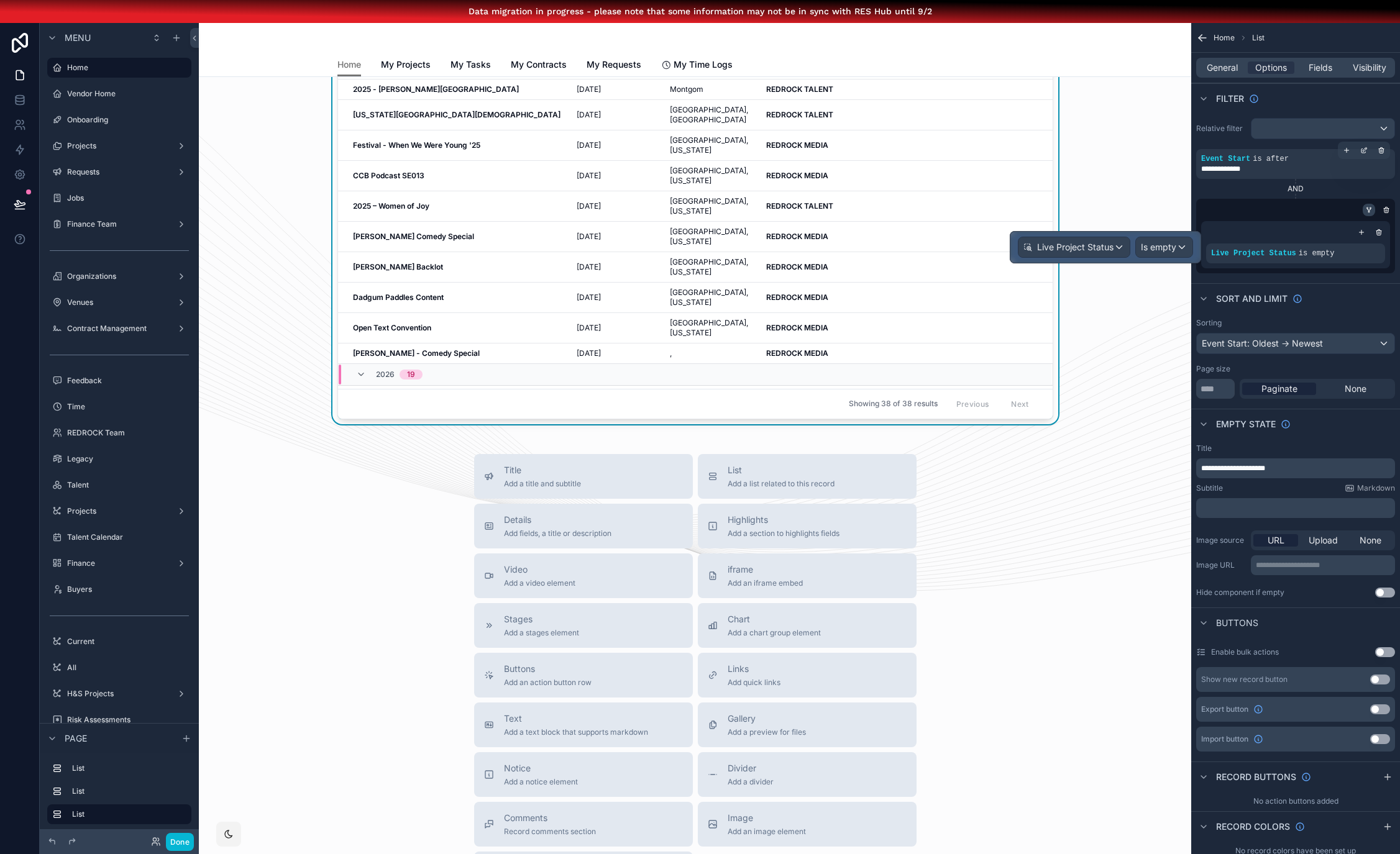
click at [1375, 204] on div "scrollable content" at bounding box center [1368, 210] width 13 height 13
click at [1373, 212] on div "scrollable content" at bounding box center [1368, 210] width 13 height 13
drag, startPoint x: 1124, startPoint y: 226, endPoint x: 1103, endPoint y: 188, distance: 43.4
click at [1375, 210] on div "scrollable content" at bounding box center [1368, 210] width 13 height 13
click at [1372, 210] on icon "scrollable content" at bounding box center [1368, 210] width 7 height 7
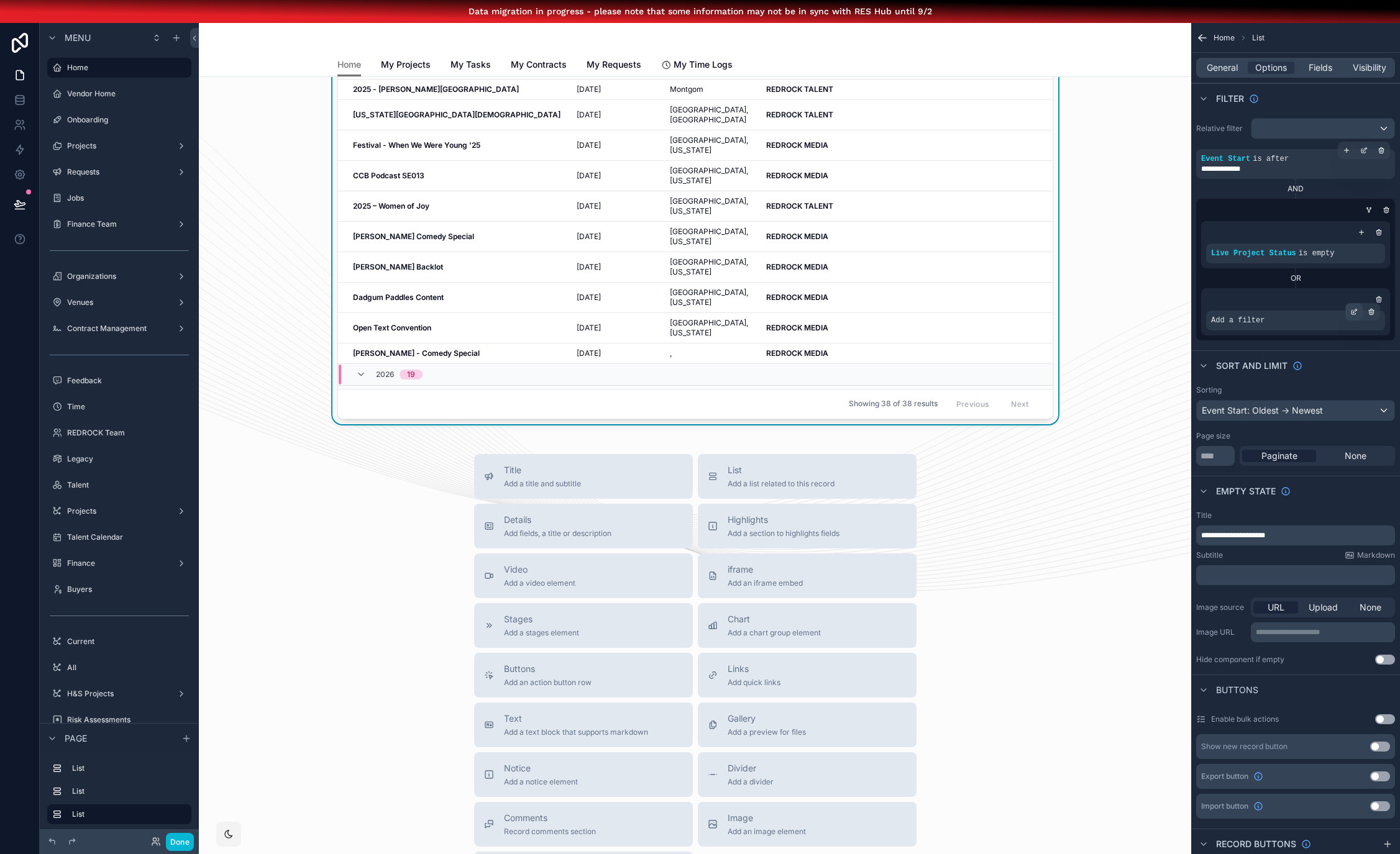
click at [1362, 307] on div "scrollable content" at bounding box center [1354, 312] width 17 height 17
click at [1087, 299] on span "Select a field" at bounding box center [1080, 301] width 53 height 11
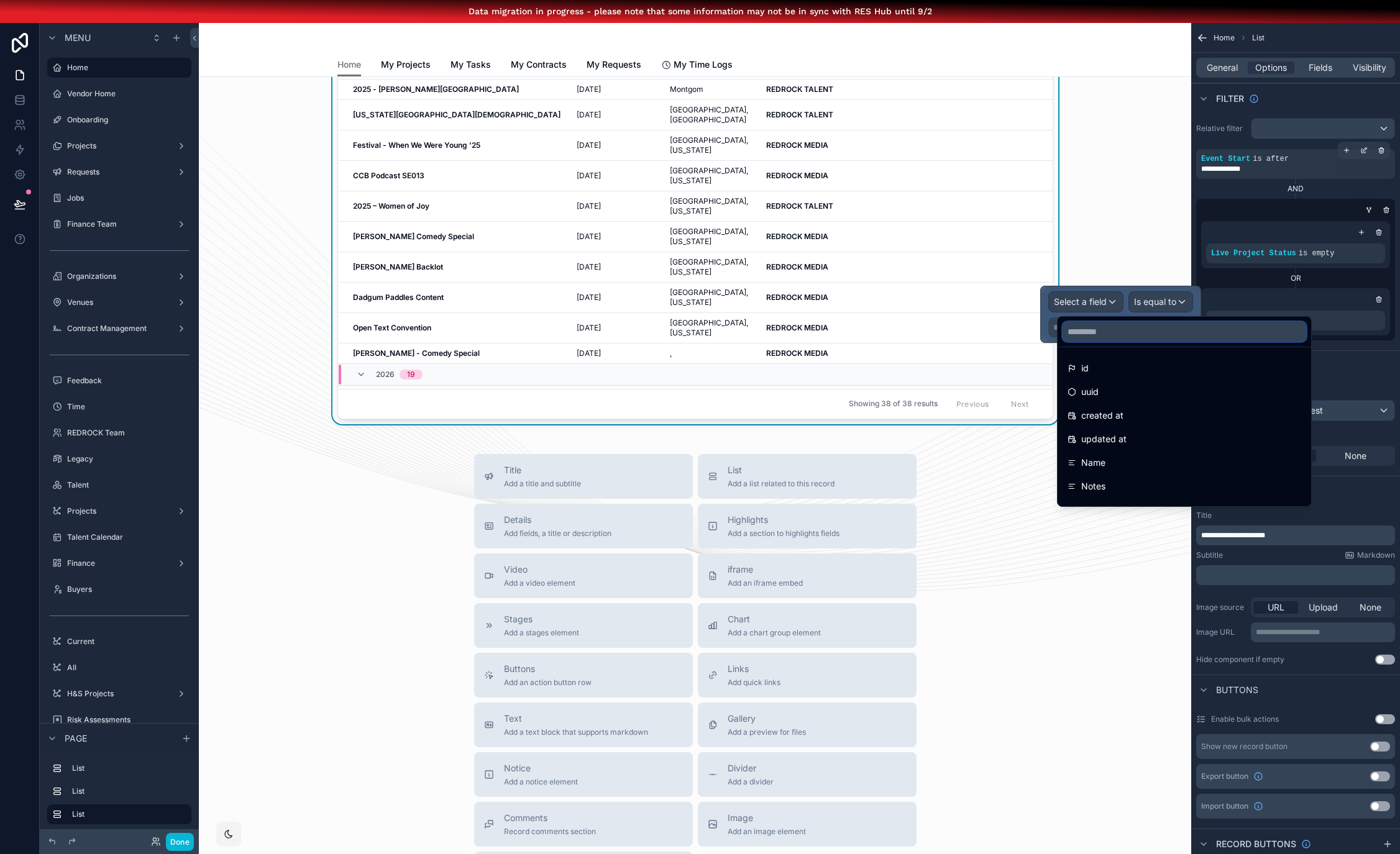
click at [1101, 323] on input "text" at bounding box center [1184, 332] width 243 height 20
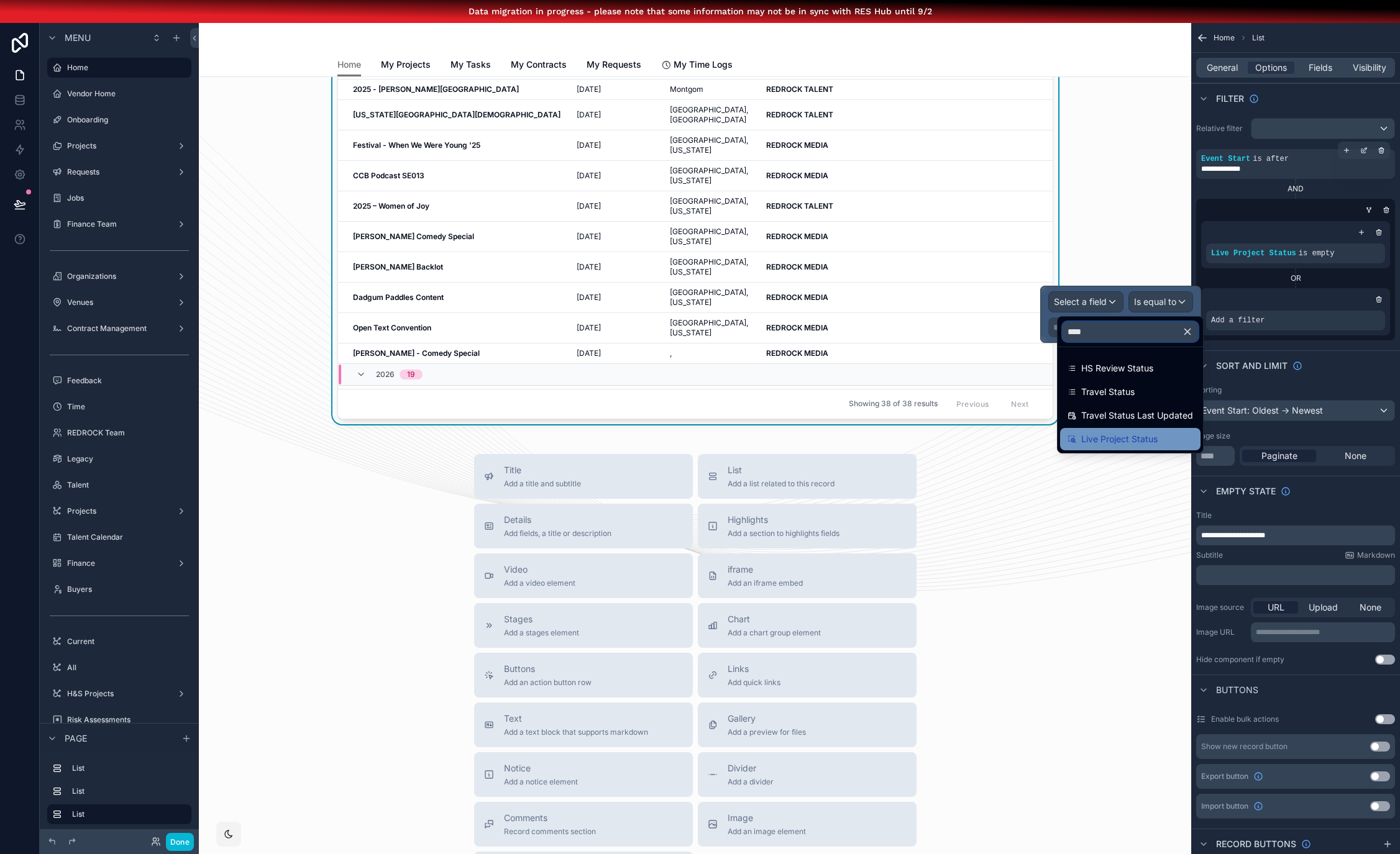
type input "****"
drag, startPoint x: 1136, startPoint y: 446, endPoint x: 1228, endPoint y: 350, distance: 133.0
click at [1136, 446] on span "Live Project Status" at bounding box center [1119, 439] width 77 height 15
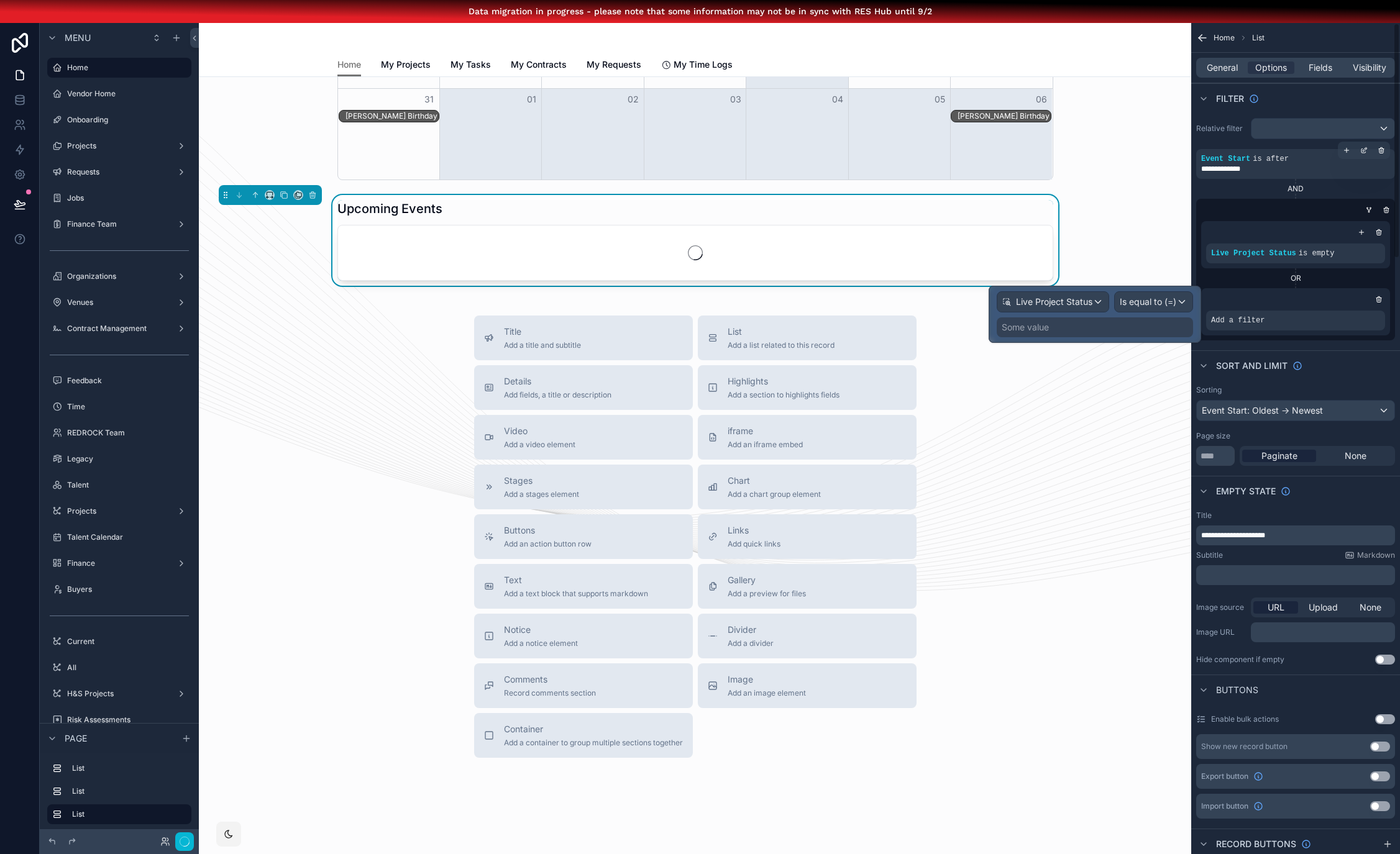
scroll to position [859, 0]
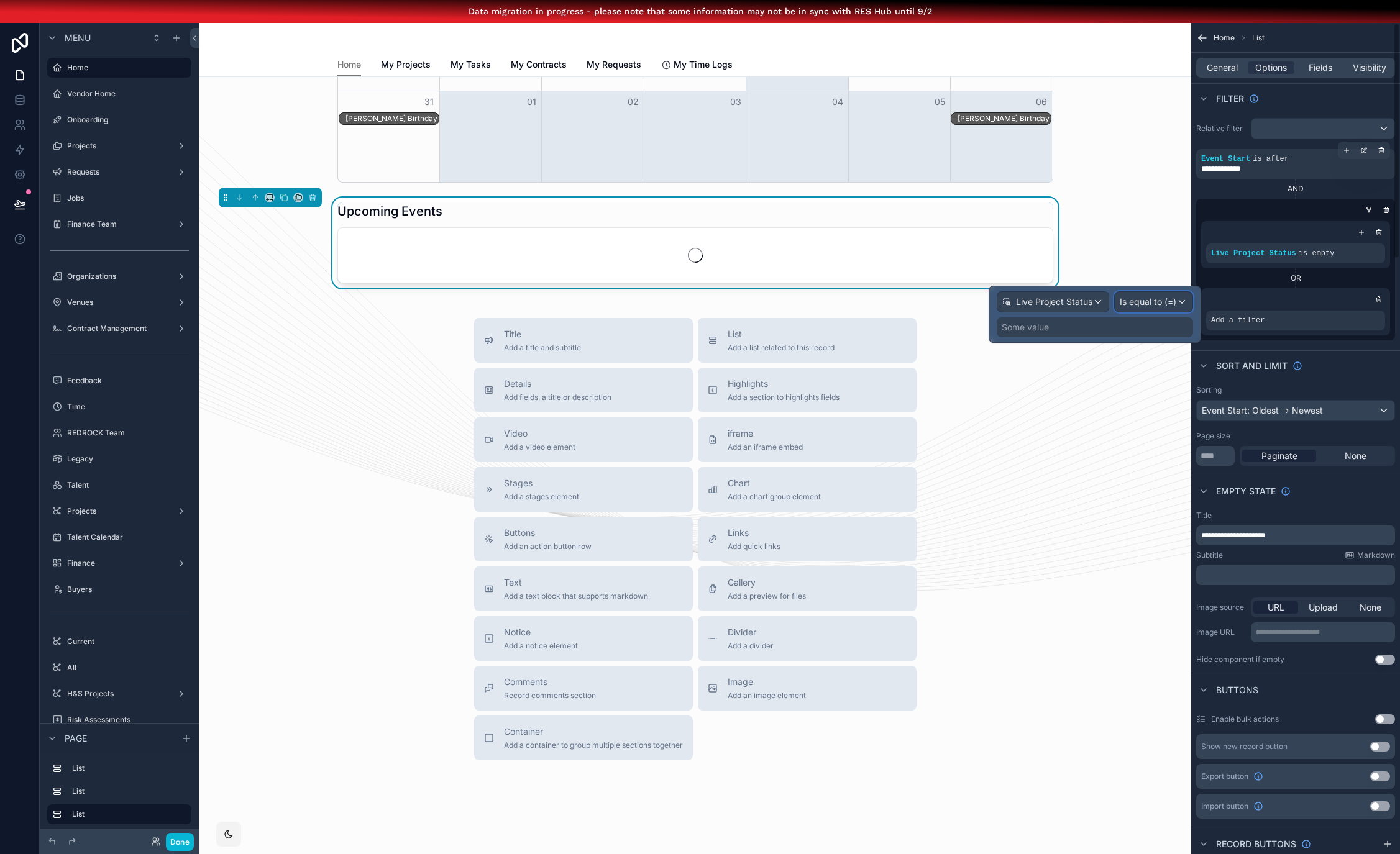
click at [1176, 303] on span "Is equal to (=)" at bounding box center [1148, 301] width 57 height 13
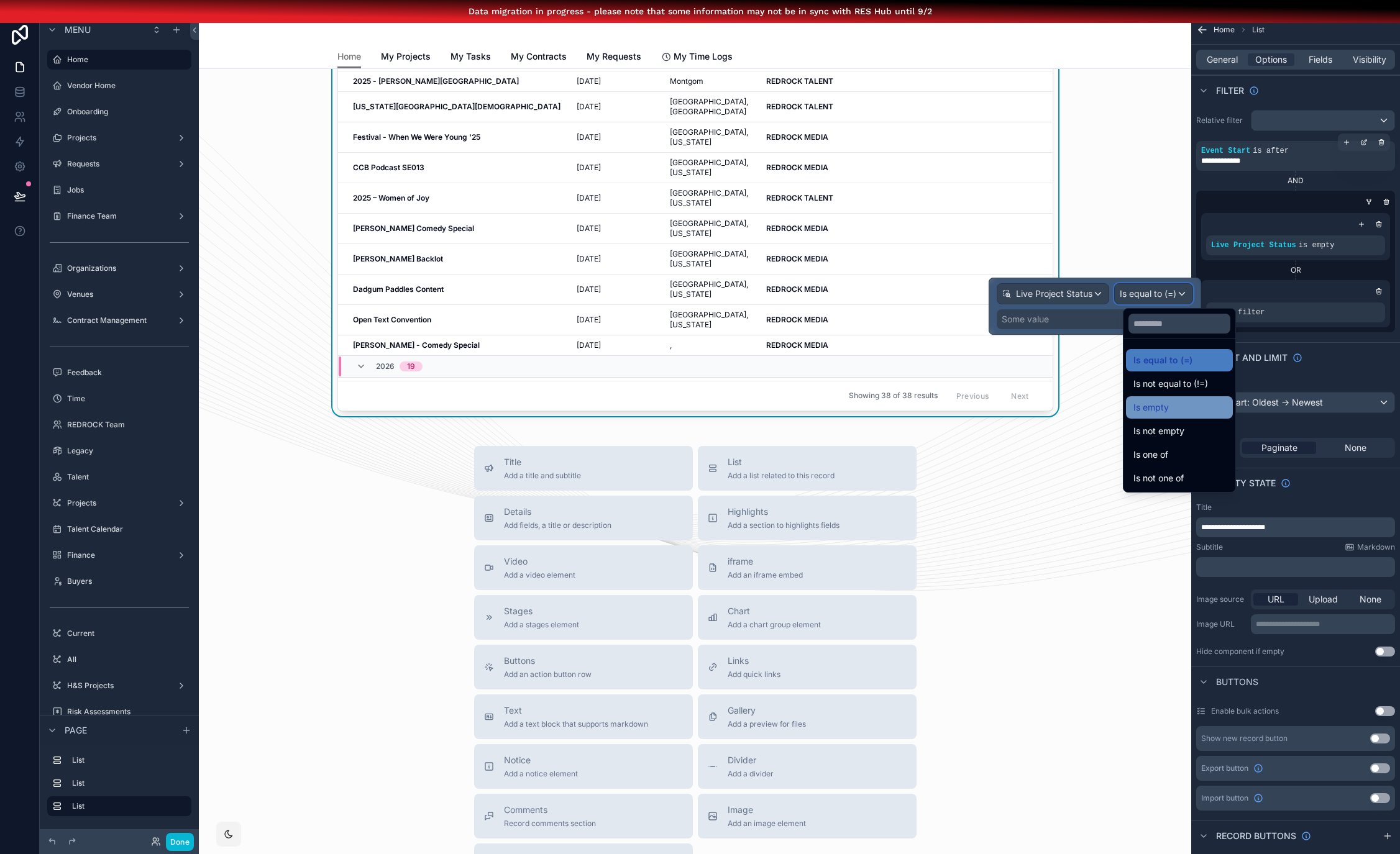
scroll to position [0, 0]
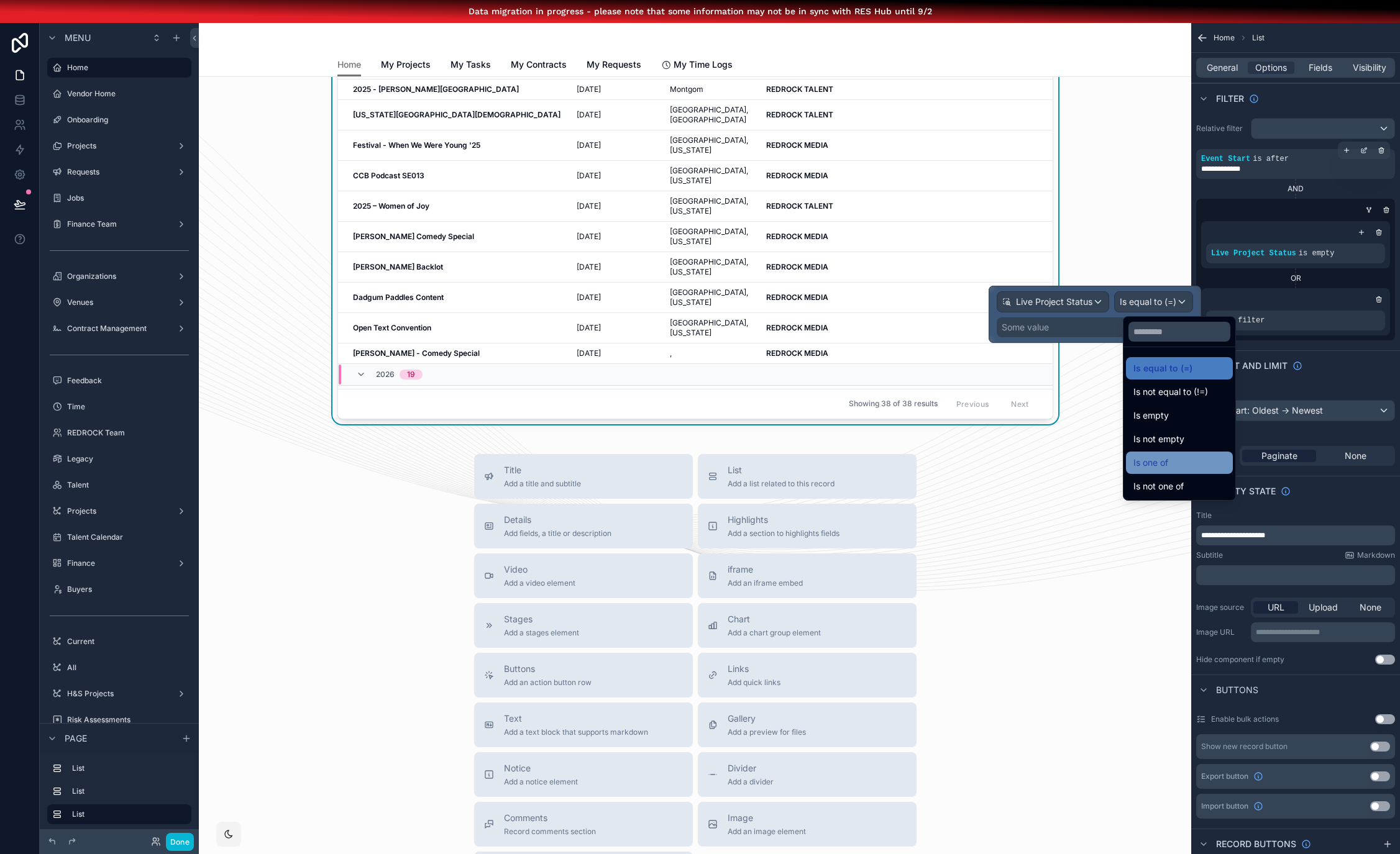
click at [1194, 466] on div "Is one of" at bounding box center [1179, 463] width 92 height 15
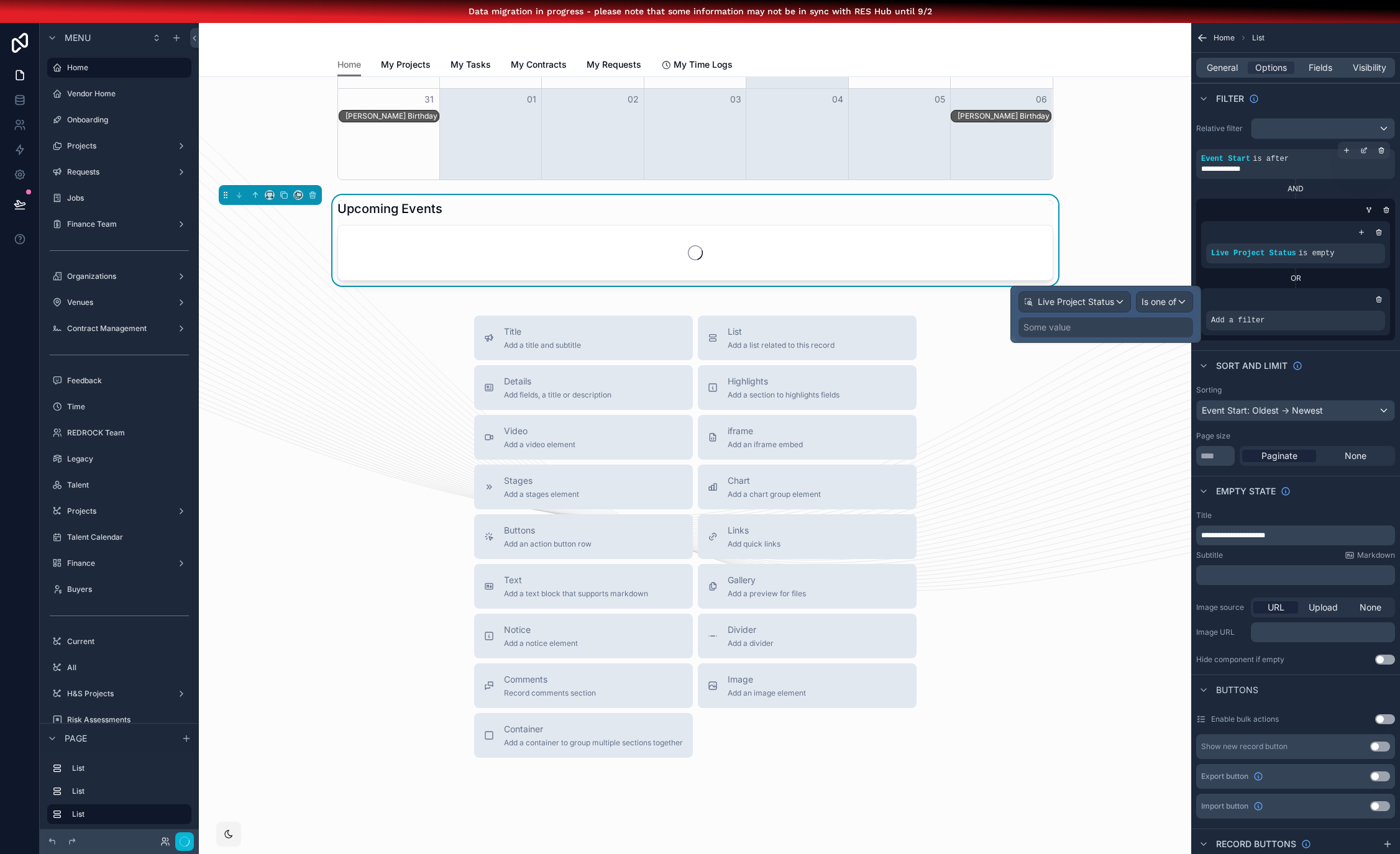
scroll to position [859, 0]
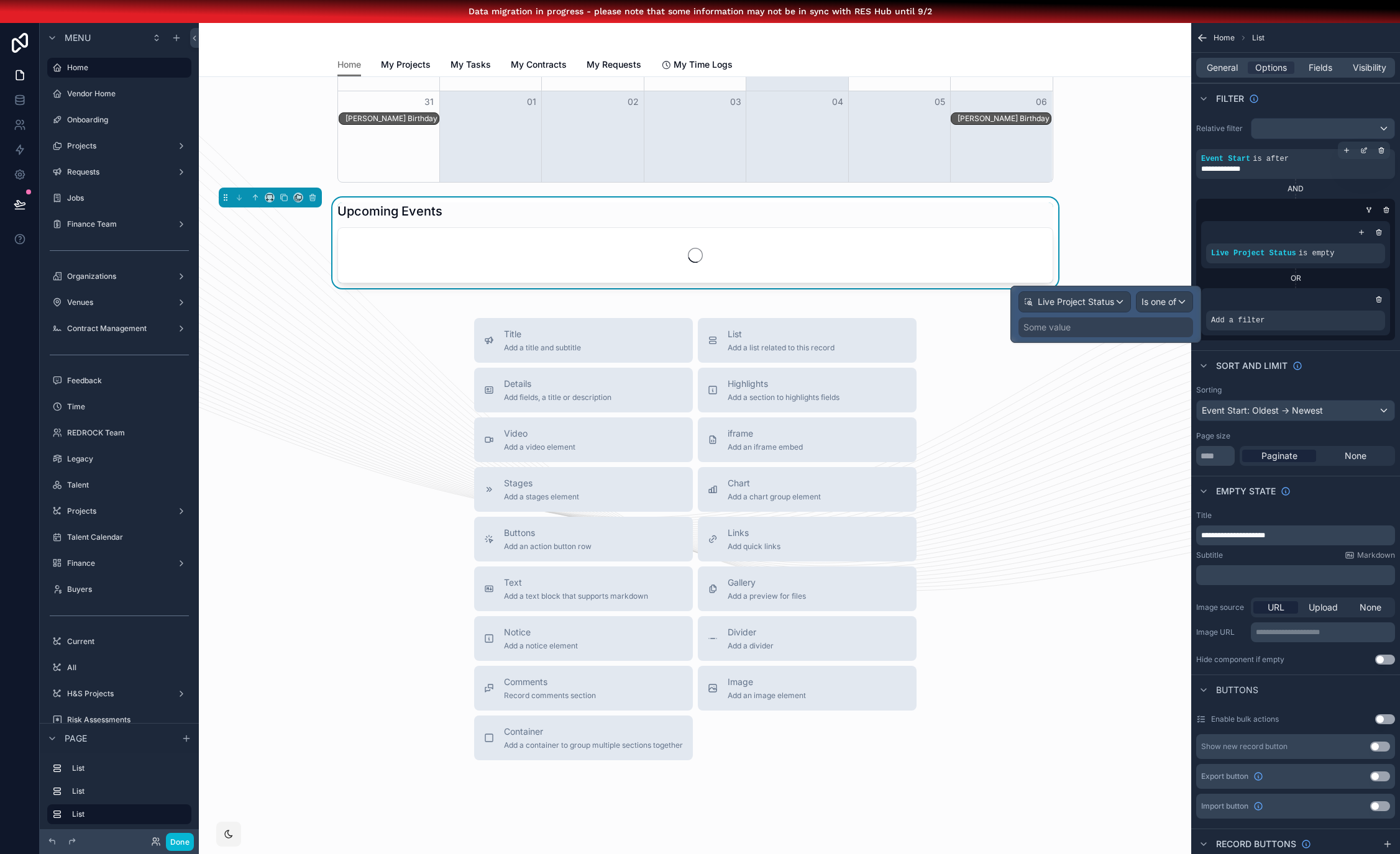
click at [1113, 325] on div "Some value" at bounding box center [1105, 327] width 175 height 20
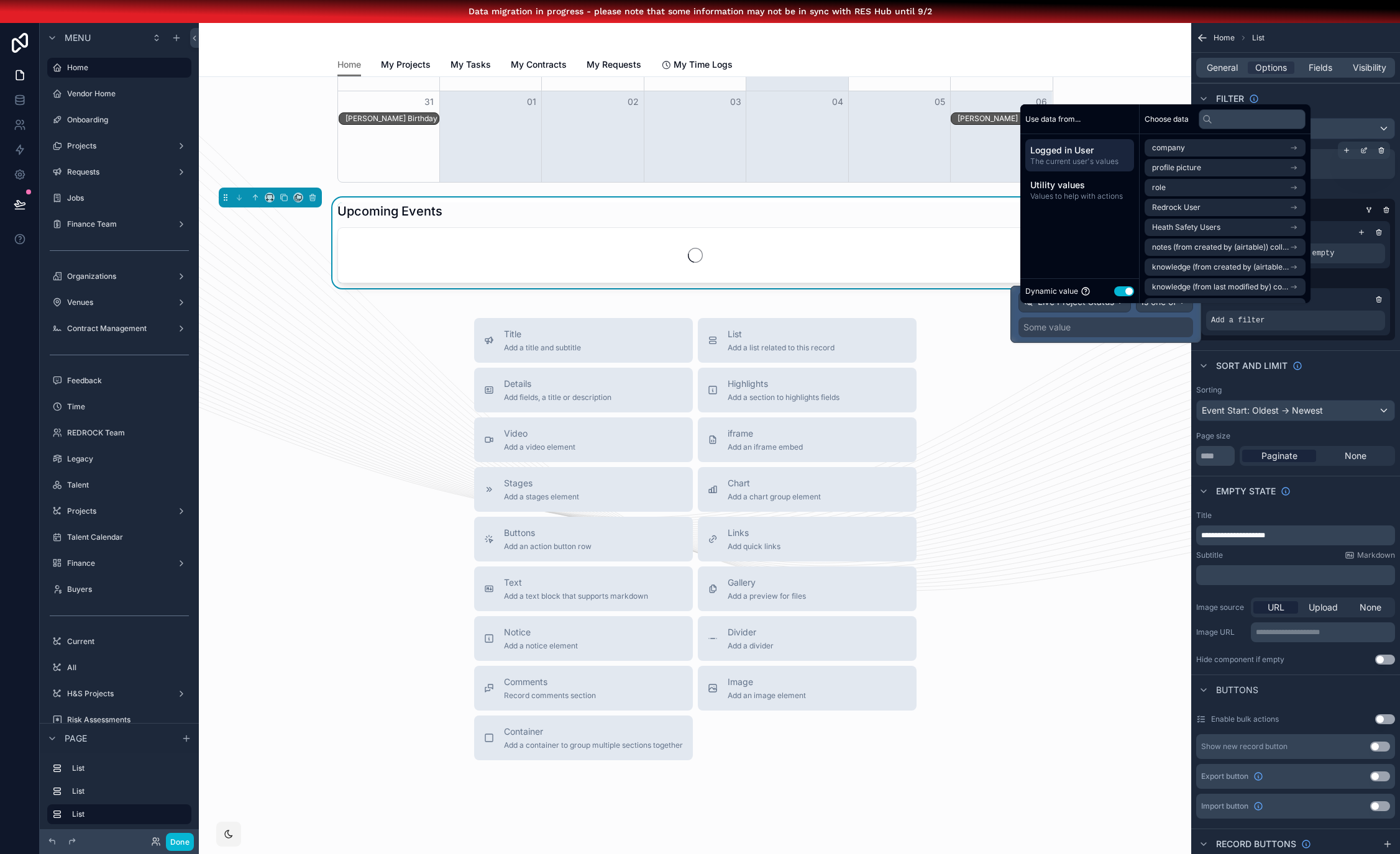
click at [1126, 296] on button "Use setting" at bounding box center [1124, 291] width 20 height 10
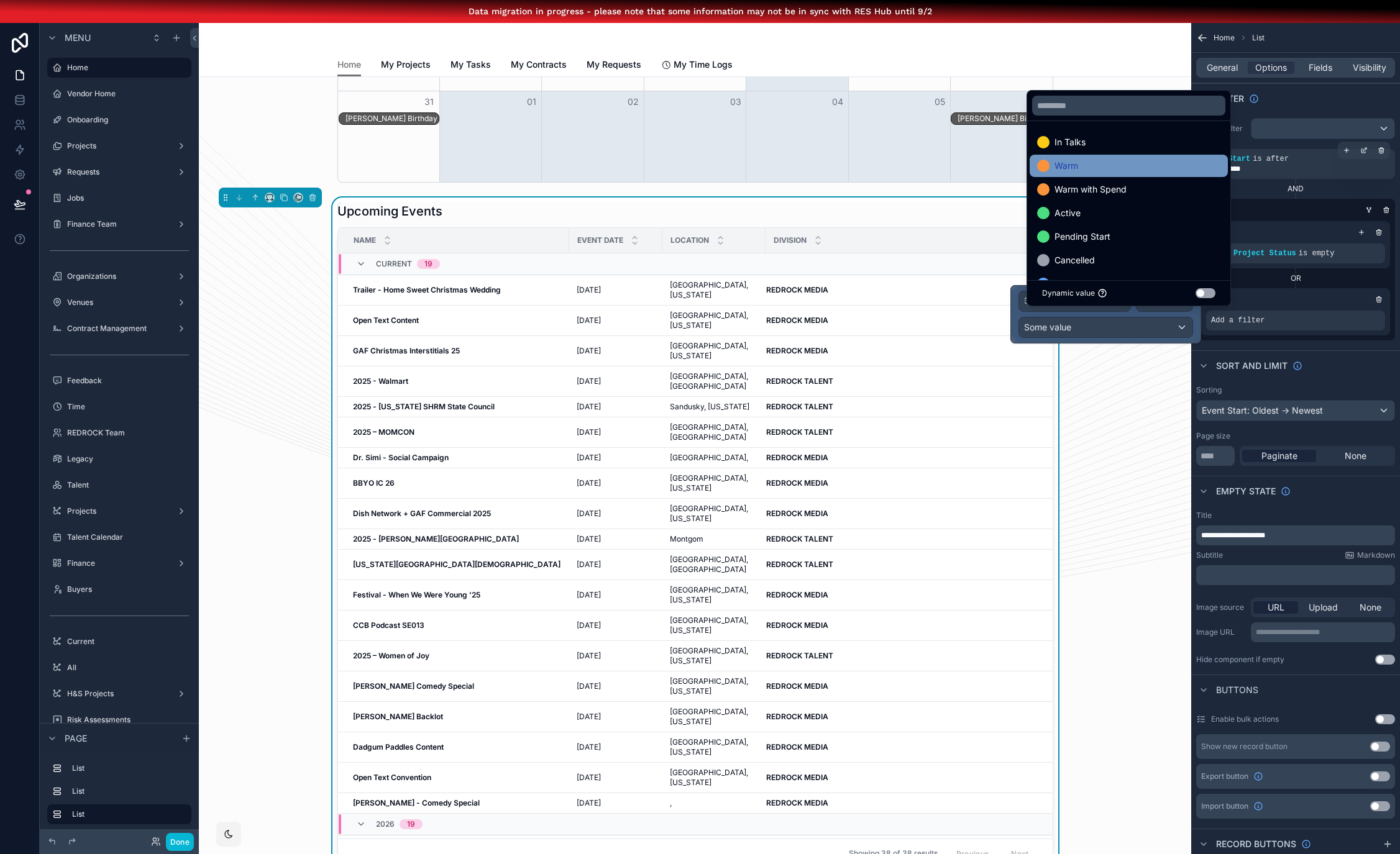
scroll to position [1308, 0]
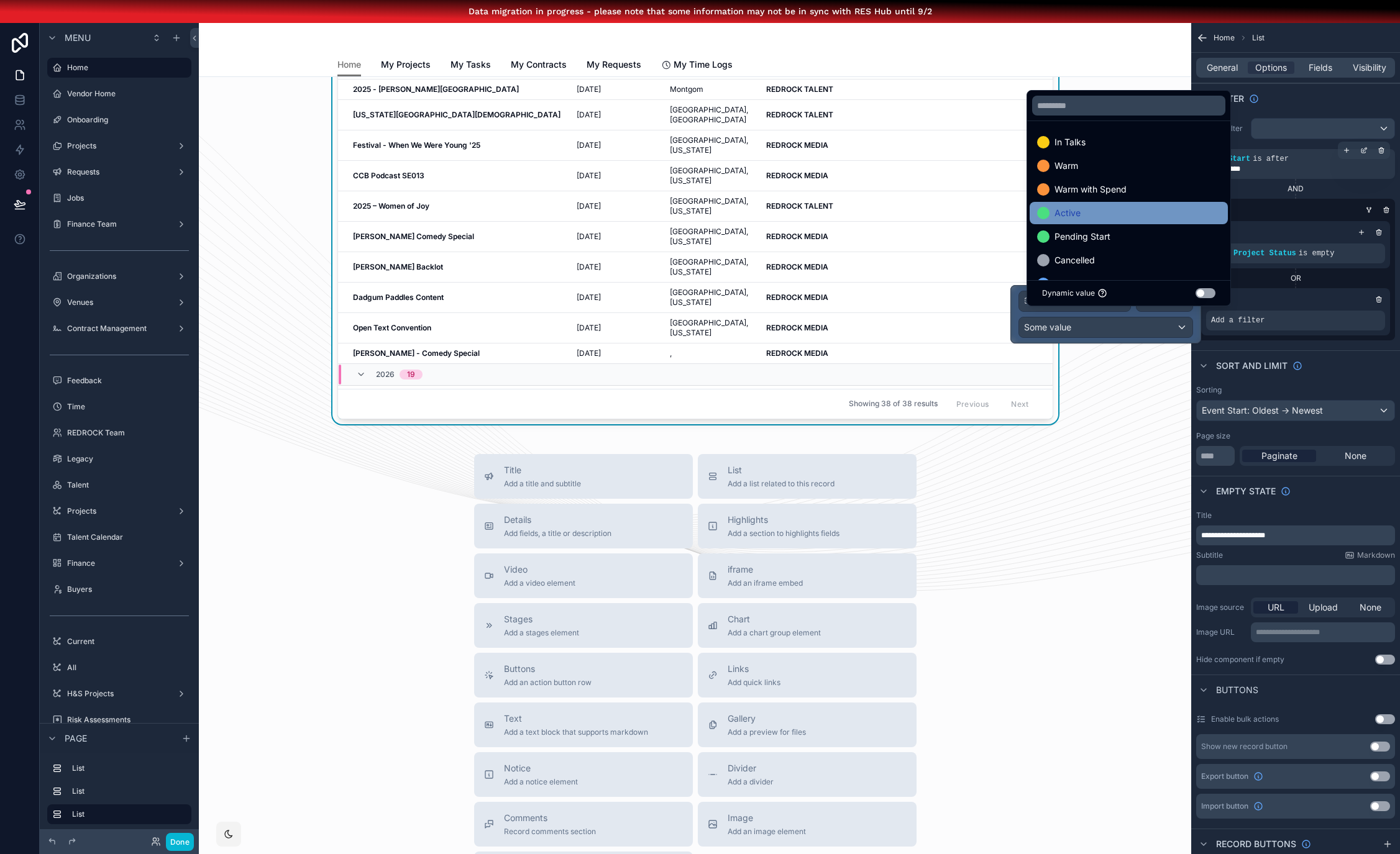
click at [1119, 221] on div "Active" at bounding box center [1128, 213] width 183 height 15
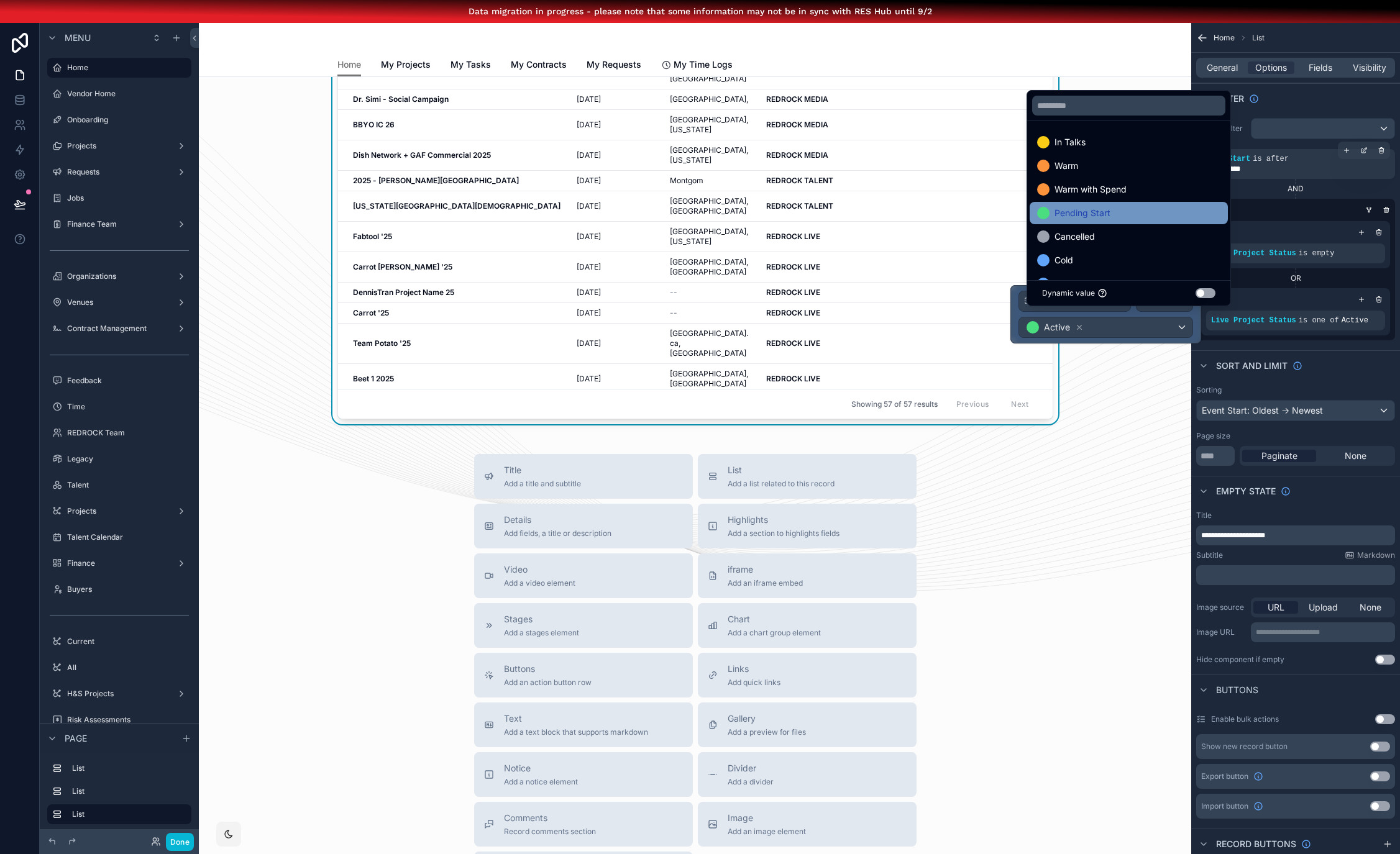
click at [1116, 221] on div "Pending Start" at bounding box center [1128, 213] width 183 height 15
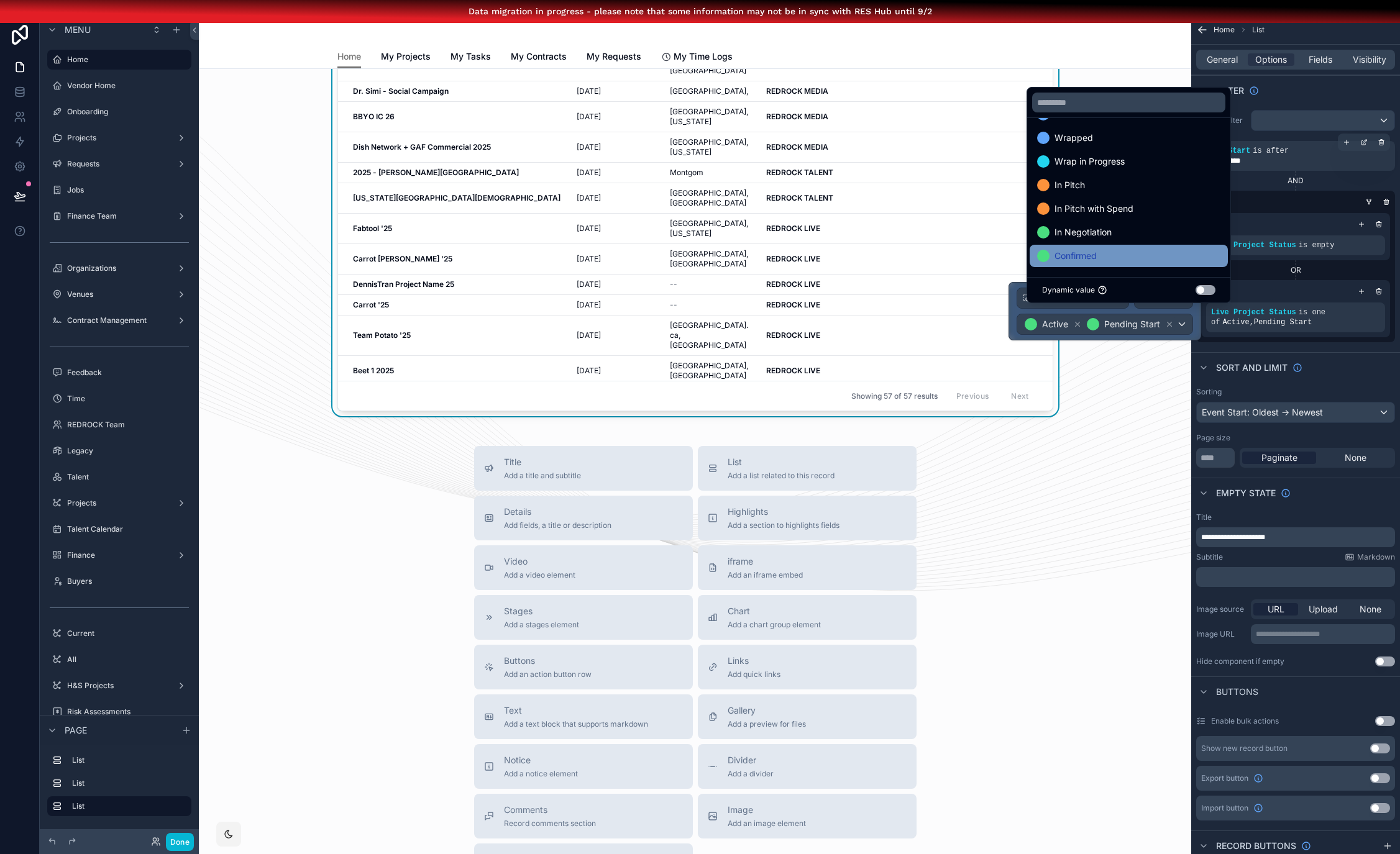
scroll to position [16, 0]
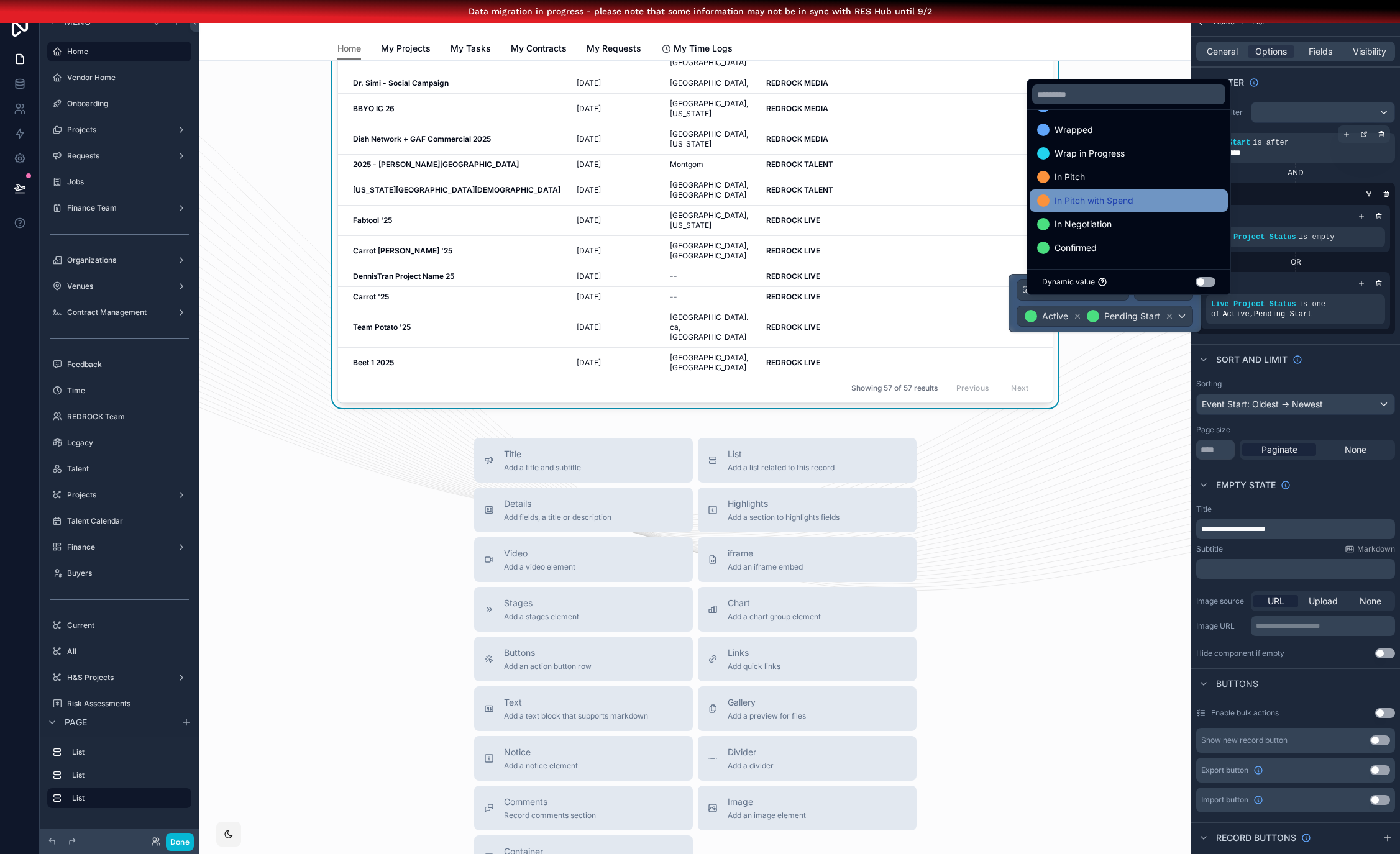
drag, startPoint x: 1114, startPoint y: 259, endPoint x: 1132, endPoint y: 260, distance: 18.0
click at [1114, 255] on div "Confirmed" at bounding box center [1128, 248] width 183 height 15
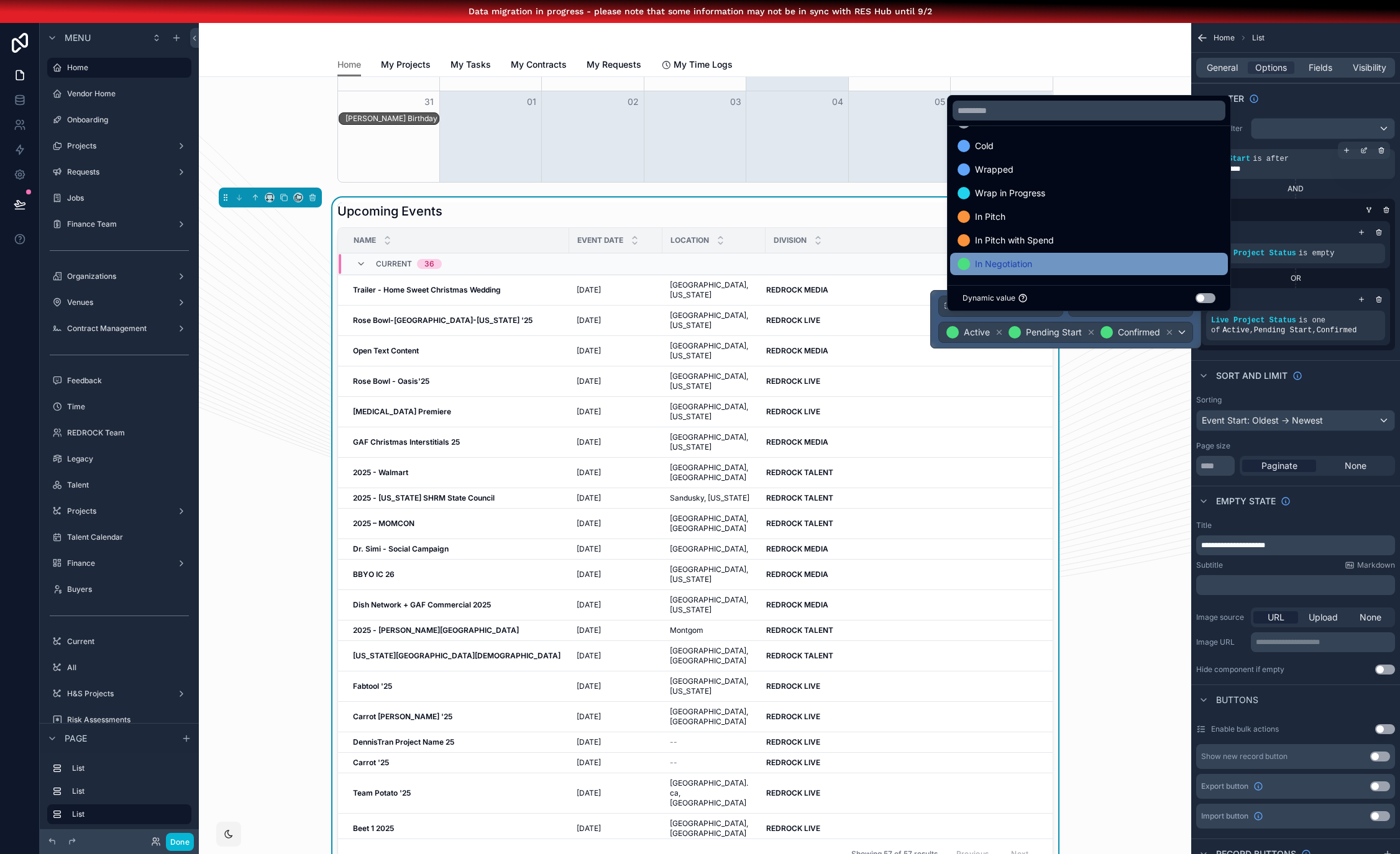
scroll to position [1308, 0]
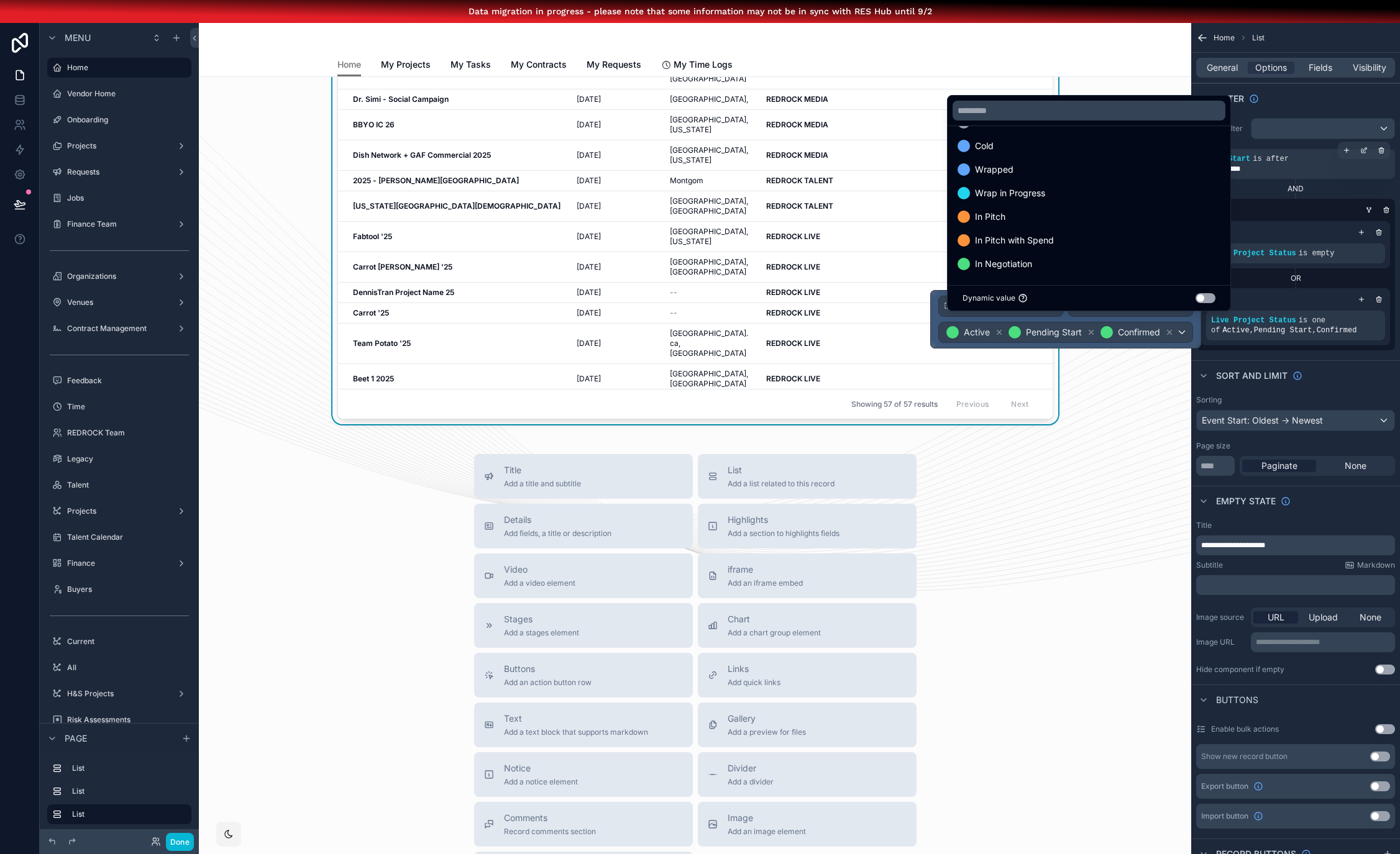
click at [1152, 391] on div "Upcoming Events Name Event Date Location Division Current 36 Trailer - Home Swe…" at bounding box center [695, 86] width 972 height 677
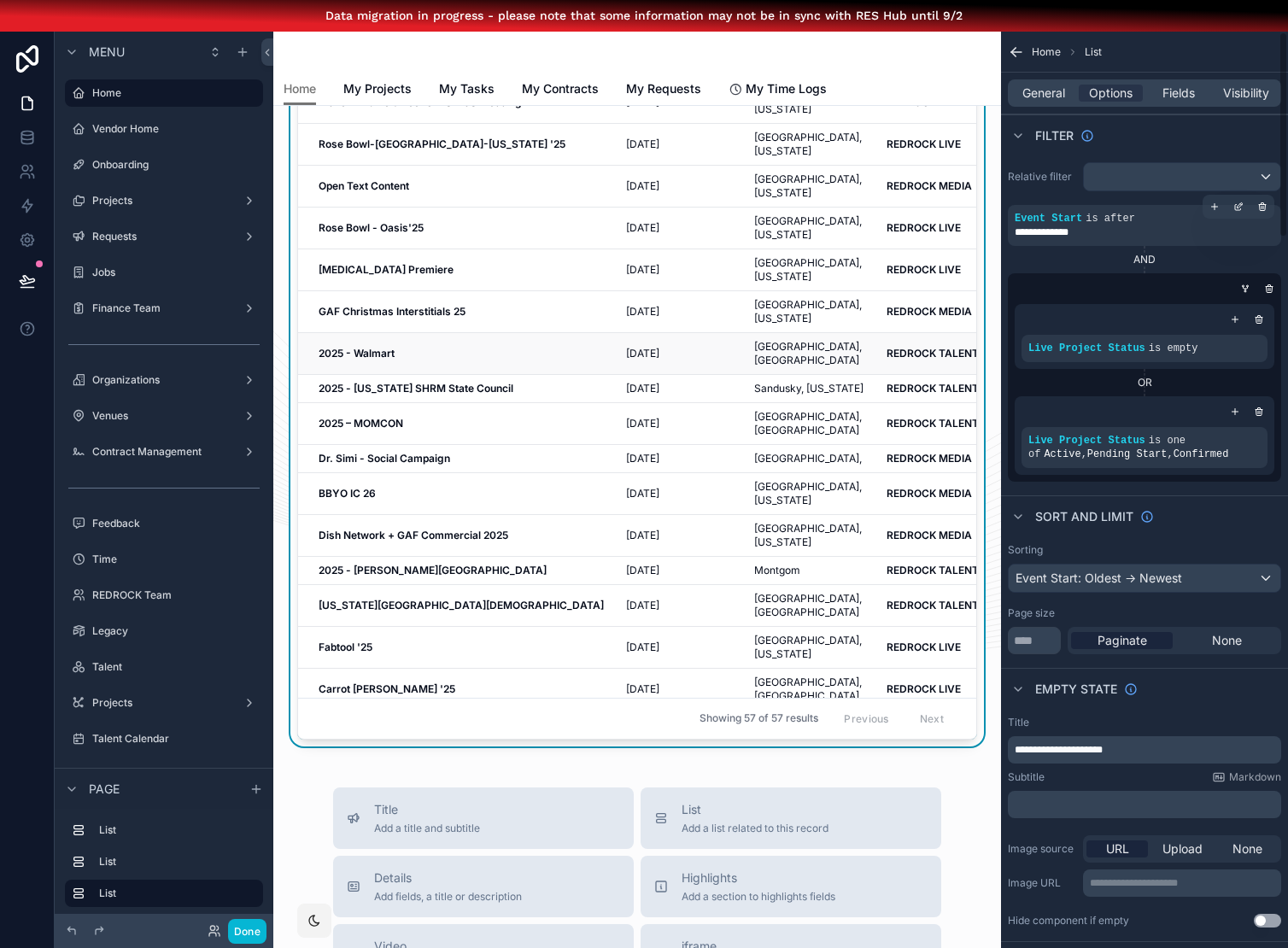
scroll to position [0, 0]
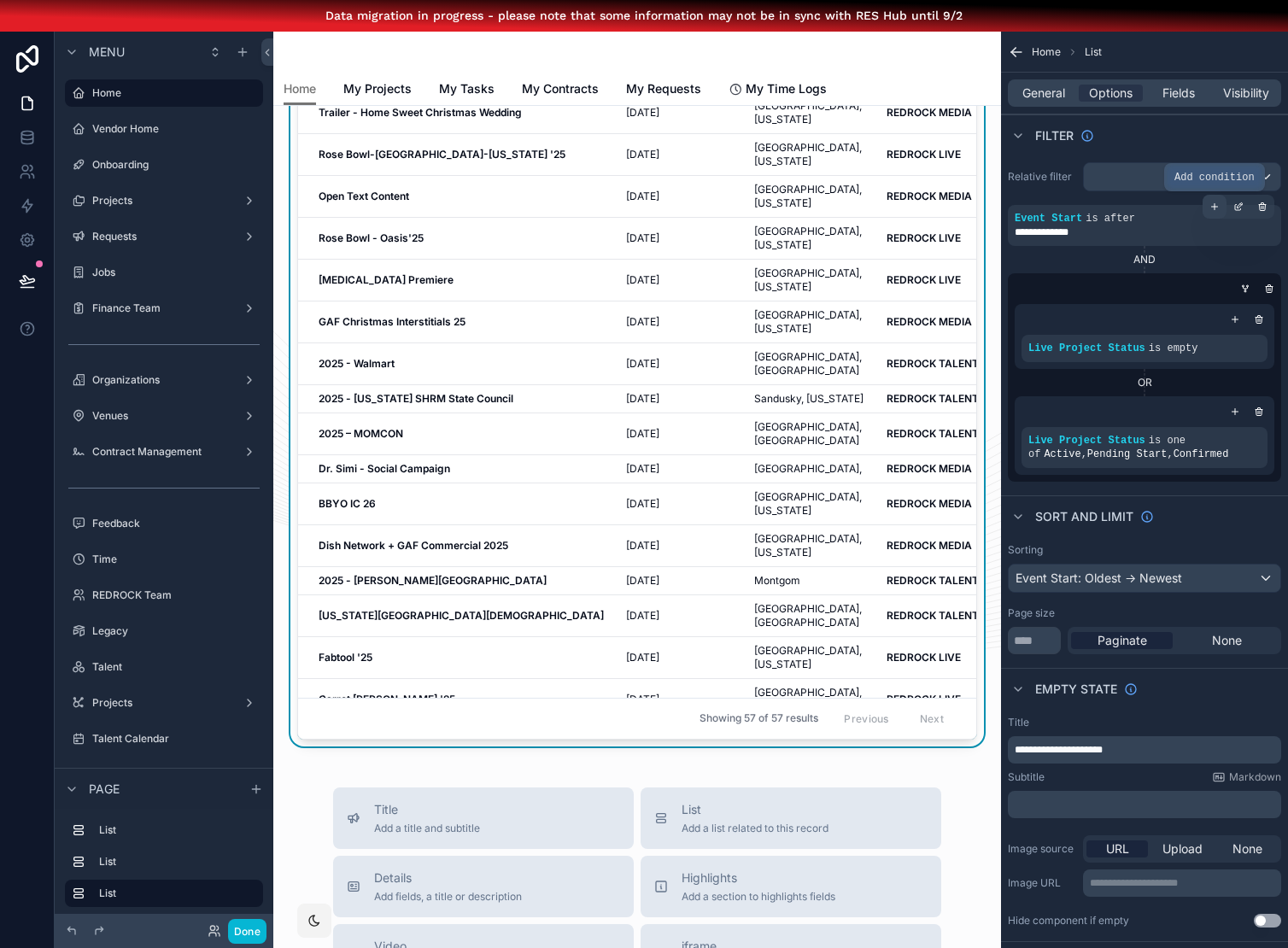
click at [1219, 206] on icon "scrollable content" at bounding box center [1214, 206] width 10 height 10
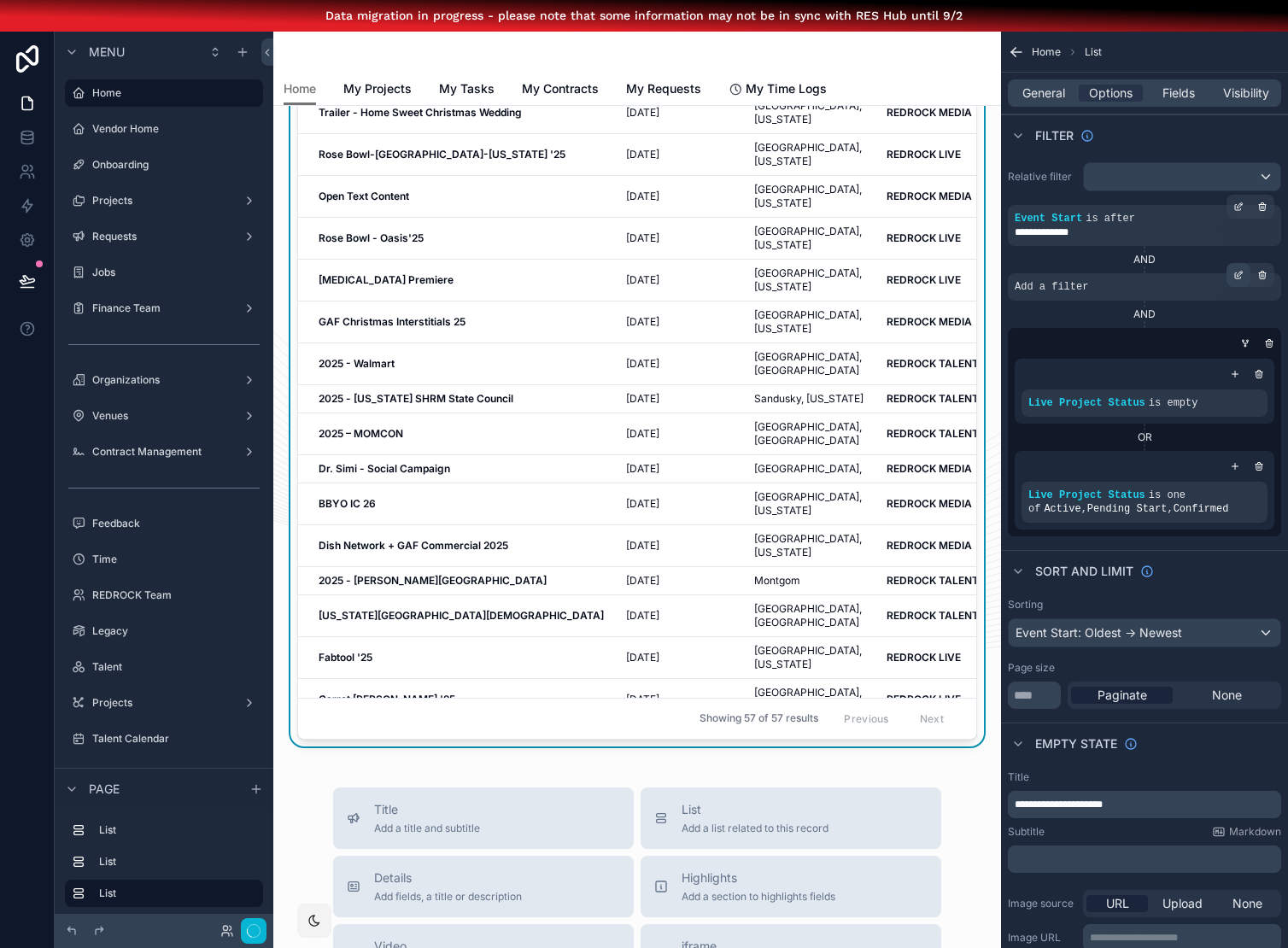
click at [1243, 275] on icon "scrollable content" at bounding box center [1238, 274] width 10 height 10
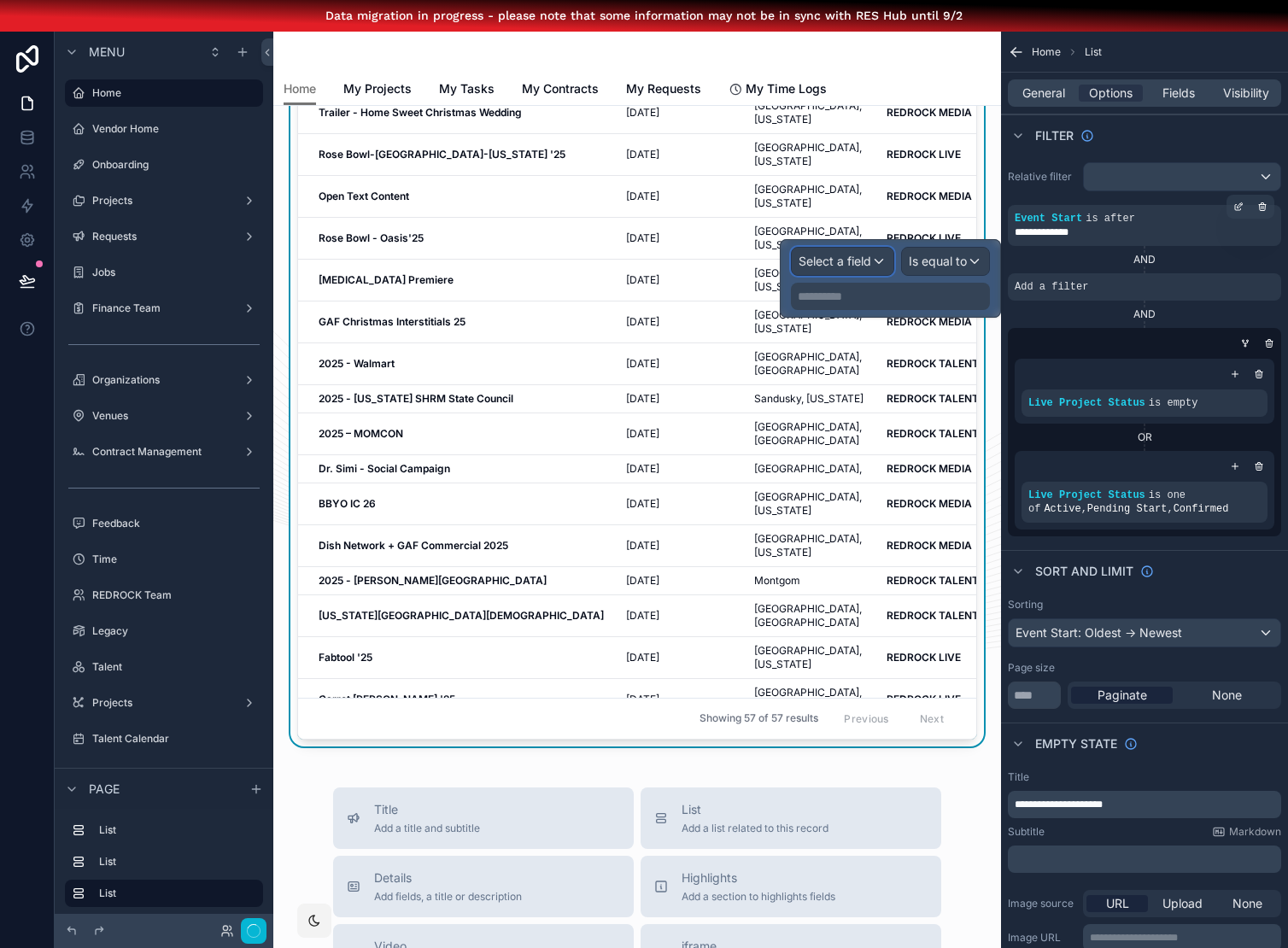
click at [849, 264] on span "Select a field" at bounding box center [835, 261] width 73 height 15
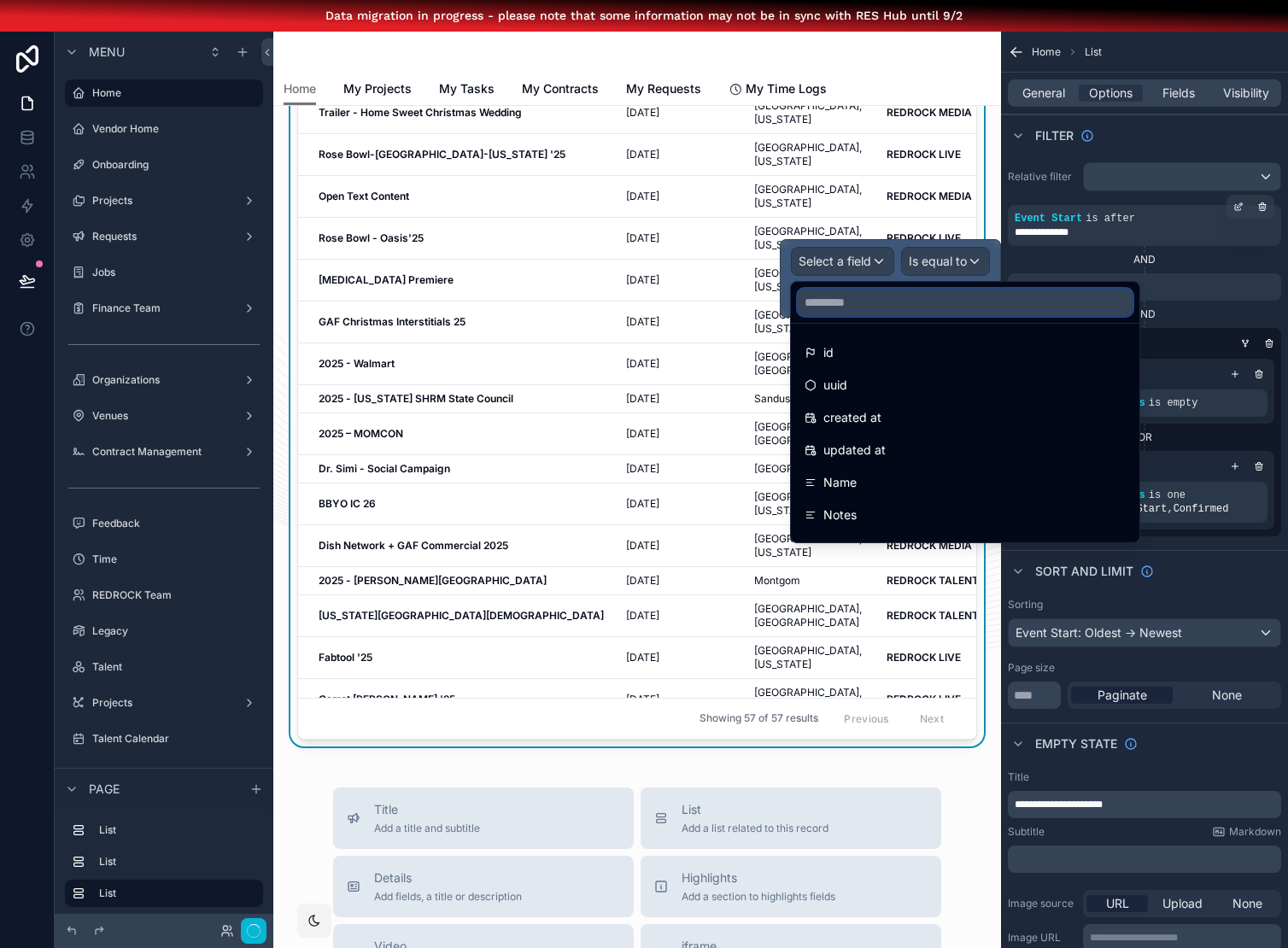
click at [844, 311] on input "text" at bounding box center [965, 303] width 334 height 27
type input "***"
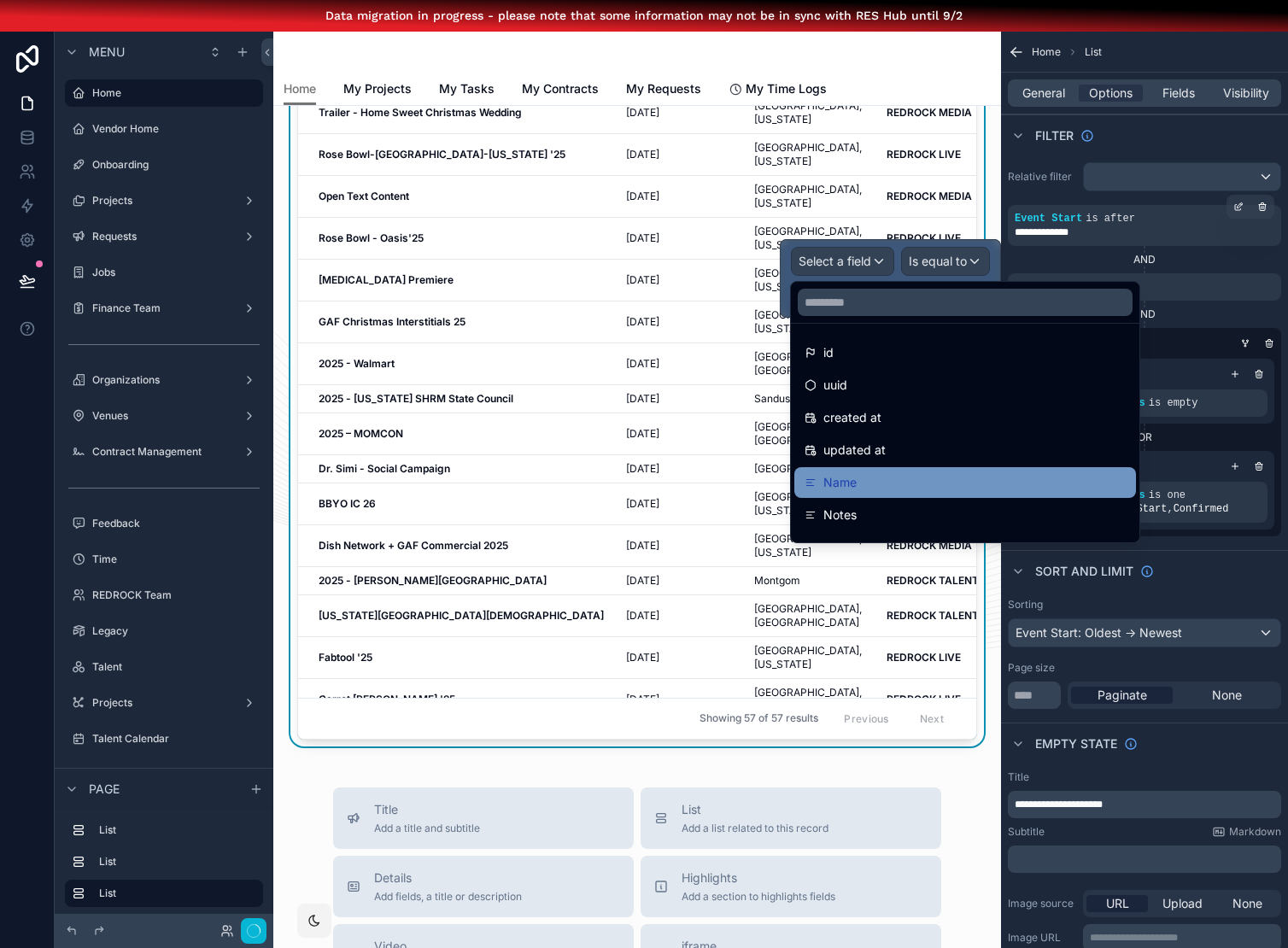
click at [881, 476] on div "Name" at bounding box center [964, 483] width 321 height 21
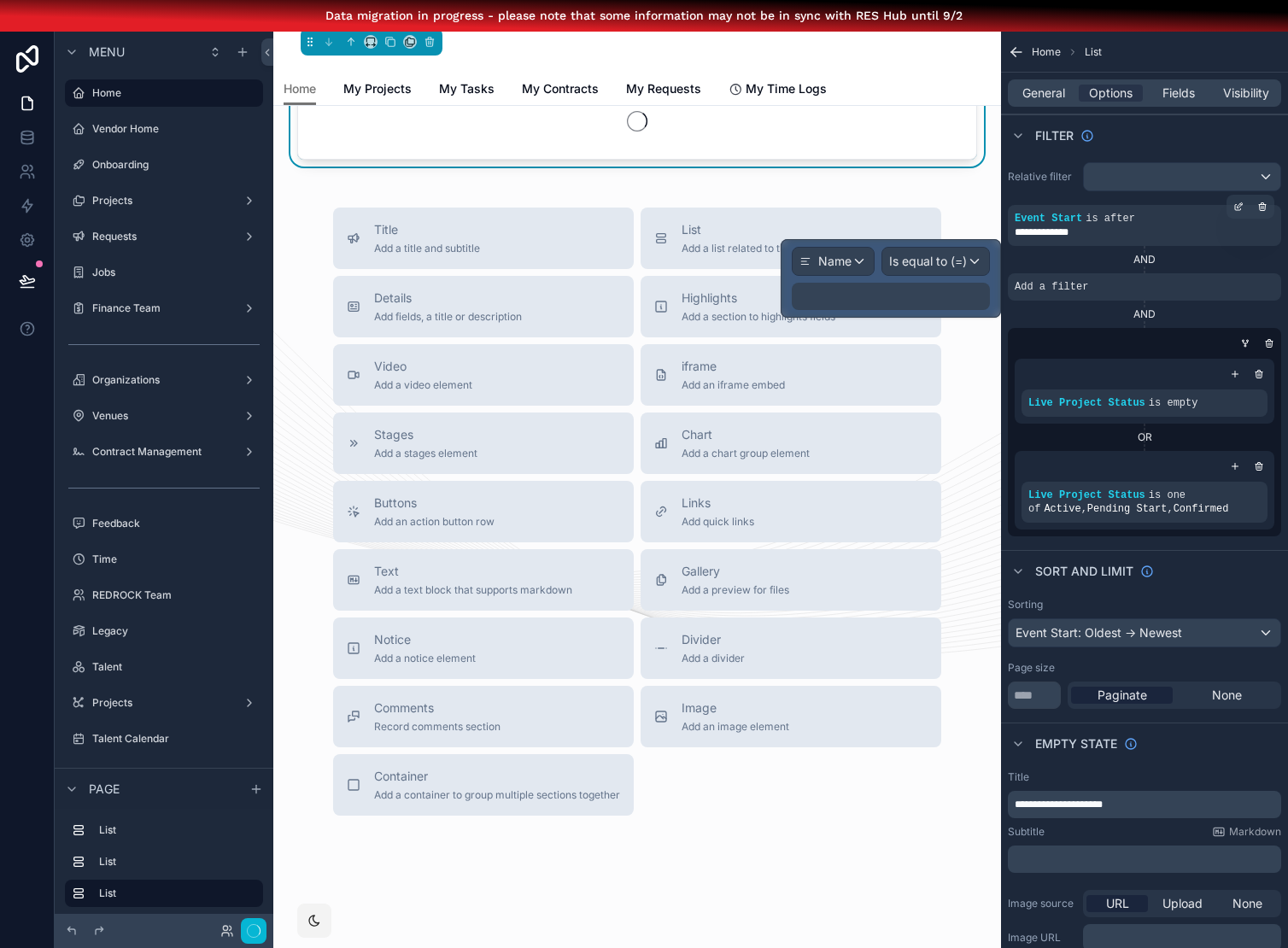
scroll to position [1280, 0]
click at [922, 271] on div "Is equal to (=)" at bounding box center [935, 262] width 106 height 27
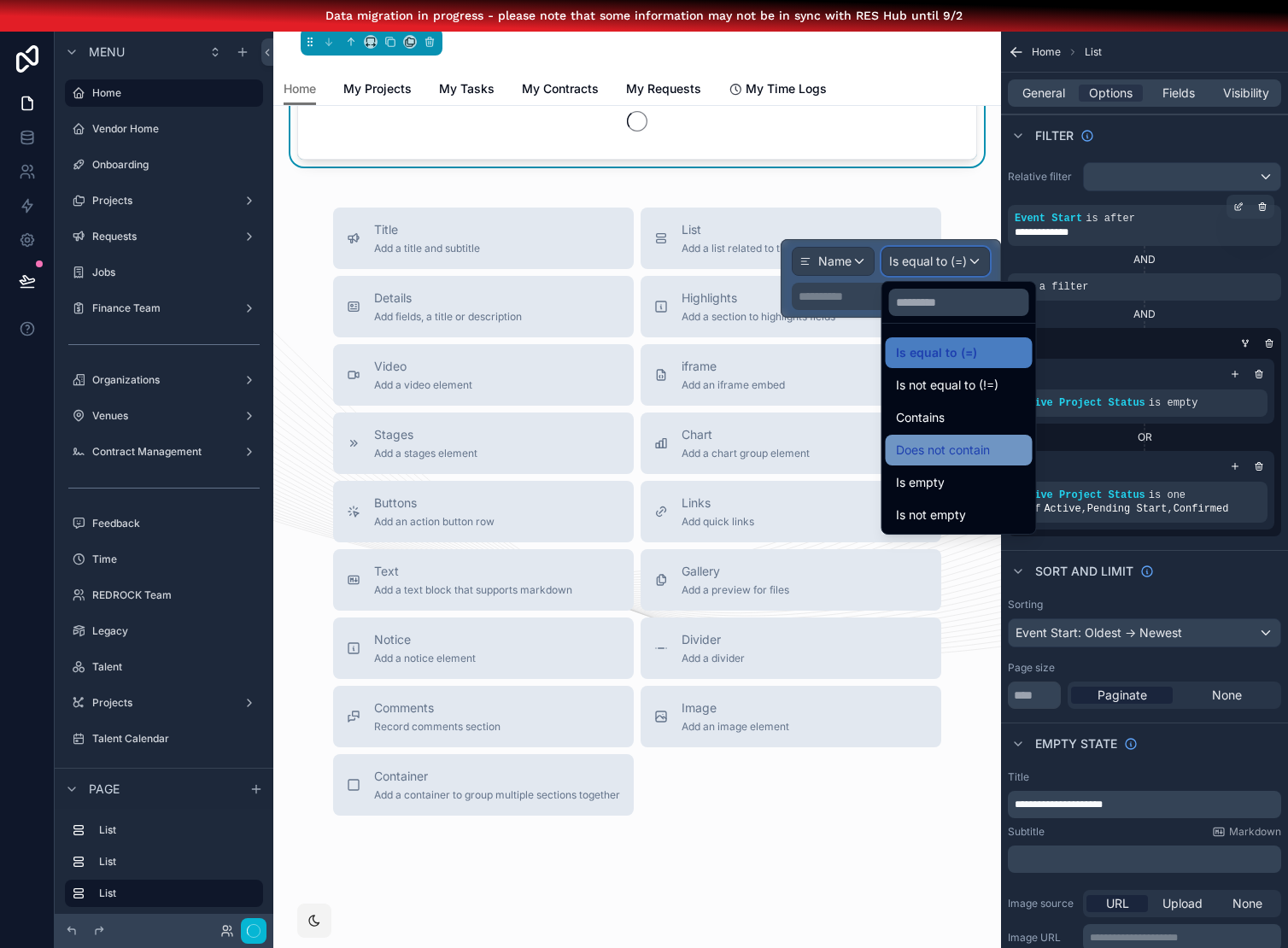
scroll to position [1334, 0]
click at [949, 455] on span "Does not contain" at bounding box center [943, 450] width 94 height 21
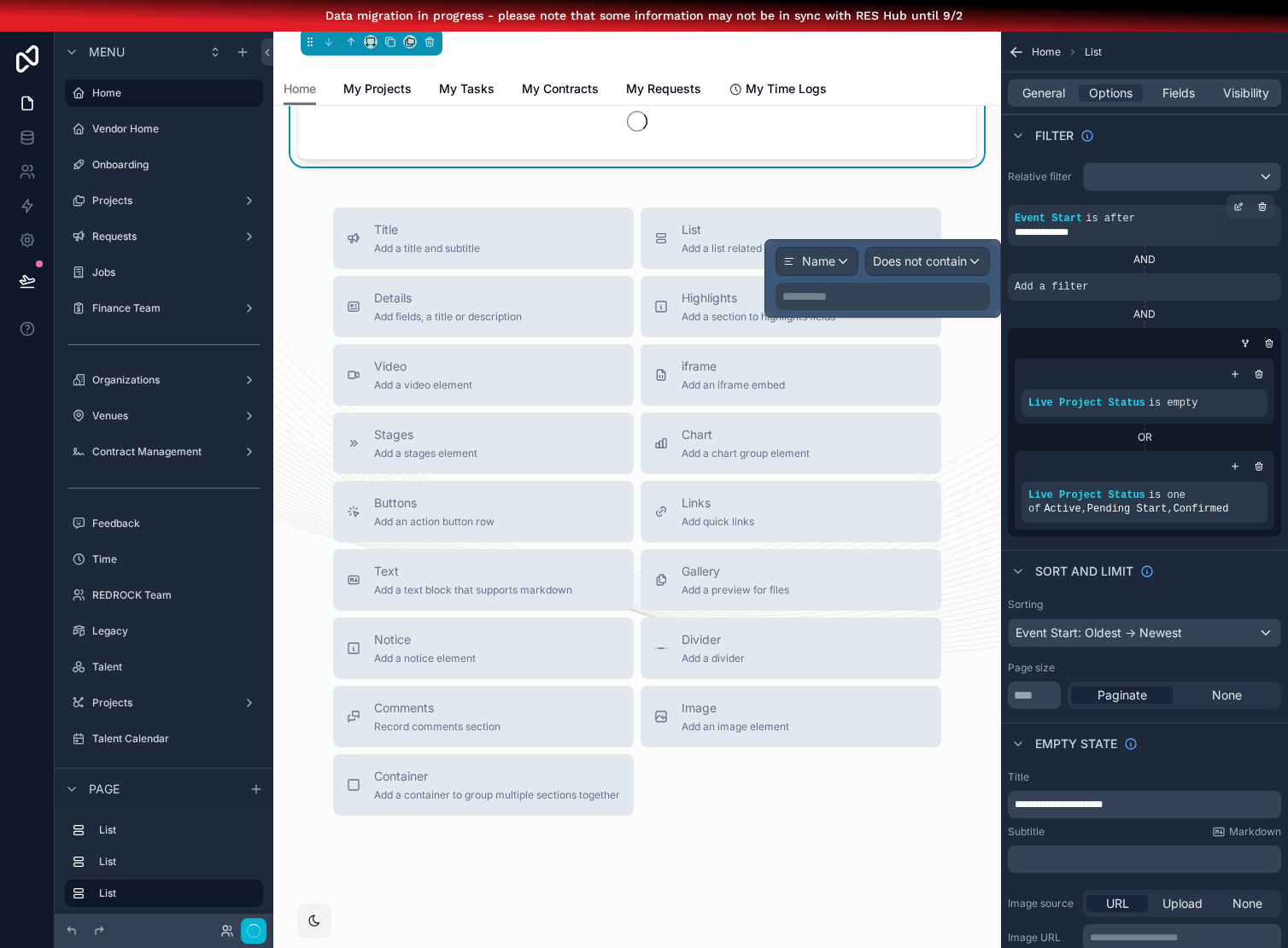
scroll to position [1280, 0]
click at [873, 295] on p "**********" at bounding box center [884, 296] width 205 height 17
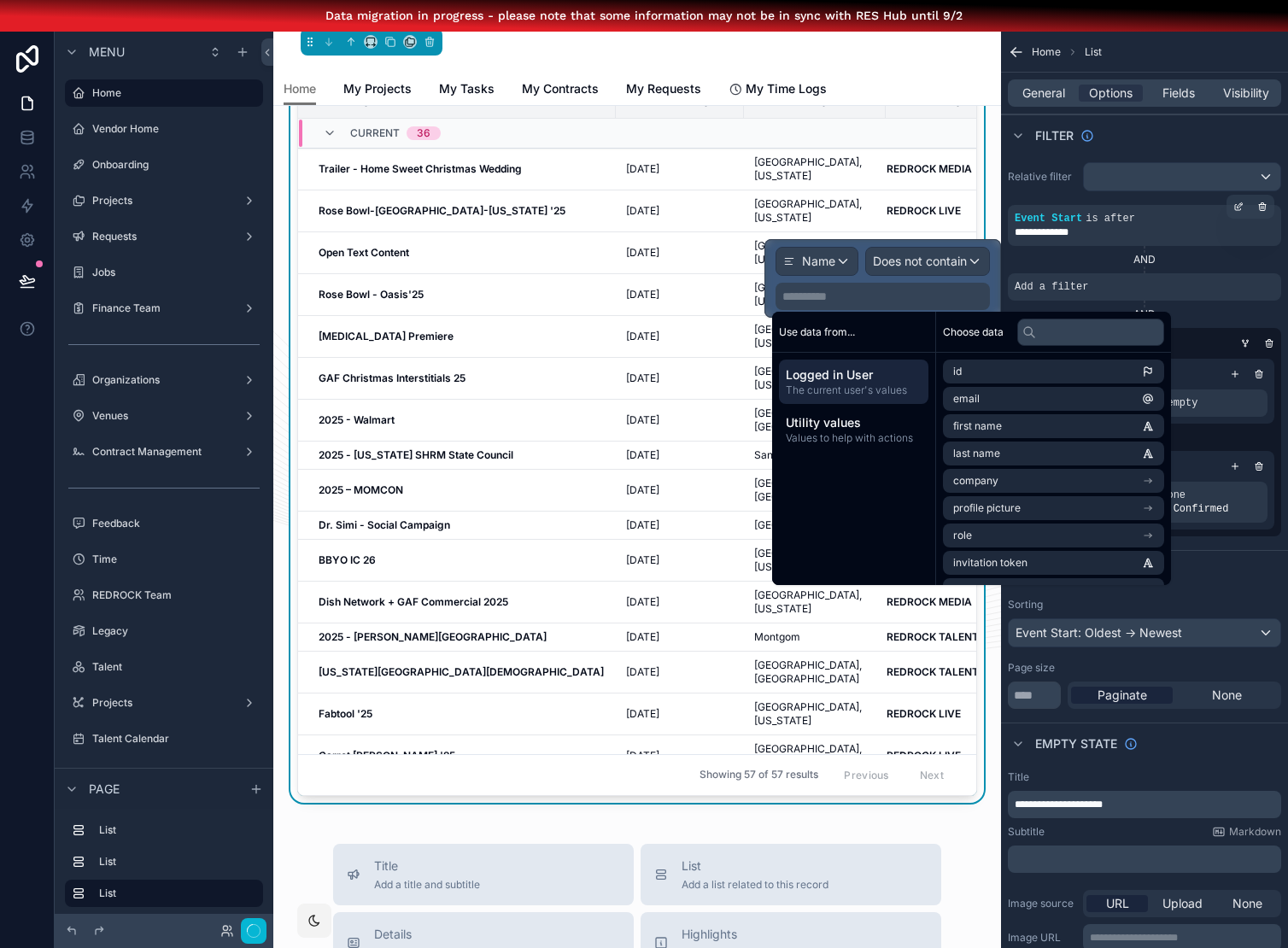
scroll to position [1336, 0]
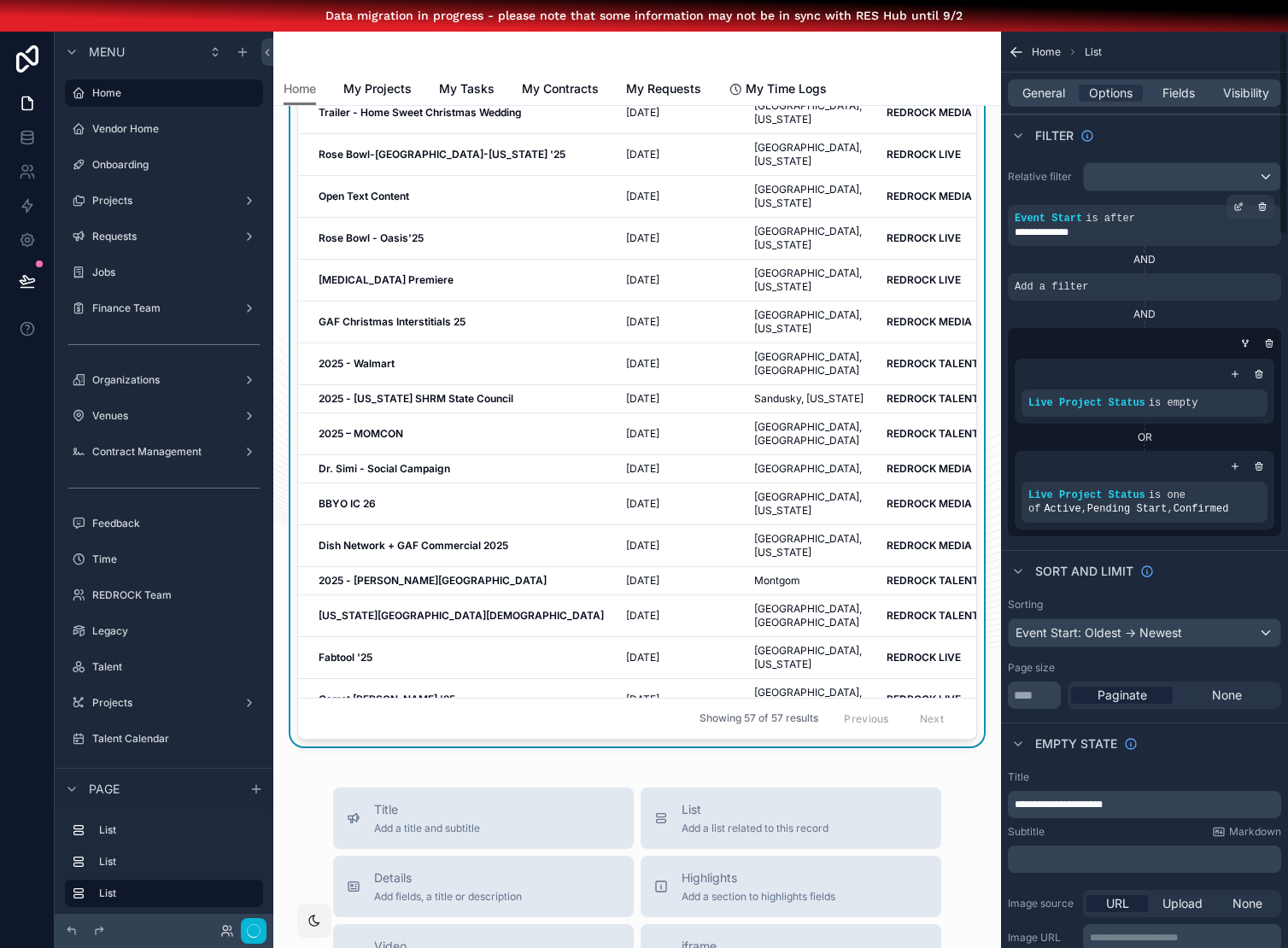
click at [1050, 263] on div "AND" at bounding box center [1144, 259] width 274 height 14
click at [510, 55] on div "scrollable content" at bounding box center [637, 52] width 707 height 41
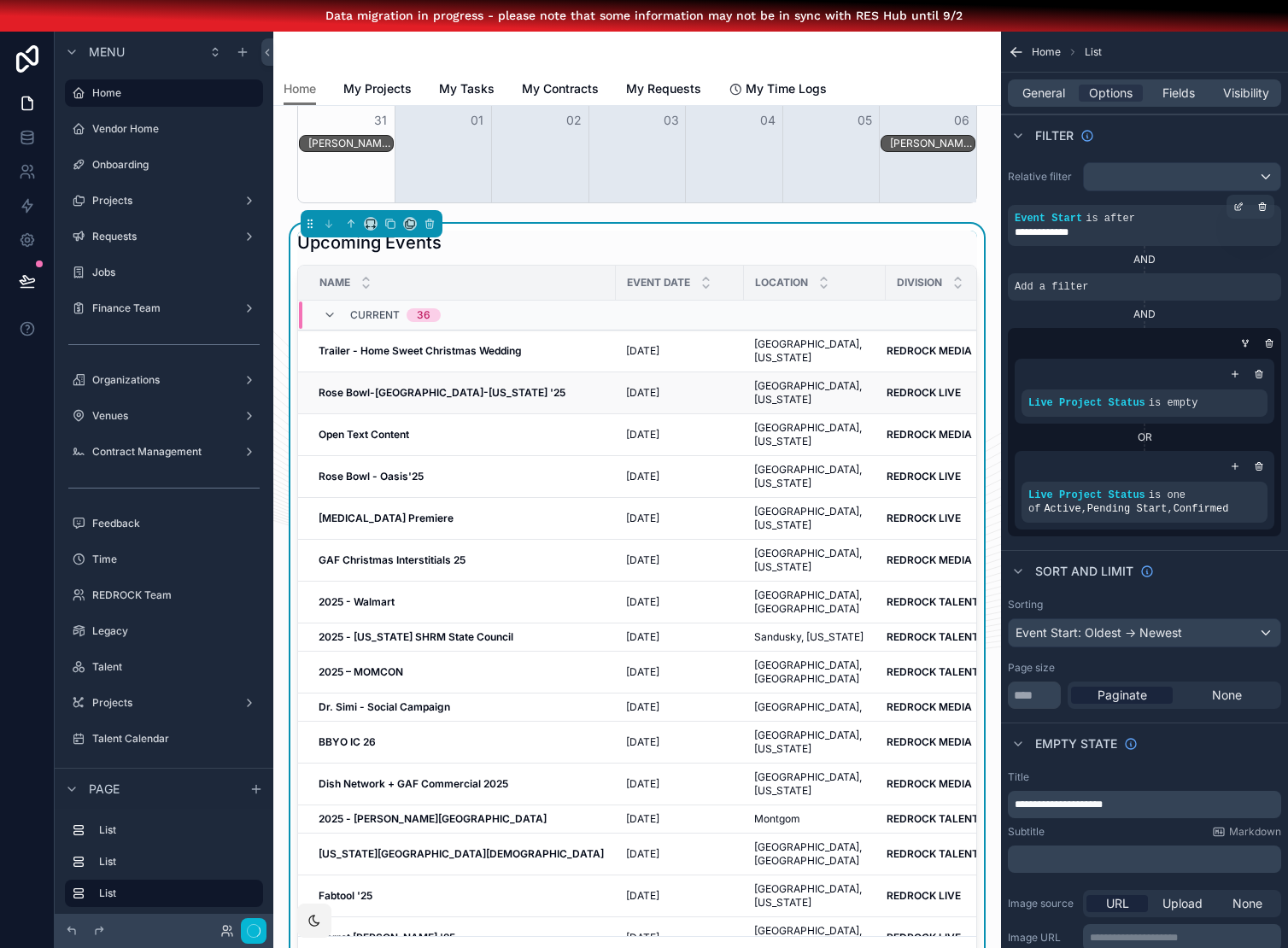
scroll to position [1089, 0]
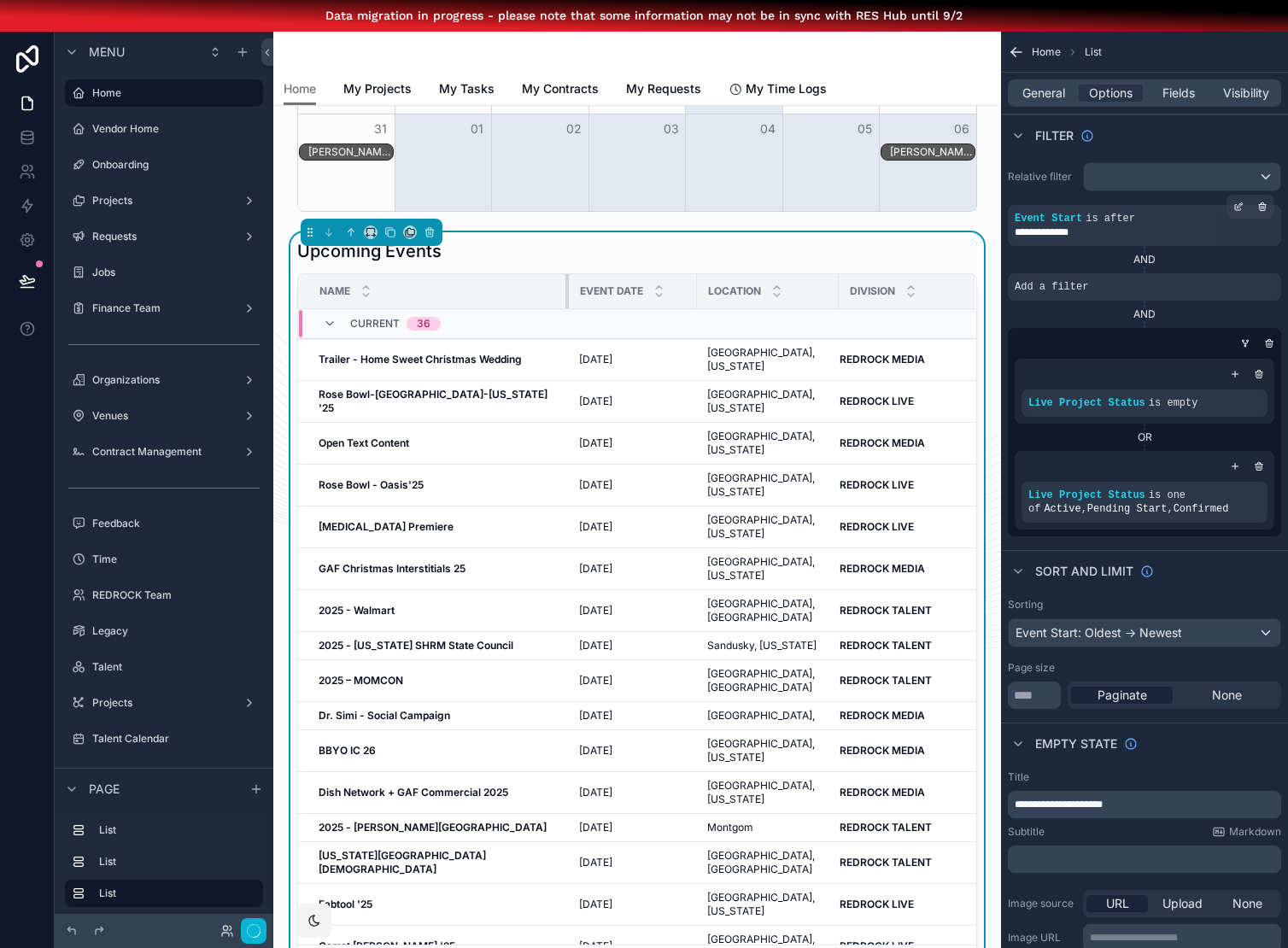
drag, startPoint x: 614, startPoint y: 297, endPoint x: 553, endPoint y: 292, distance: 61.2
click at [565, 292] on div "scrollable content" at bounding box center [569, 292] width 7 height 35
click at [280, 202] on div "New Announcement Learn about MyRedrock Visit the knowledge base to review artic…" at bounding box center [637, 398] width 728 height 2763
click at [1240, 270] on icon "scrollable content" at bounding box center [1238, 274] width 10 height 10
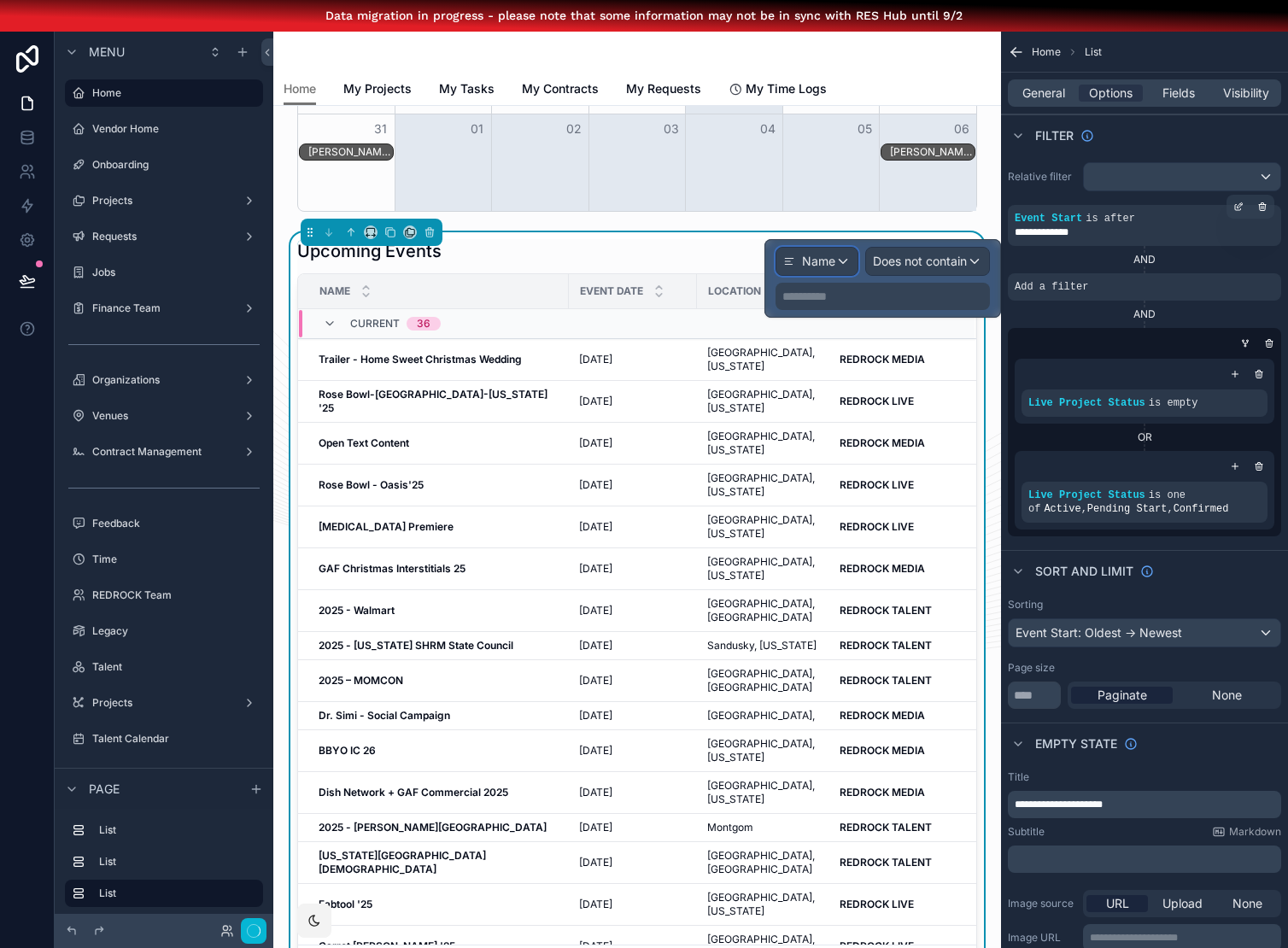
click at [824, 263] on span "Name" at bounding box center [819, 261] width 34 height 17
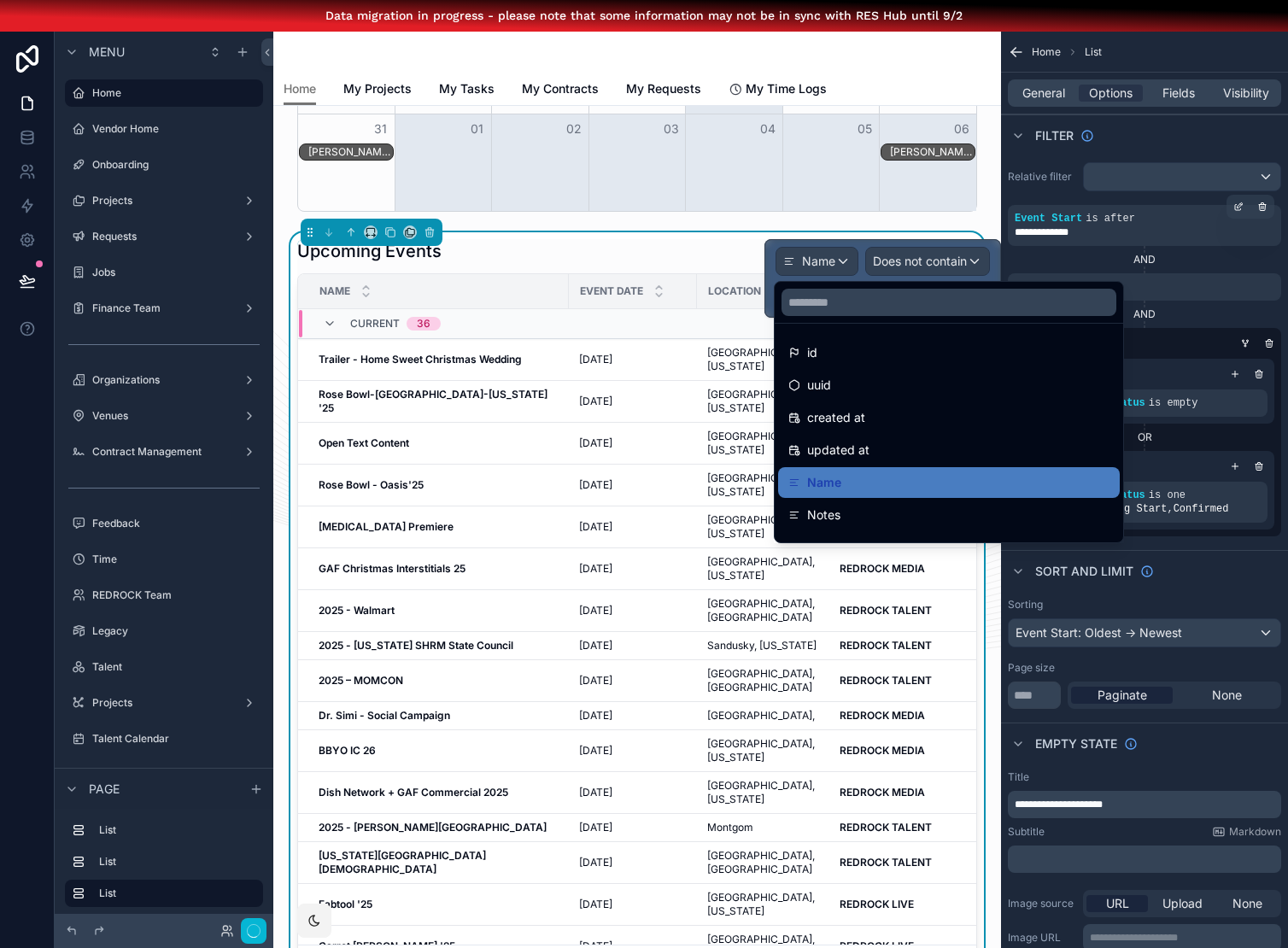
click at [896, 255] on div at bounding box center [883, 278] width 235 height 77
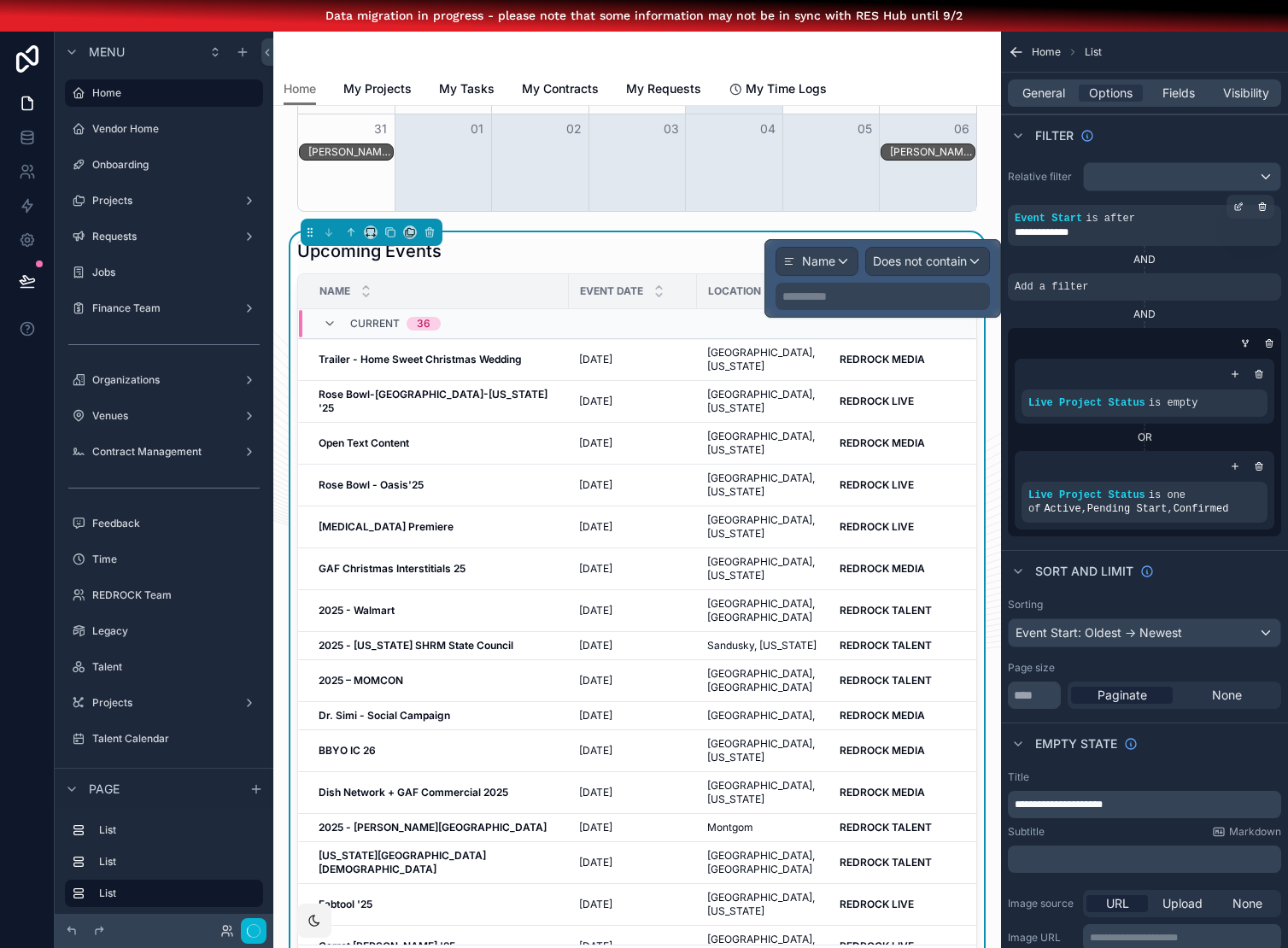
click at [846, 309] on div "**********" at bounding box center [883, 296] width 215 height 27
click at [846, 302] on p "**********" at bounding box center [884, 296] width 205 height 17
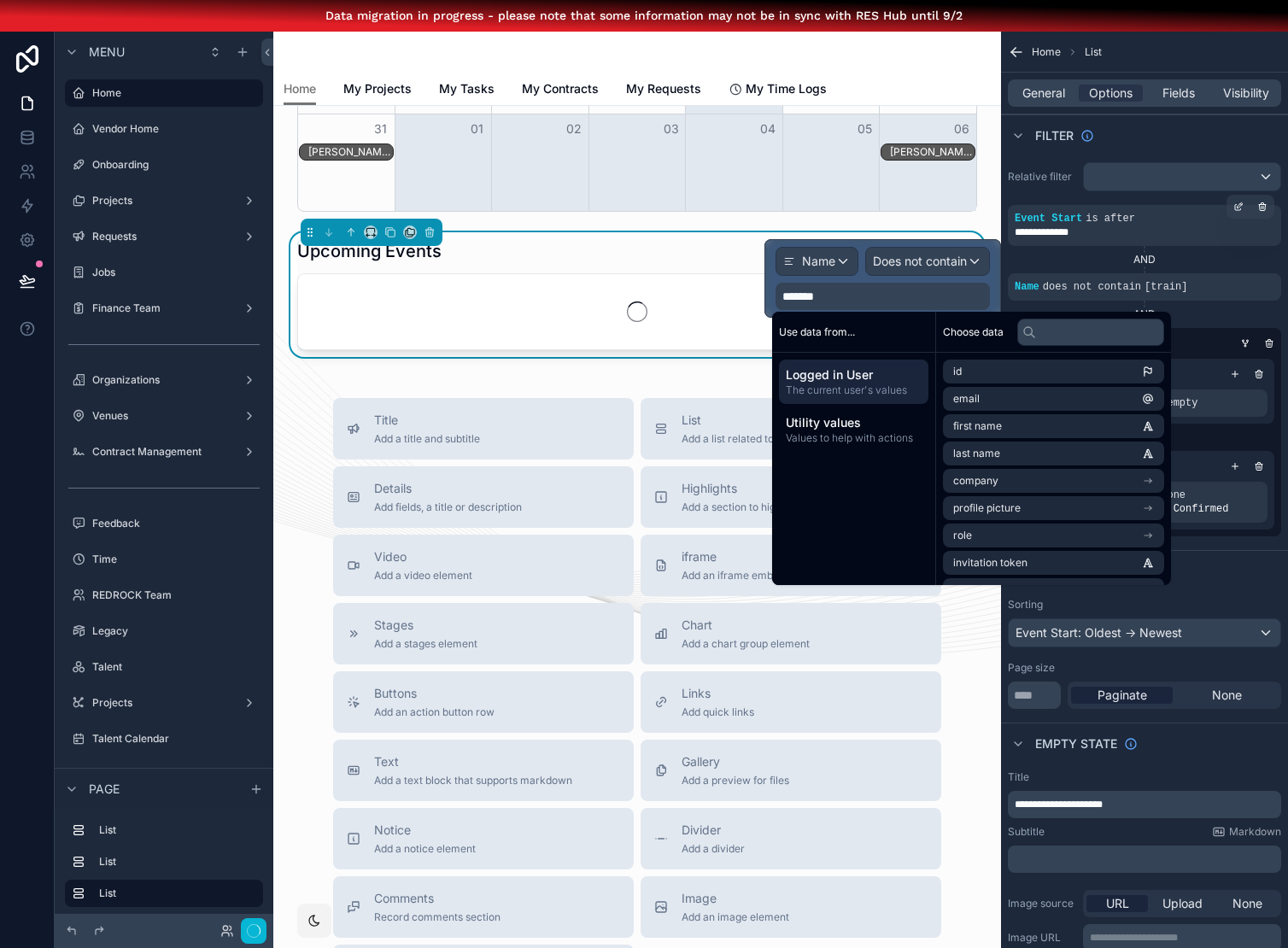
click at [885, 45] on div "scrollable content" at bounding box center [637, 52] width 707 height 41
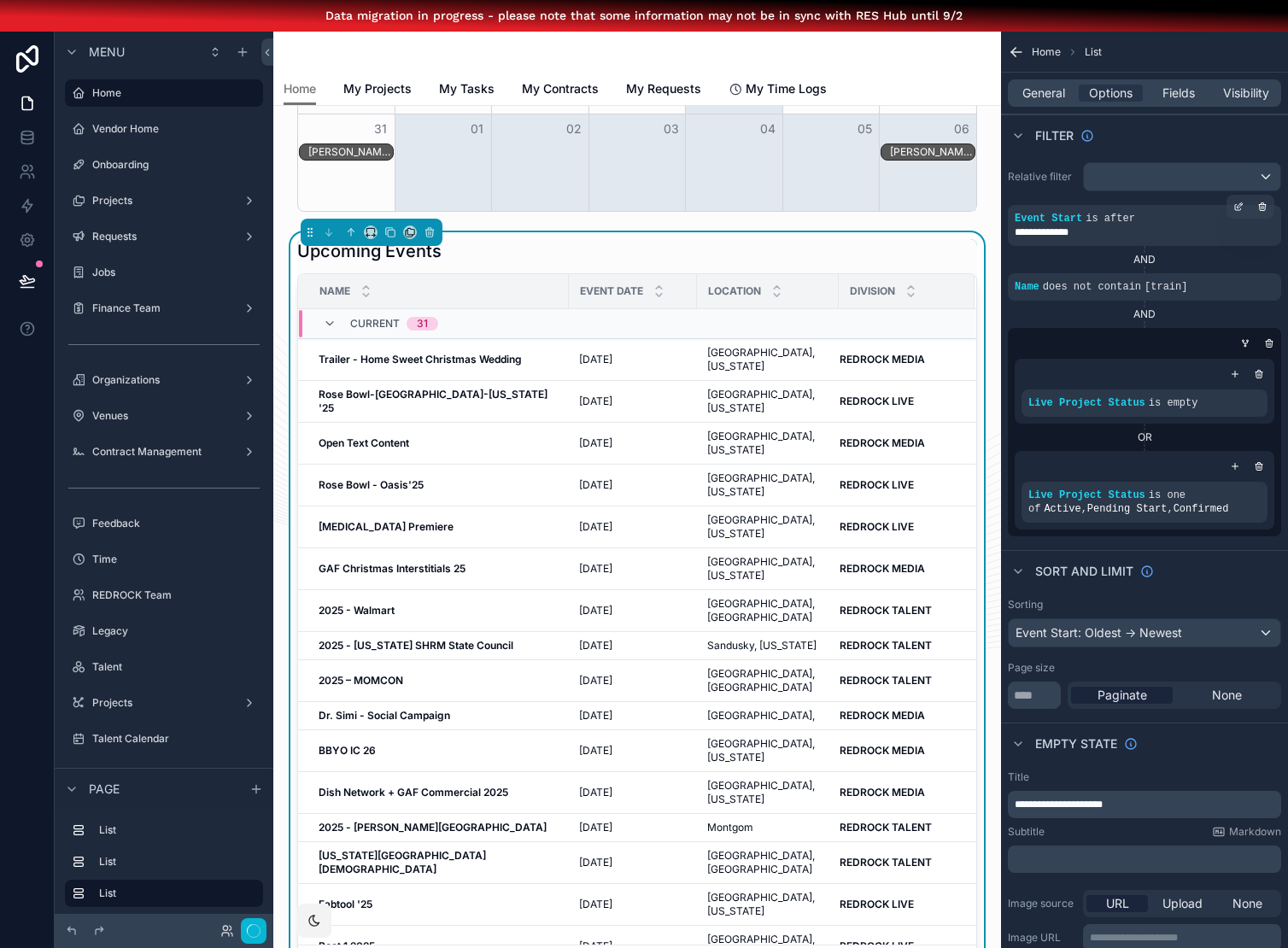
click at [596, 235] on div "Upcoming Events Name Event Date Location Division Current 31 Trailer - Home Swe…" at bounding box center [637, 613] width 701 height 761
click at [610, 241] on div "Upcoming Events" at bounding box center [637, 251] width 680 height 24
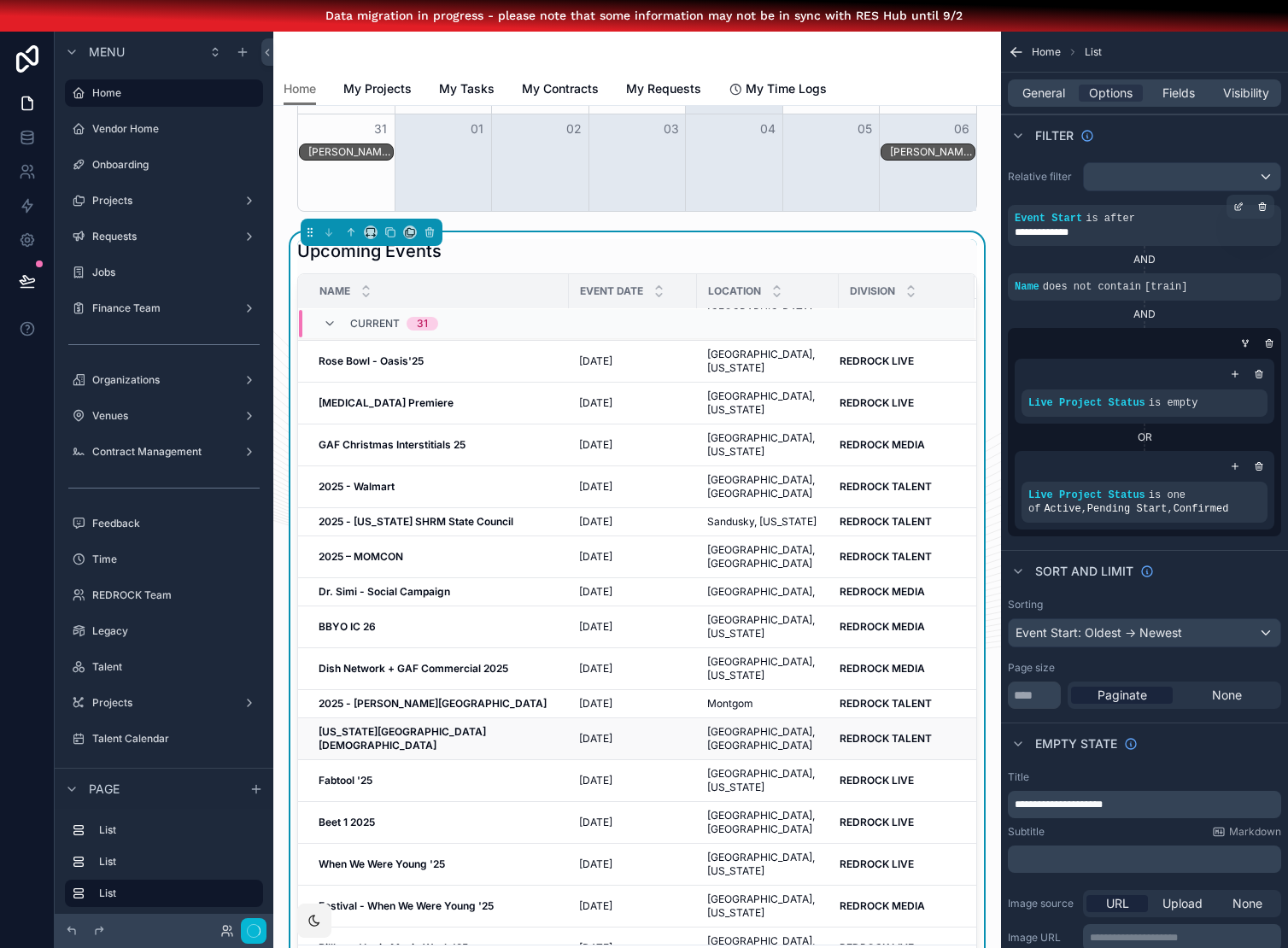
scroll to position [130, 0]
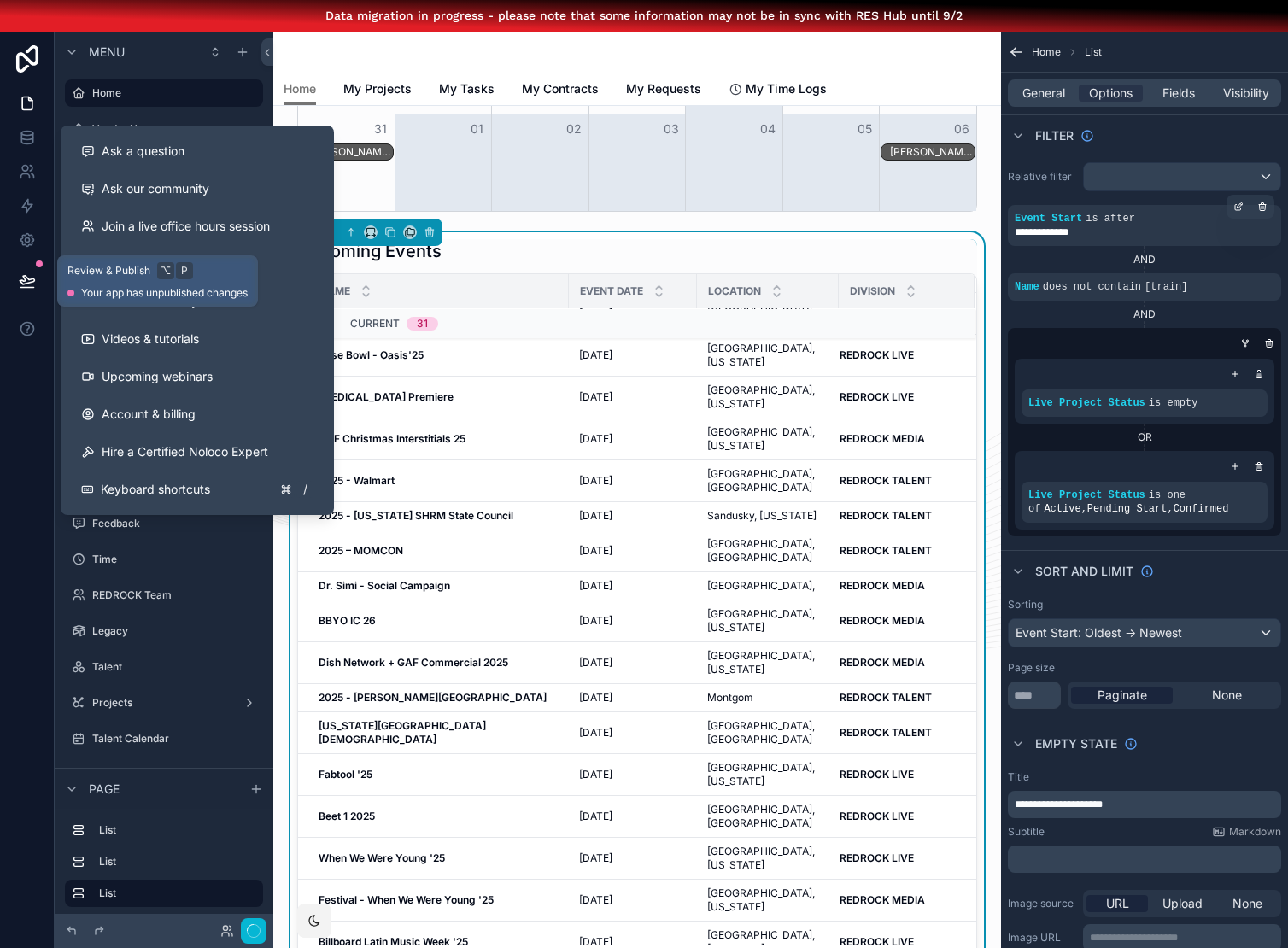
click at [27, 288] on icon at bounding box center [27, 281] width 17 height 17
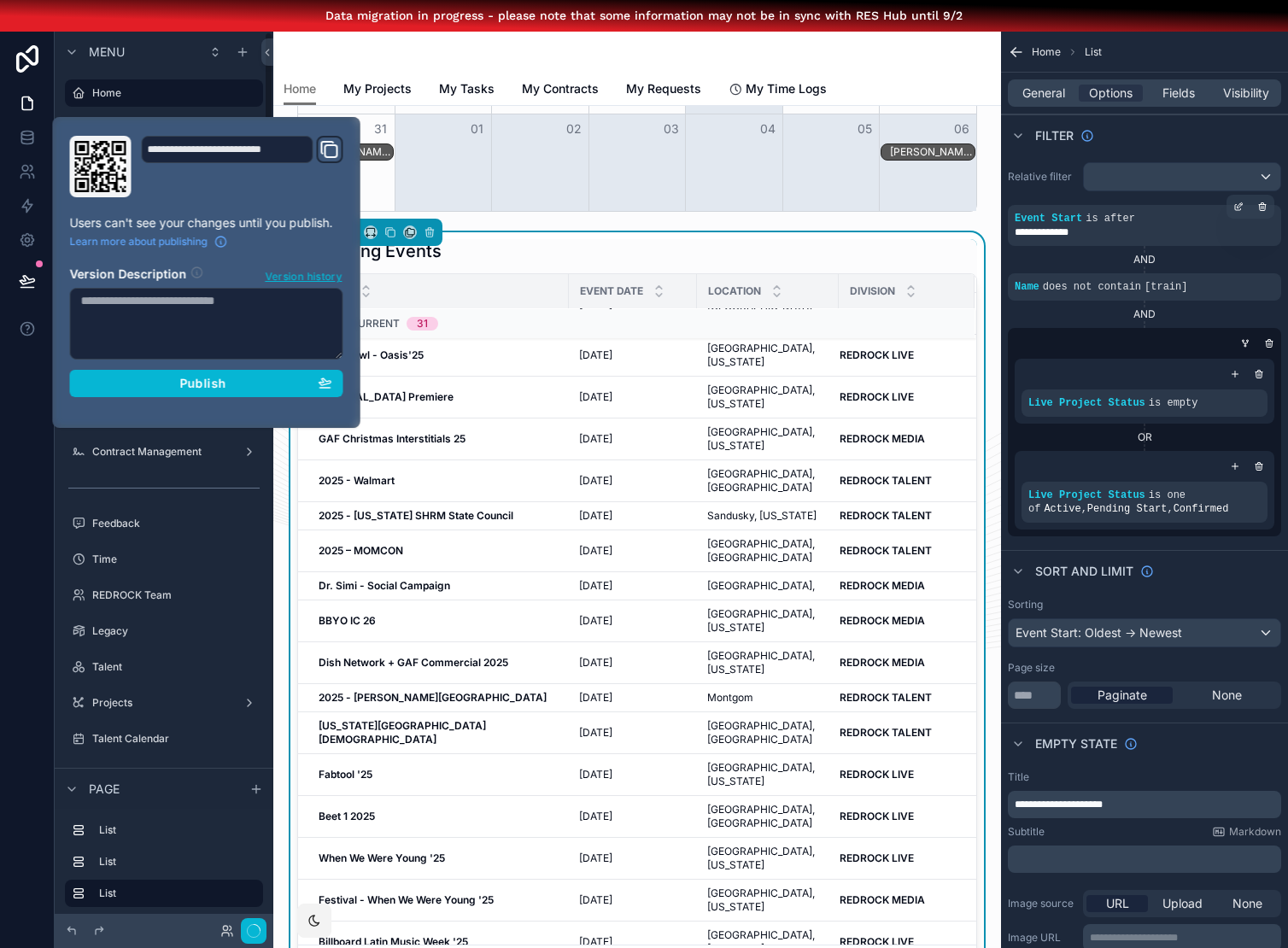
click at [35, 436] on div at bounding box center [27, 505] width 55 height 948
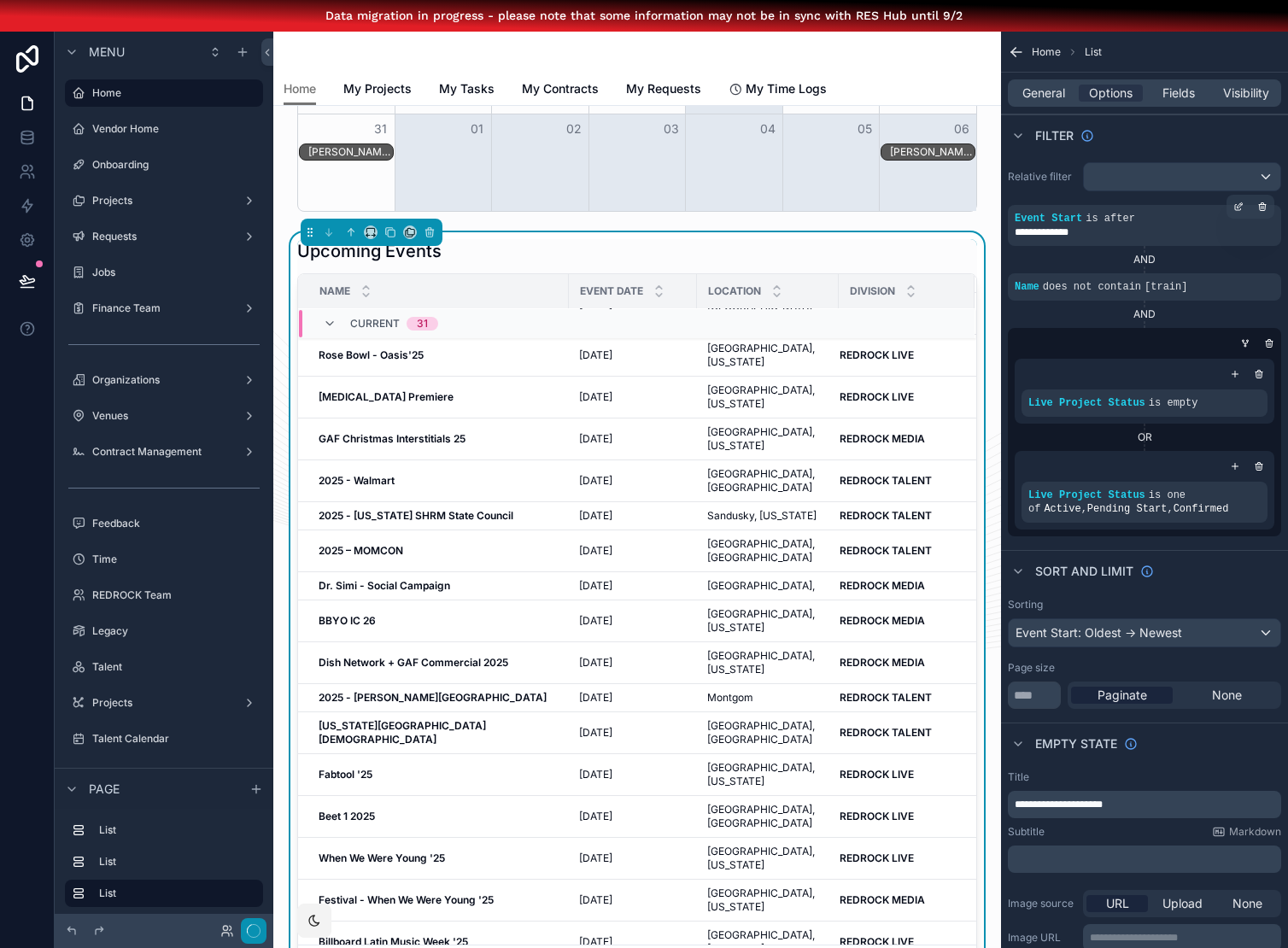
click at [256, 933] on icon "button" at bounding box center [254, 931] width 14 height 14
click at [255, 935] on icon "button" at bounding box center [254, 931] width 14 height 14
click at [620, 231] on div "New Announcement Learn about MyRedrock Visit the knowledge base to review artic…" at bounding box center [637, 398] width 728 height 2763
click at [35, 290] on button at bounding box center [26, 281] width 37 height 48
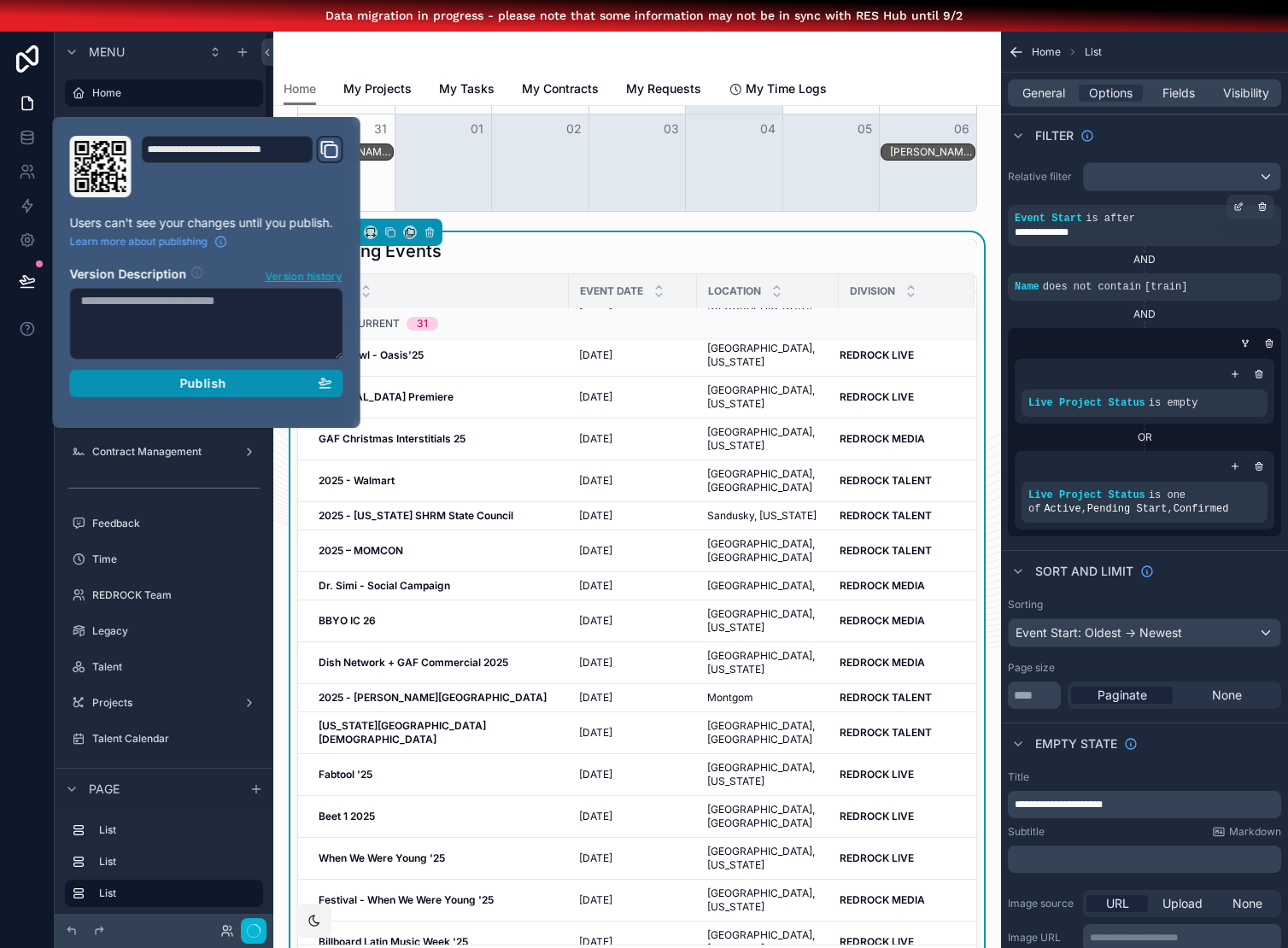
click at [166, 391] on button "Publish" at bounding box center [206, 384] width 274 height 27
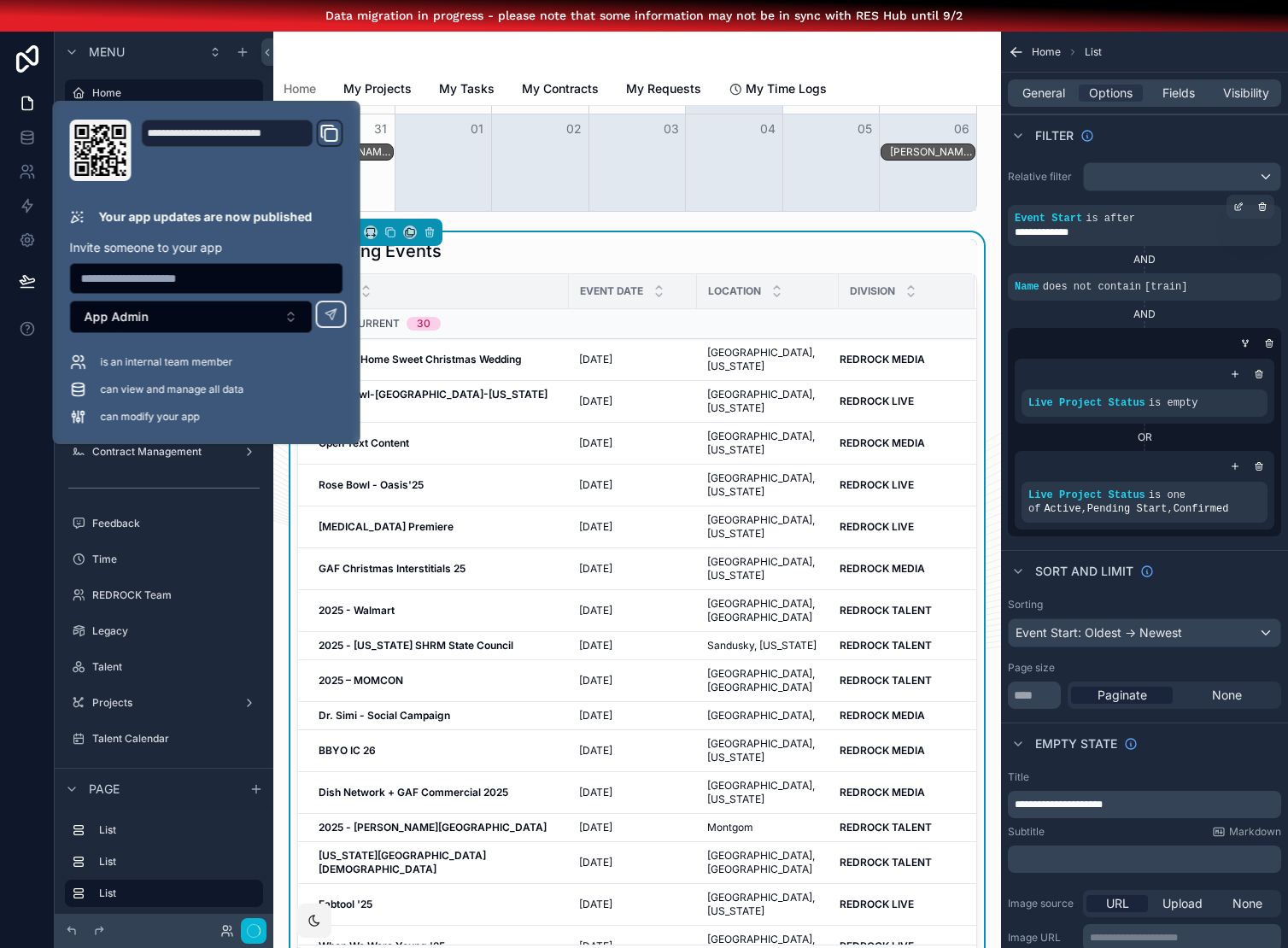
click at [736, 58] on div "scrollable content" at bounding box center [637, 52] width 707 height 41
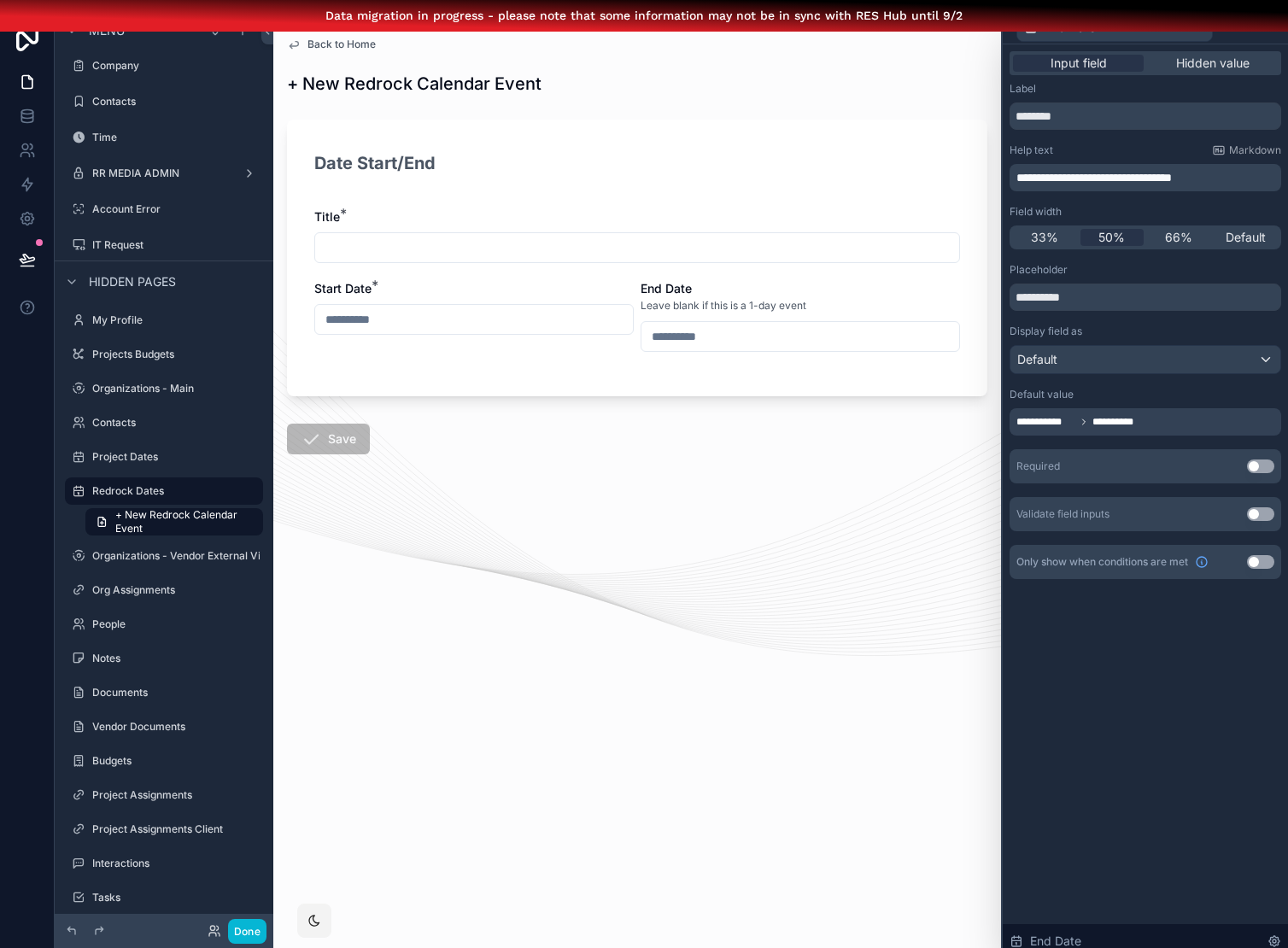
click at [1113, 746] on div "**********" at bounding box center [1145, 502] width 285 height 914
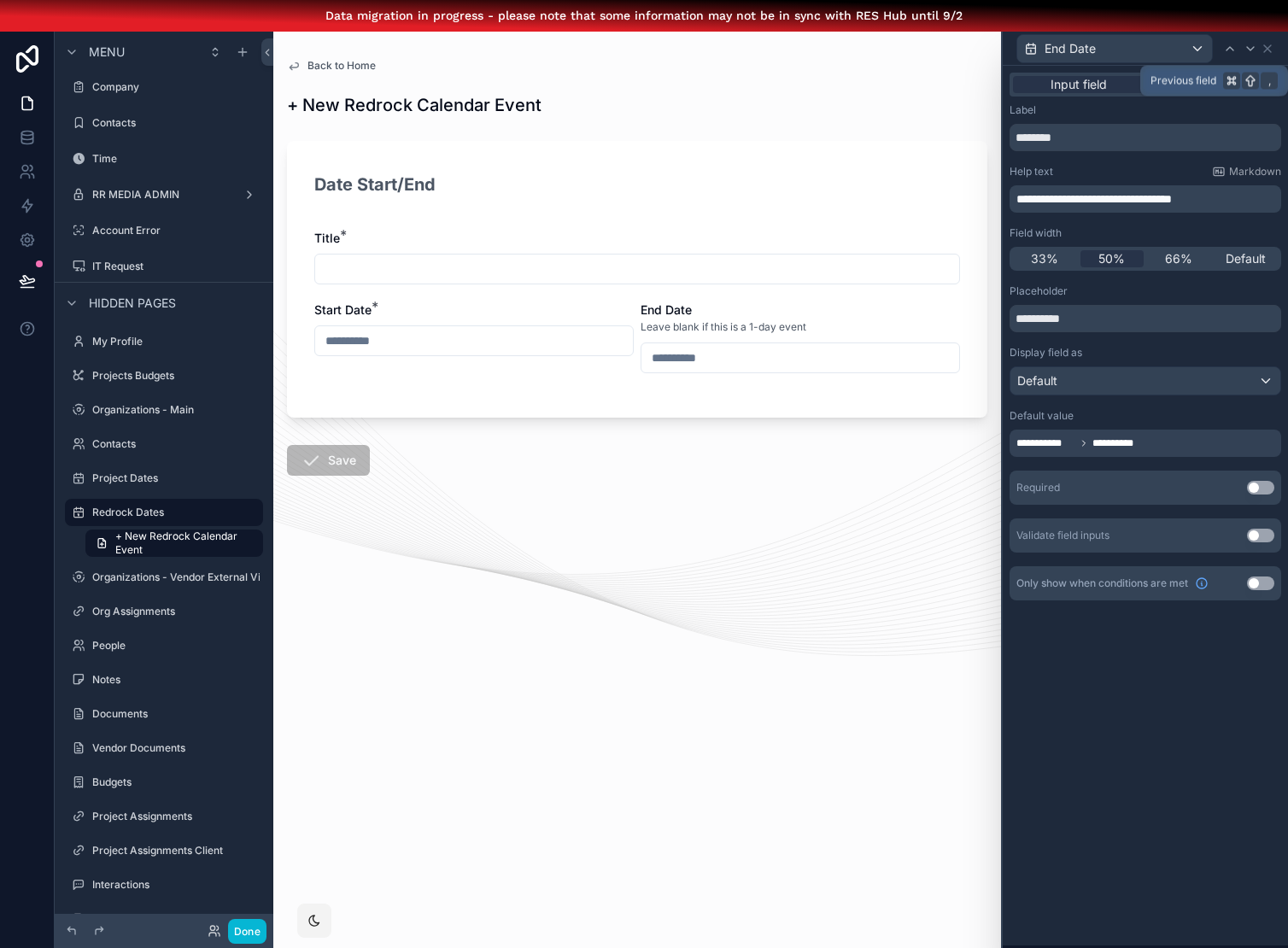
click at [1233, 59] on div "End Date" at bounding box center [1138, 49] width 245 height 29
click at [1229, 45] on icon at bounding box center [1230, 48] width 14 height 14
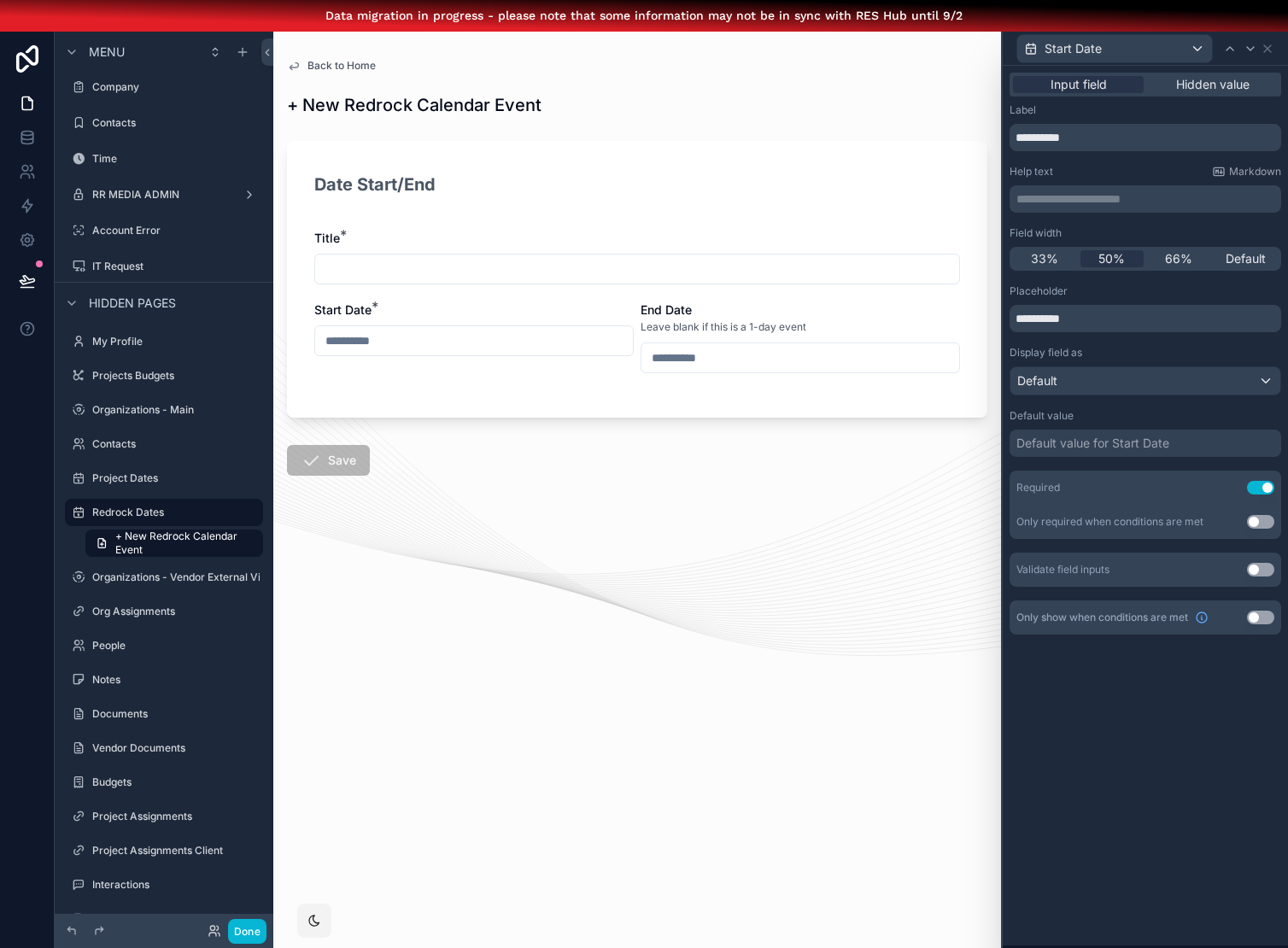
click at [1094, 193] on p "**********" at bounding box center [1147, 199] width 262 height 17
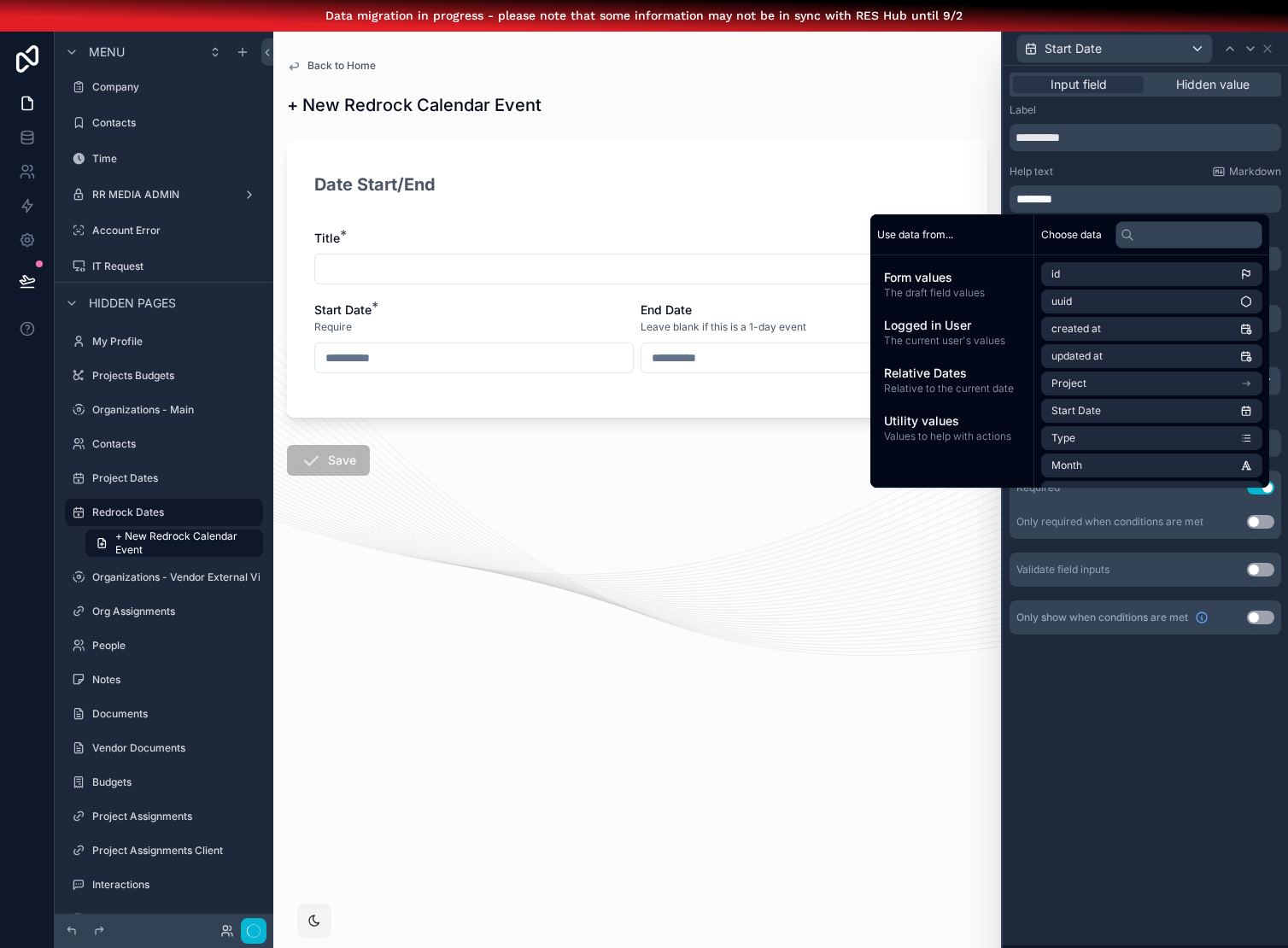
scroll to position [21, 0]
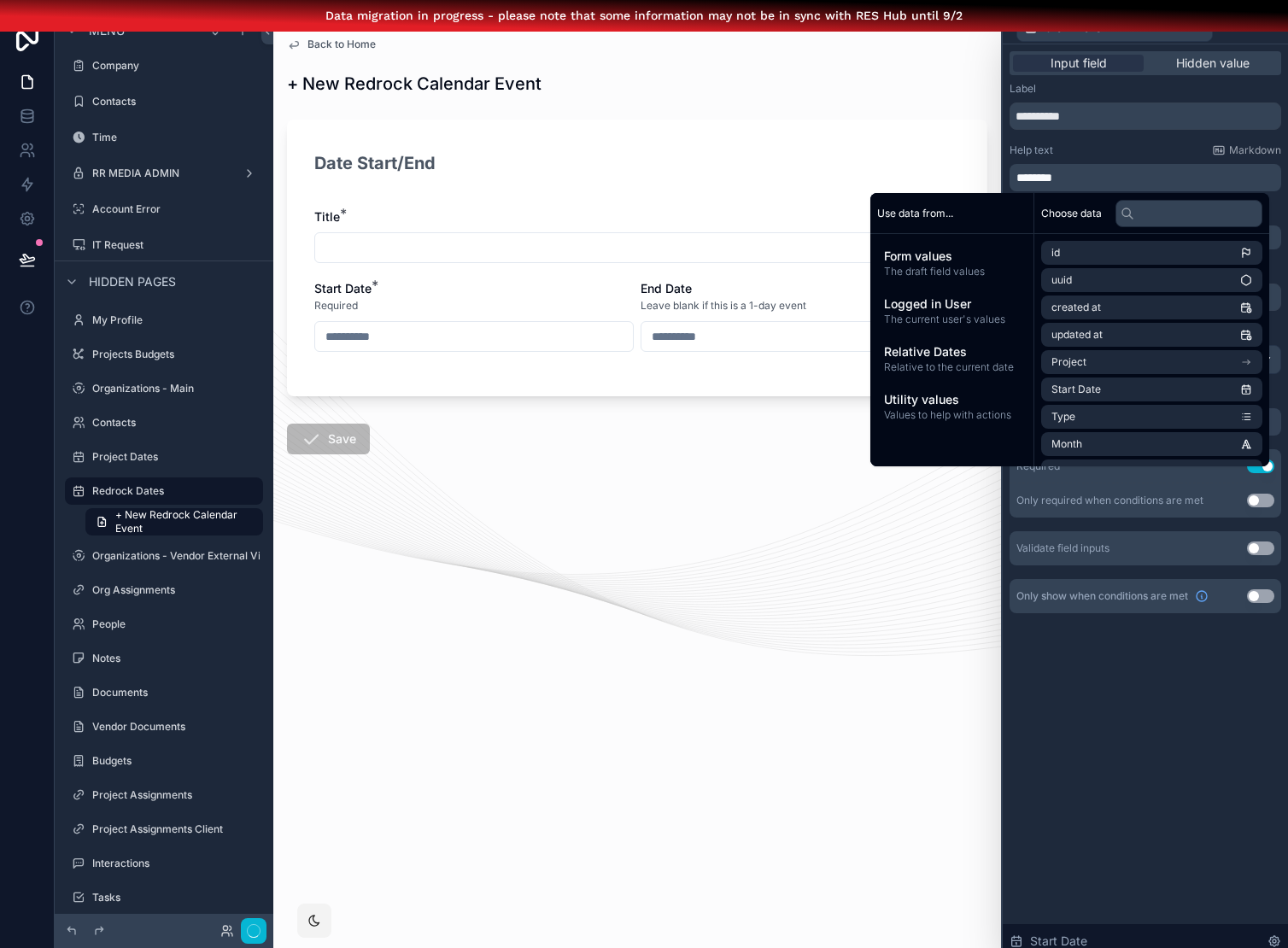
click at [1071, 795] on div "**********" at bounding box center [1145, 502] width 285 height 914
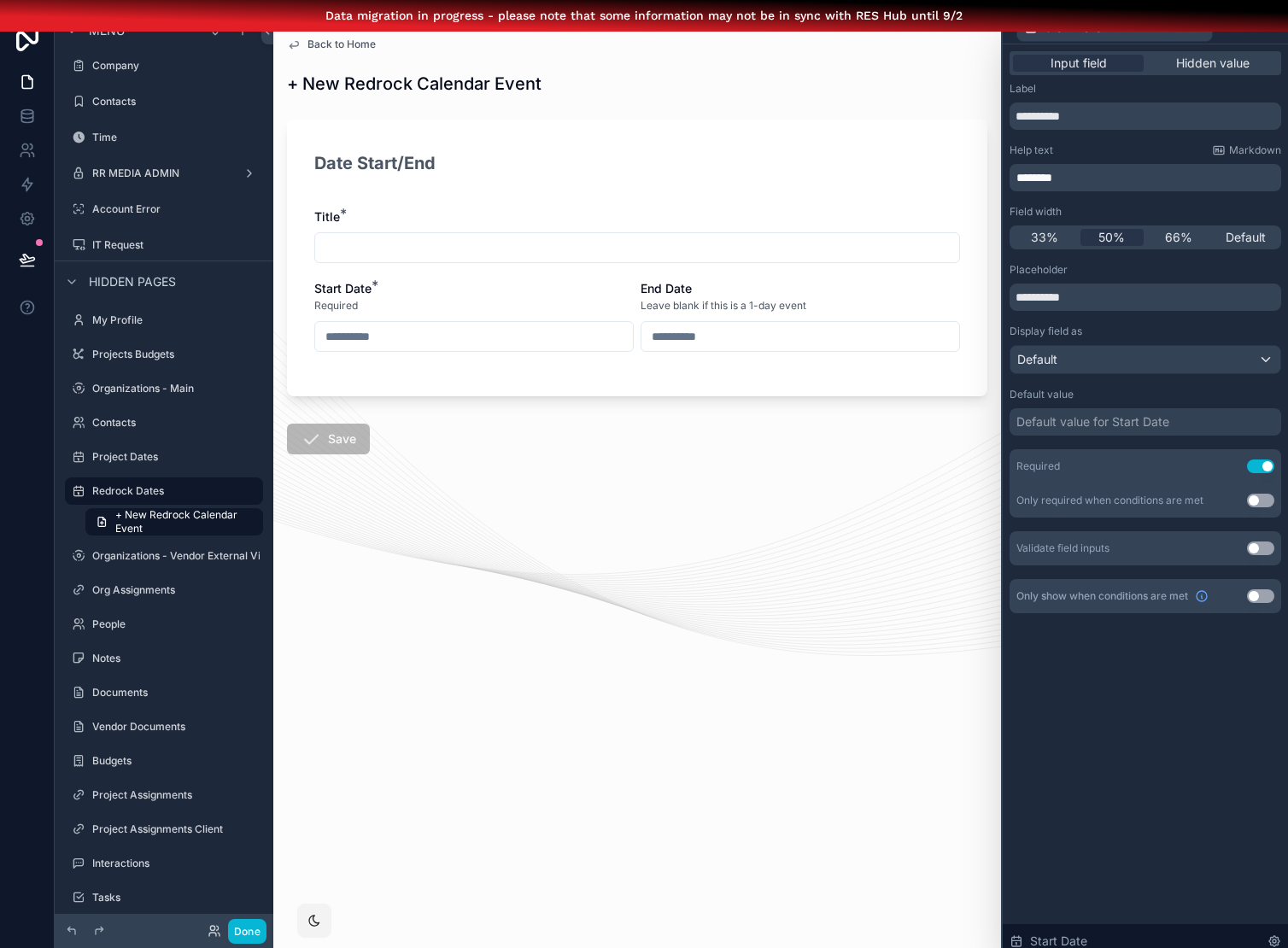
click at [1071, 796] on div "**********" at bounding box center [1145, 502] width 285 height 914
click at [254, 934] on button "Done" at bounding box center [247, 931] width 38 height 25
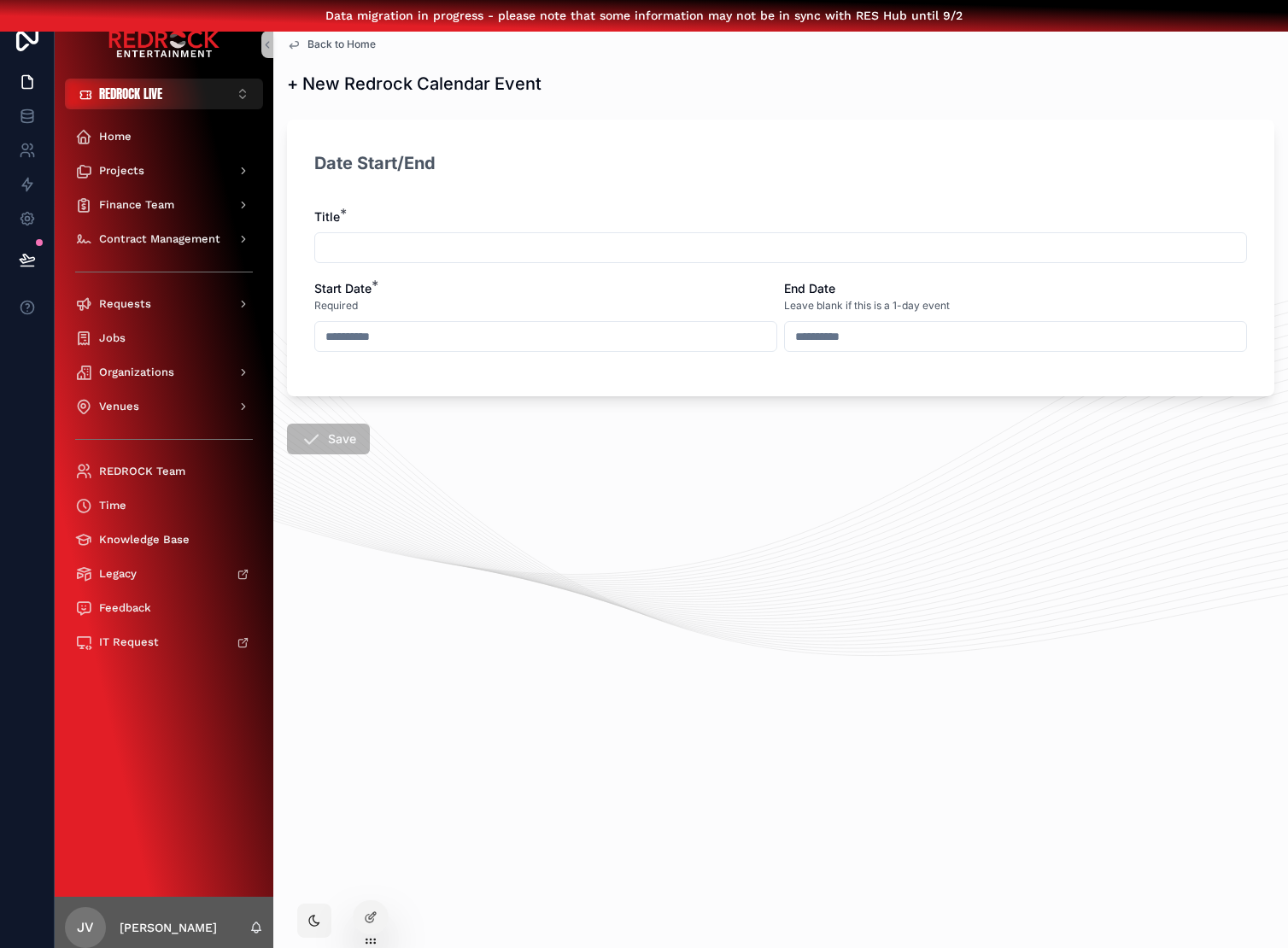
click at [724, 743] on div "Back to Home Redrock Dates + New Redrock Calendar Event + New Redrock Calendar …" at bounding box center [781, 484] width 1015 height 948
click at [342, 41] on span "Back to Home" at bounding box center [341, 44] width 68 height 14
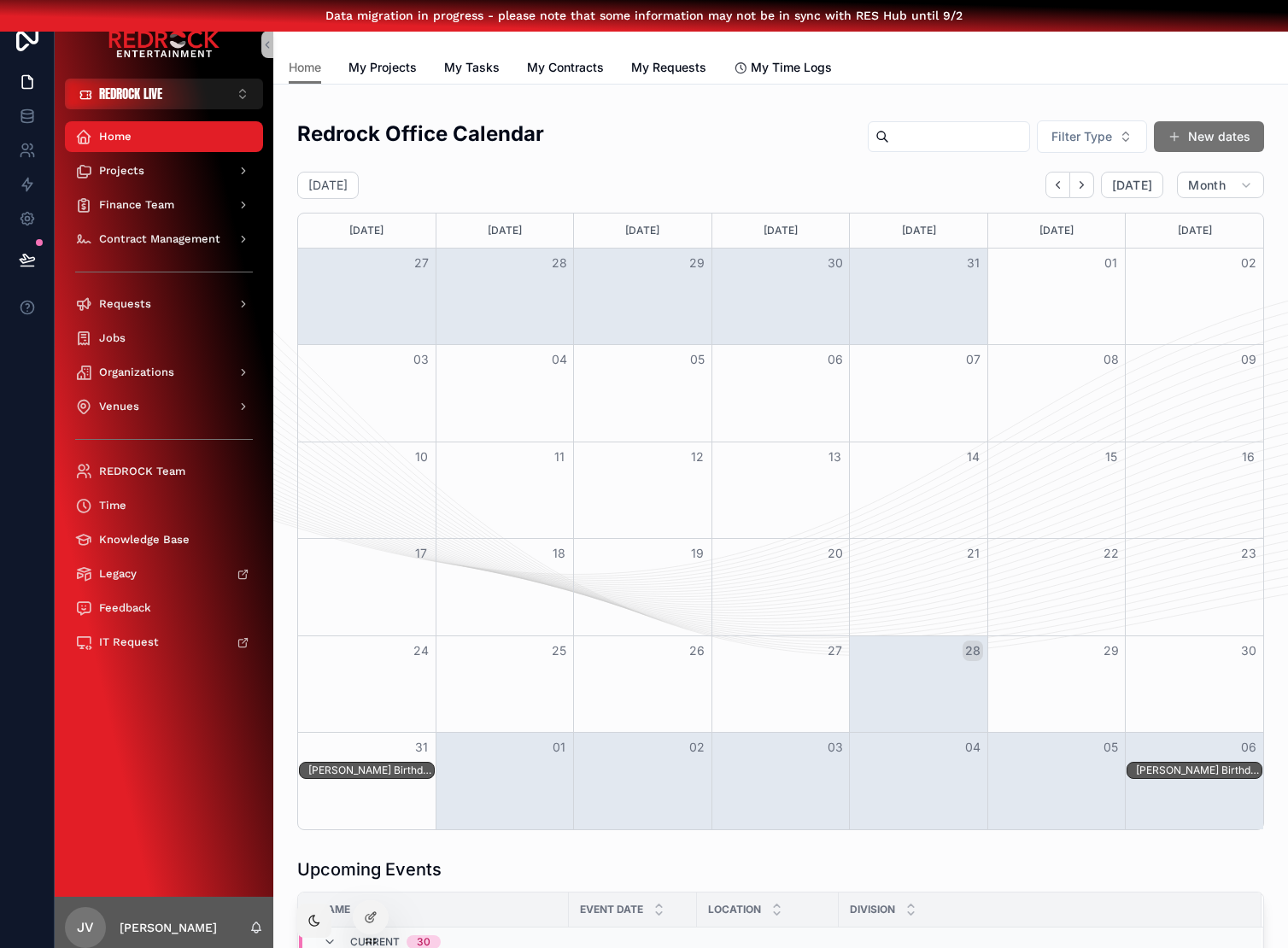
scroll to position [439, 0]
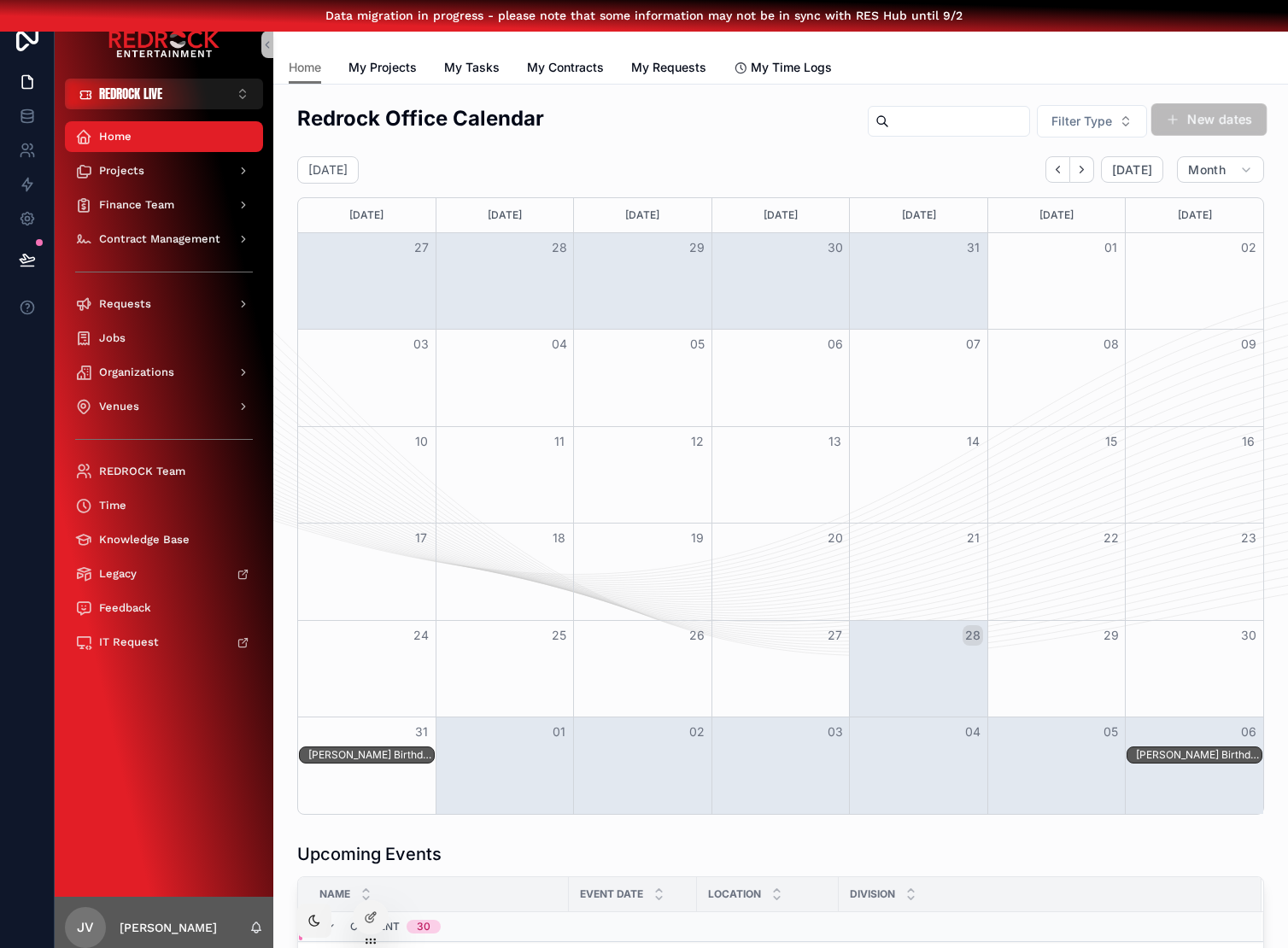
click at [1214, 117] on button "New dates" at bounding box center [1209, 120] width 115 height 33
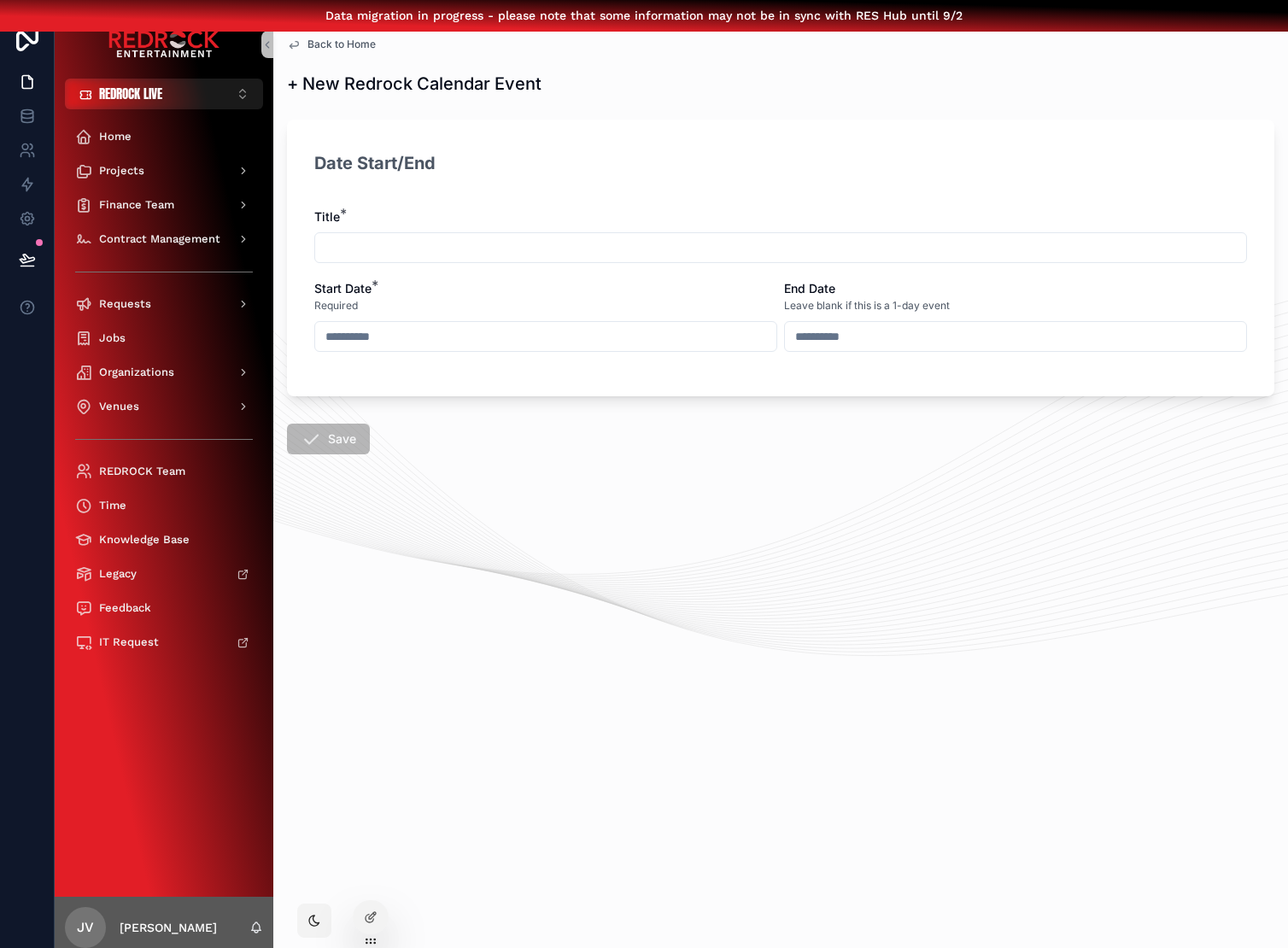
click at [581, 252] on input "scrollable content" at bounding box center [781, 247] width 931 height 24
type input "**********"
click at [478, 350] on div "scrollable content" at bounding box center [545, 336] width 463 height 31
click at [474, 342] on input "scrollable content" at bounding box center [546, 336] width 462 height 24
click at [612, 628] on button "29" at bounding box center [607, 629] width 31 height 31
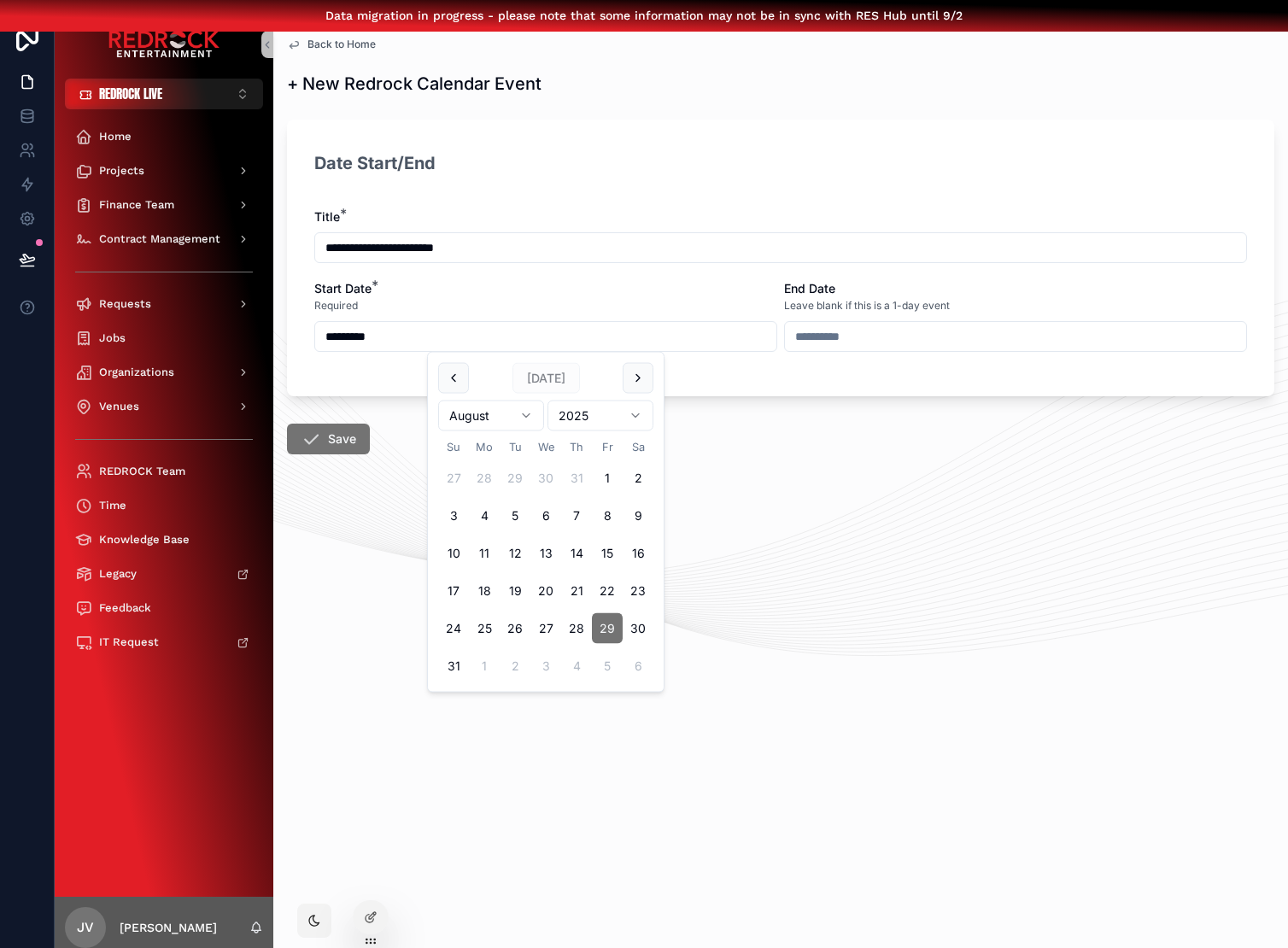
type input "*********"
click at [888, 328] on input "*********" at bounding box center [1016, 336] width 462 height 24
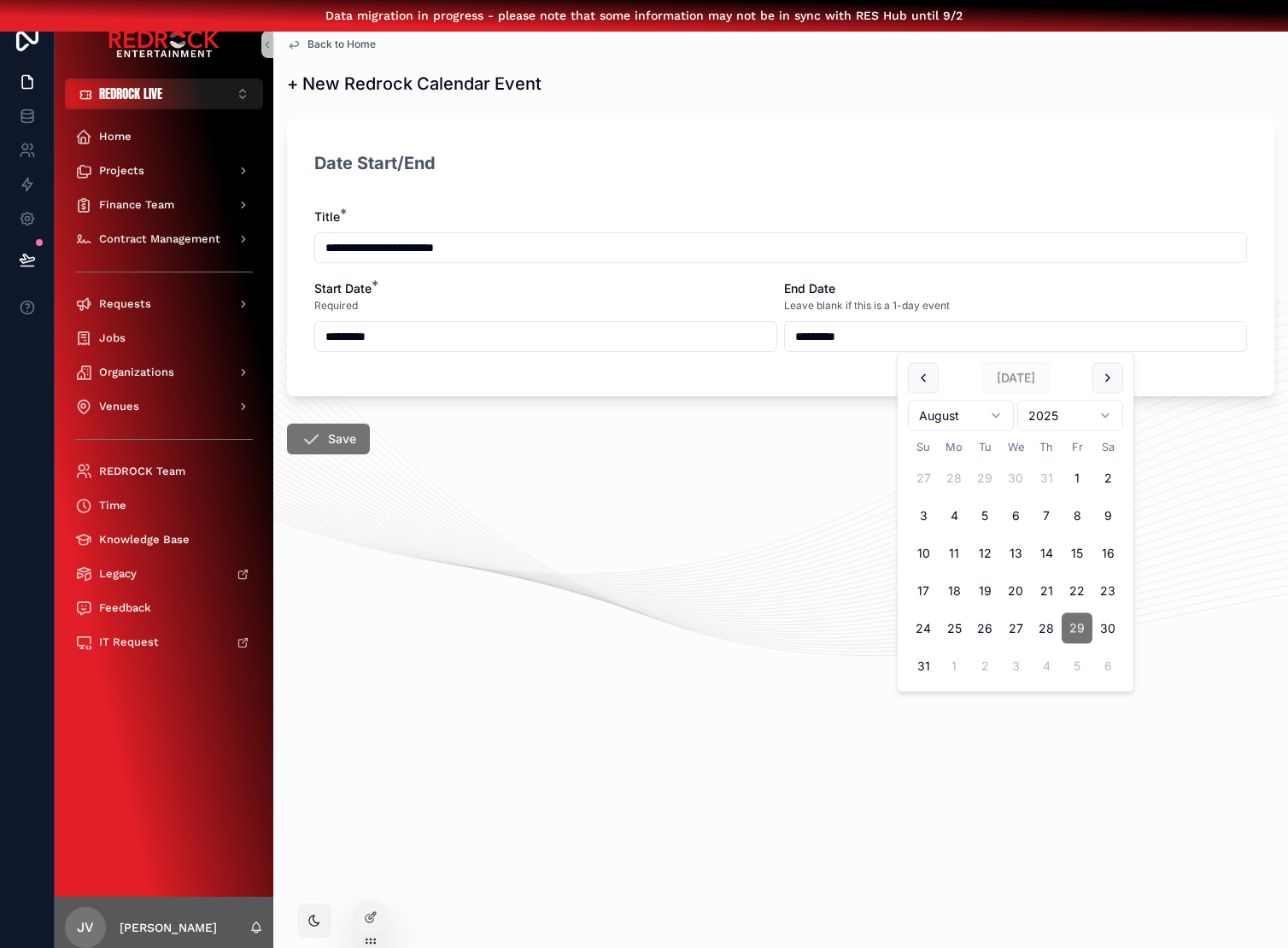
click at [685, 470] on form "**********" at bounding box center [781, 336] width 987 height 454
click at [343, 434] on button "Save" at bounding box center [329, 437] width 87 height 33
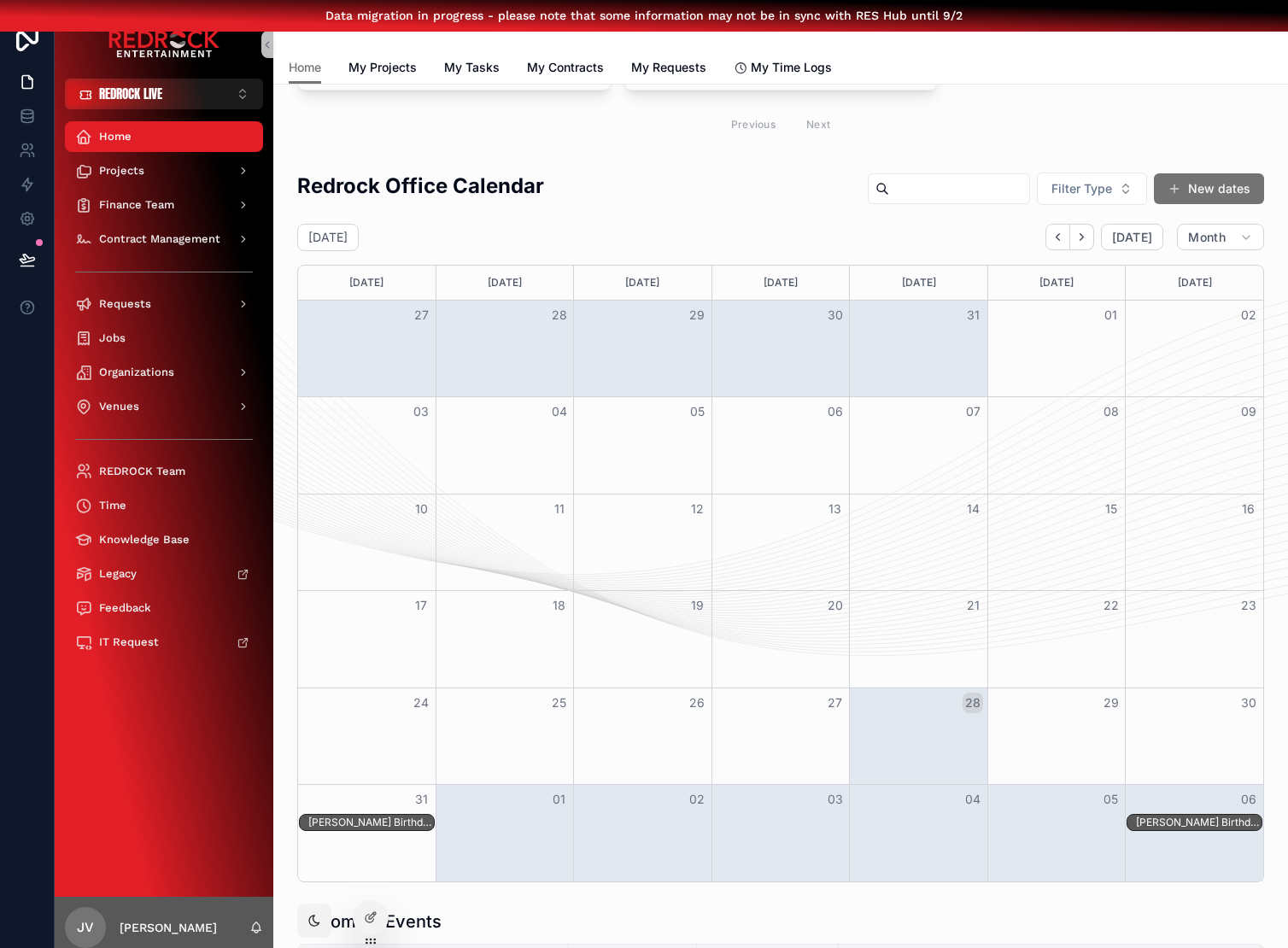
scroll to position [370, 0]
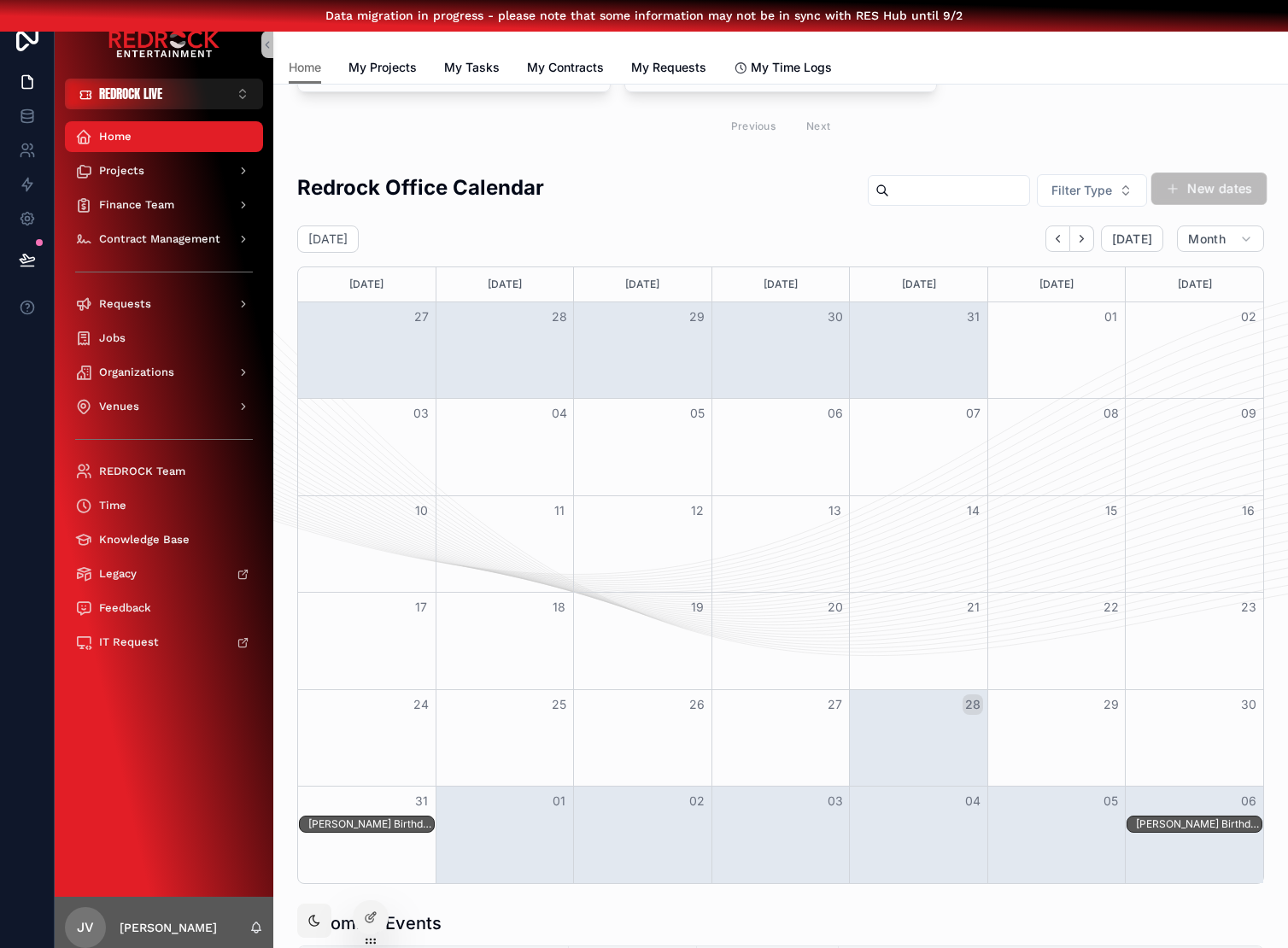
click at [1242, 185] on button "New dates" at bounding box center [1209, 189] width 115 height 33
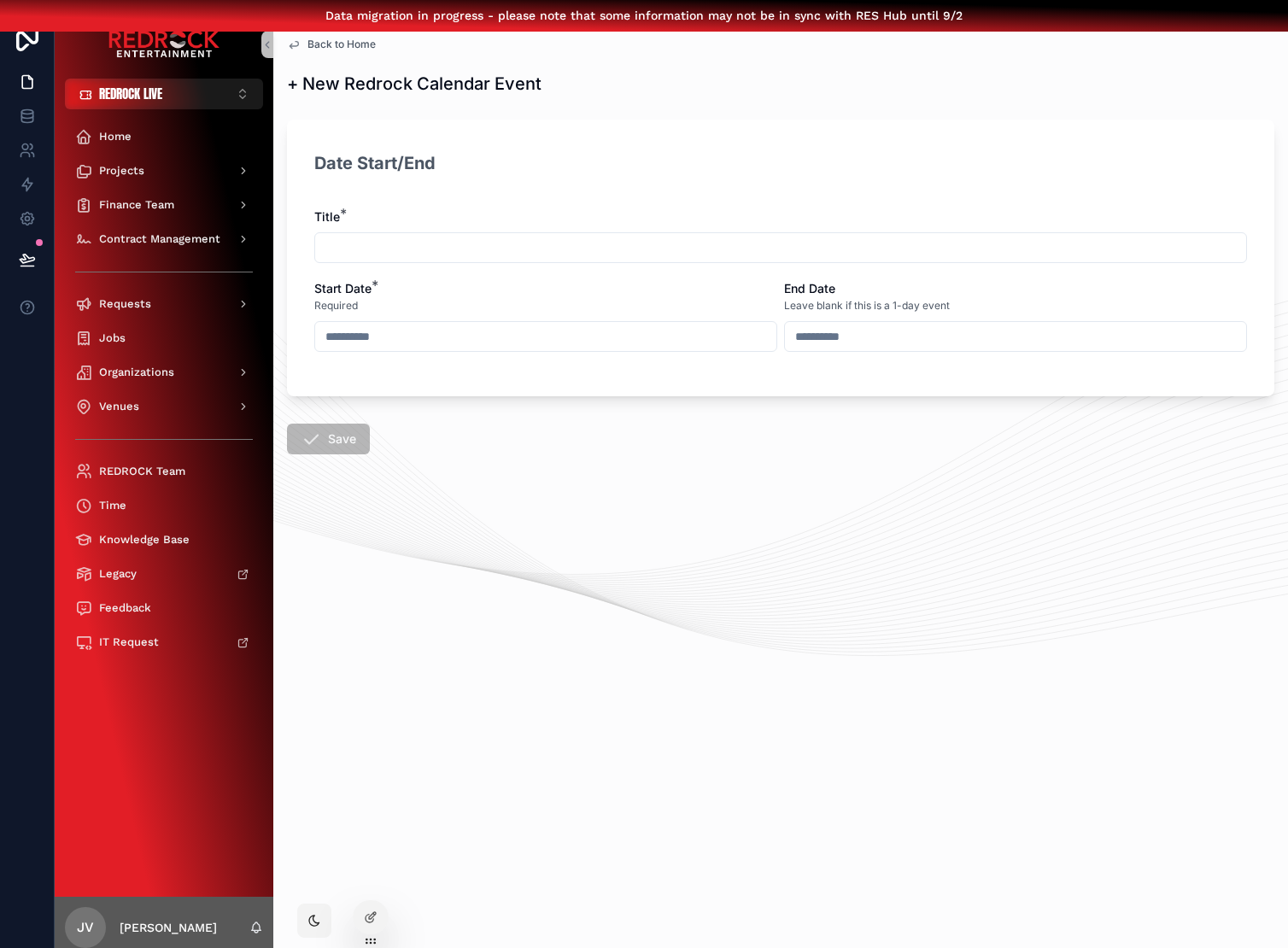
click at [551, 334] on input "scrollable content" at bounding box center [546, 336] width 462 height 24
click at [825, 615] on div "Back to Home Redrock Dates + New Redrock Calendar Event + New Redrock Calendar …" at bounding box center [781, 484] width 1015 height 948
click at [317, 52] on div "Back to Home Redrock Dates + New Redrock Calendar Event + New Redrock Calendar …" at bounding box center [781, 286] width 1015 height 554
click at [329, 50] on span "Back to Home" at bounding box center [341, 44] width 68 height 14
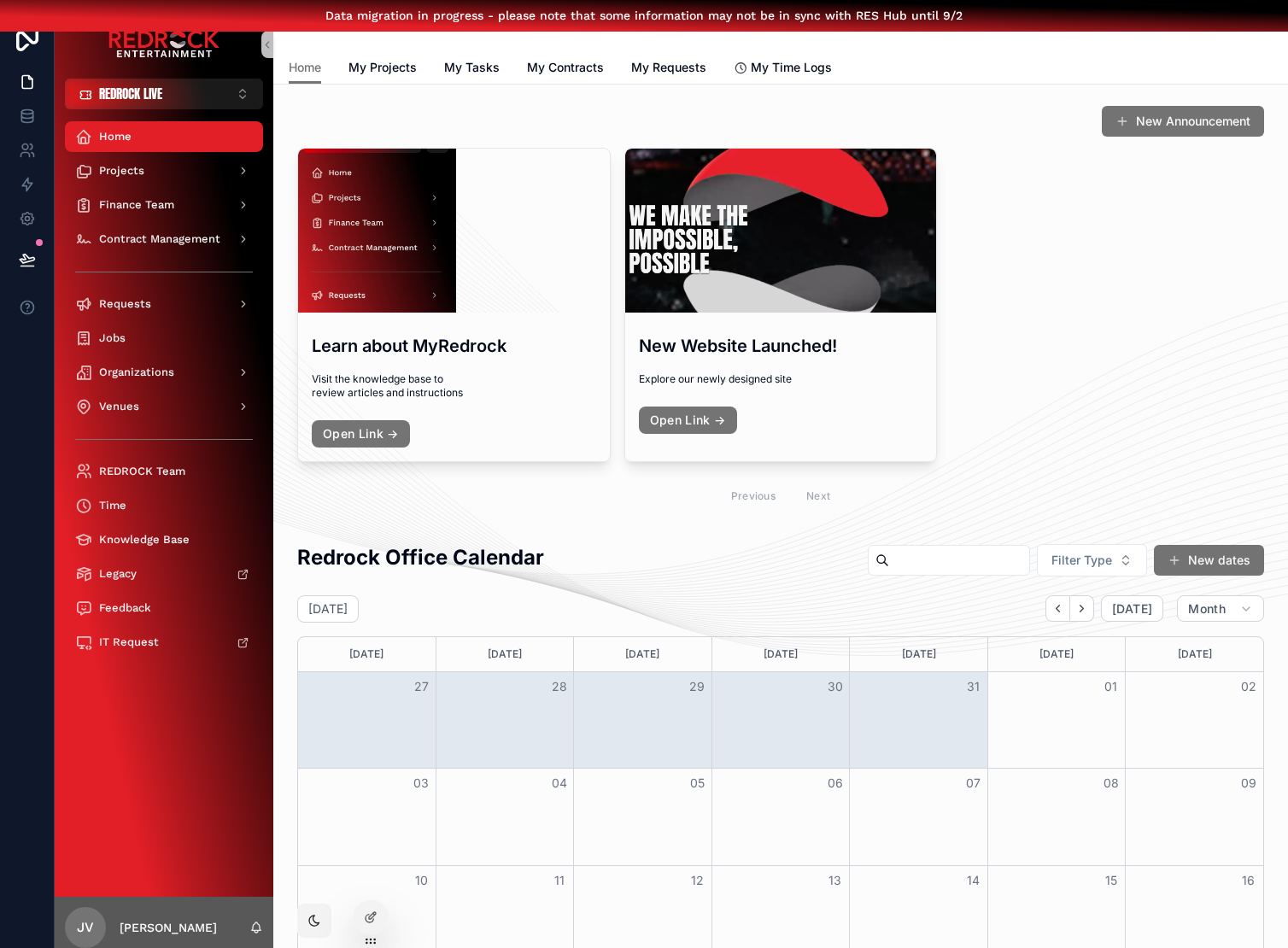
click at [1179, 504] on div "Previous Next" at bounding box center [781, 496] width 967 height 40
click at [1130, 381] on div "Learn about MyRedrock Visit the knowledge base to review articles and instructi…" at bounding box center [781, 332] width 967 height 368
click at [1193, 561] on button "New dates" at bounding box center [1209, 559] width 115 height 33
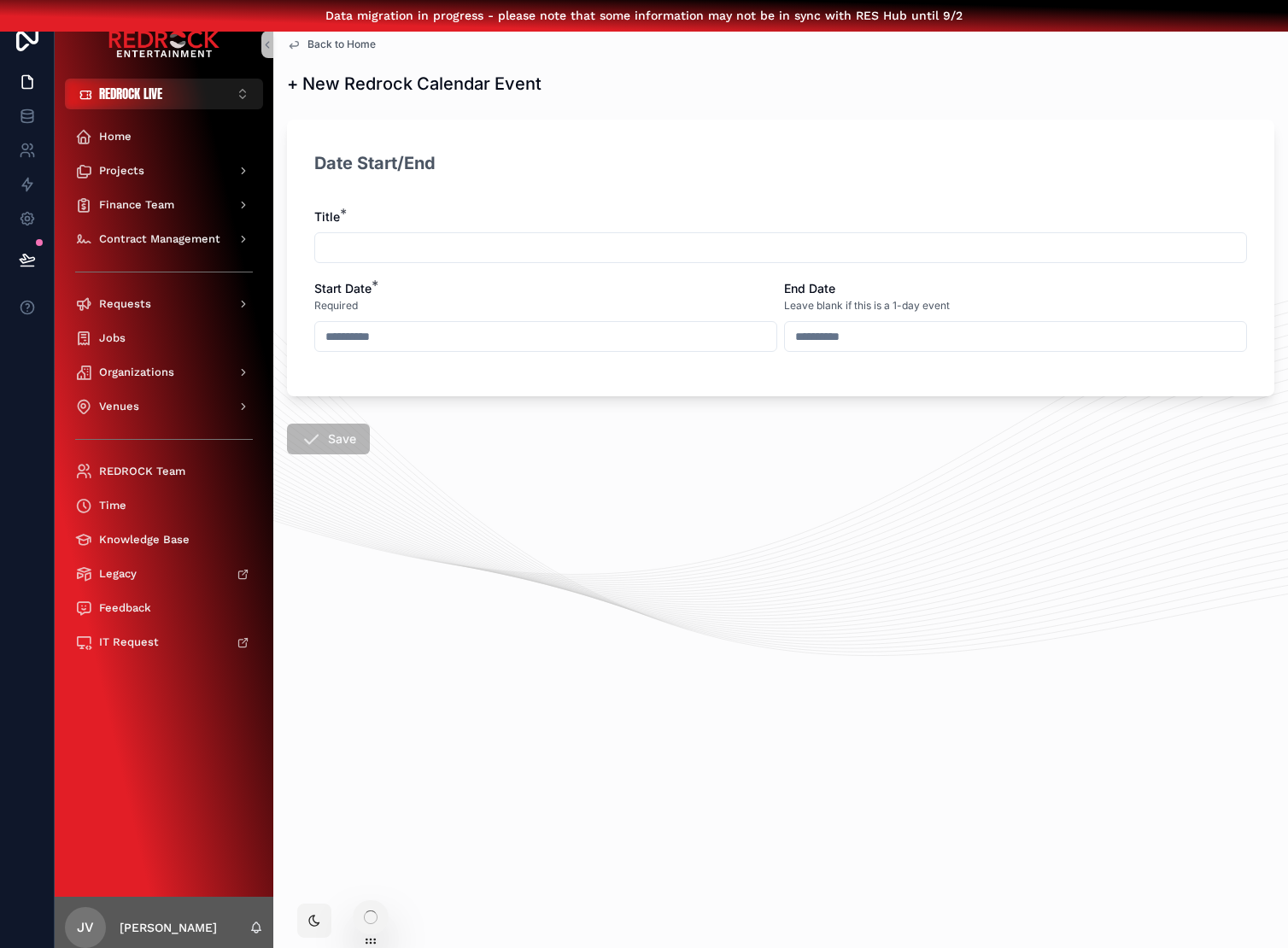
click at [941, 148] on div "Date Start/End" at bounding box center [781, 169] width 933 height 45
click at [796, 129] on div "Date Start/End Title * Start Date * Required End Date Leave blank if this is a …" at bounding box center [781, 258] width 987 height 277
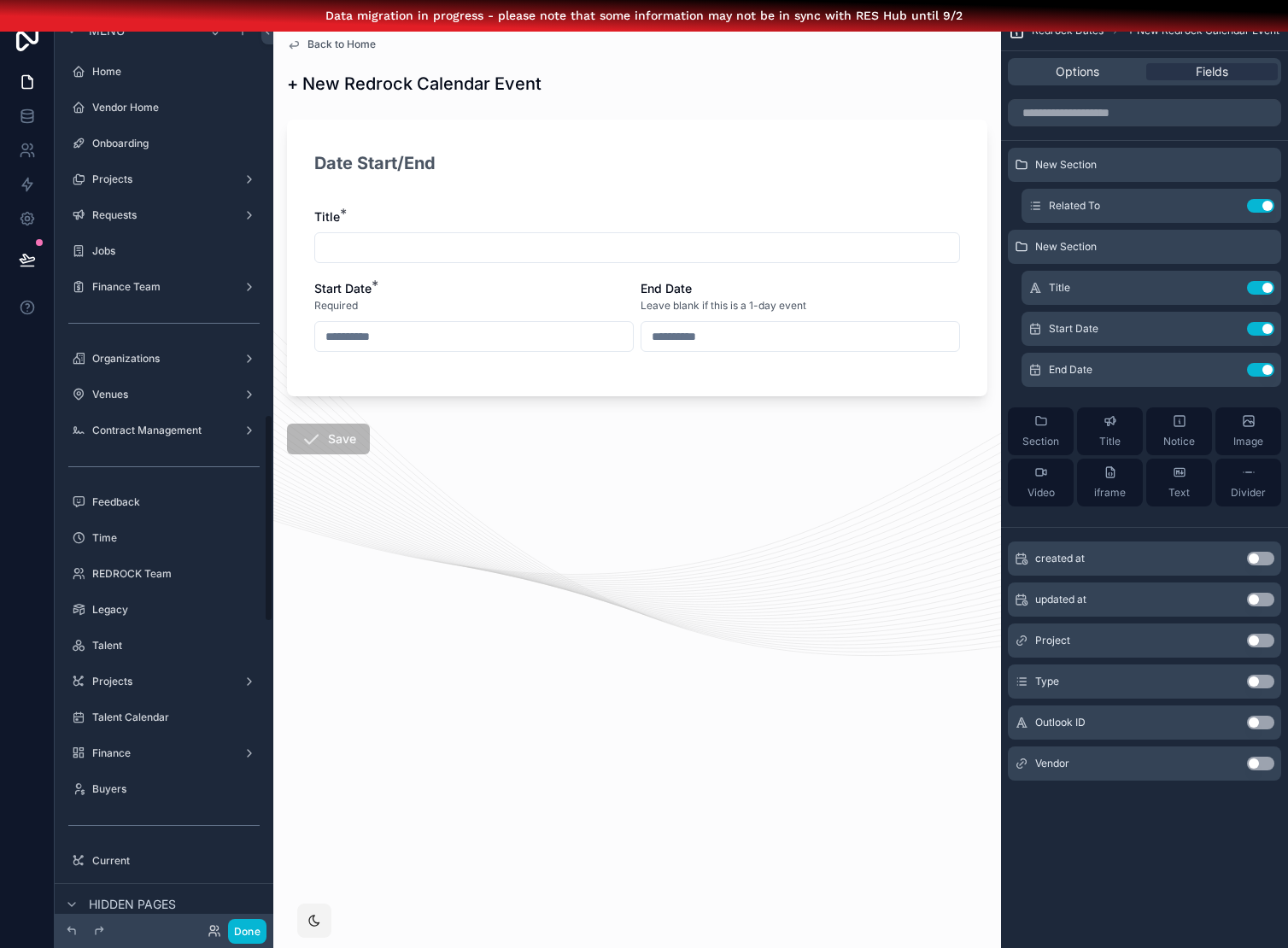
scroll to position [1800, 0]
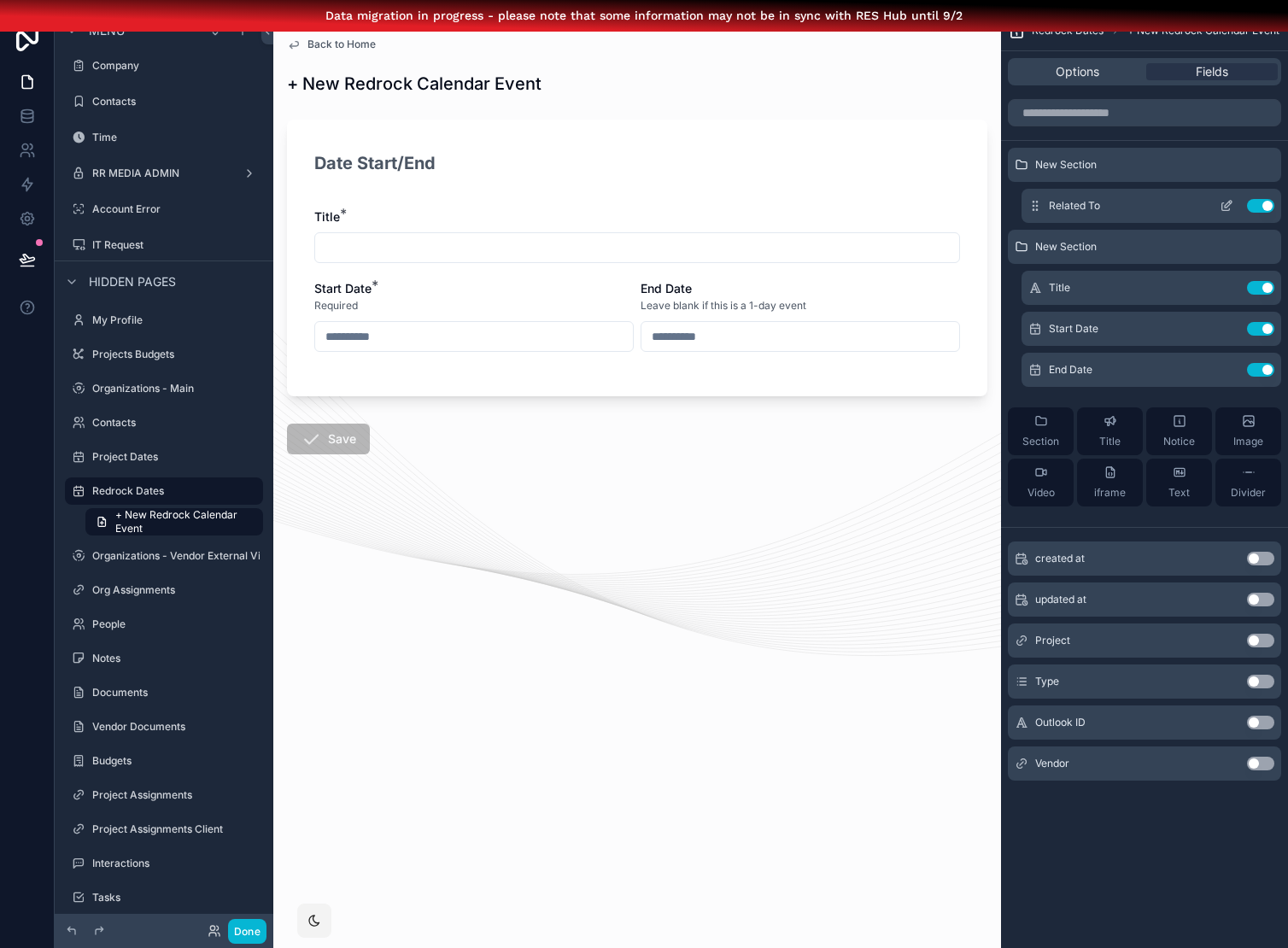
click at [1223, 200] on icon "scrollable content" at bounding box center [1226, 205] width 14 height 14
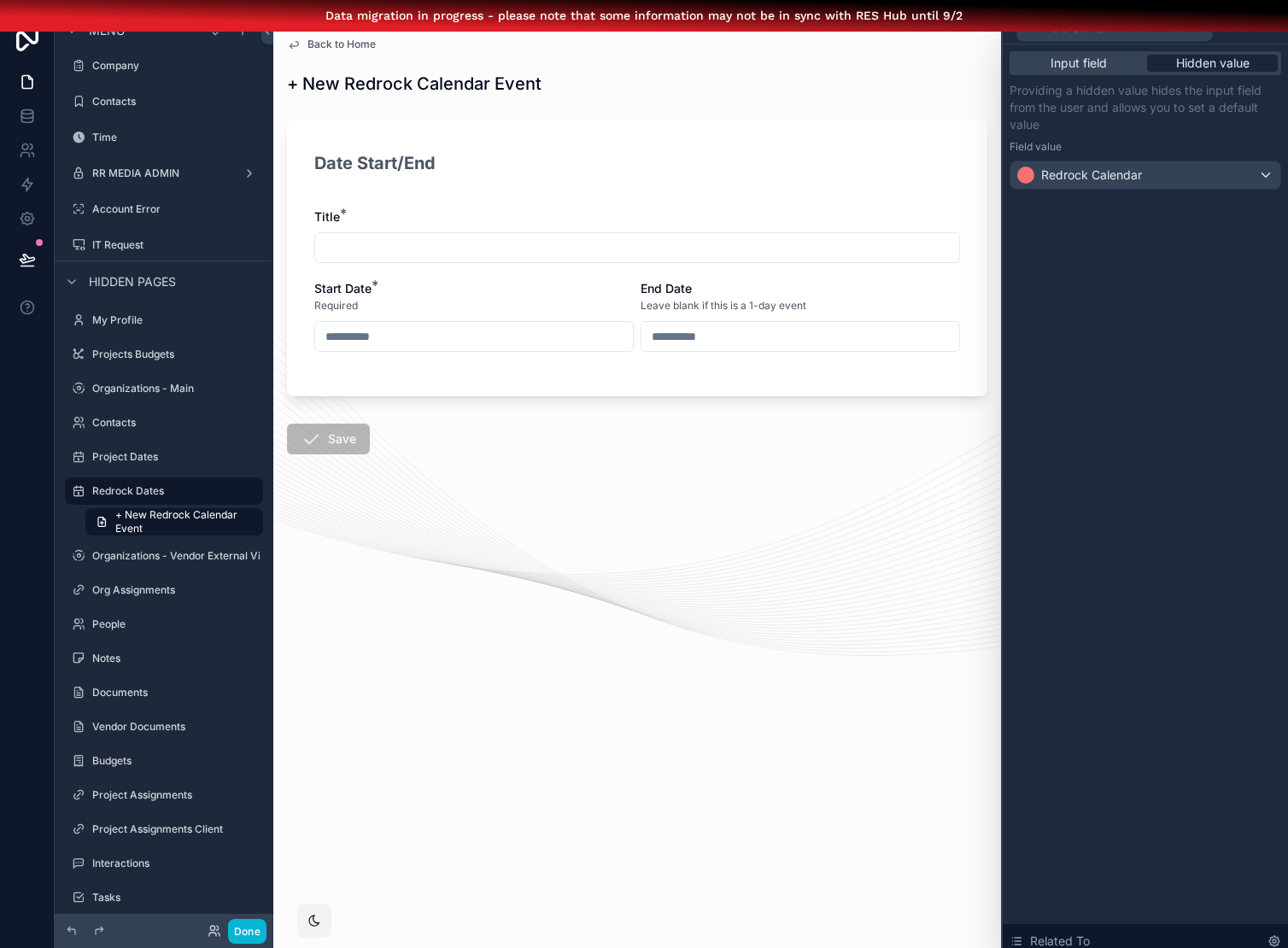
click at [1203, 70] on span "Hidden value" at bounding box center [1213, 63] width 74 height 17
click at [1206, 184] on div "Redrock Calendar" at bounding box center [1145, 175] width 270 height 27
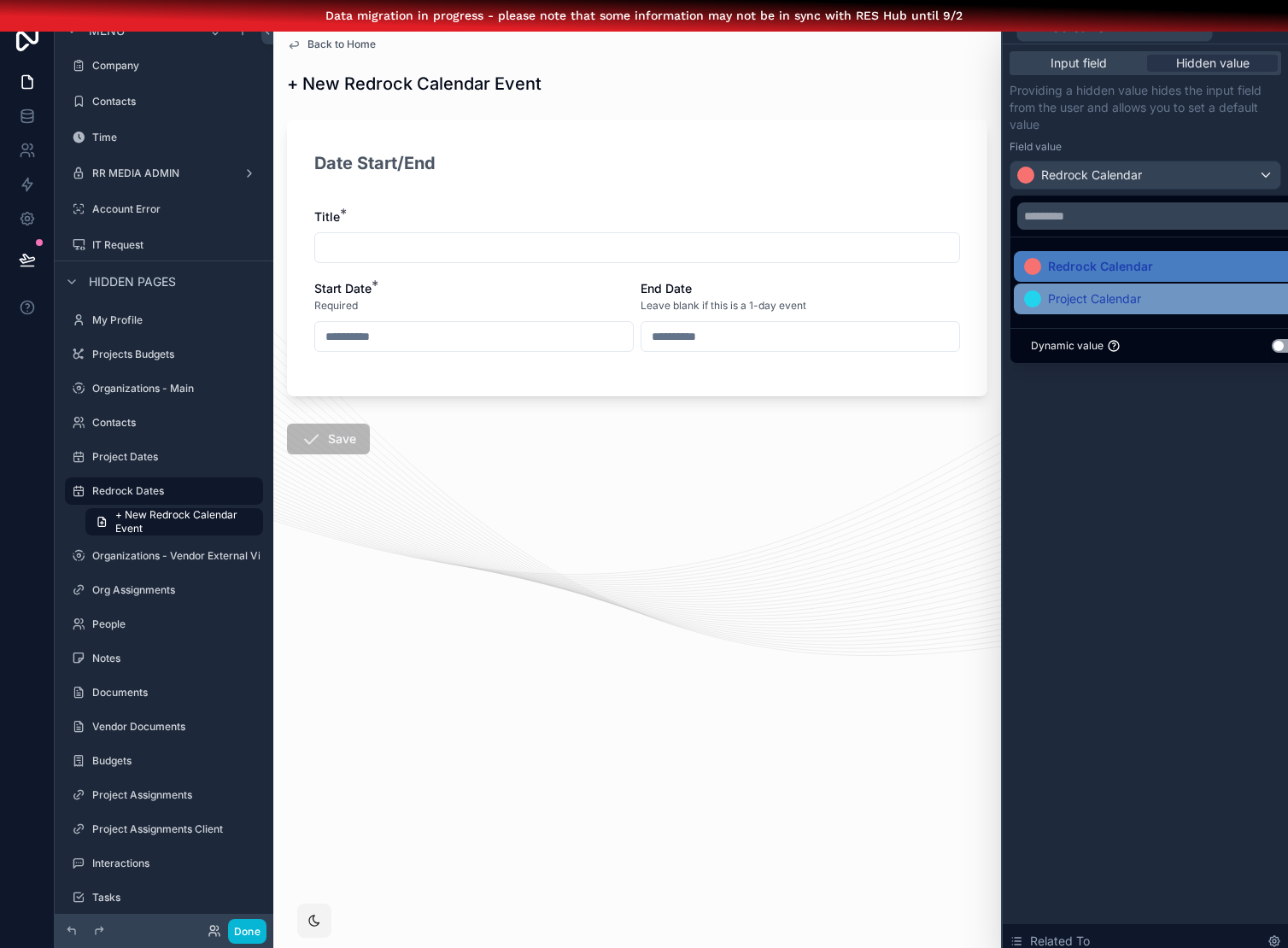
click at [1150, 289] on div "Project Calendar" at bounding box center [1165, 299] width 282 height 21
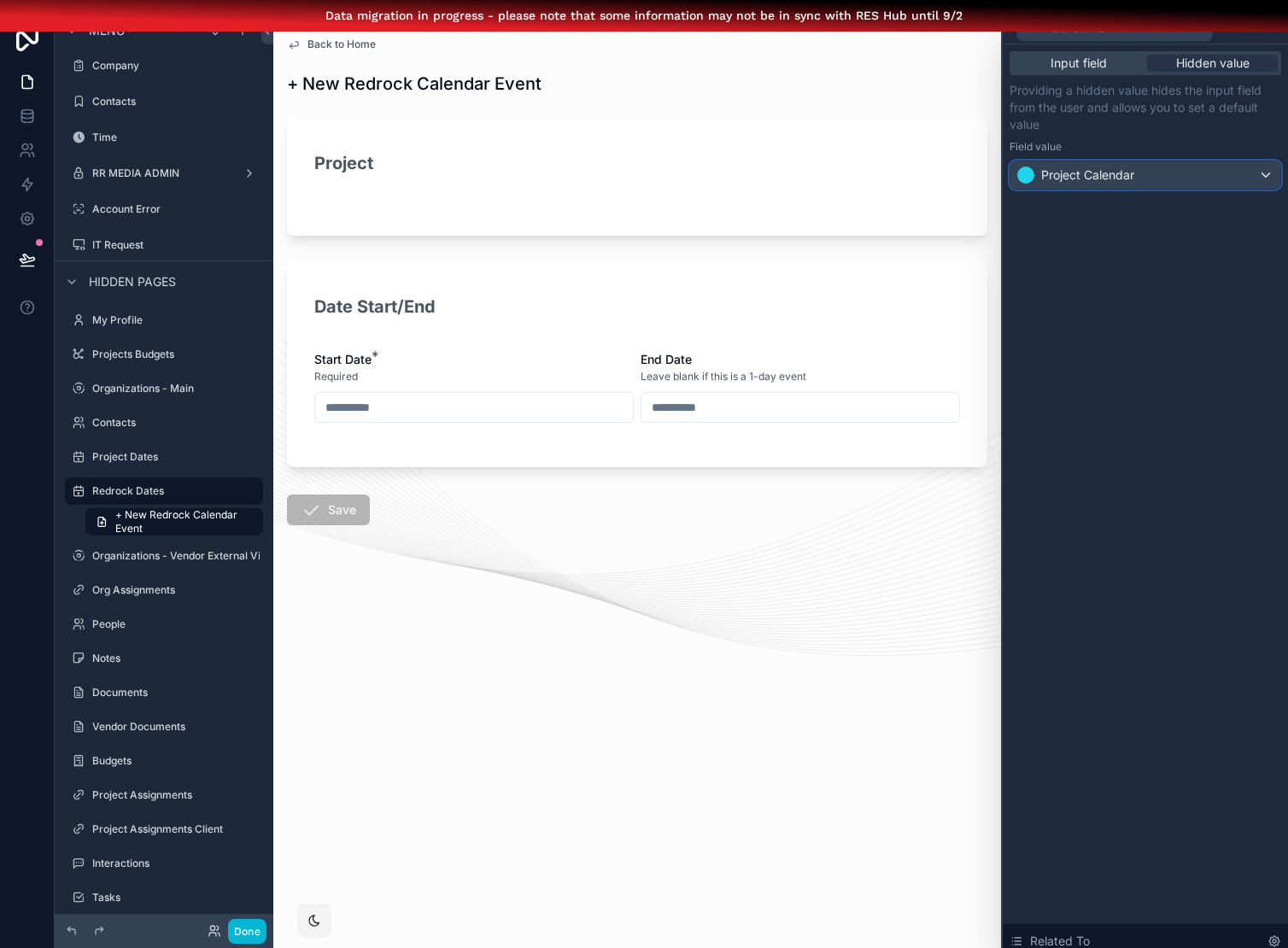
click at [1184, 183] on div "Project Calendar" at bounding box center [1145, 175] width 270 height 27
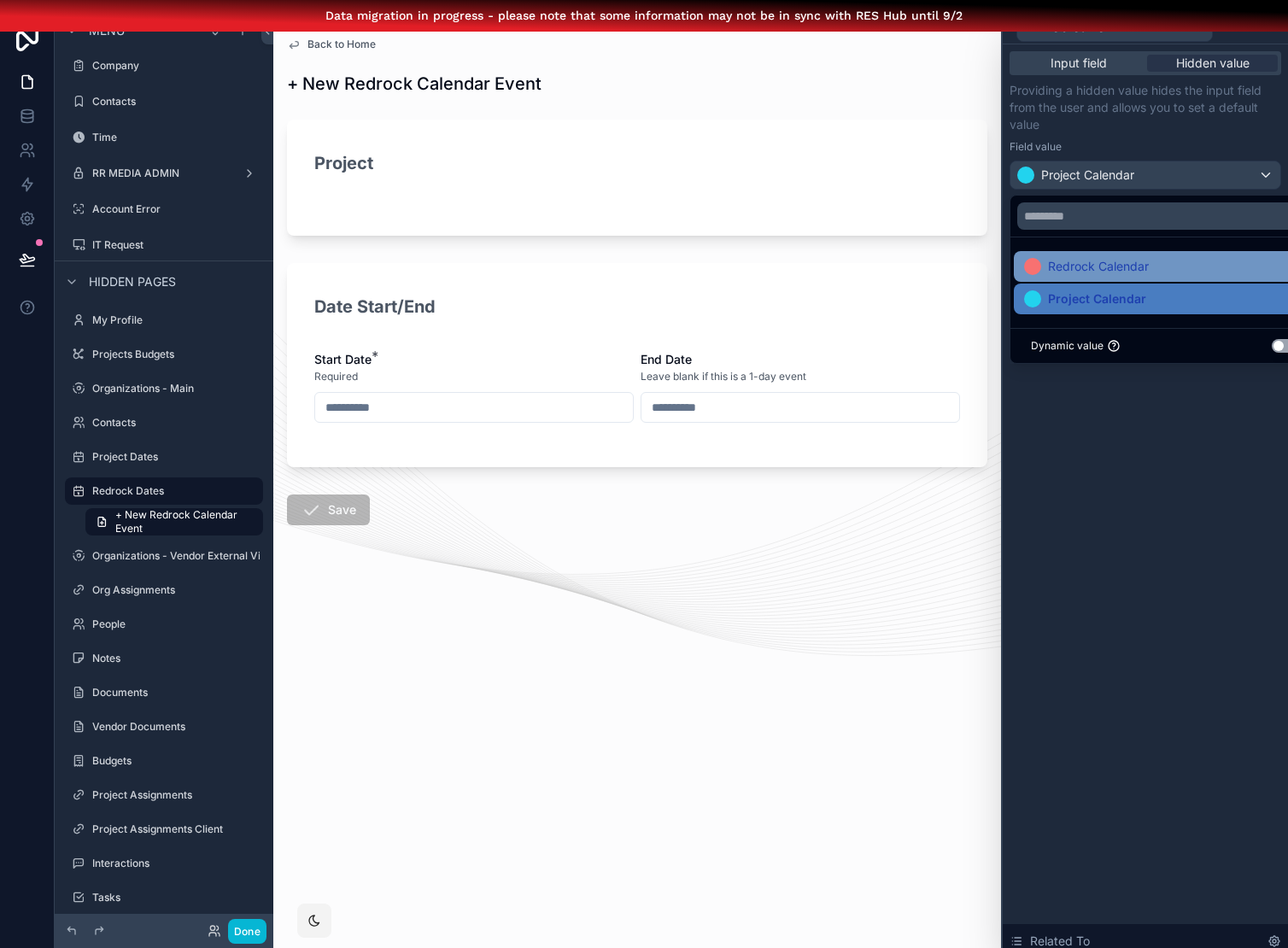
click at [1151, 266] on div "Redrock Calendar" at bounding box center [1165, 266] width 282 height 21
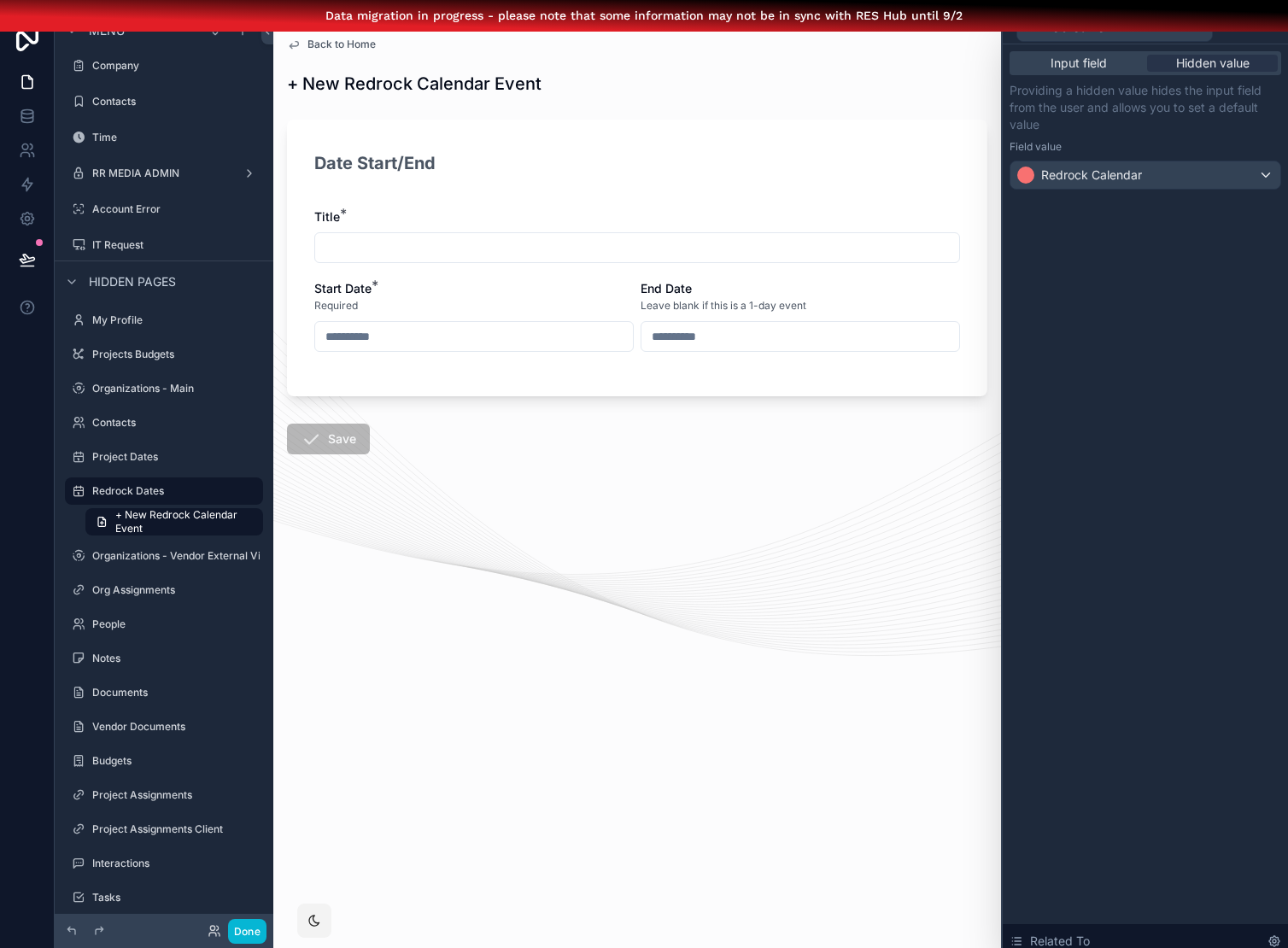
click at [1113, 394] on div "Input field Hidden value Providing a hidden value hides the input field from th…" at bounding box center [1145, 502] width 285 height 914
click at [1114, 59] on div "Input field" at bounding box center [1079, 63] width 131 height 17
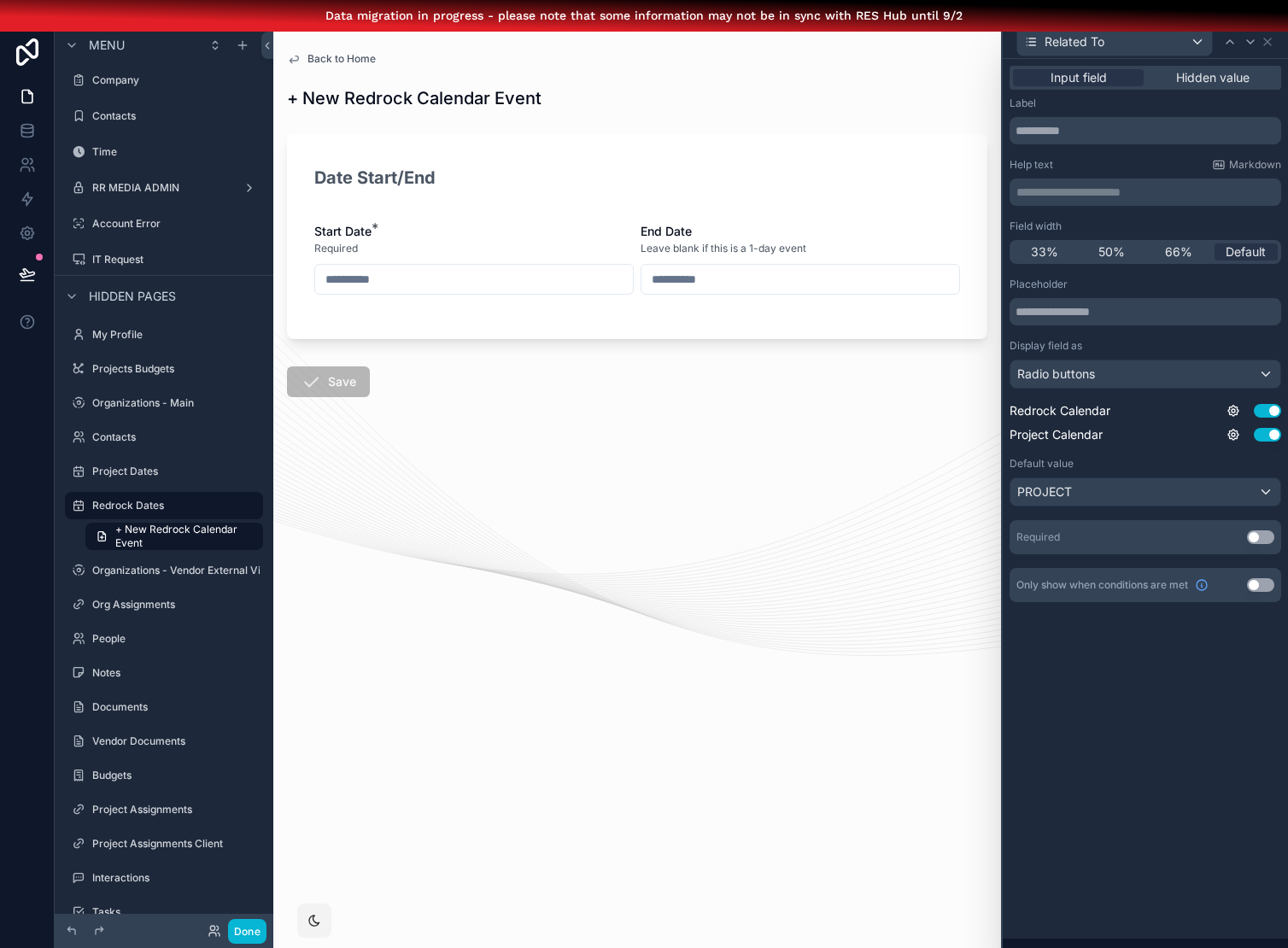
scroll to position [0, 0]
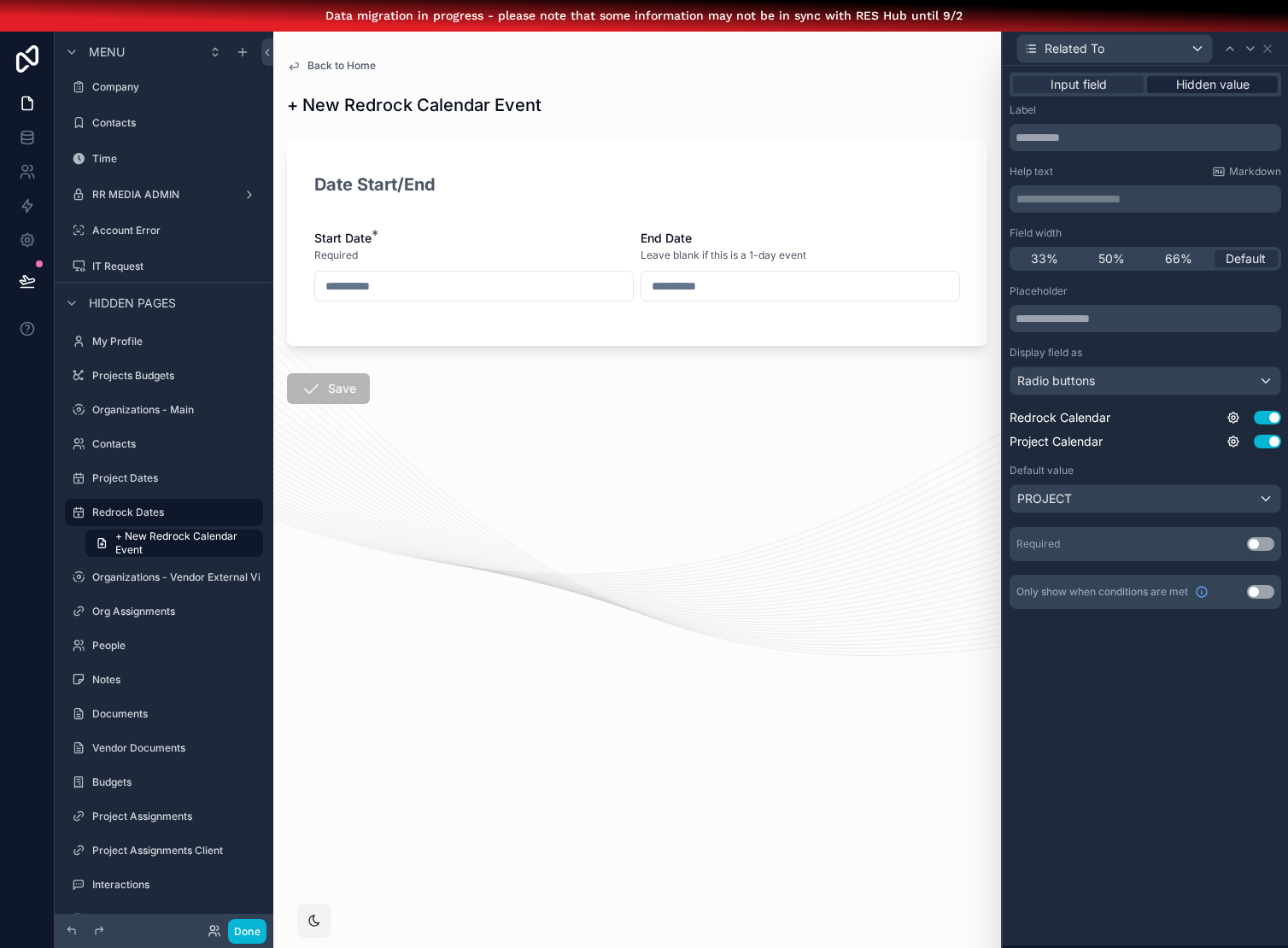
click at [1217, 90] on span "Hidden value" at bounding box center [1213, 85] width 74 height 17
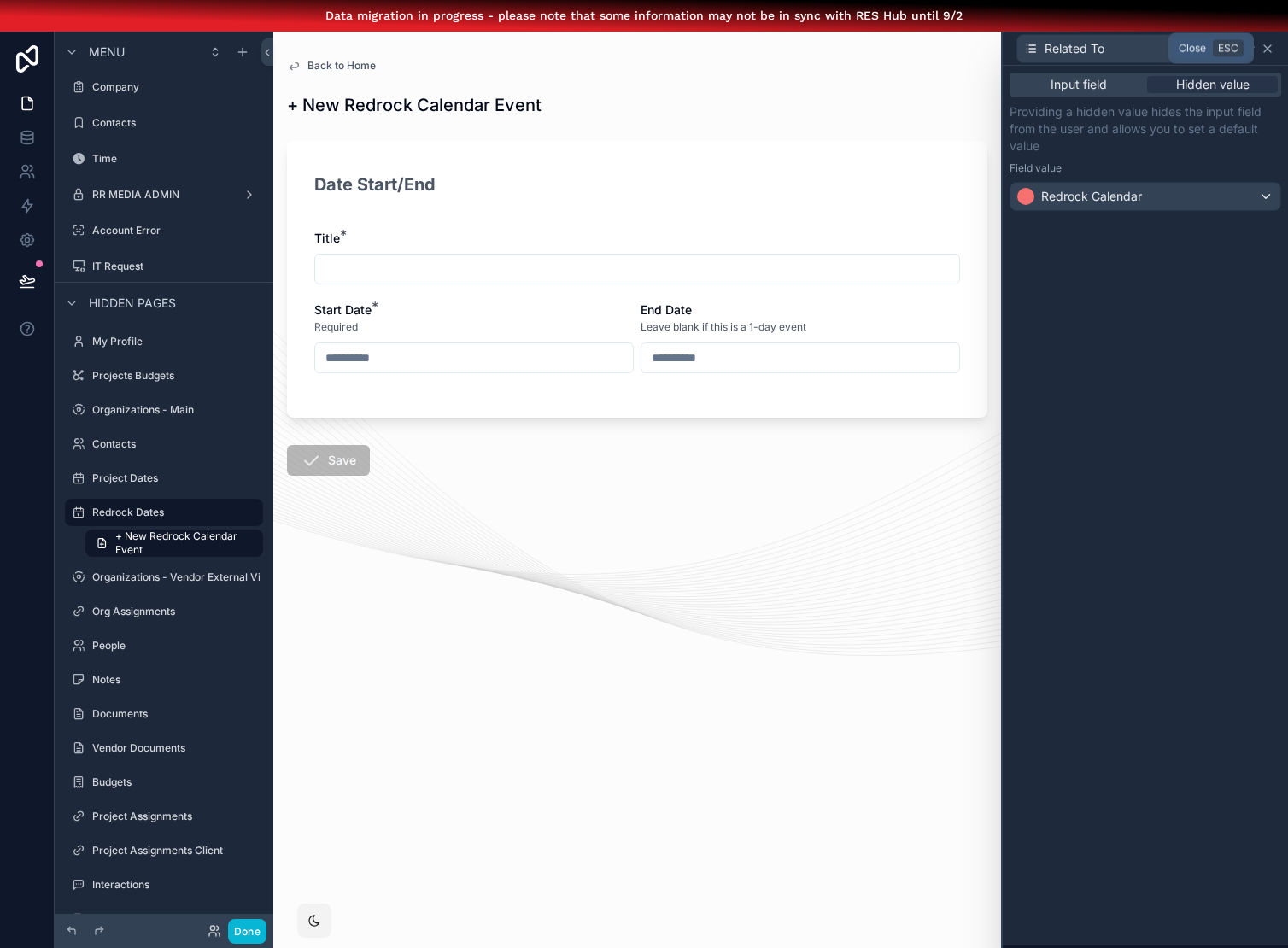
click at [1268, 48] on icon at bounding box center [1268, 49] width 7 height 7
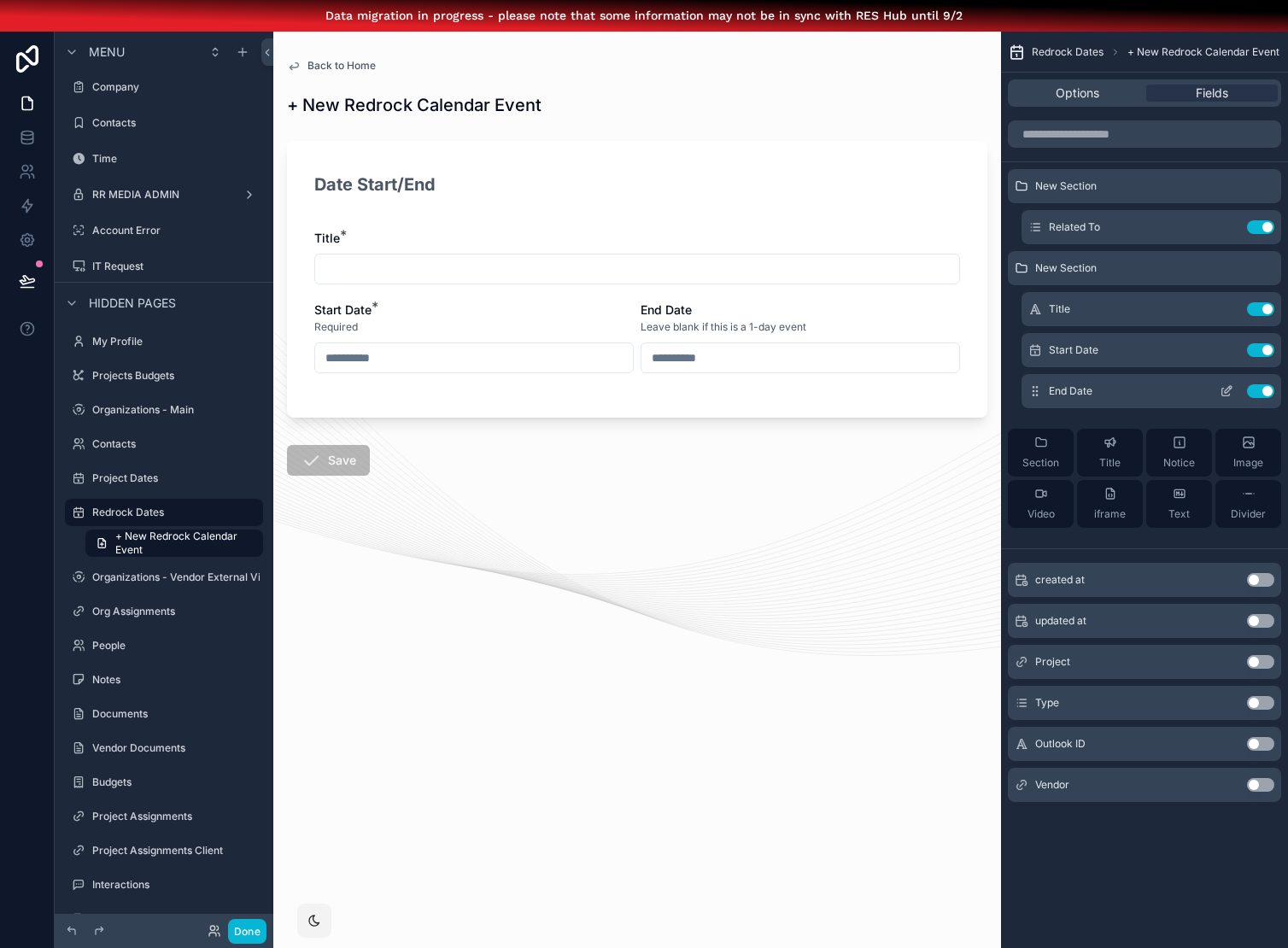
click at [1223, 394] on icon "scrollable content" at bounding box center [1226, 391] width 14 height 14
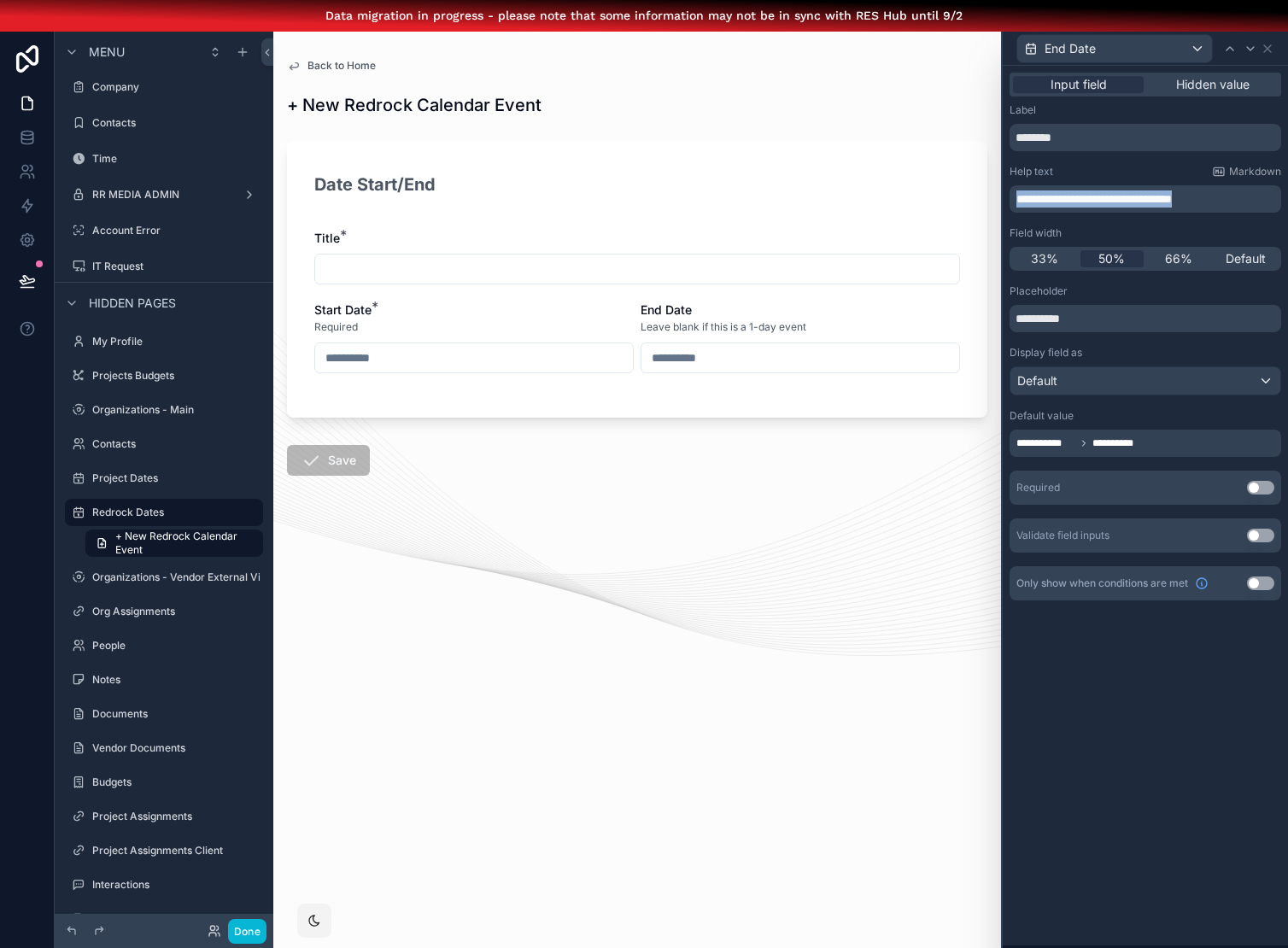
drag, startPoint x: 1218, startPoint y: 203, endPoint x: 1011, endPoint y: 171, distance: 209.5
click at [1011, 171] on div "**********" at bounding box center [1145, 188] width 272 height 48
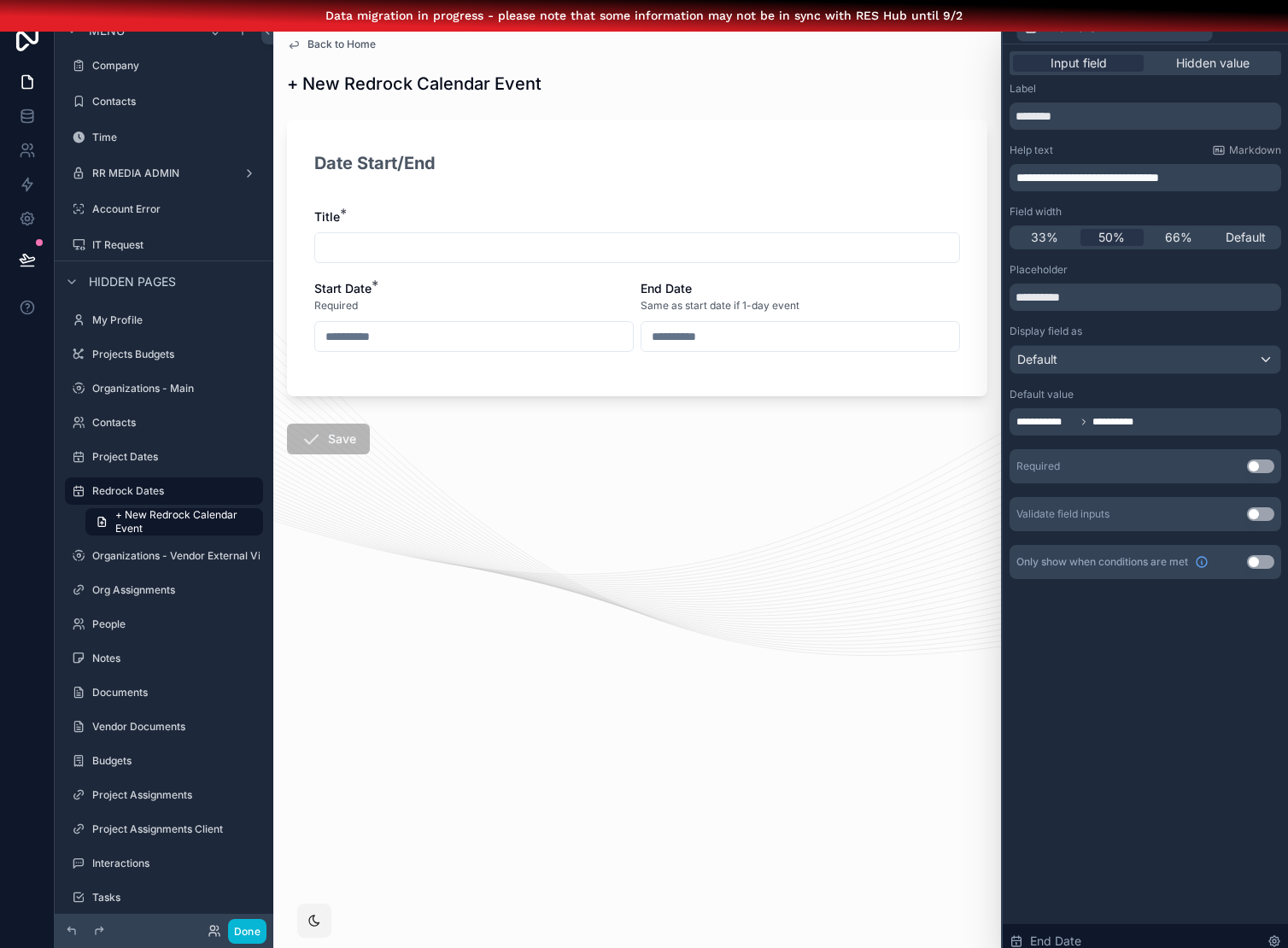
click at [1107, 669] on div "**********" at bounding box center [1145, 502] width 285 height 914
click at [1106, 669] on div "**********" at bounding box center [1145, 502] width 285 height 914
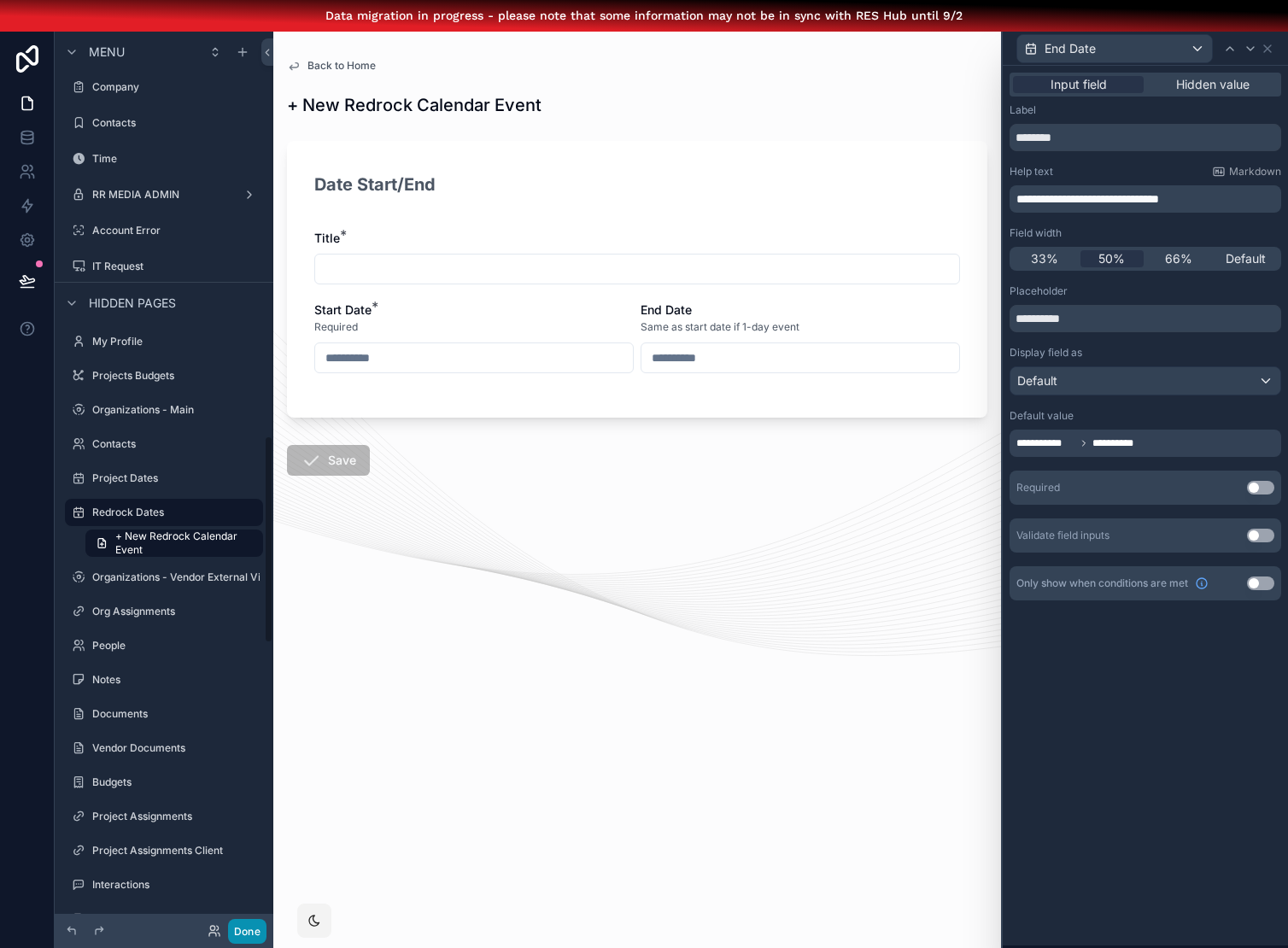
click at [248, 927] on button "Done" at bounding box center [247, 931] width 38 height 25
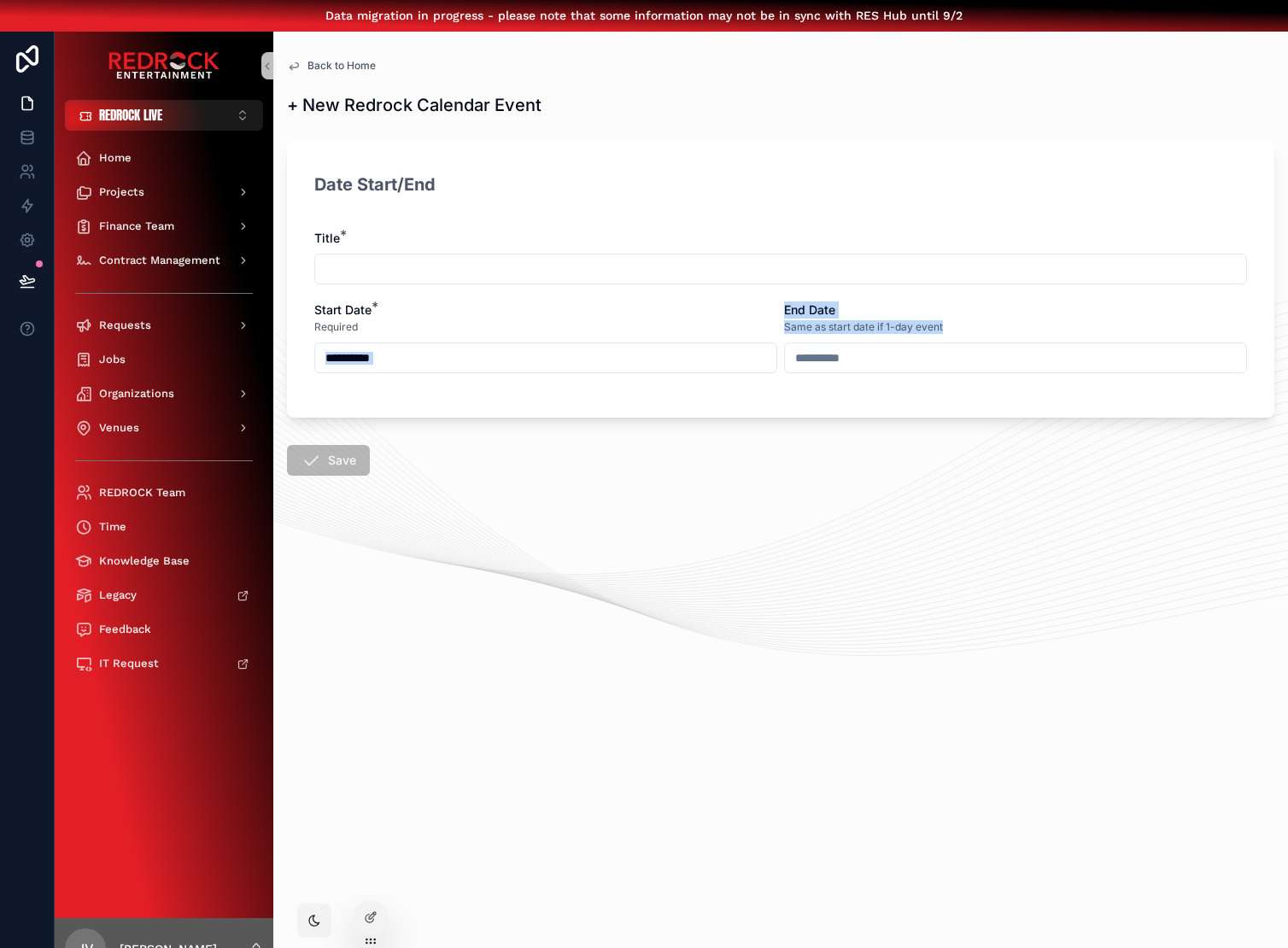
drag, startPoint x: 739, startPoint y: 344, endPoint x: 732, endPoint y: 321, distance: 24.0
click at [732, 324] on form "Date Start/End Title * Start Date * Required End Date Same as start date if 1-d…" at bounding box center [781, 358] width 987 height 454
click at [464, 179] on div "Date Start/End" at bounding box center [781, 192] width 933 height 41
click at [308, 65] on span "Back to Home" at bounding box center [341, 65] width 68 height 14
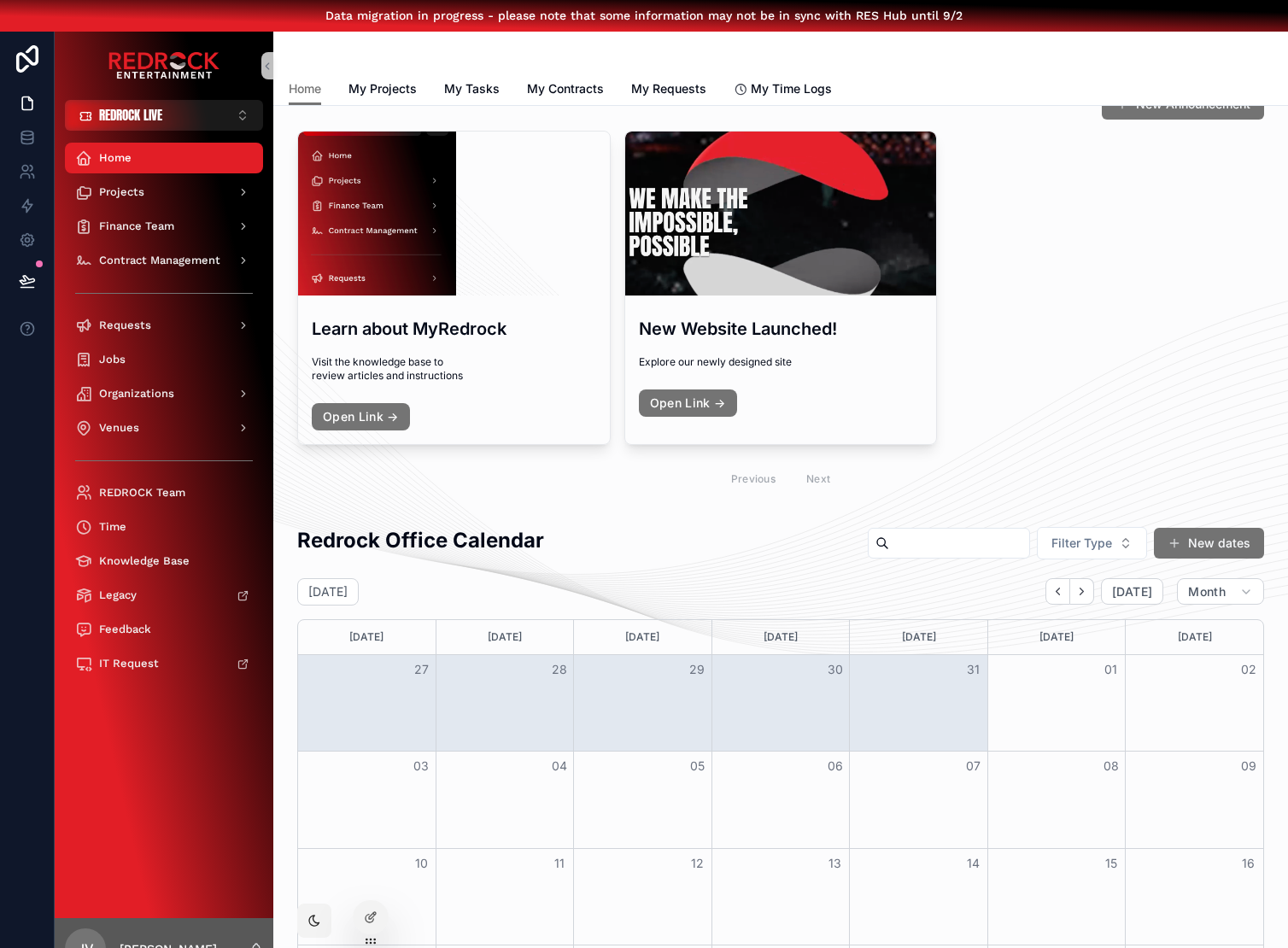
scroll to position [42, 0]
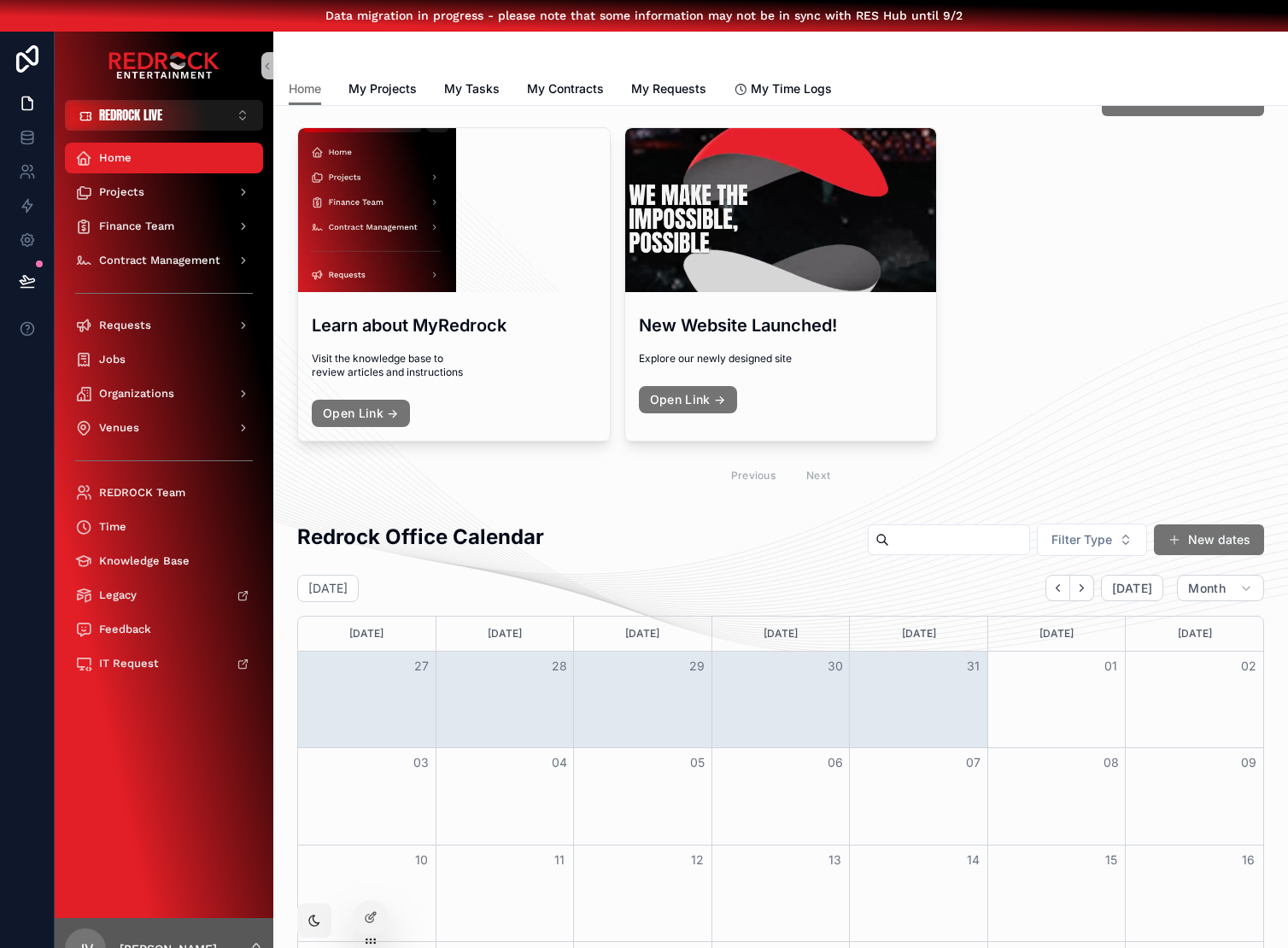
click at [1174, 454] on div "Learn about MyRedrock Visit the knowledge base to review articles and instructi…" at bounding box center [781, 311] width 967 height 368
click at [1188, 528] on button "New dates" at bounding box center [1209, 538] width 115 height 33
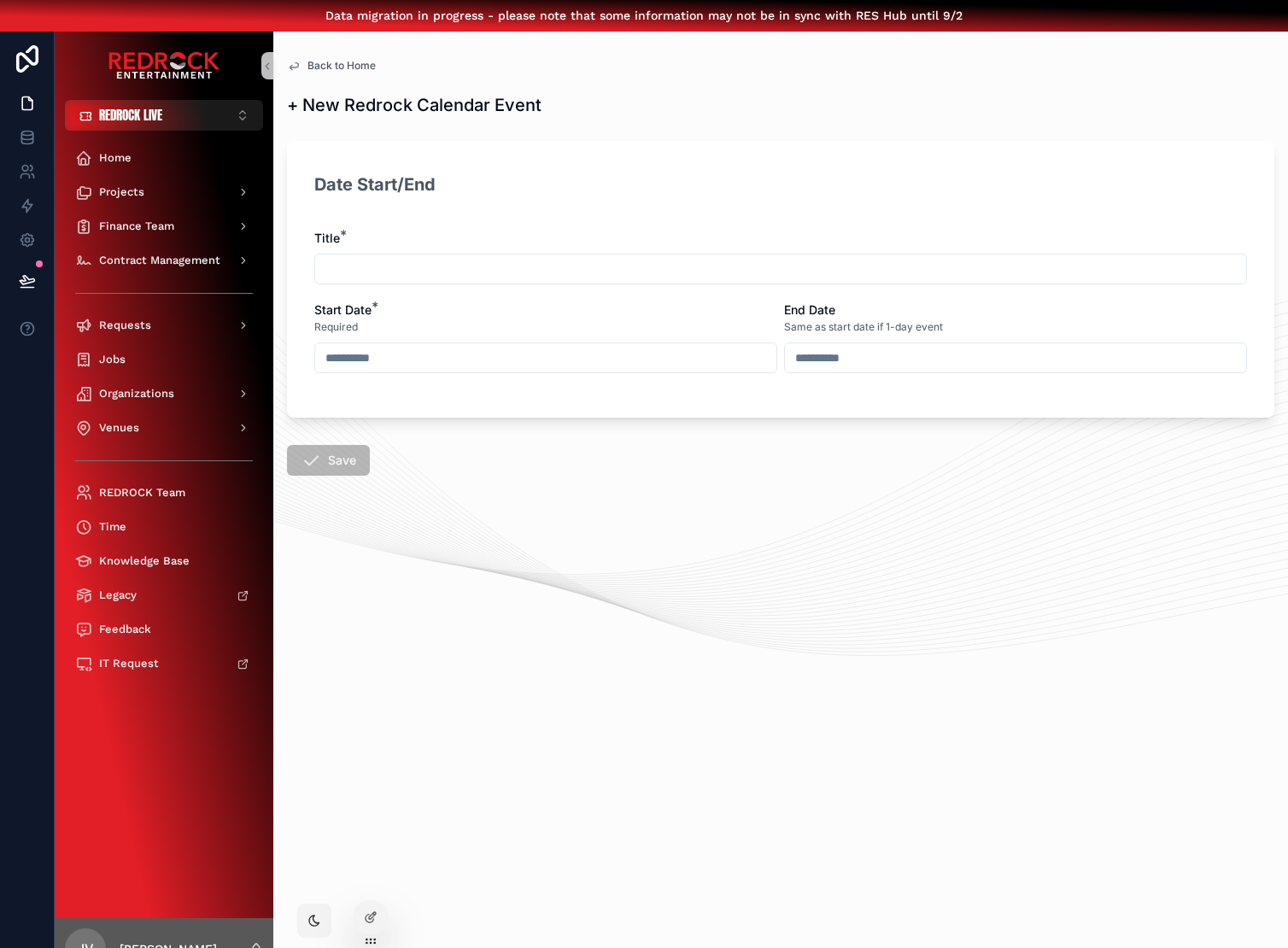
click at [575, 259] on input "scrollable content" at bounding box center [781, 269] width 931 height 24
paste input "**********"
click at [324, 258] on input "**********" at bounding box center [781, 269] width 931 height 24
type input "**********"
click at [465, 364] on input "scrollable content" at bounding box center [546, 358] width 462 height 24
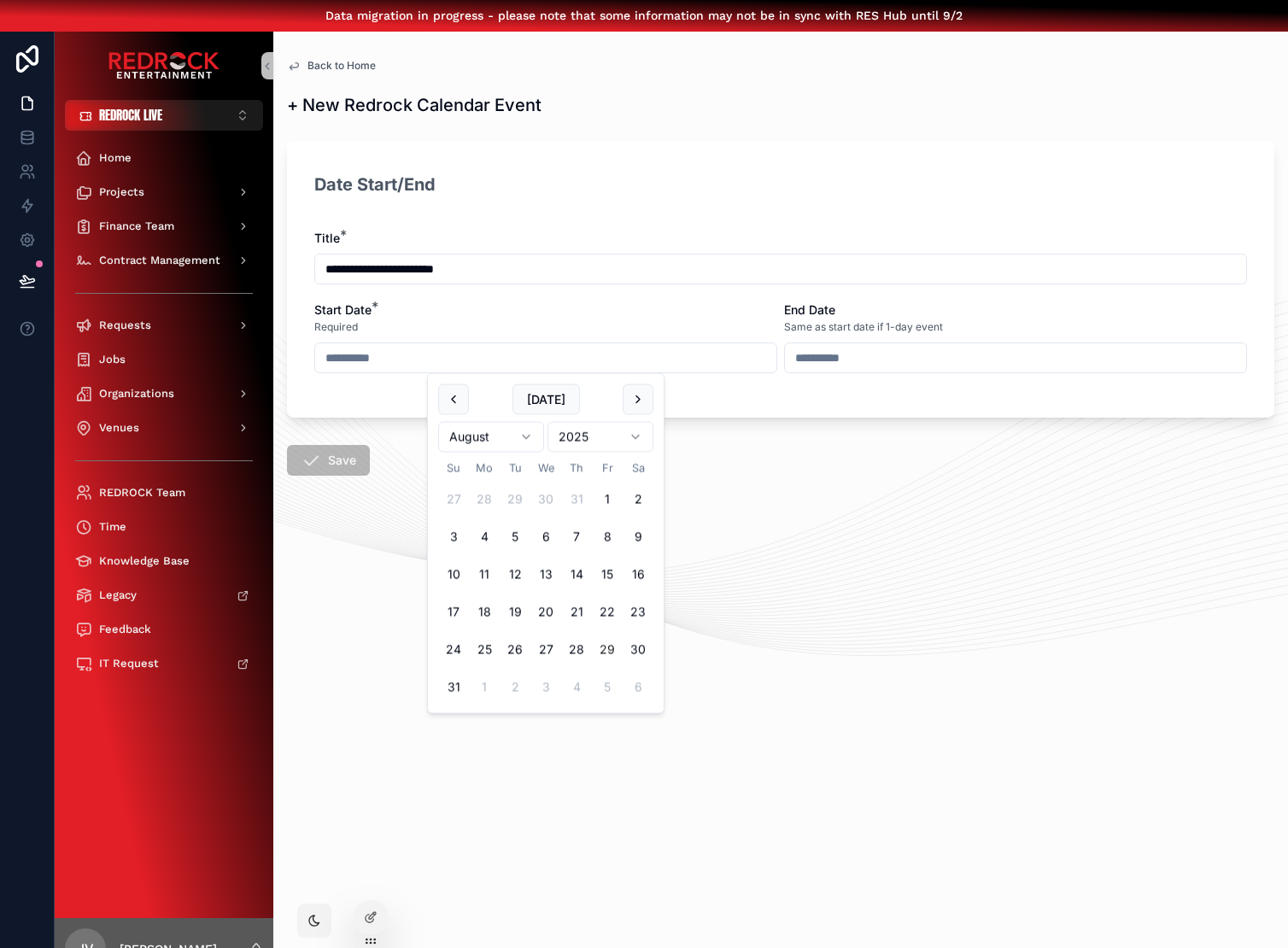
click at [602, 656] on button "29" at bounding box center [607, 650] width 31 height 31
type input "*********"
click at [884, 611] on div "**********" at bounding box center [781, 505] width 1015 height 948
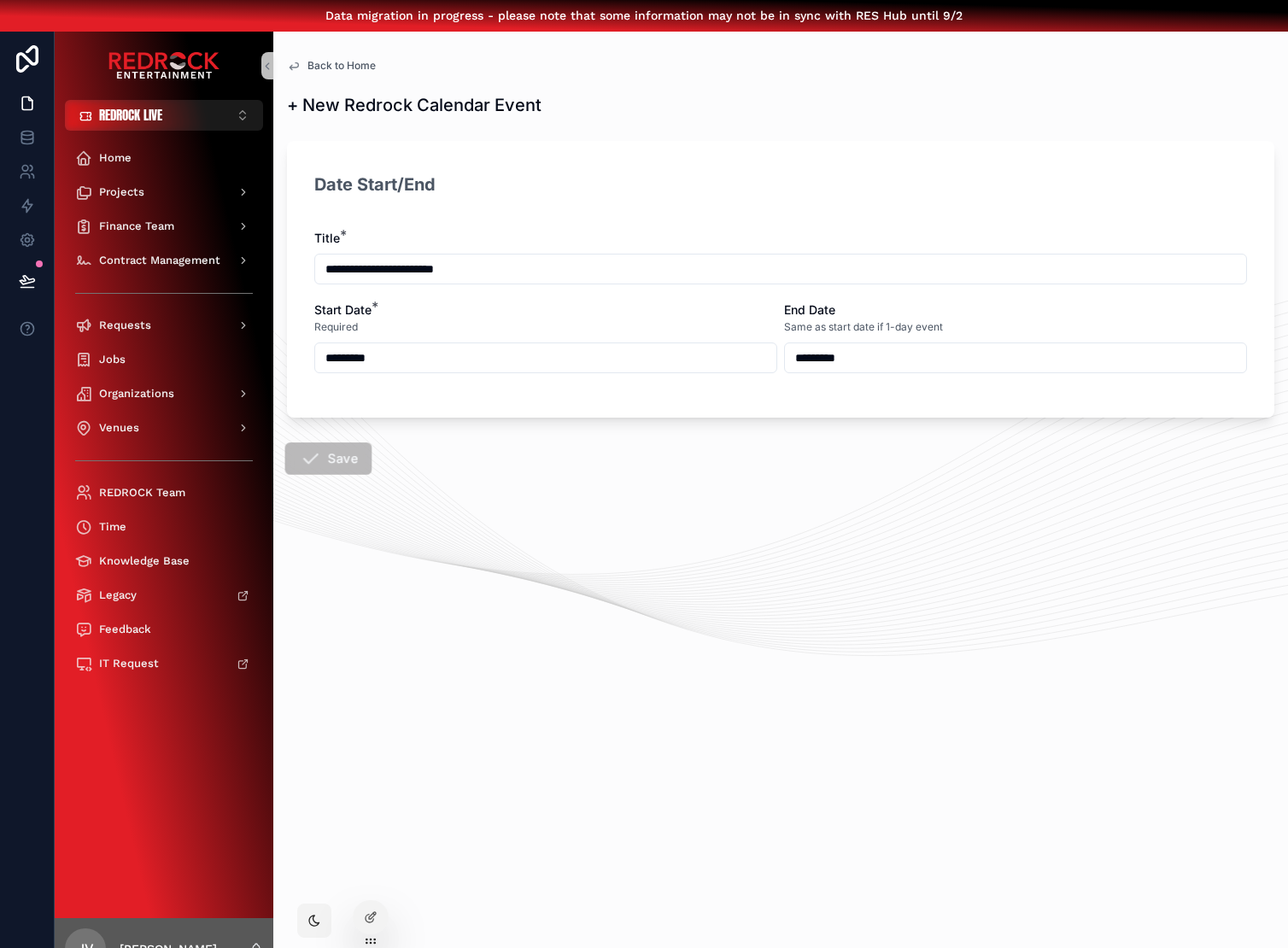
click at [334, 459] on button "Save" at bounding box center [329, 459] width 87 height 33
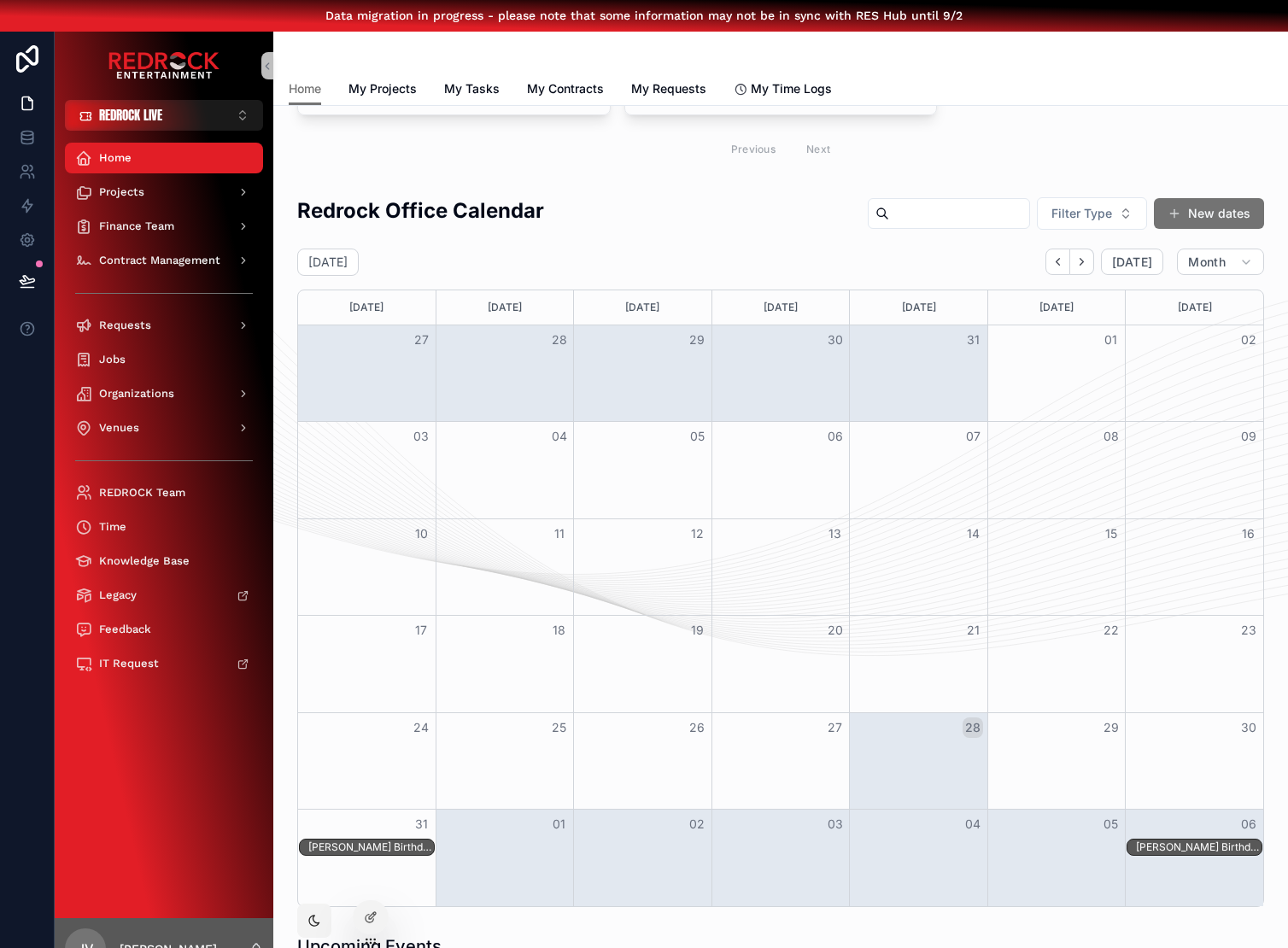
scroll to position [391, 0]
